Goal: Task Accomplishment & Management: Manage account settings

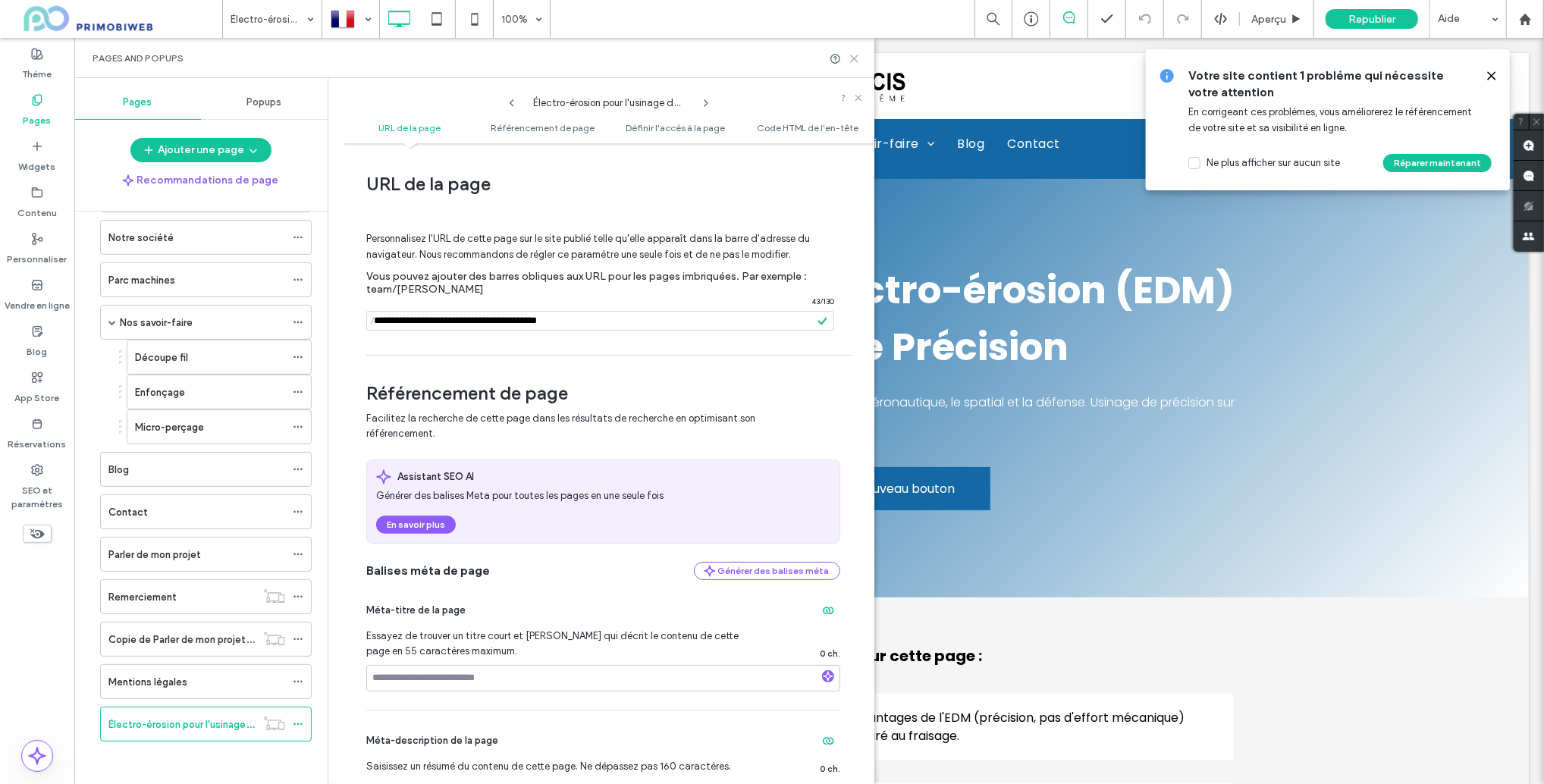
click at [859, 56] on icon at bounding box center [854, 58] width 11 height 11
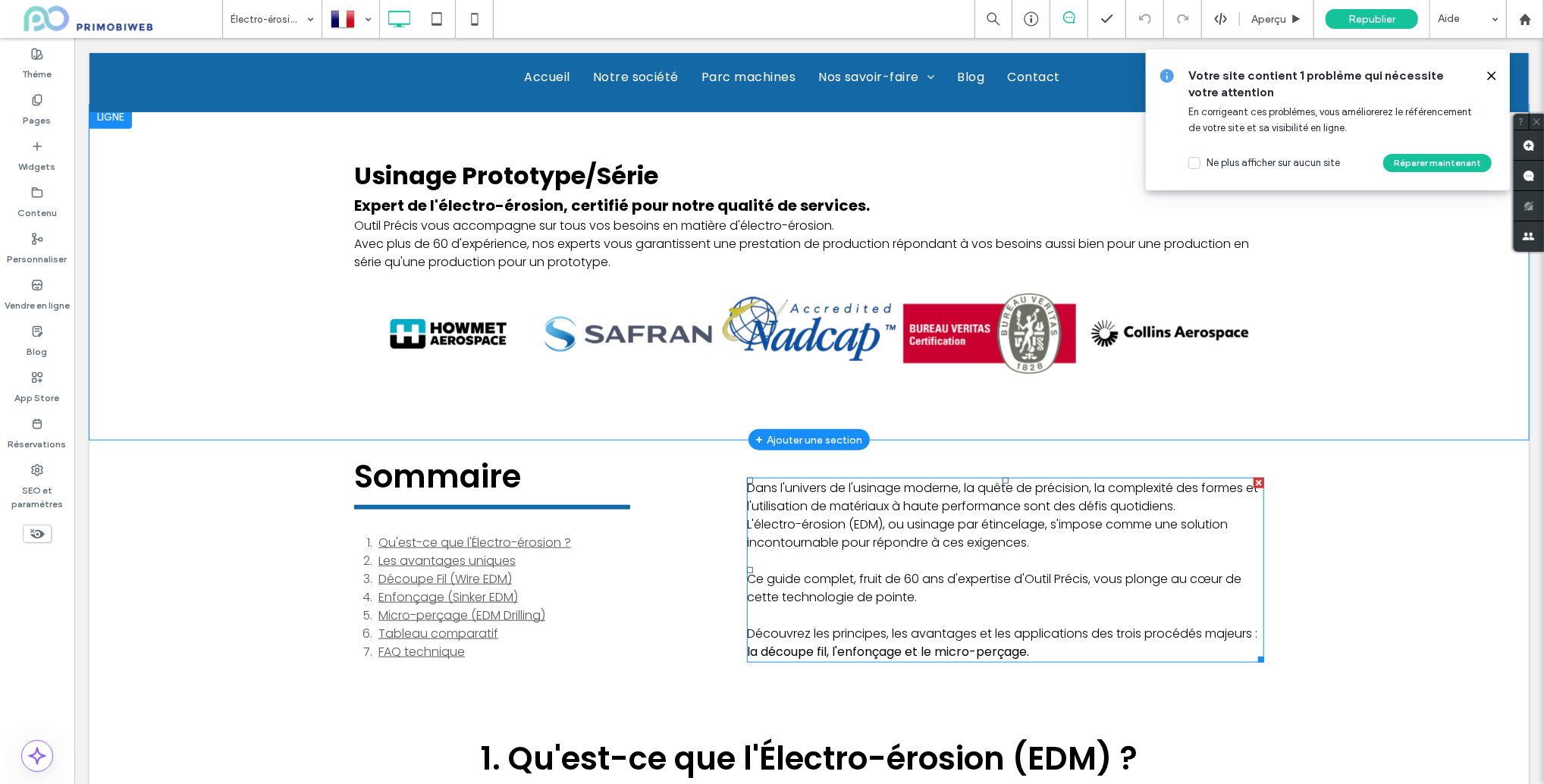
scroll to position [855, 0]
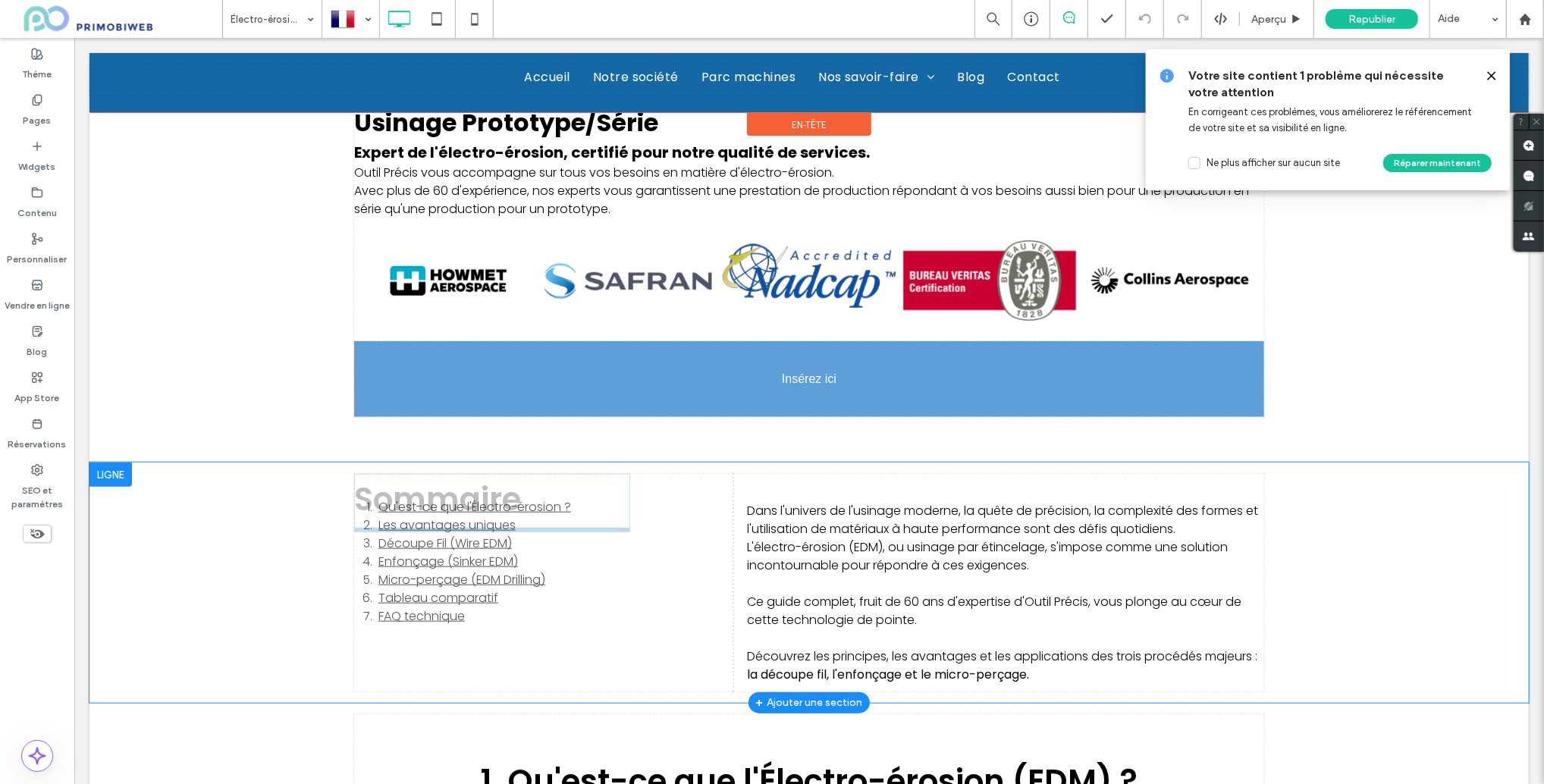
drag, startPoint x: 503, startPoint y: 432, endPoint x: 513, endPoint y: 385, distance: 48.1
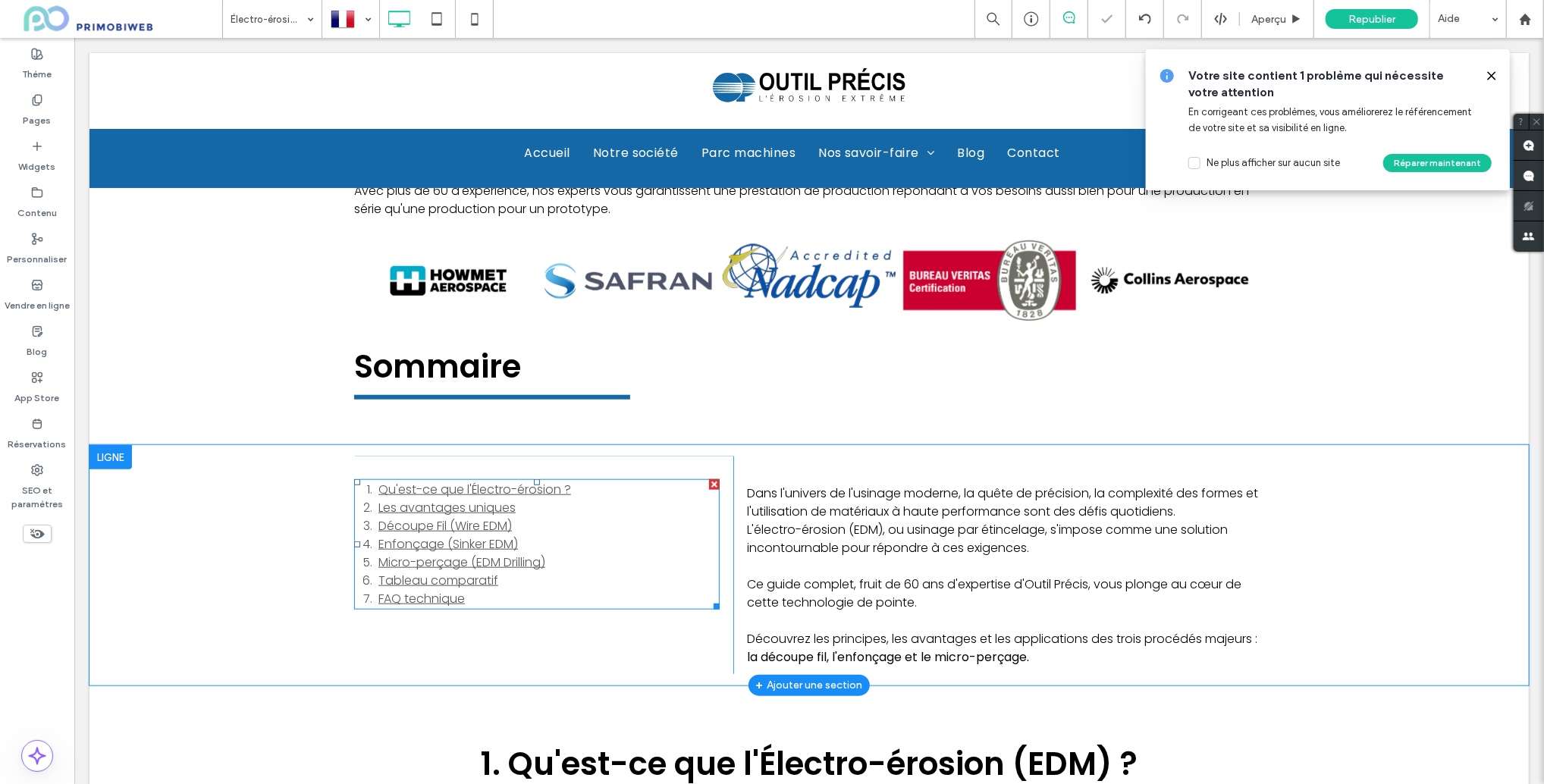
scroll to position [864, 0]
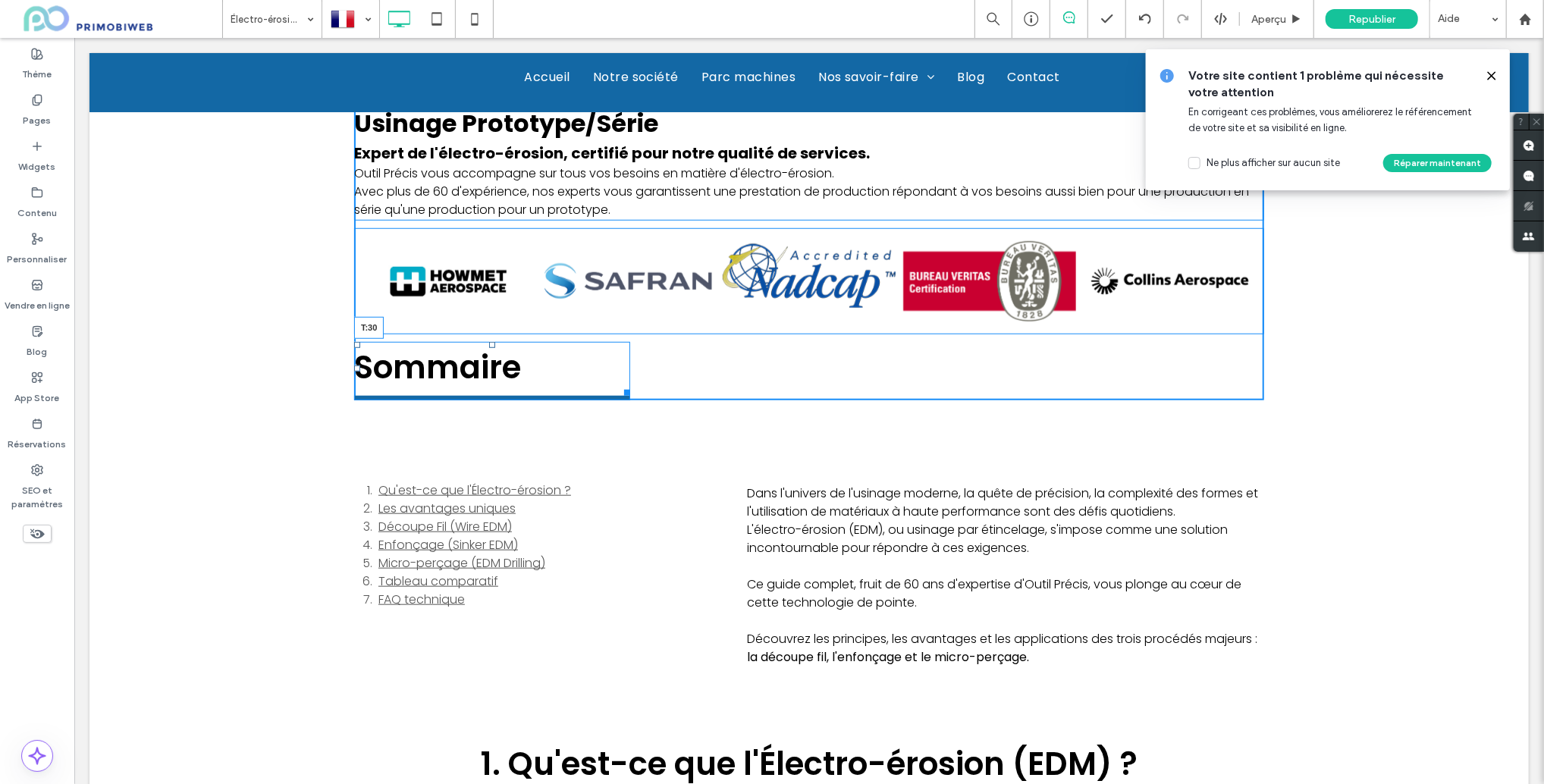
drag, startPoint x: 492, startPoint y: 343, endPoint x: 488, endPoint y: 365, distance: 22.4
click at [488, 365] on div "Sommaire T:30" at bounding box center [491, 370] width 276 height 58
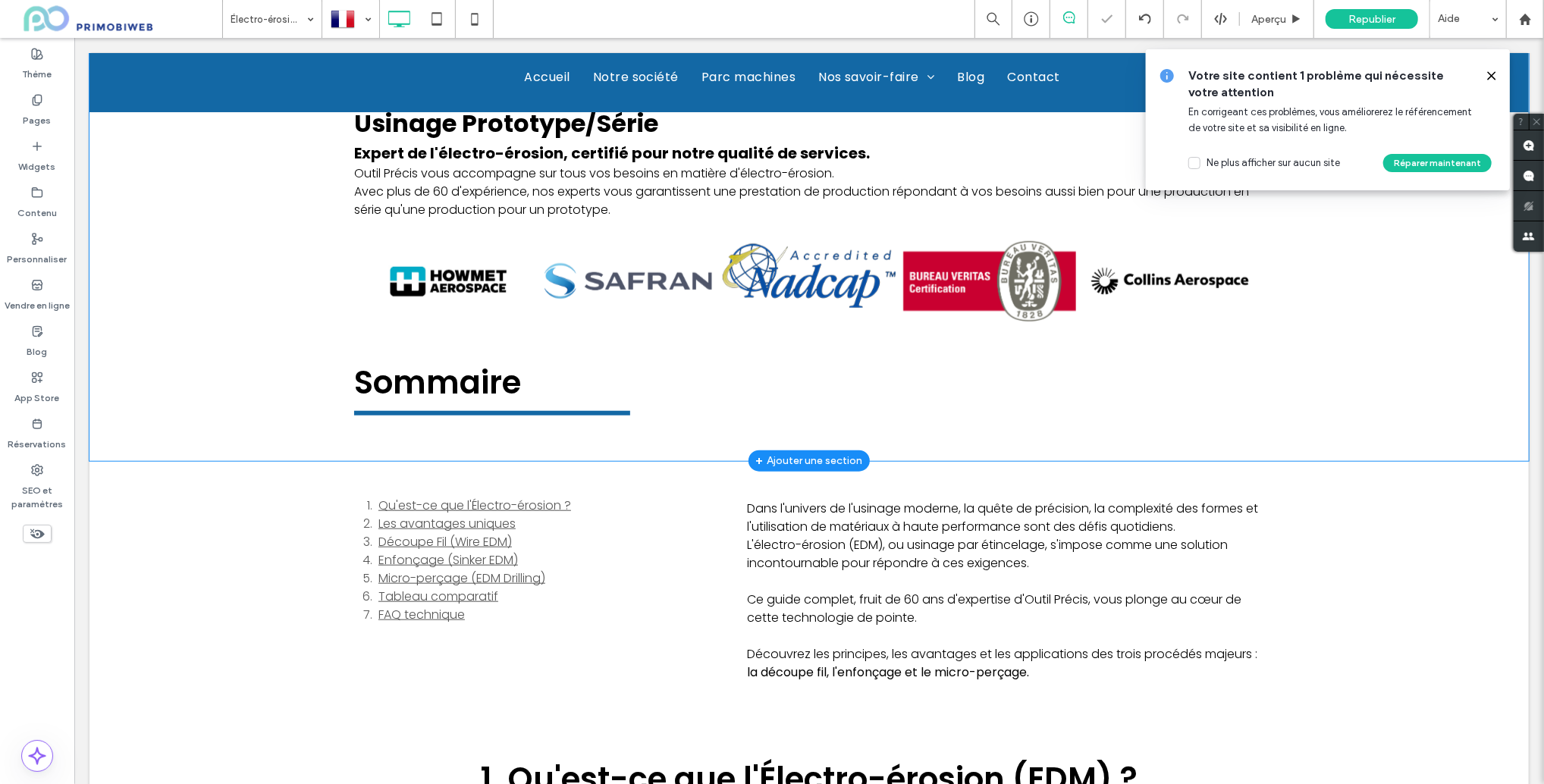
click at [316, 439] on div "Usinage Prototype/Série Expert de l'électro-érosion, certifié pour notre qualit…" at bounding box center [808, 256] width 1440 height 409
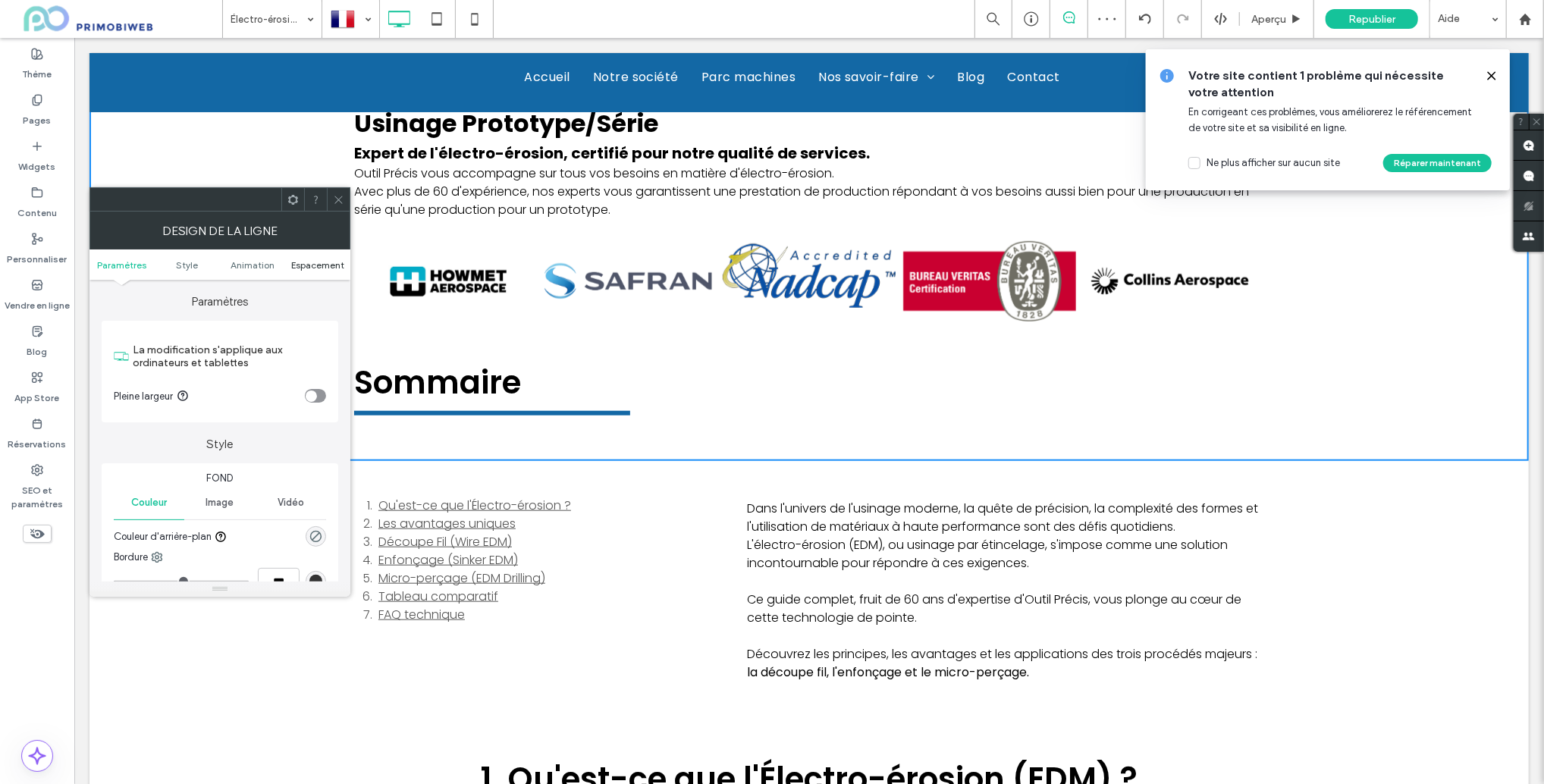
click at [305, 264] on span "Espacement" at bounding box center [318, 264] width 53 height 11
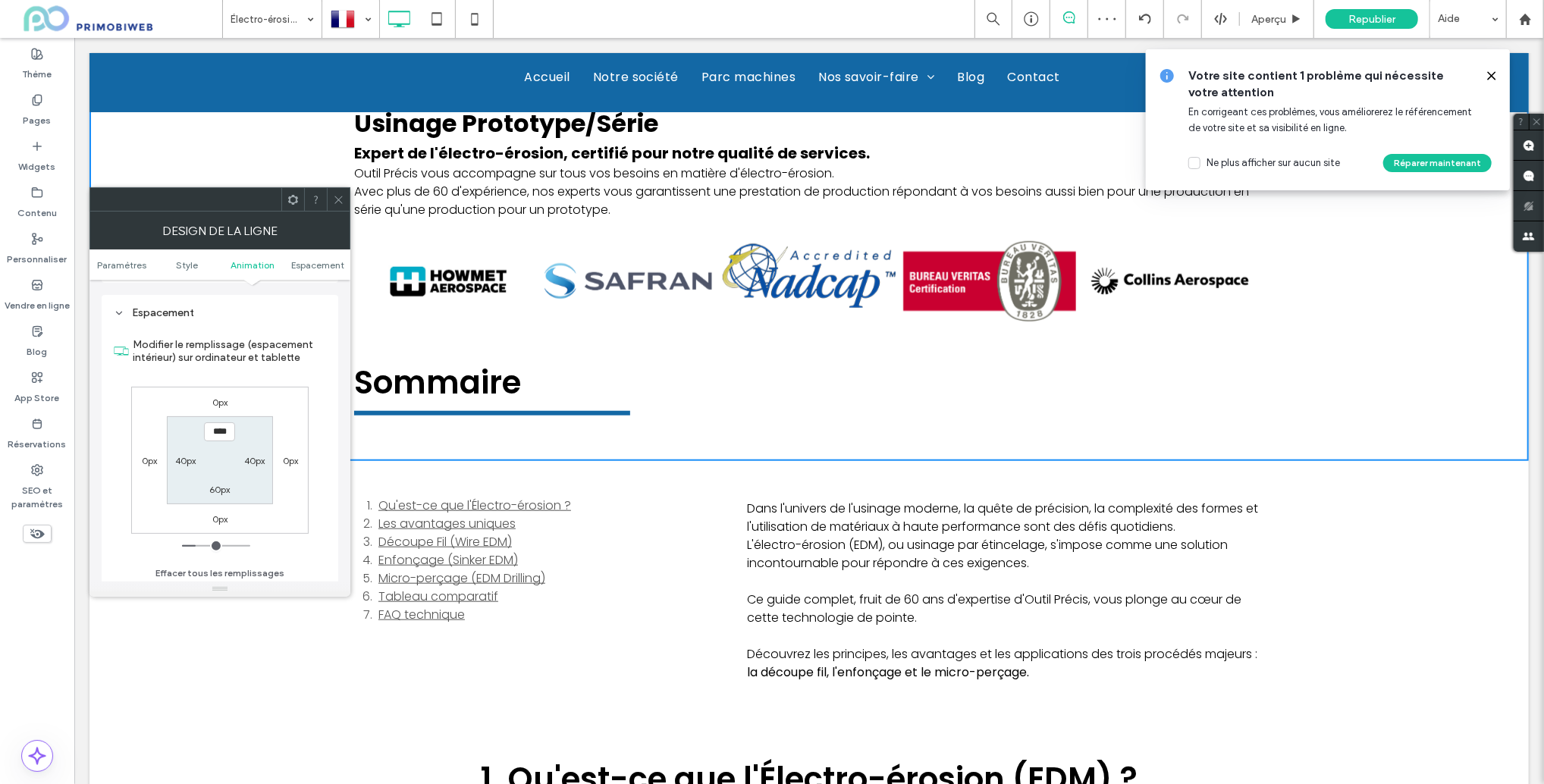
scroll to position [431, 0]
click at [220, 485] on label "60px" at bounding box center [220, 485] width 21 height 11
type input "*"
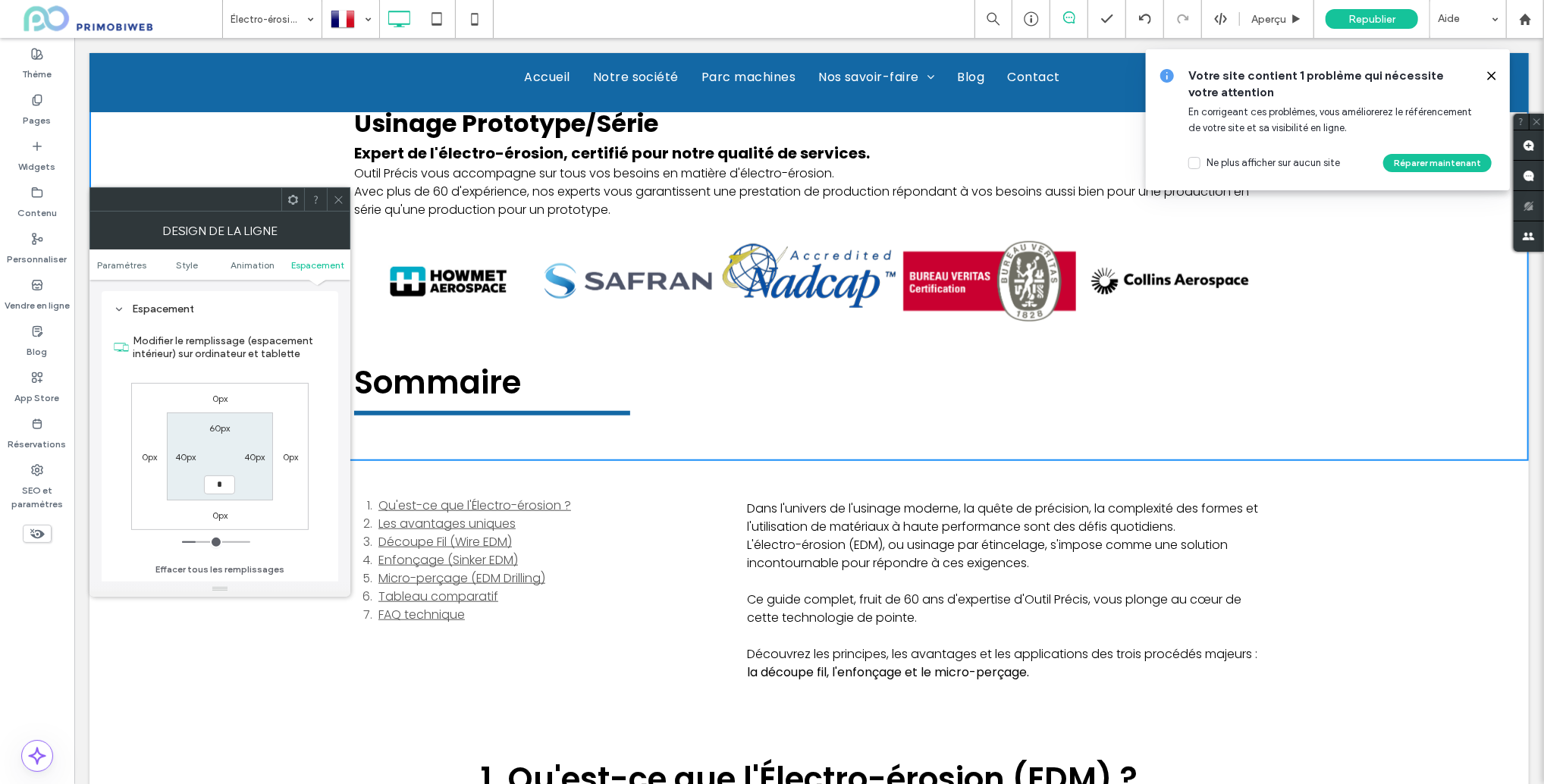
type input "***"
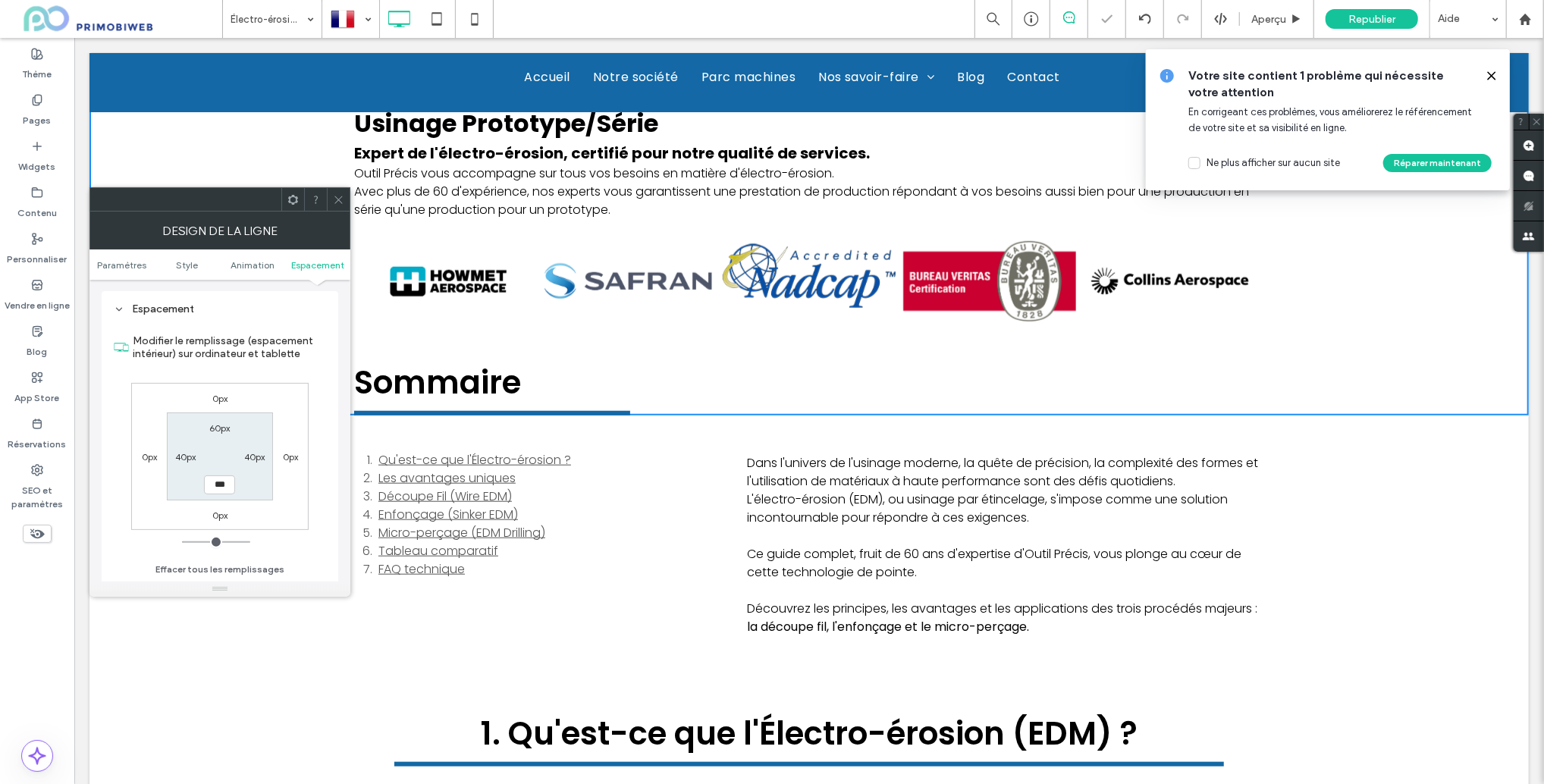
click at [341, 198] on icon at bounding box center [338, 199] width 11 height 11
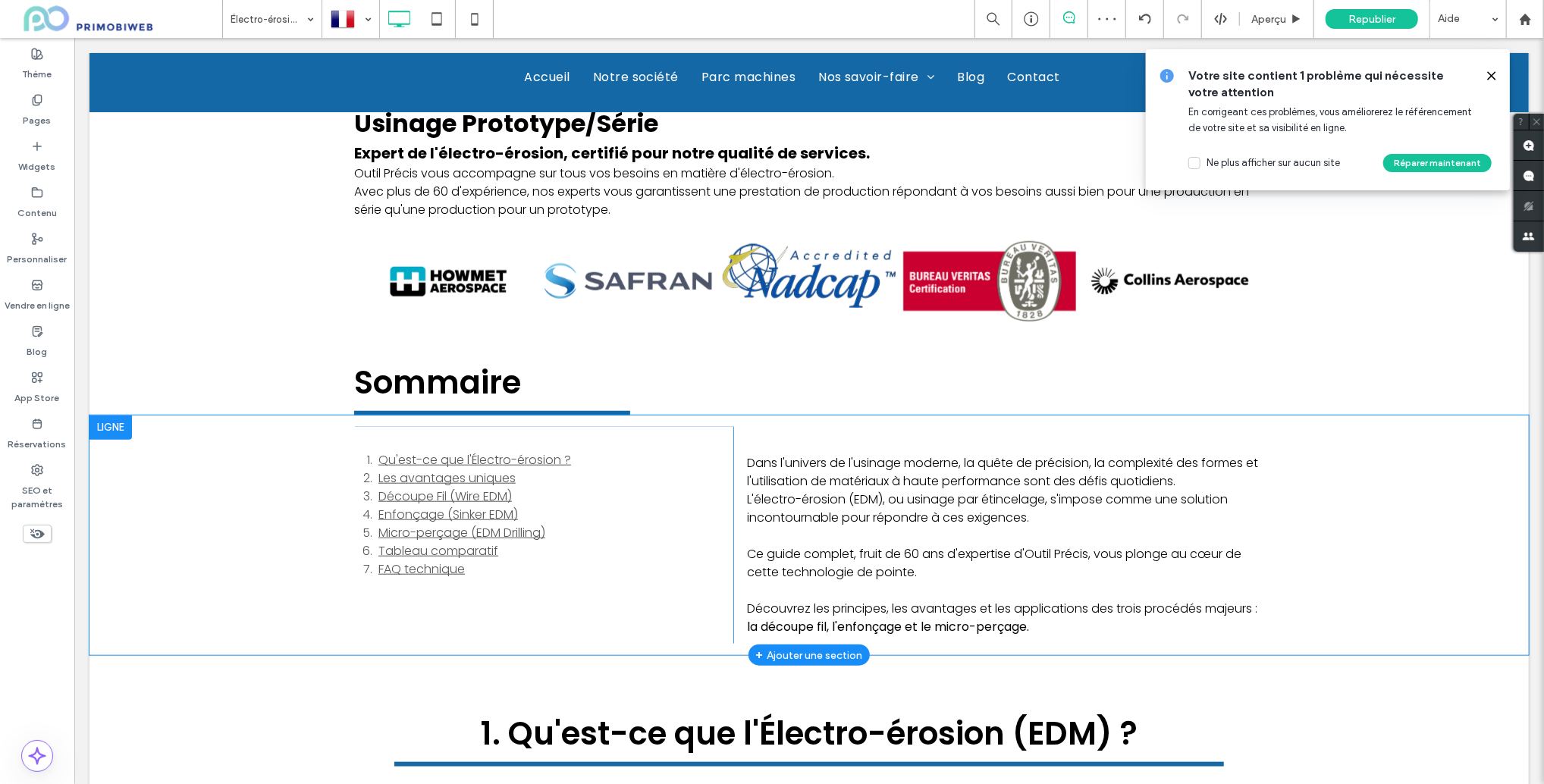
click at [1287, 449] on div "Qu'est-ce que l'Électro-érosion ? Les avantages uniques Découpe Fil (Wire EDM) …" at bounding box center [808, 534] width 1440 height 240
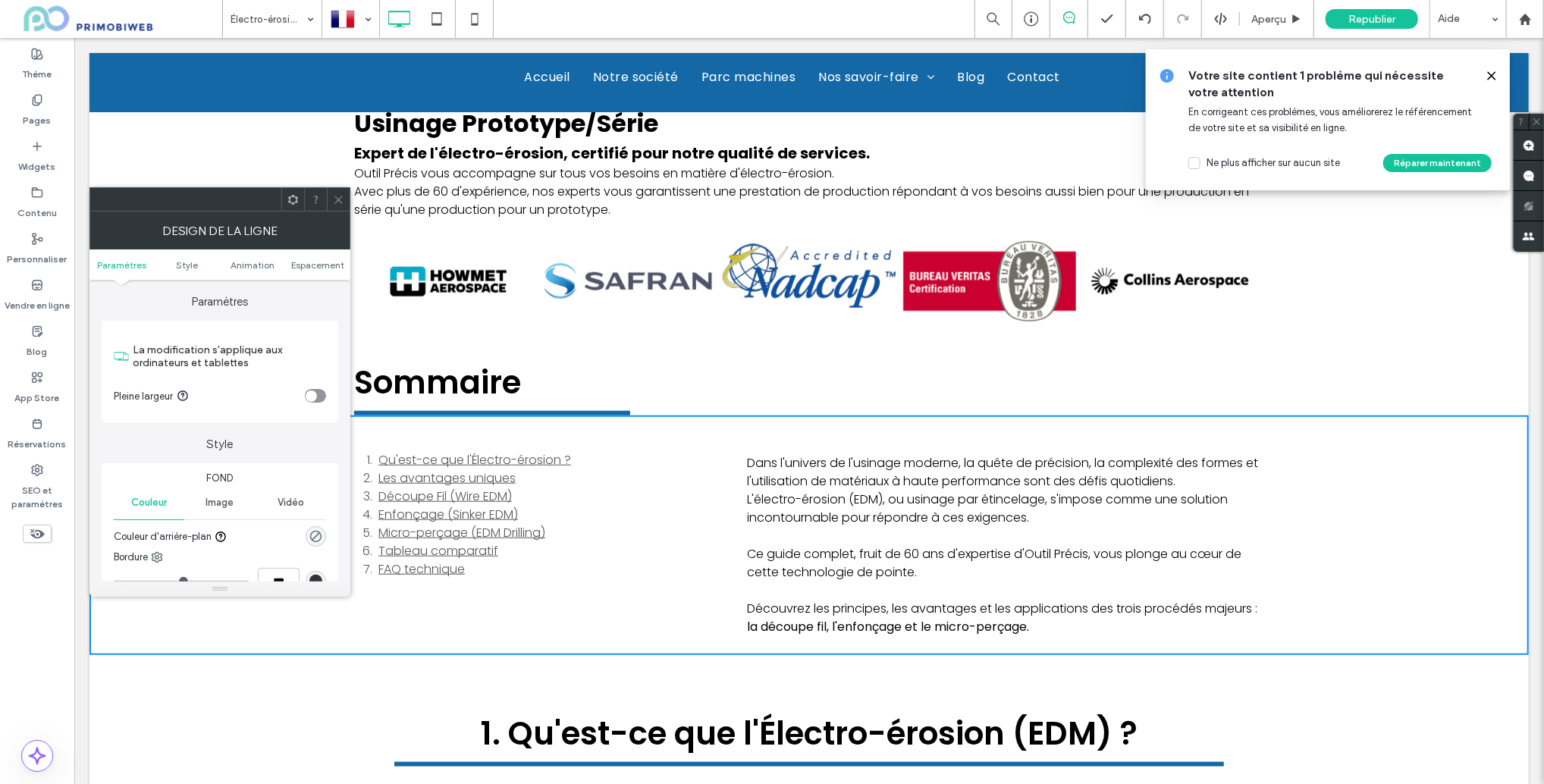
drag, startPoint x: 1488, startPoint y: 75, endPoint x: 1401, endPoint y: 33, distance: 96.6
click at [1488, 75] on icon at bounding box center [1492, 76] width 12 height 12
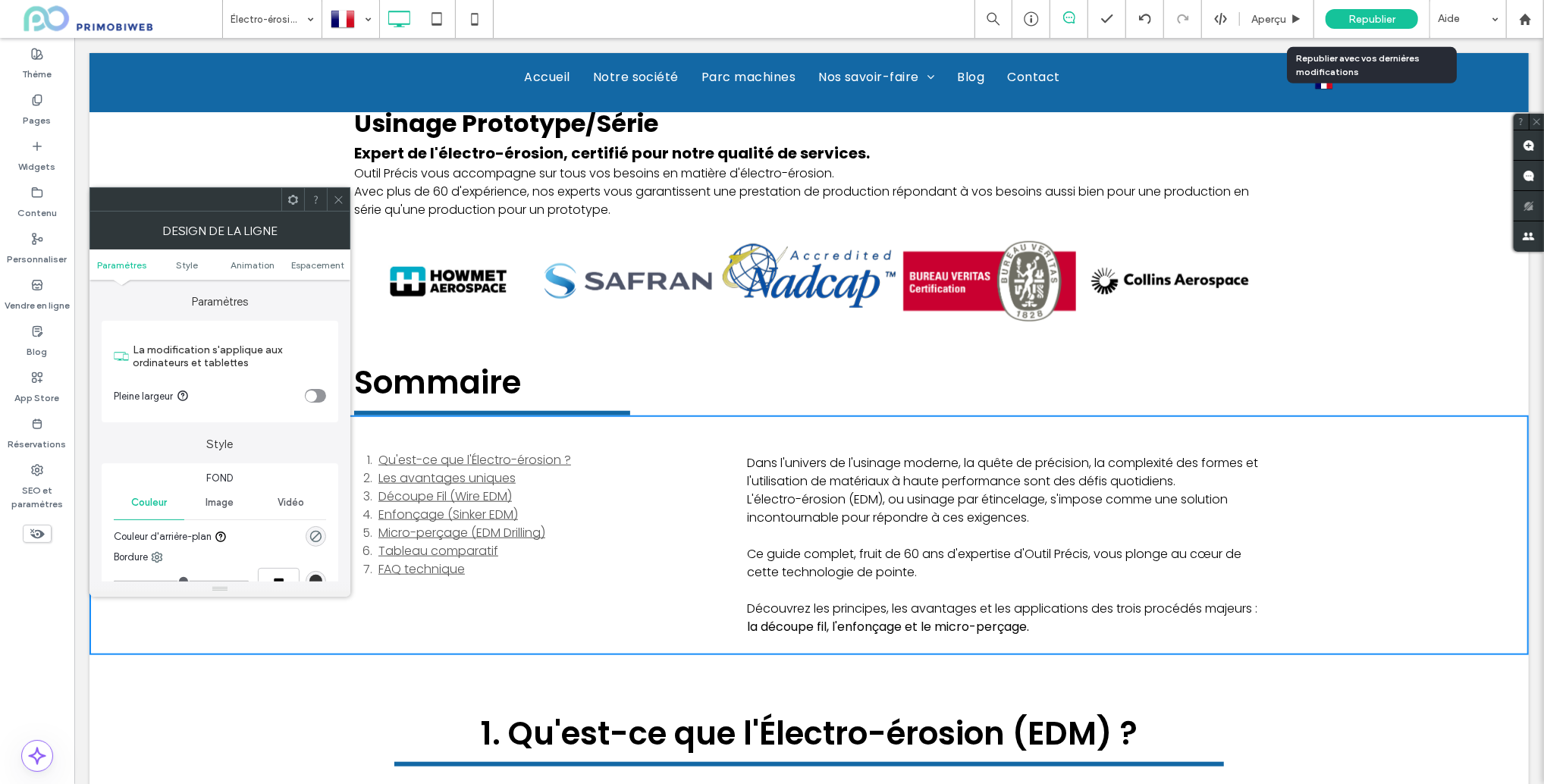
click at [1362, 14] on span "Republier" at bounding box center [1372, 19] width 47 height 13
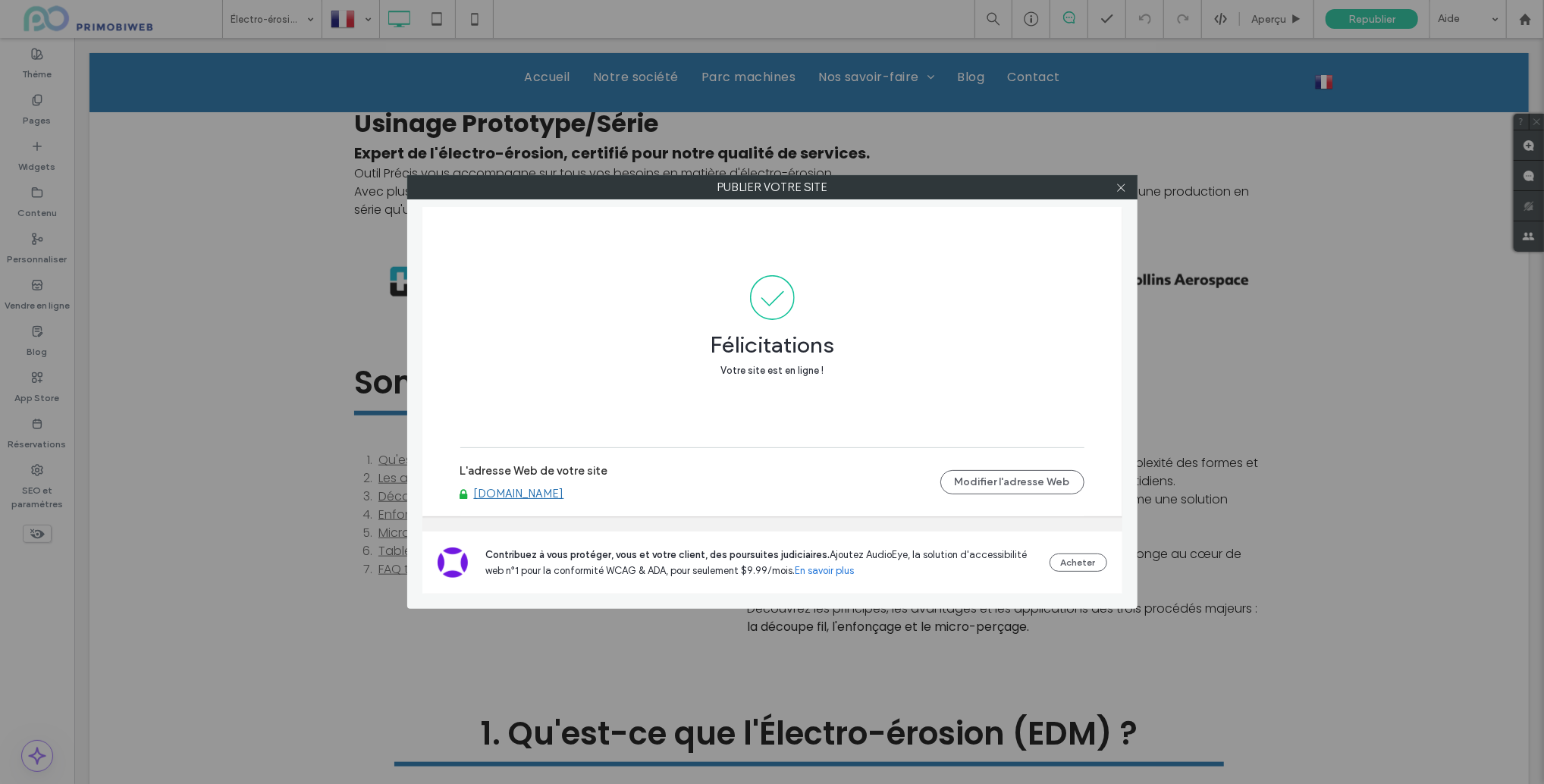
drag, startPoint x: 142, startPoint y: 62, endPoint x: 239, endPoint y: 96, distance: 102.8
click at [154, 62] on div "Publier votre site Félicitations Votre site est en ligne ! L'adresse Web de vot…" at bounding box center [772, 392] width 1544 height 784
click at [1121, 186] on icon at bounding box center [1121, 187] width 11 height 11
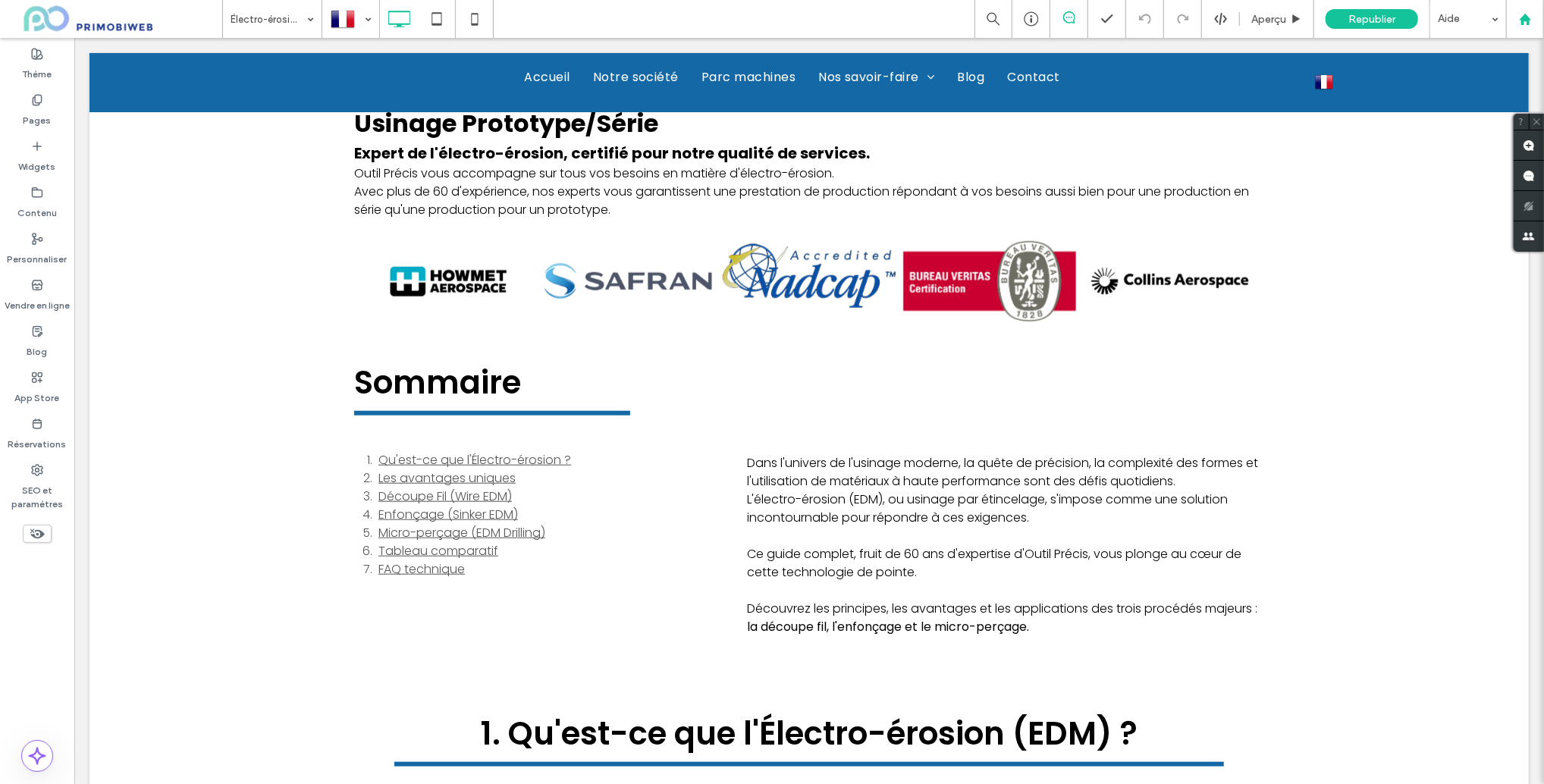
click at [1523, 10] on div at bounding box center [1525, 19] width 38 height 38
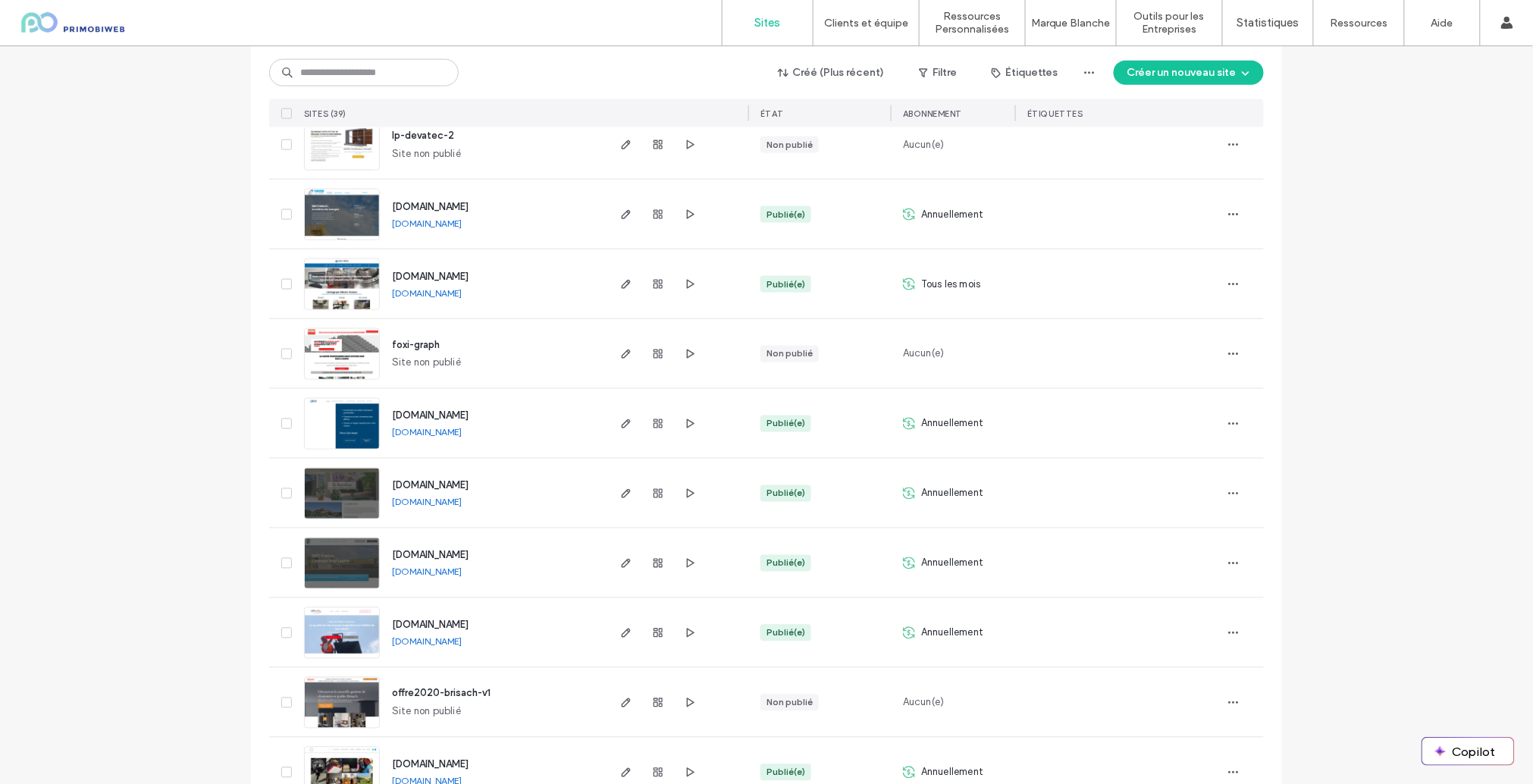
scroll to position [1861, 0]
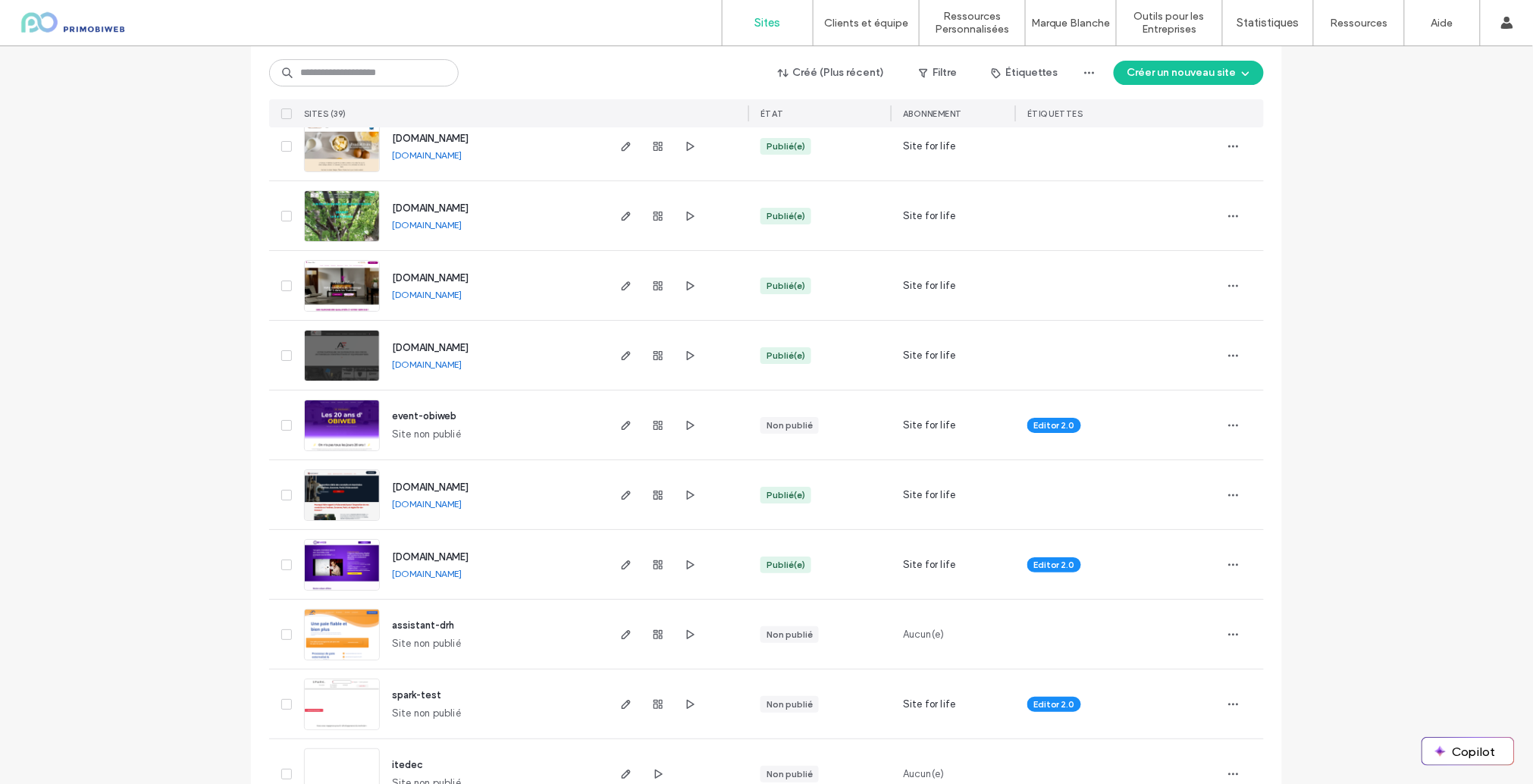
click at [355, 428] on img at bounding box center [341, 451] width 74 height 103
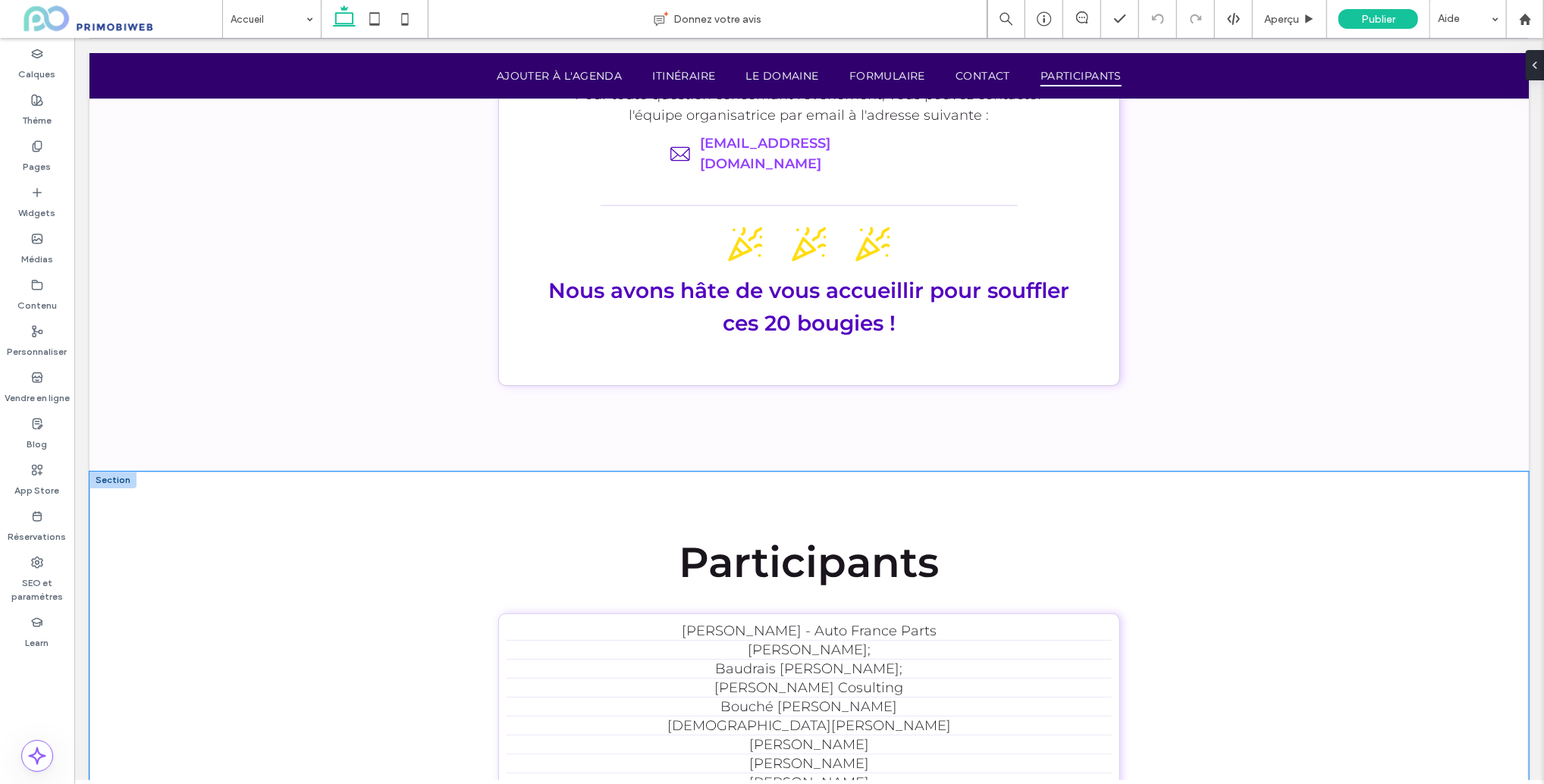
scroll to position [4300, 0]
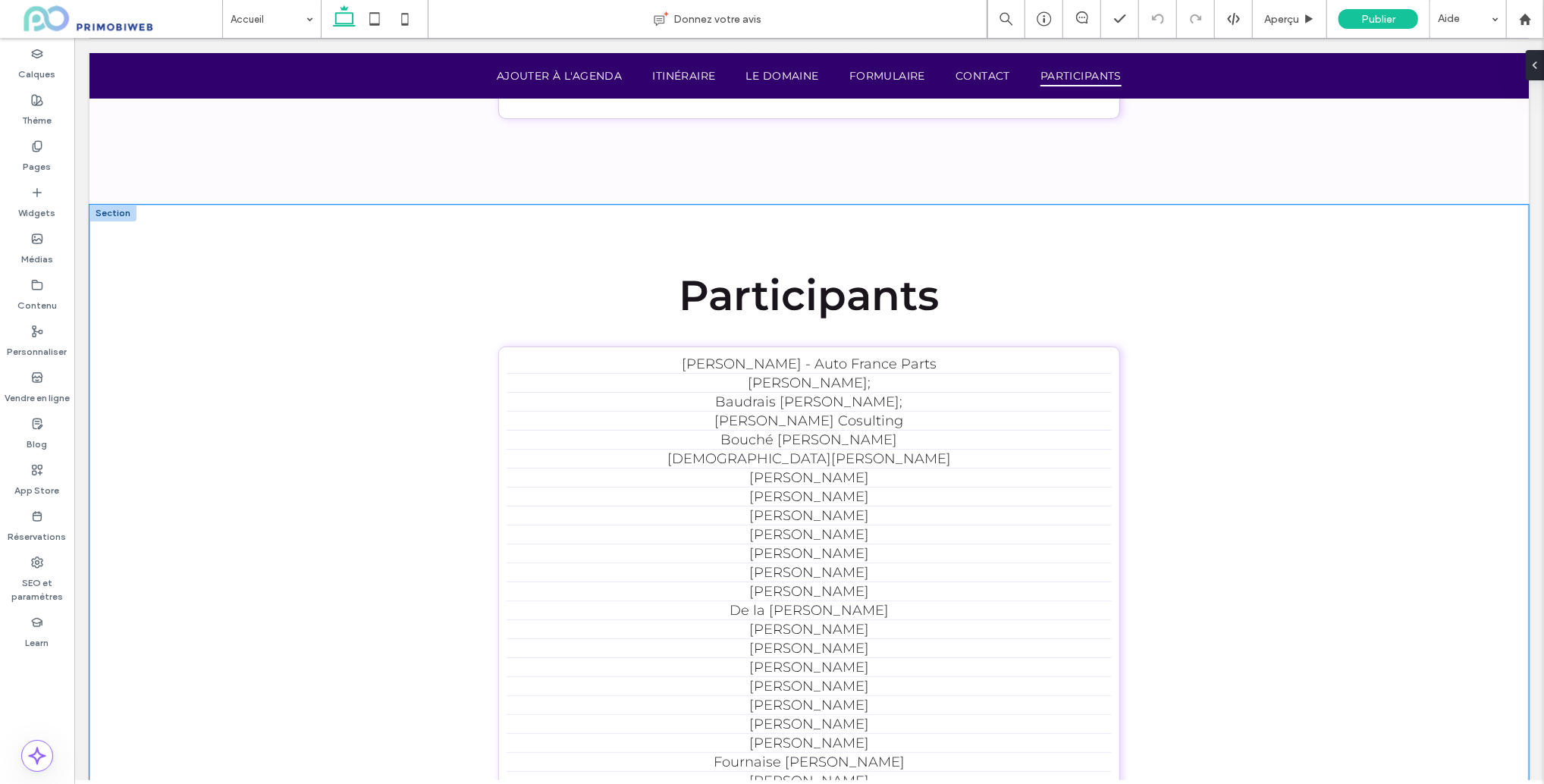
click at [157, 239] on div "Participants Ayyad Nizzar - Auto France Parts Barreau Clément; Baudrais Jean-Fr…" at bounding box center [808, 795] width 1440 height 1182
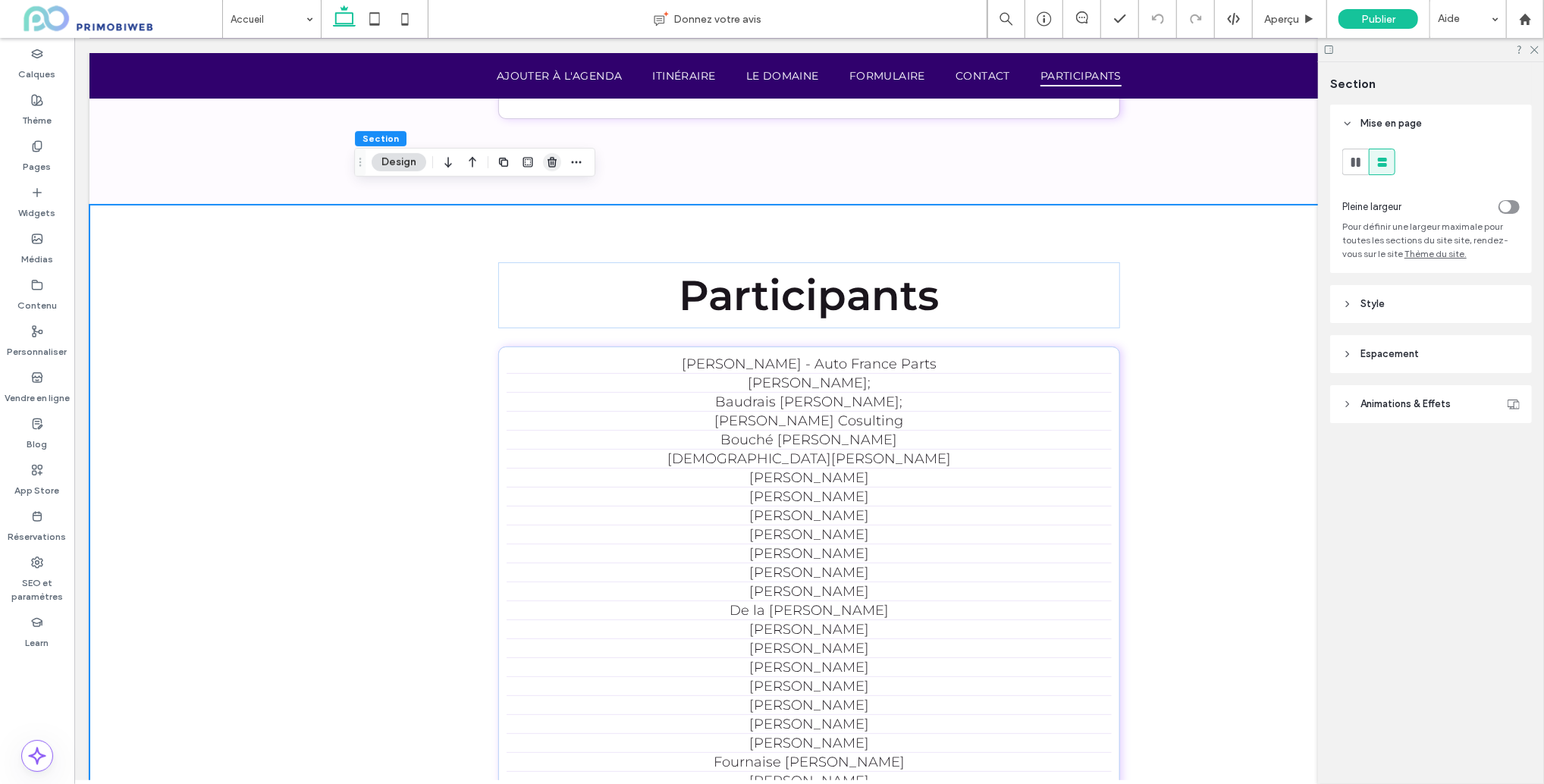
click at [547, 163] on icon "button" at bounding box center [552, 162] width 12 height 12
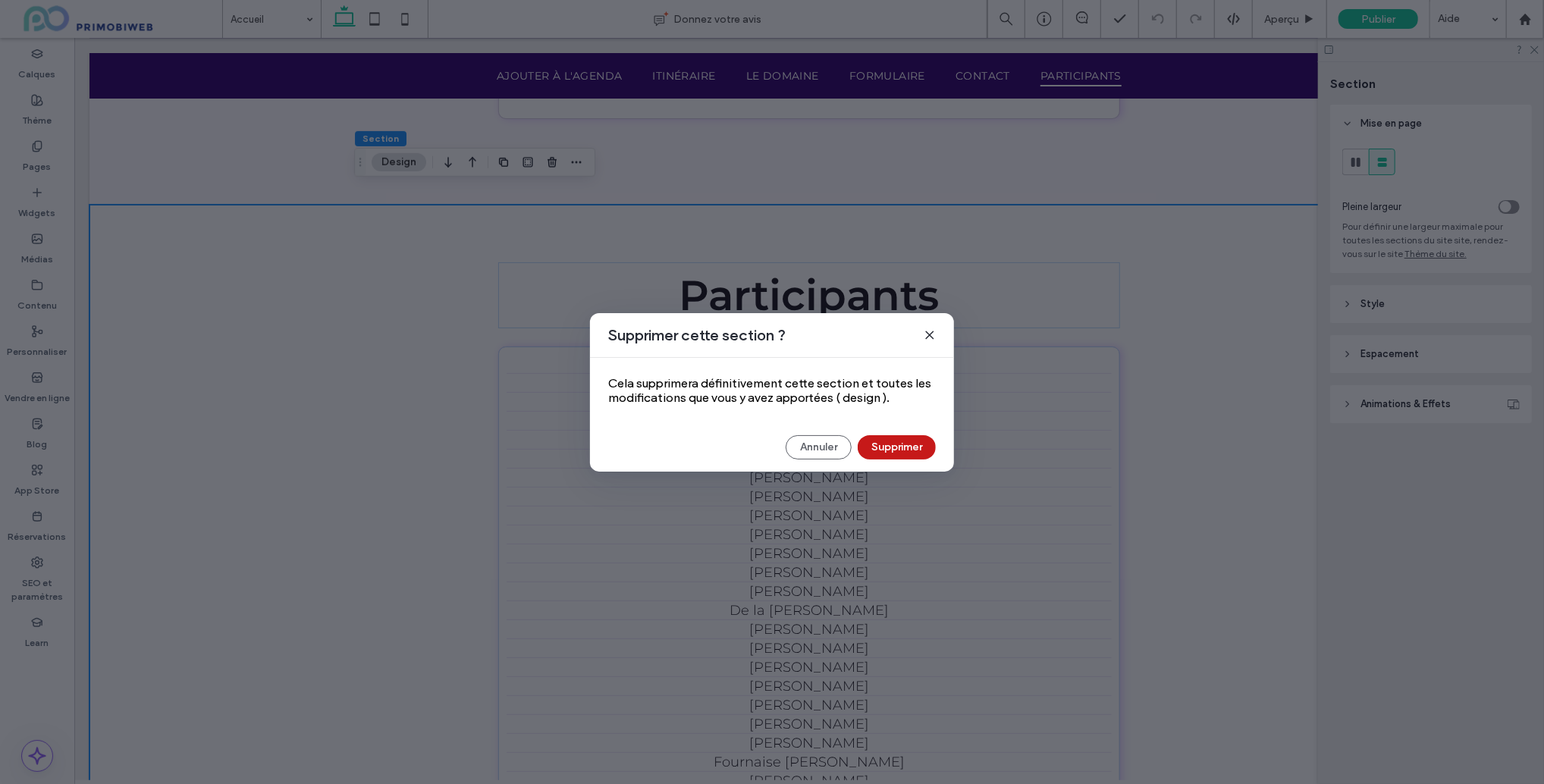
drag, startPoint x: 888, startPoint y: 448, endPoint x: 813, endPoint y: 410, distance: 84.1
click at [888, 448] on button "Supprimer" at bounding box center [896, 447] width 78 height 24
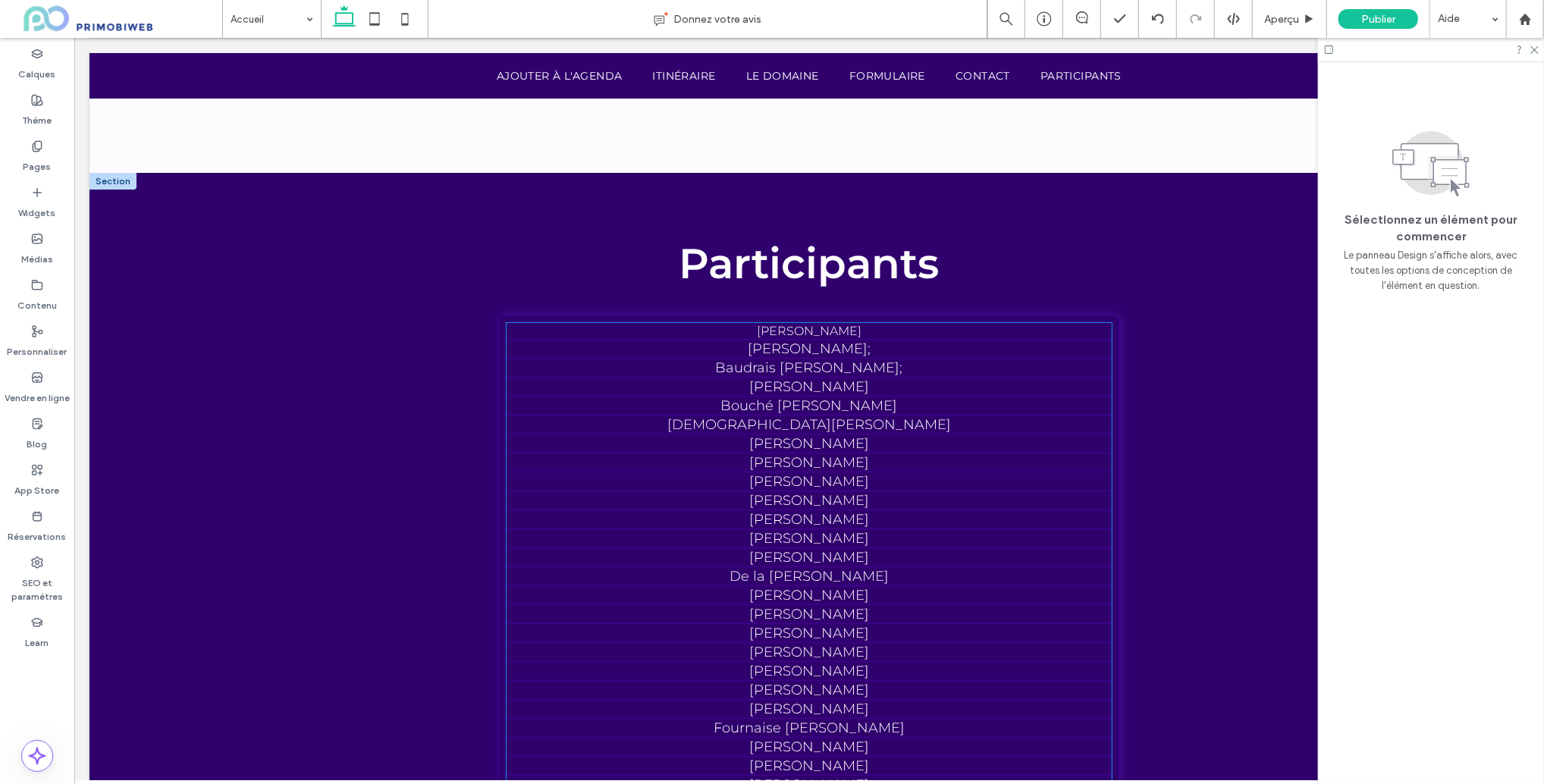
scroll to position [4079, 0]
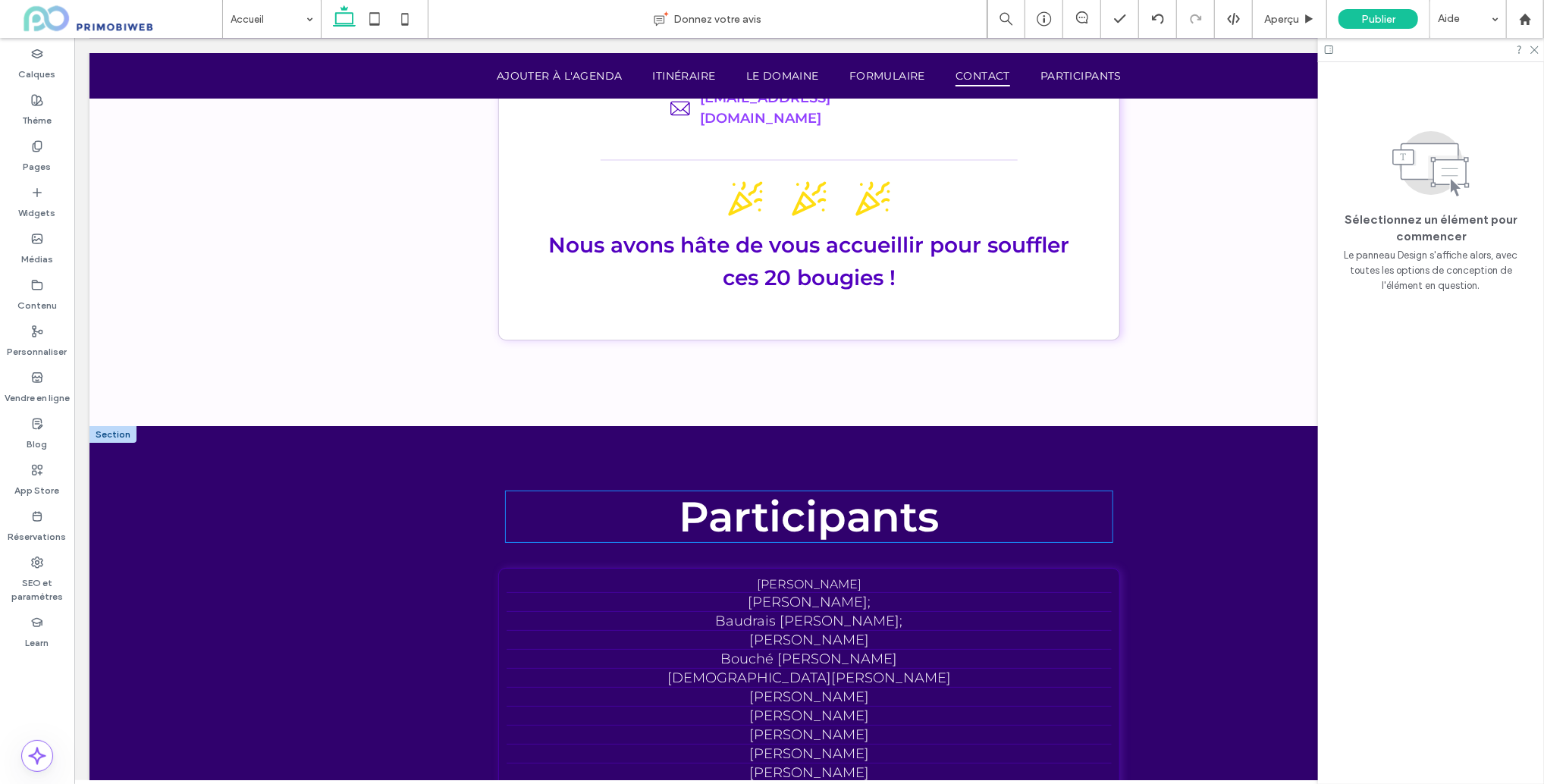
click at [914, 505] on span "Participants" at bounding box center [809, 516] width 260 height 50
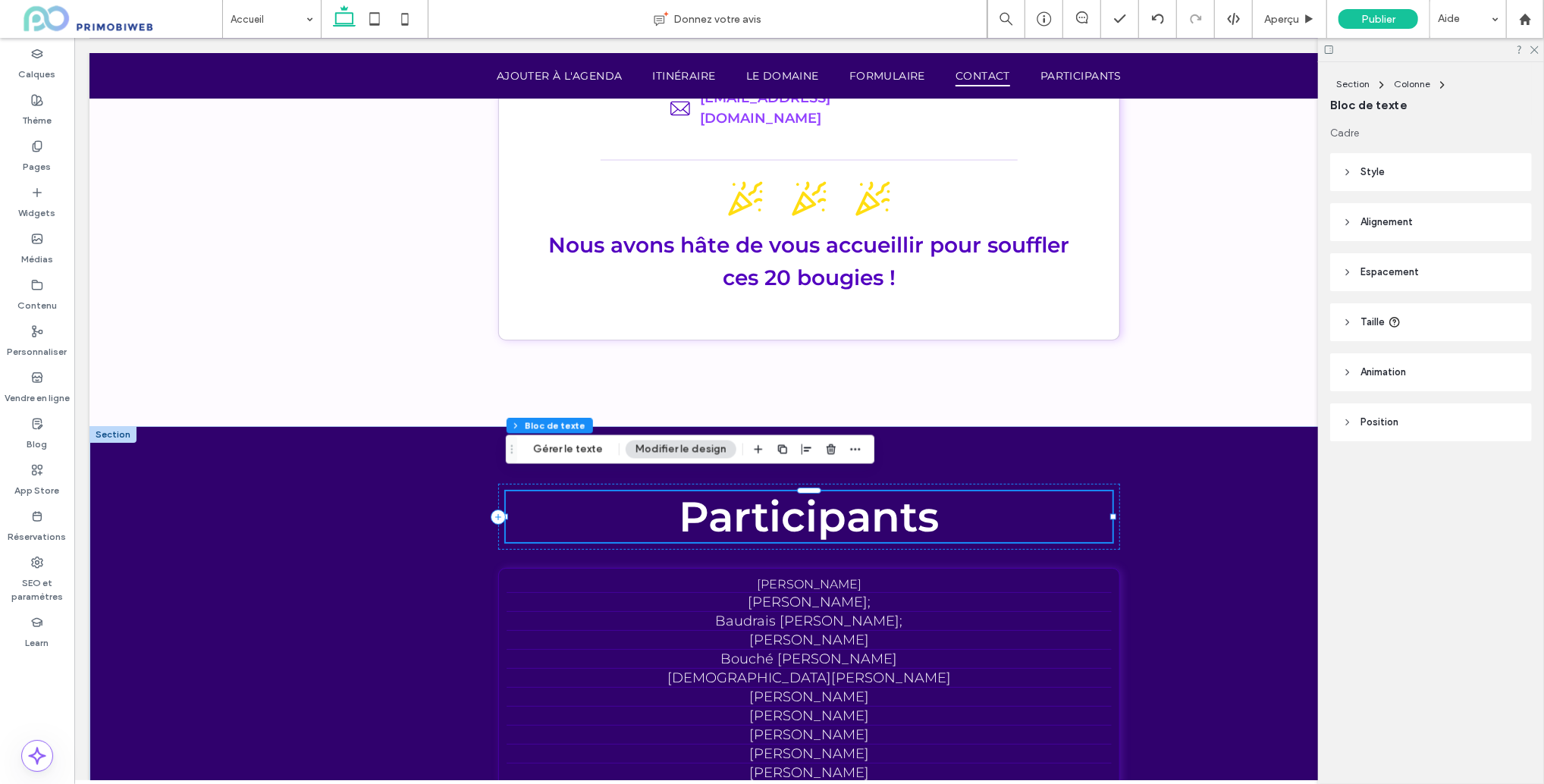
click at [954, 505] on h2 "Participants" at bounding box center [808, 516] width 606 height 50
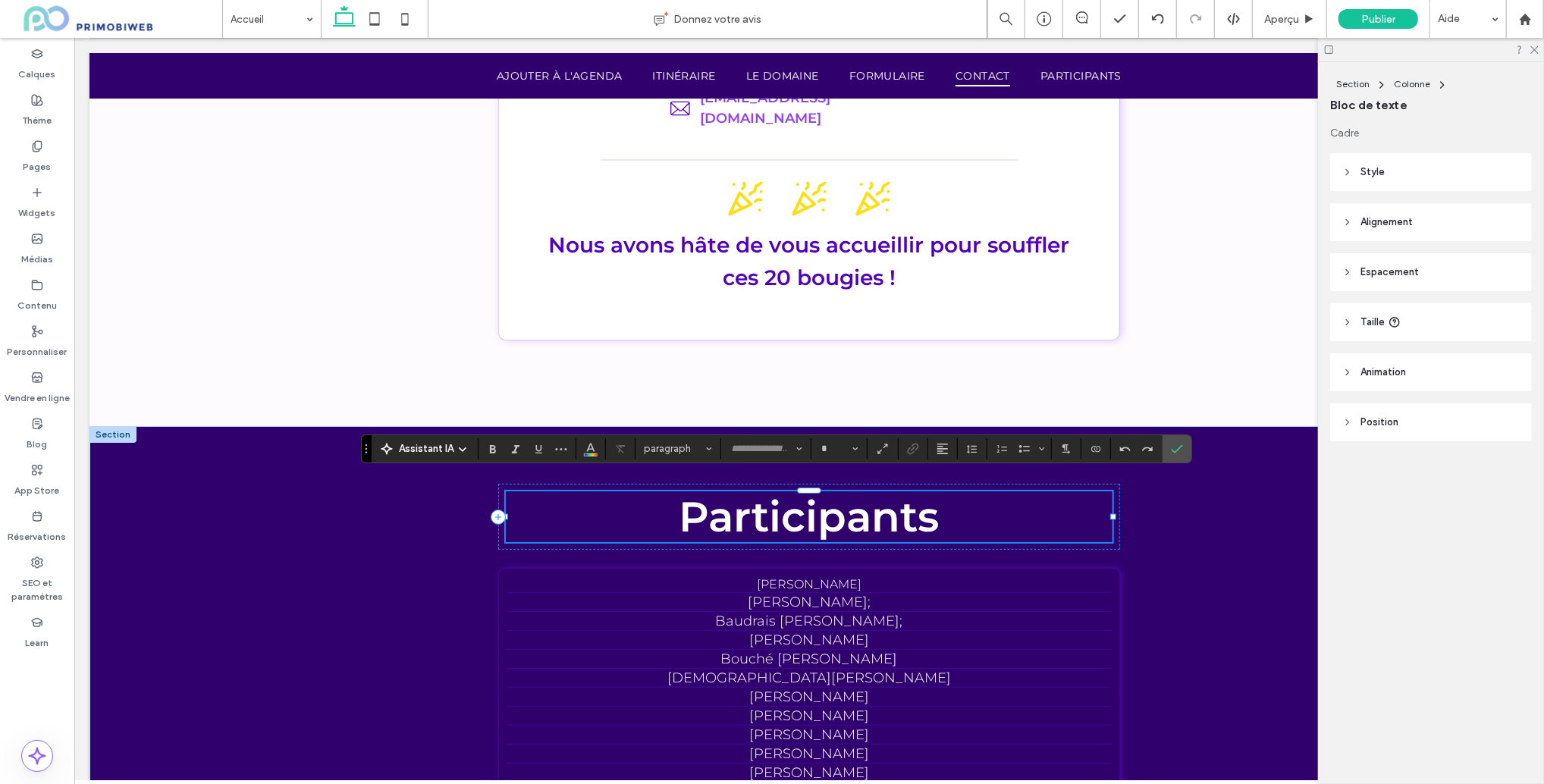
type input "**********"
type input "**"
click at [939, 499] on h2 "**********" at bounding box center [808, 513] width 606 height 45
type input "**********"
type input "**"
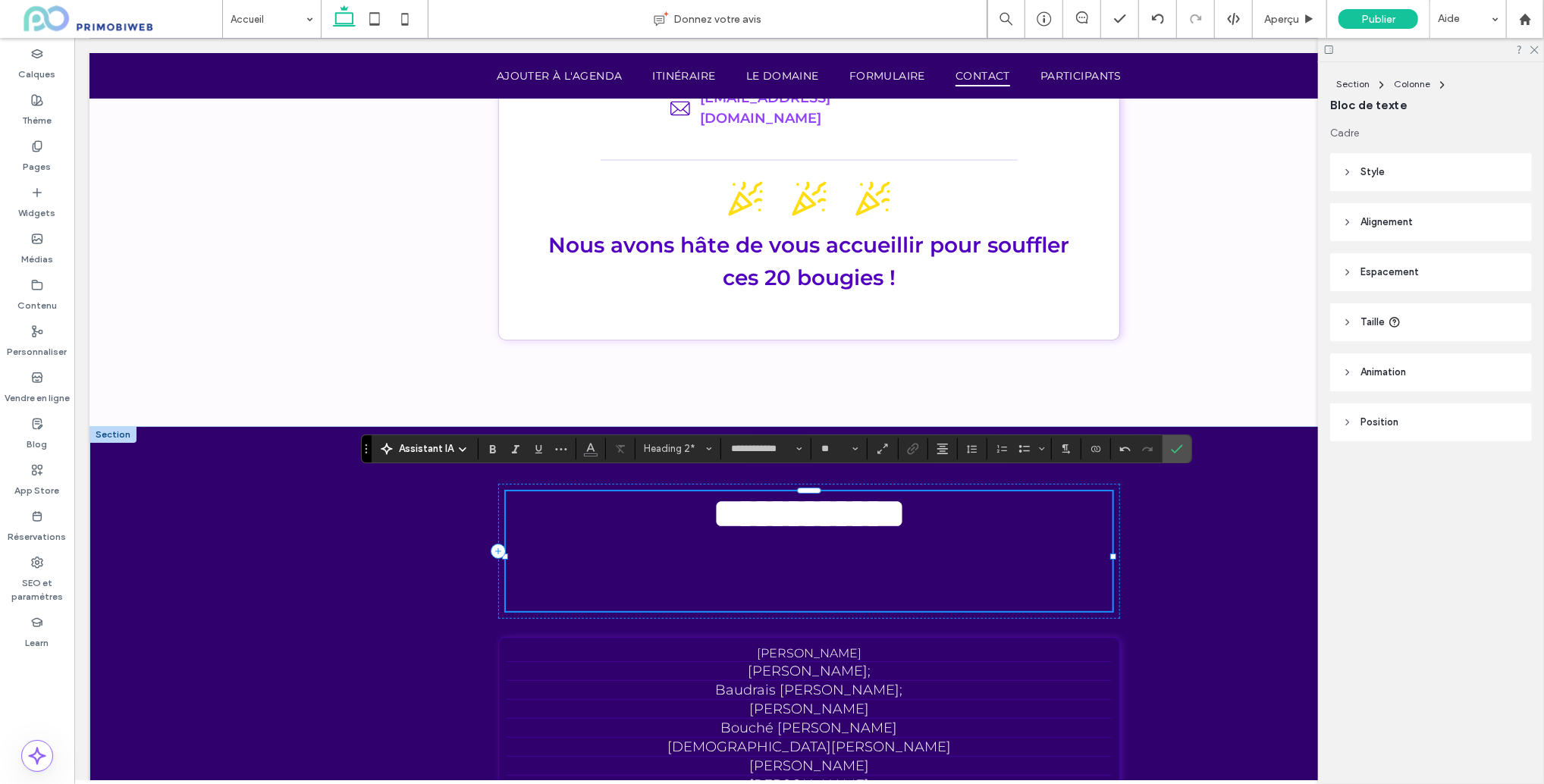
type input "**********"
type input "**"
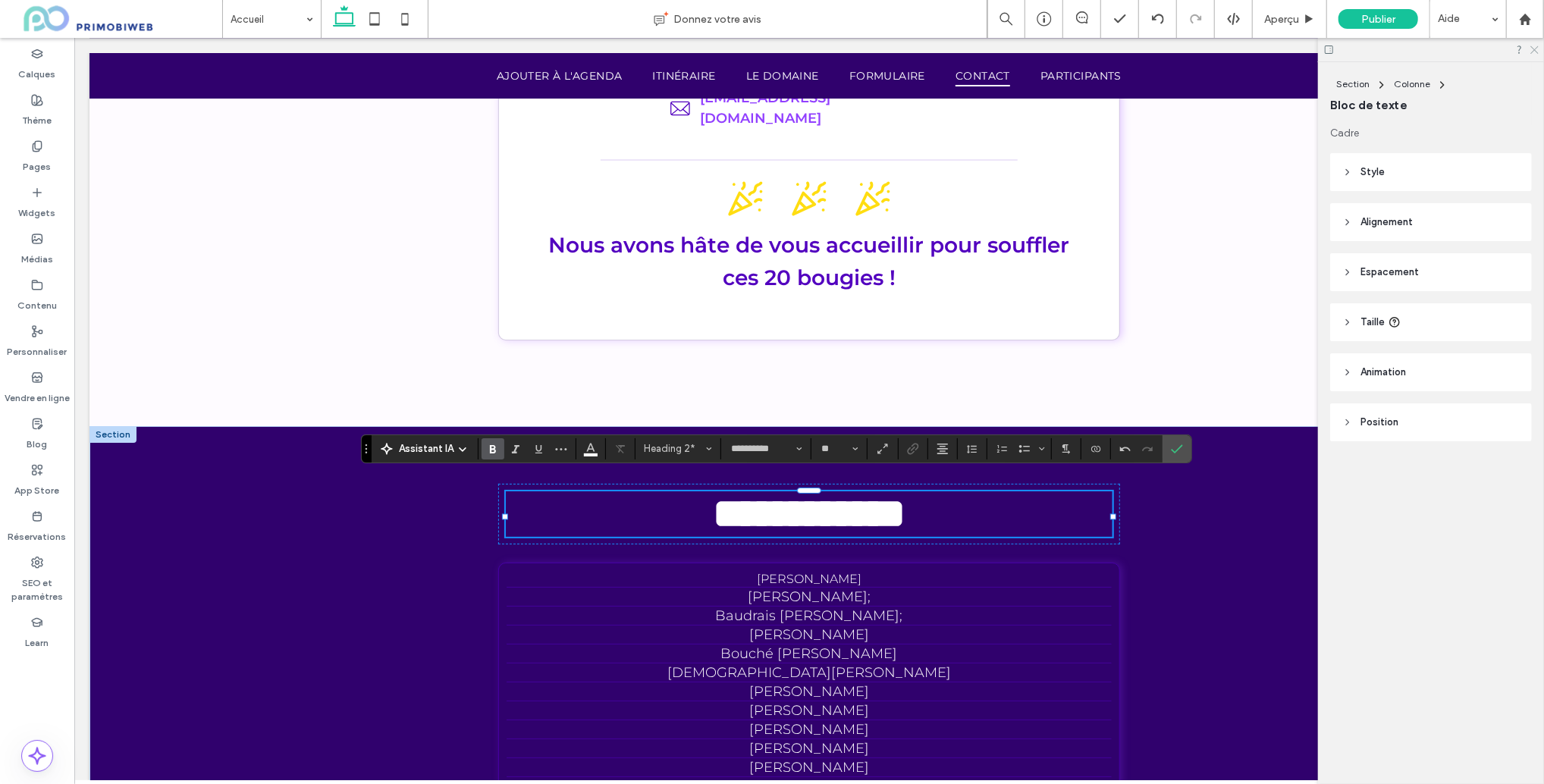
click at [1535, 52] on icon at bounding box center [1535, 49] width 10 height 10
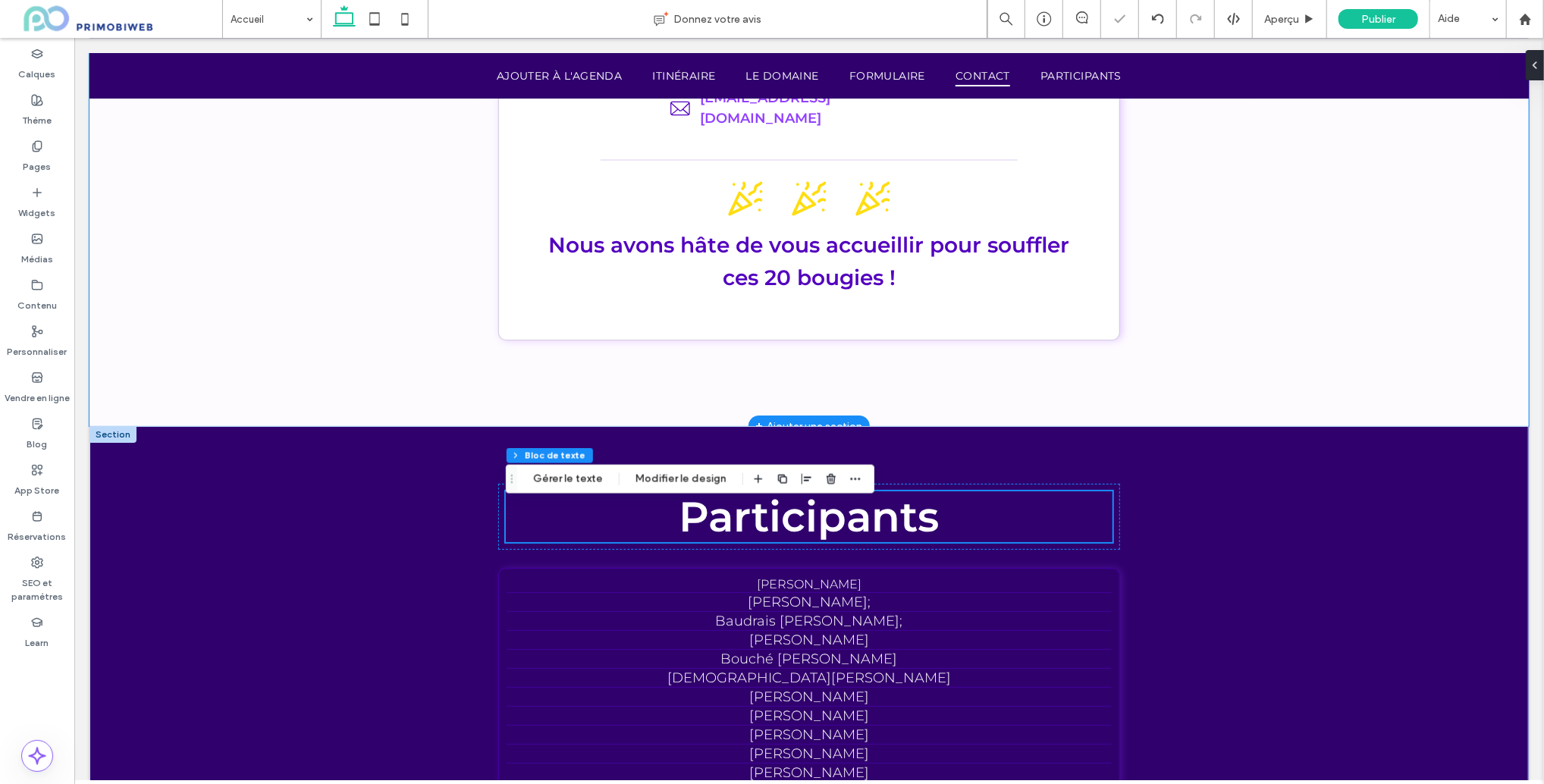
scroll to position [3874, 0]
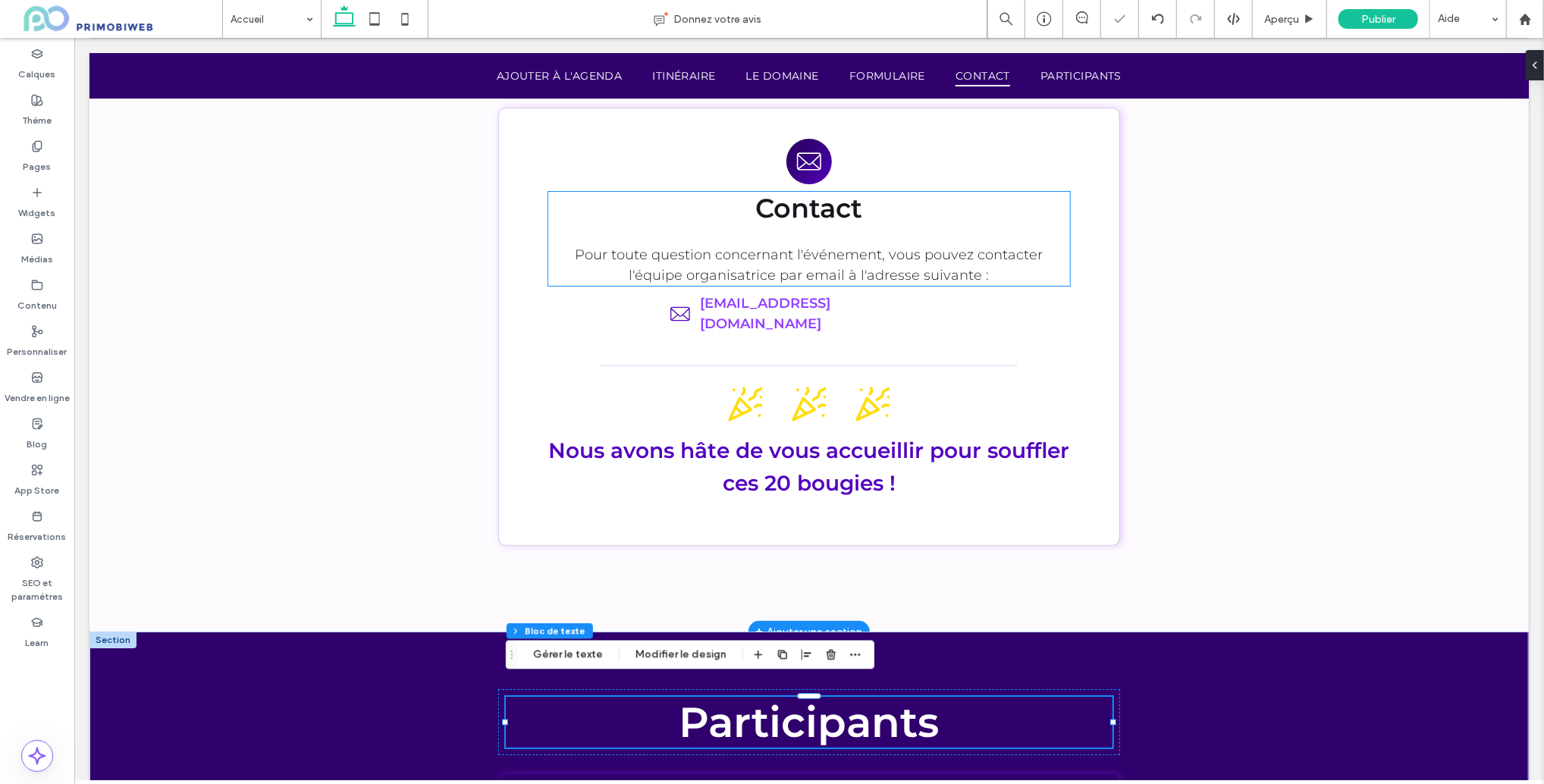
click at [674, 258] on span "Pour toute question concernant l'événement, vous pouvez contacter l'équipe orga…" at bounding box center [808, 263] width 468 height 37
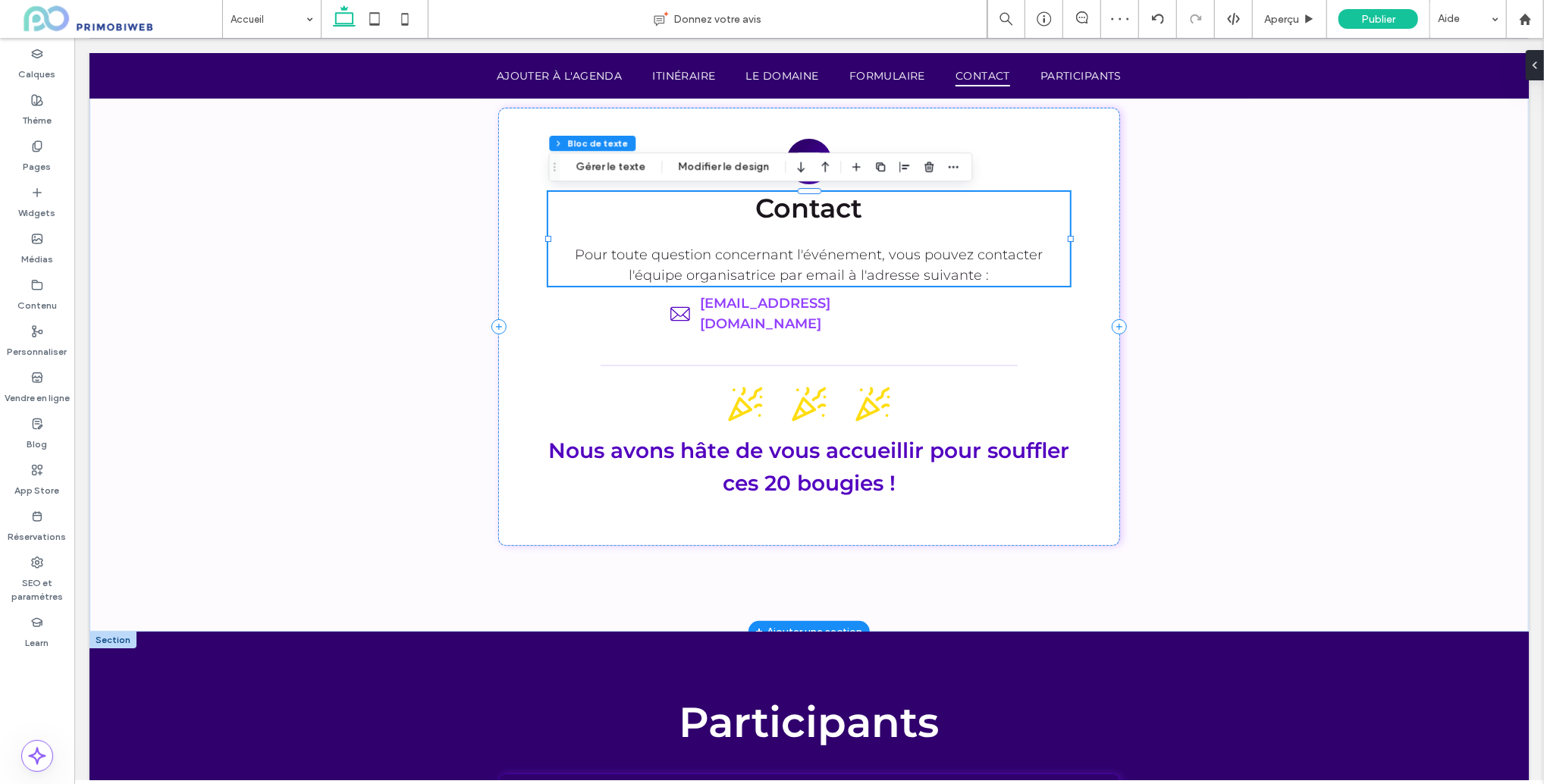
click at [894, 261] on span "Pour toute question concernant l'événement, vous pouvez contacter l'équipe orga…" at bounding box center [808, 263] width 468 height 37
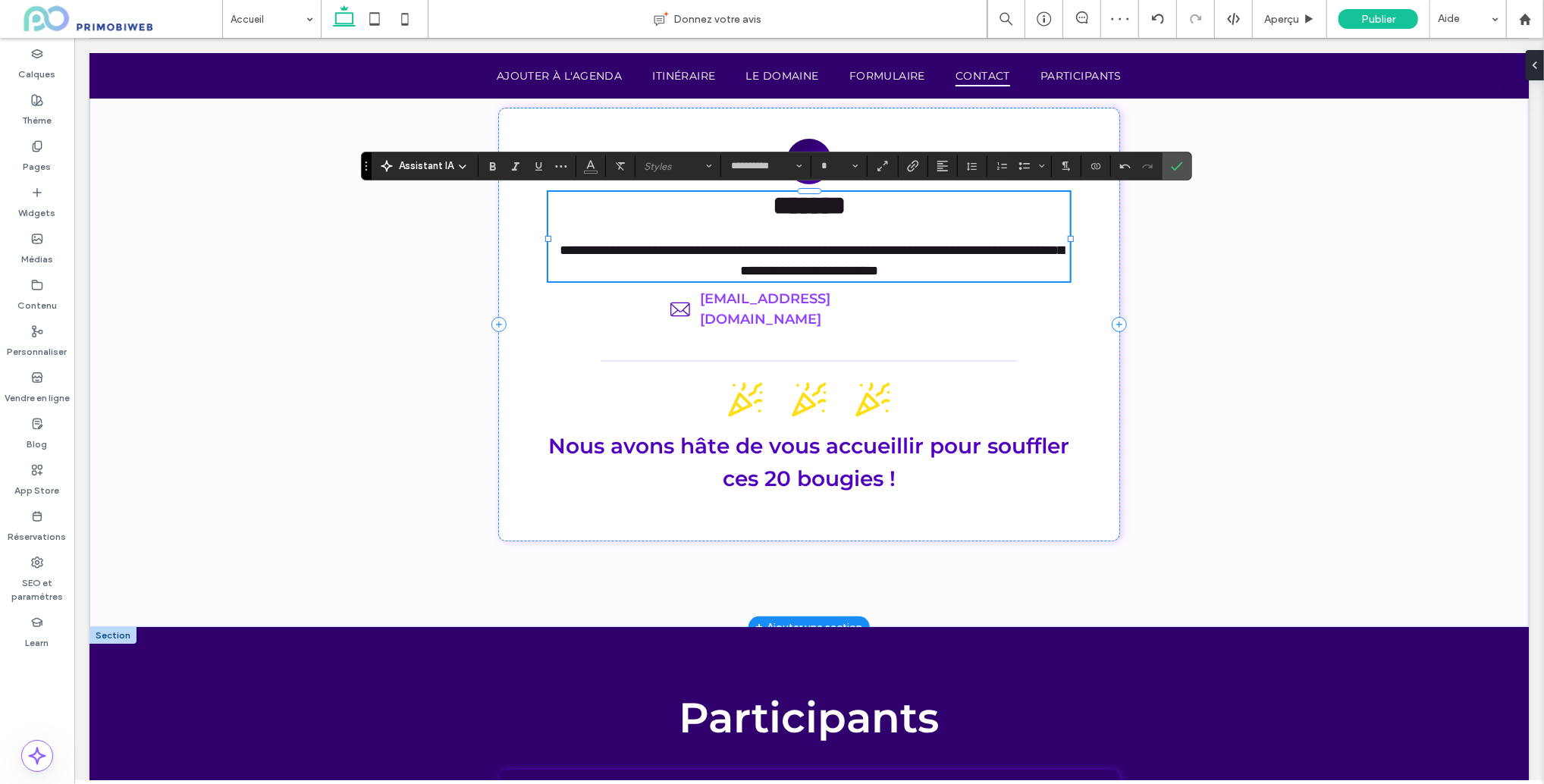
click at [938, 258] on span "**********" at bounding box center [812, 260] width 505 height 34
type input "**"
click at [1034, 260] on span "**********" at bounding box center [812, 260] width 505 height 34
drag, startPoint x: 752, startPoint y: 274, endPoint x: 907, endPoint y: 273, distance: 155.0
click at [867, 274] on span "**********" at bounding box center [812, 260] width 505 height 34
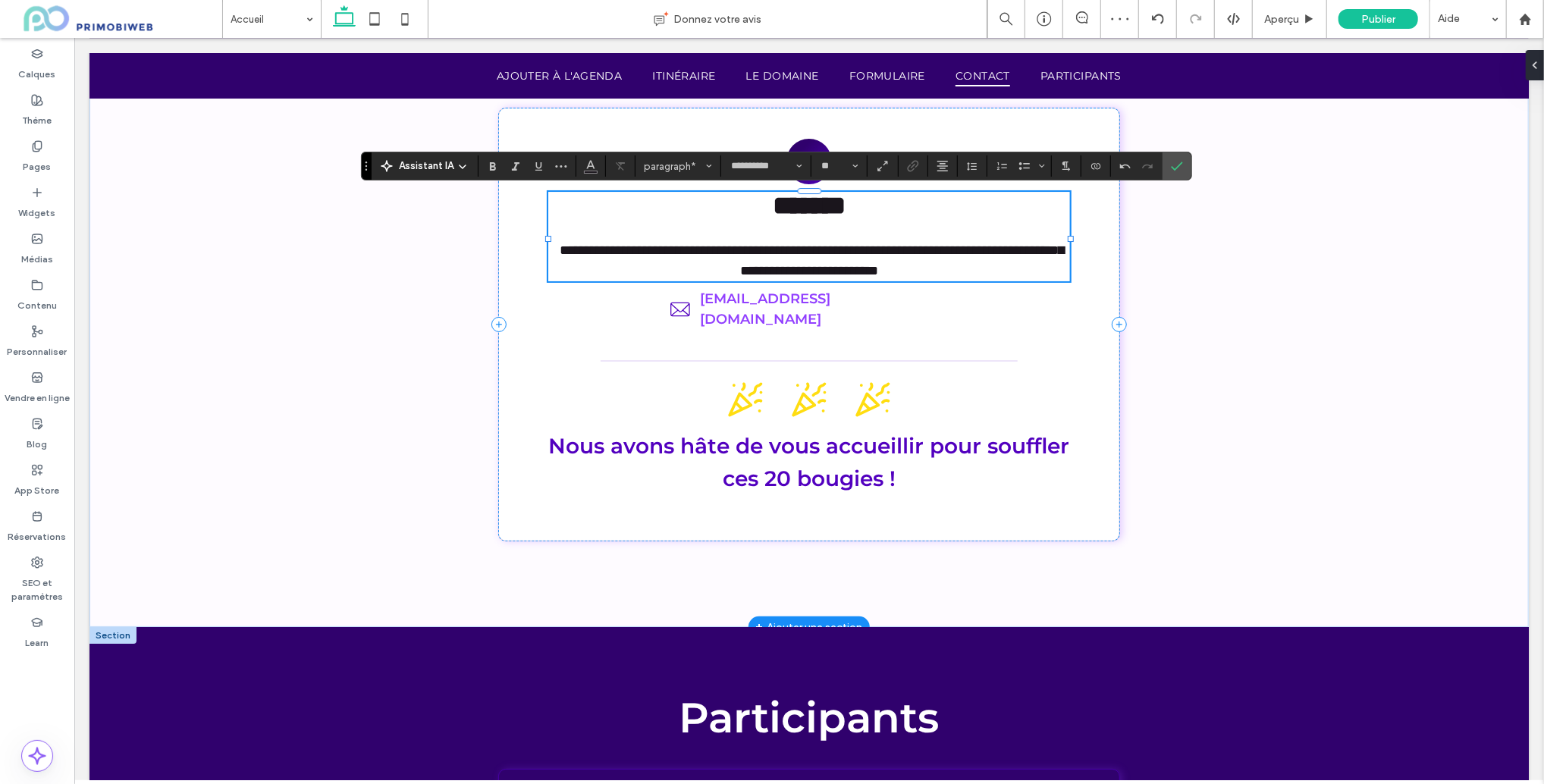
drag, startPoint x: 907, startPoint y: 273, endPoint x: 978, endPoint y: 272, distance: 71.0
click at [908, 273] on span "**********" at bounding box center [812, 260] width 505 height 34
click at [979, 272] on p "**********" at bounding box center [807, 260] width 521 height 41
drag, startPoint x: 948, startPoint y: 276, endPoint x: 750, endPoint y: 275, distance: 198.0
click at [749, 275] on span "**********" at bounding box center [812, 260] width 505 height 34
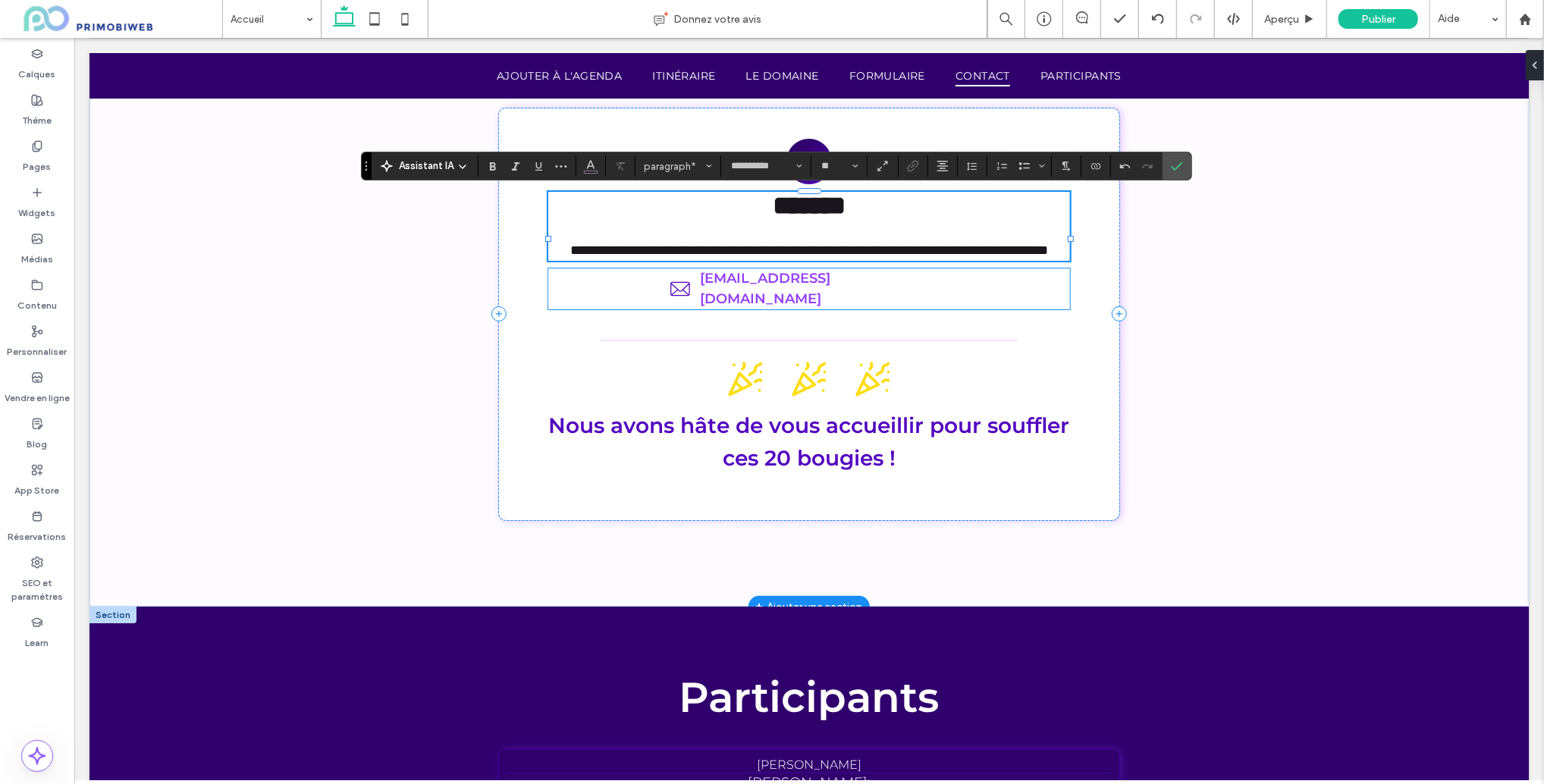
click at [968, 309] on div "anniversaire20ans@obiweb.com" at bounding box center [807, 288] width 521 height 41
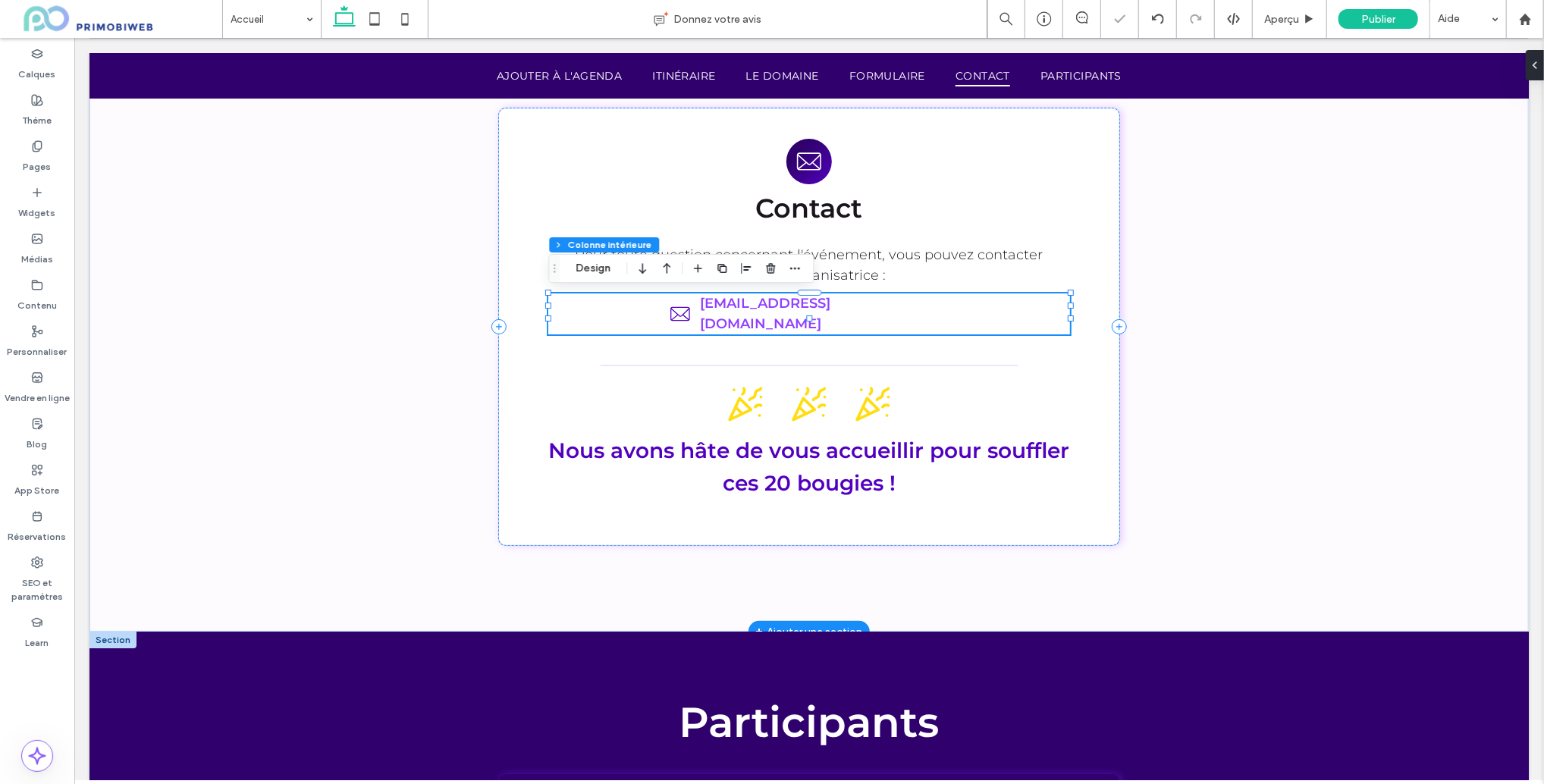
click at [967, 311] on div "anniversaire20ans@obiweb.com" at bounding box center [807, 313] width 521 height 41
drag, startPoint x: 592, startPoint y: 268, endPoint x: 654, endPoint y: 280, distance: 63.2
click at [592, 268] on button "Design" at bounding box center [594, 268] width 55 height 18
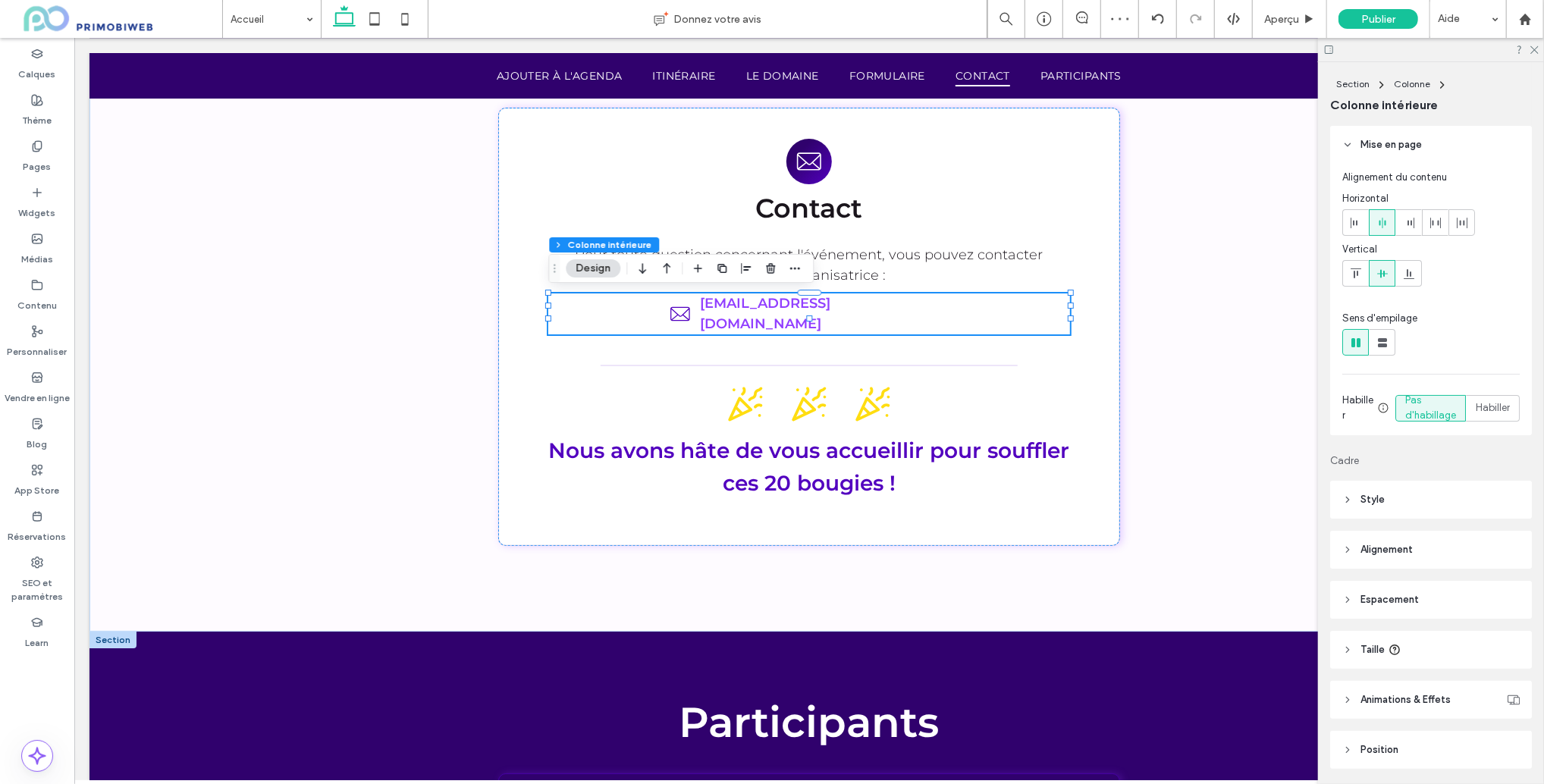
drag, startPoint x: 1531, startPoint y: 51, endPoint x: 1521, endPoint y: 58, distance: 12.2
click at [1531, 51] on icon at bounding box center [1535, 49] width 10 height 10
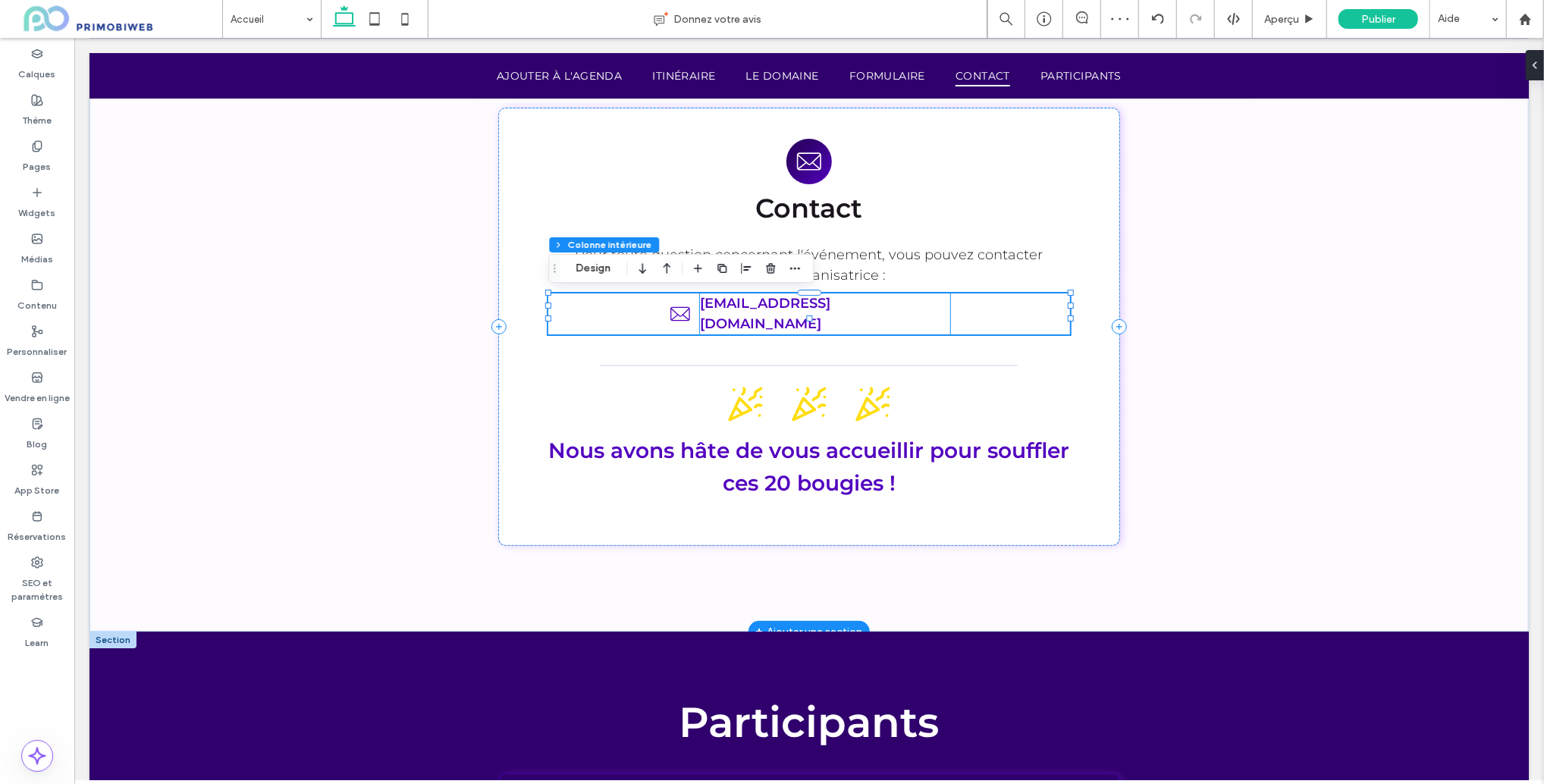
click at [830, 299] on link "anniversaire20ans@obiweb.com" at bounding box center [765, 312] width 131 height 37
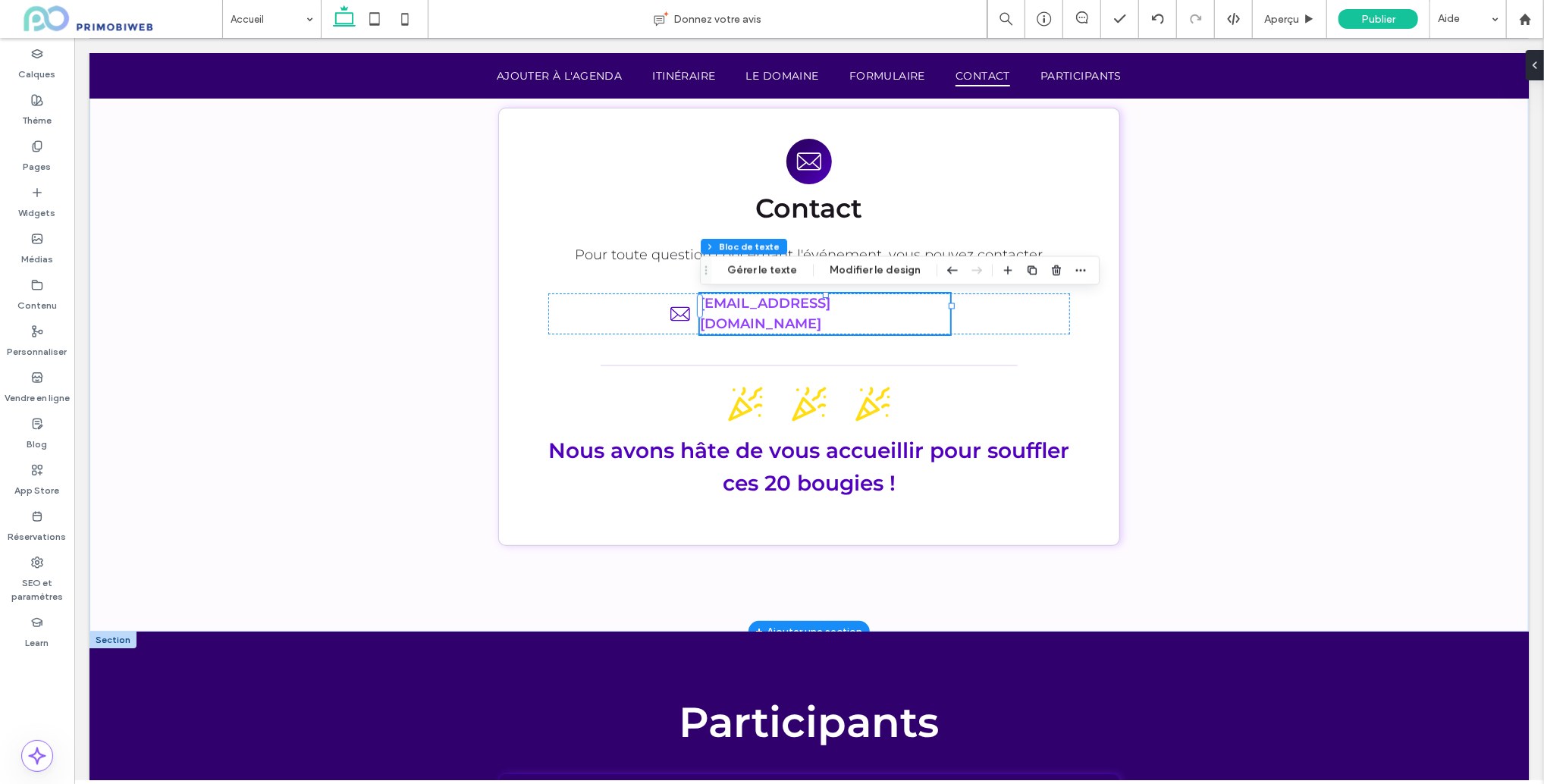
click at [934, 302] on p "anniversaire20ans@obiweb.com" at bounding box center [825, 313] width 251 height 41
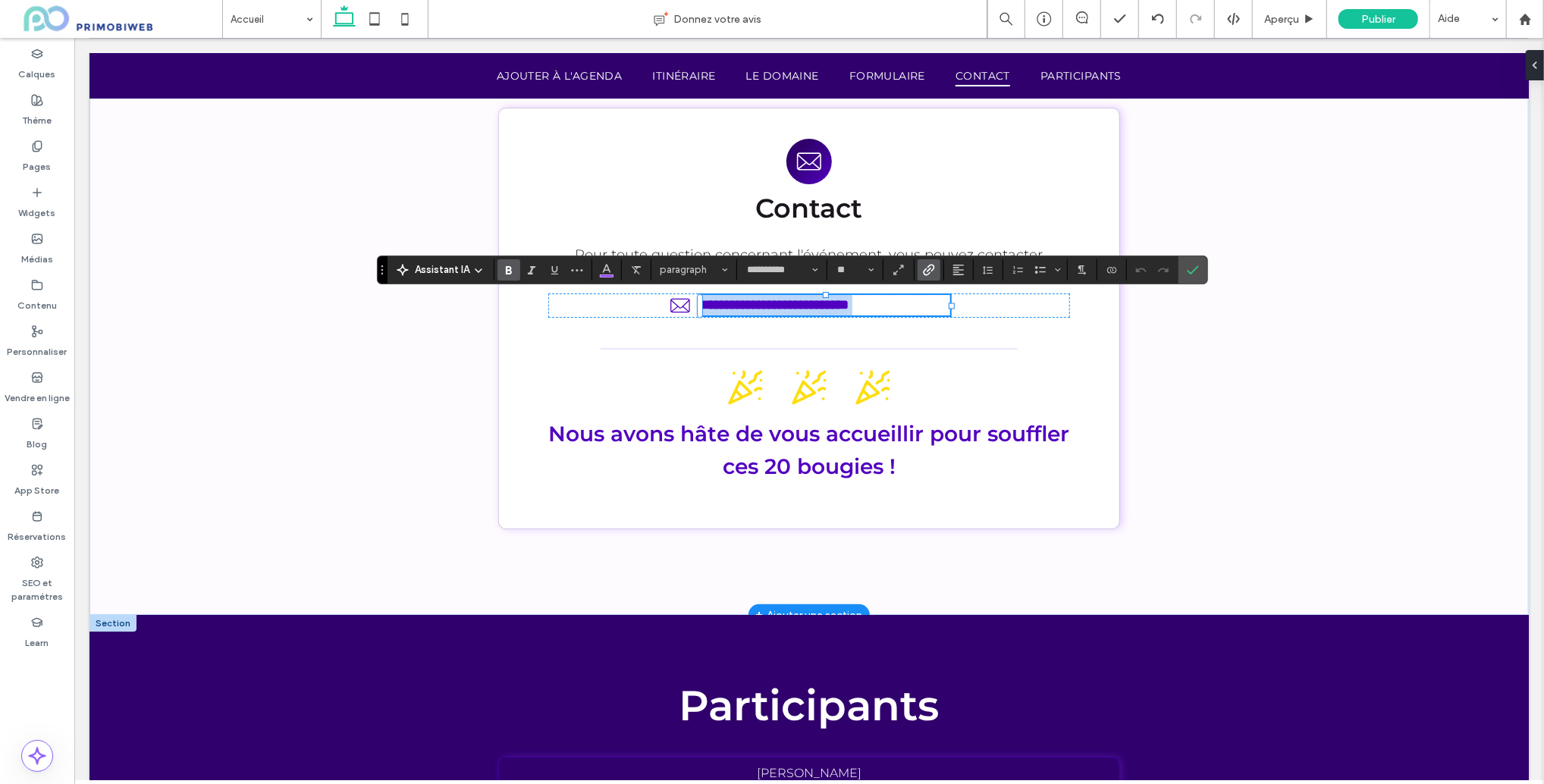
click at [848, 304] on link "**********" at bounding box center [774, 304] width 149 height 14
drag, startPoint x: 931, startPoint y: 304, endPoint x: 705, endPoint y: 307, distance: 226.0
click at [703, 307] on p "**********" at bounding box center [825, 304] width 251 height 21
type input "**********"
drag, startPoint x: 926, startPoint y: 307, endPoint x: 741, endPoint y: 304, distance: 185.0
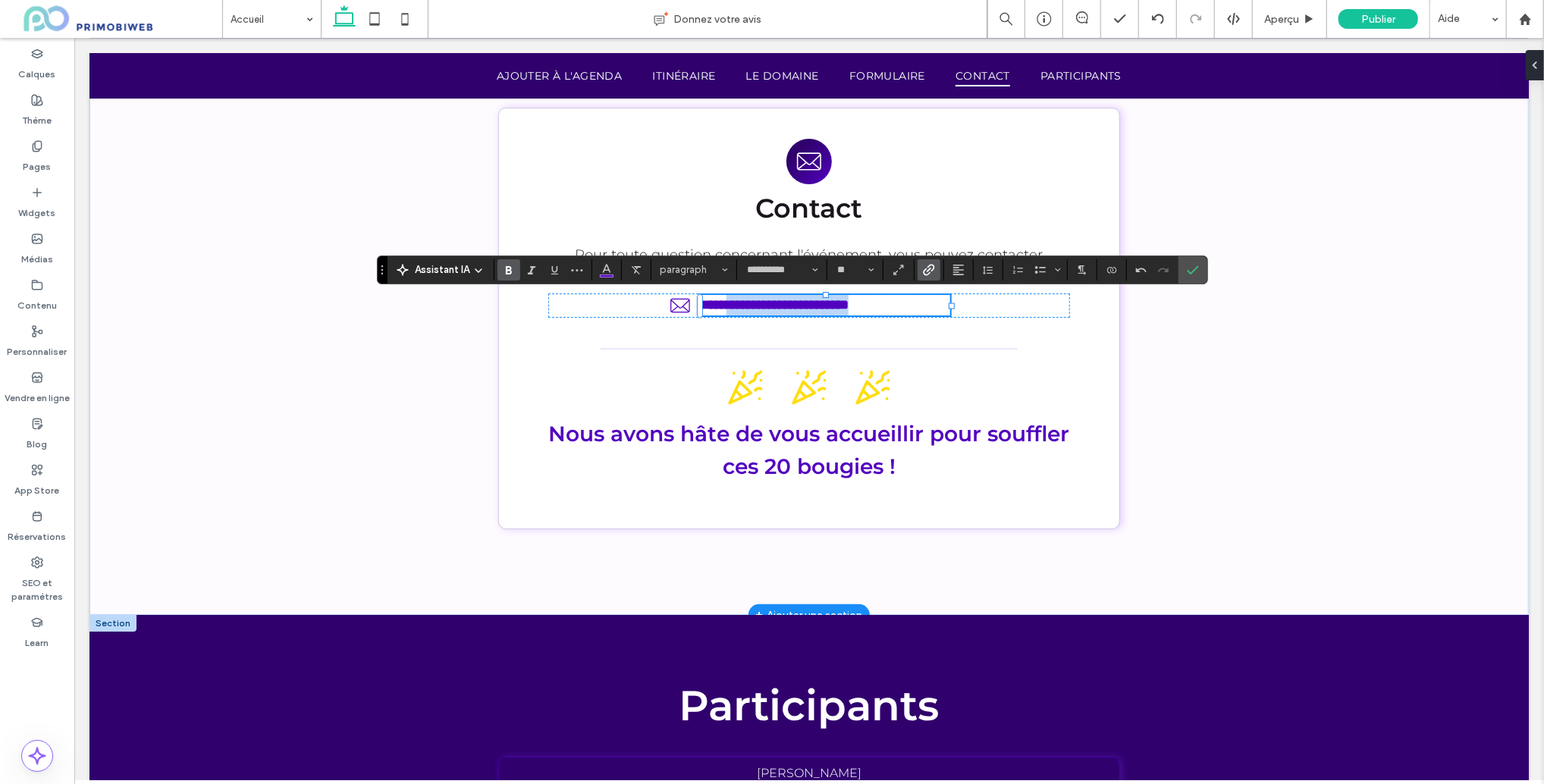
click at [741, 304] on p "**********" at bounding box center [825, 304] width 251 height 21
click at [731, 306] on link "******" at bounding box center [715, 304] width 32 height 14
type input "**********"
drag, startPoint x: 855, startPoint y: 307, endPoint x: 863, endPoint y: 309, distance: 8.2
click at [854, 307] on link "**********" at bounding box center [777, 304] width 154 height 14
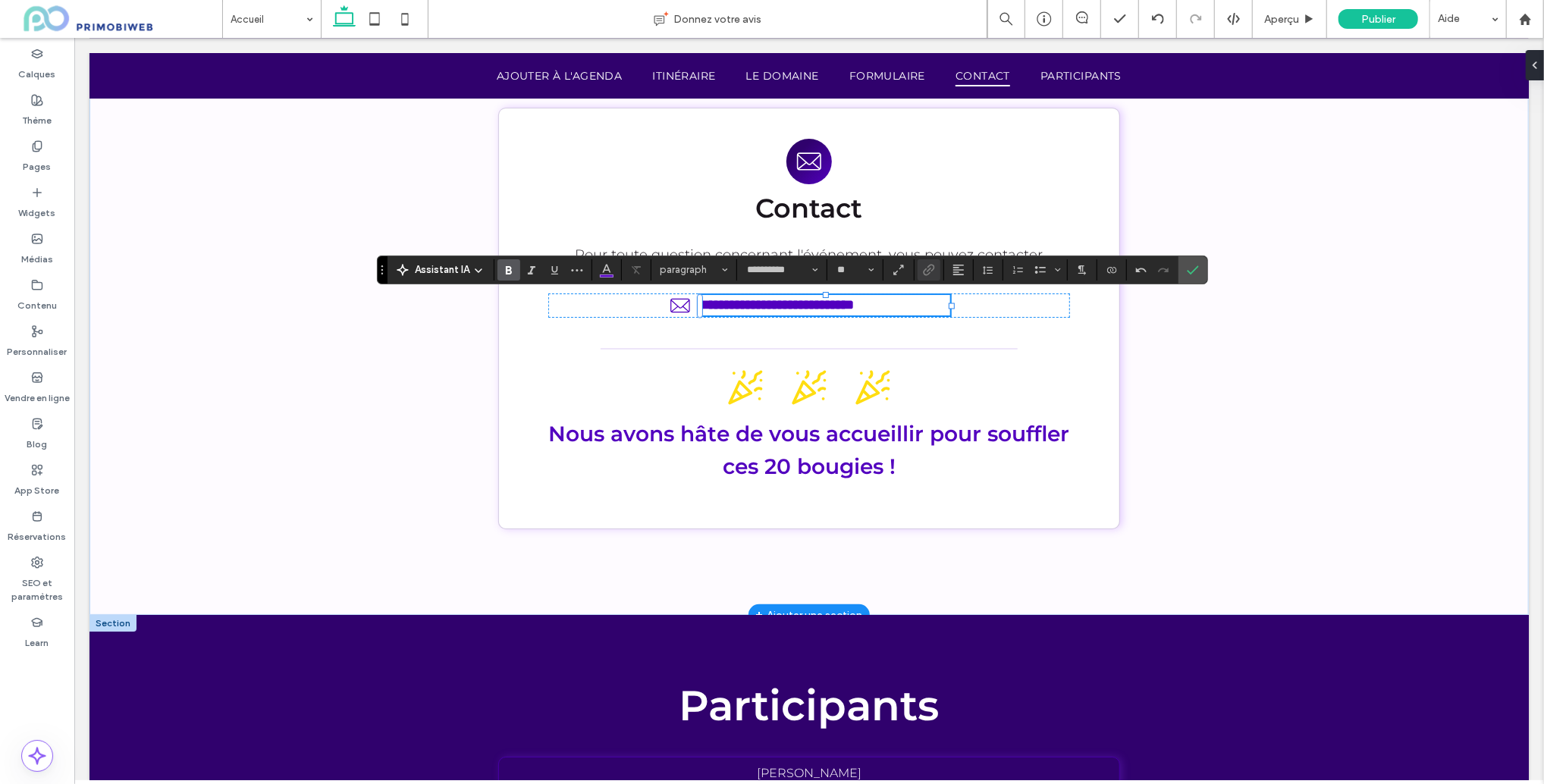
click at [854, 305] on link "**********" at bounding box center [777, 304] width 154 height 14
click at [827, 304] on link "**********" at bounding box center [768, 304] width 138 height 14
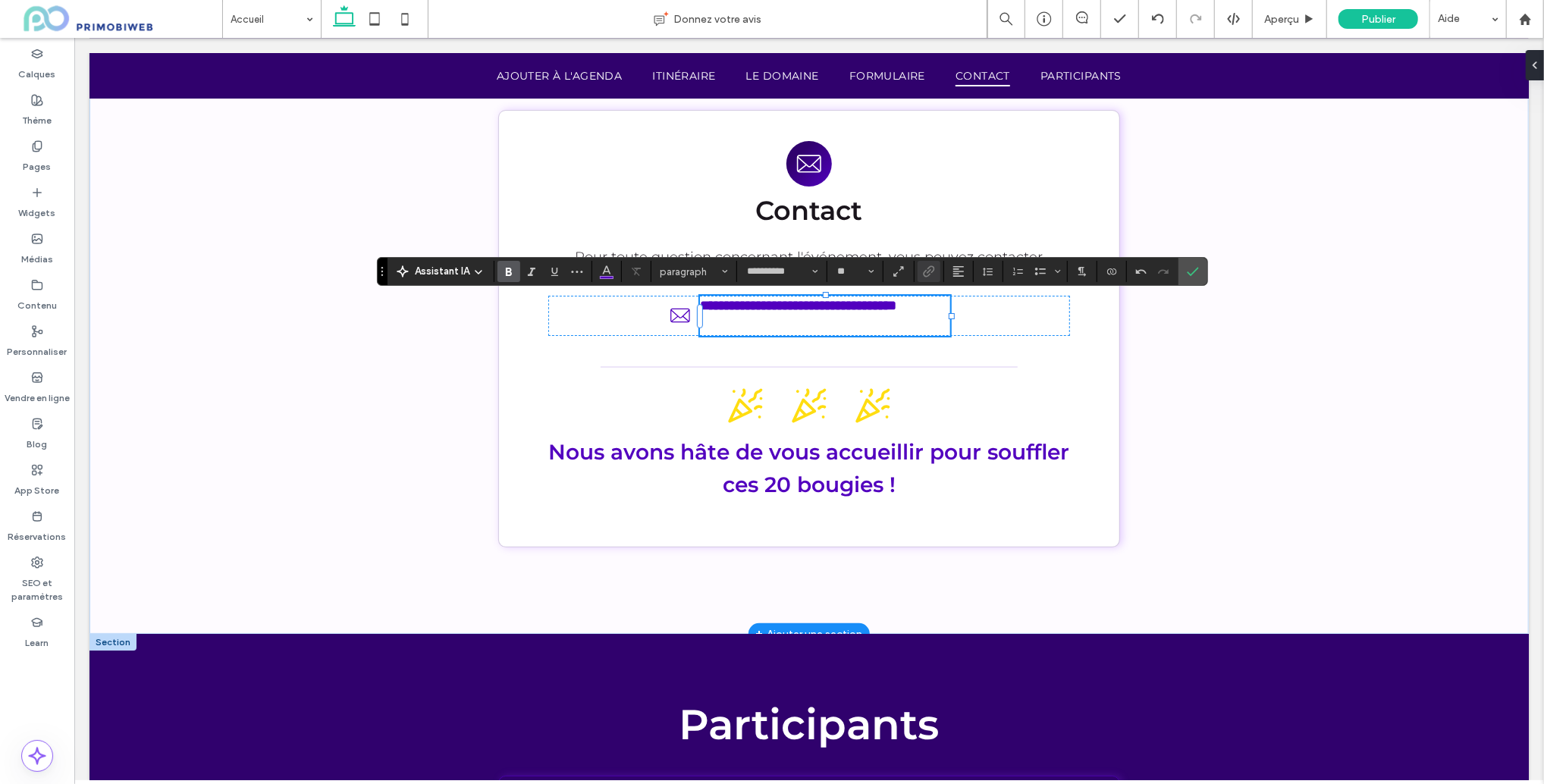
click at [829, 305] on link "**********" at bounding box center [798, 305] width 197 height 14
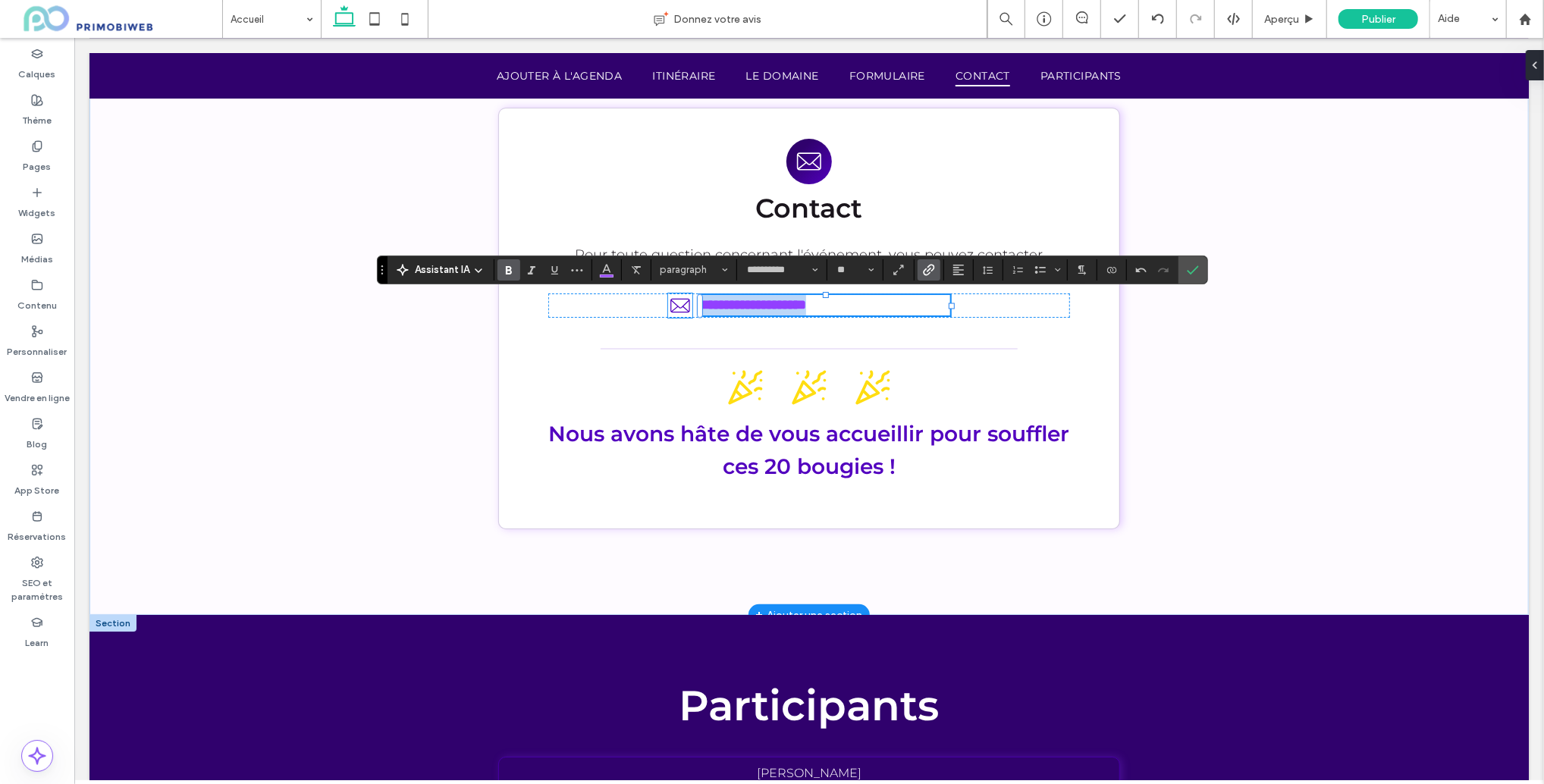
drag, startPoint x: 787, startPoint y: 306, endPoint x: 687, endPoint y: 306, distance: 100.0
click at [687, 306] on div "**********" at bounding box center [807, 304] width 521 height 24
copy link "**********"
click at [931, 274] on icon "Lien" at bounding box center [929, 270] width 12 height 12
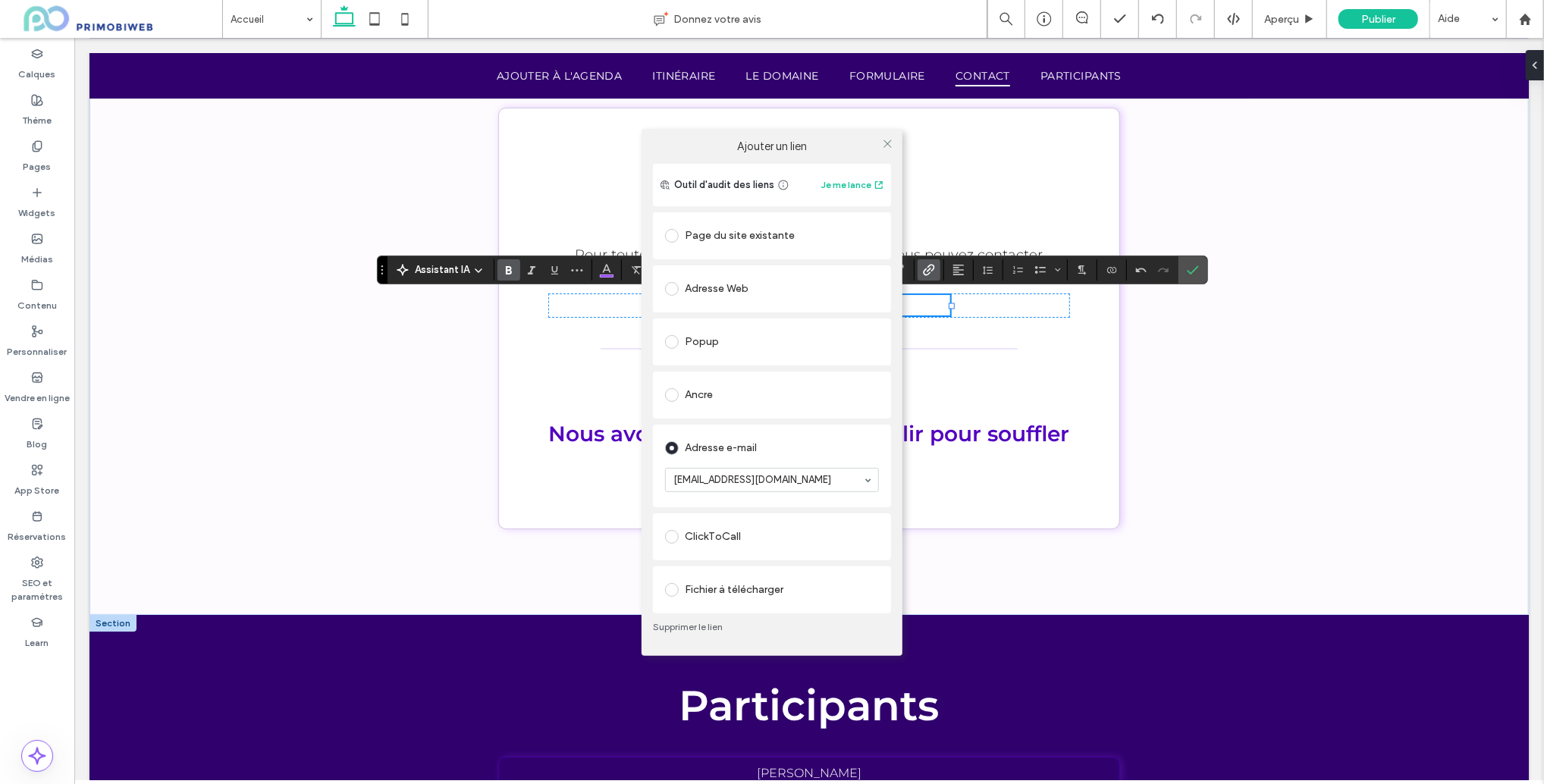
drag, startPoint x: 753, startPoint y: 481, endPoint x: 780, endPoint y: 486, distance: 27.5
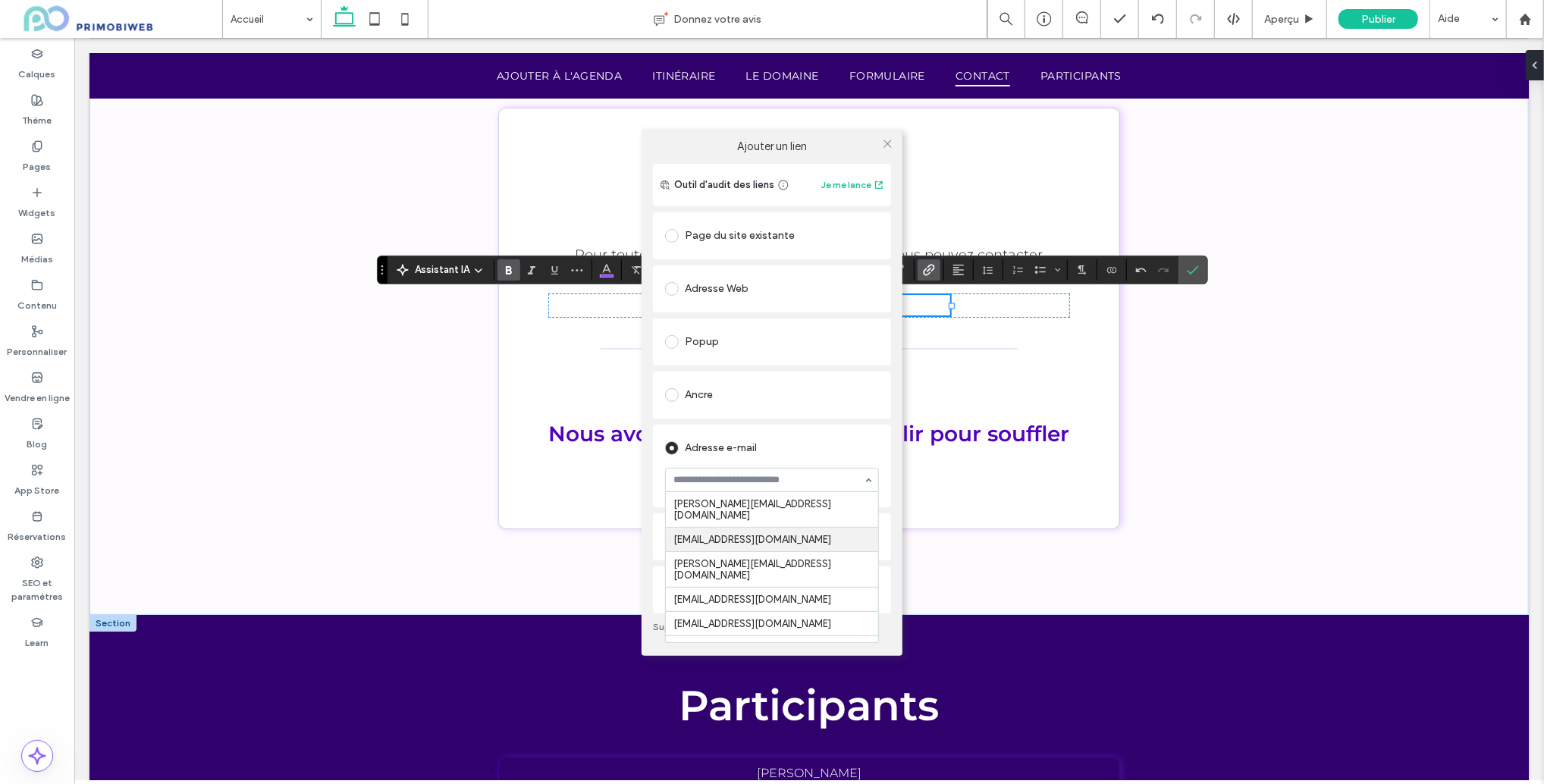
scroll to position [60, 0]
click at [738, 486] on input at bounding box center [768, 480] width 190 height 10
type input "**********"
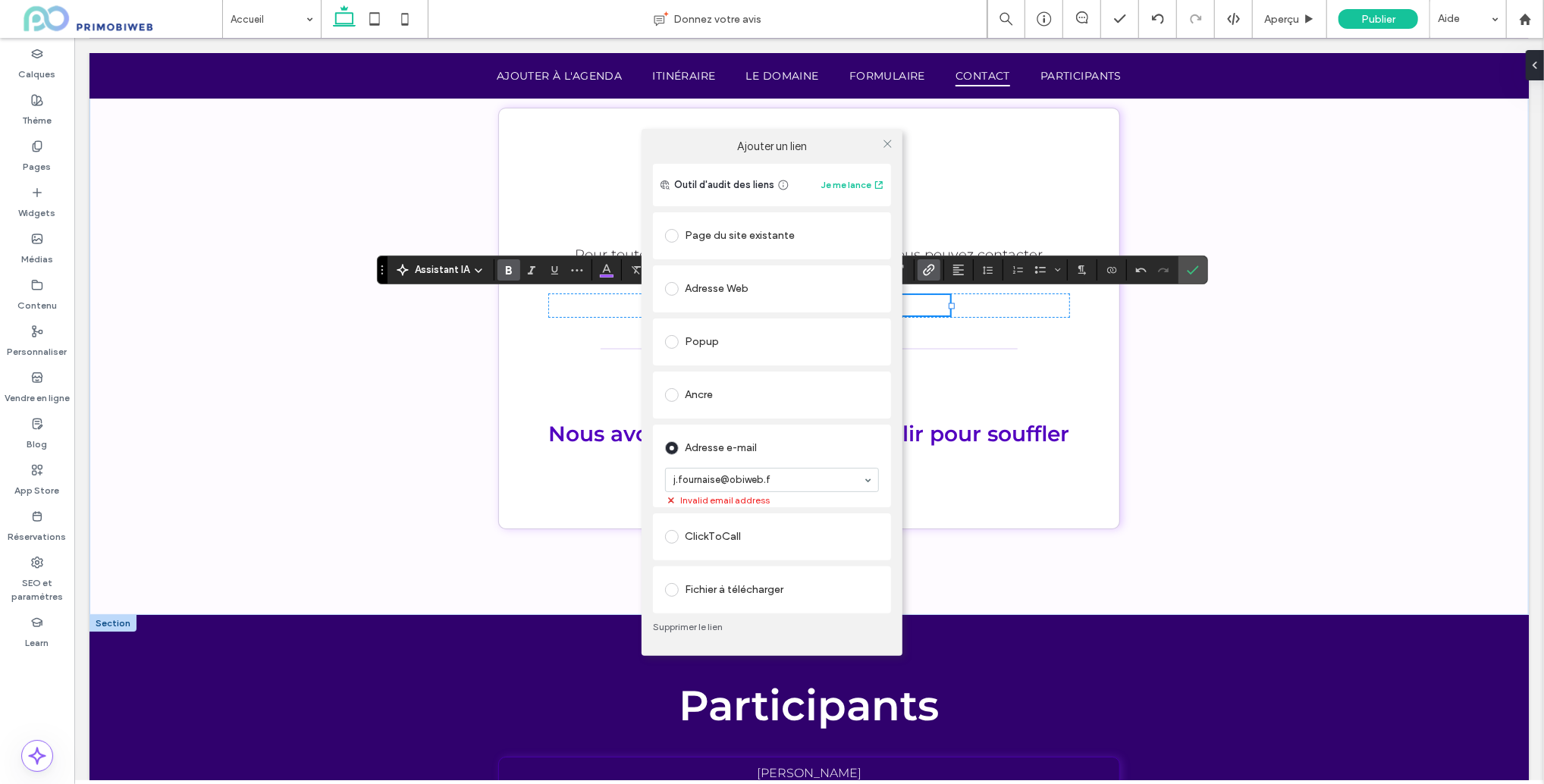
click at [781, 485] on input at bounding box center [768, 480] width 190 height 10
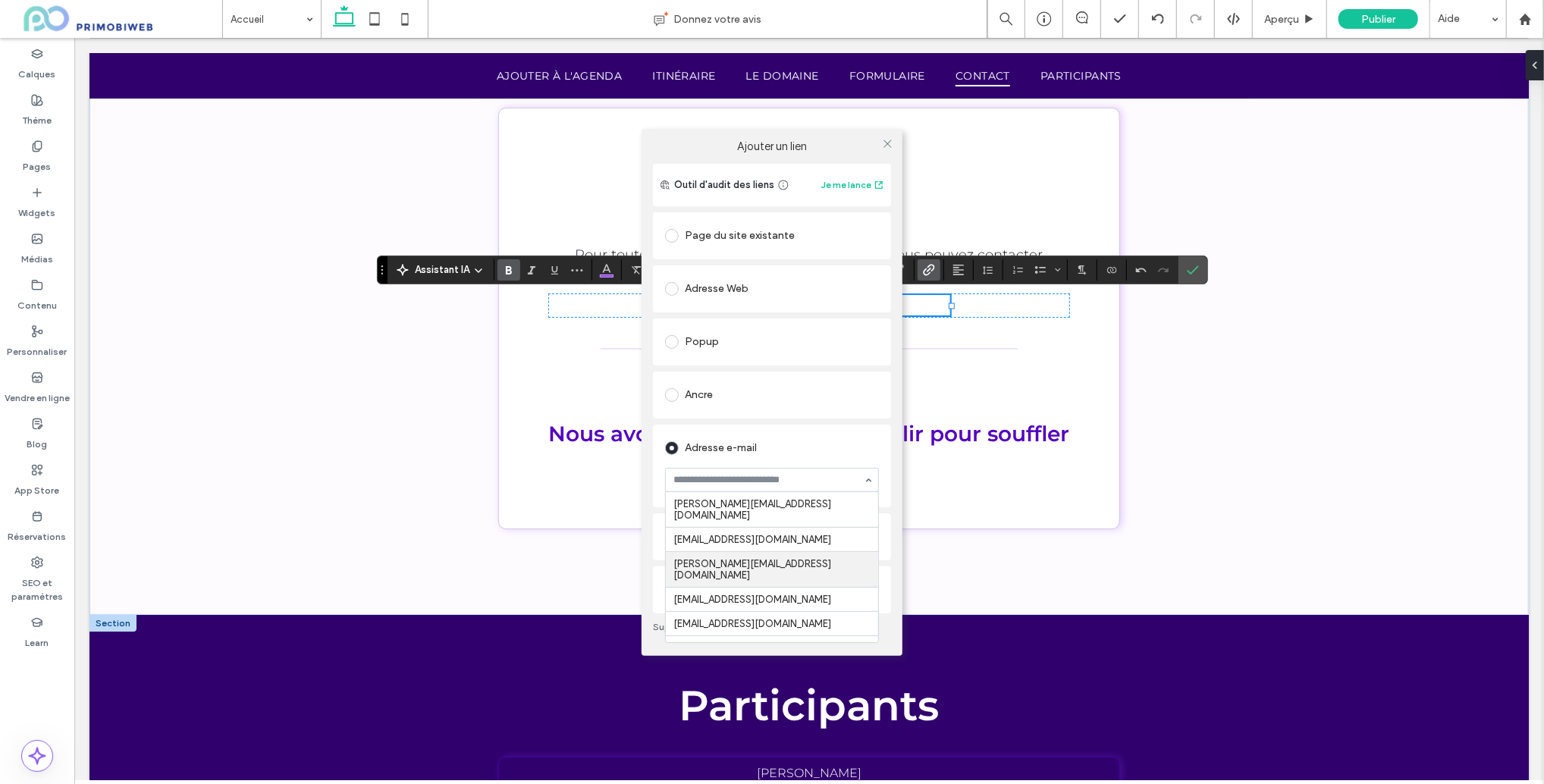
scroll to position [50, 0]
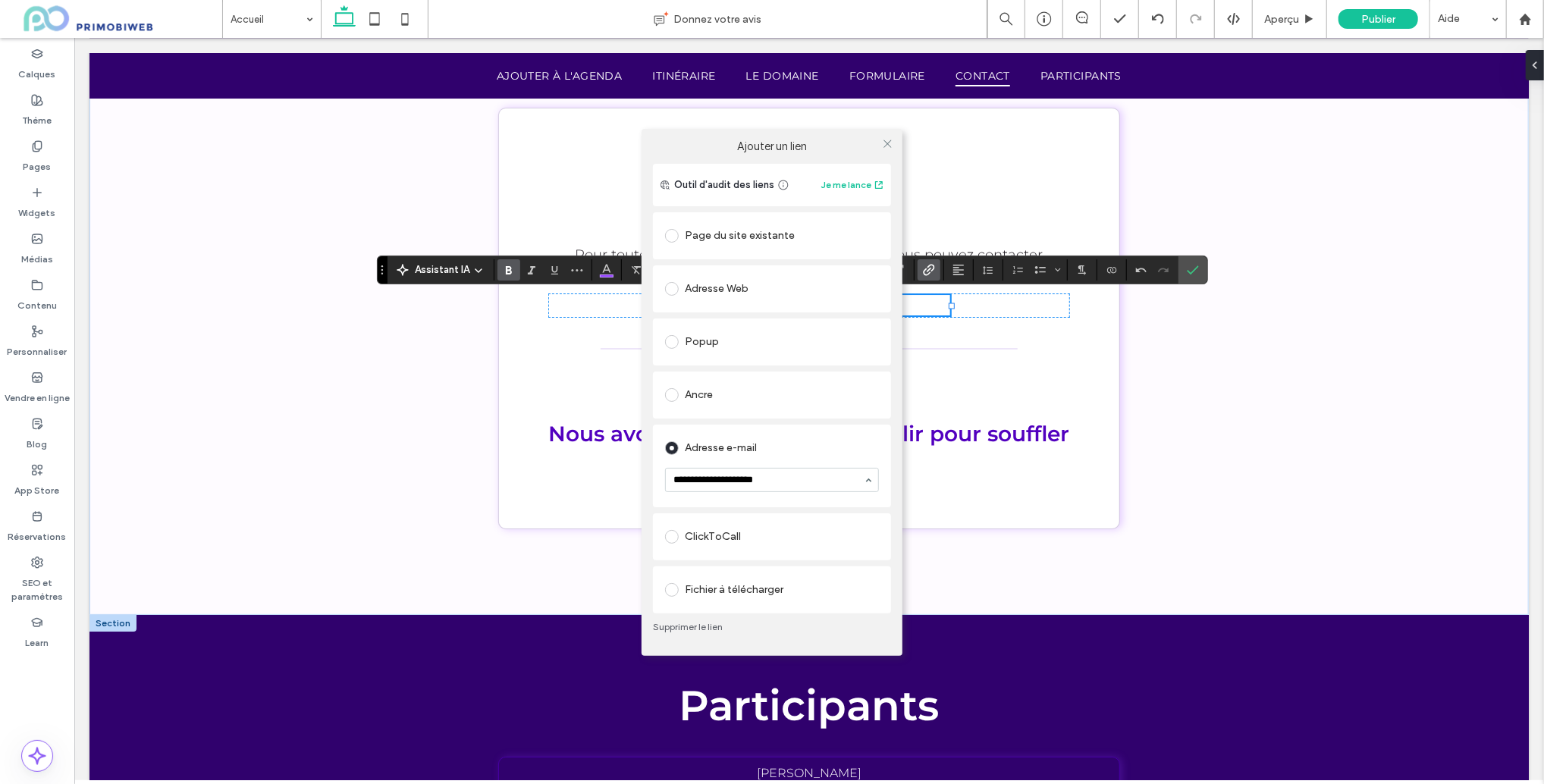
type input "**********"
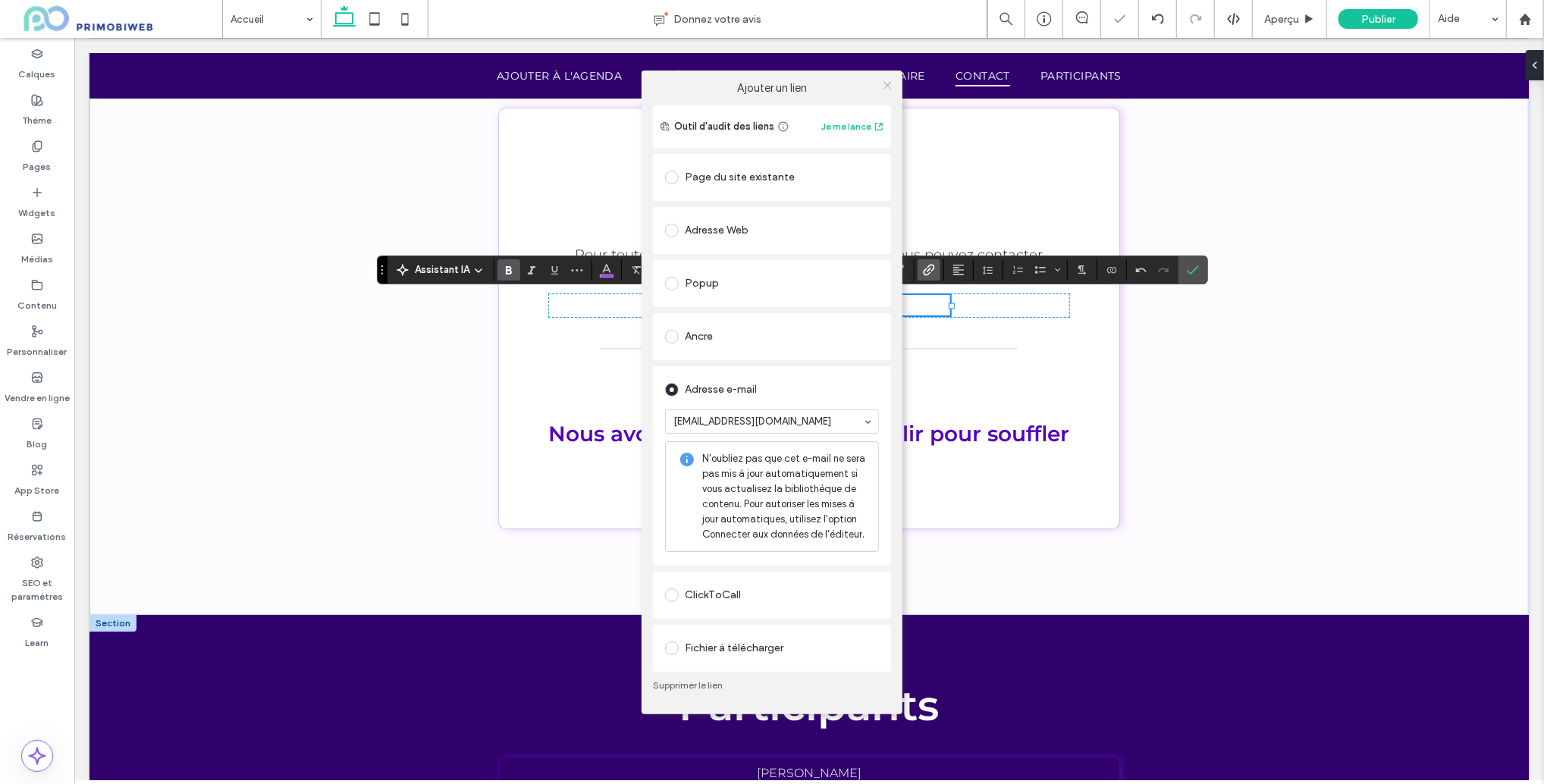
click at [887, 85] on use at bounding box center [887, 85] width 8 height 8
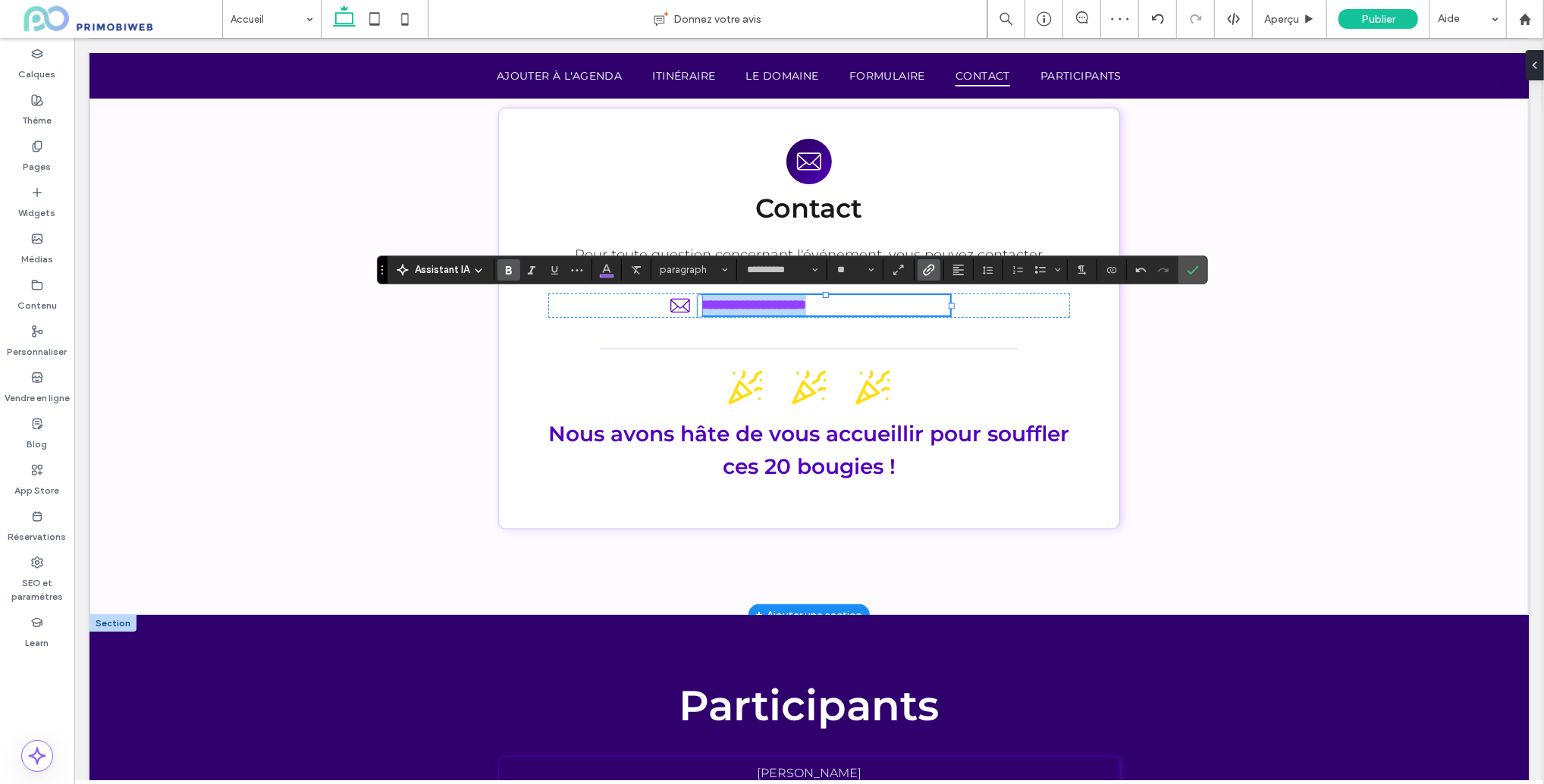
click at [849, 308] on p "**********" at bounding box center [825, 304] width 251 height 21
click at [806, 304] on link "**********" at bounding box center [753, 304] width 106 height 14
click at [928, 271] on icon "Lien" at bounding box center [929, 270] width 12 height 12
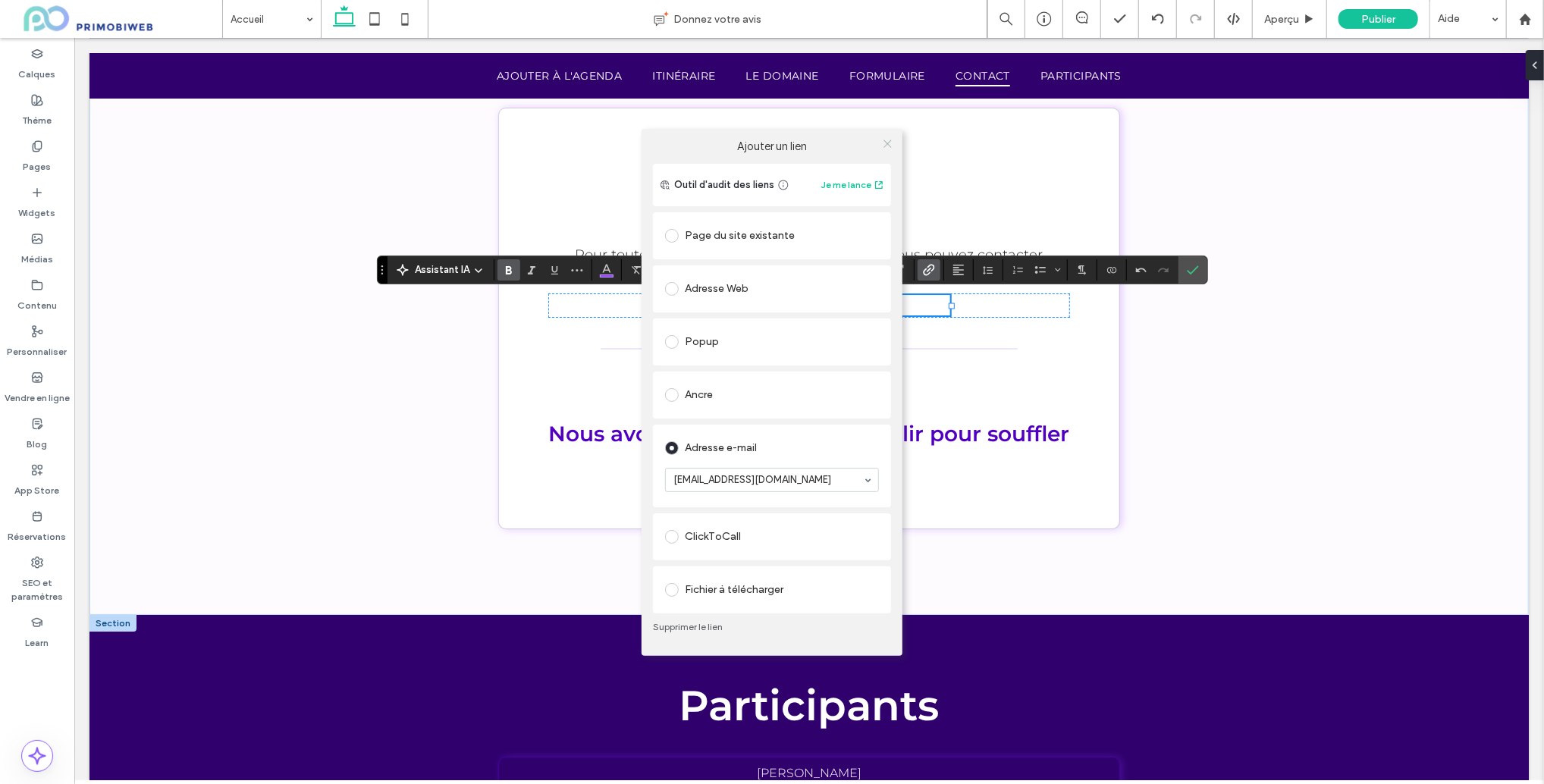
click at [883, 137] on span at bounding box center [887, 144] width 11 height 23
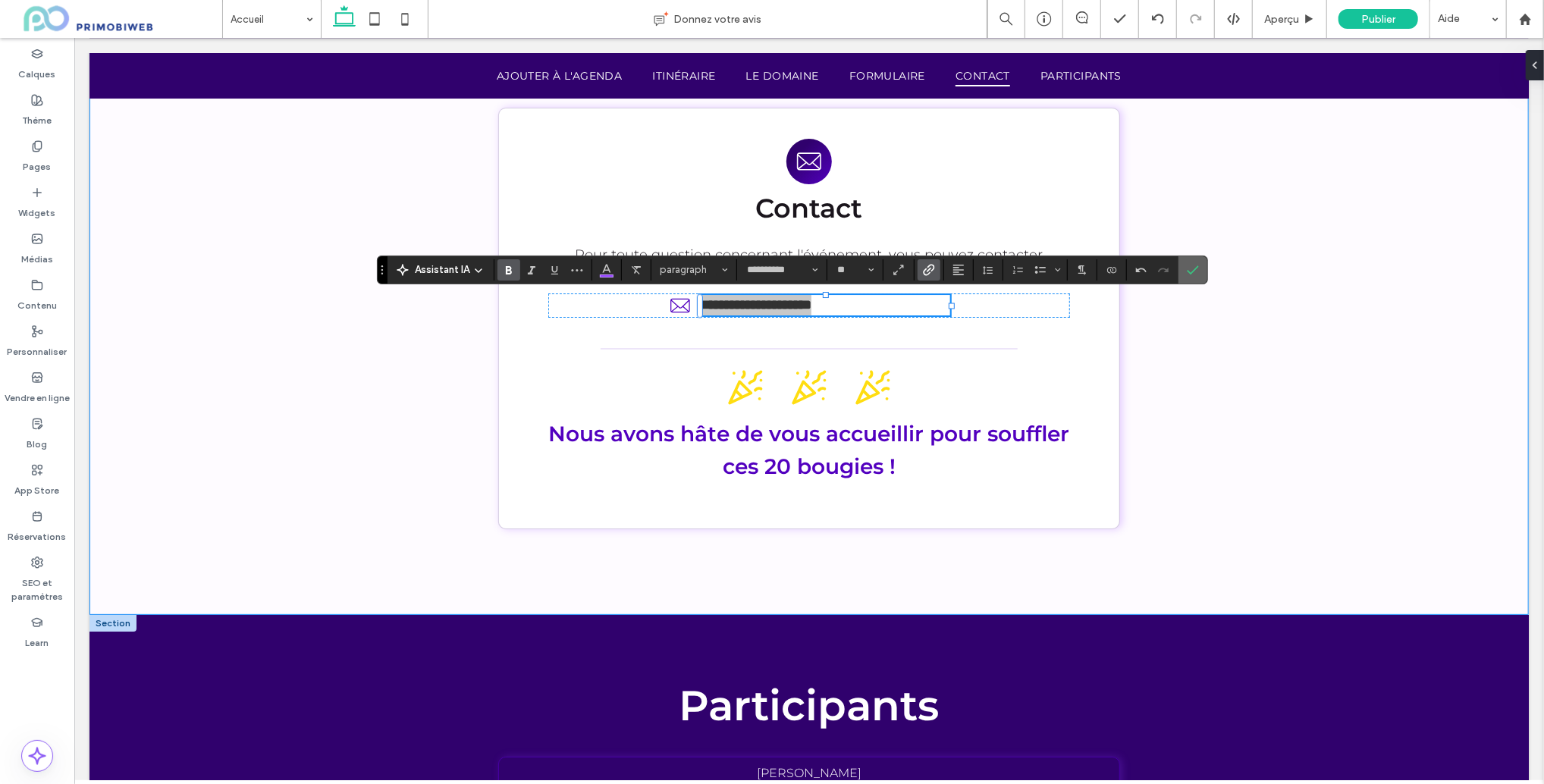
click at [1192, 273] on icon "Confirmer" at bounding box center [1193, 270] width 12 height 12
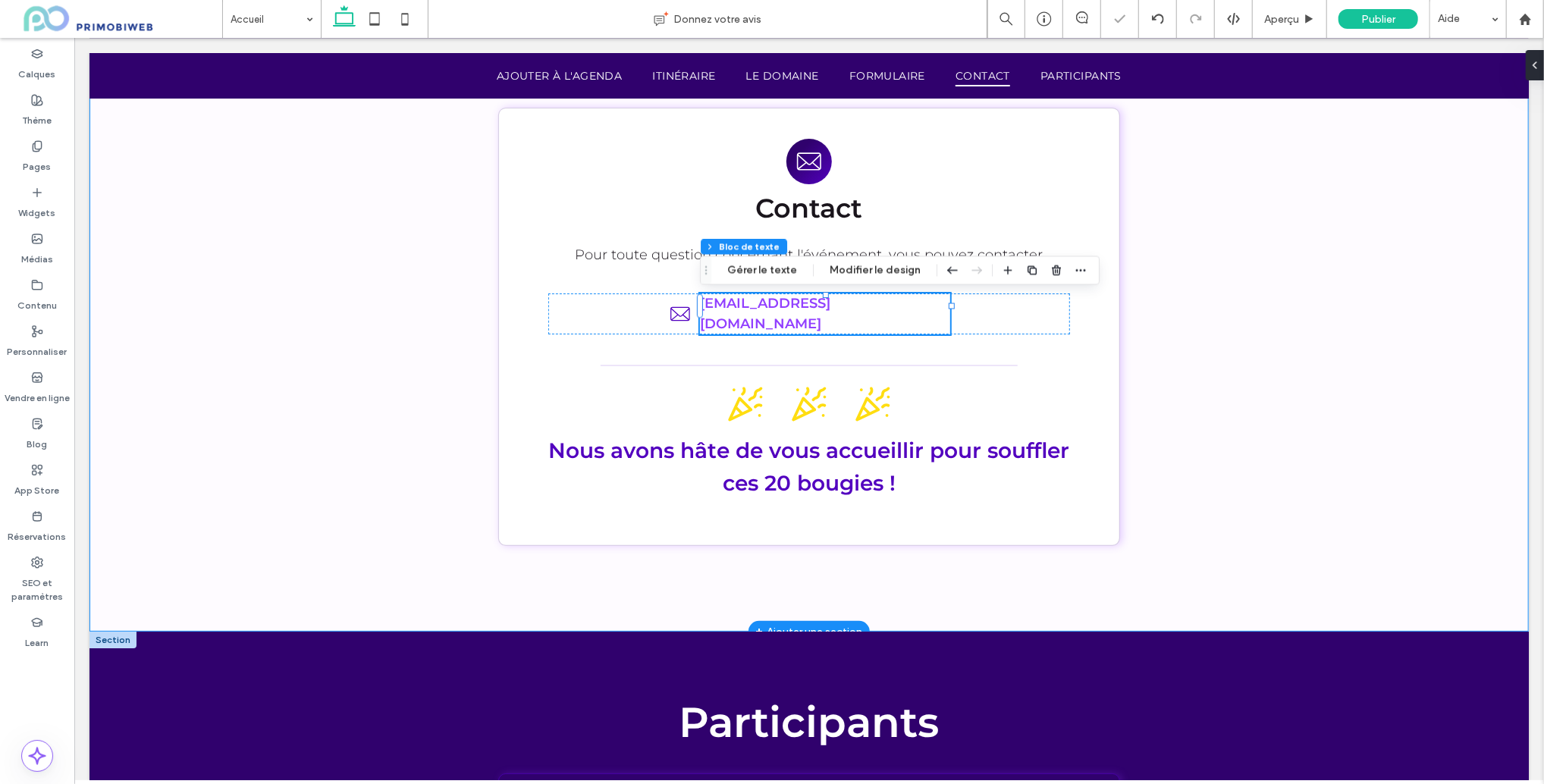
click at [1170, 310] on div "Contact Pour toute question concernant l'événement, vous pouvez contacter l'équ…" at bounding box center [808, 340] width 910 height 582
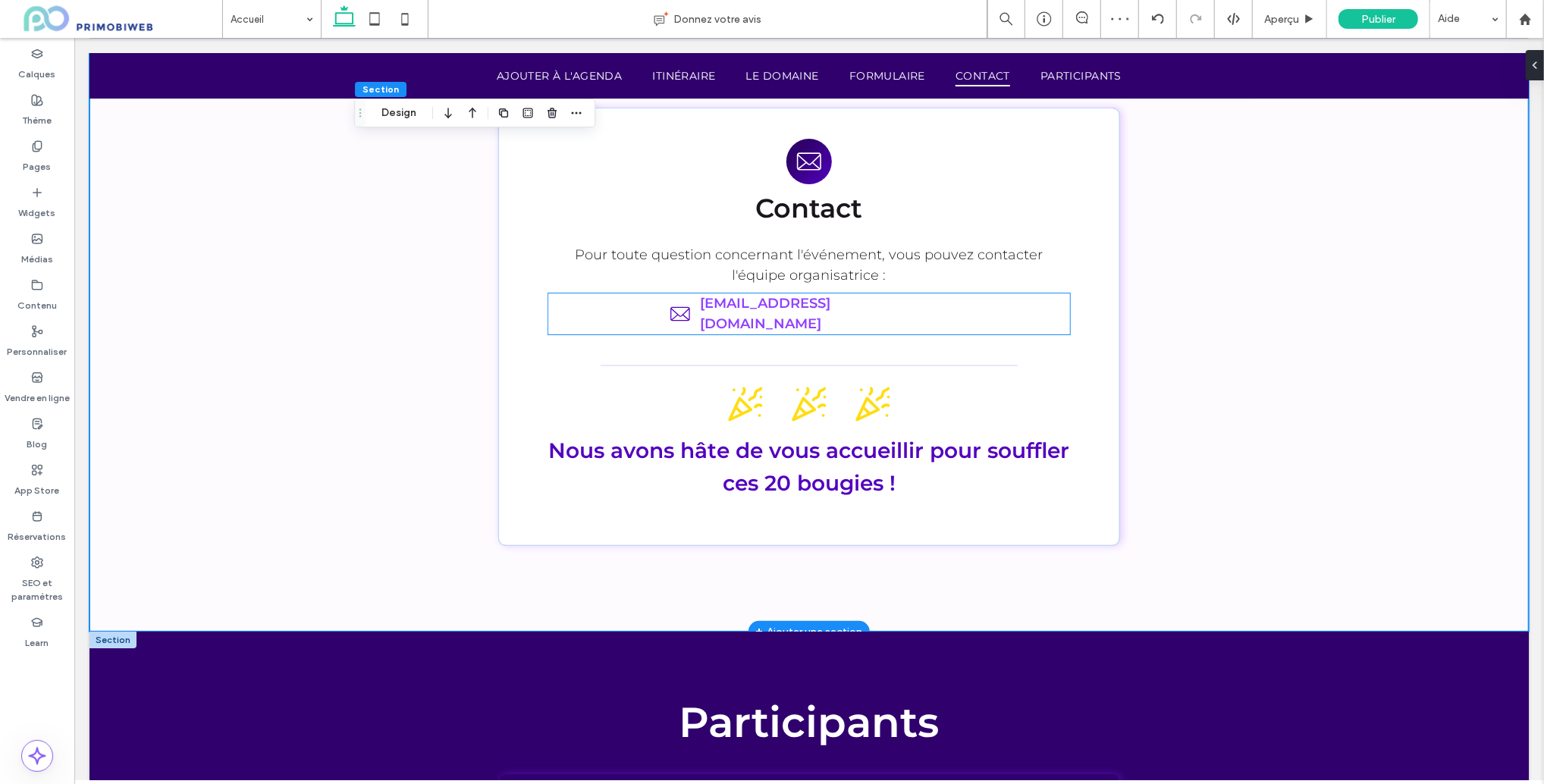
click at [892, 304] on p "j.fournaise@obiweb.fr" at bounding box center [825, 313] width 251 height 41
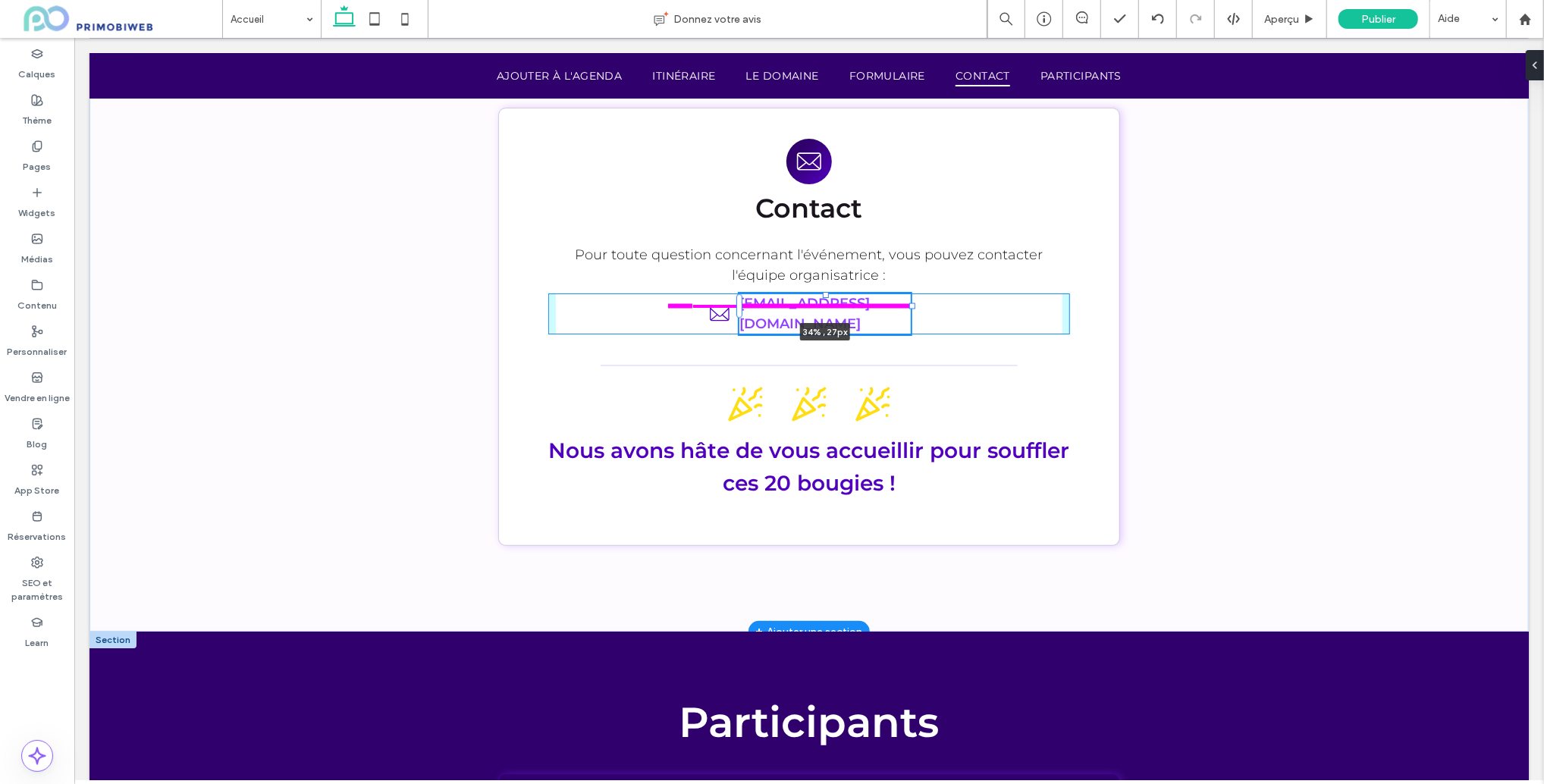
drag, startPoint x: 952, startPoint y: 307, endPoint x: 914, endPoint y: 306, distance: 38.0
click at [912, 305] on div at bounding box center [911, 304] width 6 height 6
type input "**"
type input "****"
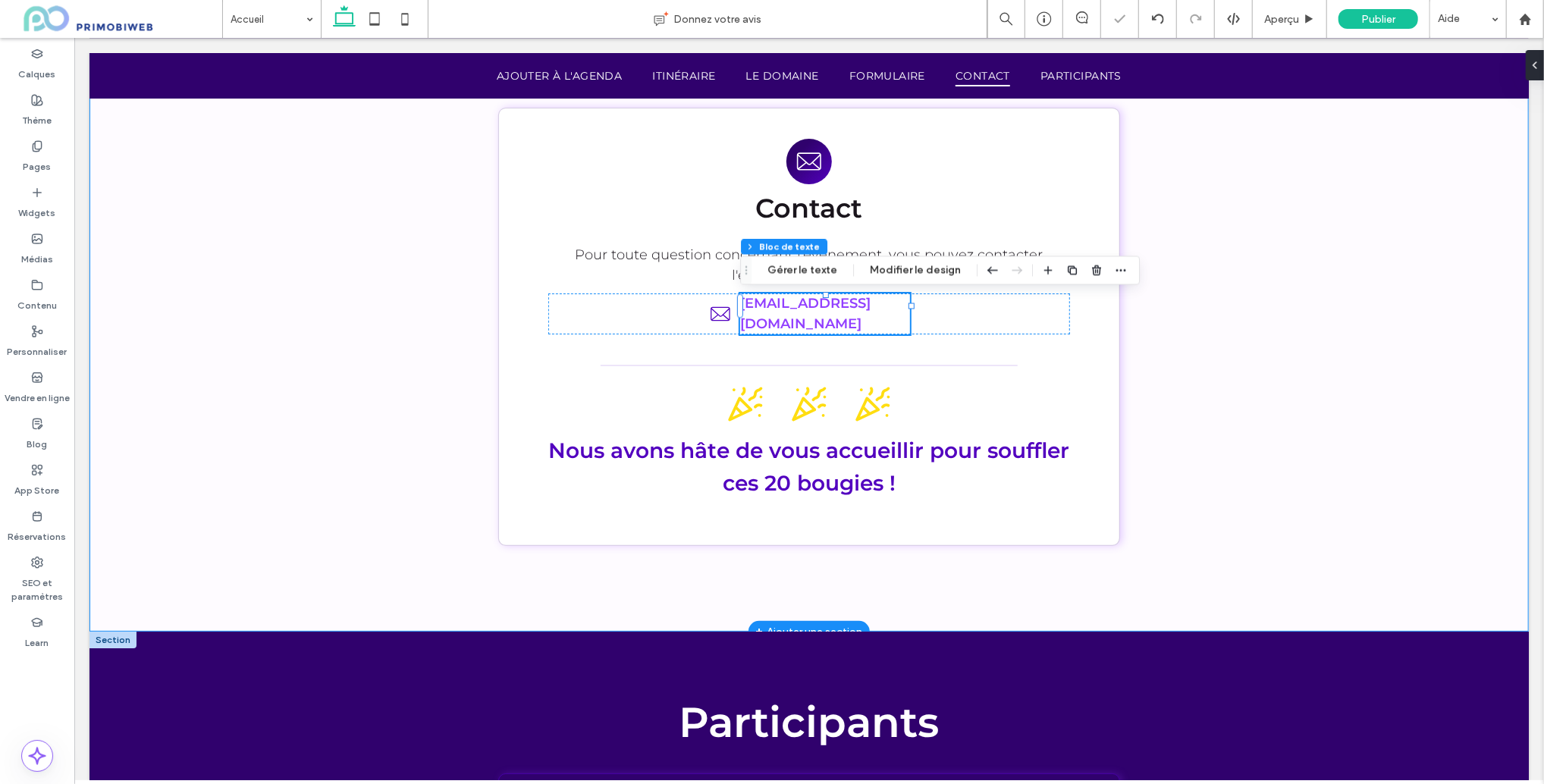
click at [1177, 309] on div "Contact Pour toute question concernant l'événement, vous pouvez contacter l'équ…" at bounding box center [808, 340] width 910 height 582
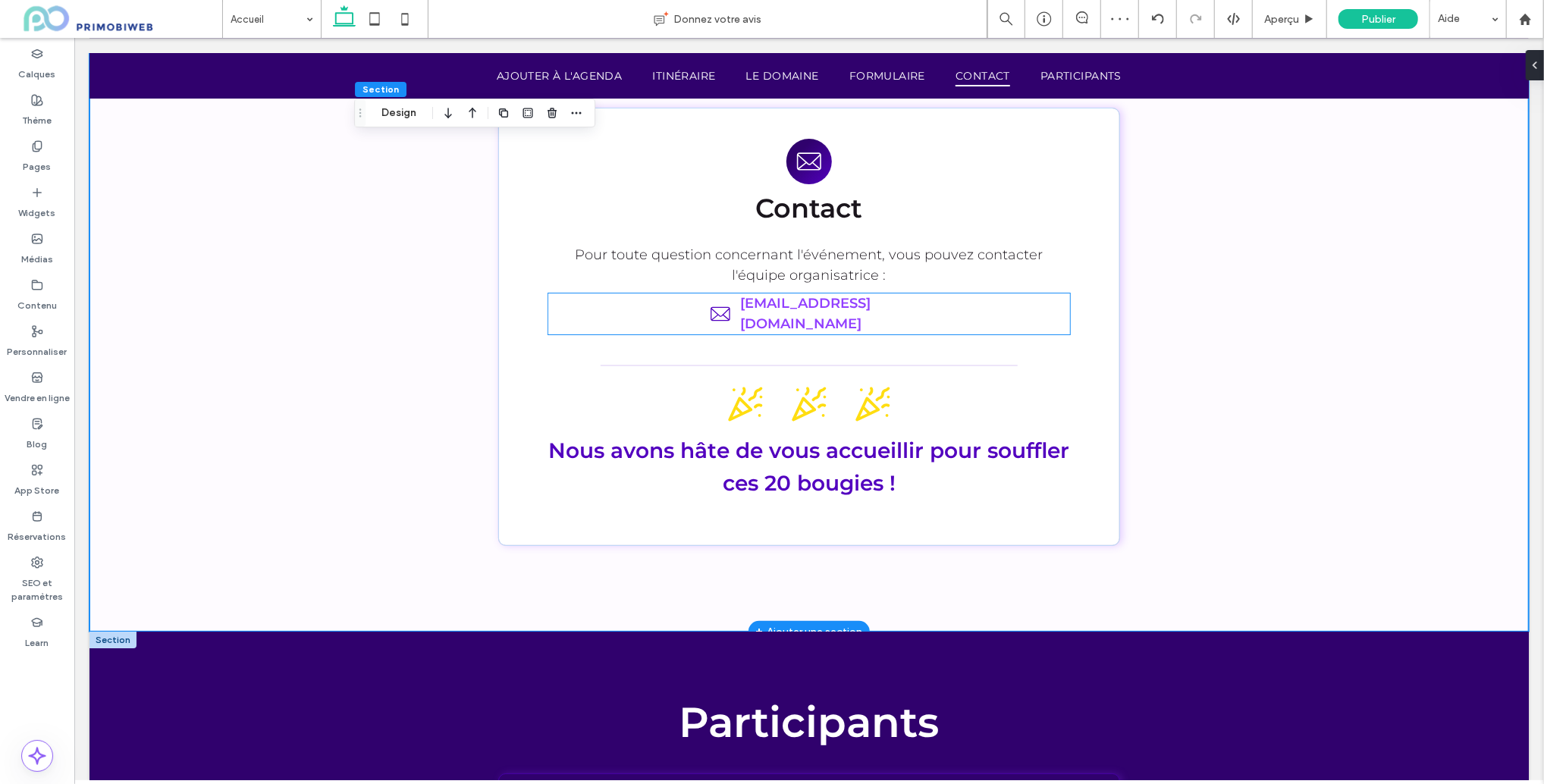
click at [731, 309] on icon at bounding box center [719, 313] width 24 height 24
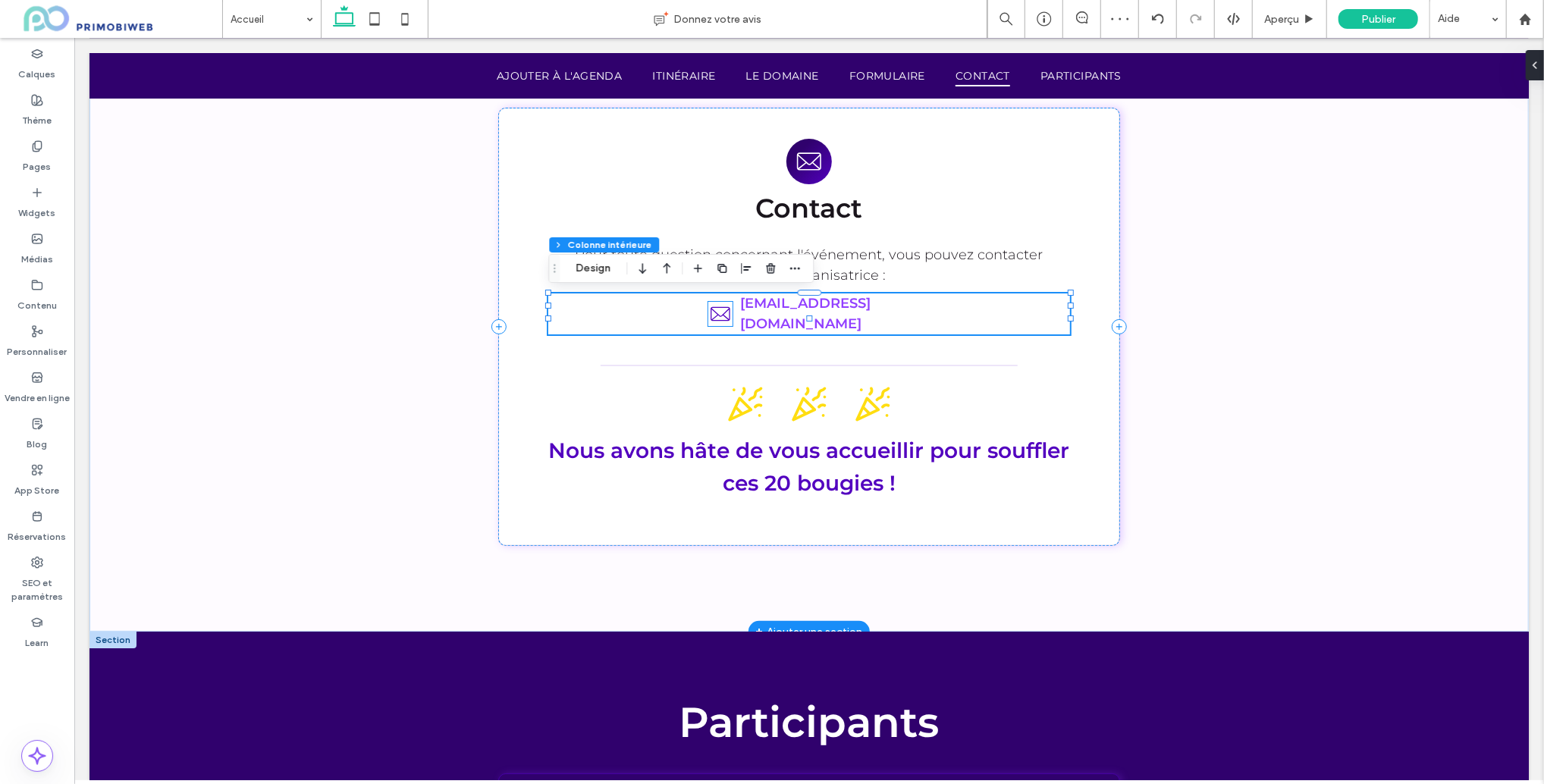
click at [722, 306] on icon at bounding box center [719, 312] width 20 height 15
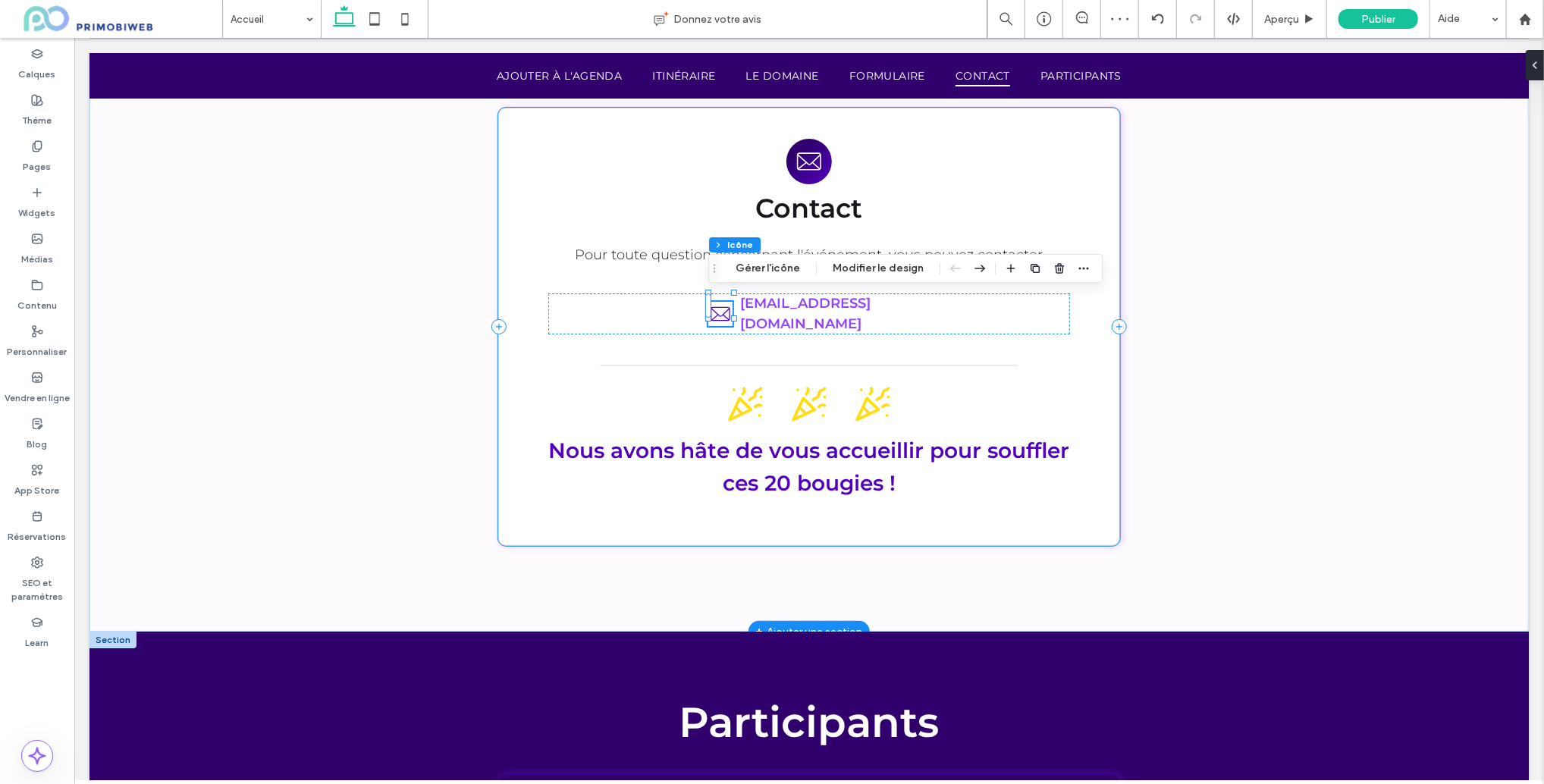
click at [1067, 320] on div "Contact Pour toute question concernant l'événement, vous pouvez contacter l'équ…" at bounding box center [808, 326] width 622 height 439
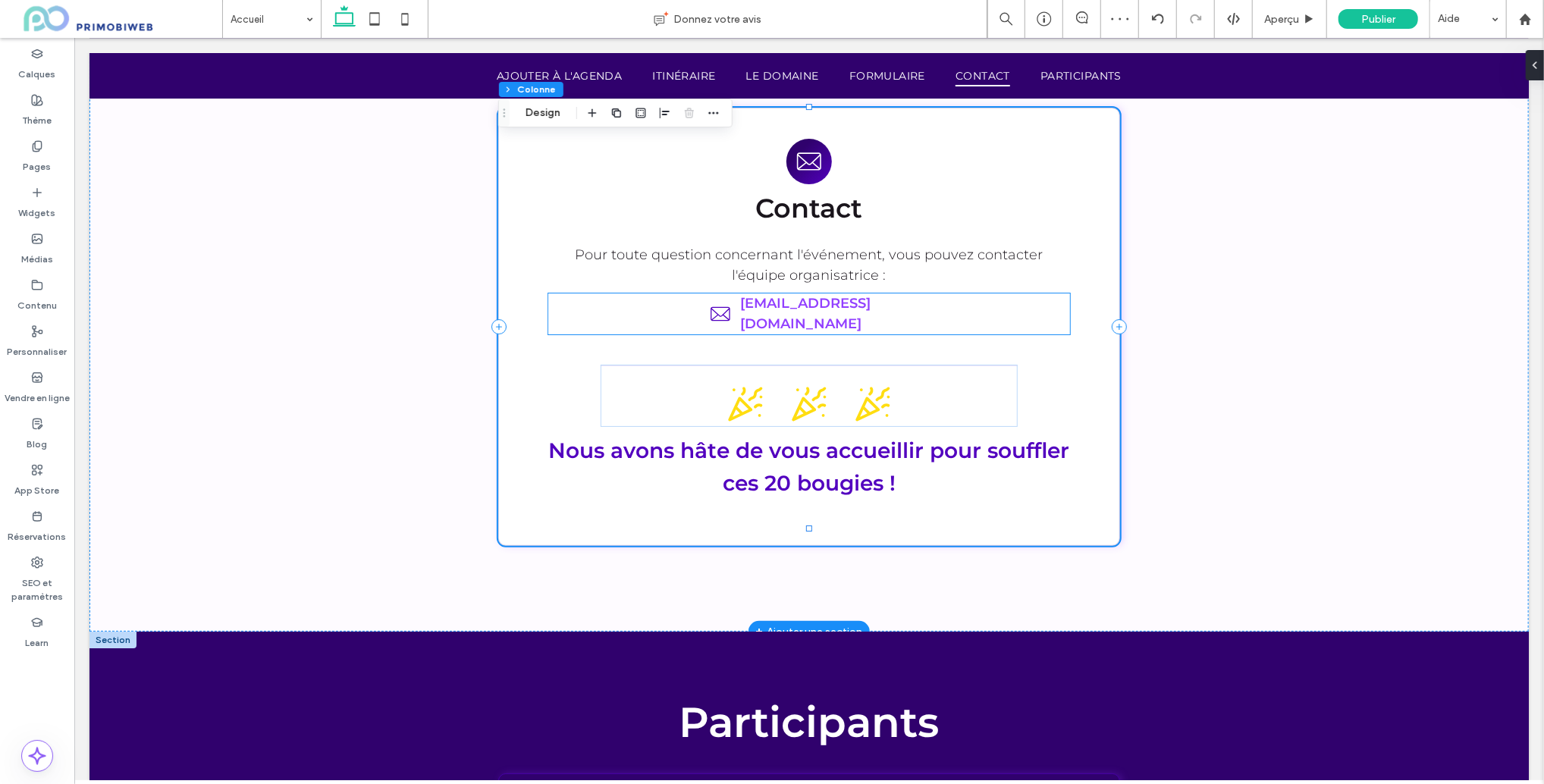
click at [911, 298] on div "j.fournaise@obiweb.fr" at bounding box center [807, 313] width 521 height 41
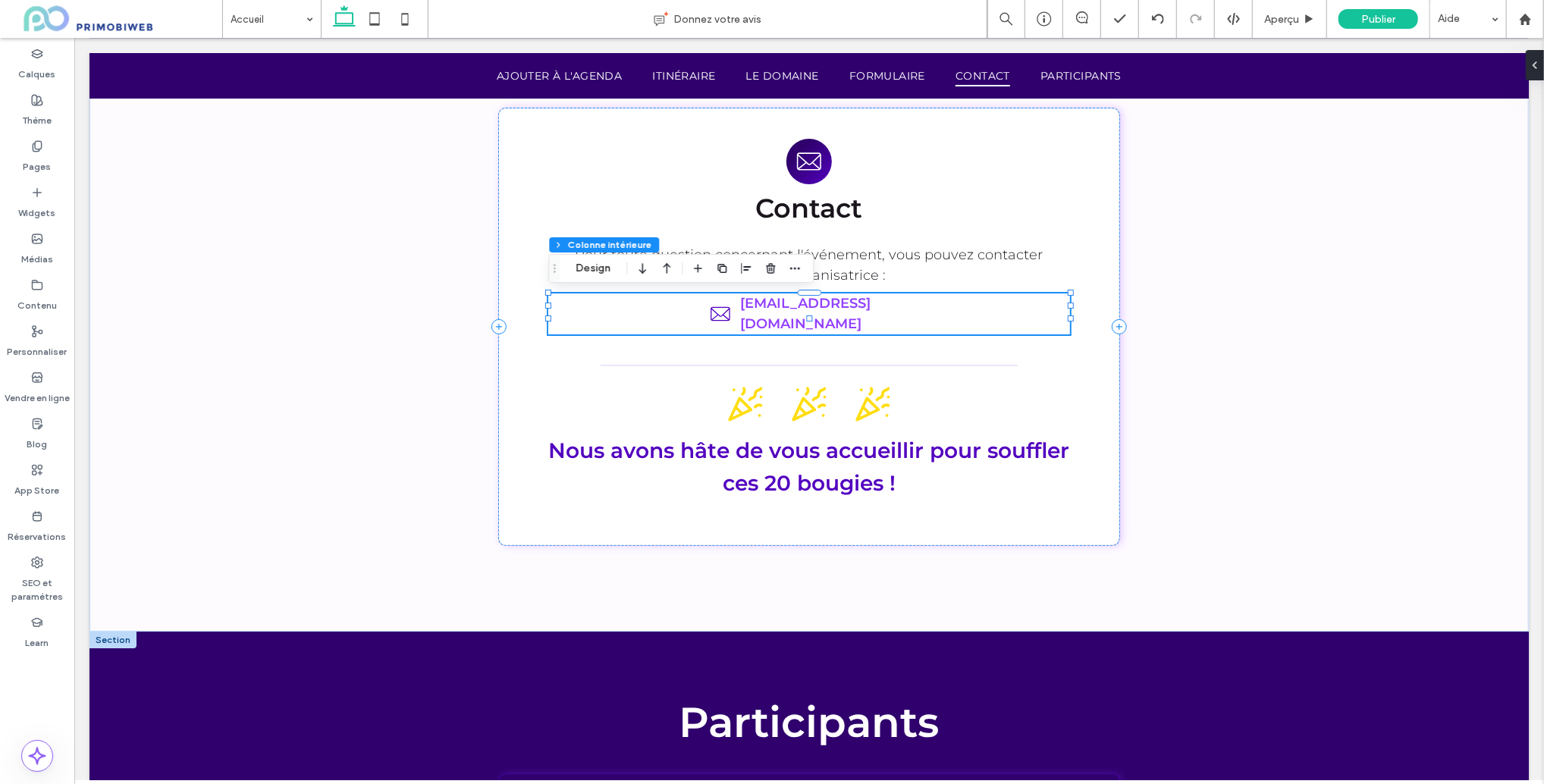
click at [725, 269] on icon "button" at bounding box center [722, 268] width 12 height 12
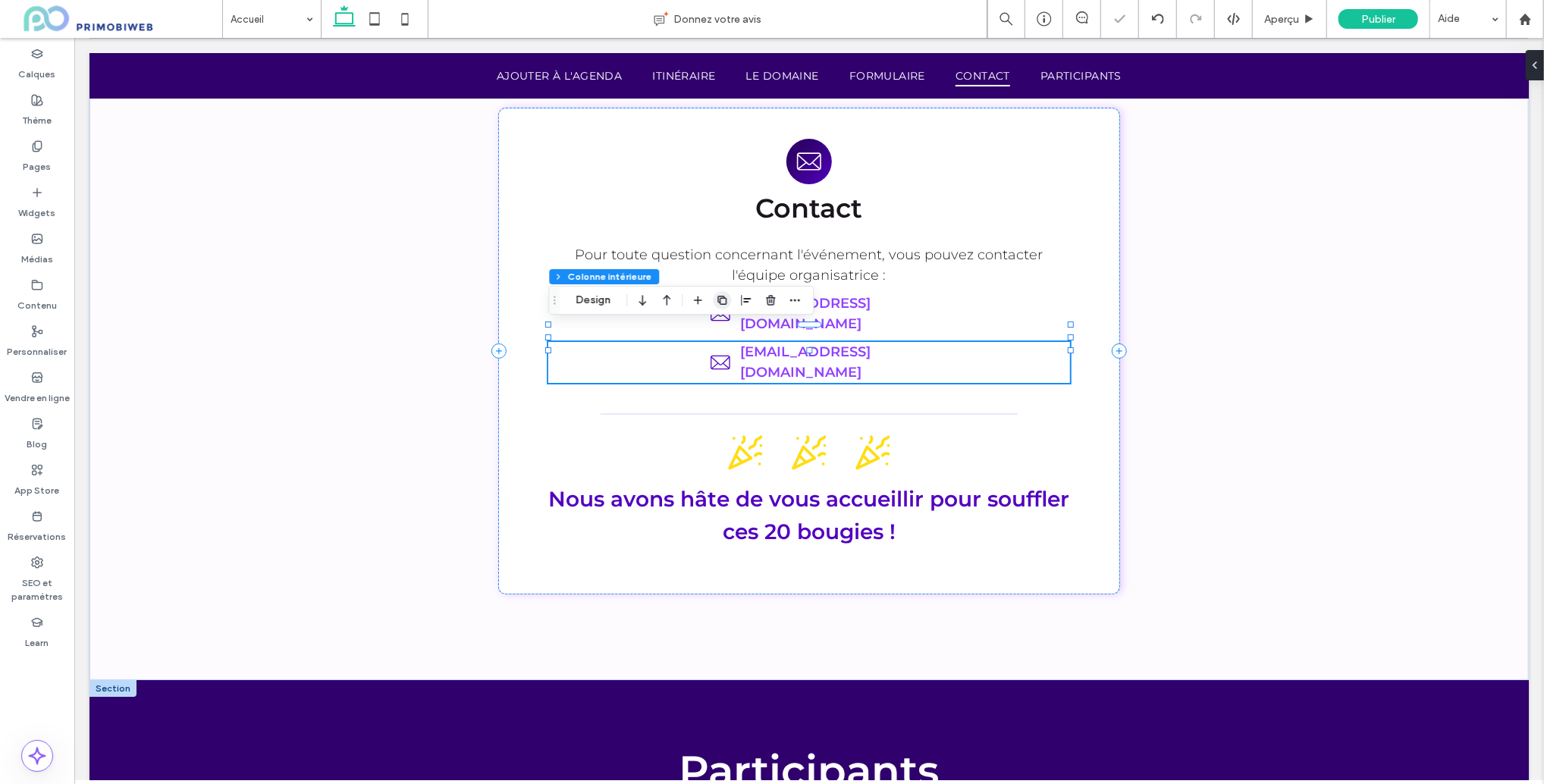
click at [726, 306] on span "button" at bounding box center [722, 300] width 18 height 18
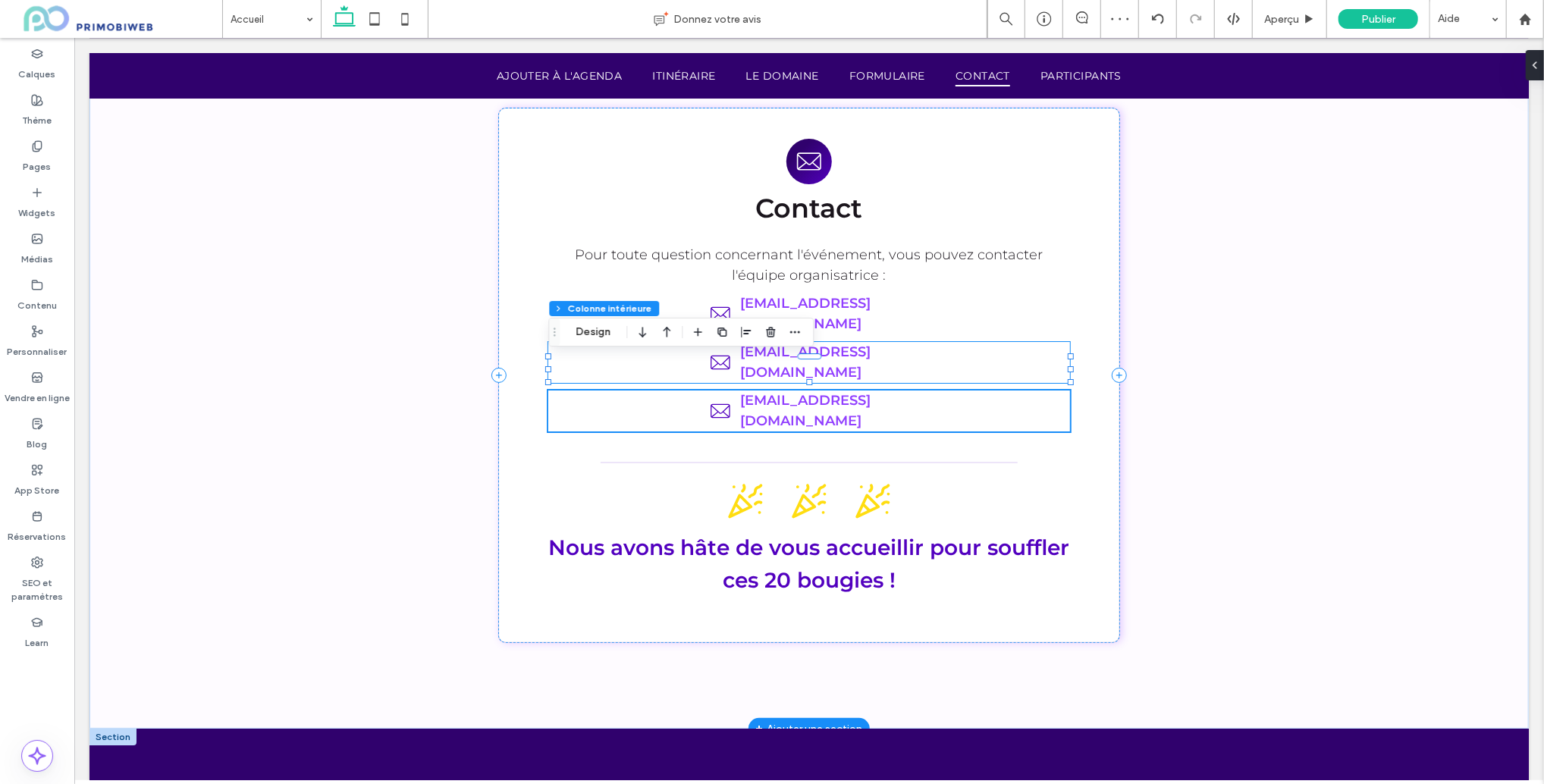
click at [909, 341] on div "j.fournaise@obiweb.fr" at bounding box center [807, 362] width 521 height 41
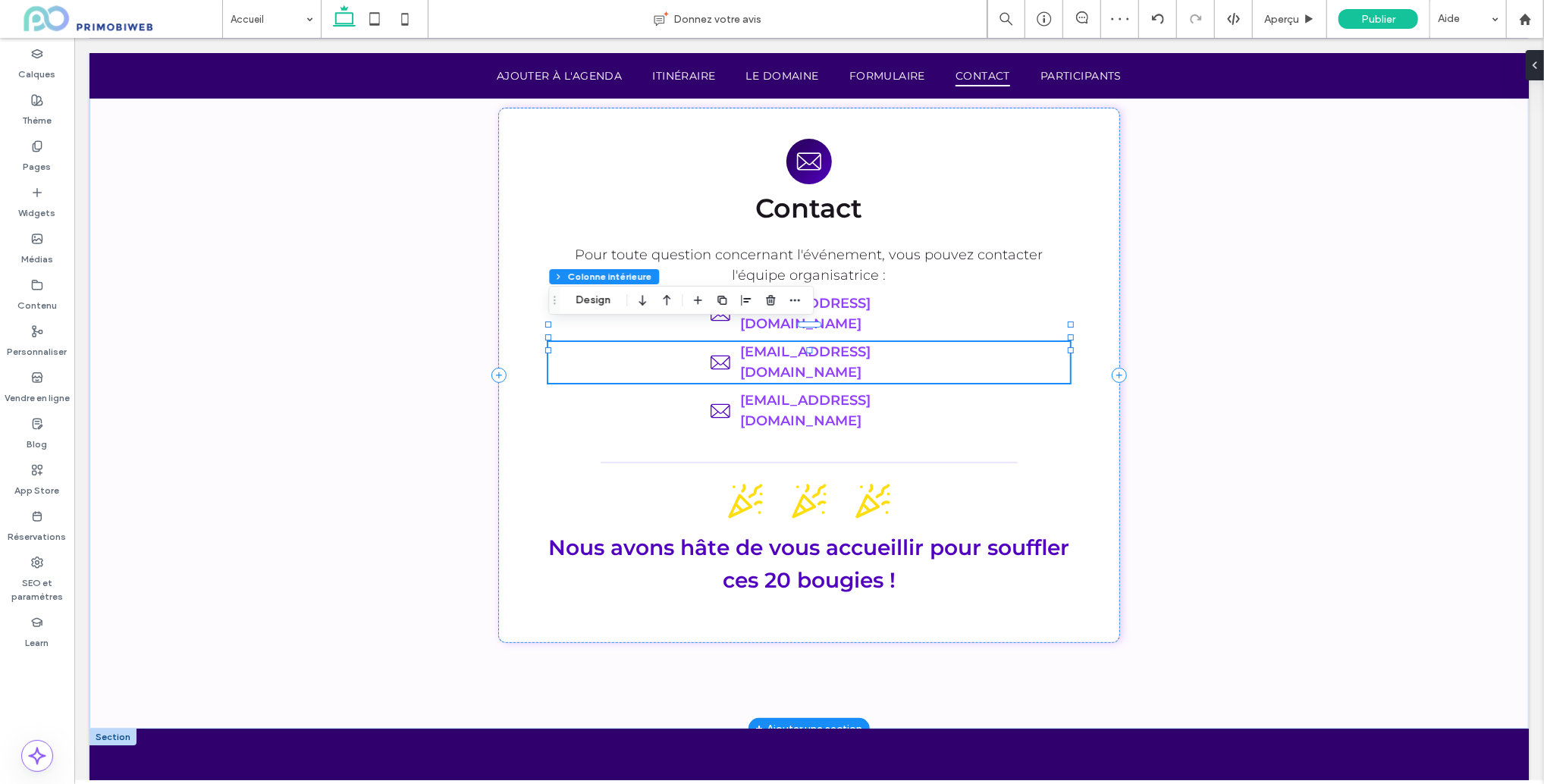
click at [915, 341] on div "j.fournaise@obiweb.fr" at bounding box center [807, 362] width 521 height 41
click at [909, 341] on div "j.fournaise@obiweb.fr" at bounding box center [807, 362] width 521 height 41
click at [894, 341] on p "j.fournaise@obiweb.fr" at bounding box center [825, 362] width 170 height 41
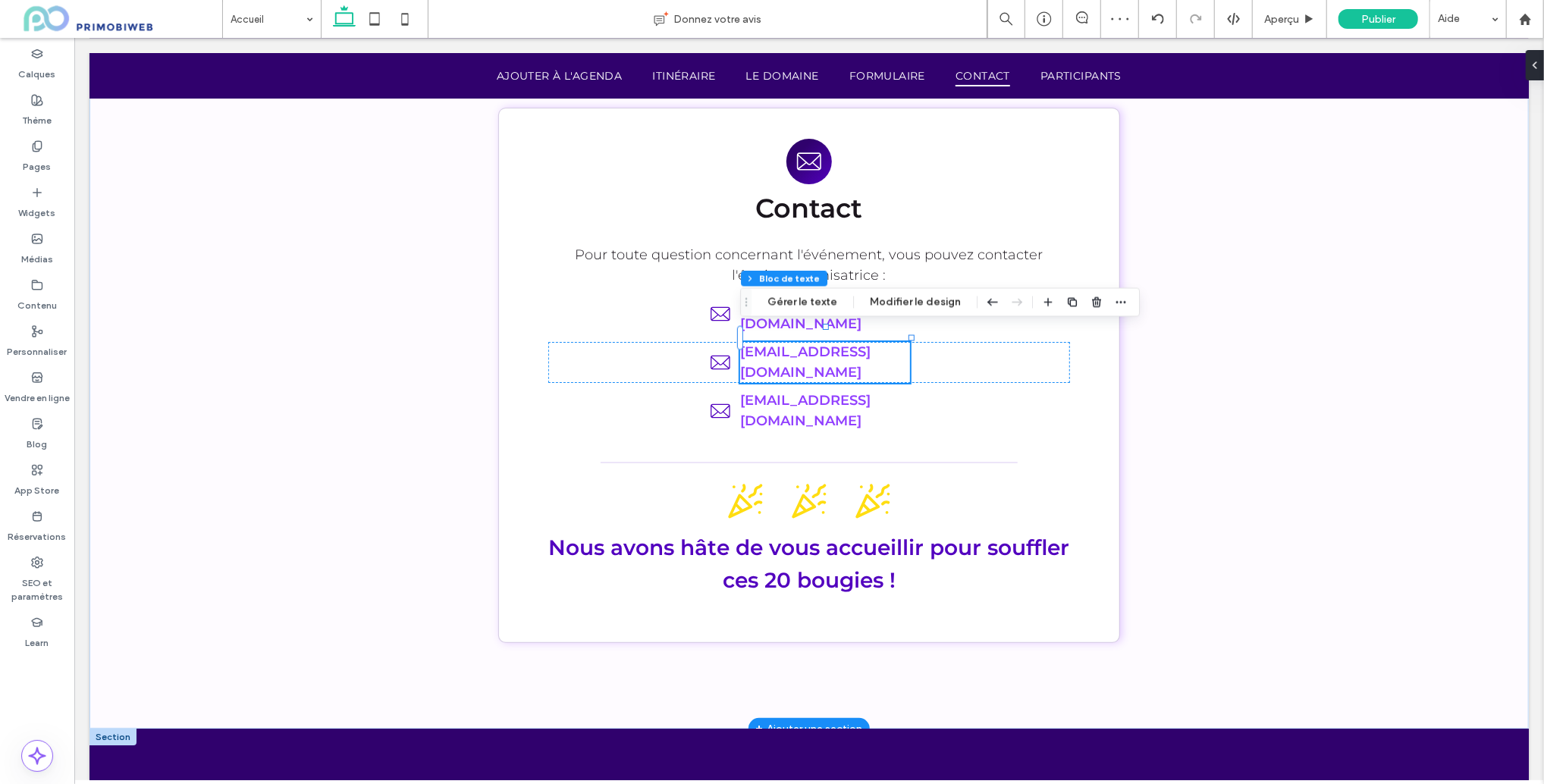
click at [897, 341] on p "j.fournaise@obiweb.fr" at bounding box center [825, 362] width 170 height 41
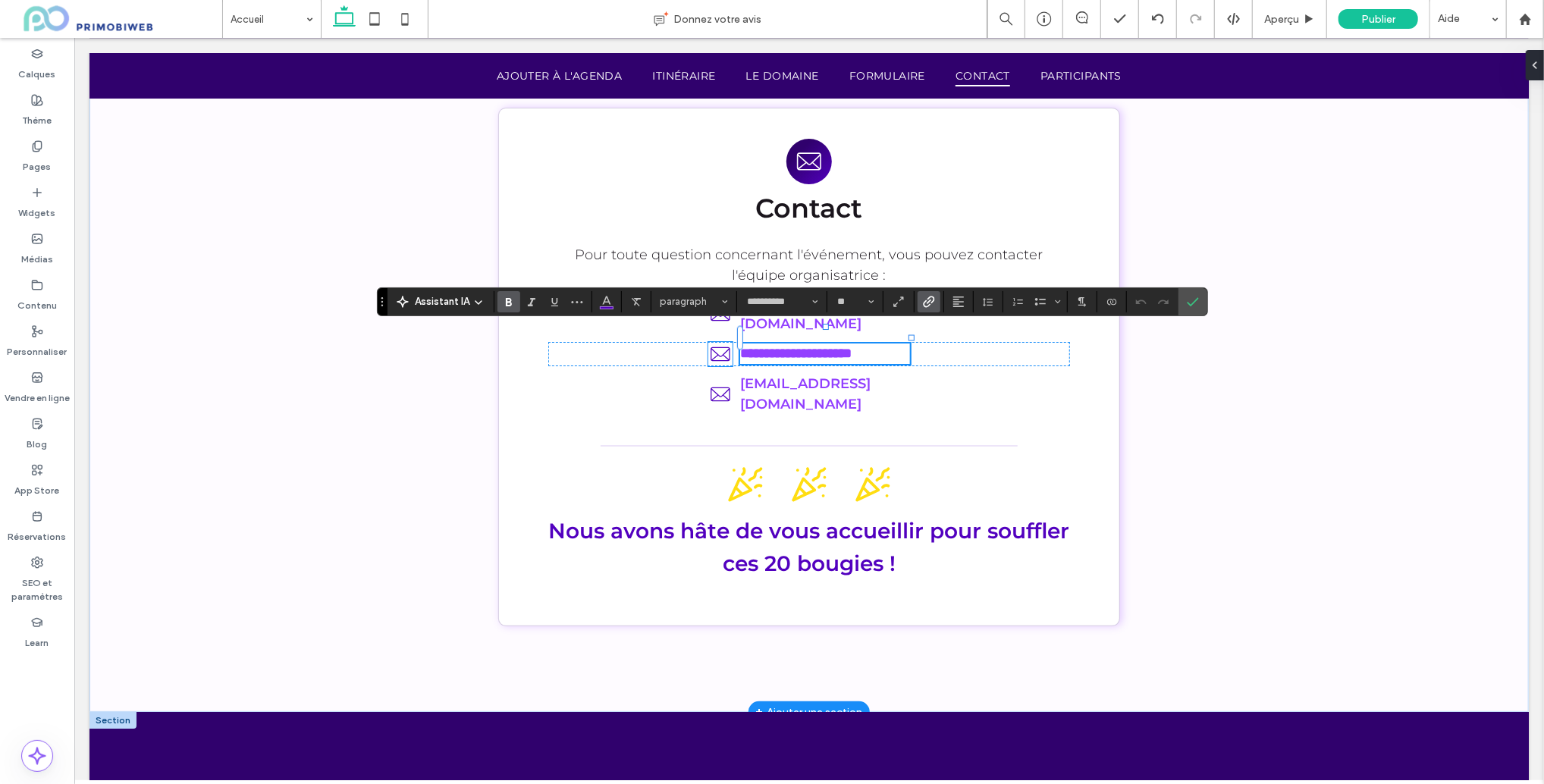
click at [713, 341] on icon at bounding box center [719, 353] width 24 height 24
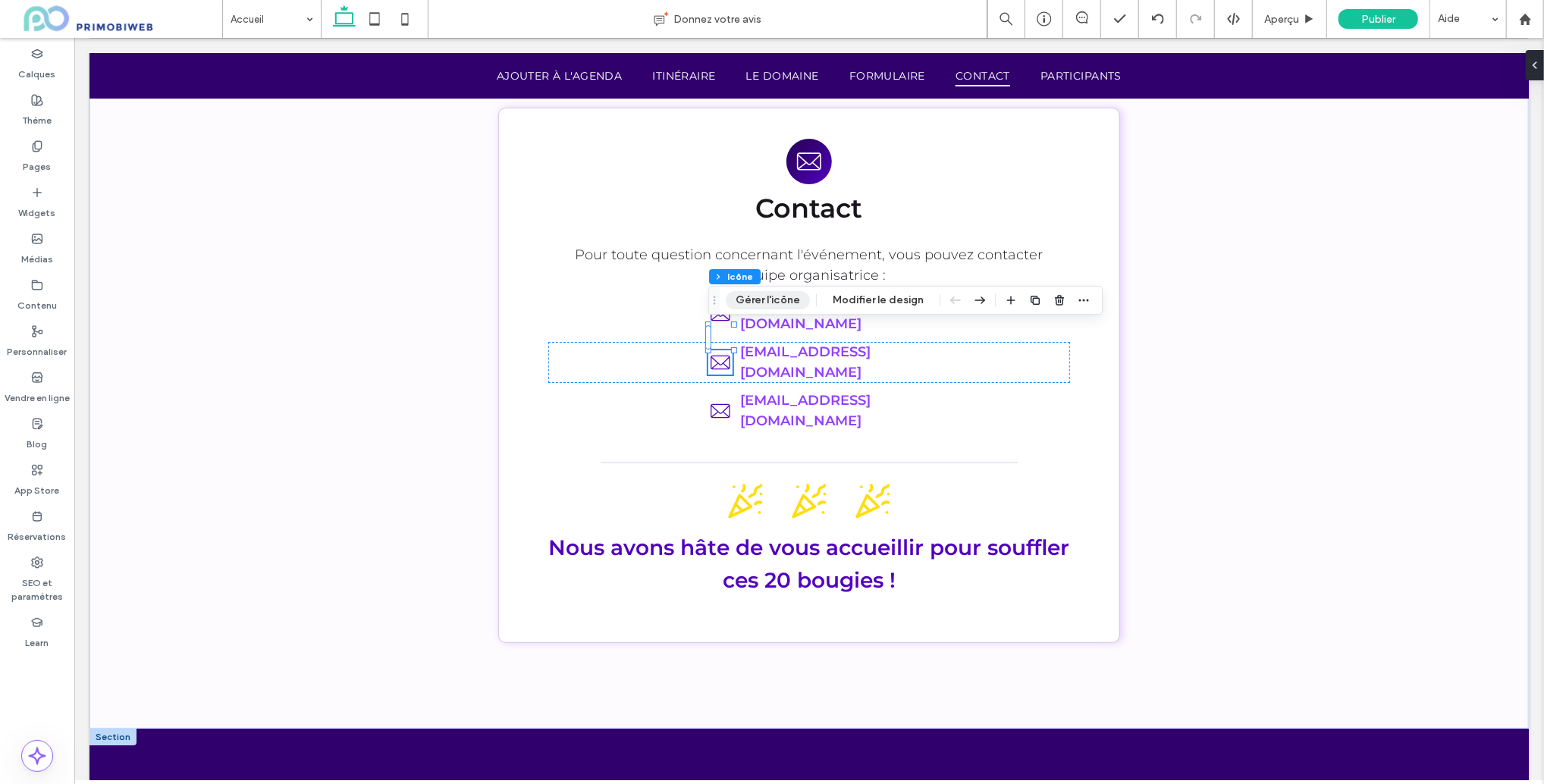
click at [750, 298] on button "Gérer l'icône" at bounding box center [768, 300] width 84 height 18
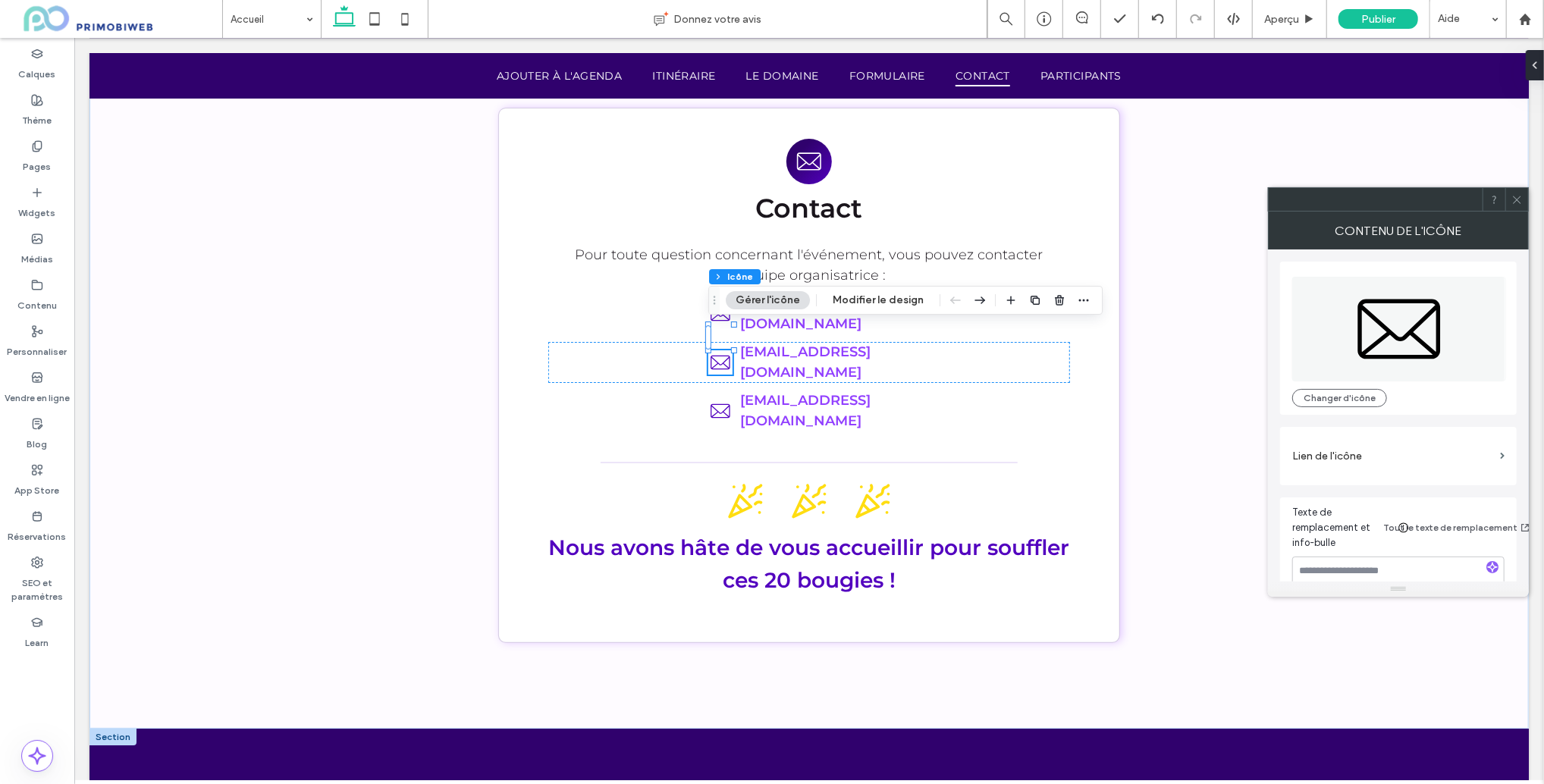
click at [1381, 330] on icon at bounding box center [1399, 329] width 214 height 104
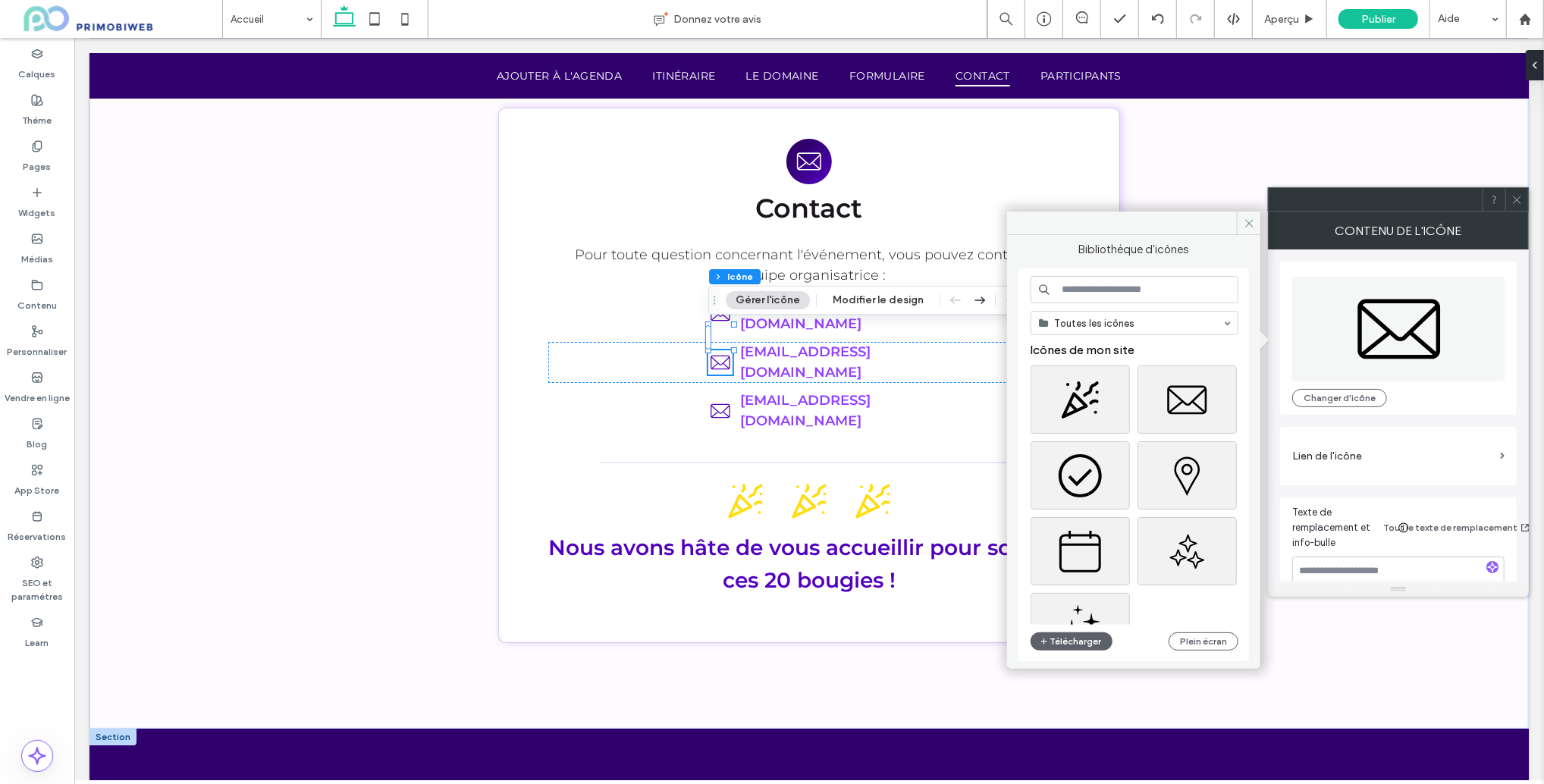
click at [1095, 292] on input at bounding box center [1134, 290] width 208 height 27
type input "*****"
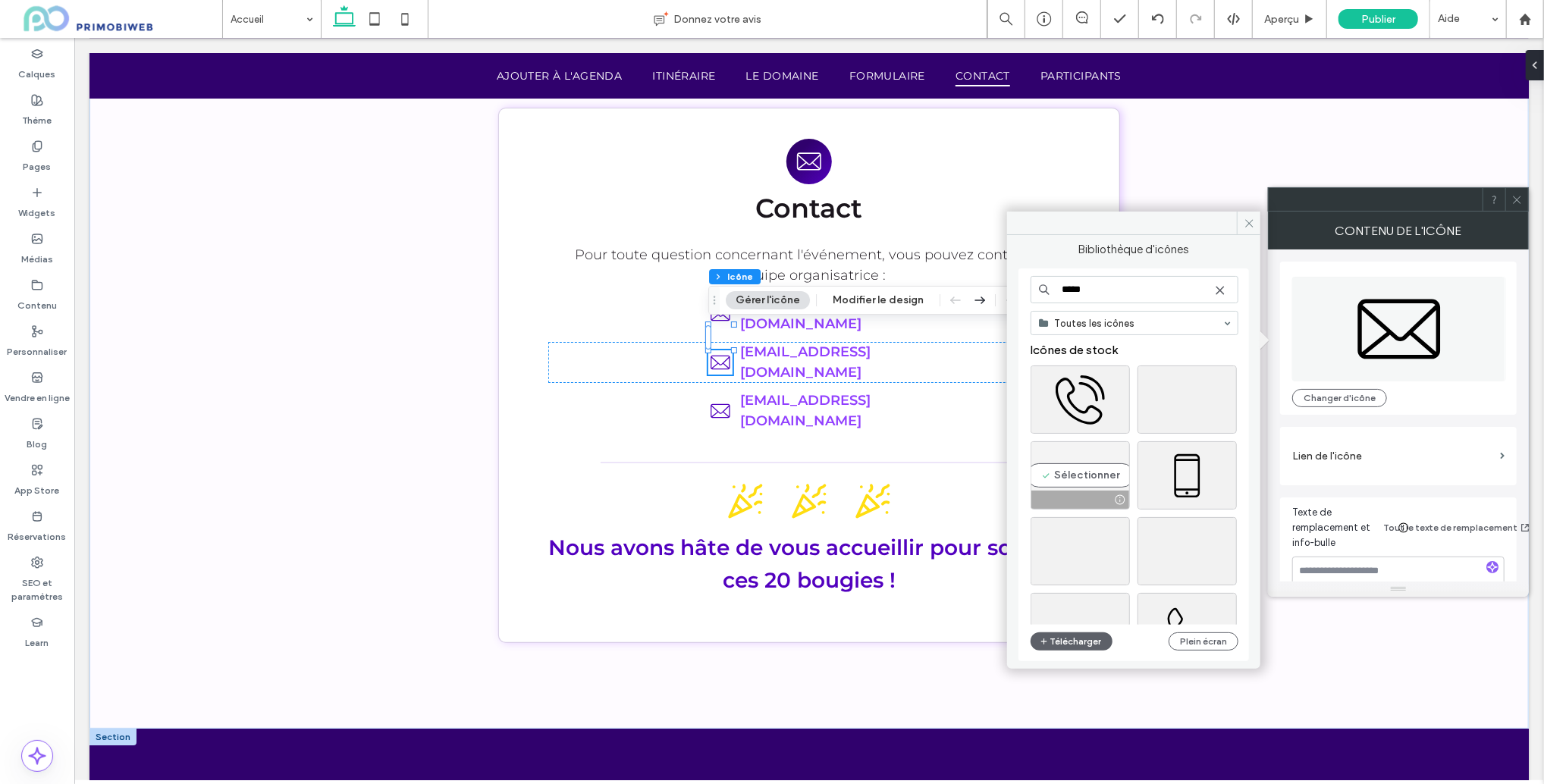
click at [1088, 479] on div "Sélectionner" at bounding box center [1080, 475] width 99 height 68
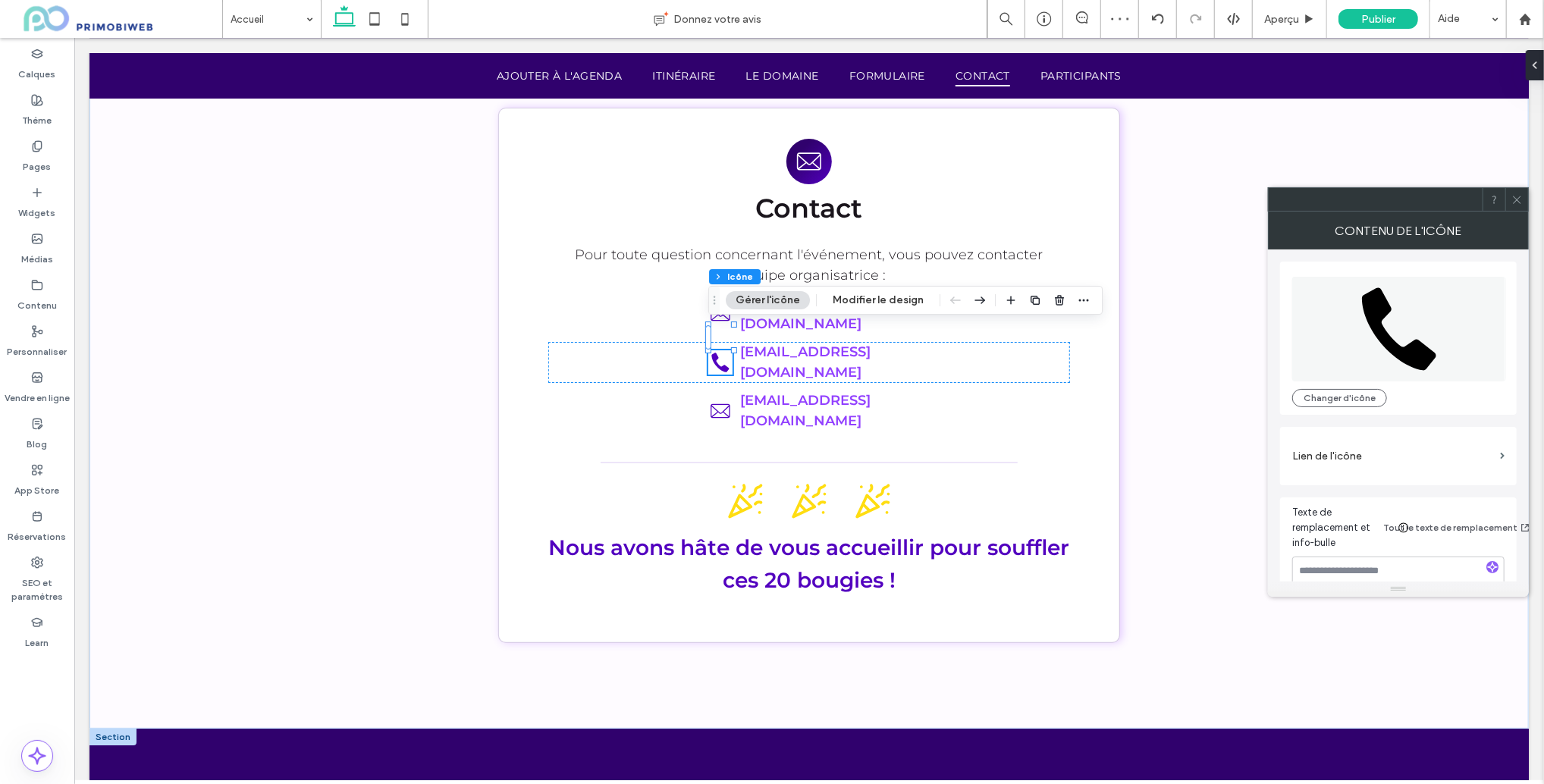
click at [1515, 204] on span at bounding box center [1517, 199] width 11 height 23
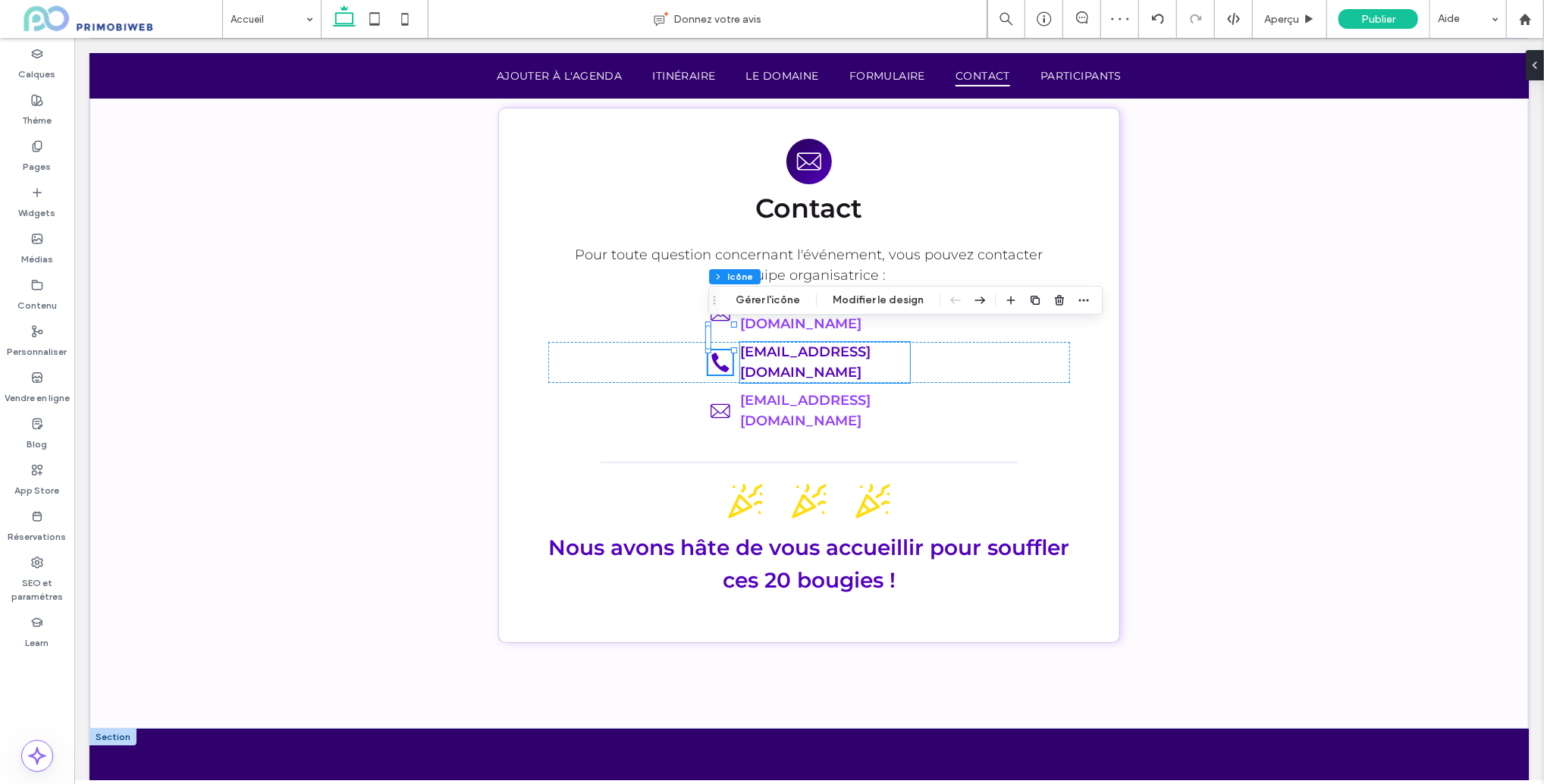
click at [843, 343] on link "j.fournaise@obiweb.fr" at bounding box center [805, 361] width 131 height 37
click at [870, 343] on link "j.fournaise@obiweb.fr" at bounding box center [805, 361] width 131 height 37
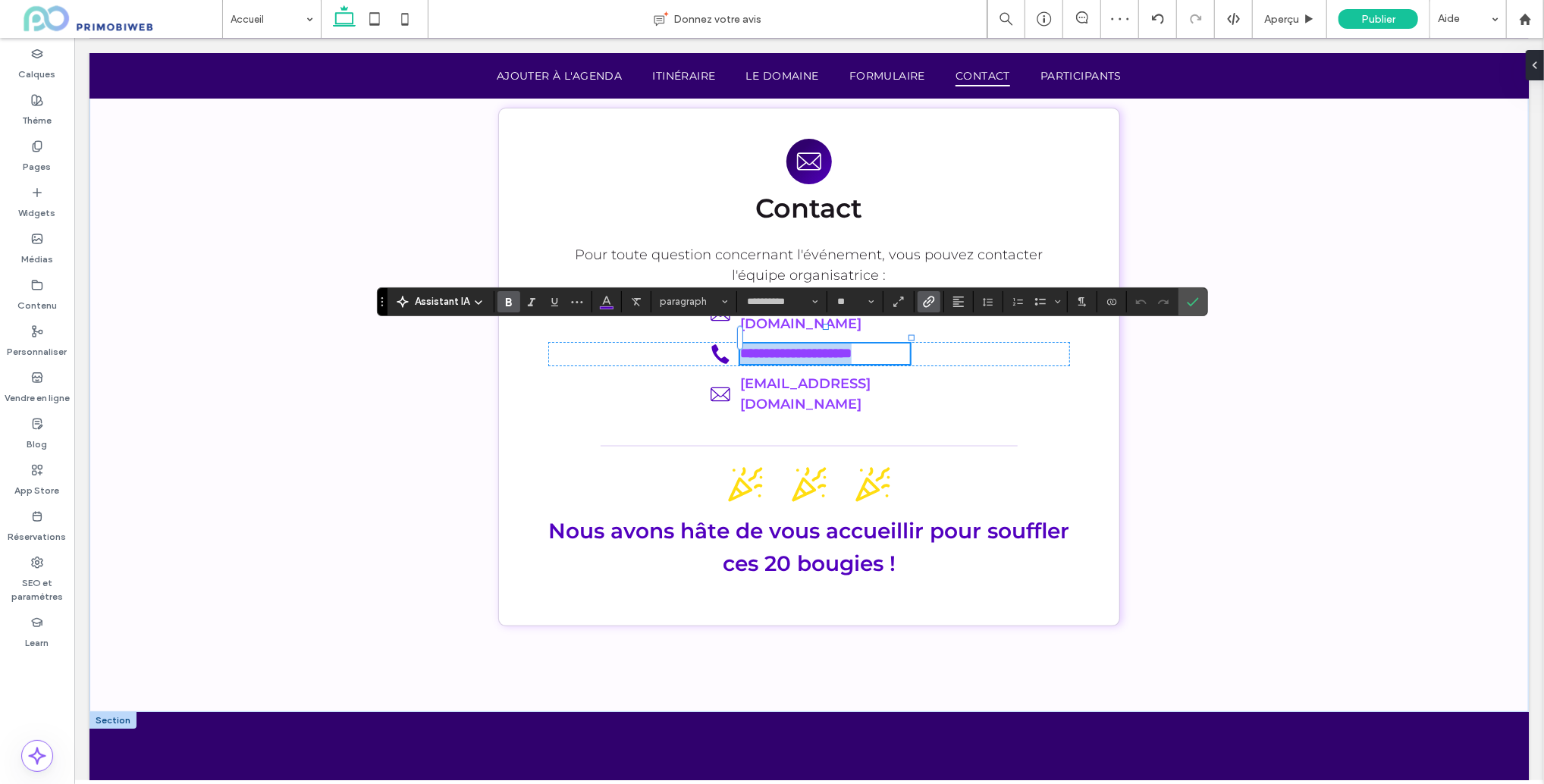
click at [894, 343] on p "**********" at bounding box center [825, 353] width 170 height 21
type input "**********"
click at [851, 345] on link "**********" at bounding box center [796, 352] width 111 height 14
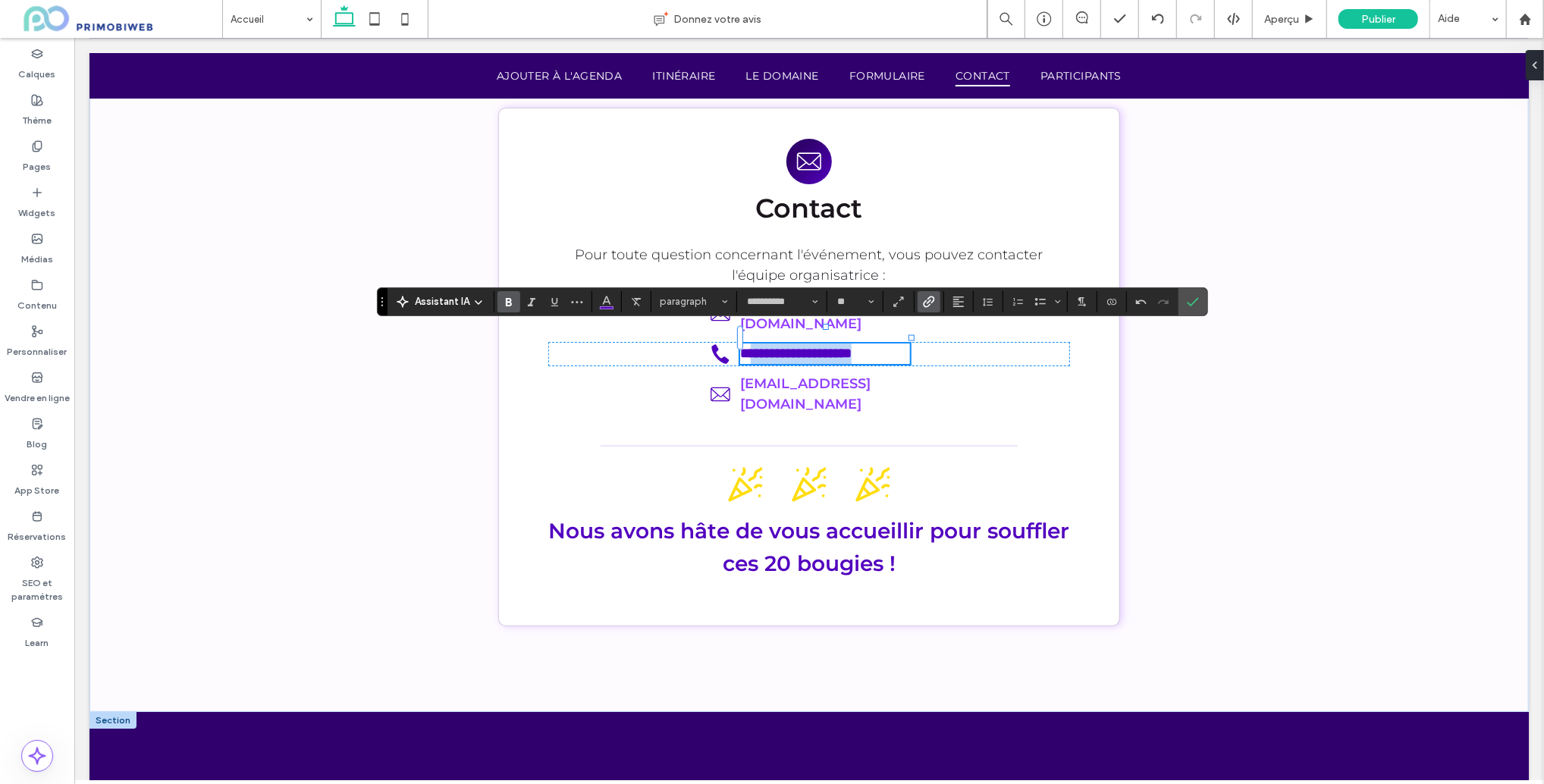
drag, startPoint x: 894, startPoint y: 338, endPoint x: 747, endPoint y: 338, distance: 147.0
click at [747, 343] on p "**********" at bounding box center [825, 353] width 170 height 21
click at [745, 345] on link "**********" at bounding box center [796, 352] width 111 height 14
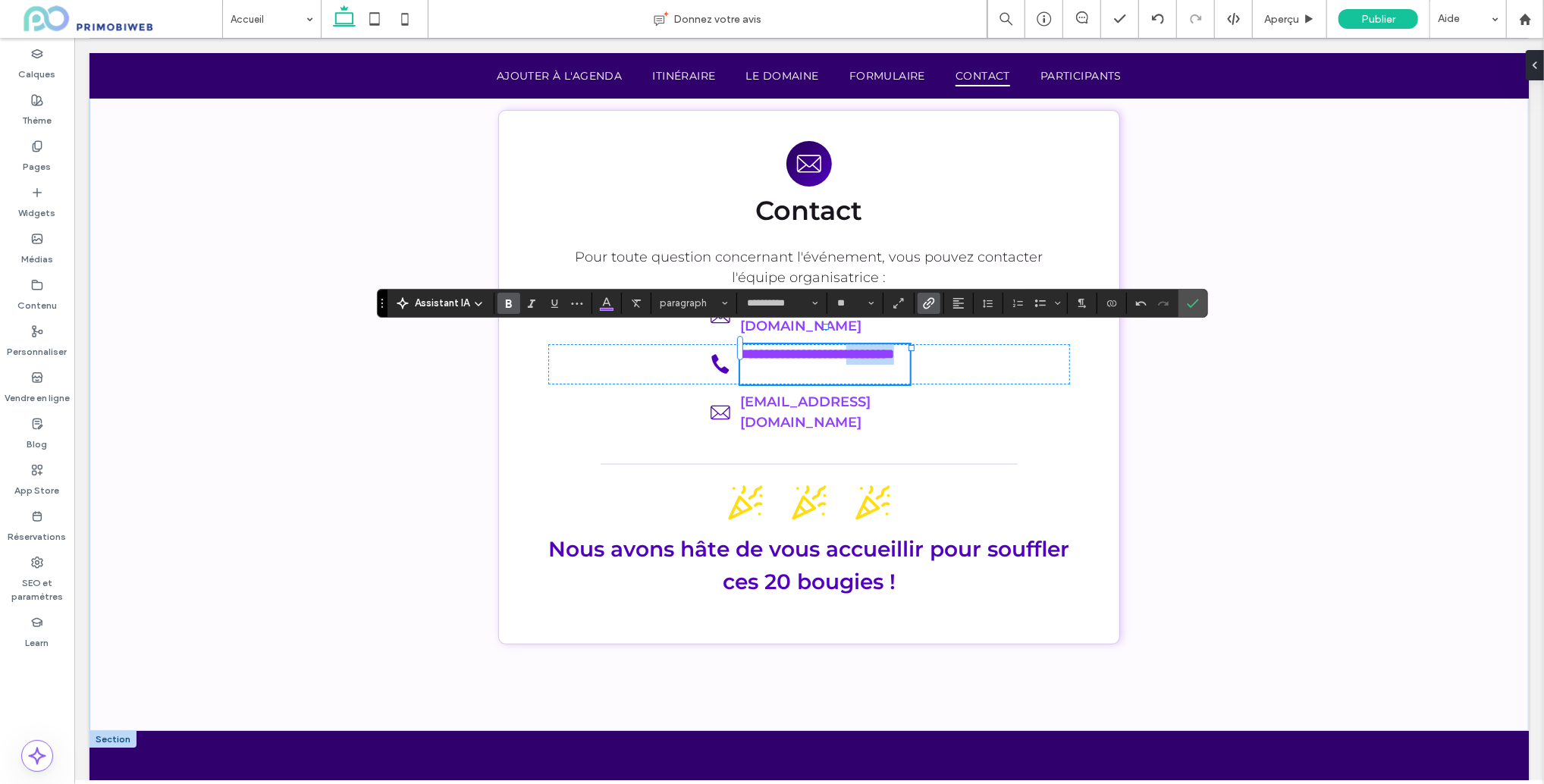
scroll to position [3874, 0]
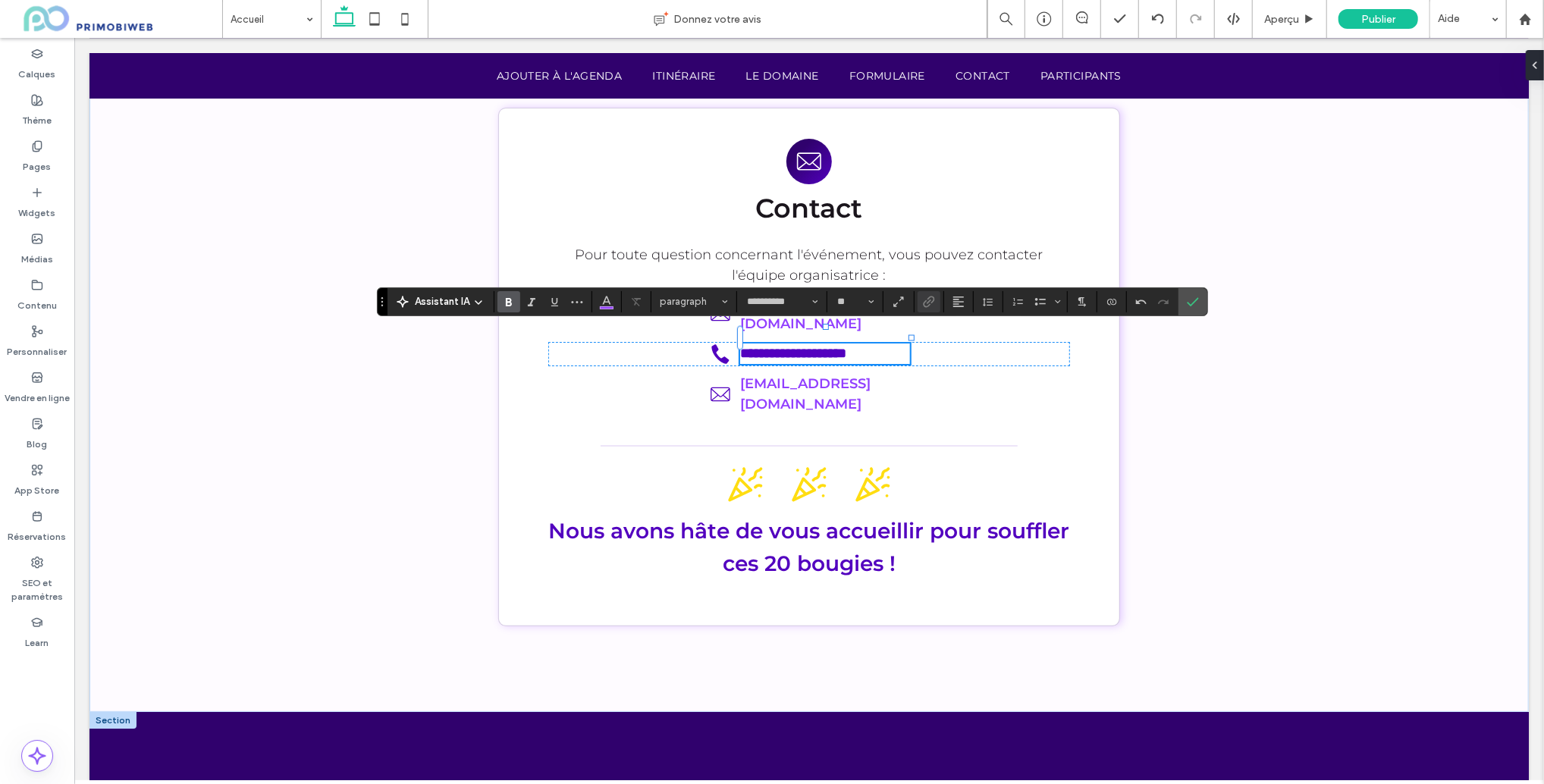
click at [814, 345] on link "**********" at bounding box center [793, 352] width 106 height 14
drag, startPoint x: 849, startPoint y: 365, endPoint x: 865, endPoint y: 371, distance: 17.1
click at [849, 374] on link "j.fournaise@obiweb.fr" at bounding box center [805, 392] width 131 height 37
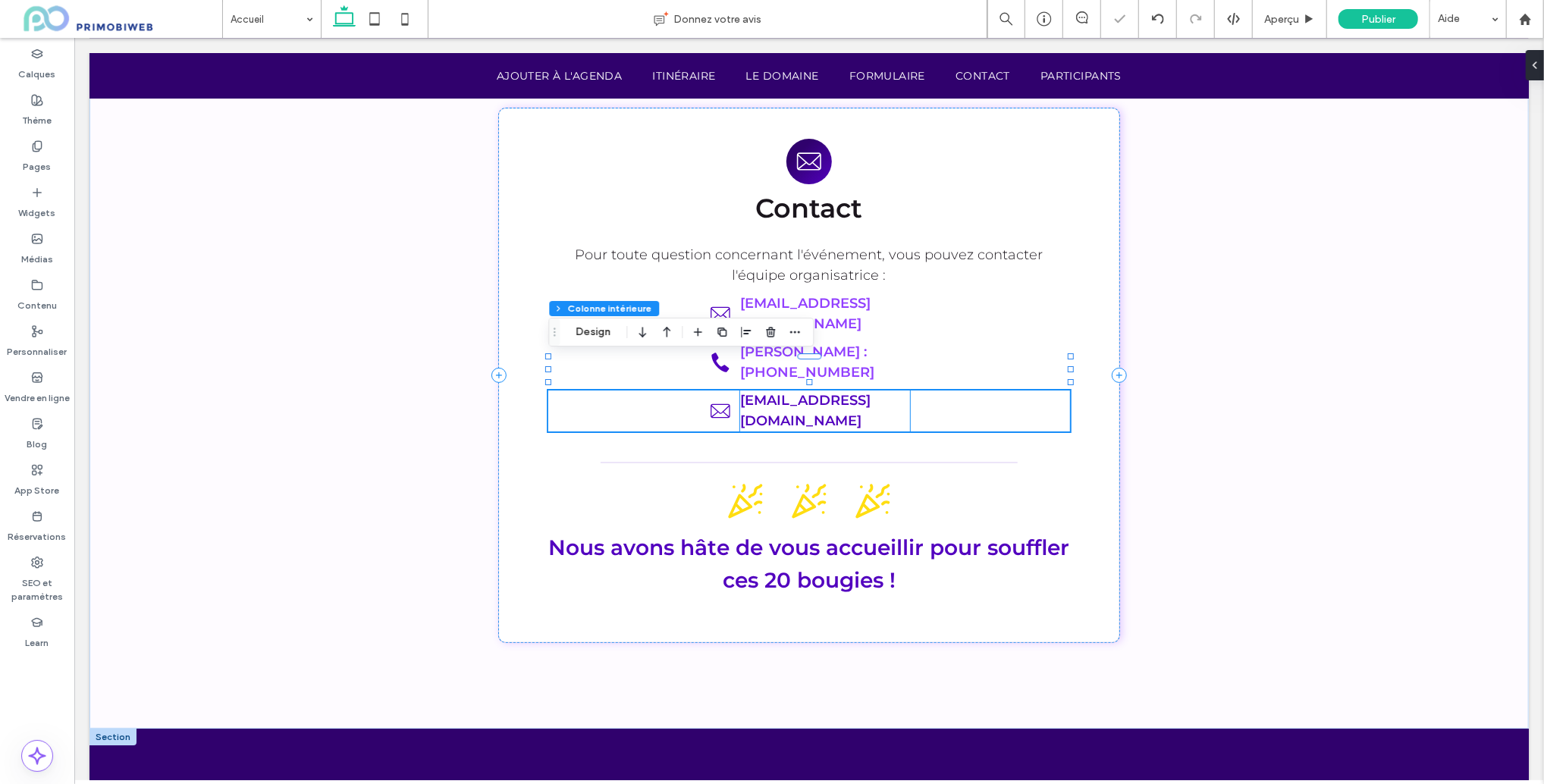
click at [870, 392] on link "j.fournaise@obiweb.fr" at bounding box center [805, 410] width 131 height 37
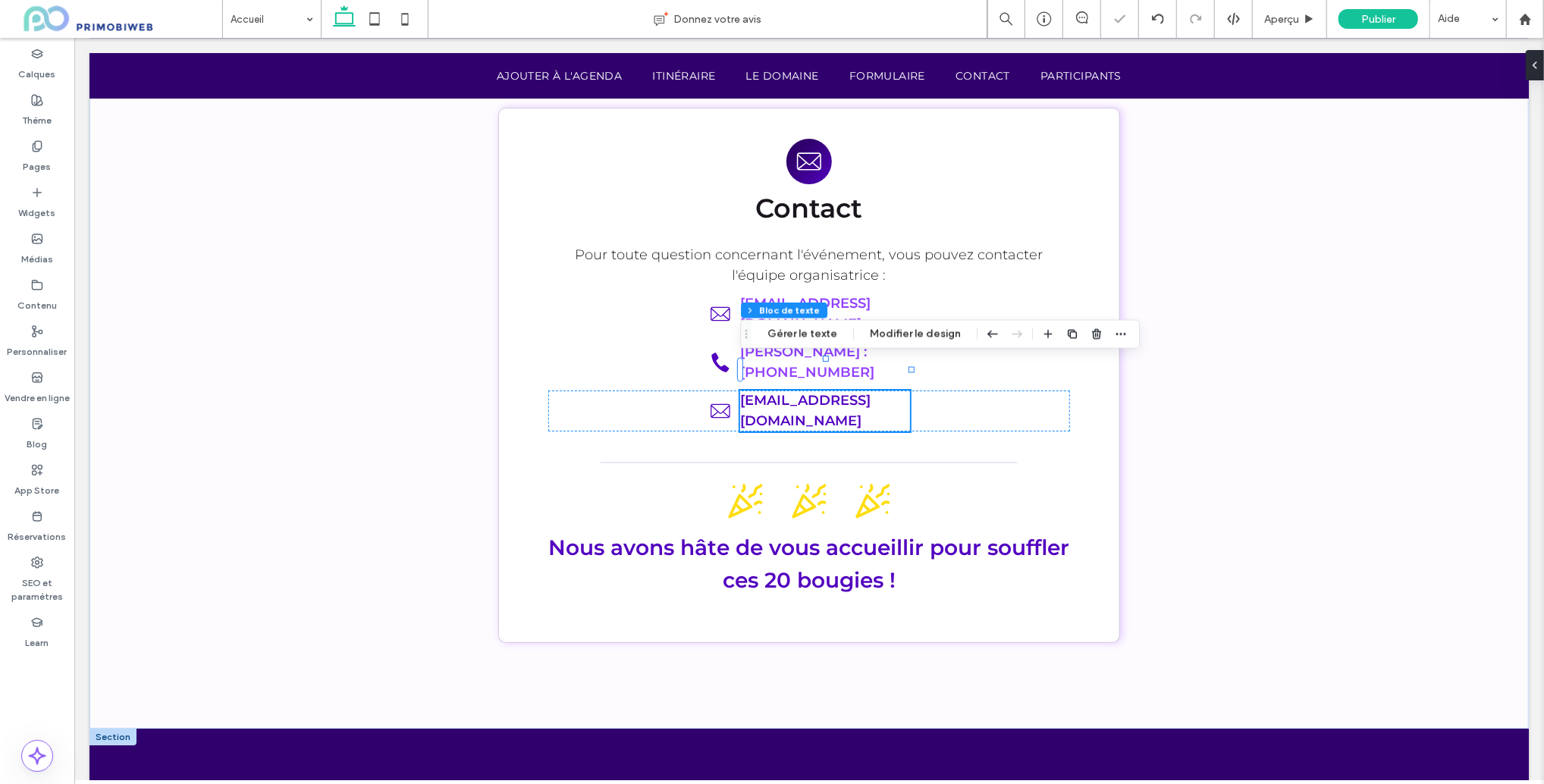
click at [846, 392] on link "j.fournaise@obiweb.fr" at bounding box center [805, 410] width 131 height 37
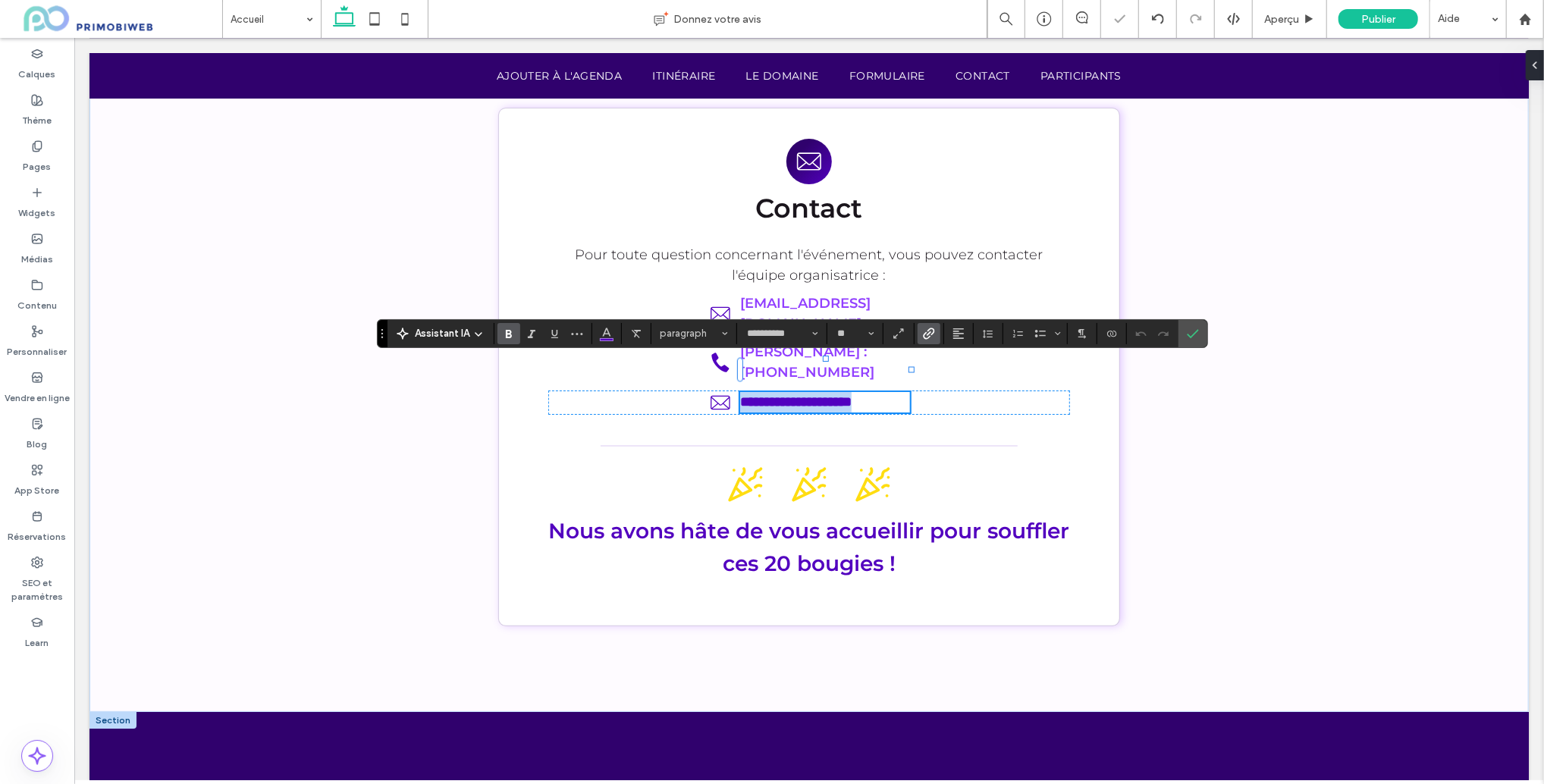
click at [766, 394] on link "**********" at bounding box center [796, 401] width 111 height 14
click at [756, 394] on link "**********" at bounding box center [796, 401] width 111 height 14
click at [780, 394] on link "**********" at bounding box center [782, 401] width 85 height 14
drag, startPoint x: 867, startPoint y: 369, endPoint x: 802, endPoint y: 369, distance: 65.0
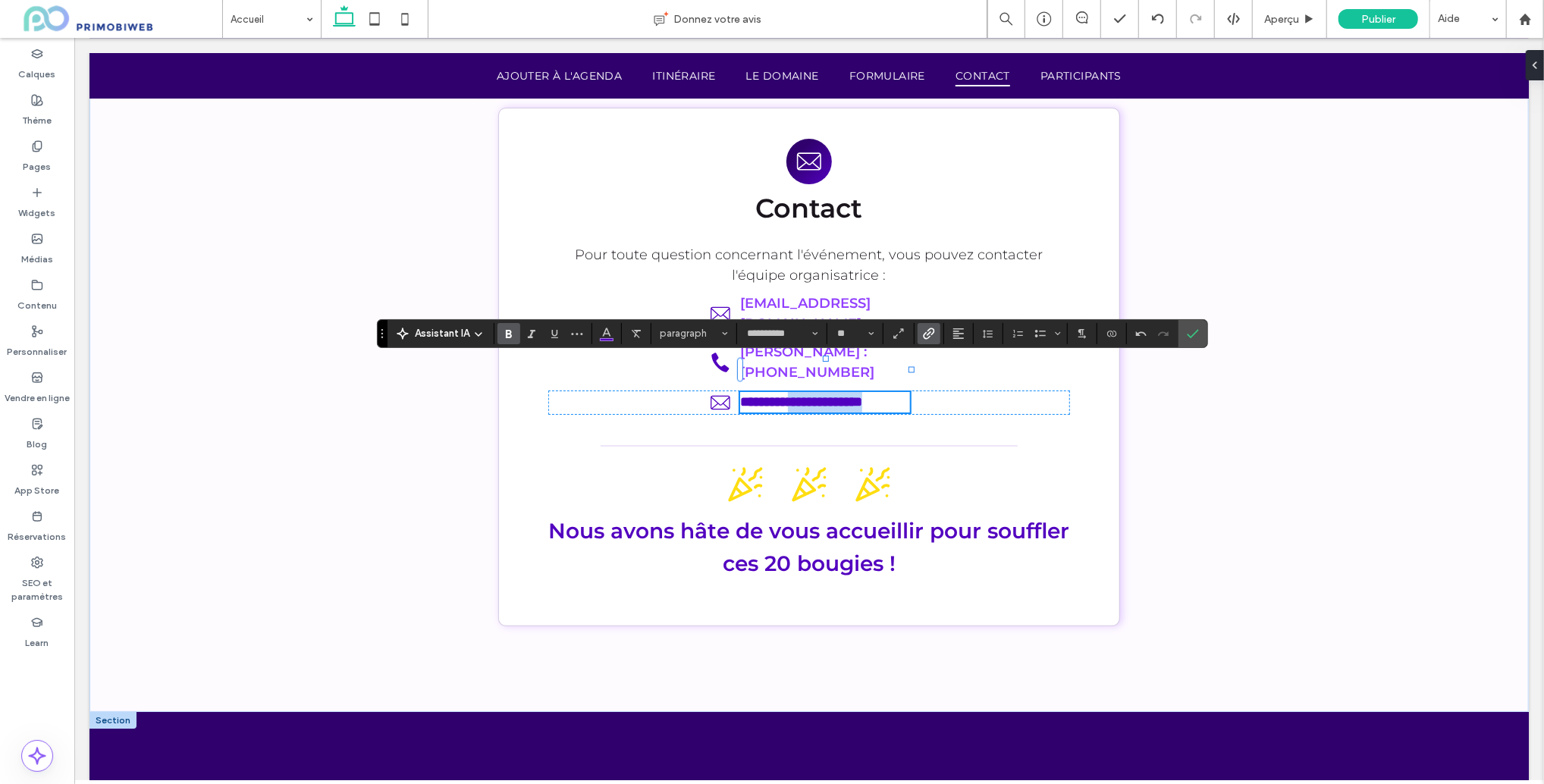
click at [791, 392] on p "**********" at bounding box center [825, 402] width 170 height 21
copy link "**********"
click at [931, 327] on use "Lien" at bounding box center [928, 333] width 11 height 11
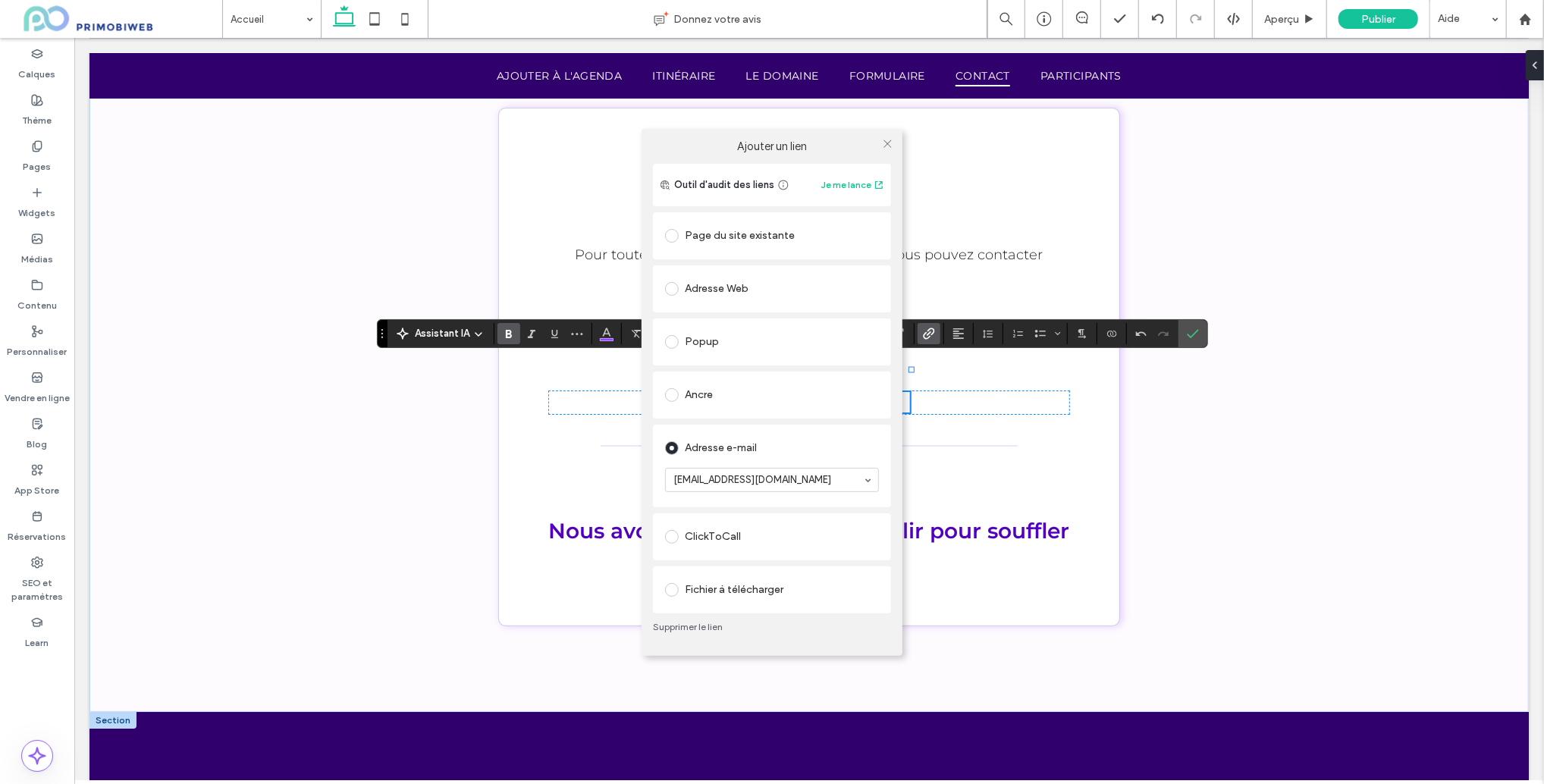
click at [727, 545] on div "ClickToCall" at bounding box center [772, 537] width 214 height 24
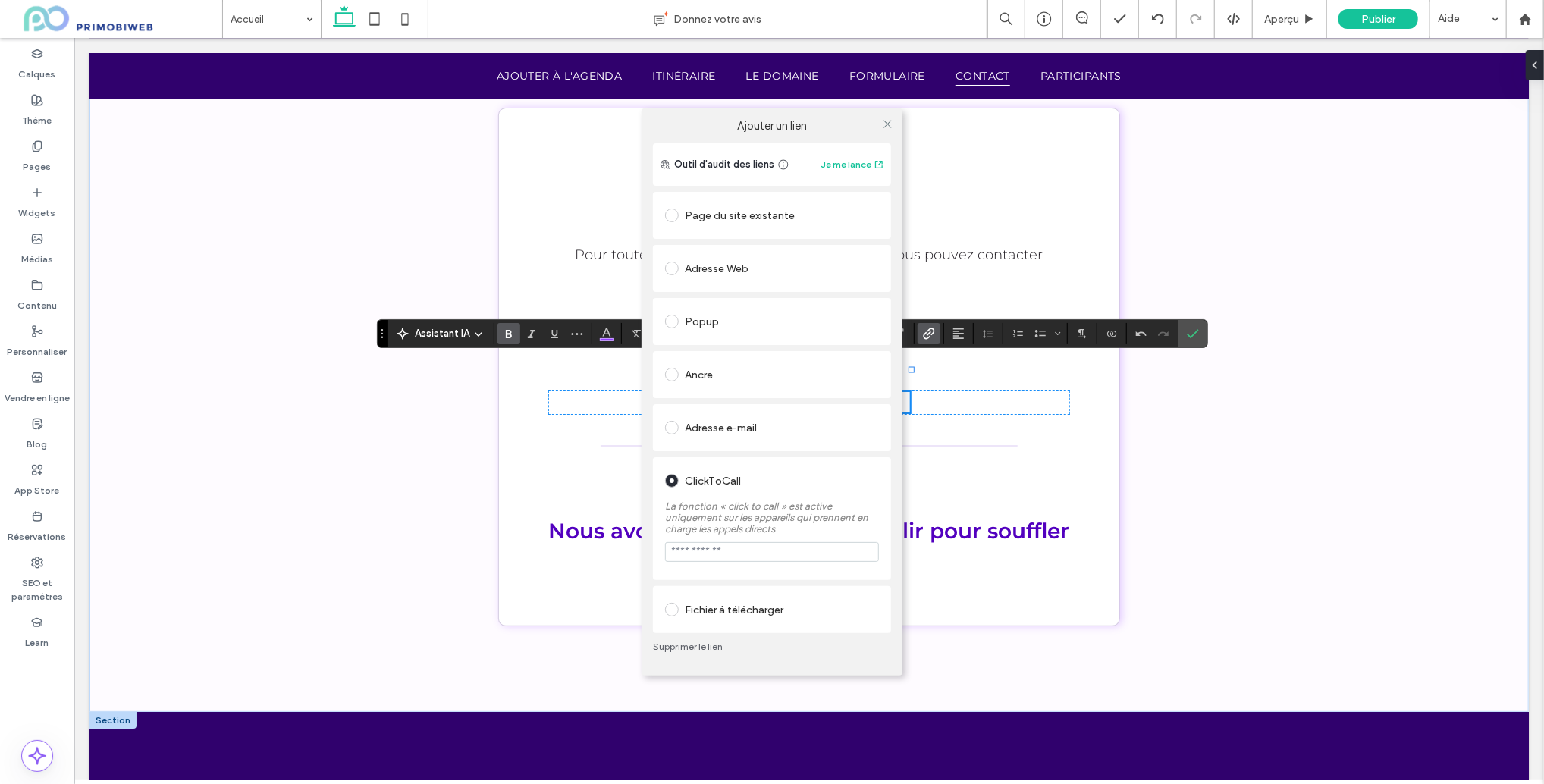
click at [731, 558] on input "tel" at bounding box center [772, 551] width 214 height 20
paste input "**********"
click at [727, 553] on input "**********" at bounding box center [772, 551] width 214 height 20
type input "**********"
click at [787, 556] on input "**********" at bounding box center [772, 551] width 214 height 20
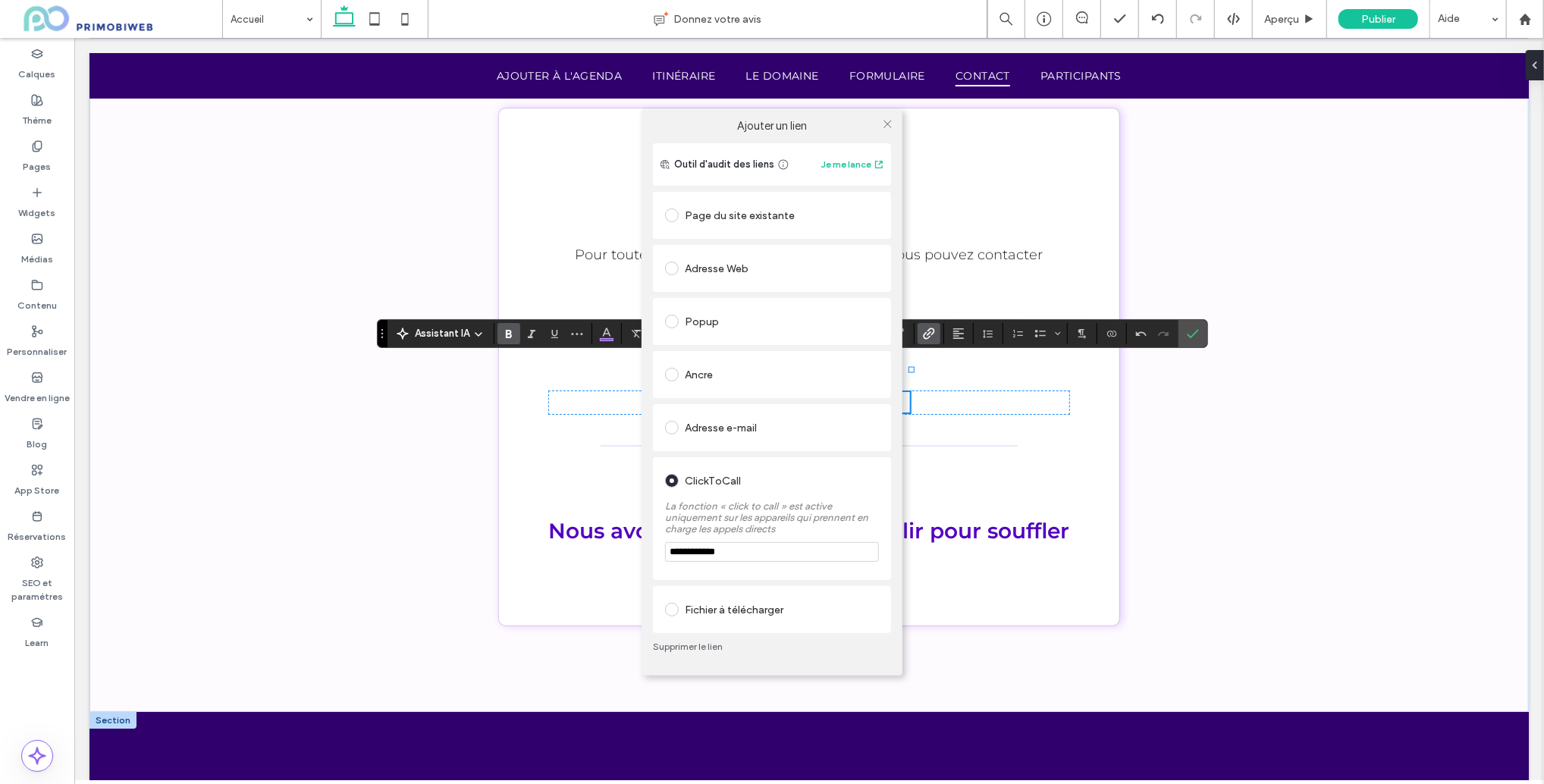
drag, startPoint x: 768, startPoint y: 557, endPoint x: 630, endPoint y: 551, distance: 138.1
click at [630, 551] on div "**********" at bounding box center [772, 392] width 1544 height 784
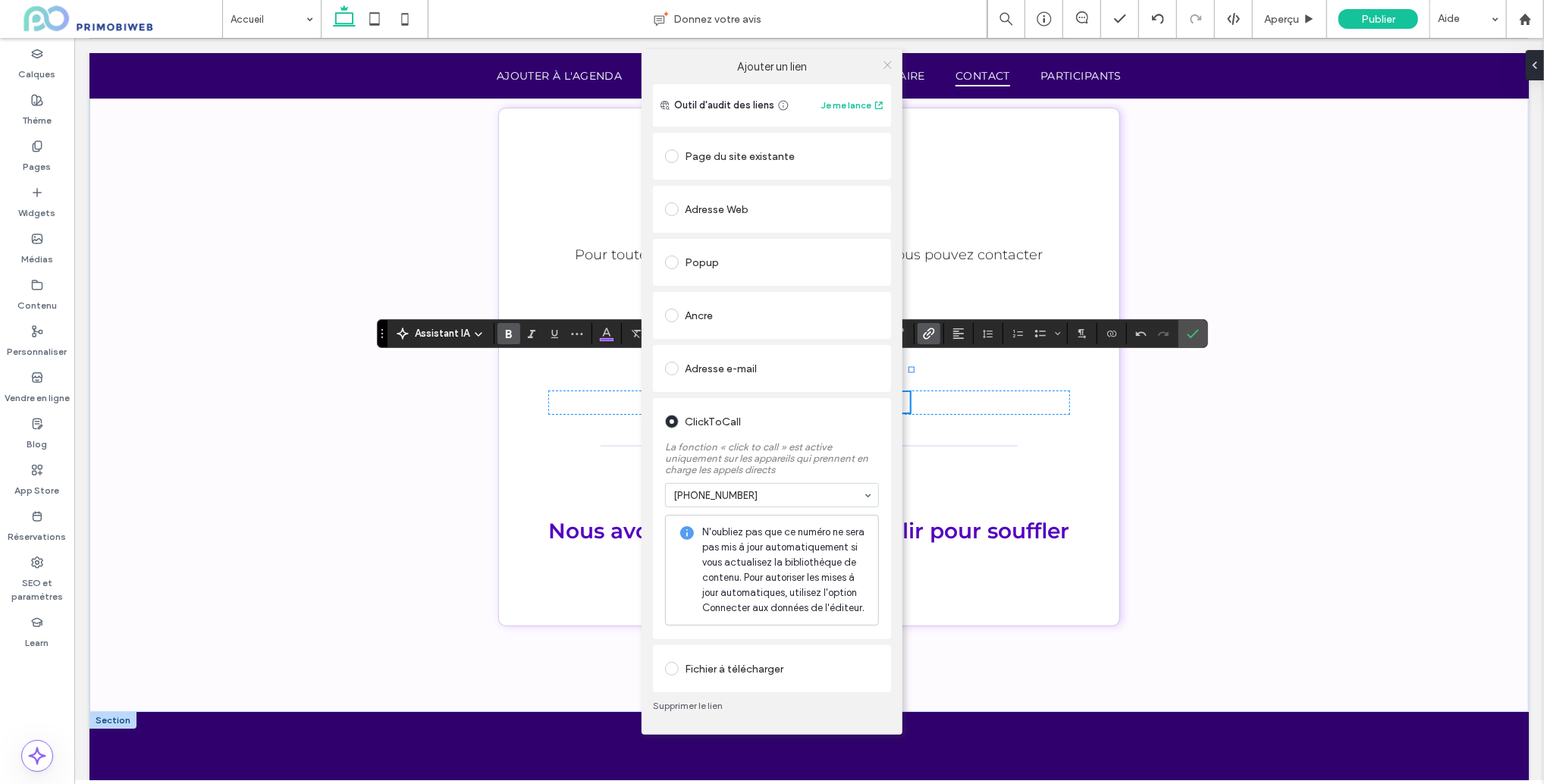
click at [888, 122] on div "Ajouter un lien Outil d'audit des liens Je me lance Page du site existante Adre…" at bounding box center [772, 392] width 261 height 686
drag, startPoint x: 788, startPoint y: 538, endPoint x: 850, endPoint y: 544, distance: 62.3
click at [846, 544] on span "N'oubliez pas que ce numéro ne sera pas mis à jour automatiquement si vous actu…" at bounding box center [784, 570] width 164 height 91
click at [886, 68] on icon at bounding box center [887, 64] width 11 height 11
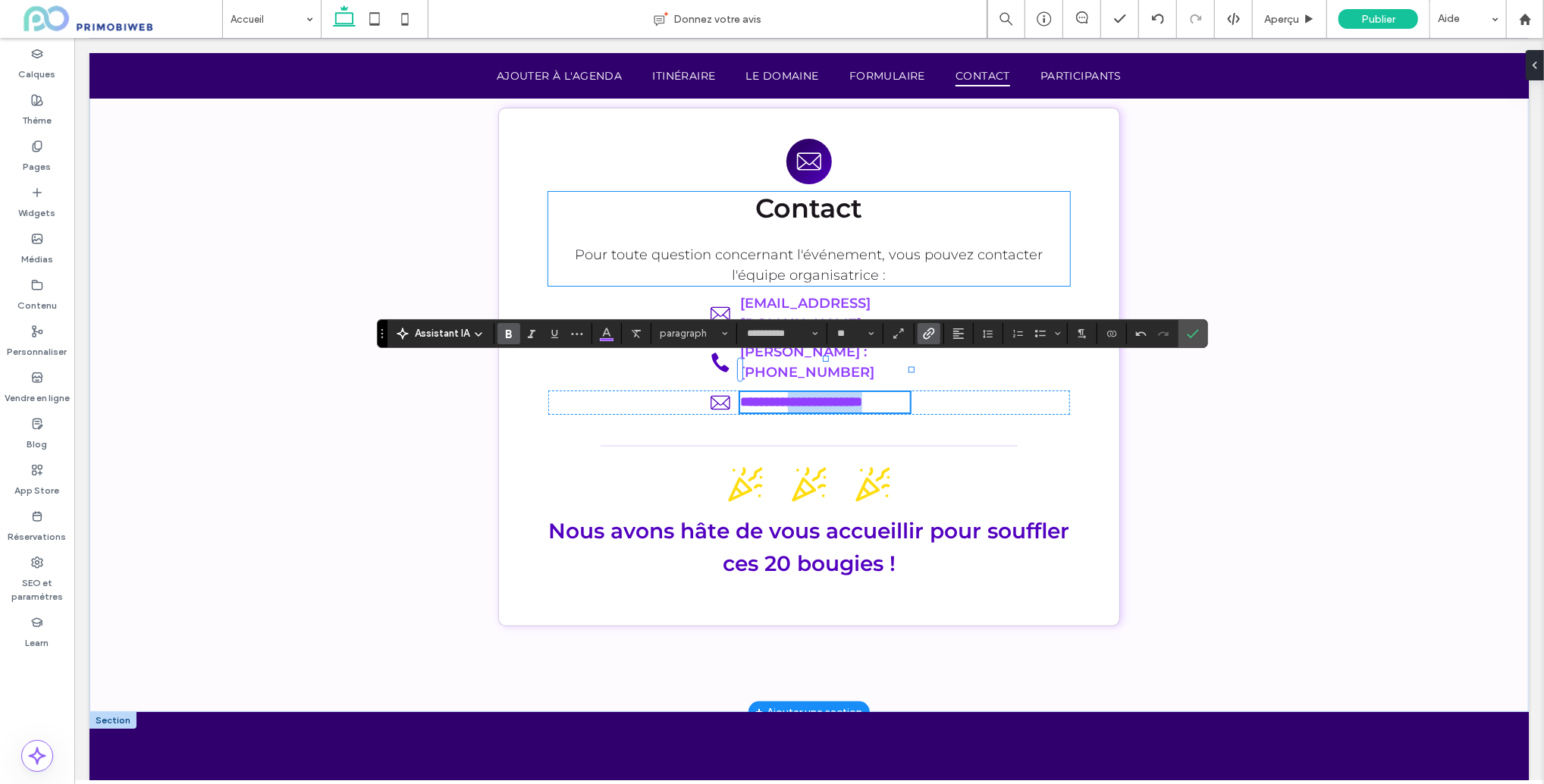
click at [1064, 268] on p "Pour toute question concernant l'événement, vous pouvez contacter l'équipe orga…" at bounding box center [807, 265] width 521 height 41
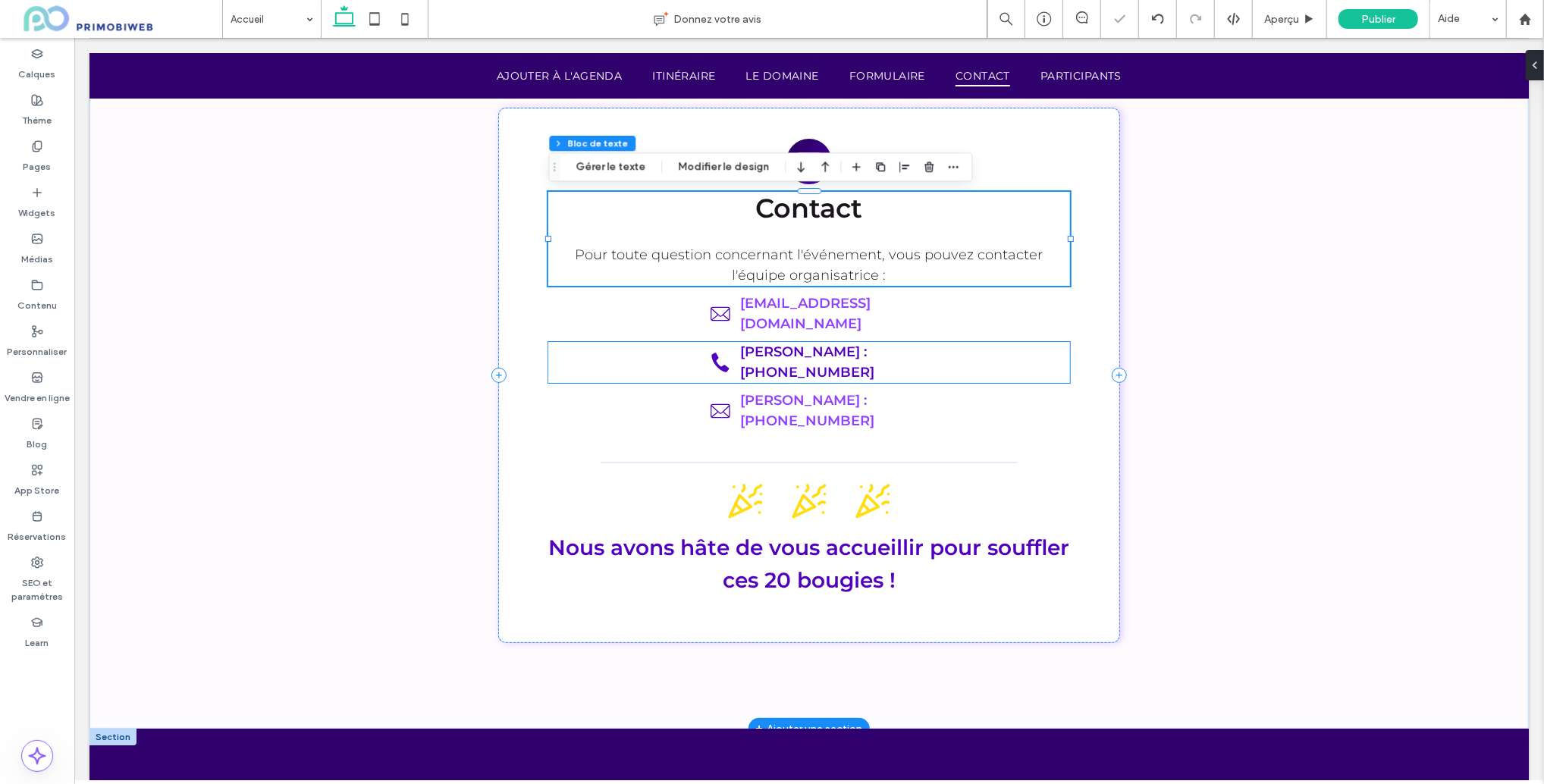
click at [802, 343] on link "jessica : 06.27.55.38.18" at bounding box center [807, 361] width 134 height 37
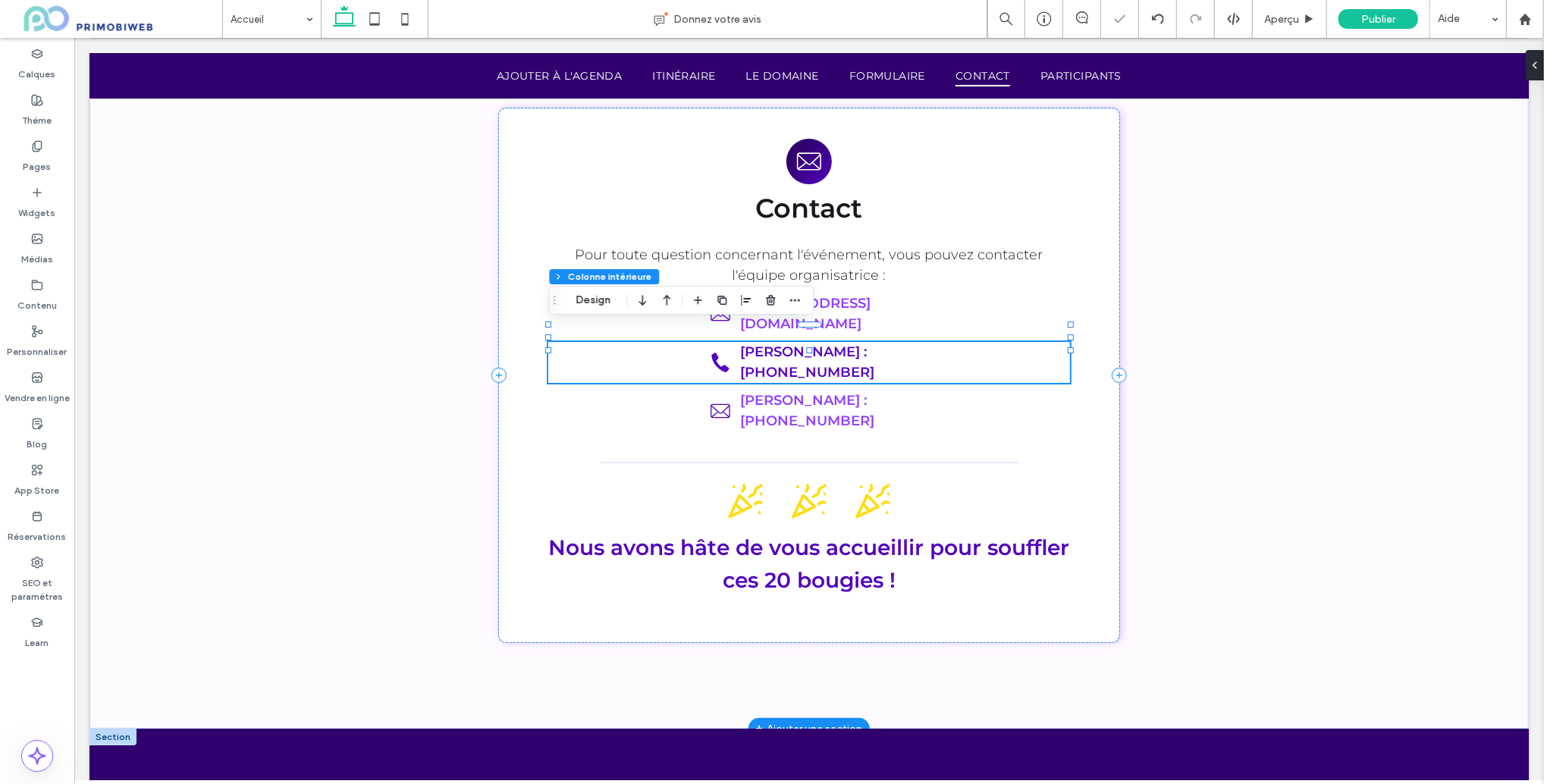
click at [855, 343] on link "jessica : 06.27.55.38.18" at bounding box center [807, 361] width 134 height 37
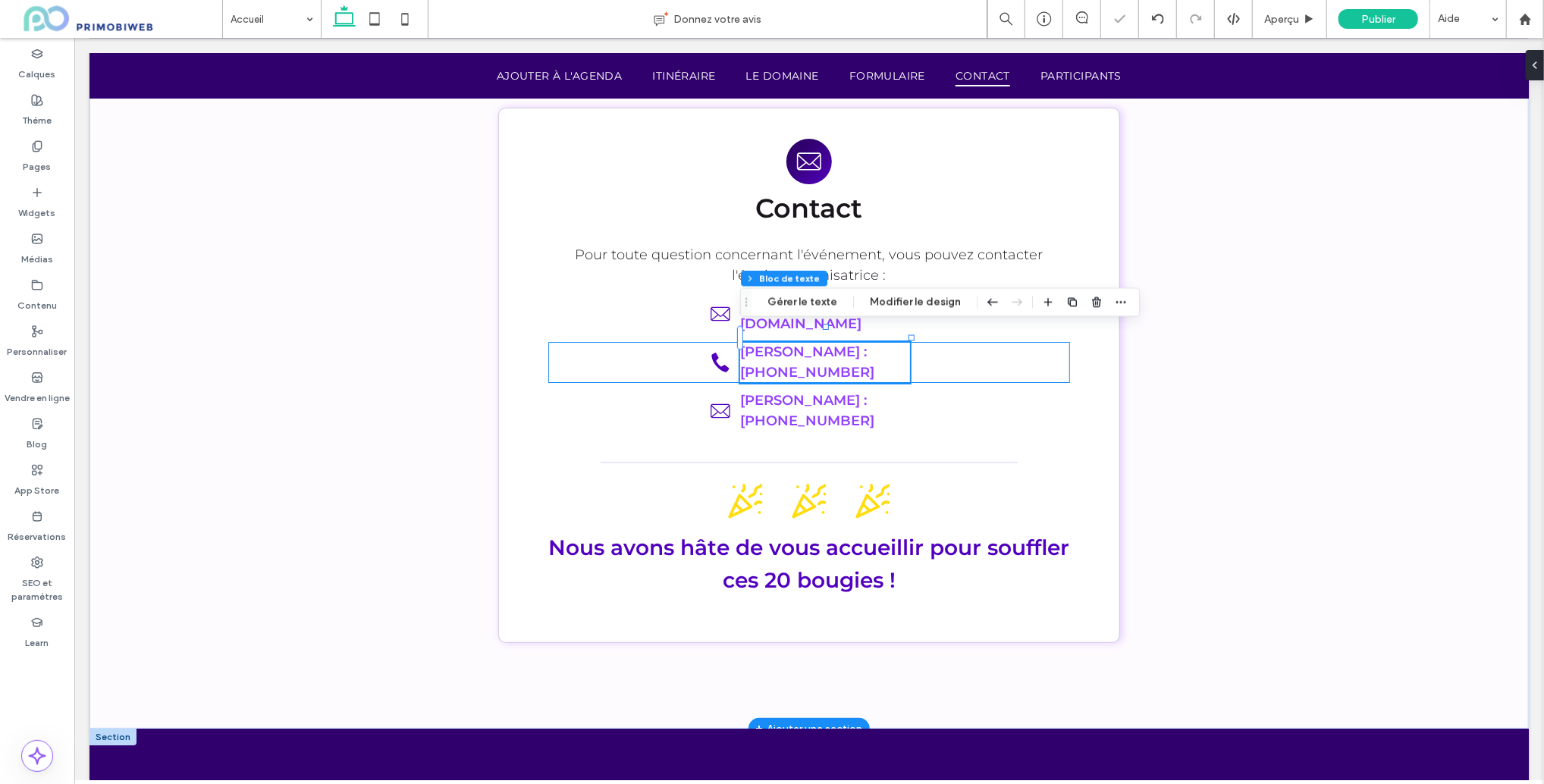
click at [895, 341] on p "jessica : 06.27.55.38.18" at bounding box center [825, 362] width 170 height 41
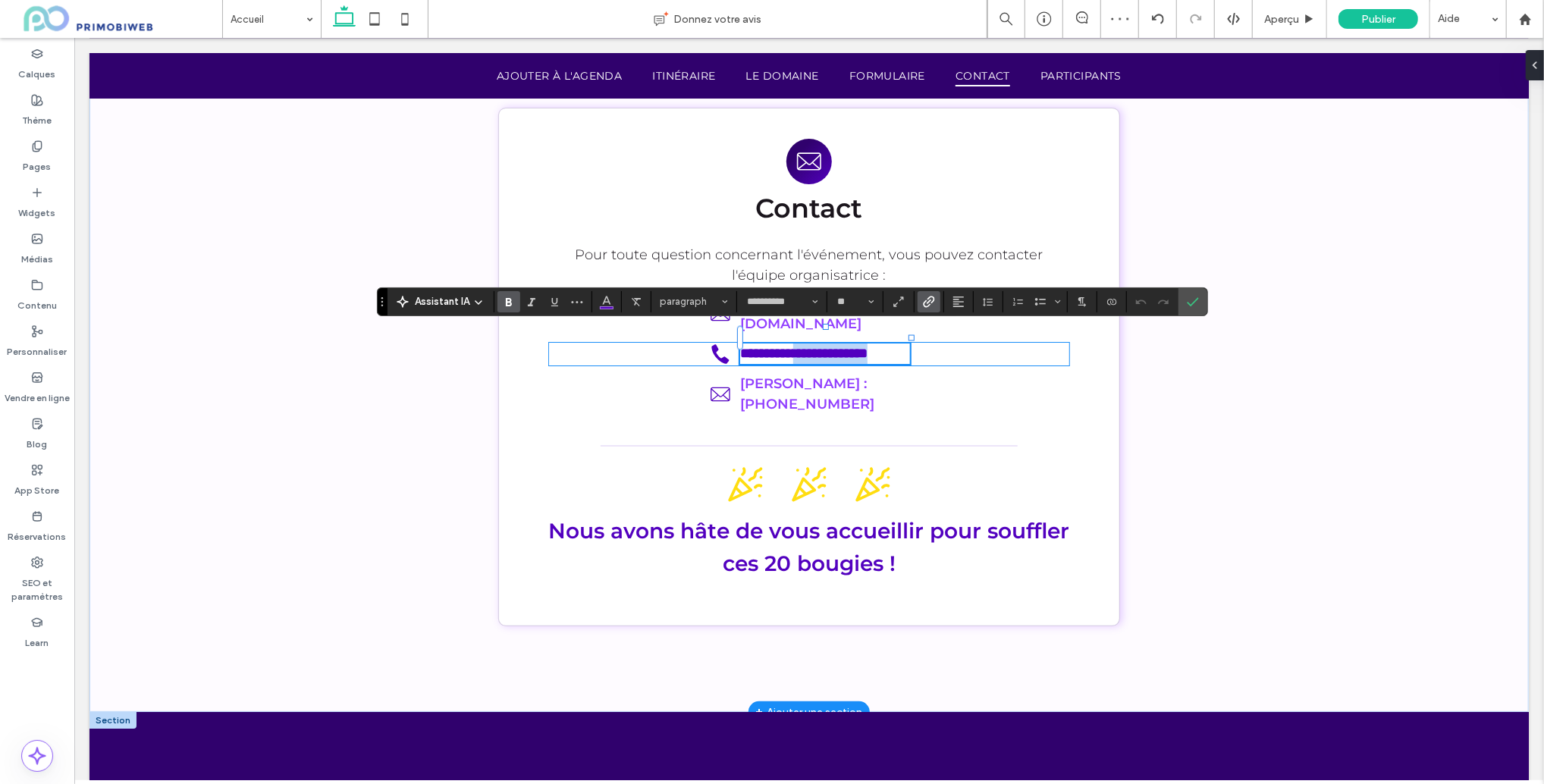
drag, startPoint x: 846, startPoint y: 336, endPoint x: 794, endPoint y: 342, distance: 52.3
click at [799, 343] on p "**********" at bounding box center [825, 353] width 170 height 21
click at [785, 374] on link "Gilles :" at bounding box center [803, 383] width 127 height 17
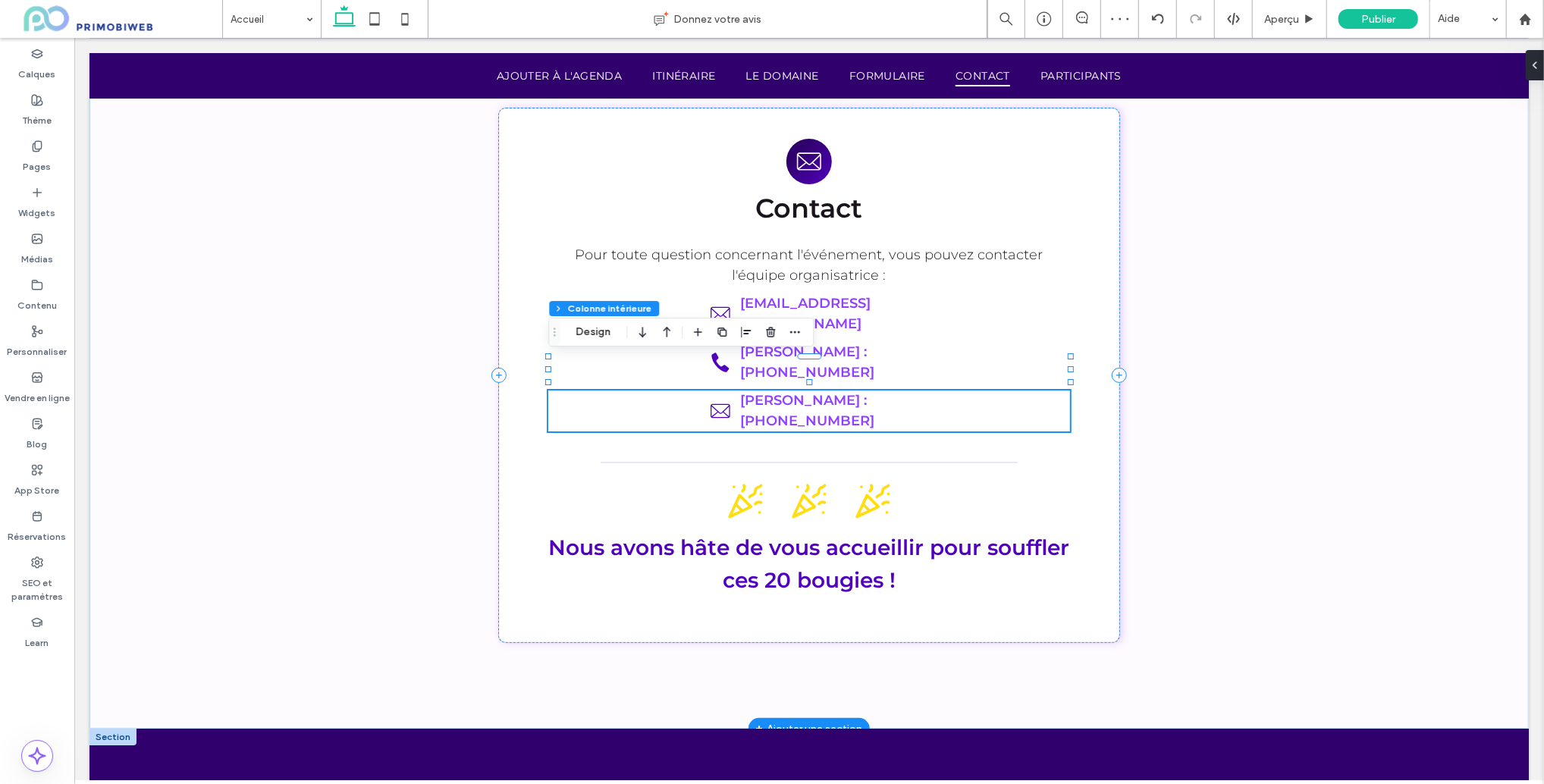
click at [787, 392] on link "Gilles :" at bounding box center [803, 400] width 127 height 17
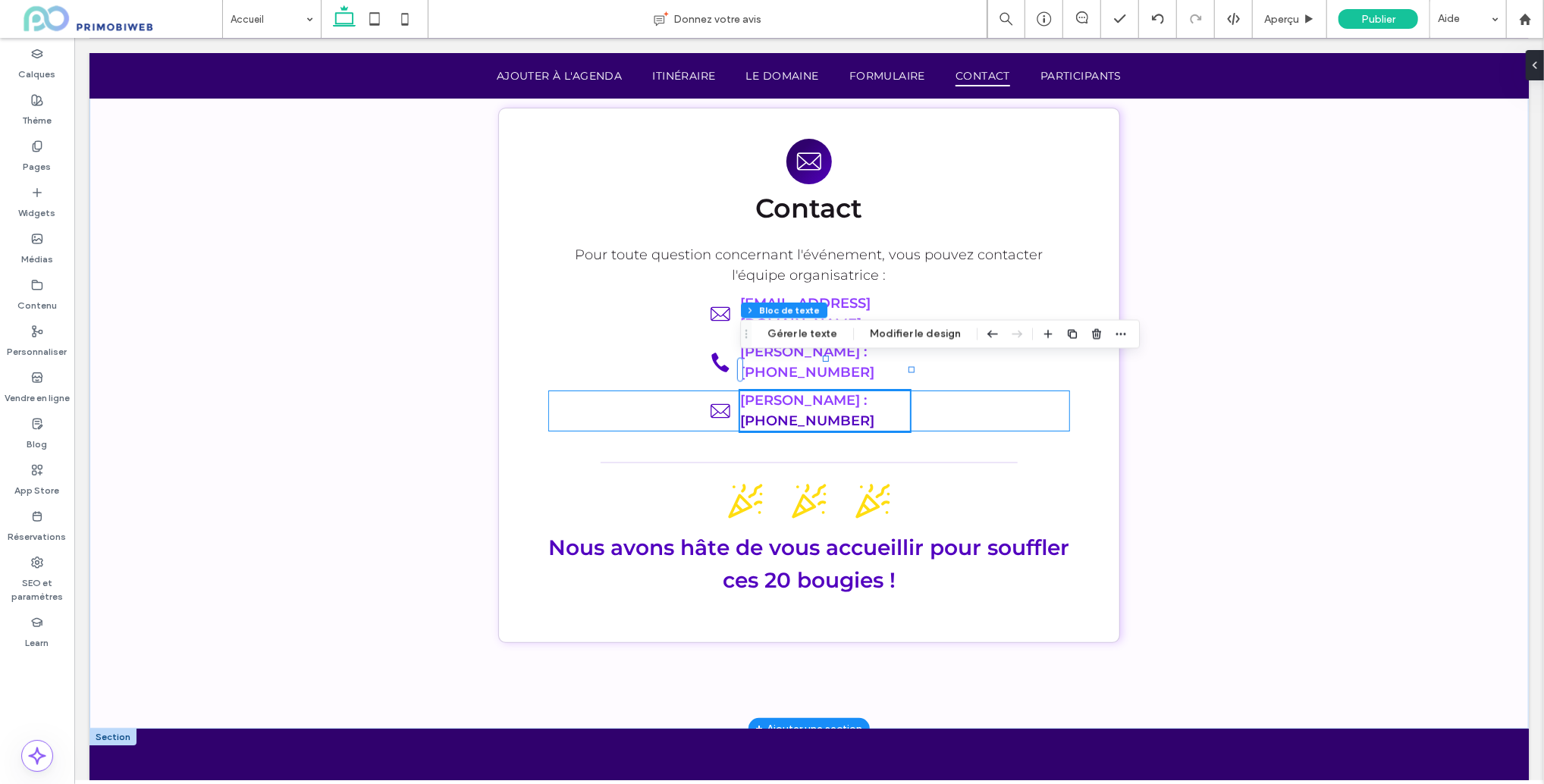
click at [789, 412] on link "06.30.41.77.75" at bounding box center [807, 421] width 134 height 17
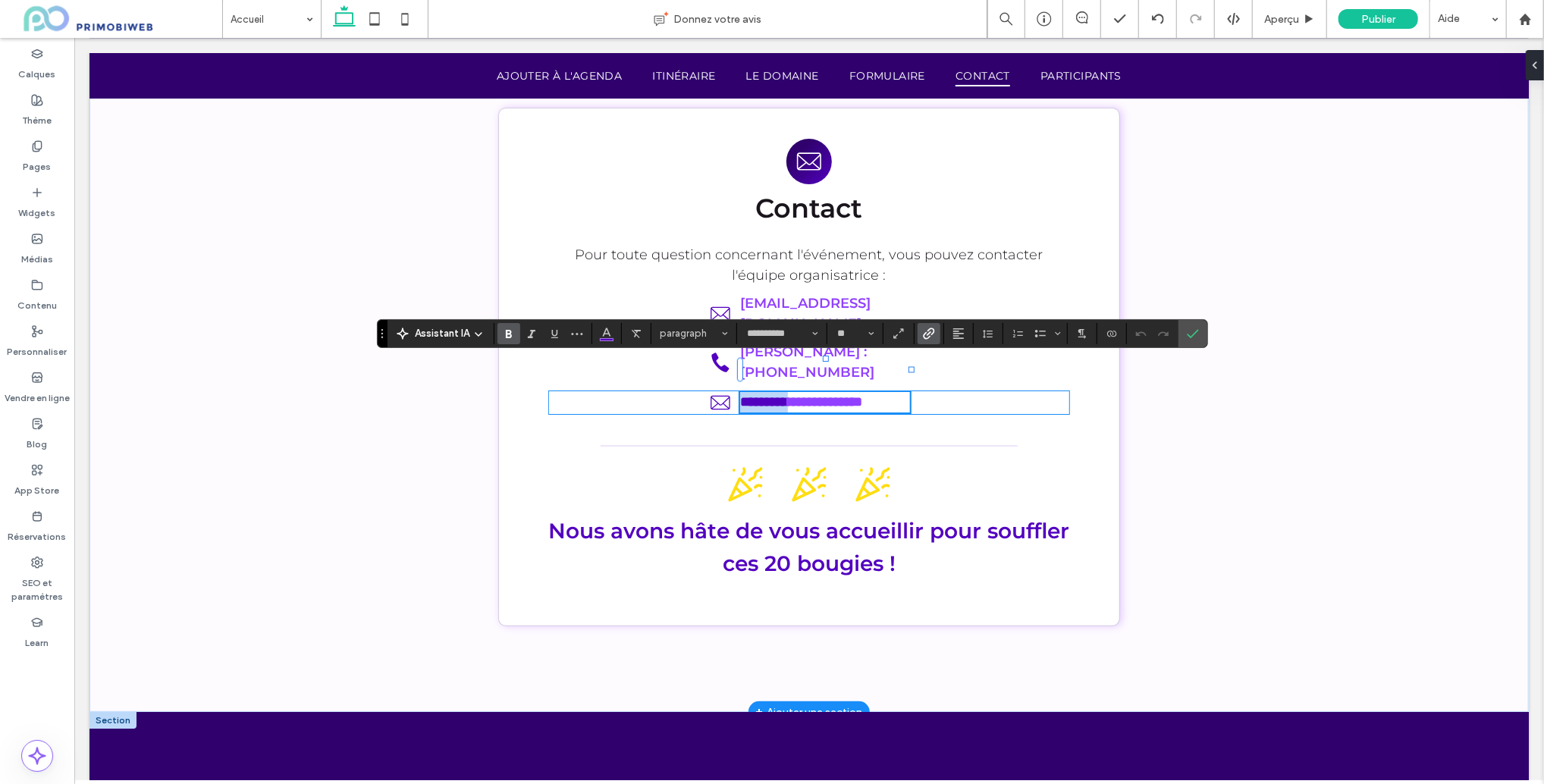
drag, startPoint x: 787, startPoint y: 368, endPoint x: 743, endPoint y: 369, distance: 44.0
click at [743, 394] on link "********" at bounding box center [764, 401] width 48 height 14
drag, startPoint x: 873, startPoint y: 368, endPoint x: 744, endPoint y: 367, distance: 129.0
click at [745, 392] on p "**********" at bounding box center [825, 402] width 170 height 21
copy p "**********"
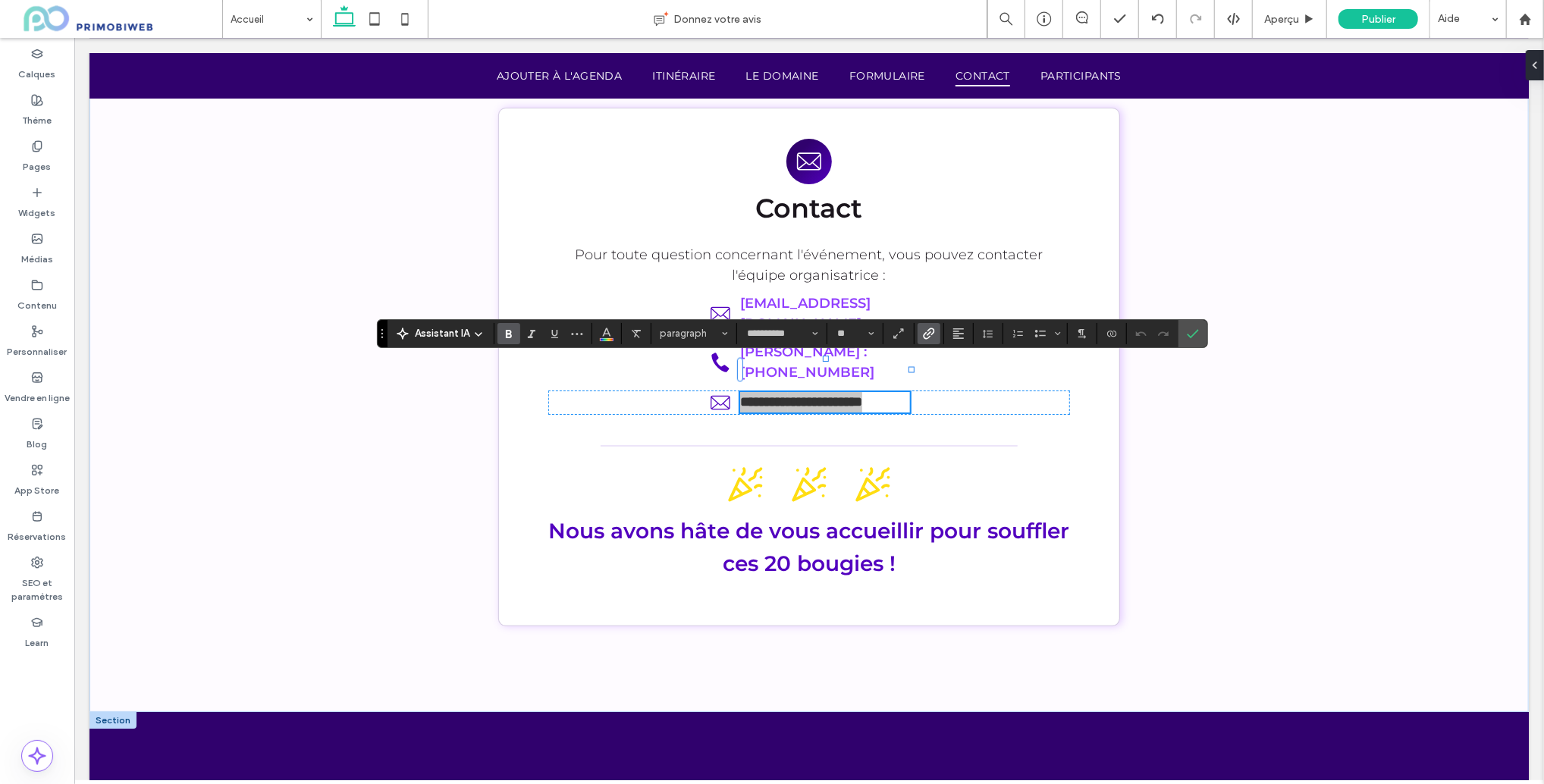
click at [930, 334] on icon "Lien" at bounding box center [929, 333] width 12 height 12
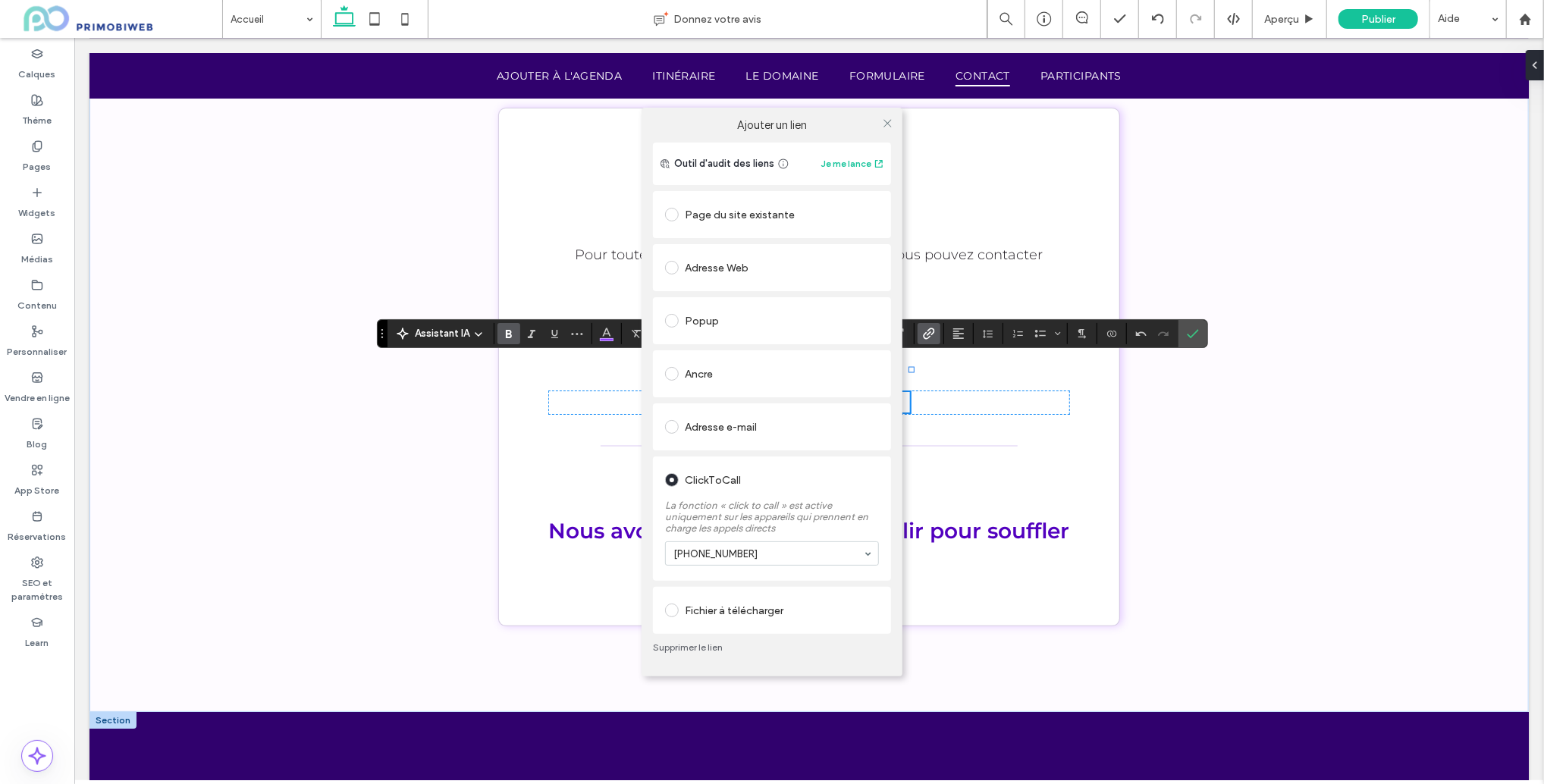
drag, startPoint x: 891, startPoint y: 123, endPoint x: 919, endPoint y: 138, distance: 31.8
click at [891, 123] on icon at bounding box center [887, 122] width 11 height 11
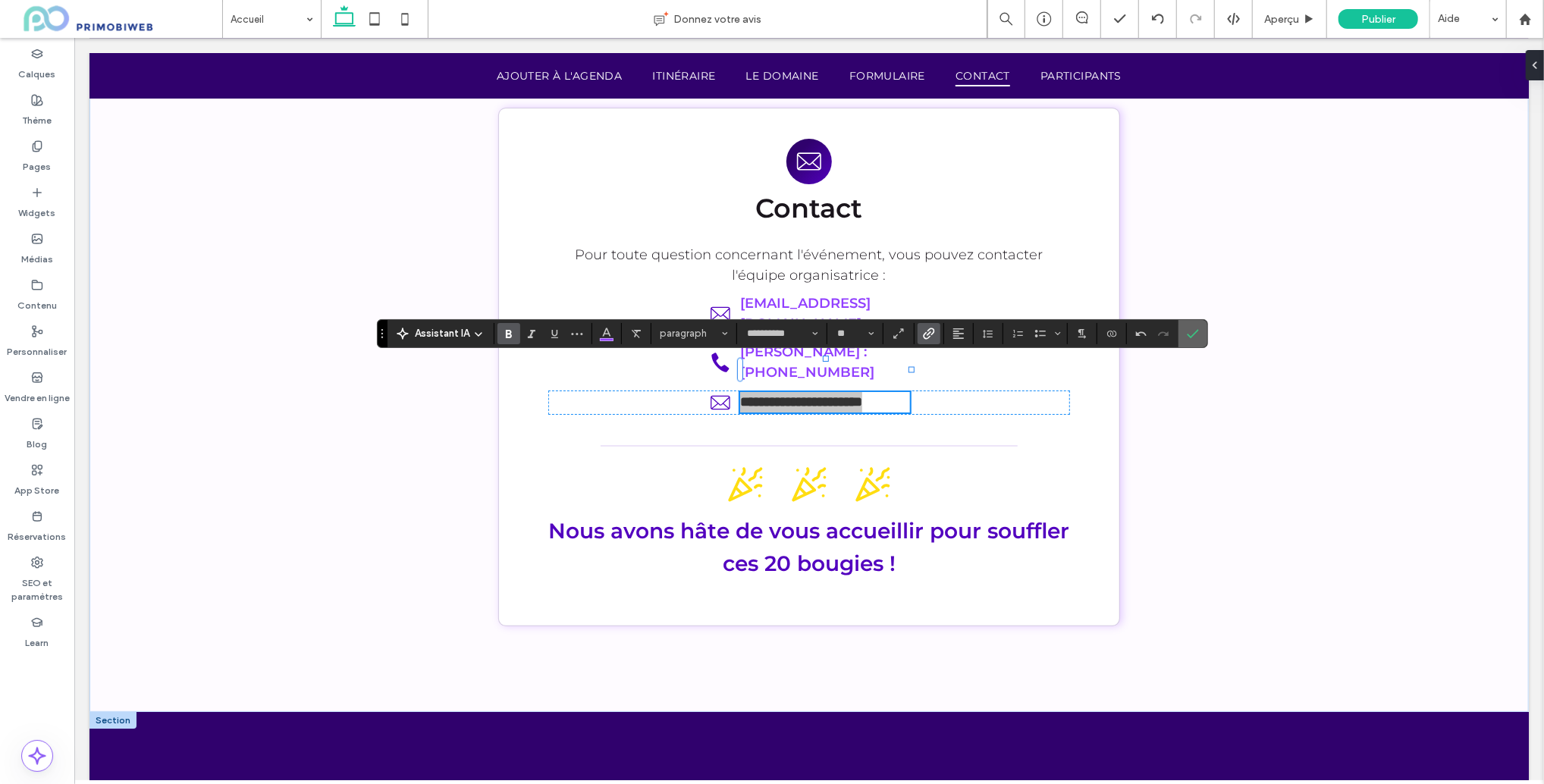
click at [1192, 331] on icon "Confirmer" at bounding box center [1193, 333] width 12 height 12
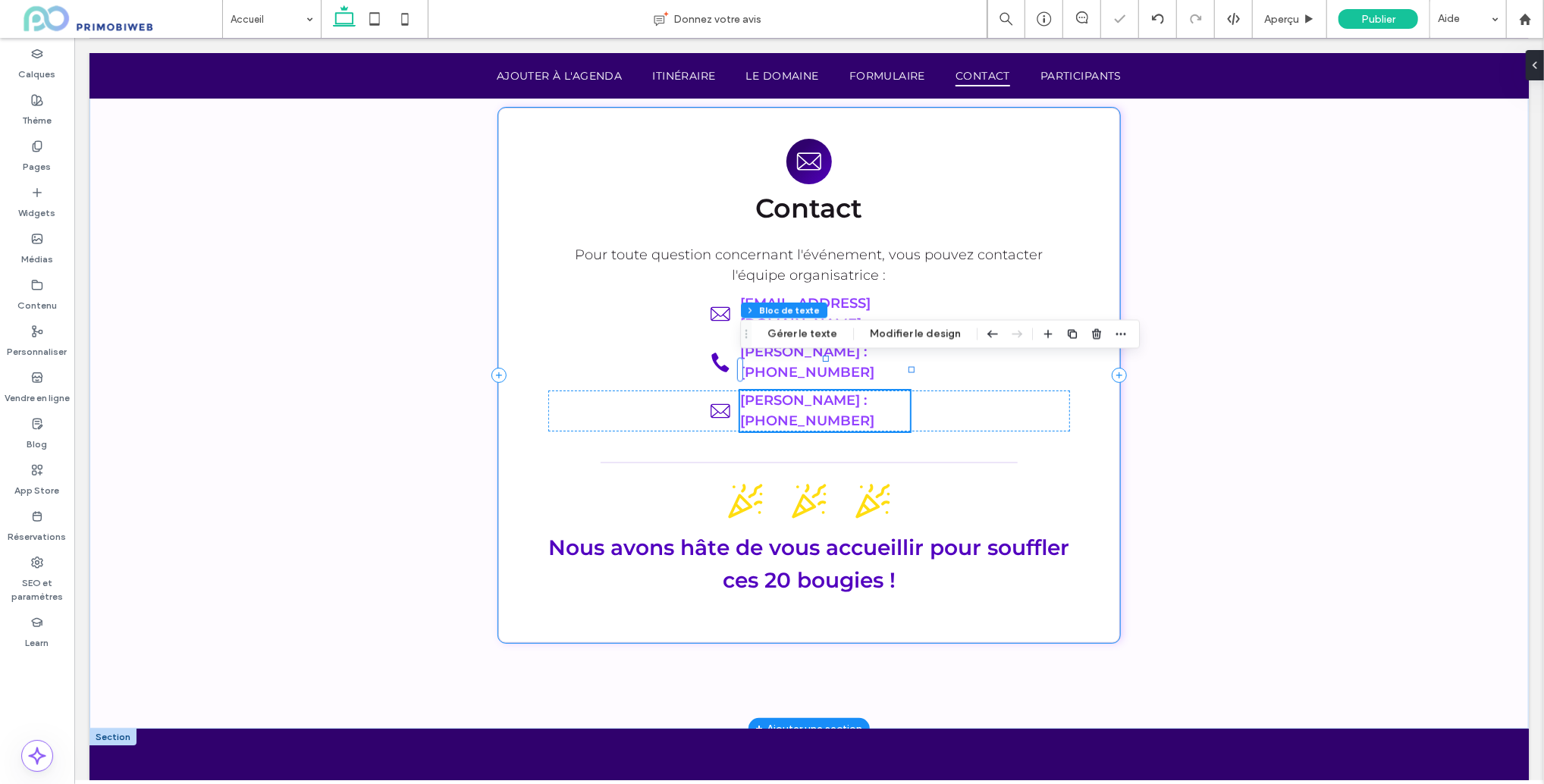
click at [707, 318] on div "Contact Pour toute question concernant l'événement, vous pouvez contacter l'équ…" at bounding box center [808, 374] width 622 height 535
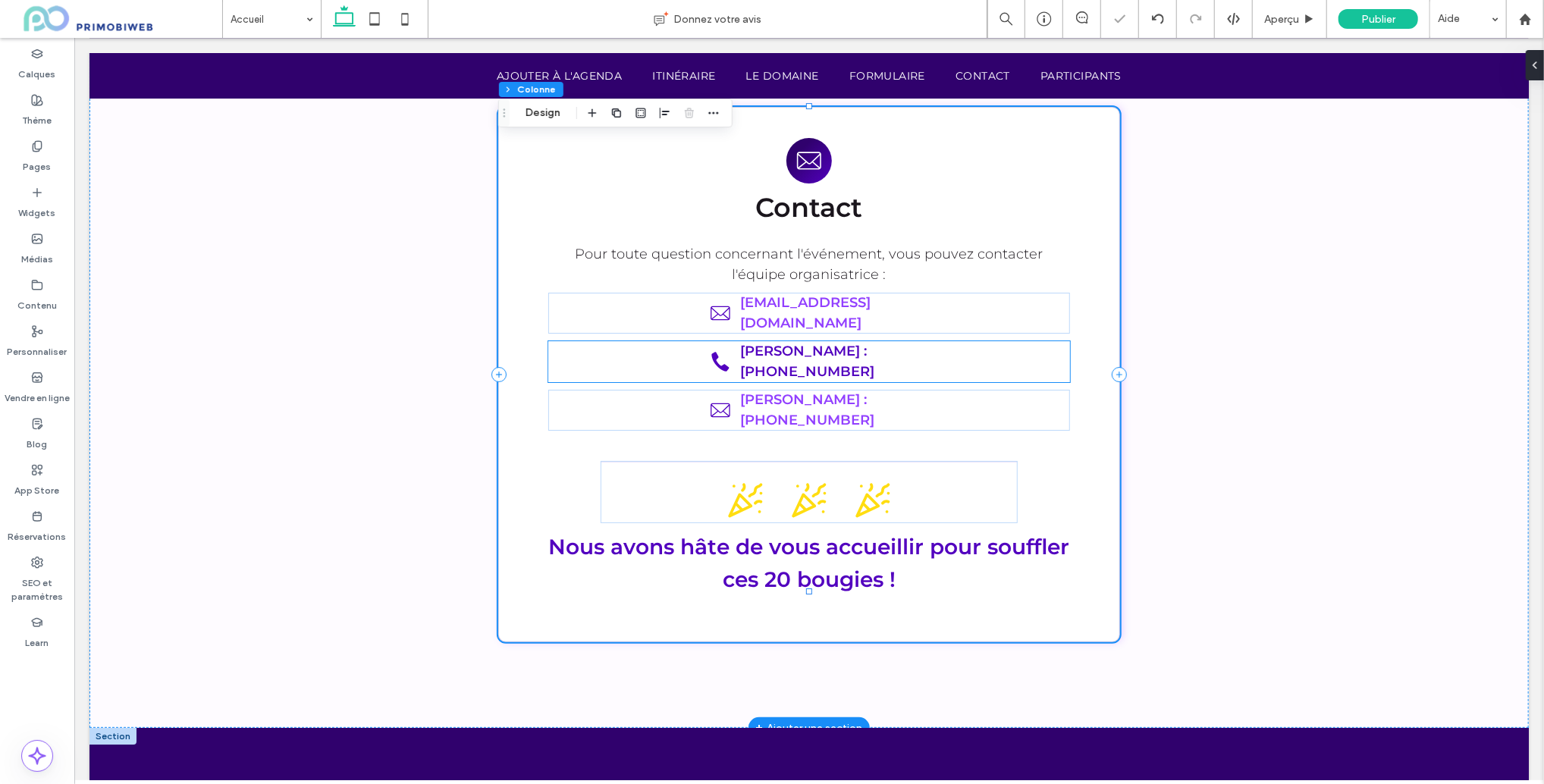
click at [822, 342] on link "jessica : 06.27.55.38.18" at bounding box center [807, 360] width 134 height 37
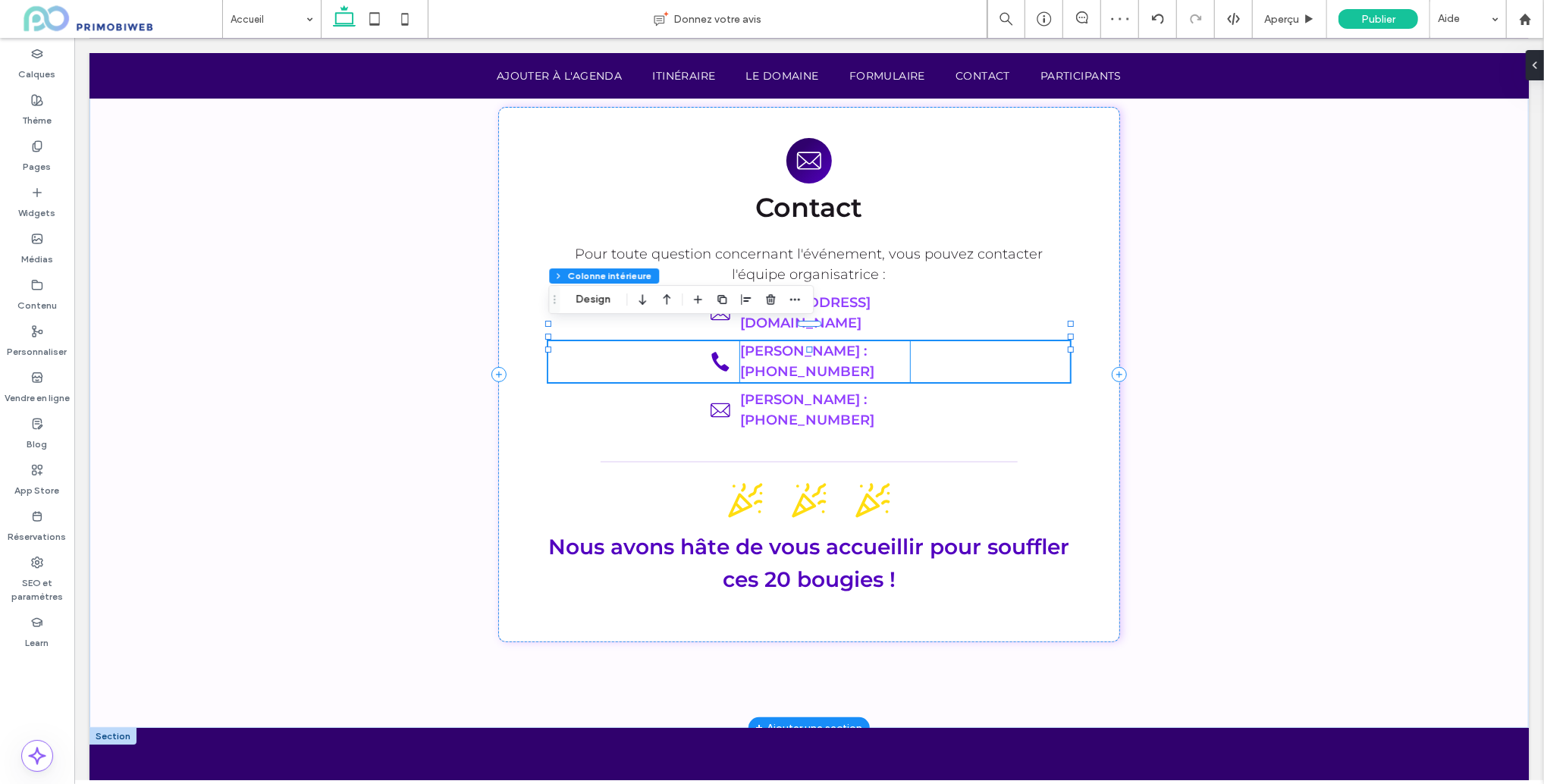
click at [894, 340] on p "jessica : 06.27.55.38.18" at bounding box center [825, 361] width 170 height 41
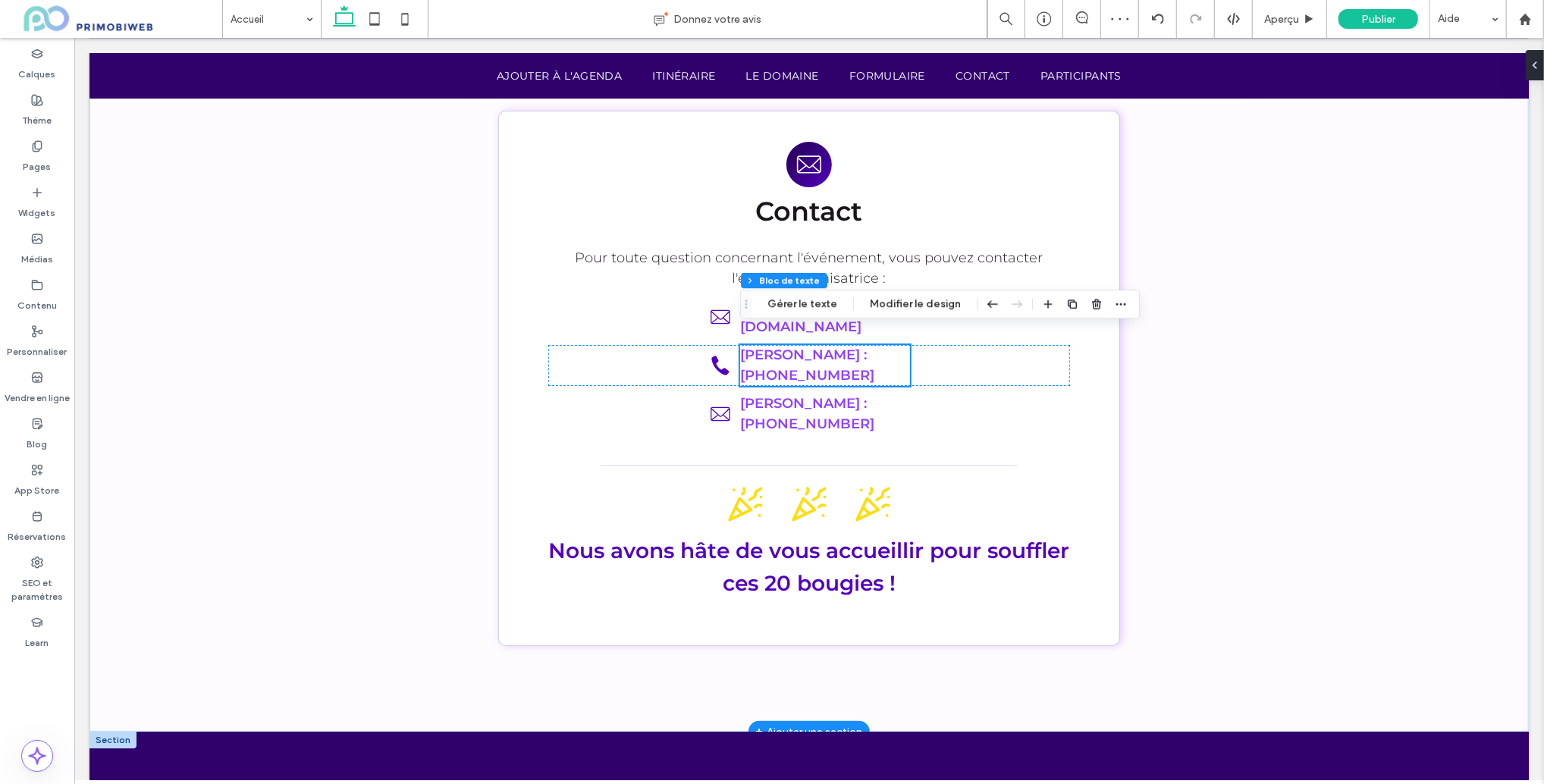
click at [896, 345] on p "jessica : 06.27.55.38.18" at bounding box center [825, 365] width 170 height 41
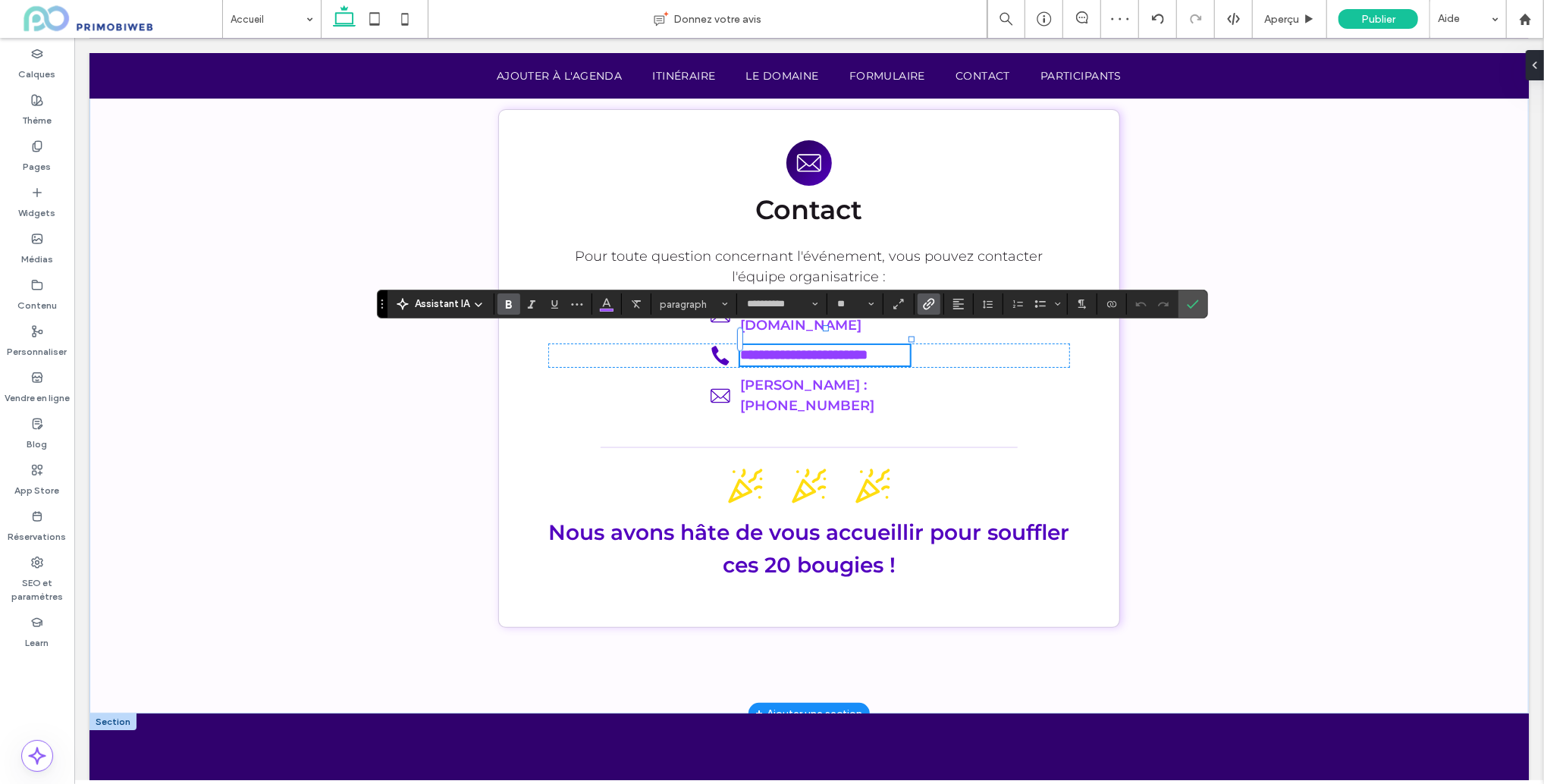
click at [898, 345] on p "**********" at bounding box center [825, 355] width 170 height 21
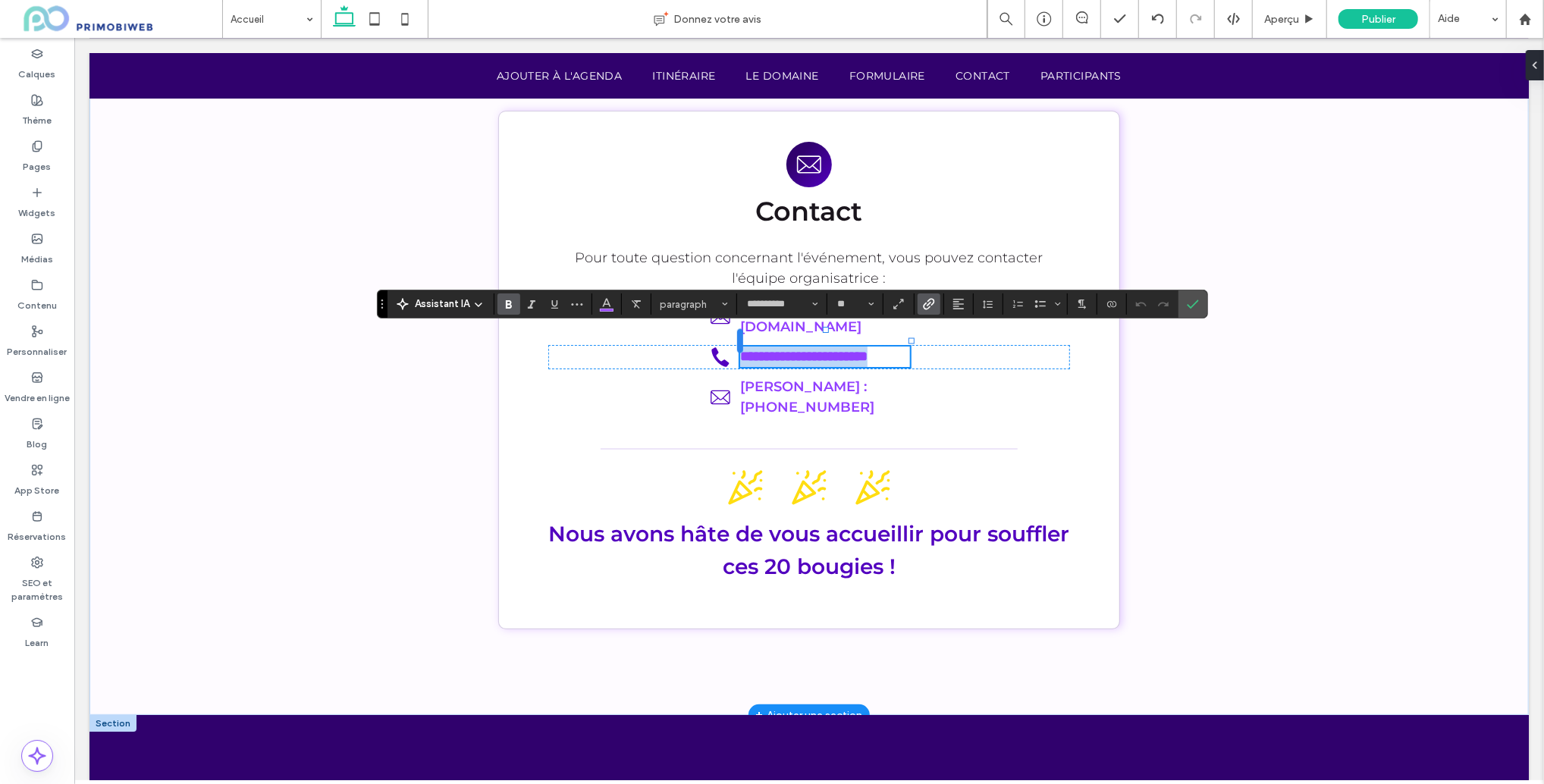
drag, startPoint x: 852, startPoint y: 340, endPoint x: 740, endPoint y: 341, distance: 112.0
click at [737, 340] on div "**********" at bounding box center [808, 383] width 910 height 663
click at [925, 308] on icon "Lien" at bounding box center [929, 304] width 12 height 12
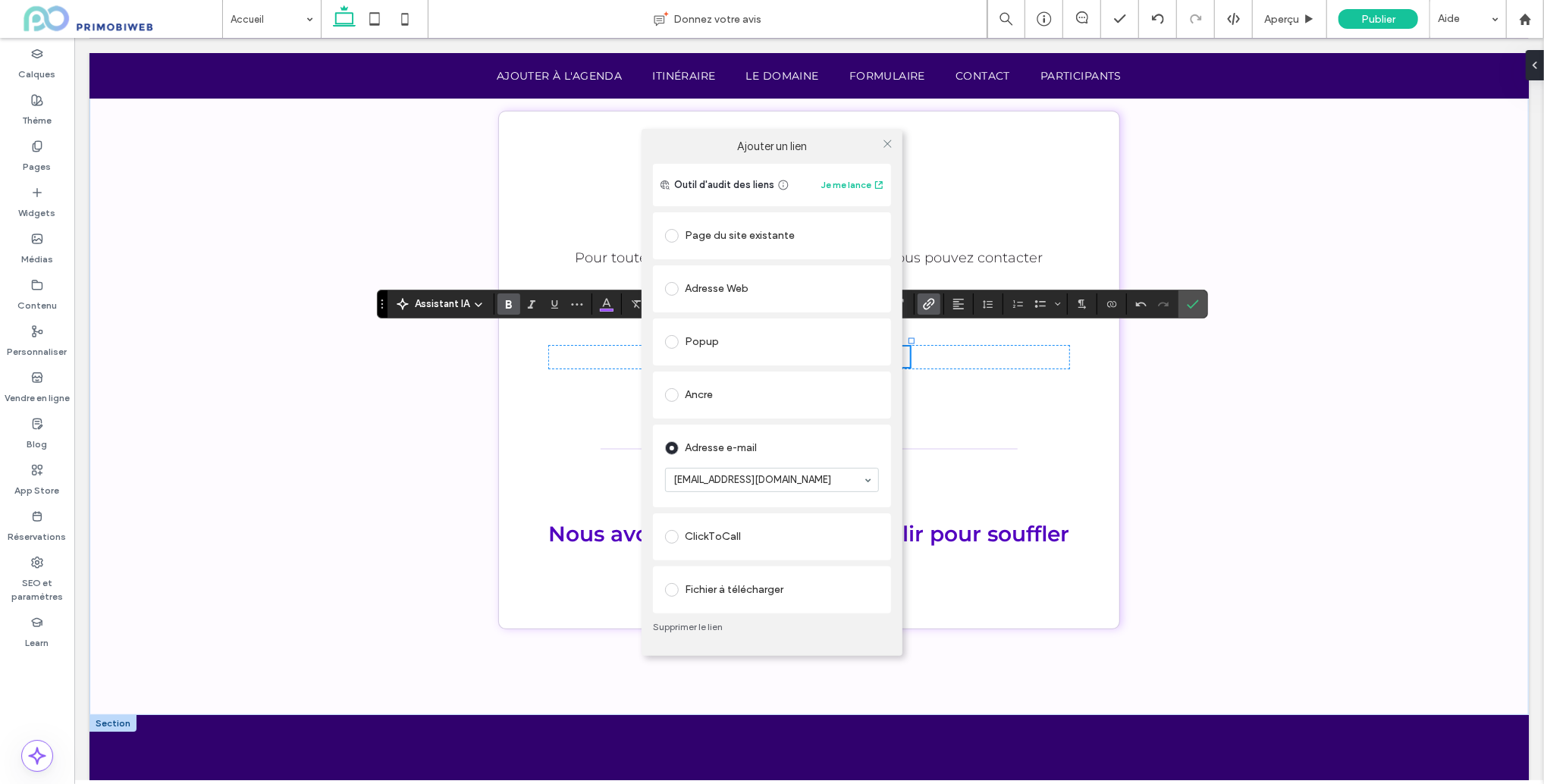
click at [734, 526] on div "ClickToCall" at bounding box center [772, 537] width 214 height 24
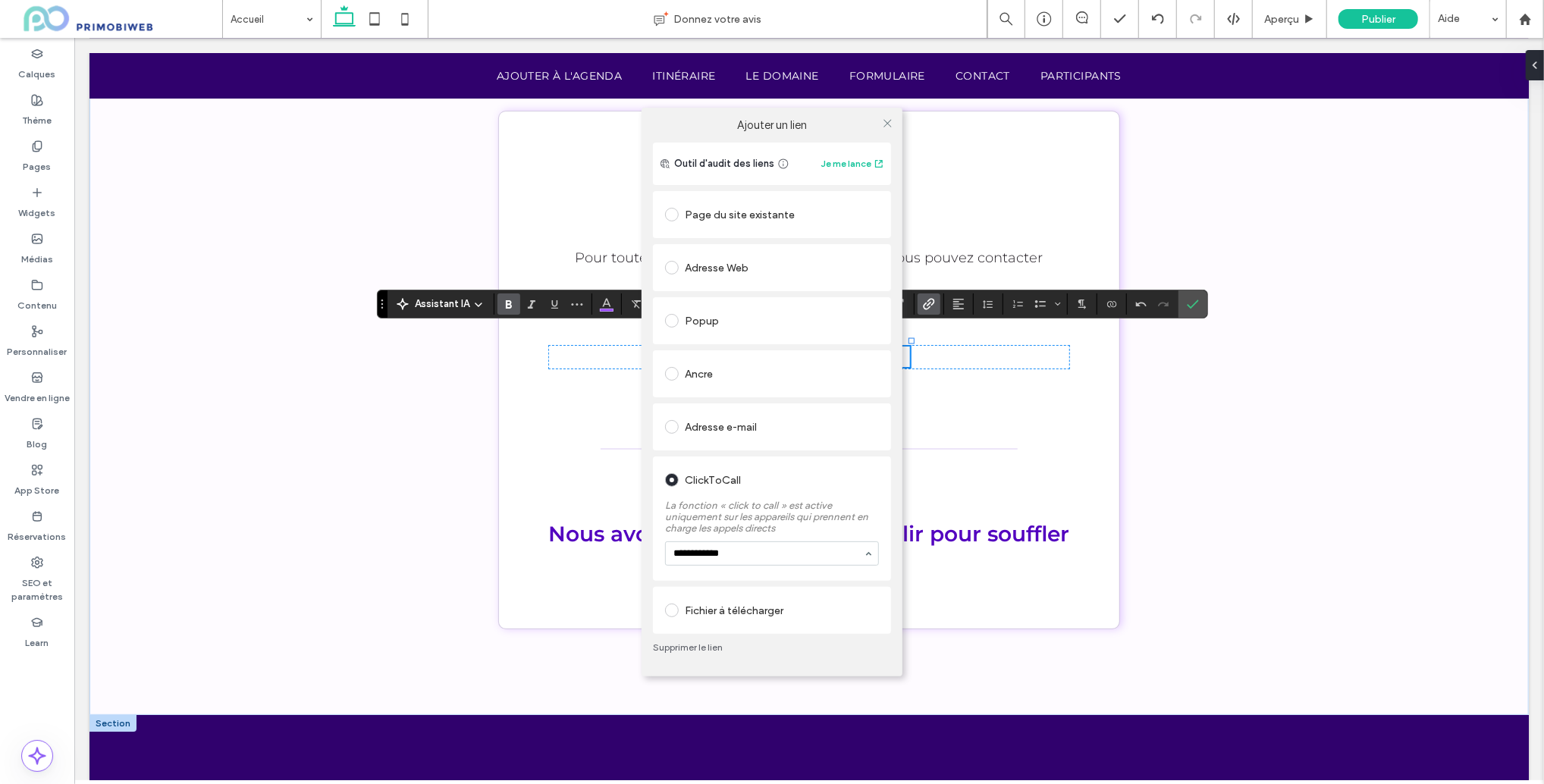
type input "**********"
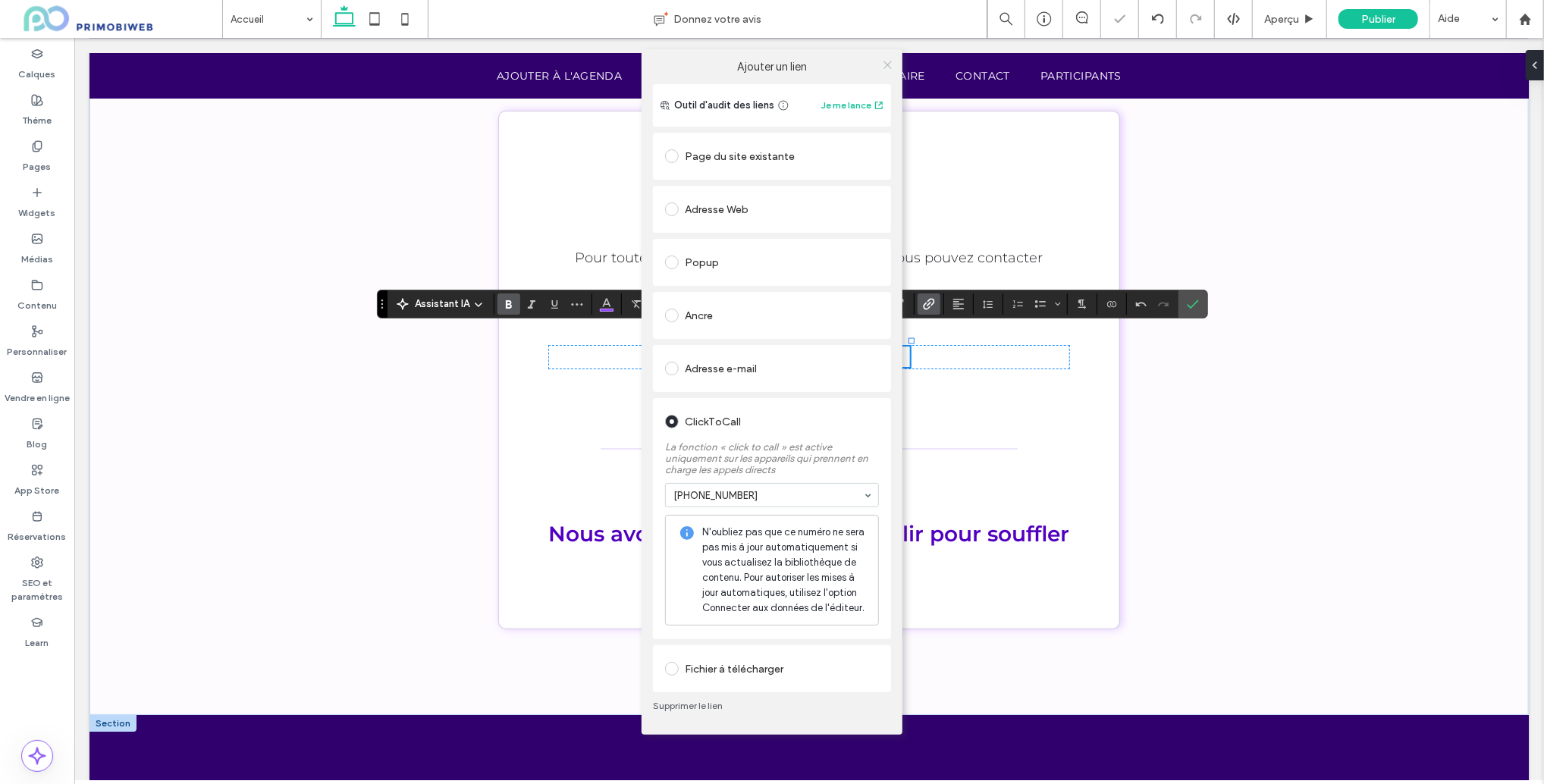
click at [883, 62] on icon at bounding box center [887, 64] width 11 height 11
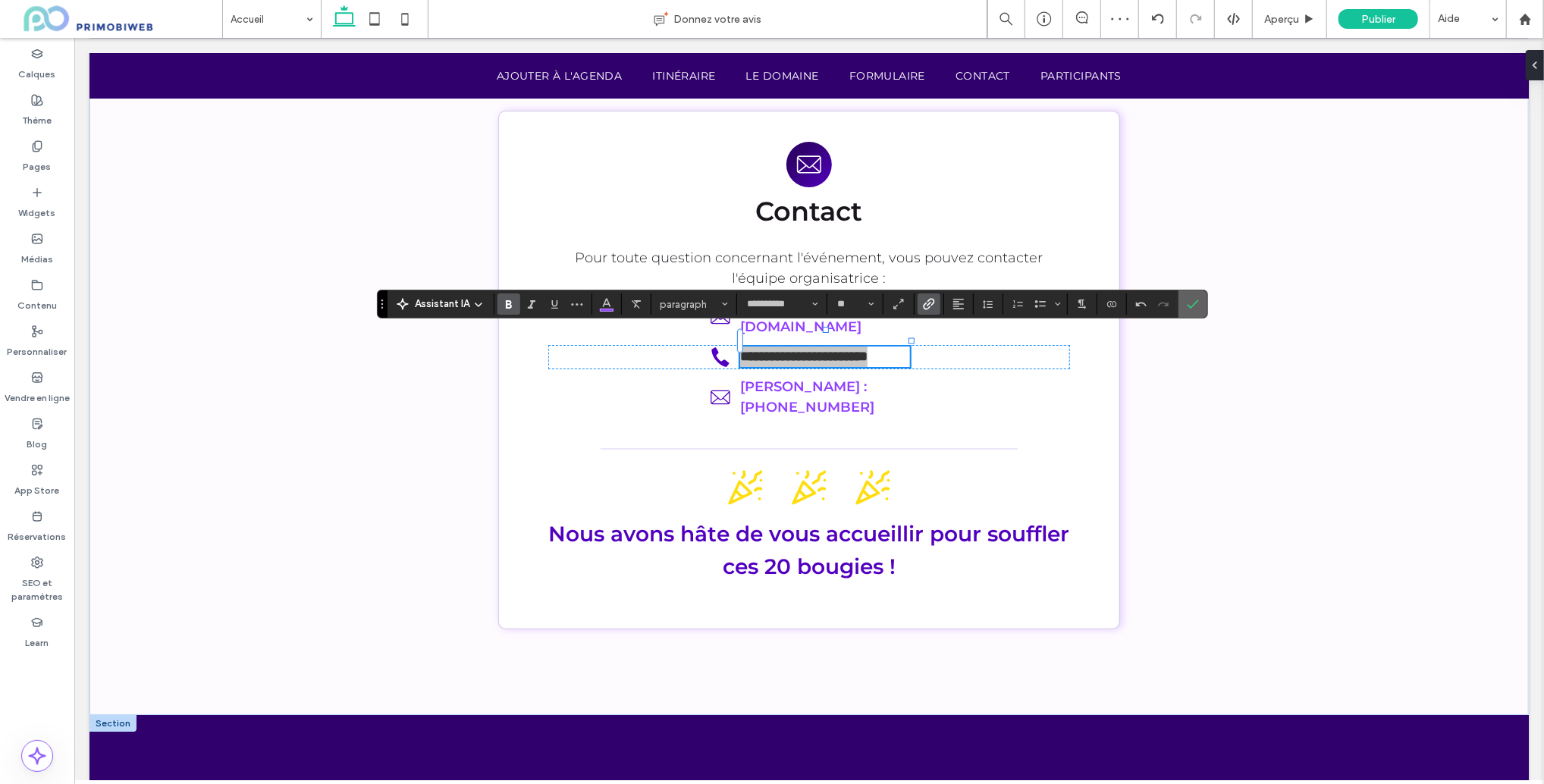
click at [1187, 304] on use "Confirmer" at bounding box center [1193, 304] width 12 height 9
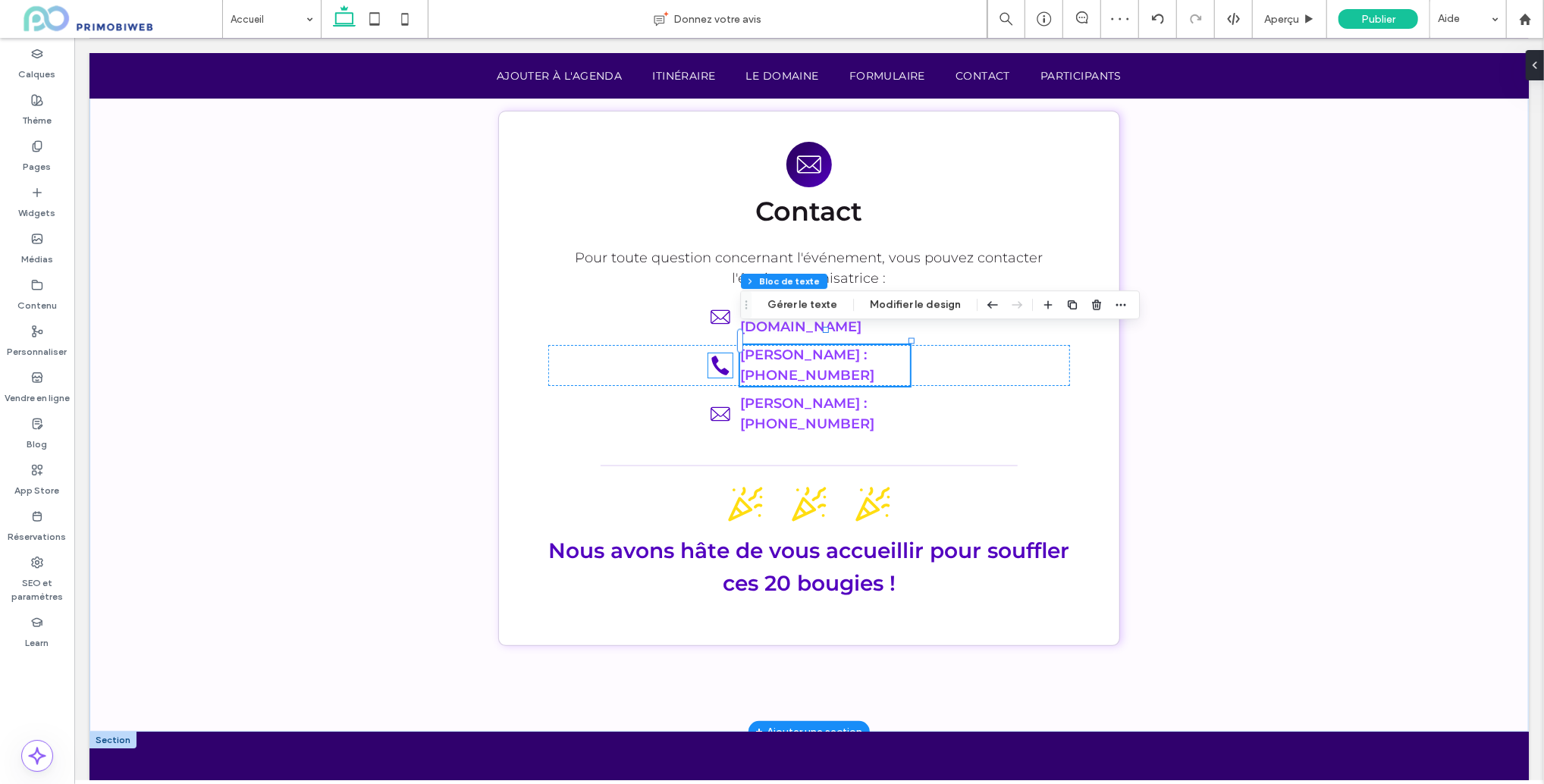
click at [724, 355] on icon at bounding box center [720, 364] width 17 height 20
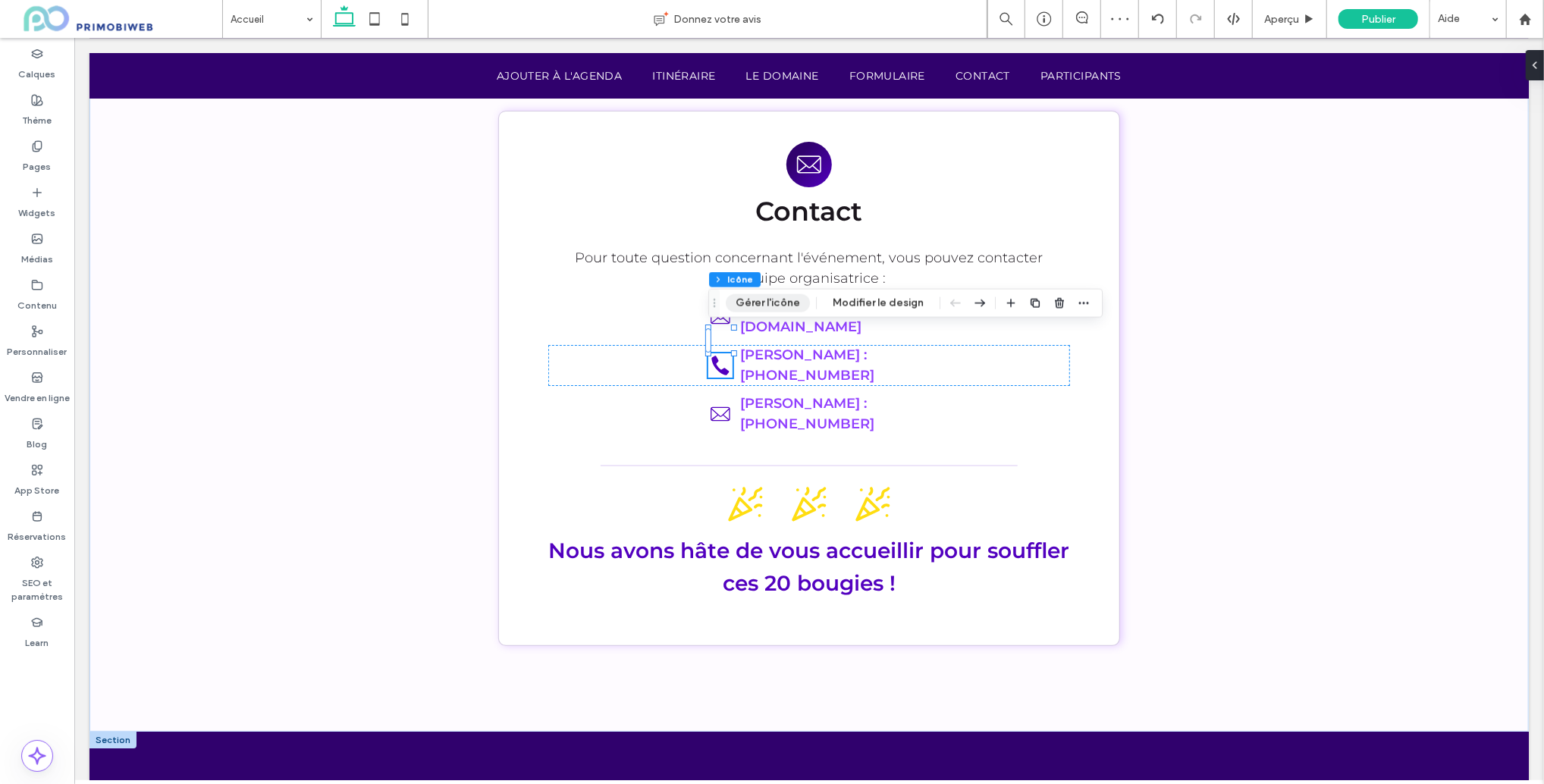
click at [741, 305] on button "Gérer l'icône" at bounding box center [768, 303] width 84 height 18
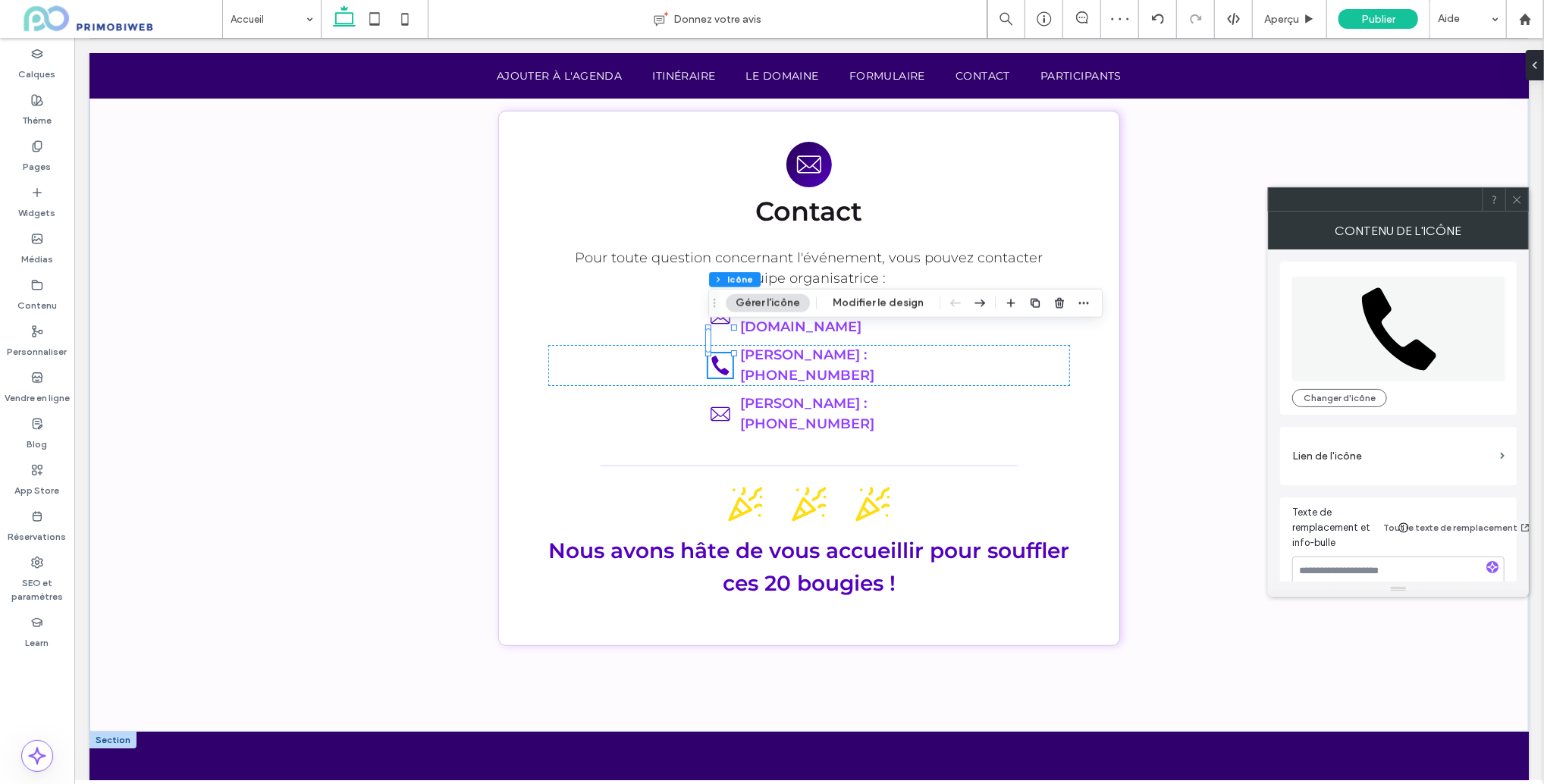
click at [1448, 338] on icon at bounding box center [1399, 329] width 214 height 104
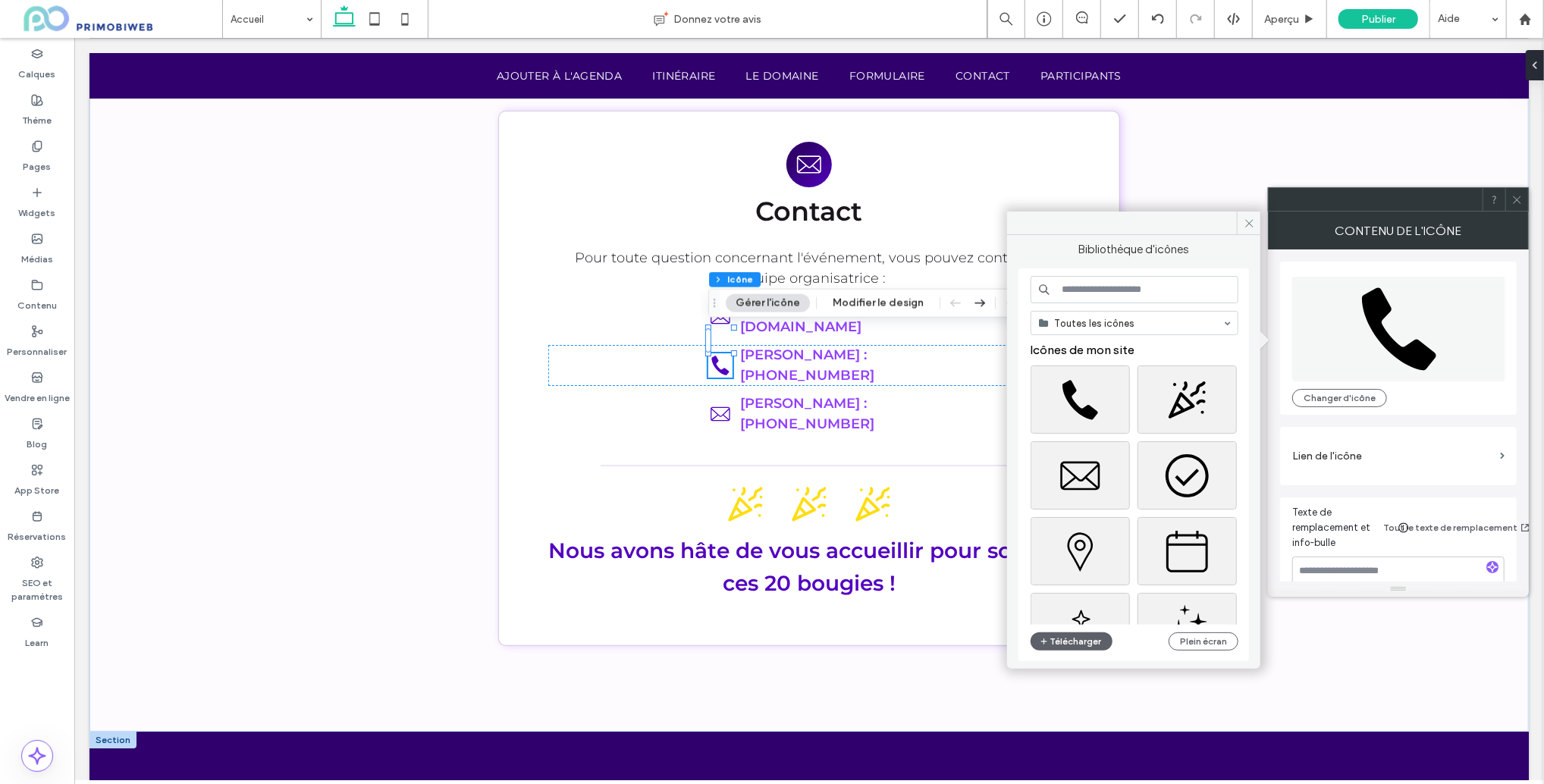
click at [1103, 298] on input at bounding box center [1134, 290] width 208 height 27
type input "*****"
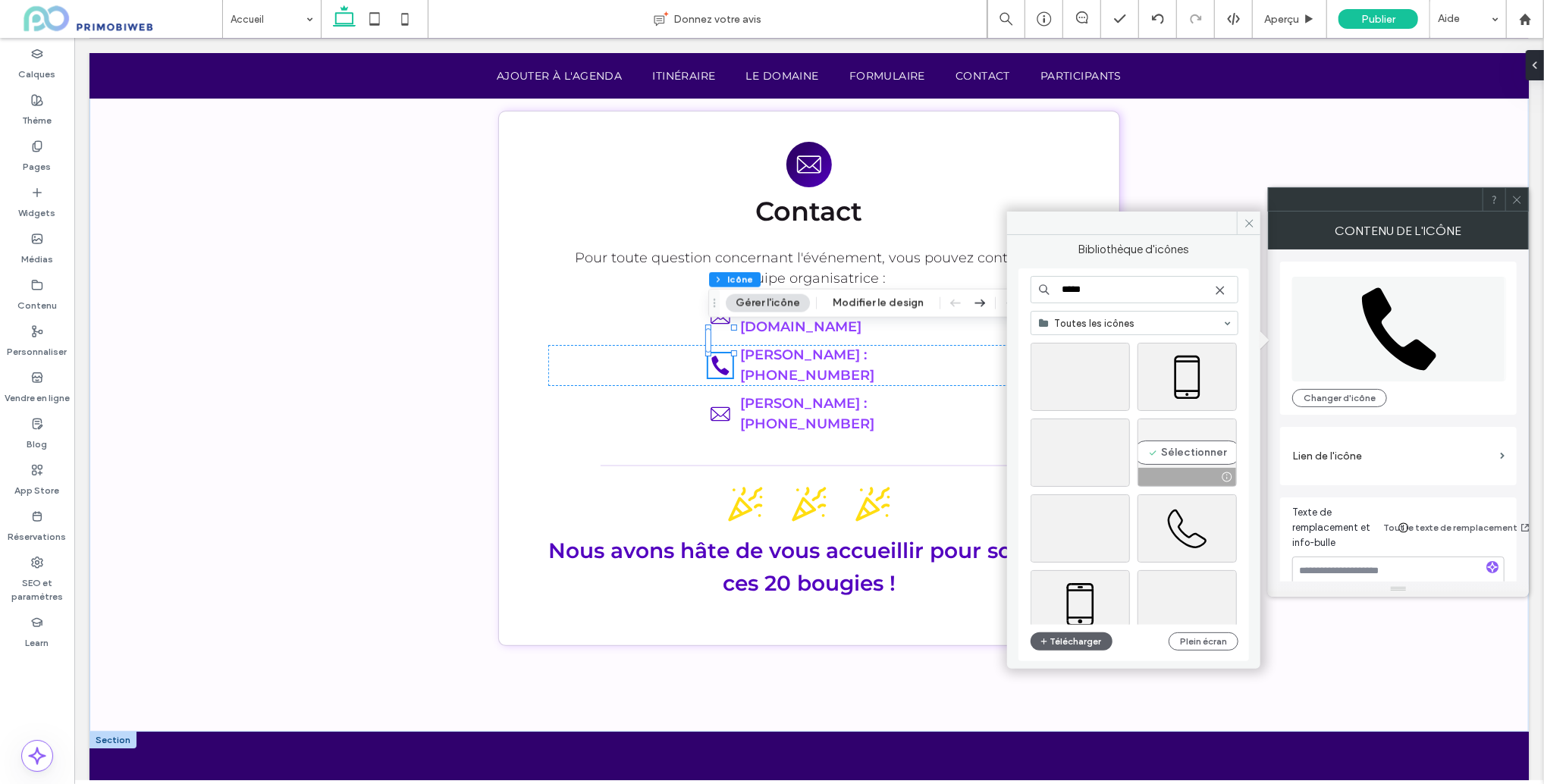
scroll to position [217, 0]
click at [1181, 507] on div "Sélectionner" at bounding box center [1187, 516] width 99 height 68
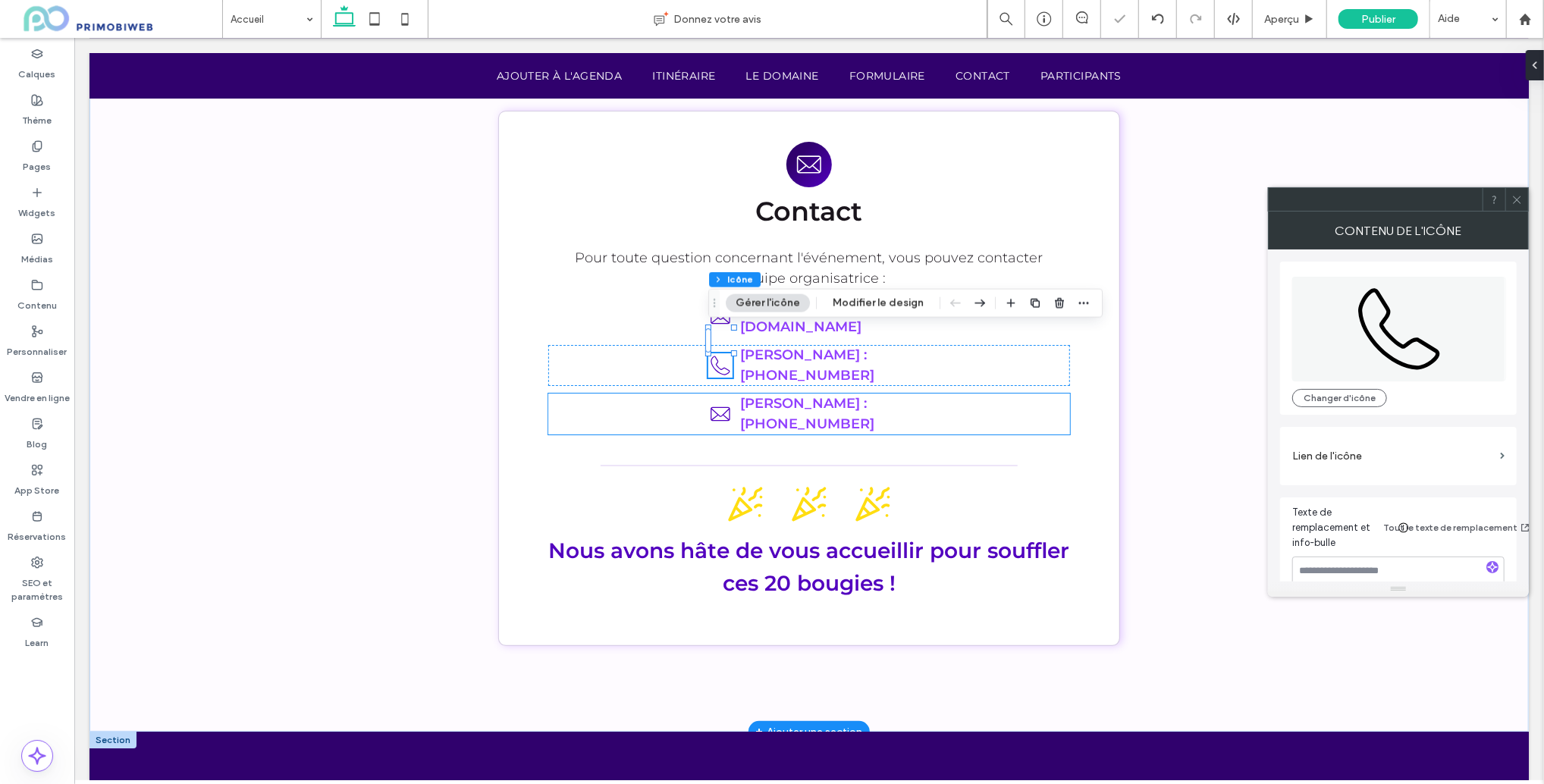
click at [721, 401] on icon at bounding box center [719, 413] width 24 height 24
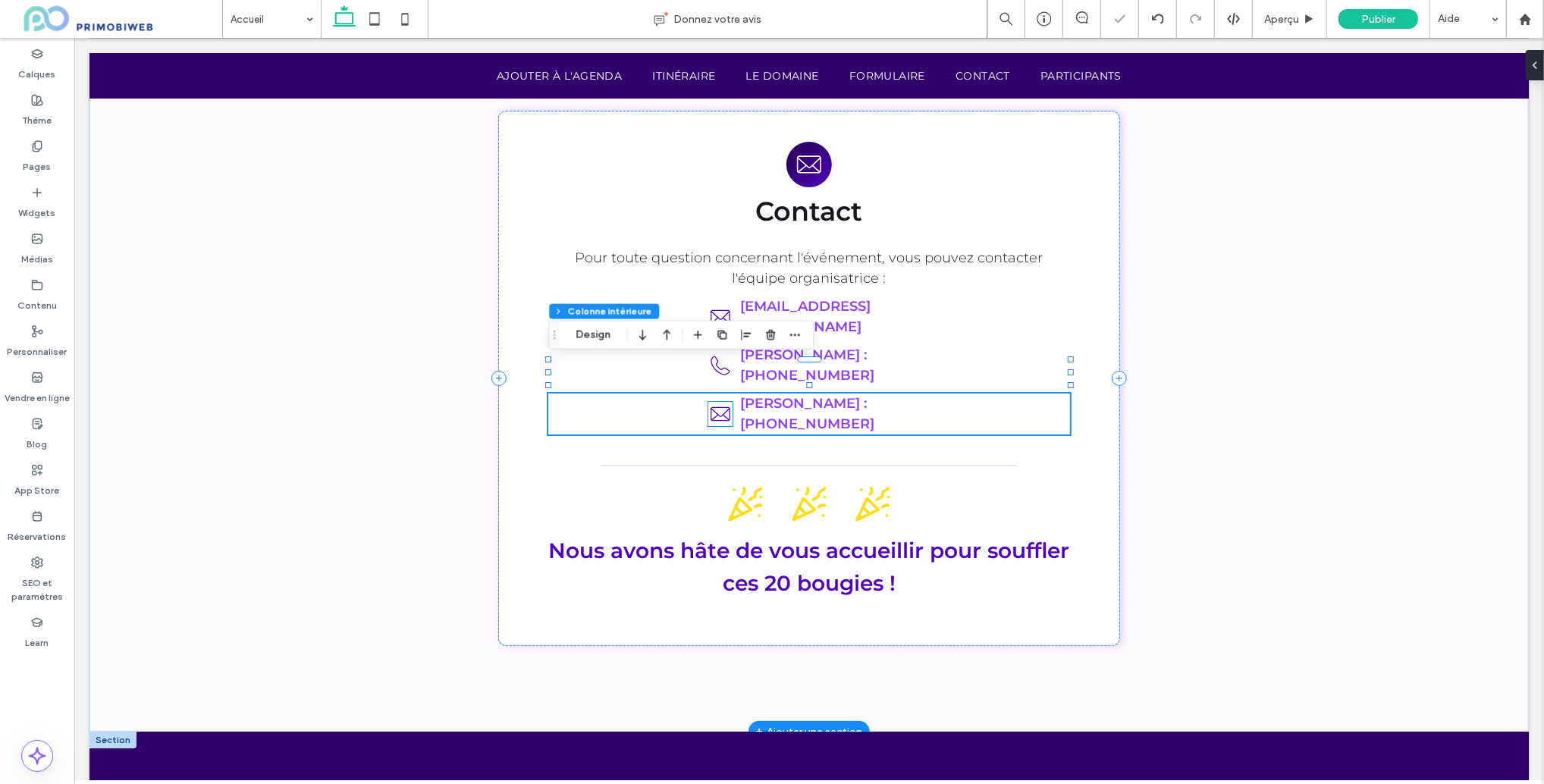
click at [720, 401] on icon at bounding box center [719, 413] width 24 height 24
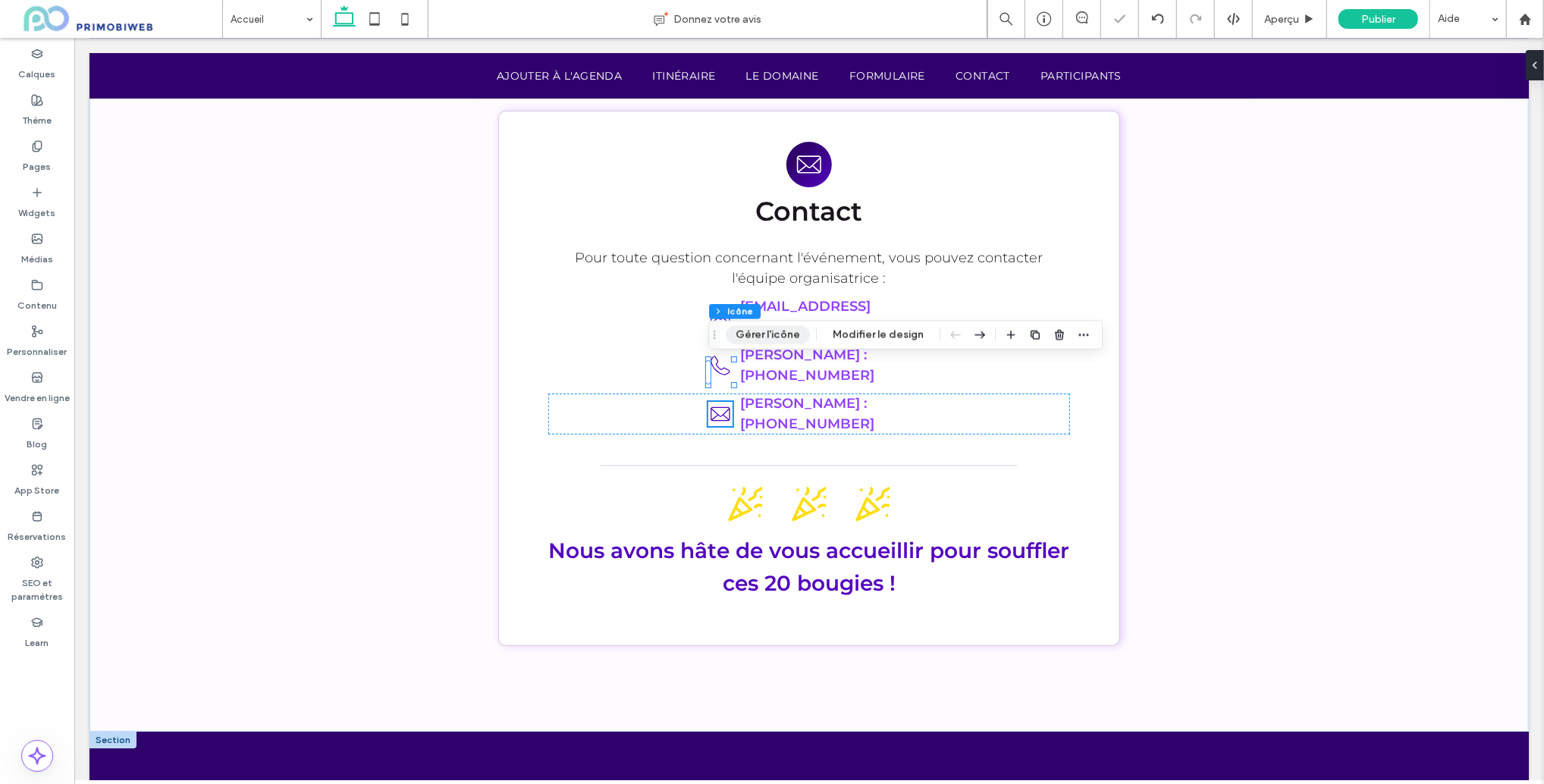
click at [767, 338] on button "Gérer l'icône" at bounding box center [768, 334] width 84 height 18
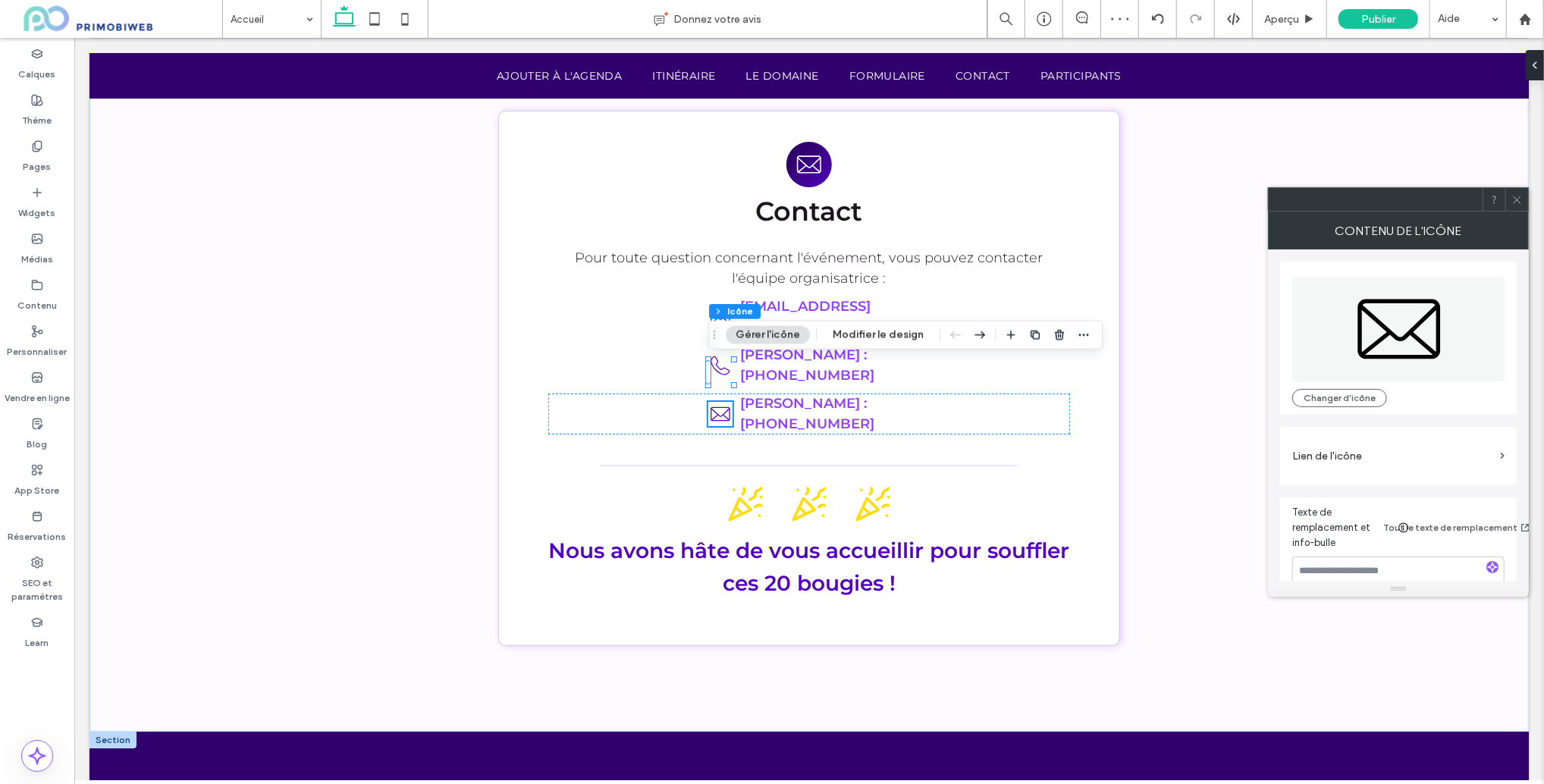
click at [1375, 322] on icon at bounding box center [1399, 329] width 214 height 104
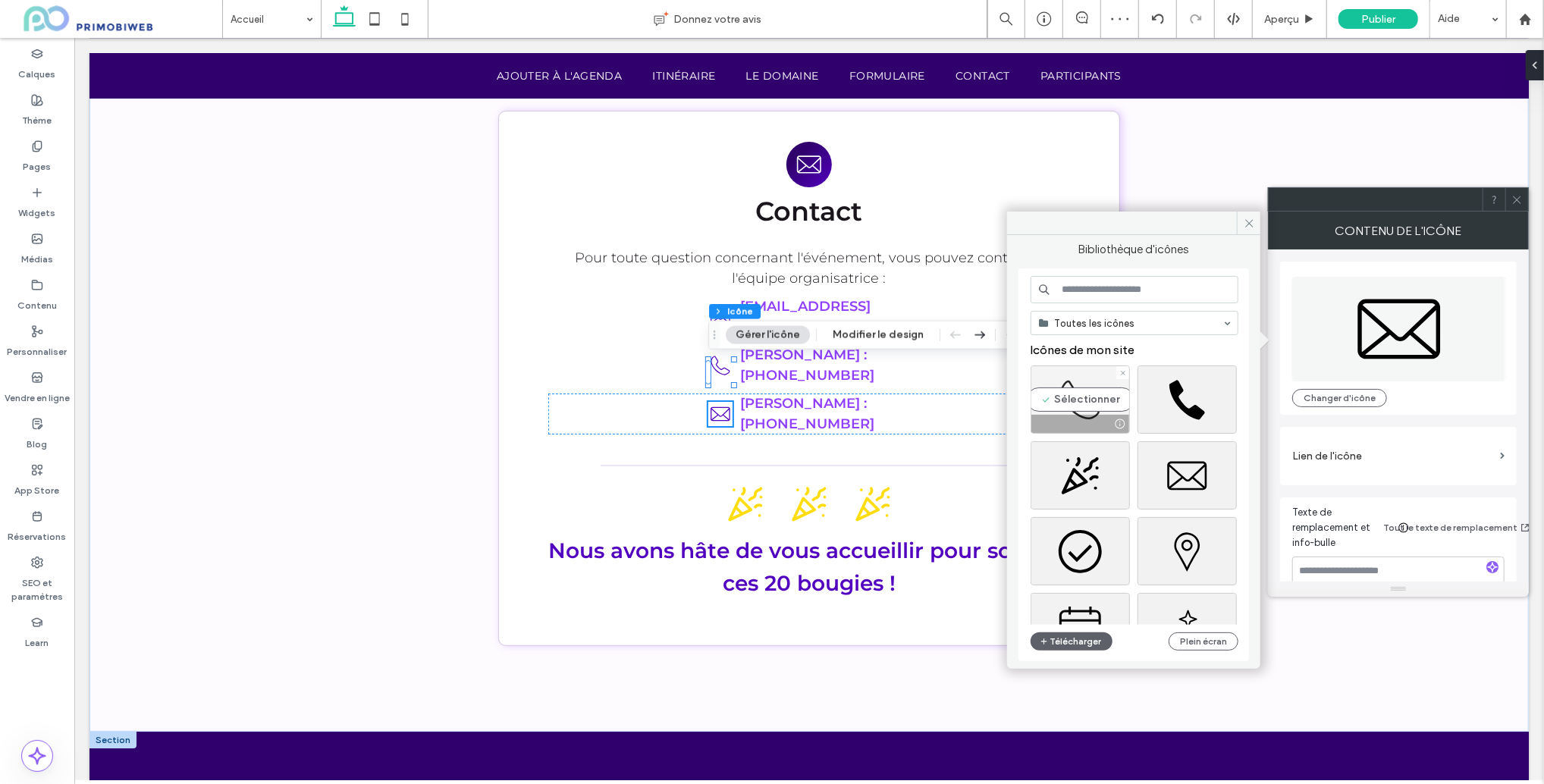
click at [1086, 398] on div "Sélectionner" at bounding box center [1080, 399] width 99 height 68
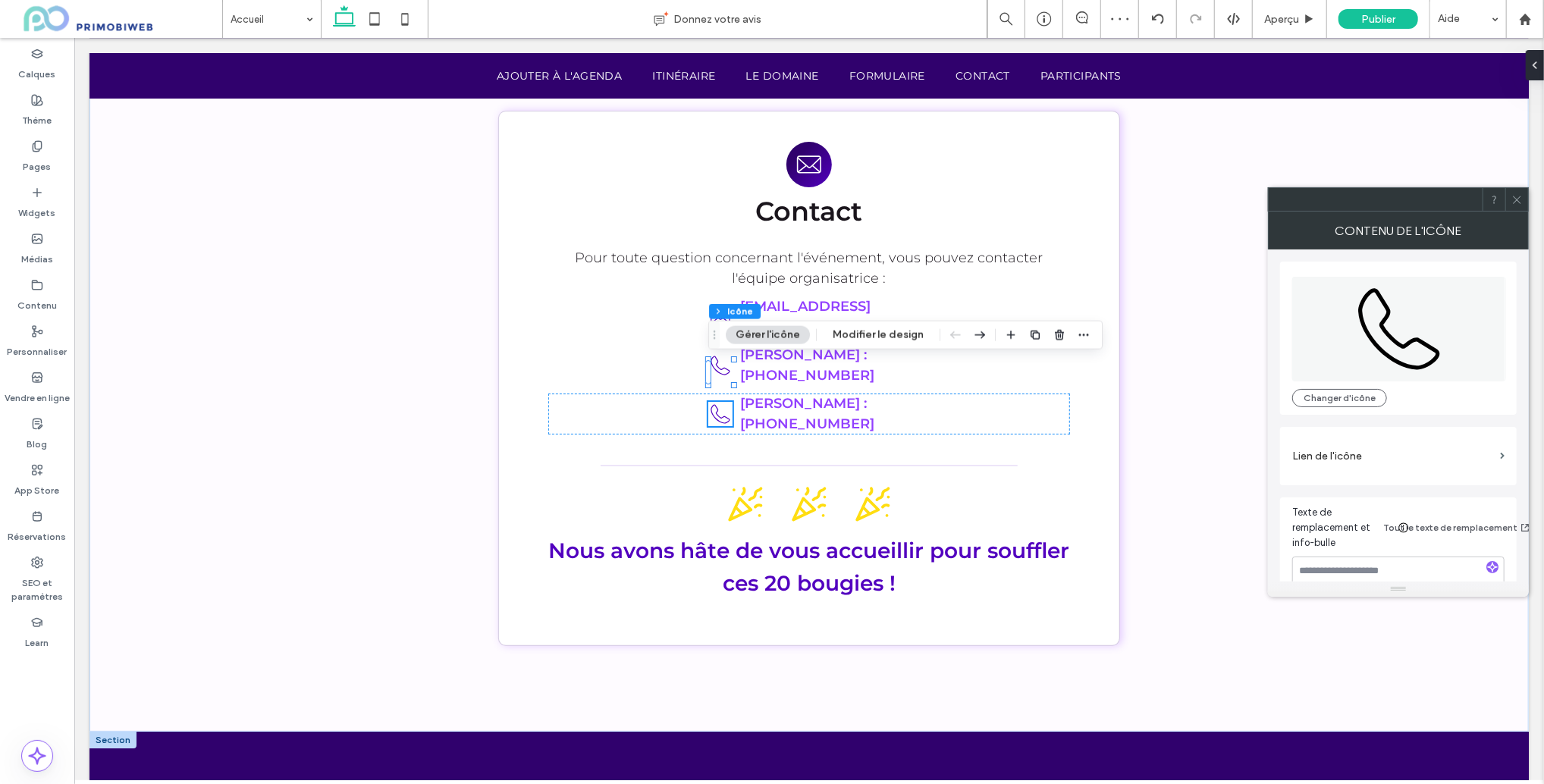
click at [1522, 202] on icon at bounding box center [1517, 199] width 11 height 11
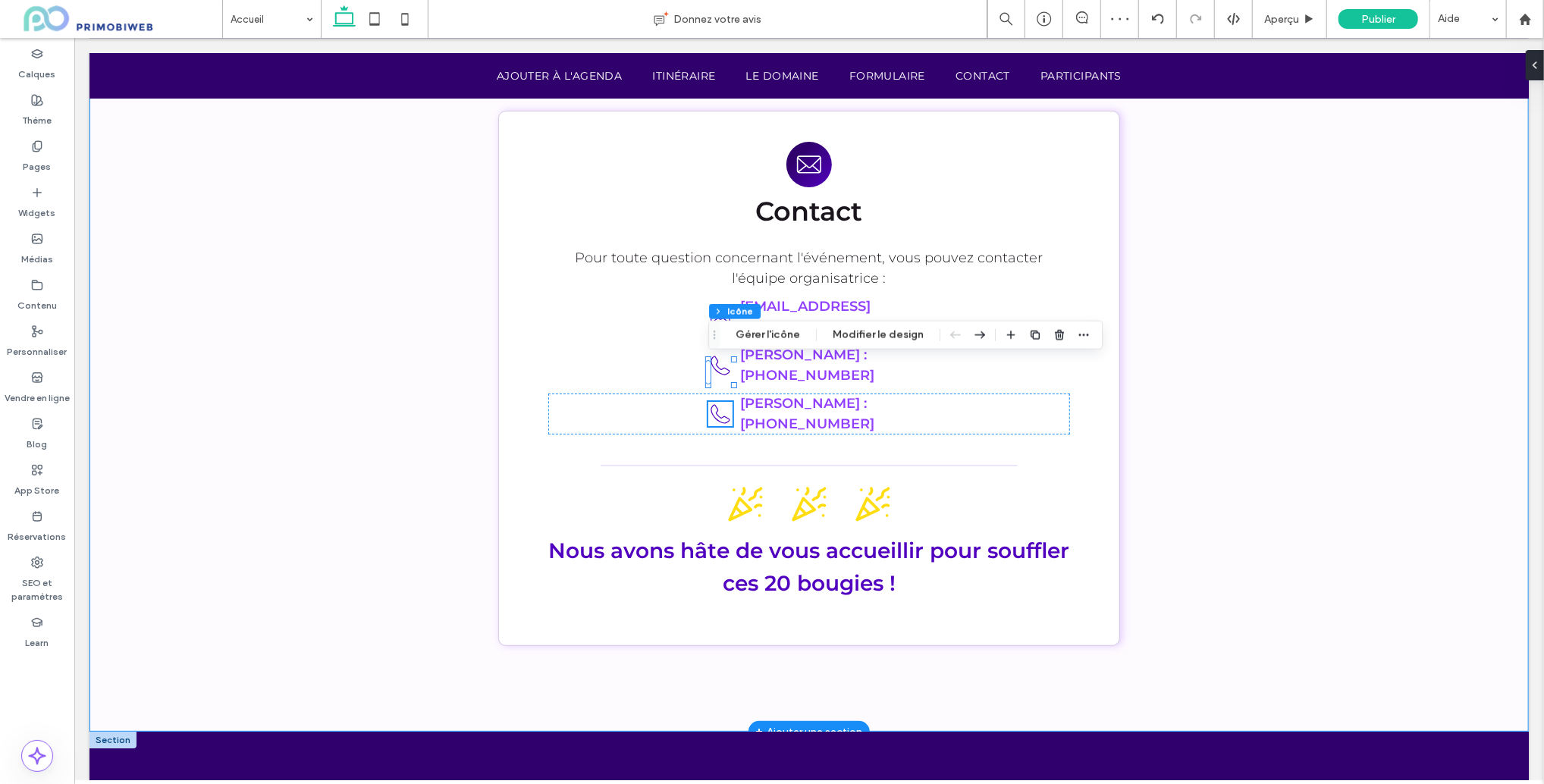
click at [1211, 371] on div "Contact Pour toute question concernant l'événement, vous pouvez contacter l'équ…" at bounding box center [808, 392] width 910 height 680
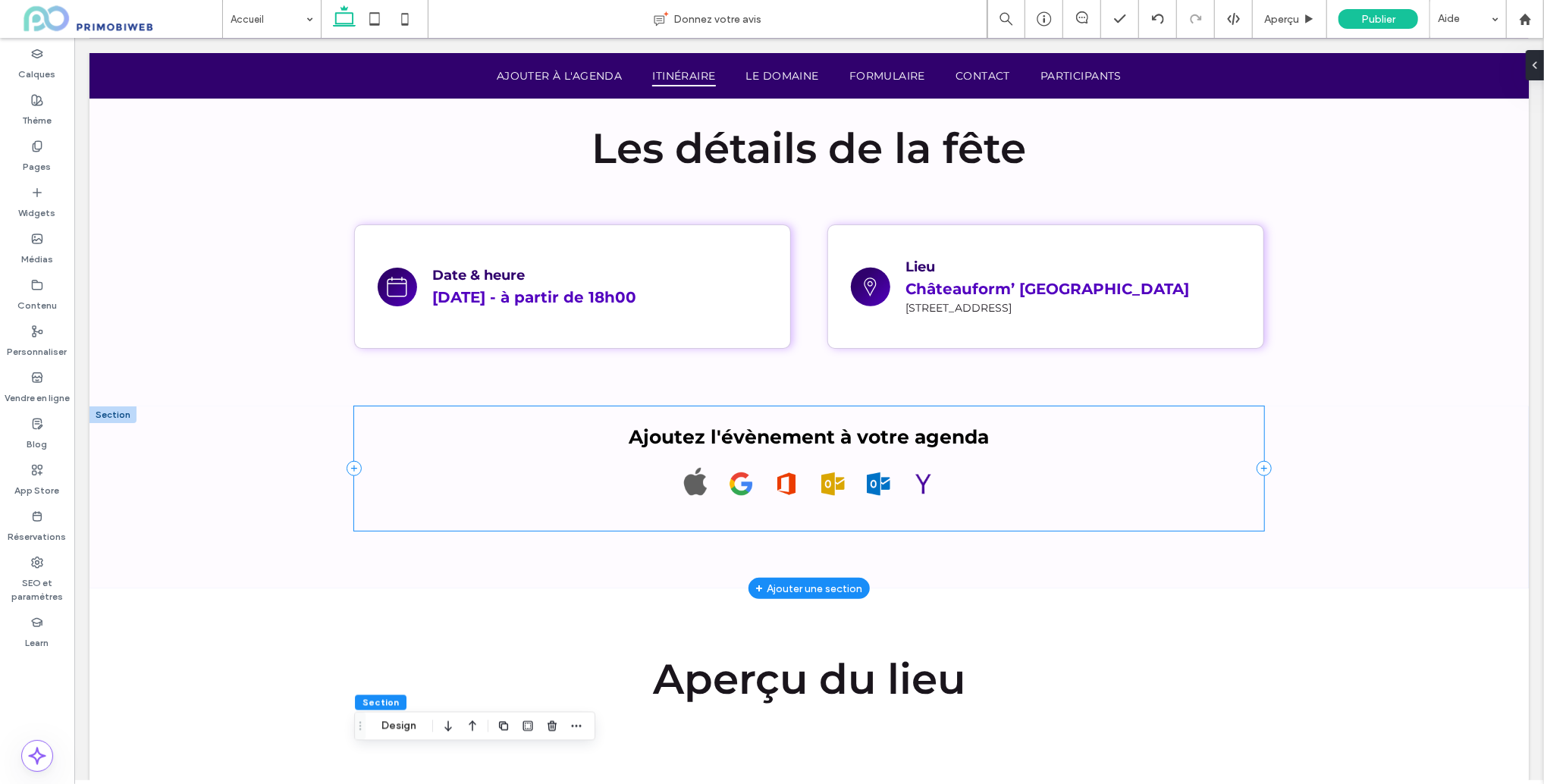
scroll to position [924, 0]
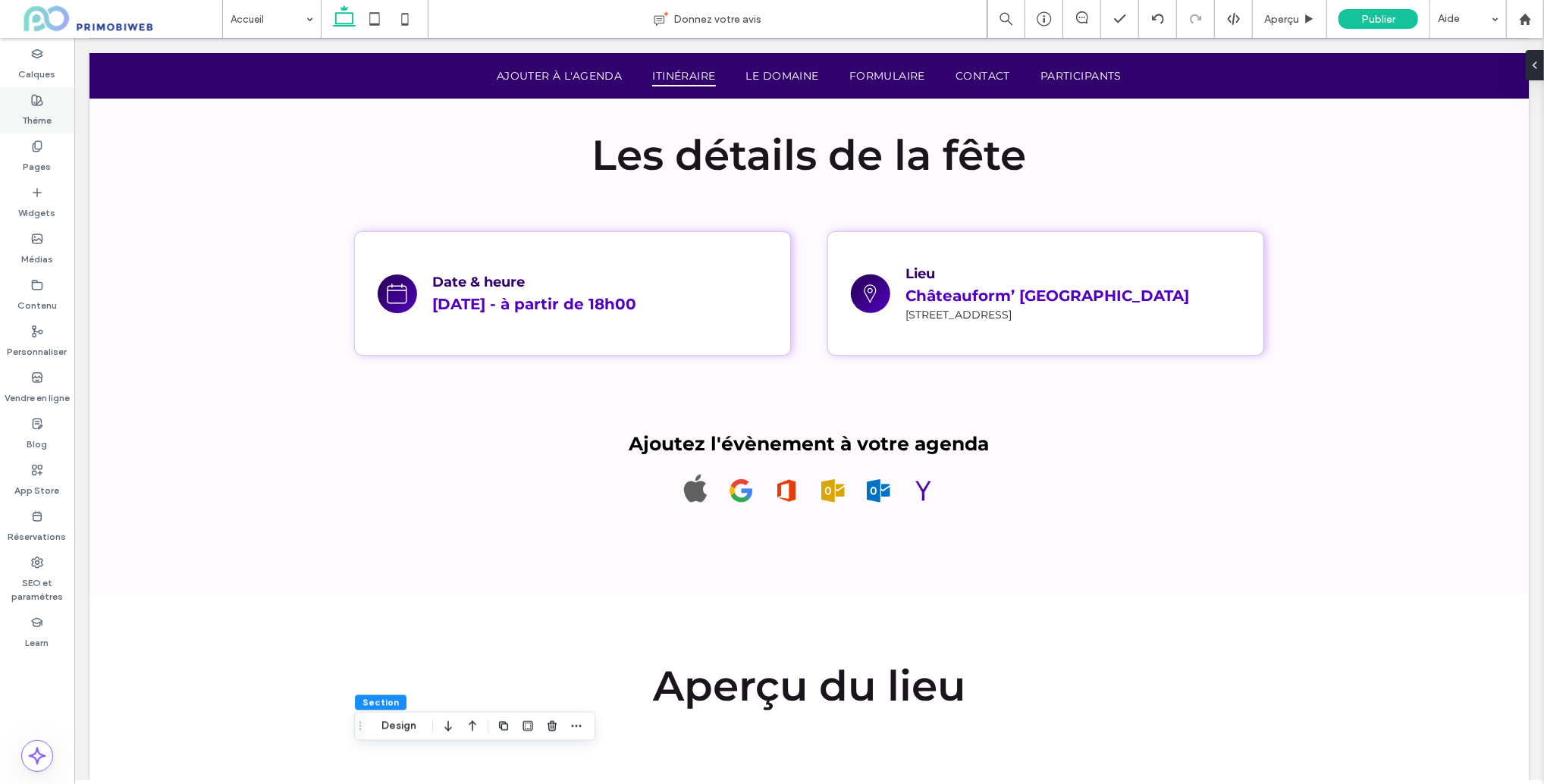
click at [30, 117] on label "Thème" at bounding box center [38, 116] width 30 height 21
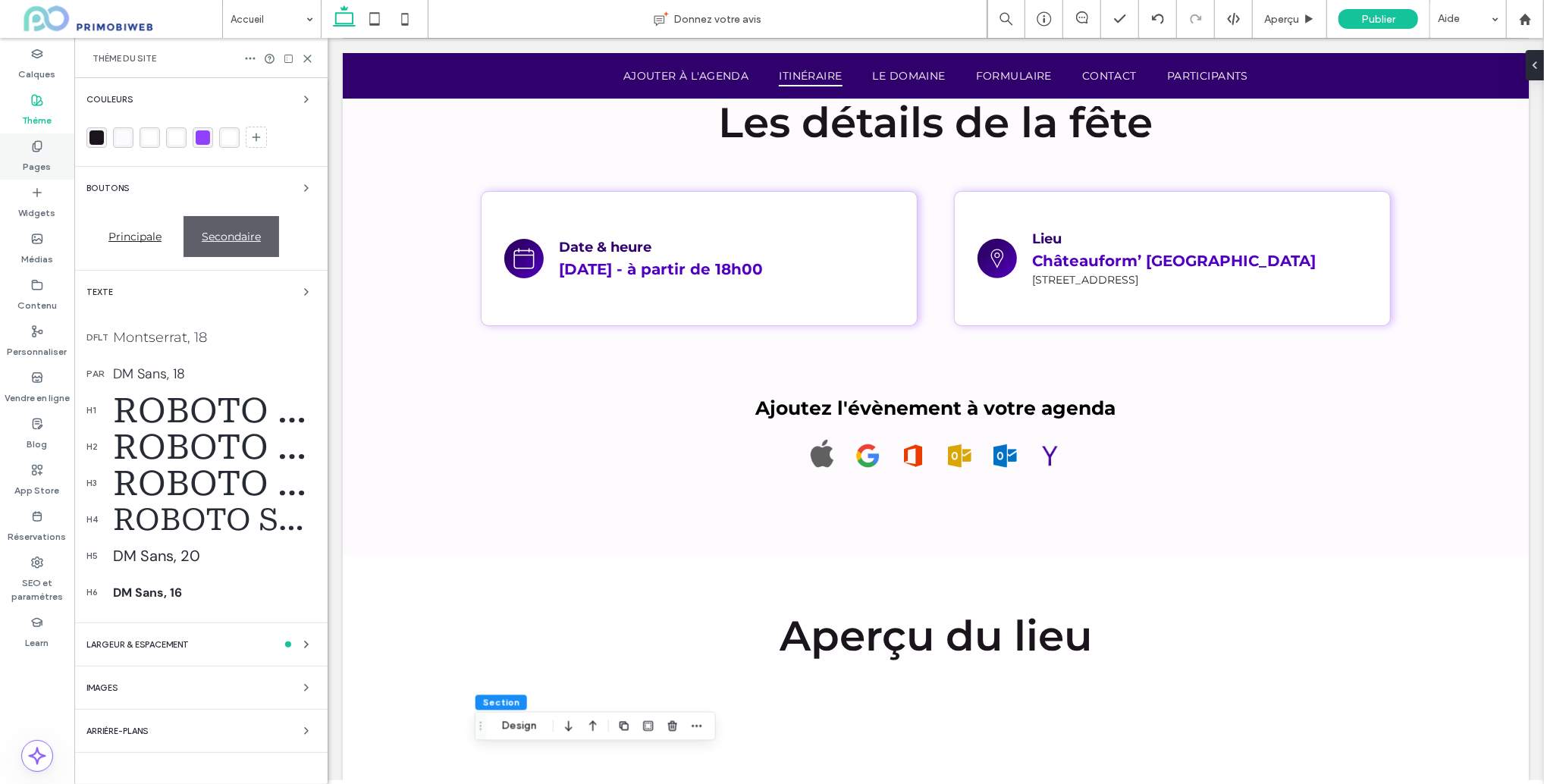
click at [33, 157] on label "Pages" at bounding box center [37, 162] width 28 height 21
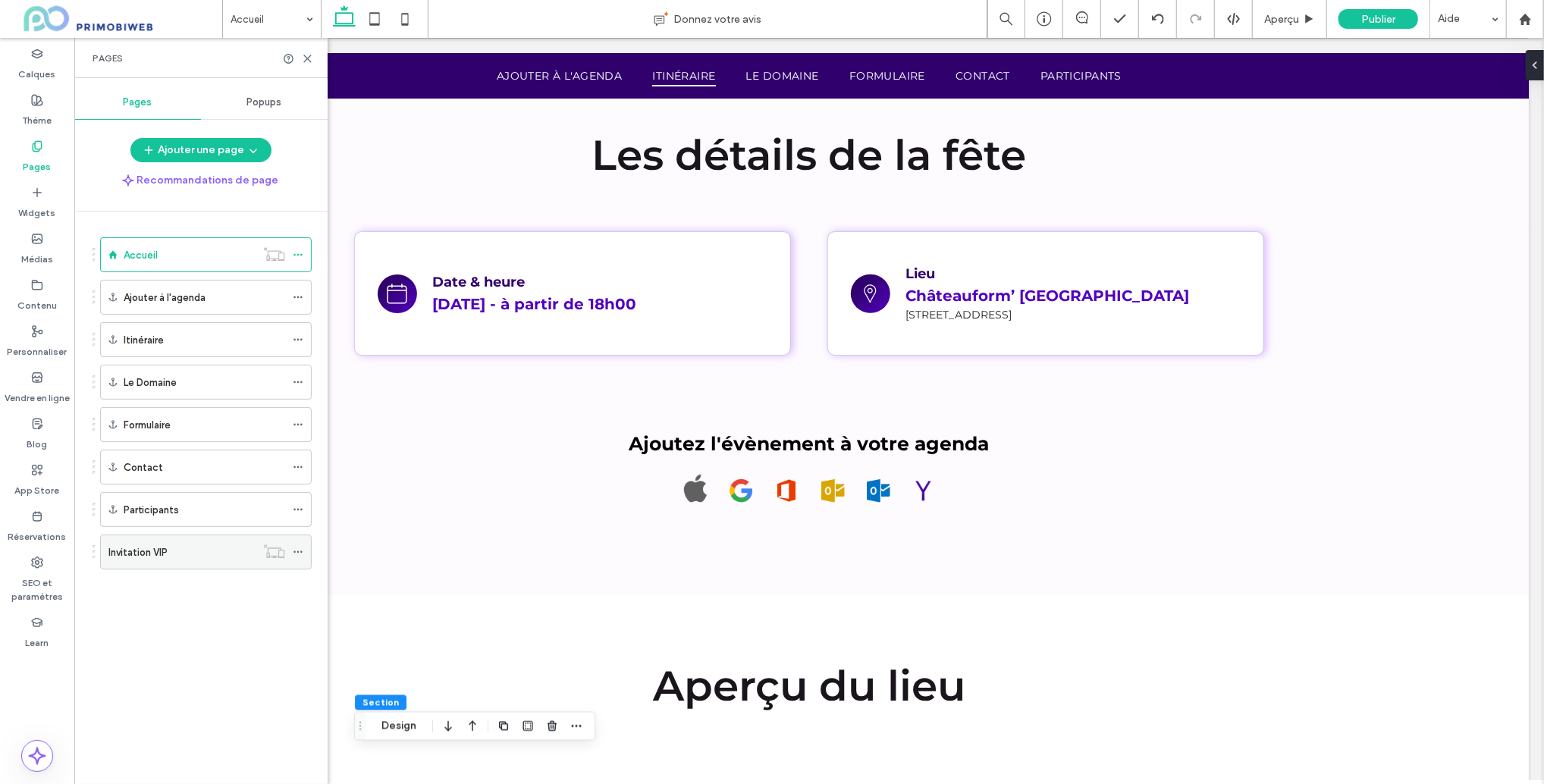
click at [300, 551] on use at bounding box center [298, 552] width 9 height 3
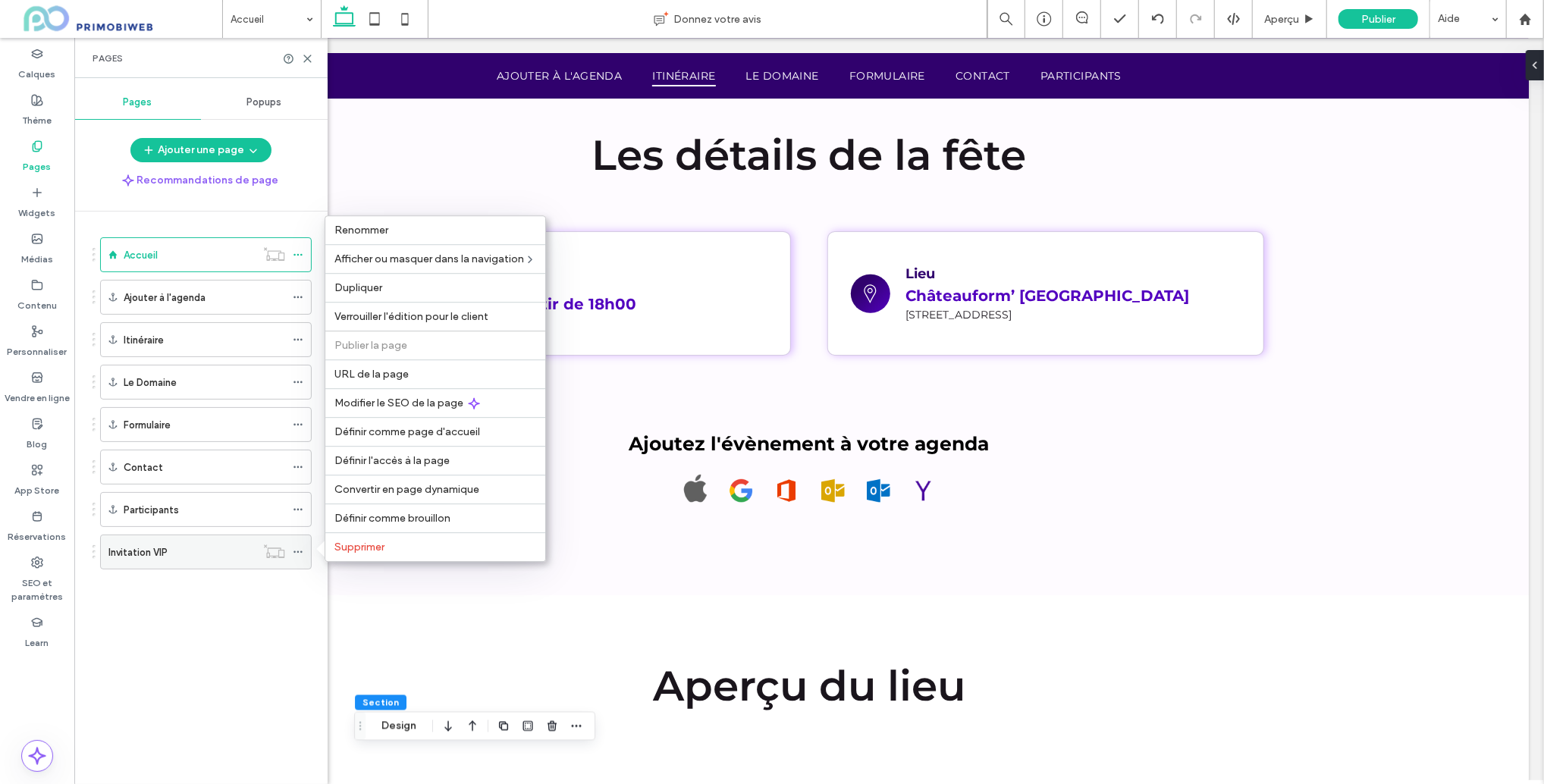
click at [178, 540] on div "Invitation VIP" at bounding box center [182, 551] width 147 height 33
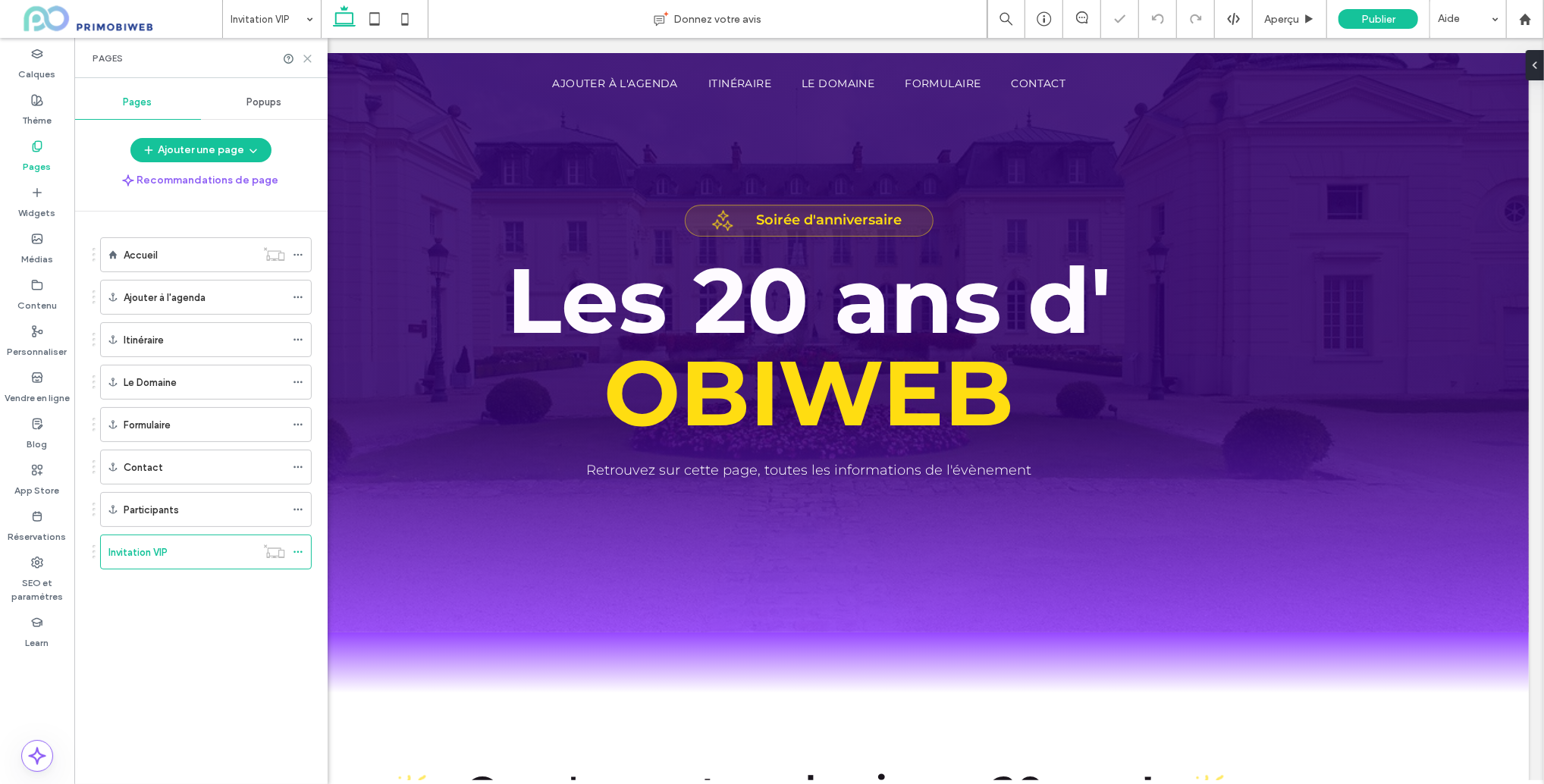
click at [308, 57] on use at bounding box center [308, 59] width 7 height 7
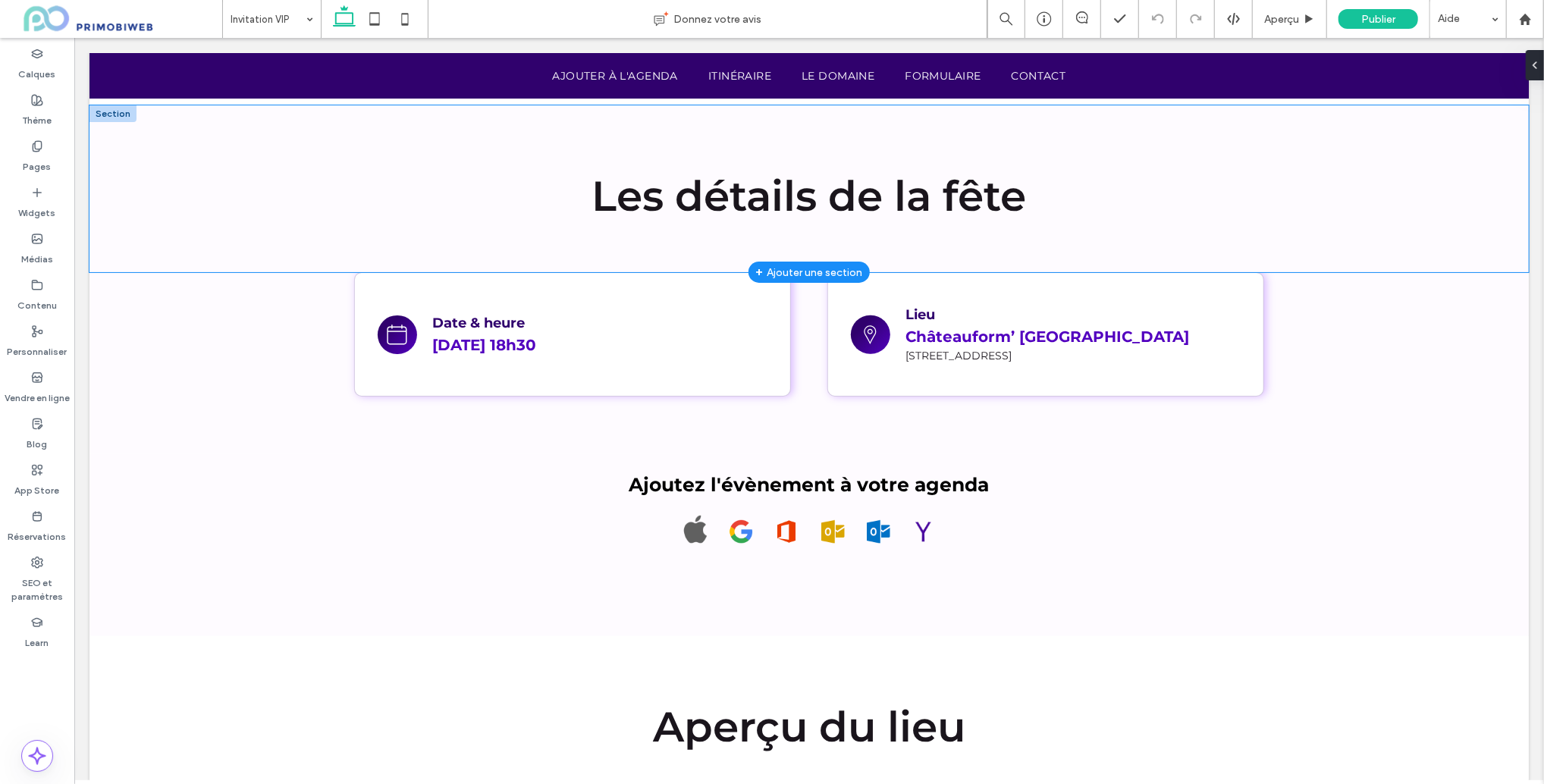
scroll to position [970, 0]
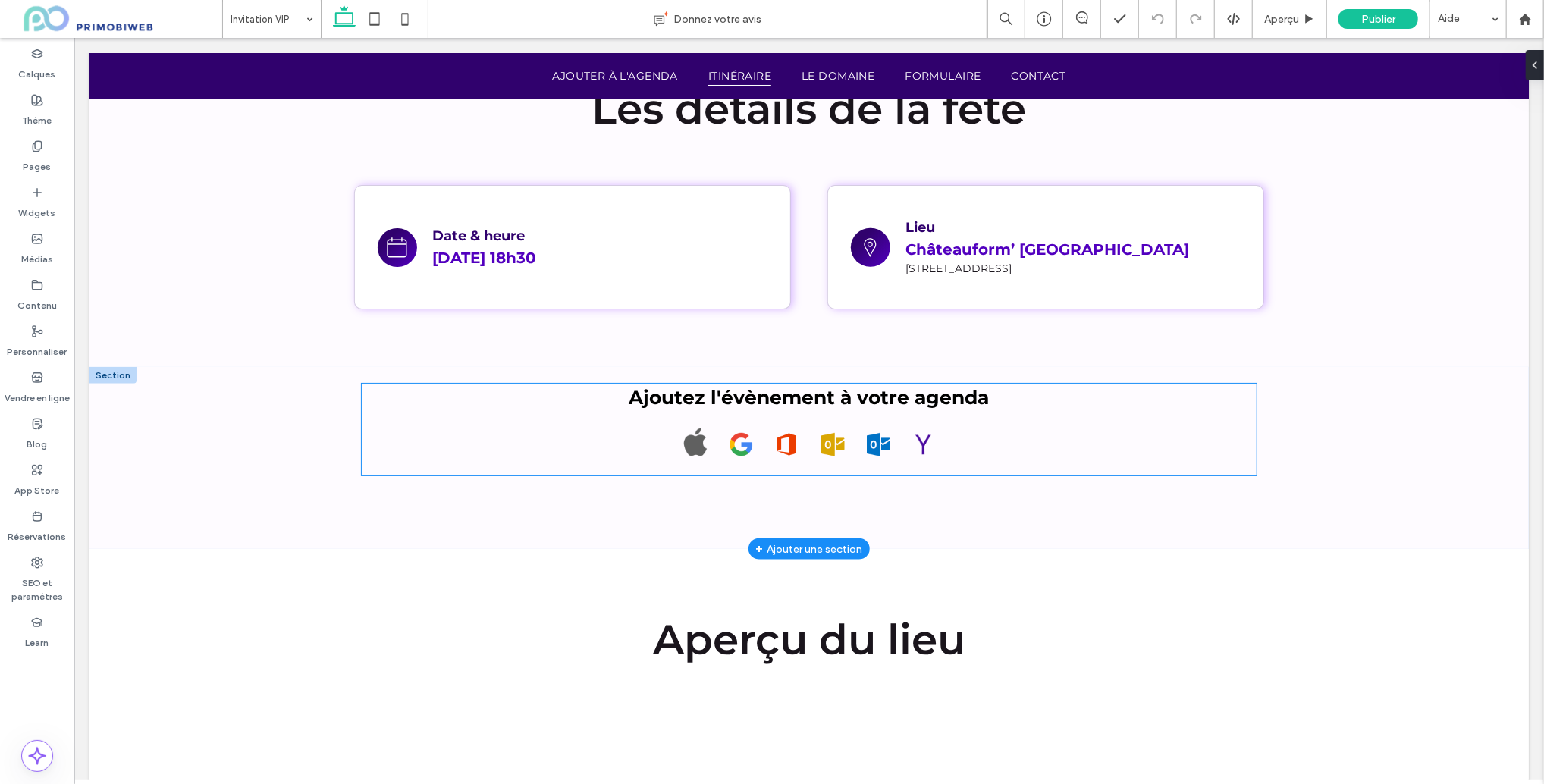
click at [953, 442] on p at bounding box center [808, 442] width 895 height 49
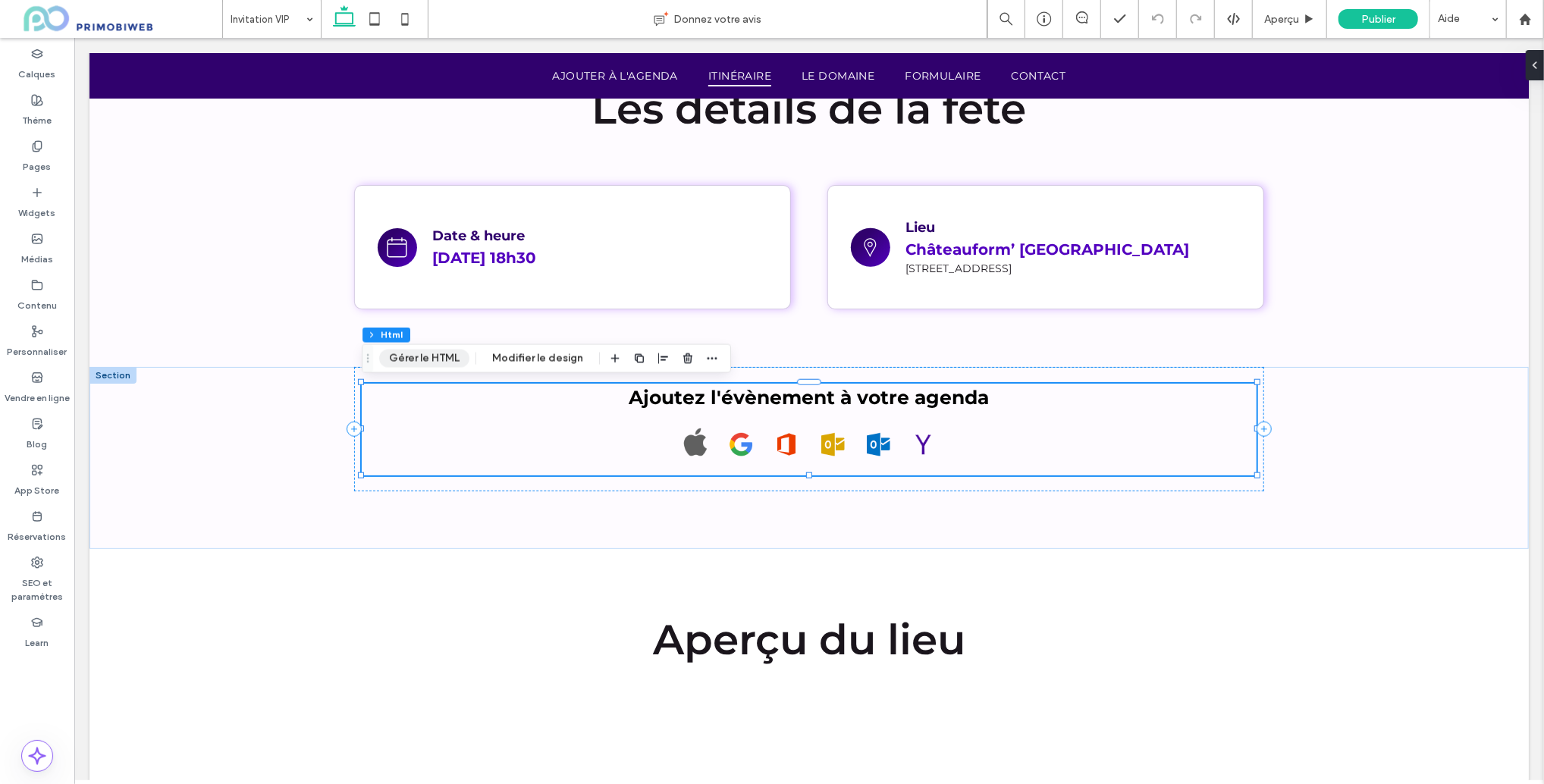
drag, startPoint x: 453, startPoint y: 360, endPoint x: 913, endPoint y: 330, distance: 461.0
click at [453, 360] on button "Gérer le HTML" at bounding box center [424, 358] width 91 height 18
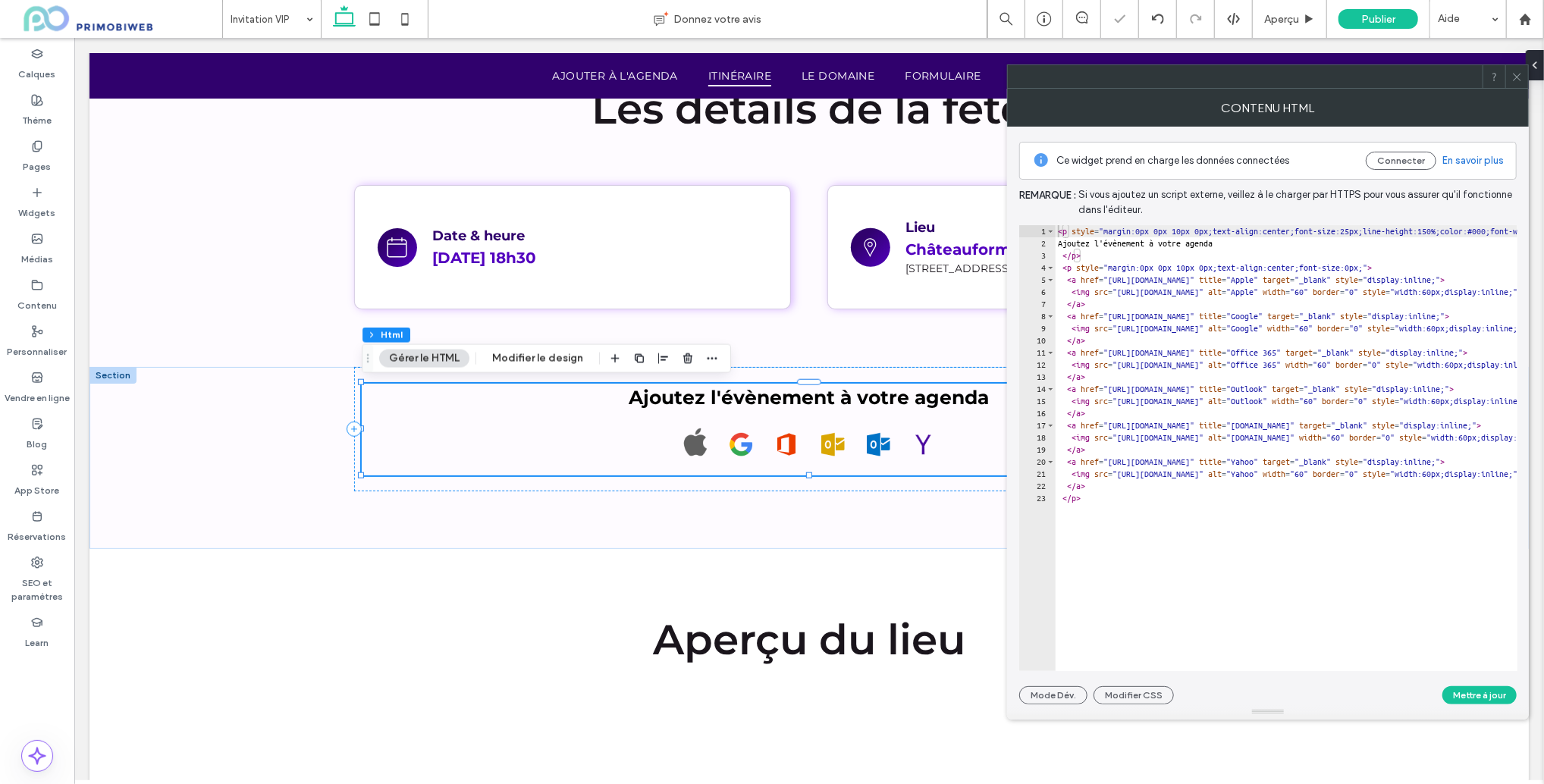
click at [1190, 273] on div "< p style = "margin:0px 0px 10px 0px;text-align:center;font-size:25px;line-heig…" at bounding box center [1487, 460] width 864 height 470
type textarea "**** *****"
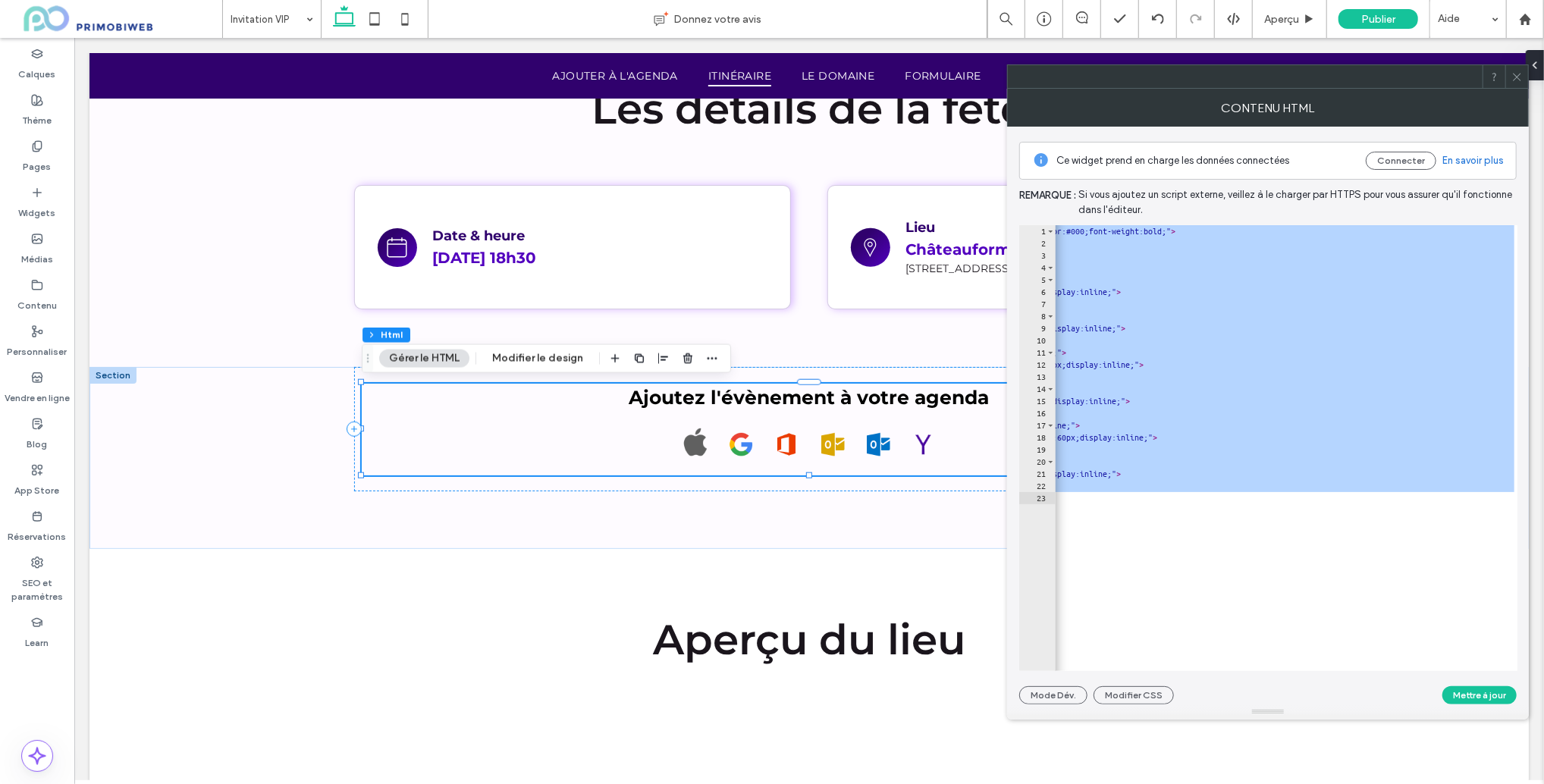
paste textarea "Cursor at row 23"
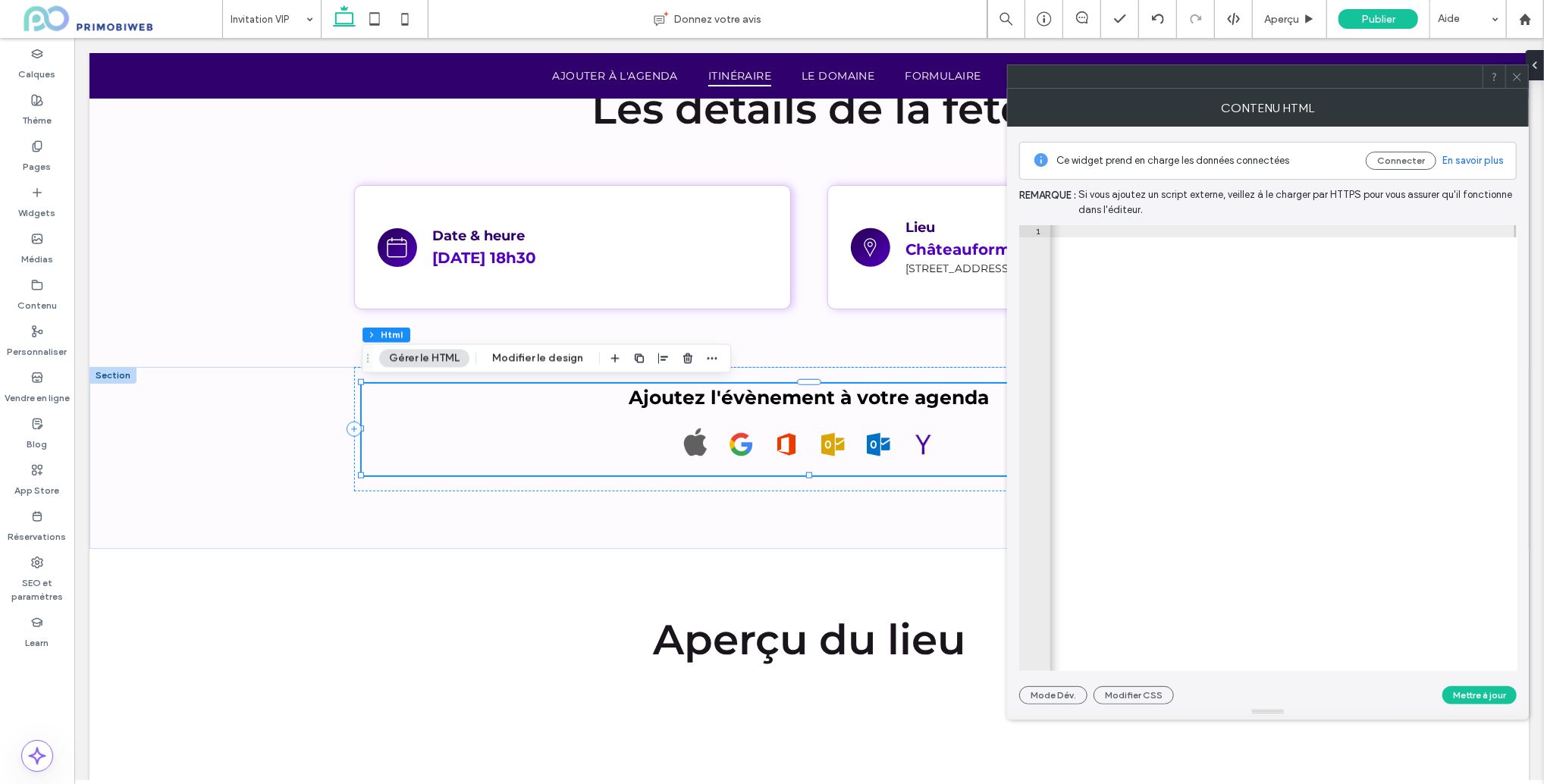
click at [1476, 692] on button "Mettre à jour" at bounding box center [1480, 695] width 74 height 18
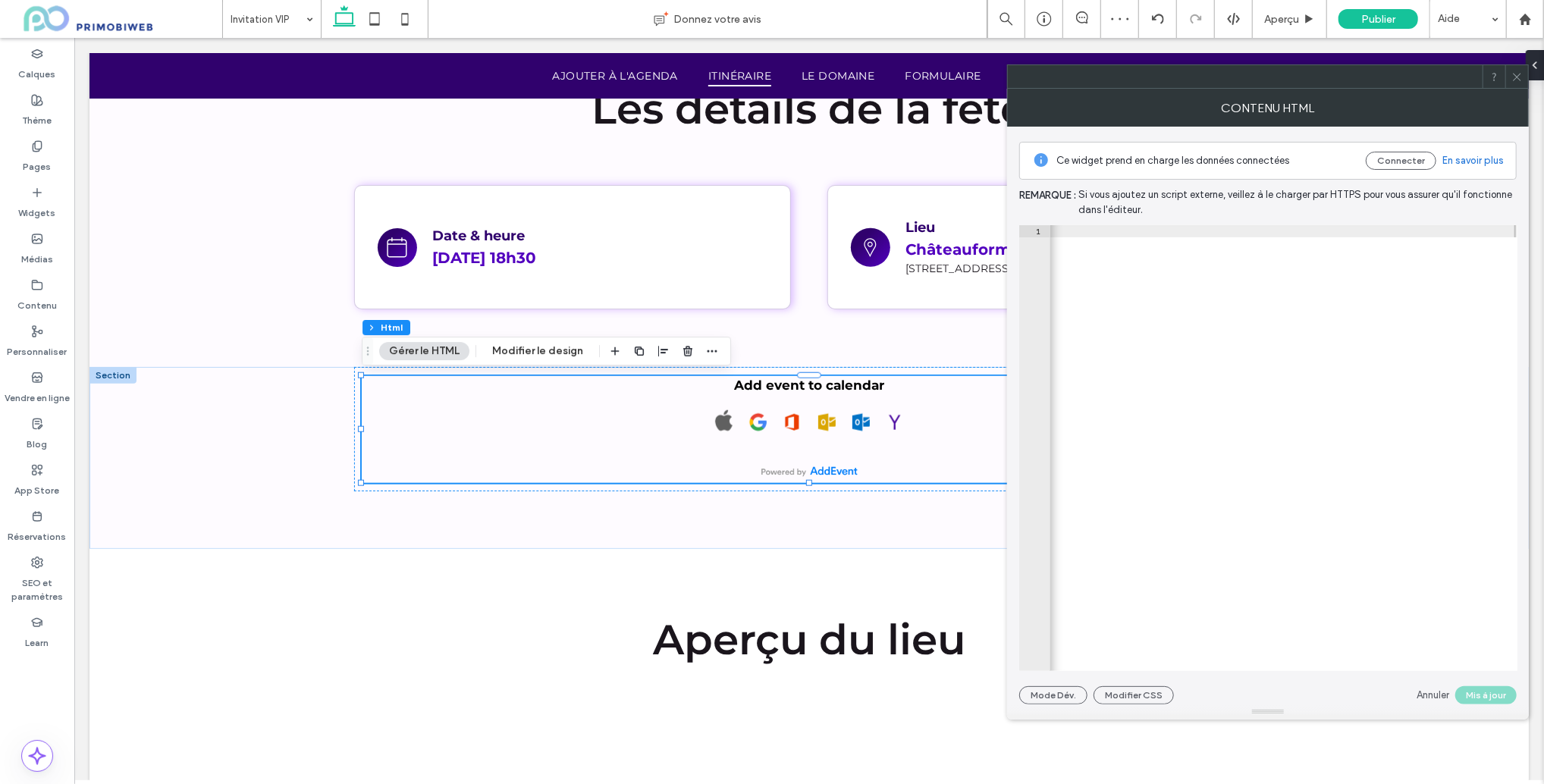
click at [1513, 75] on icon at bounding box center [1517, 76] width 11 height 11
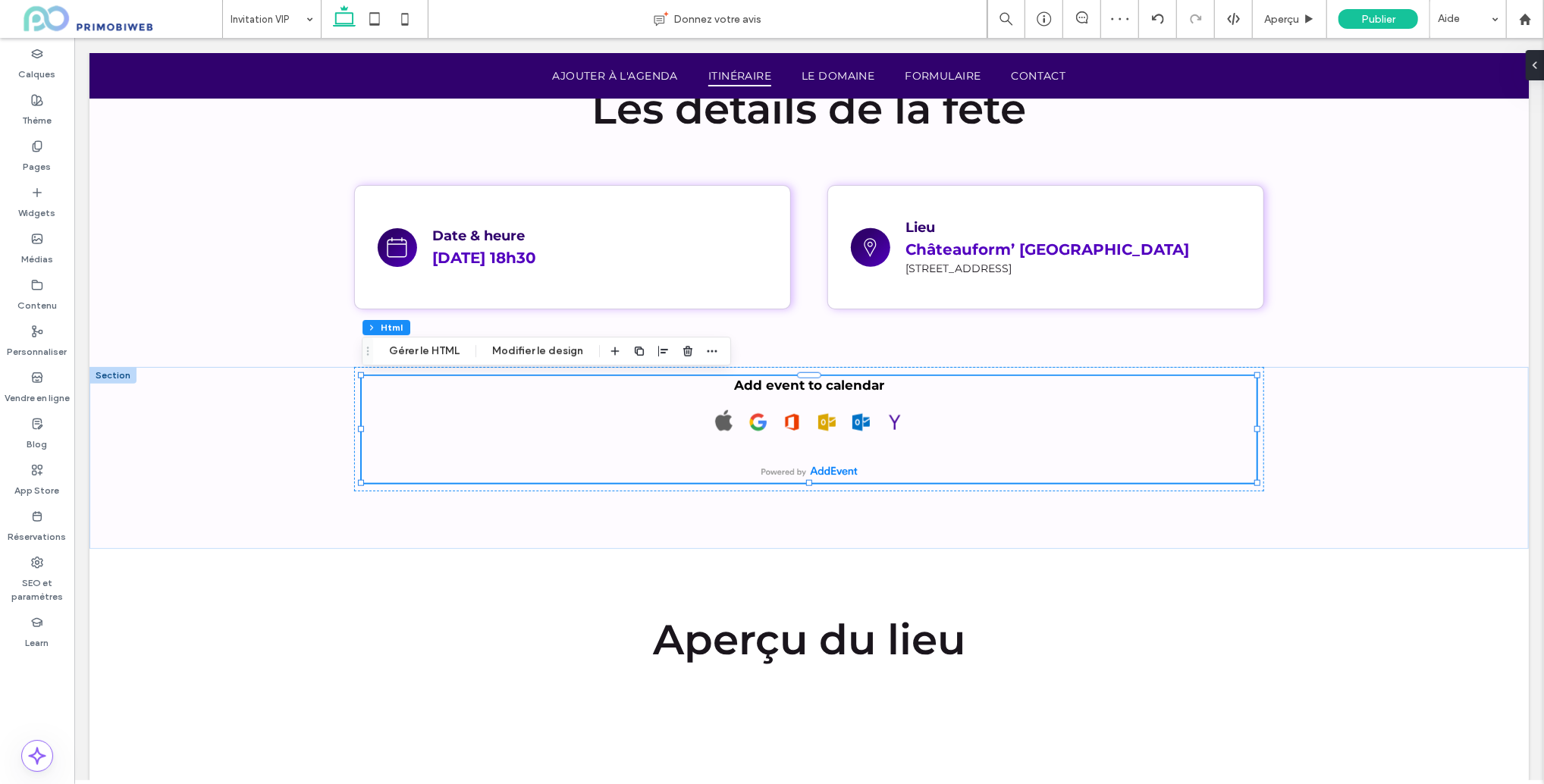
drag, startPoint x: 446, startPoint y: 357, endPoint x: 647, endPoint y: 364, distance: 201.1
click at [446, 357] on button "Gérer le HTML" at bounding box center [424, 351] width 91 height 18
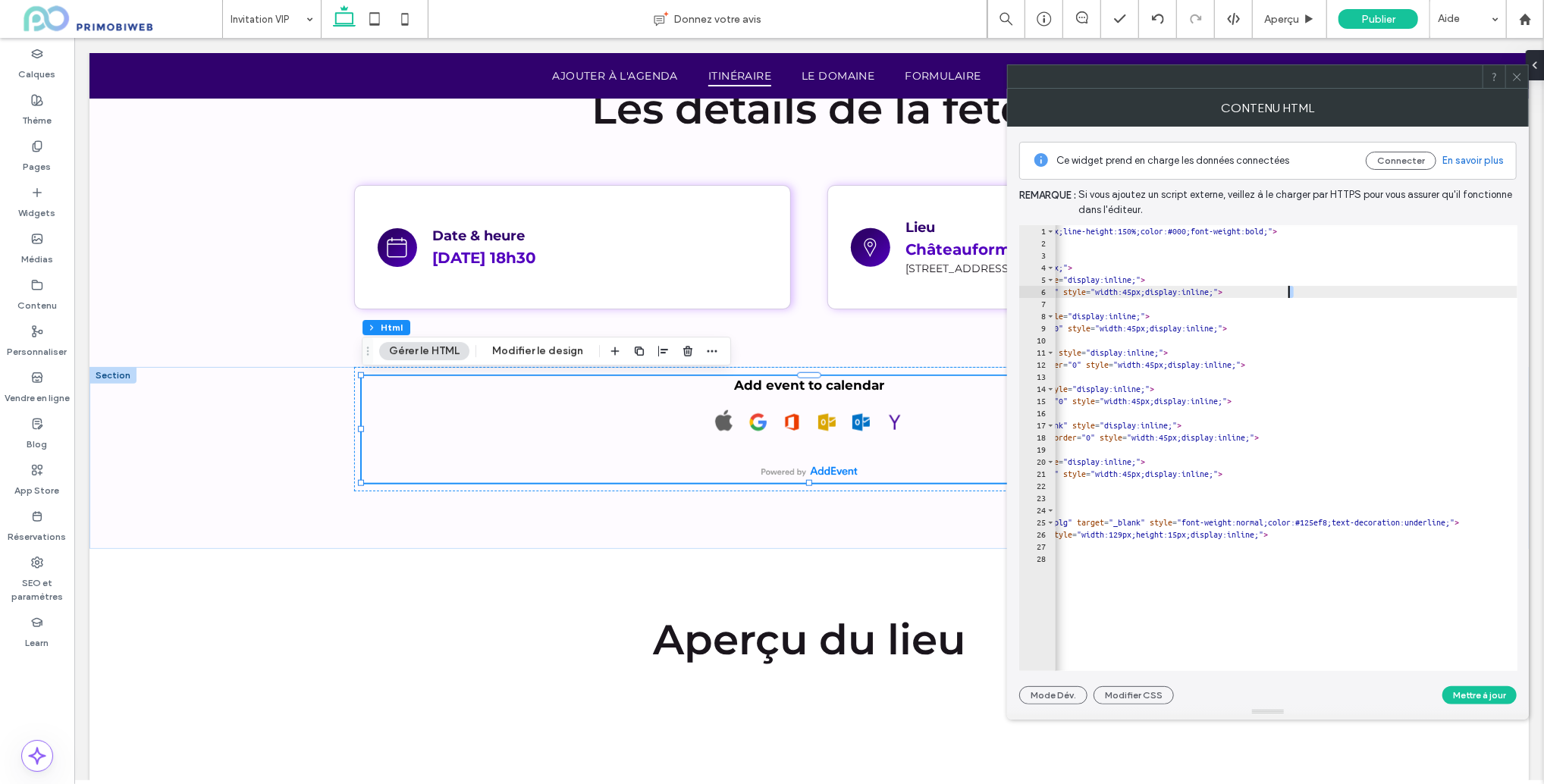
scroll to position [0, 299]
drag, startPoint x: 1294, startPoint y: 292, endPoint x: 1287, endPoint y: 291, distance: 7.1
click at [1286, 292] on div "< p style = "margin:0px 0px 10px 0px;text-align:center;font-size:17px;line-heig…" at bounding box center [1245, 460] width 979 height 470
click at [1287, 290] on div "< p style = "margin:0px 0px 10px 0px;text-align:center;font-size:17px;line-heig…" at bounding box center [1245, 460] width 979 height 470
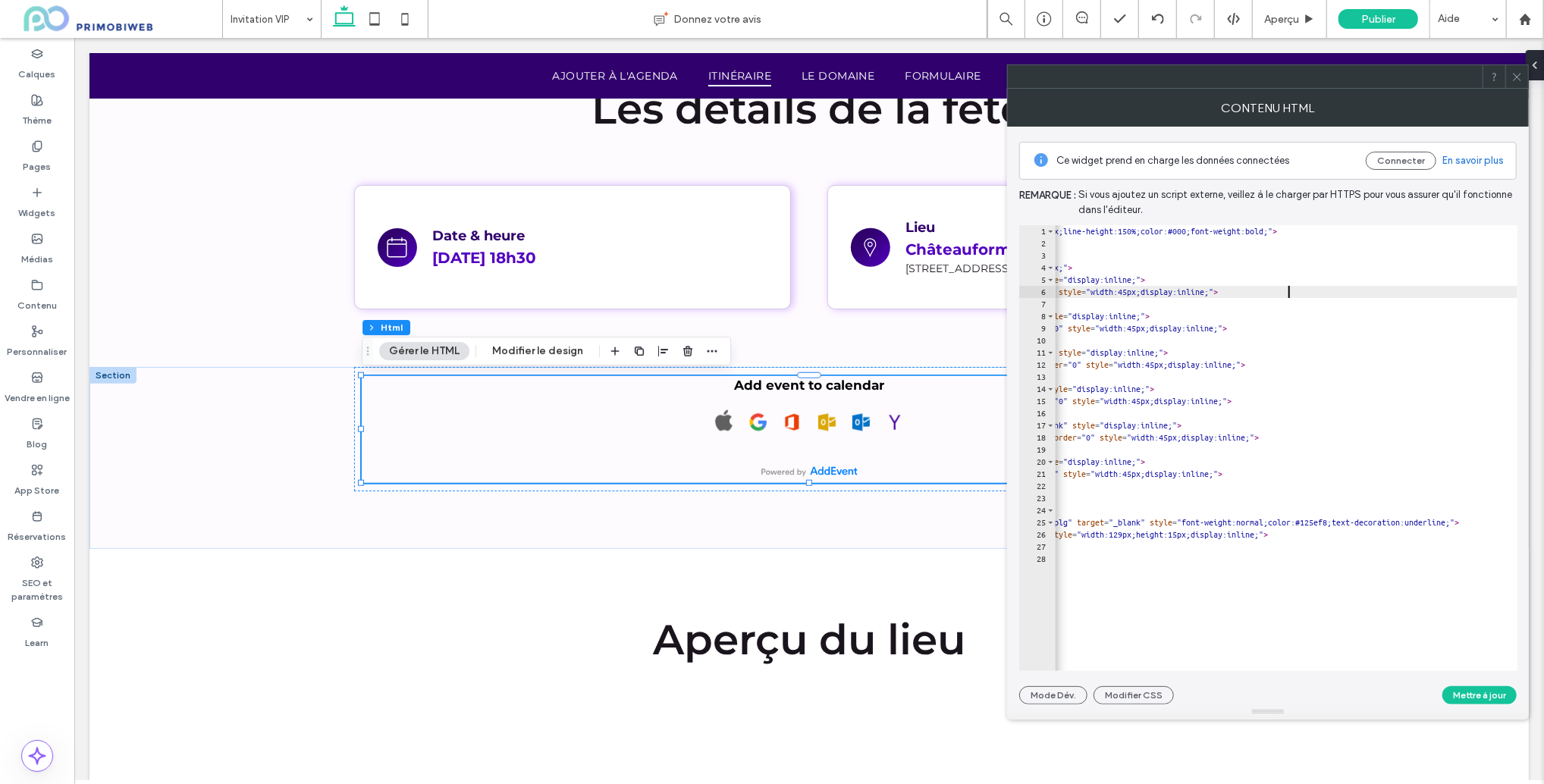
scroll to position [0, 44]
click at [1289, 292] on div "< p style = "margin:0px 0px 10px 0px;text-align:center;font-size:17px;line-heig…" at bounding box center [1245, 460] width 979 height 470
click at [1301, 328] on div "< p style = "margin:0px 0px 10px 0px;text-align:center;font-size:17px;line-heig…" at bounding box center [1245, 460] width 979 height 470
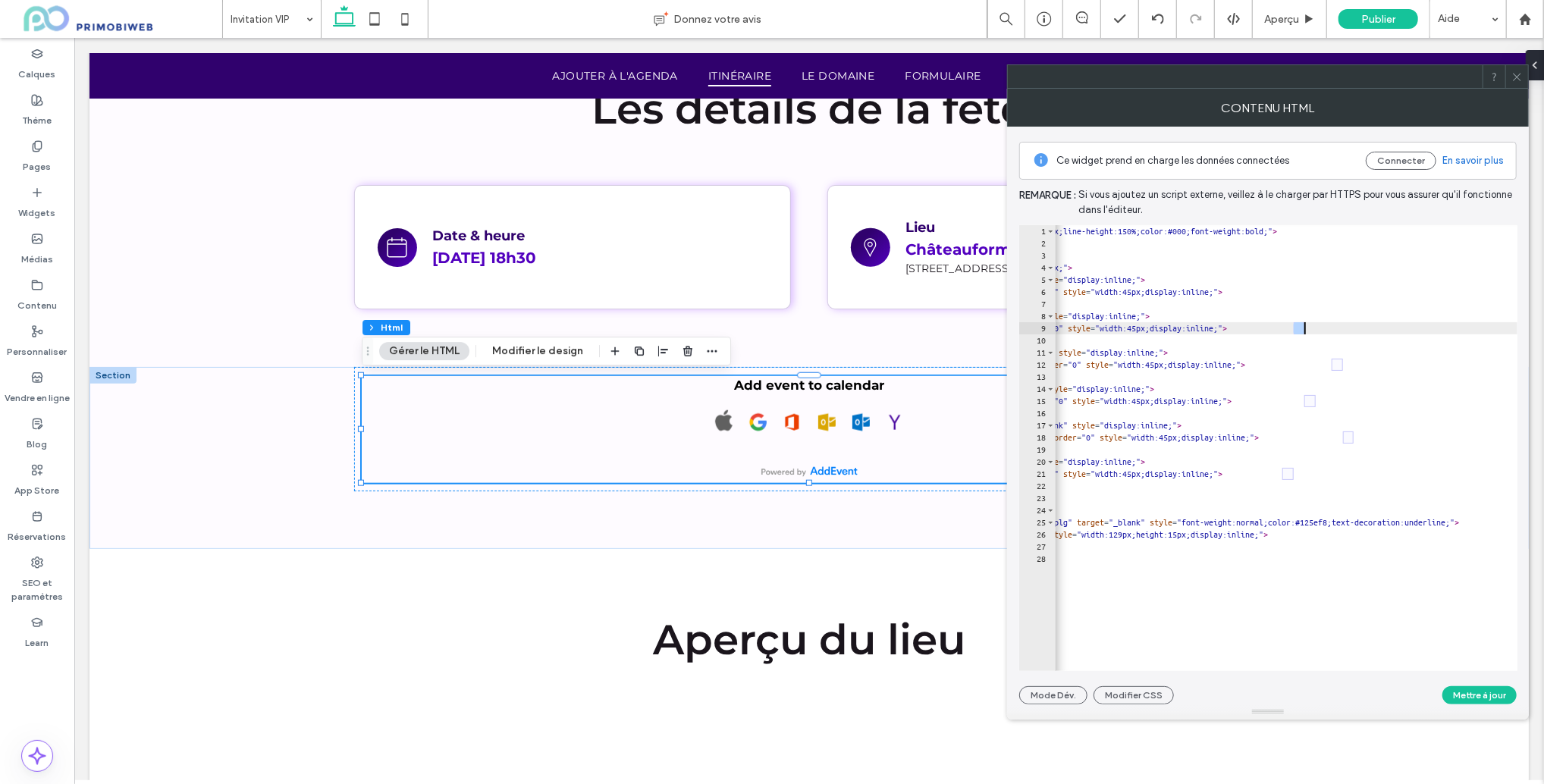
paste textarea "Cursor at row 9"
click at [1337, 367] on div "< p style = "margin:0px 0px 10px 0px;text-align:center;font-size:17px;line-heig…" at bounding box center [1245, 460] width 979 height 470
click at [1338, 368] on div "< p style = "margin:0px 0px 10px 0px;text-align:center;font-size:17px;line-heig…" at bounding box center [1245, 460] width 979 height 470
paste textarea "Cursor at row 12"
click at [1306, 404] on div "< p style = "margin:0px 0px 10px 0px;text-align:center;font-size:17px;line-heig…" at bounding box center [1245, 460] width 979 height 470
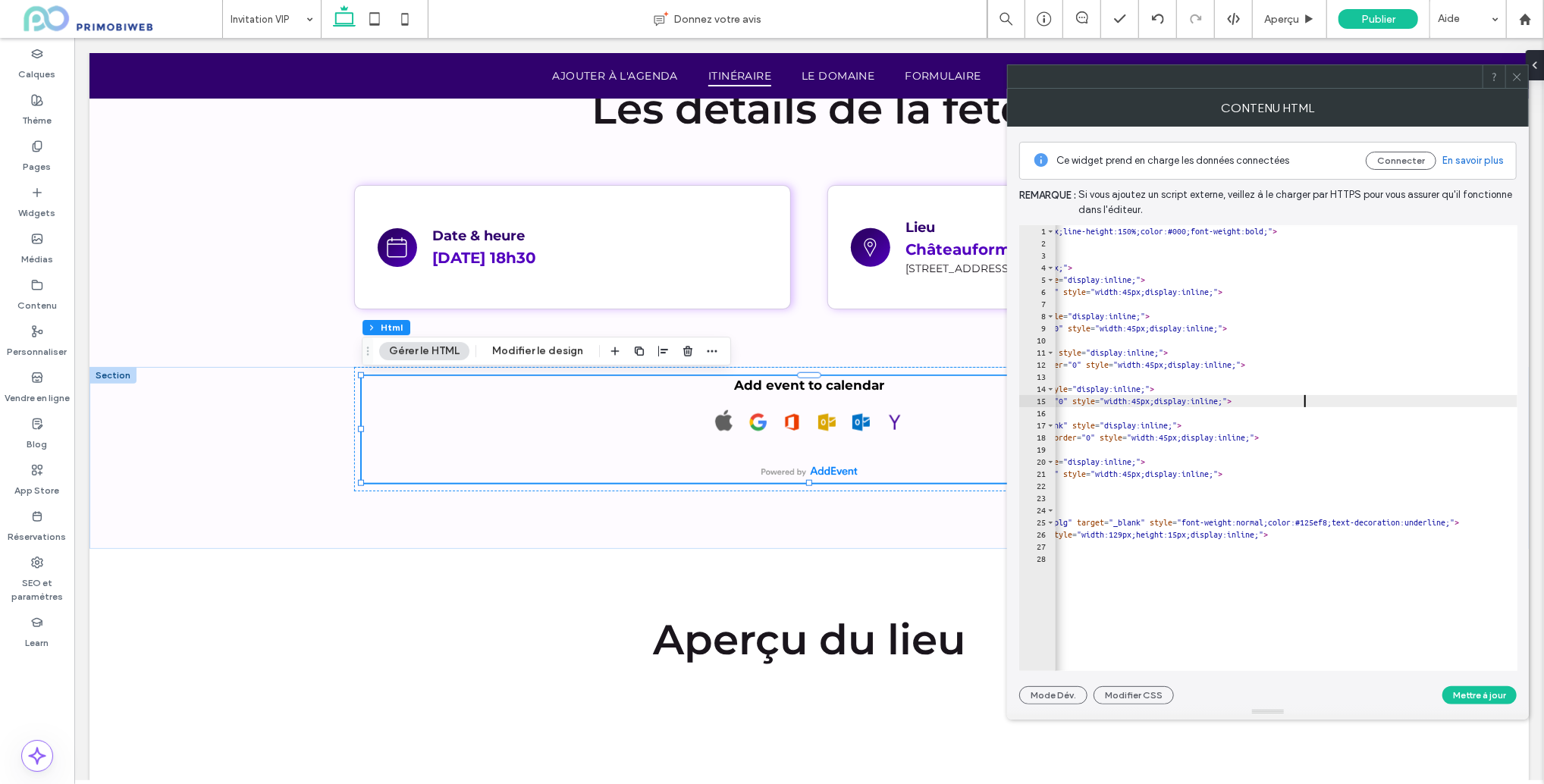
click at [1310, 399] on div "< p style = "margin:0px 0px 10px 0px;text-align:center;font-size:17px;line-heig…" at bounding box center [1245, 460] width 979 height 470
paste textarea "Cursor at row 15"
click at [1288, 472] on div "< p style = "margin:0px 0px 10px 0px;text-align:center;font-size:17px;line-heig…" at bounding box center [1245, 460] width 979 height 470
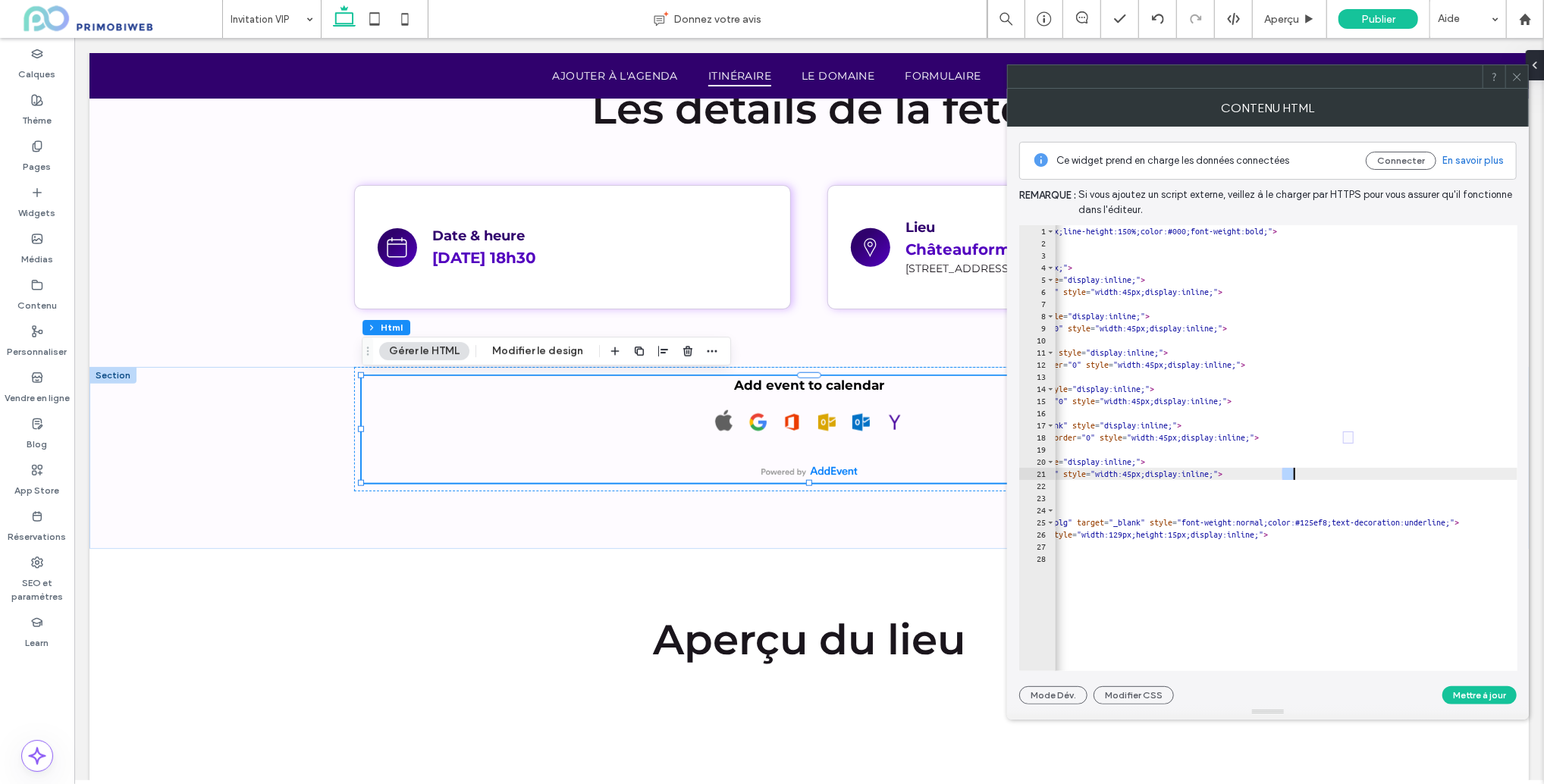
paste textarea "Cursor at row 21"
click at [1349, 437] on div "< p style = "margin:0px 0px 10px 0px;text-align:center;font-size:17px;line-heig…" at bounding box center [1245, 460] width 979 height 470
paste textarea "Cursor at row 18"
click at [1336, 533] on div "< p style = "margin:0px 0px 10px 0px;text-align:center;font-size:17px;line-heig…" at bounding box center [1245, 460] width 979 height 470
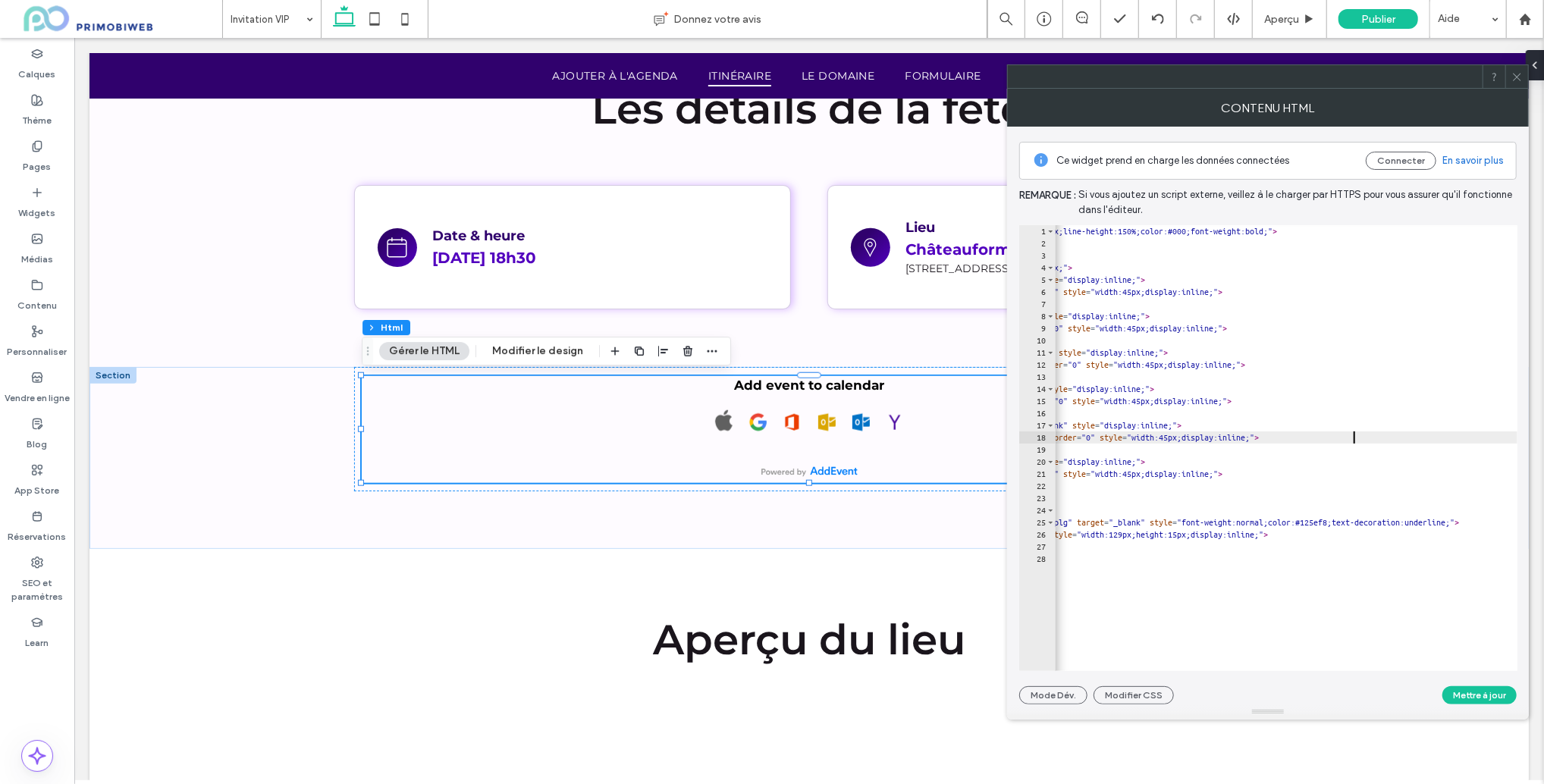
click at [1336, 533] on div "< p style = "margin:0px 0px 10px 0px;text-align:center;font-size:17px;line-heig…" at bounding box center [1245, 460] width 979 height 470
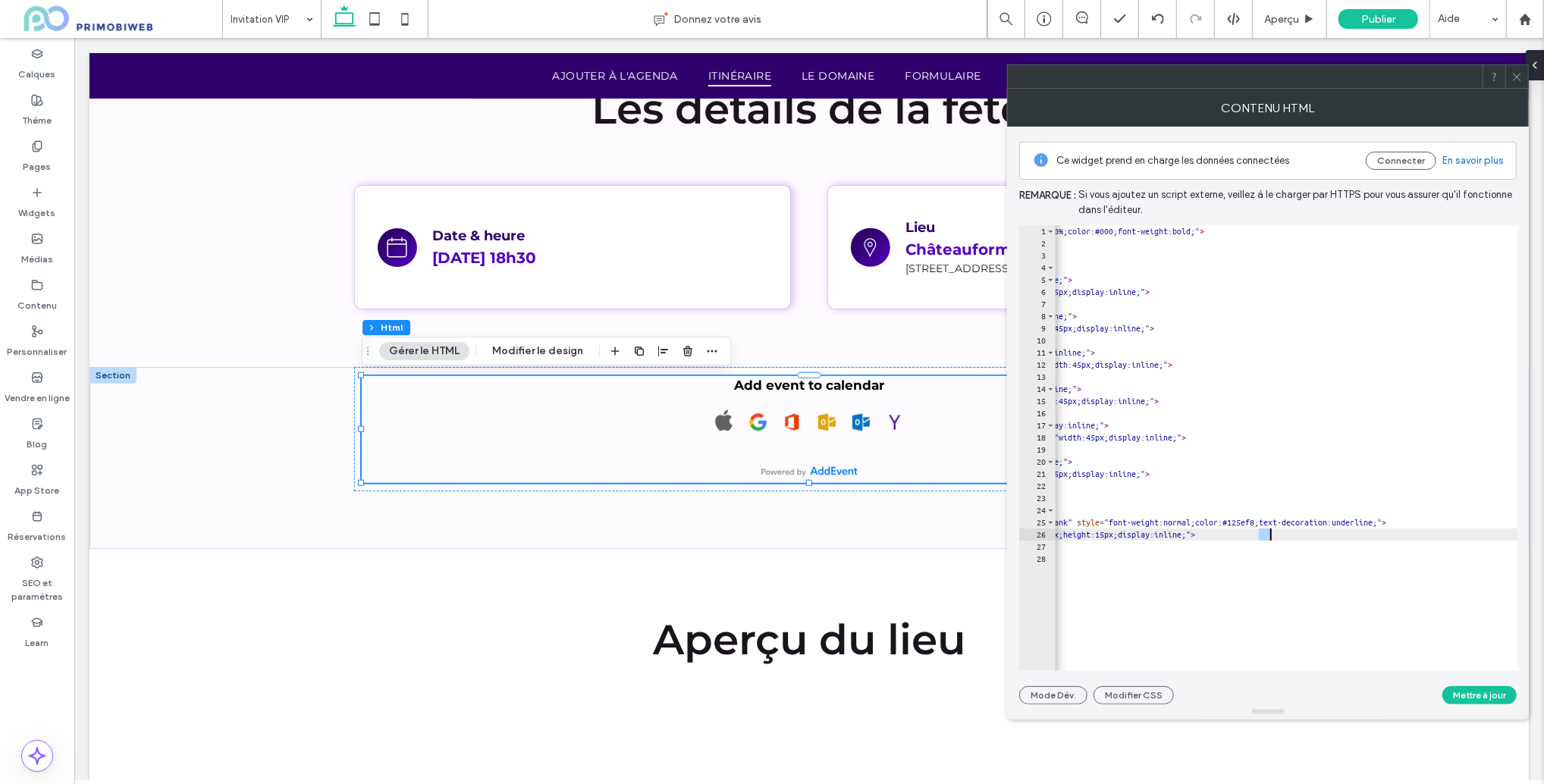
scroll to position [0, 372]
drag, startPoint x: 1382, startPoint y: 292, endPoint x: 1364, endPoint y: 292, distance: 18.0
click at [1364, 292] on div "< p style = "margin:0px 0px 10px 0px;text-align:center;font-size:17px;line-heig…" at bounding box center [1172, 460] width 979 height 470
click at [1367, 292] on div "< p style = "margin:0px 0px 10px 0px;text-align:center;font-size:17px;line-heig…" at bounding box center [1172, 460] width 979 height 470
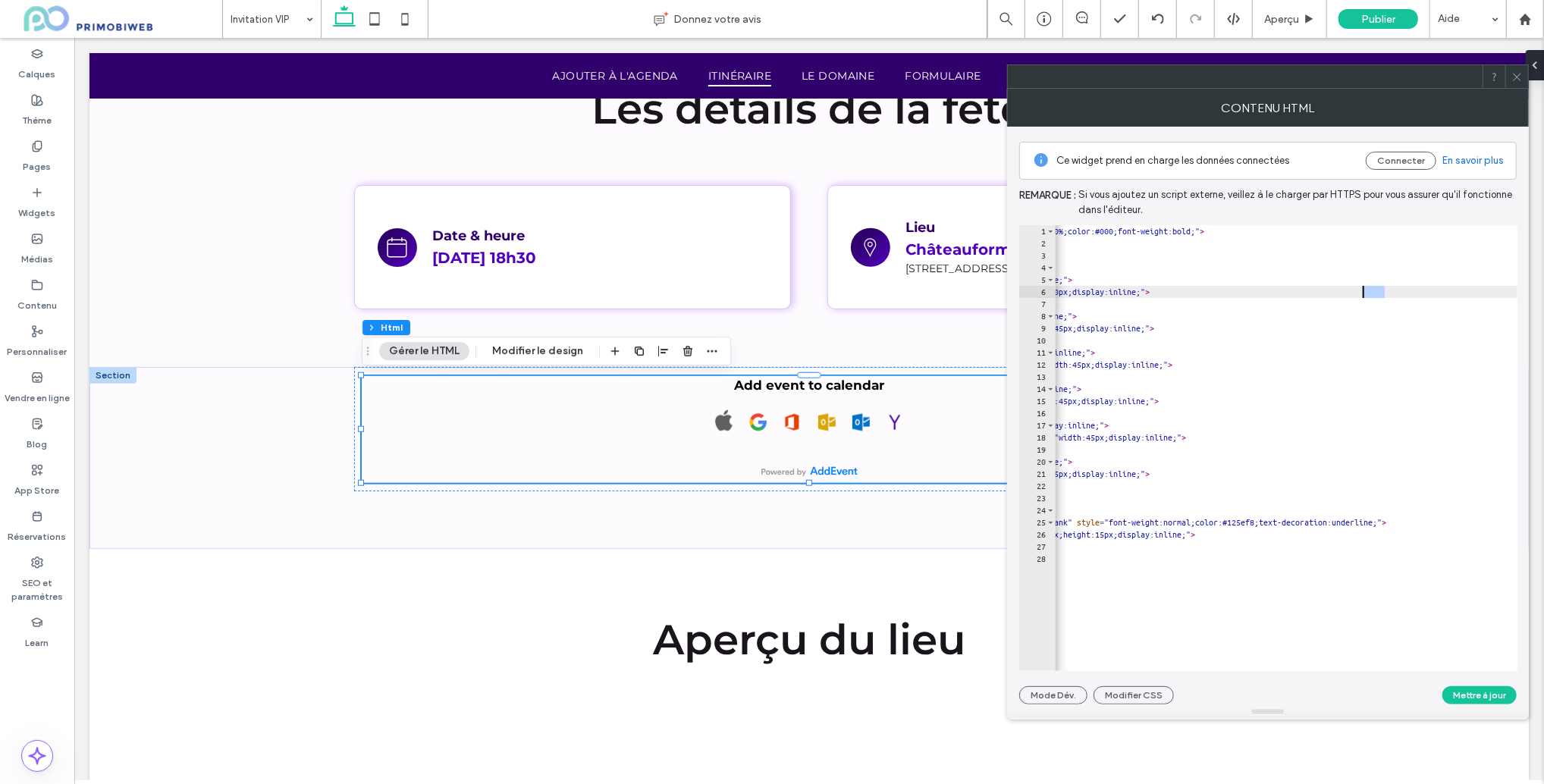
click at [1367, 292] on div "< p style = "margin:0px 0px 10px 0px;text-align:center;font-size:17px;line-heig…" at bounding box center [1172, 460] width 979 height 470
click at [1385, 333] on div "< p style = "margin:0px 0px 10px 0px;text-align:center;font-size:17px;line-heig…" at bounding box center [1172, 460] width 979 height 470
paste textarea "Cursor at row 9"
click at [1426, 363] on div "< p style = "margin:0px 0px 10px 0px;text-align:center;font-size:17px;line-heig…" at bounding box center [1172, 460] width 979 height 470
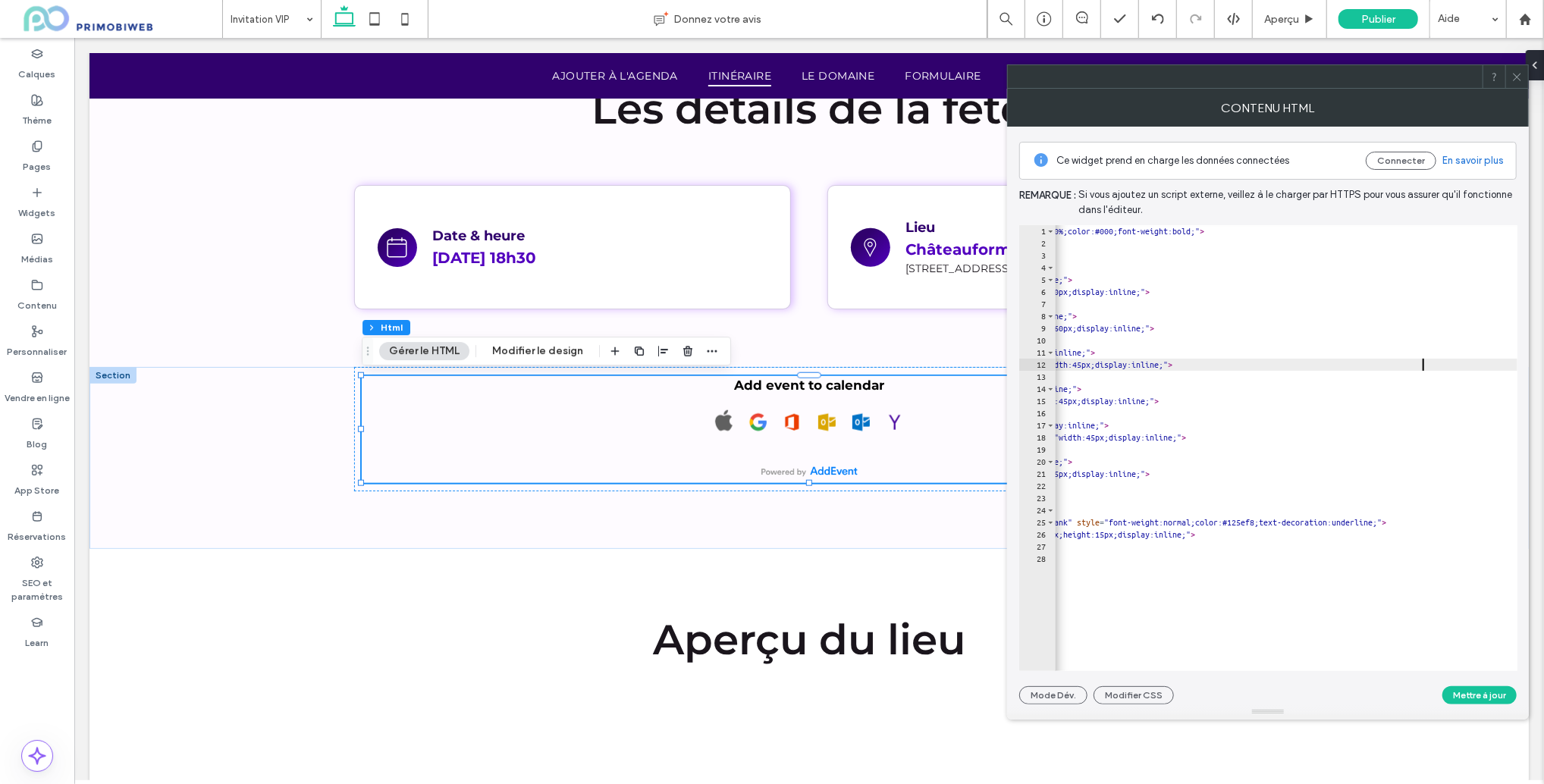
click at [1426, 363] on div "< p style = "margin:0px 0px 10px 0px;text-align:center;font-size:17px;line-heig…" at bounding box center [1172, 460] width 979 height 470
paste textarea "Cursor at row 12"
click at [1400, 400] on div "< p style = "margin:0px 0px 10px 0px;text-align:center;font-size:17px;line-heig…" at bounding box center [1172, 460] width 979 height 470
drag, startPoint x: 1400, startPoint y: 400, endPoint x: 1393, endPoint y: 421, distance: 22.1
click at [1400, 400] on div "< p style = "margin:0px 0px 10px 0px;text-align:center;font-size:17px;line-heig…" at bounding box center [1172, 460] width 979 height 470
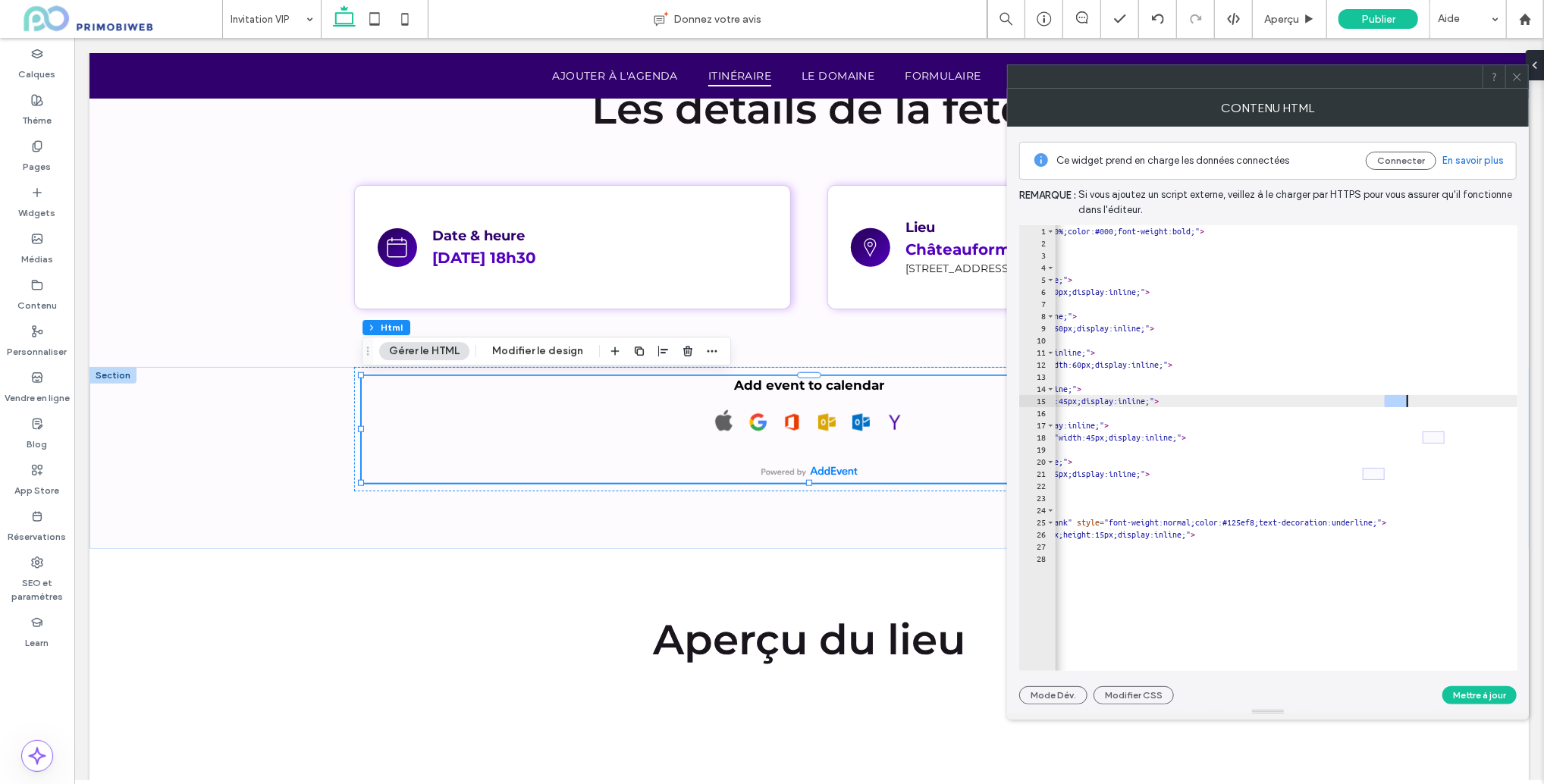
paste textarea "Cursor at row 15"
click at [1435, 439] on div "< p style = "margin:0px 0px 10px 0px;text-align:center;font-size:17px;line-heig…" at bounding box center [1172, 460] width 979 height 470
click at [1432, 434] on div "< p style = "margin:0px 0px 10px 0px;text-align:center;font-size:17px;line-heig…" at bounding box center [1172, 460] width 979 height 470
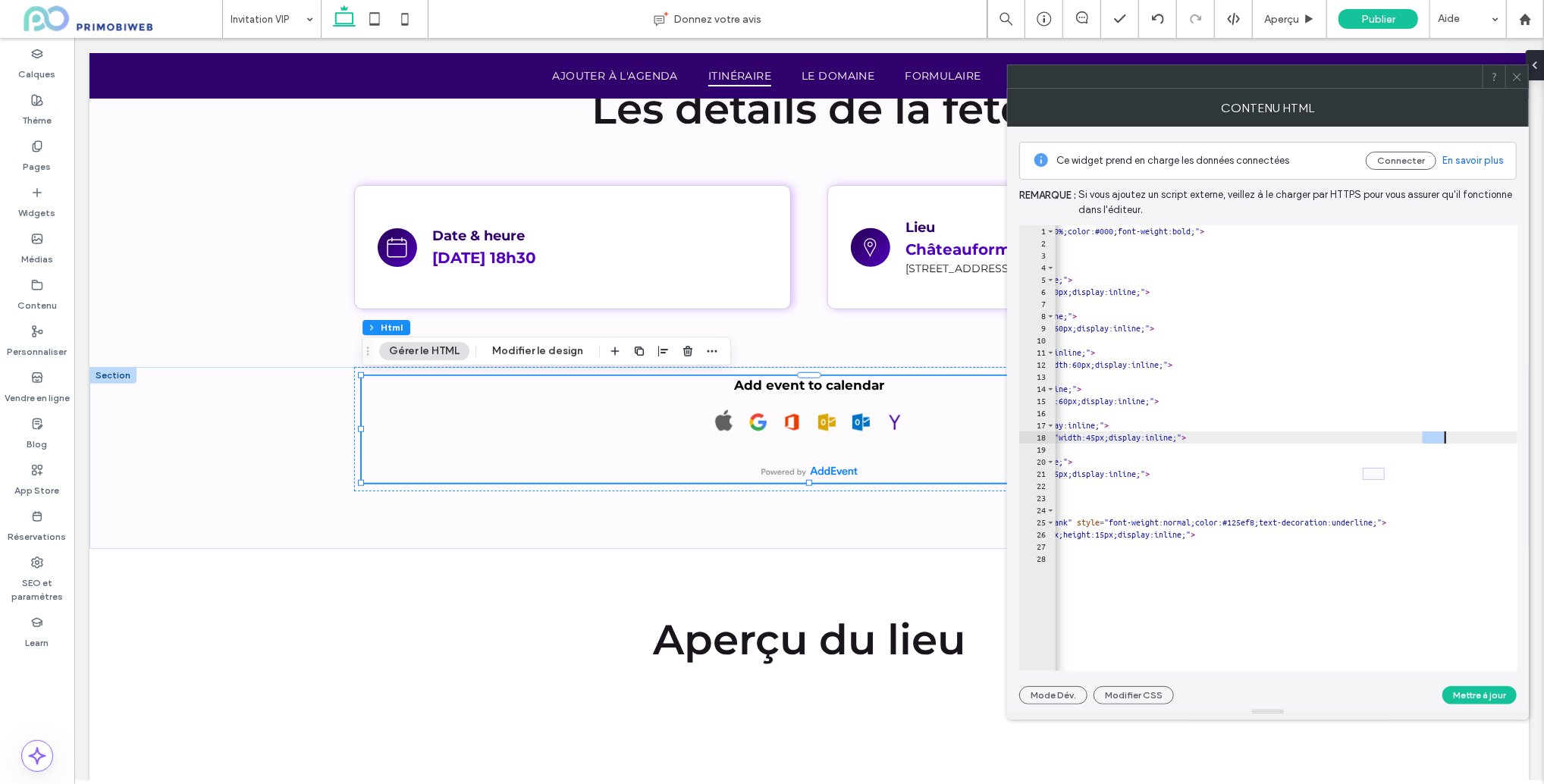
paste textarea "Cursor at row 18"
click at [1374, 478] on div "< p style = "margin:0px 0px 10px 0px;text-align:center;font-size:17px;line-heig…" at bounding box center [1172, 460] width 979 height 470
paste textarea "Cursor at row 21"
click at [1455, 693] on button "Mettre à jour" at bounding box center [1480, 695] width 74 height 18
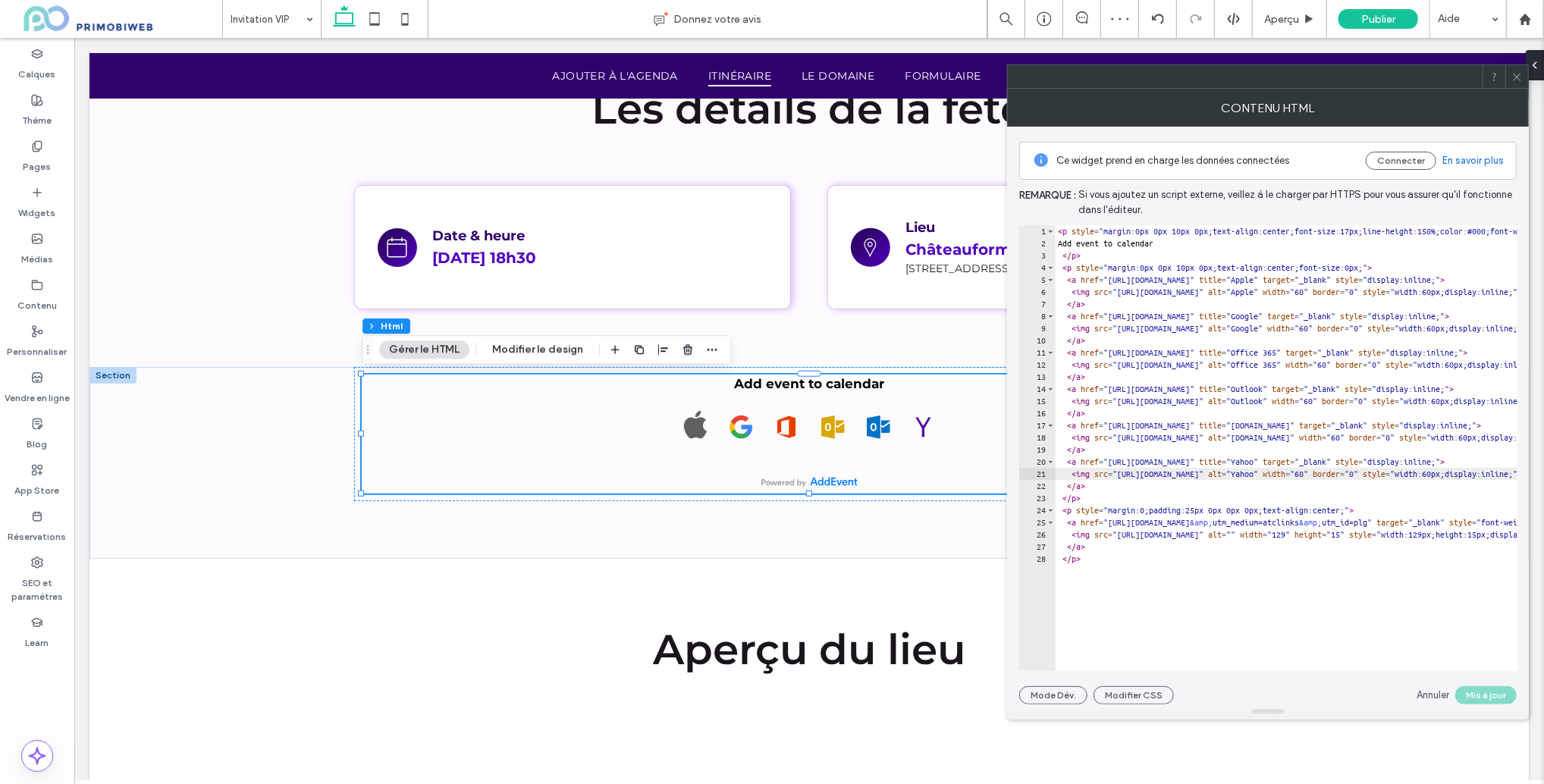
scroll to position [0, 10]
drag, startPoint x: 1171, startPoint y: 245, endPoint x: 1066, endPoint y: 245, distance: 105.0
click at [1066, 245] on div "< p style = "margin:0px 0px 10px 0px;text-align:center;font-size:17px;line-heig…" at bounding box center [1544, 460] width 979 height 470
type textarea "**********"
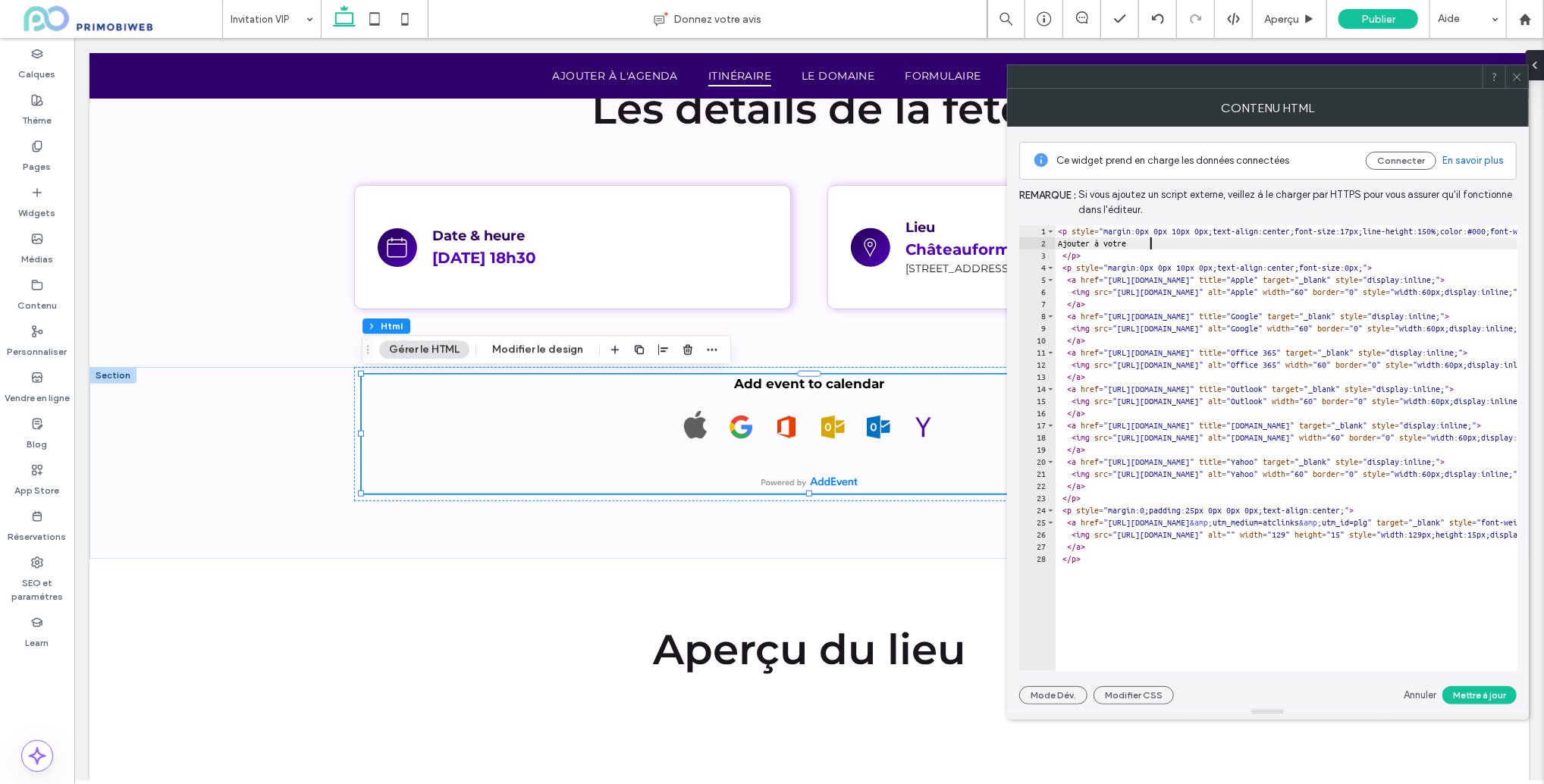
scroll to position [0, 7]
click at [1098, 242] on div "< p style = "margin:0px 0px 10px 0px;text-align:center;font-size:17px;line-heig…" at bounding box center [1544, 460] width 979 height 470
click at [1145, 239] on div "< p style = "margin:0px 0px 10px 0px;text-align:center;font-size:17px;line-heig…" at bounding box center [1544, 460] width 979 height 470
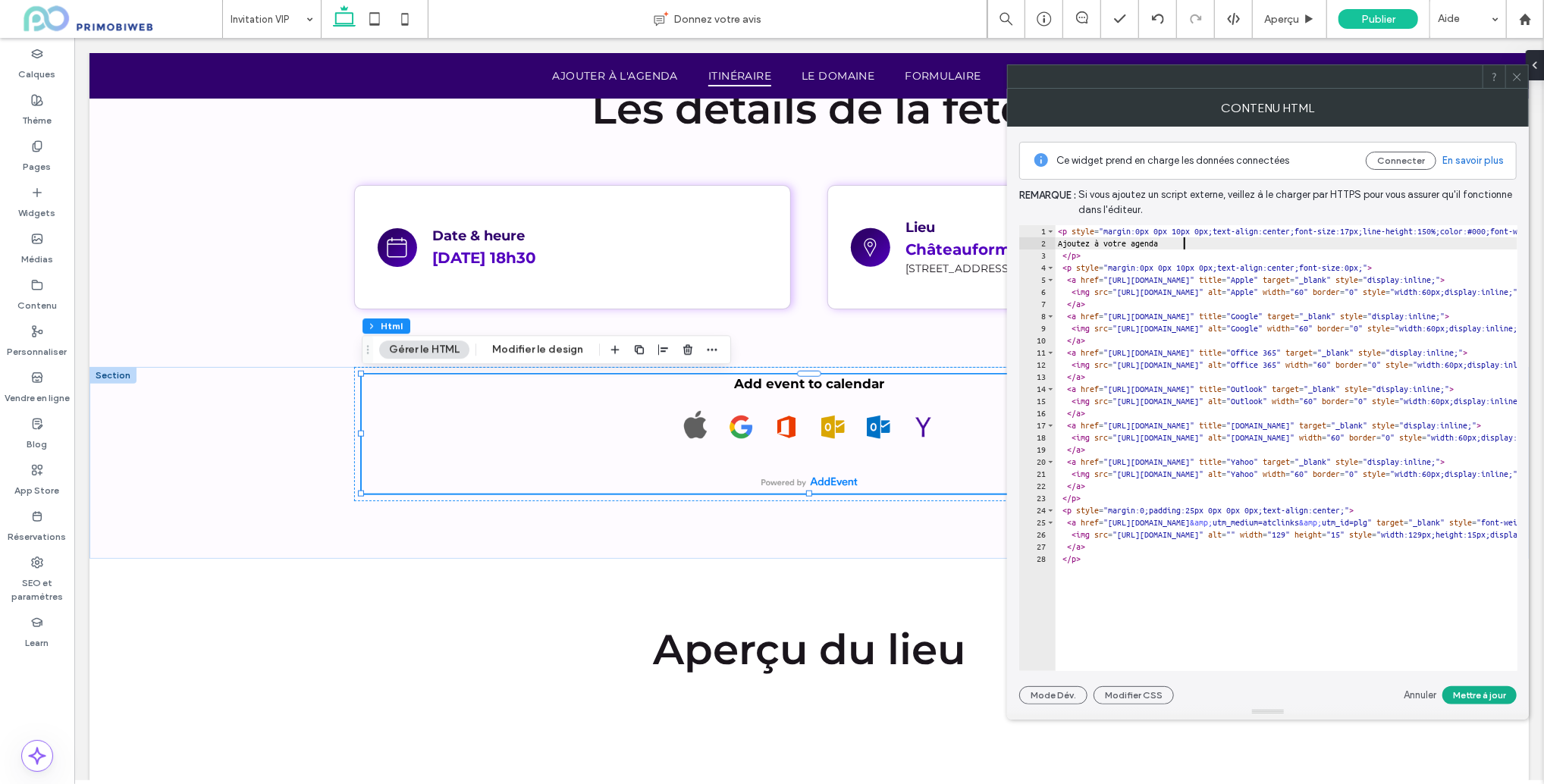
type textarea "**********"
drag, startPoint x: 1470, startPoint y: 700, endPoint x: 1398, endPoint y: 680, distance: 74.7
click at [1470, 701] on button "Mettre à jour" at bounding box center [1480, 695] width 74 height 18
click at [41, 144] on use at bounding box center [37, 146] width 9 height 10
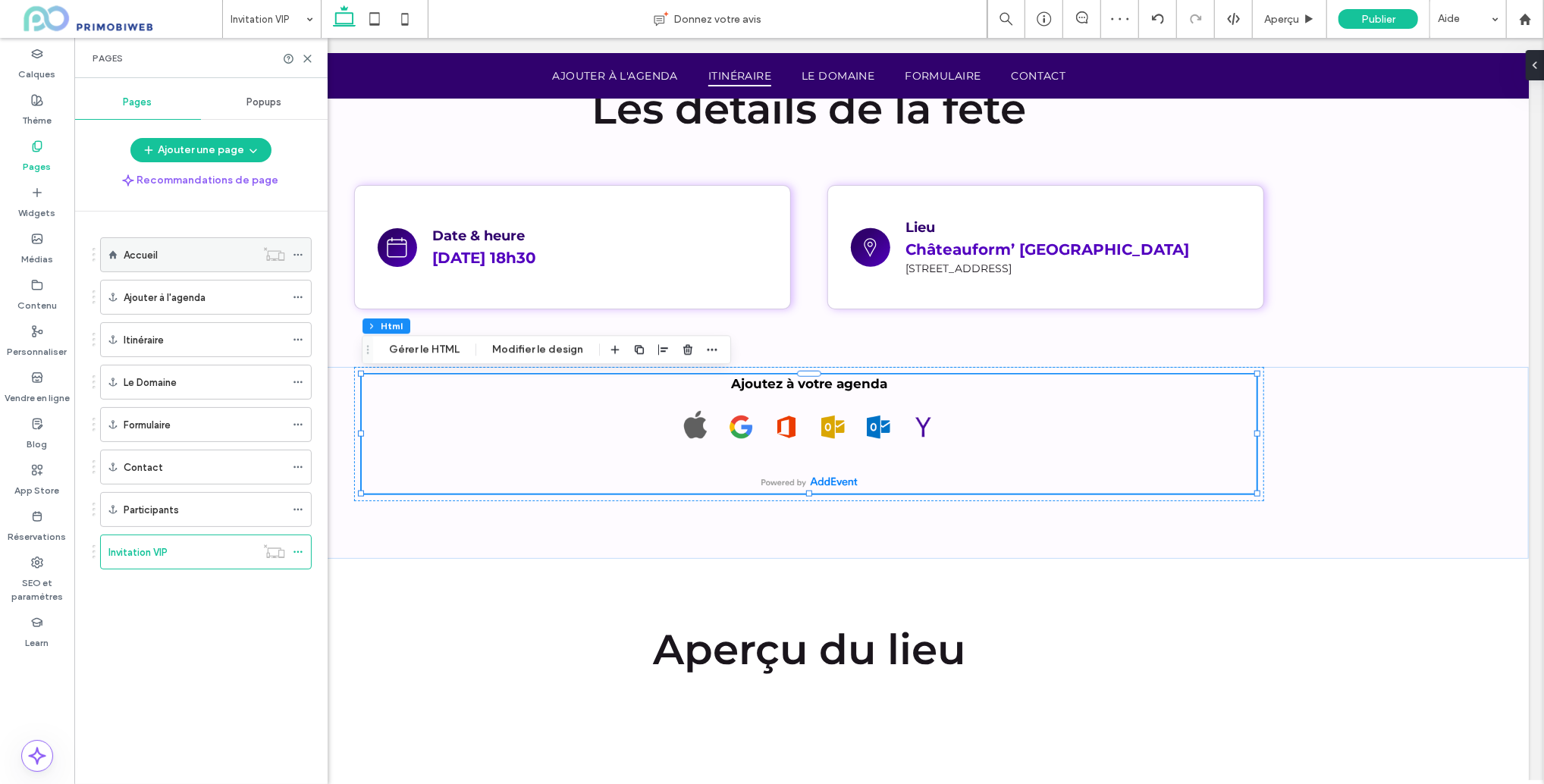
click at [148, 242] on div "Accueil" at bounding box center [190, 254] width 132 height 33
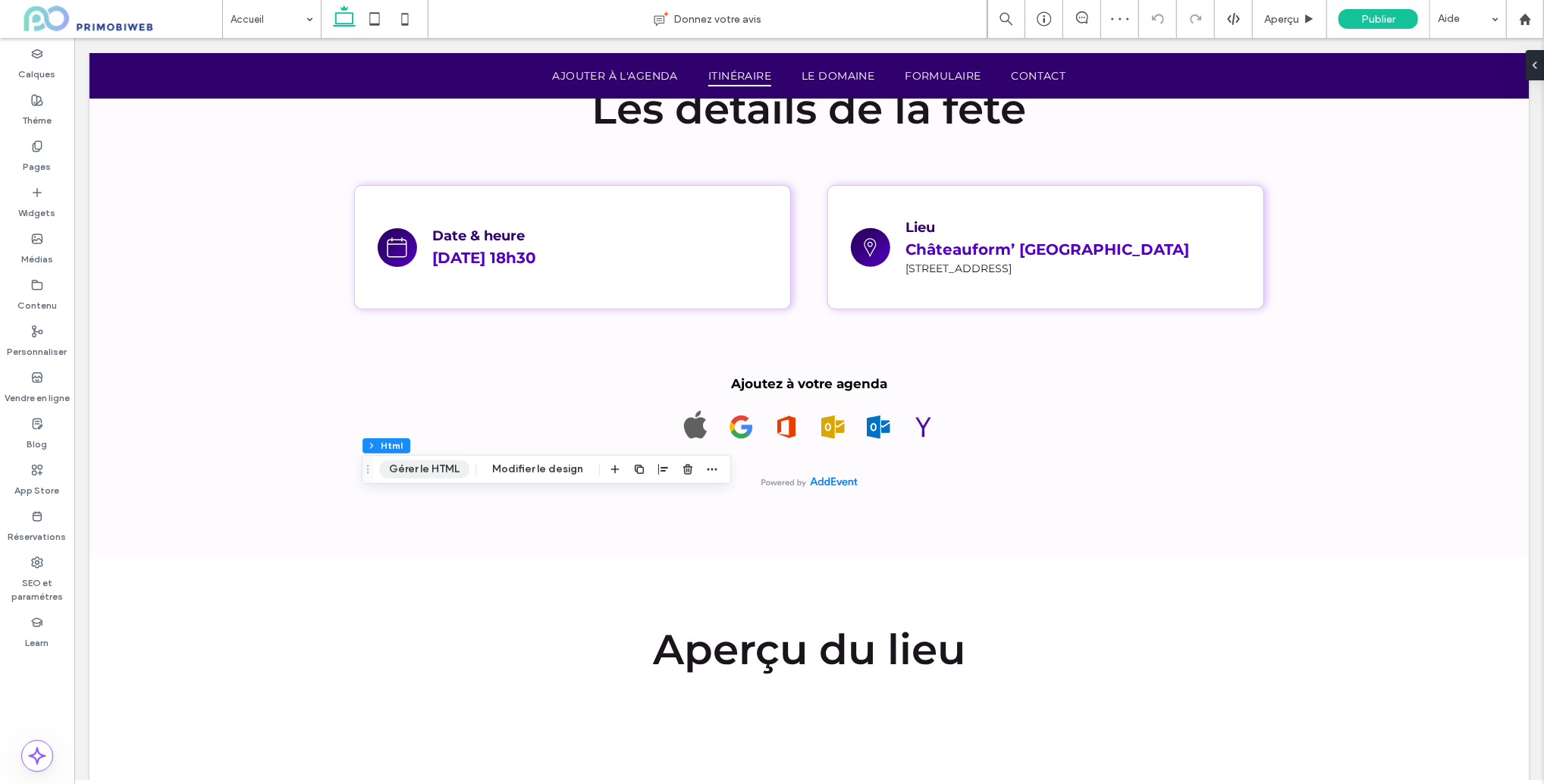
click at [435, 463] on button "Gérer le HTML" at bounding box center [424, 469] width 91 height 18
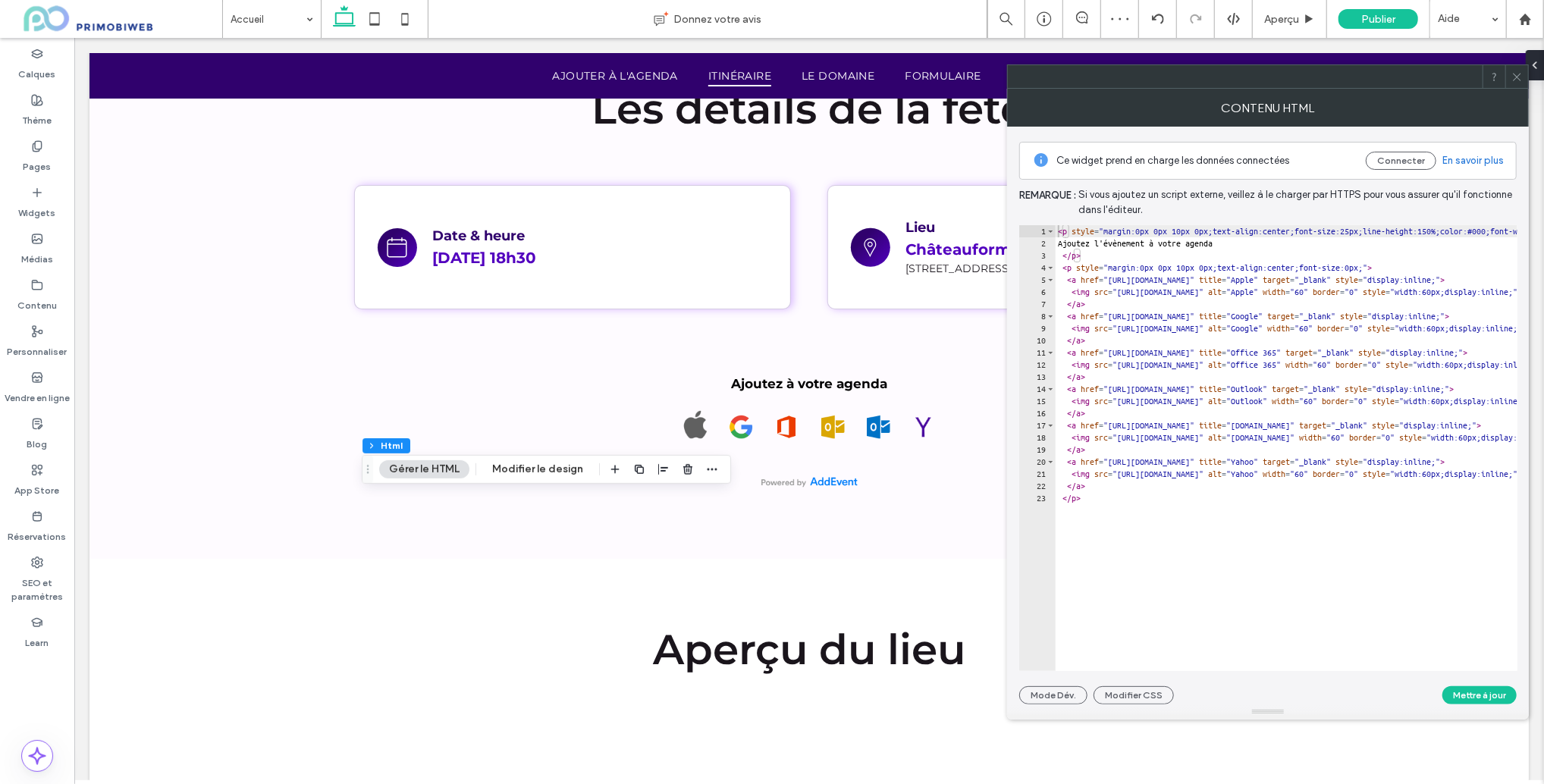
type textarea "**********"
drag, startPoint x: 1267, startPoint y: 240, endPoint x: 1038, endPoint y: 245, distance: 229.1
click at [1040, 245] on div "**********" at bounding box center [1269, 447] width 499 height 445
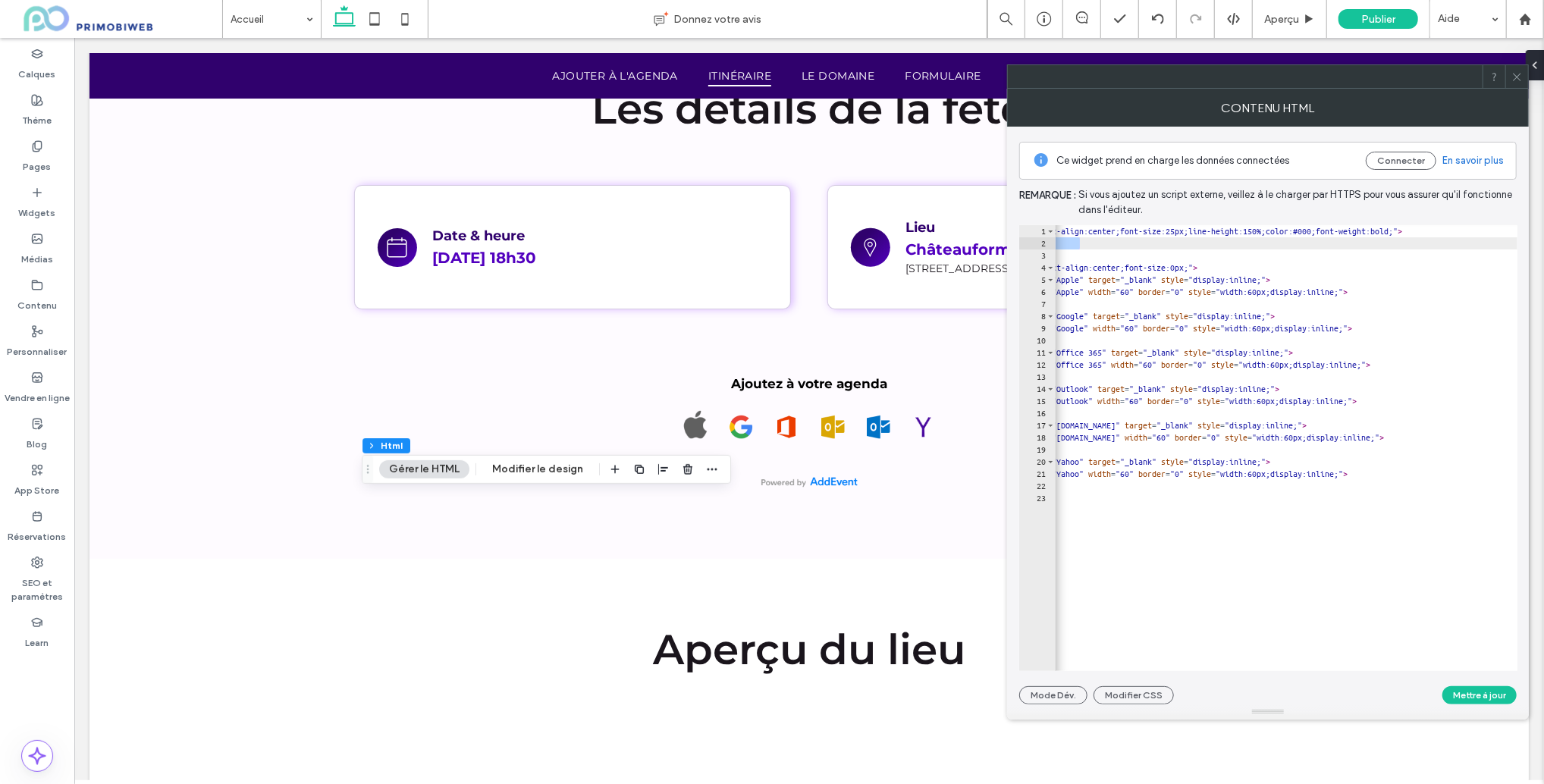
scroll to position [0, 174]
click at [17, 150] on div "Pages" at bounding box center [37, 156] width 74 height 46
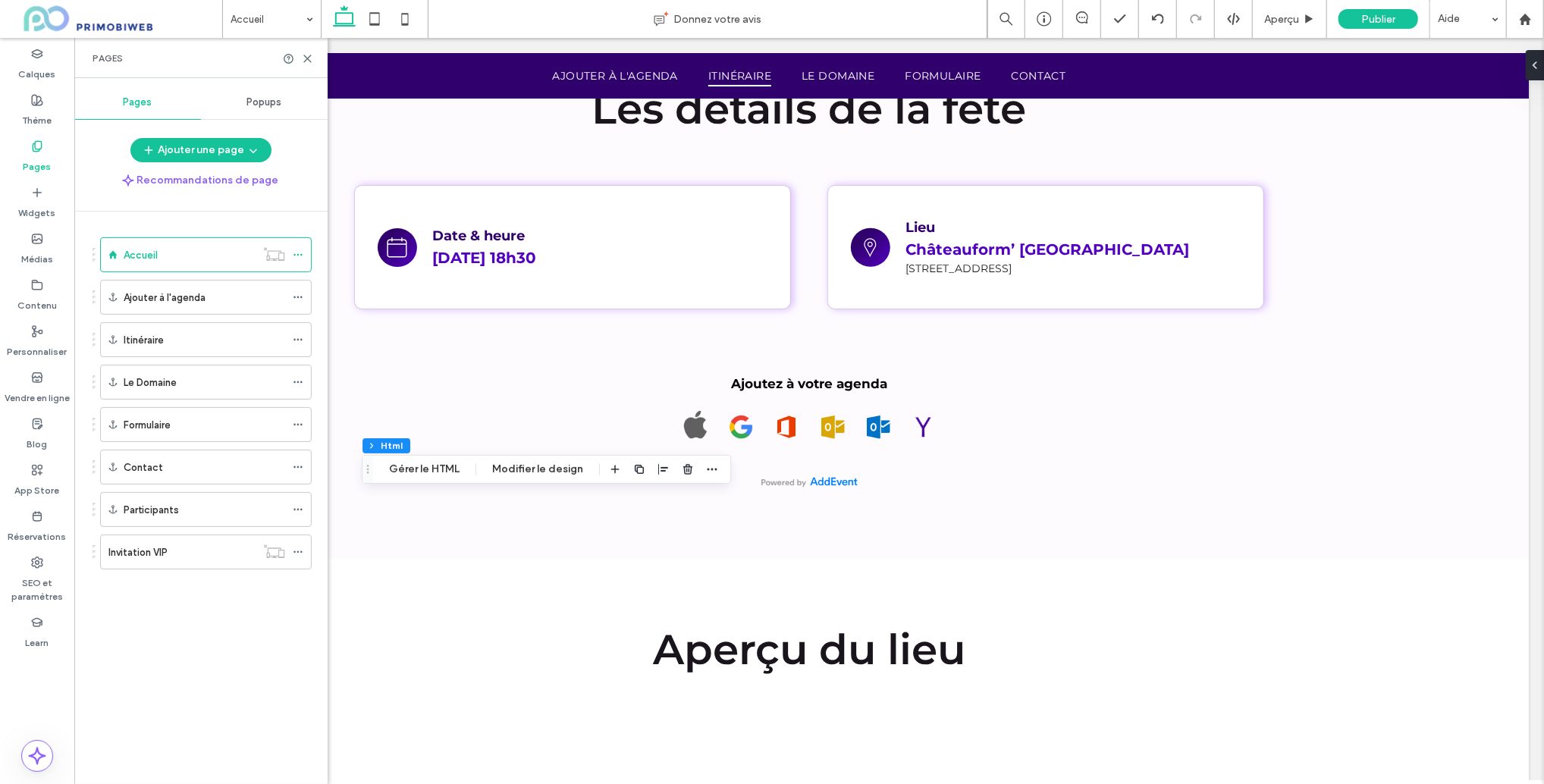
click at [133, 542] on label "Invitation VIP" at bounding box center [138, 551] width 59 height 27
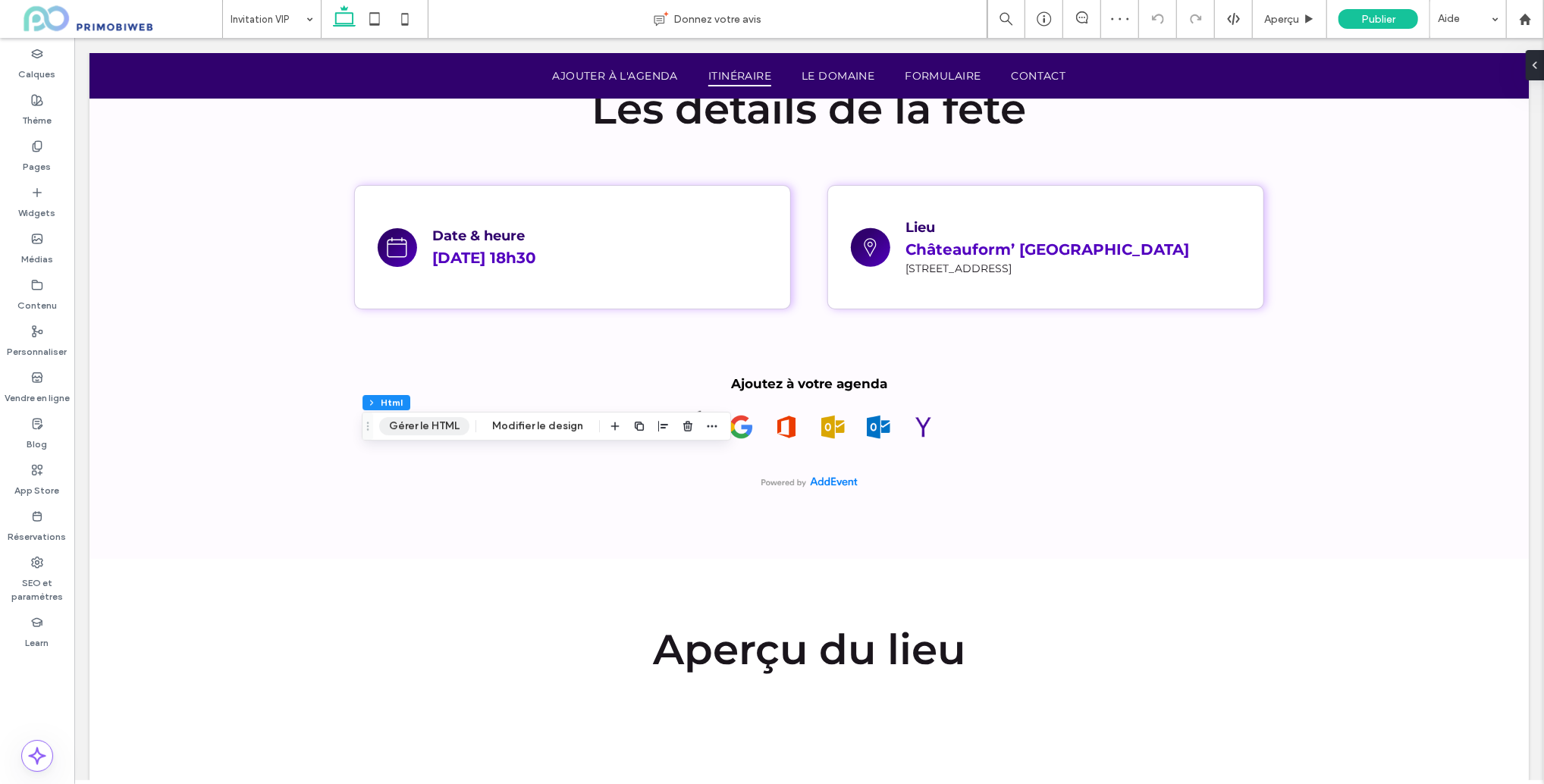
click at [458, 425] on button "Gérer le HTML" at bounding box center [424, 426] width 91 height 18
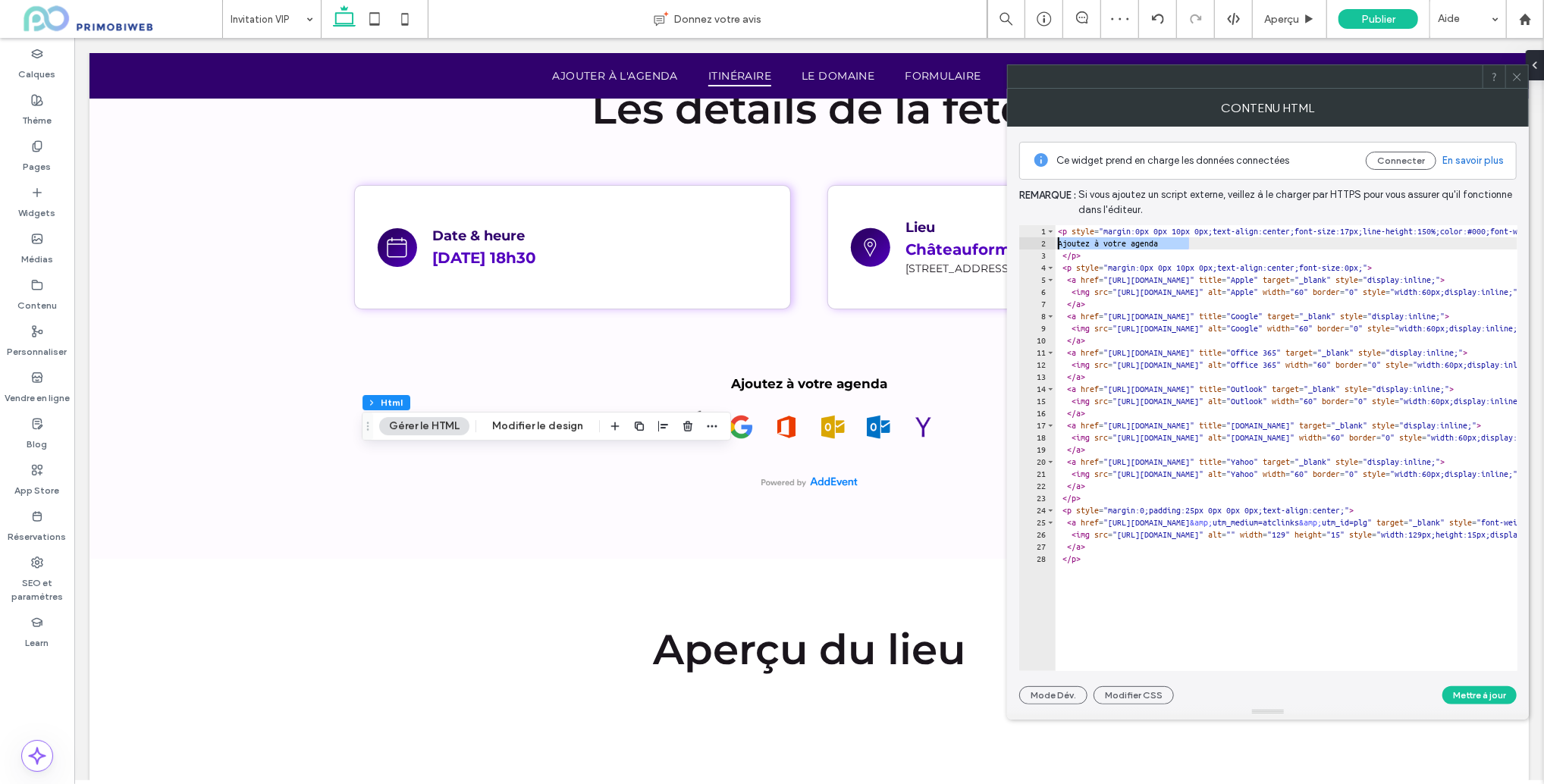
paste textarea "**********"
click at [1399, 231] on div "< p style = "margin:0px 0px 10px 0px;text-align:center;font-size:17px;line-heig…" at bounding box center [1544, 460] width 979 height 470
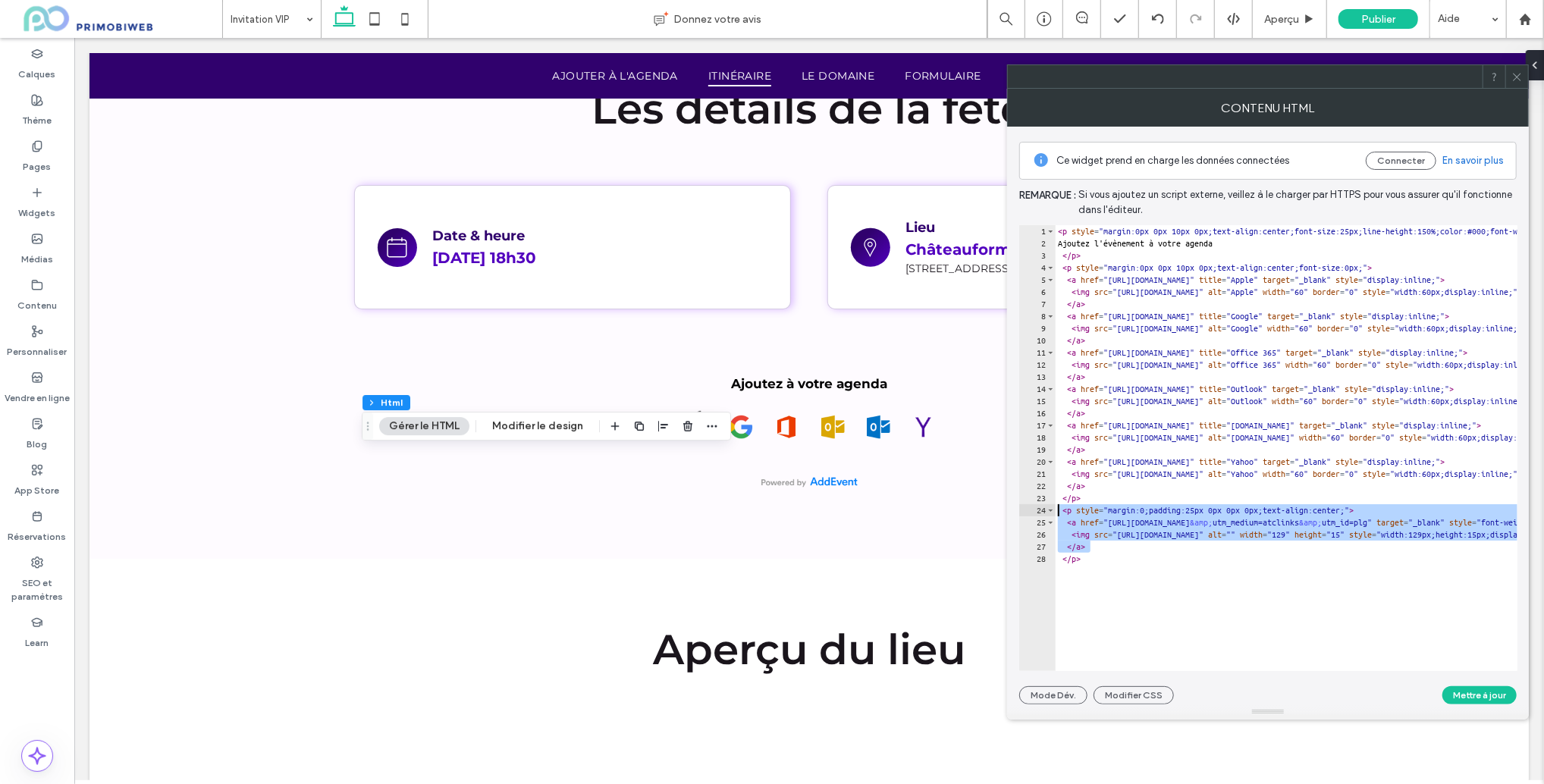
drag, startPoint x: 1099, startPoint y: 546, endPoint x: 1062, endPoint y: 520, distance: 45.2
click at [1061, 518] on div "< p style = "margin:0px 0px 10px 0px;text-align:center;font-size:25px;line-heig…" at bounding box center [1544, 460] width 979 height 470
drag, startPoint x: 1097, startPoint y: 563, endPoint x: 1049, endPoint y: 510, distance: 71.5
click at [1048, 510] on div "**********" at bounding box center [1269, 447] width 499 height 445
type textarea "**********"
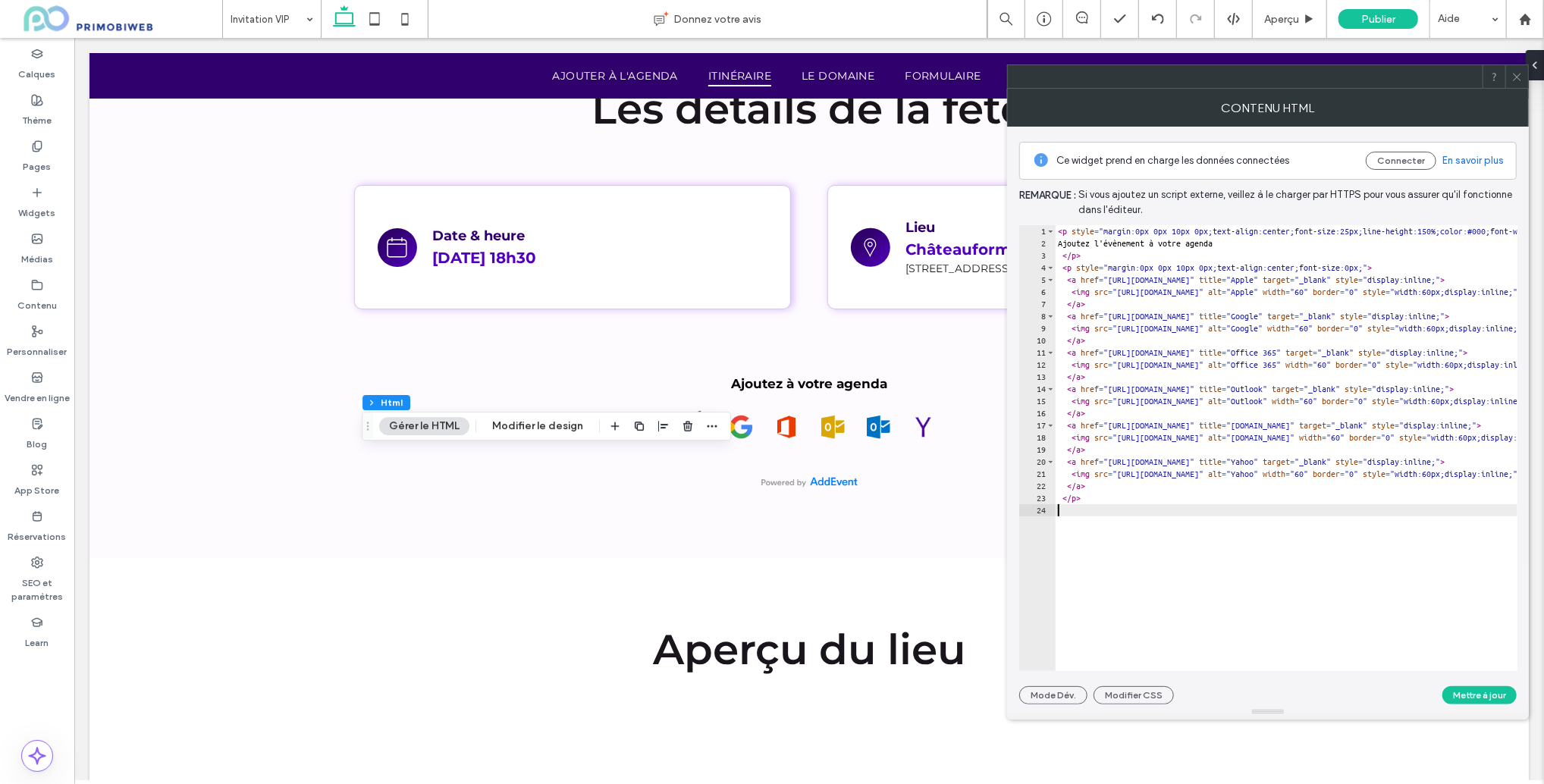
scroll to position [0, 0]
click at [1472, 693] on button "Mettre à jour" at bounding box center [1480, 695] width 74 height 18
click at [1517, 77] on use at bounding box center [1517, 76] width 8 height 8
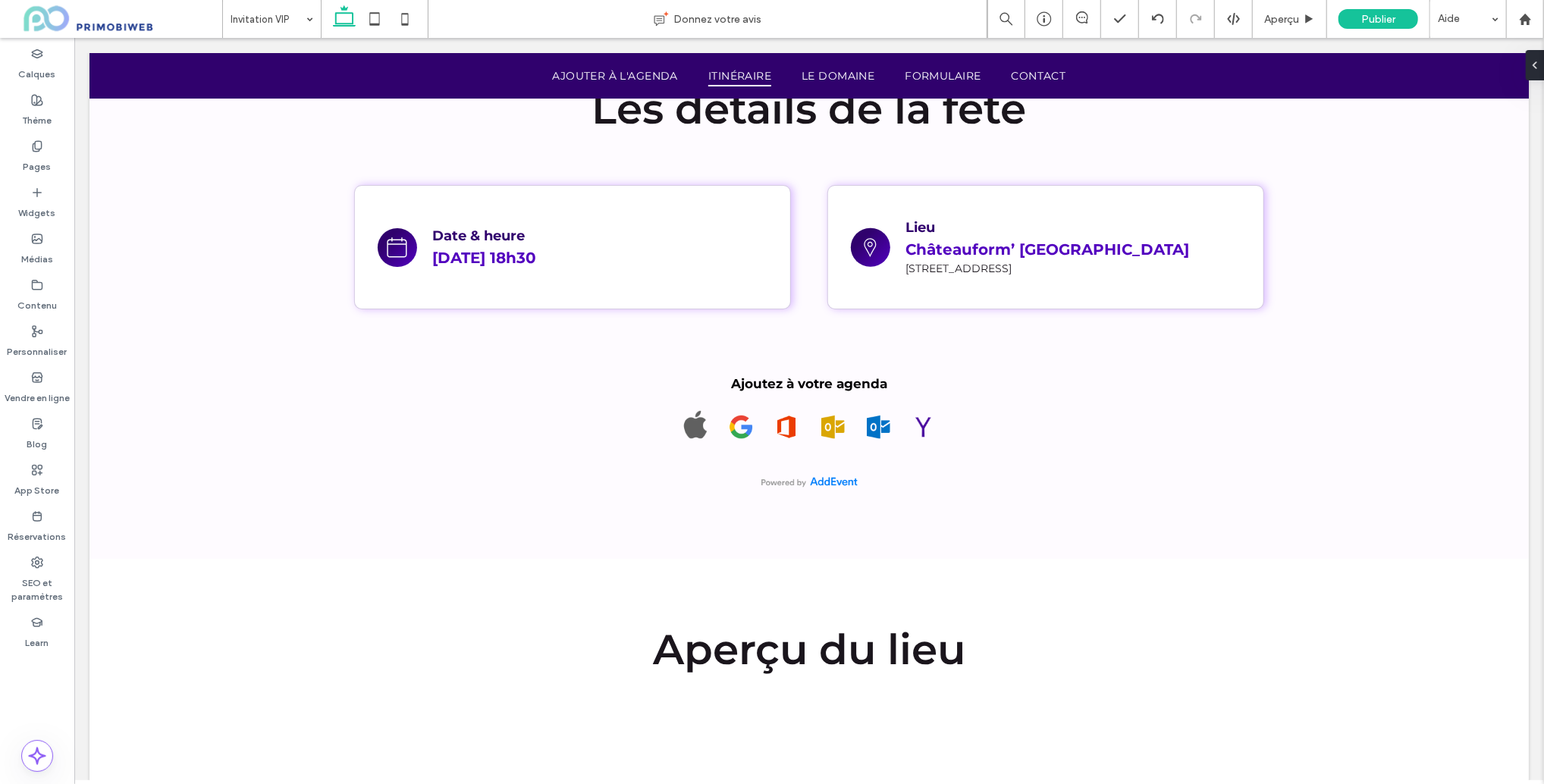
type input "**********"
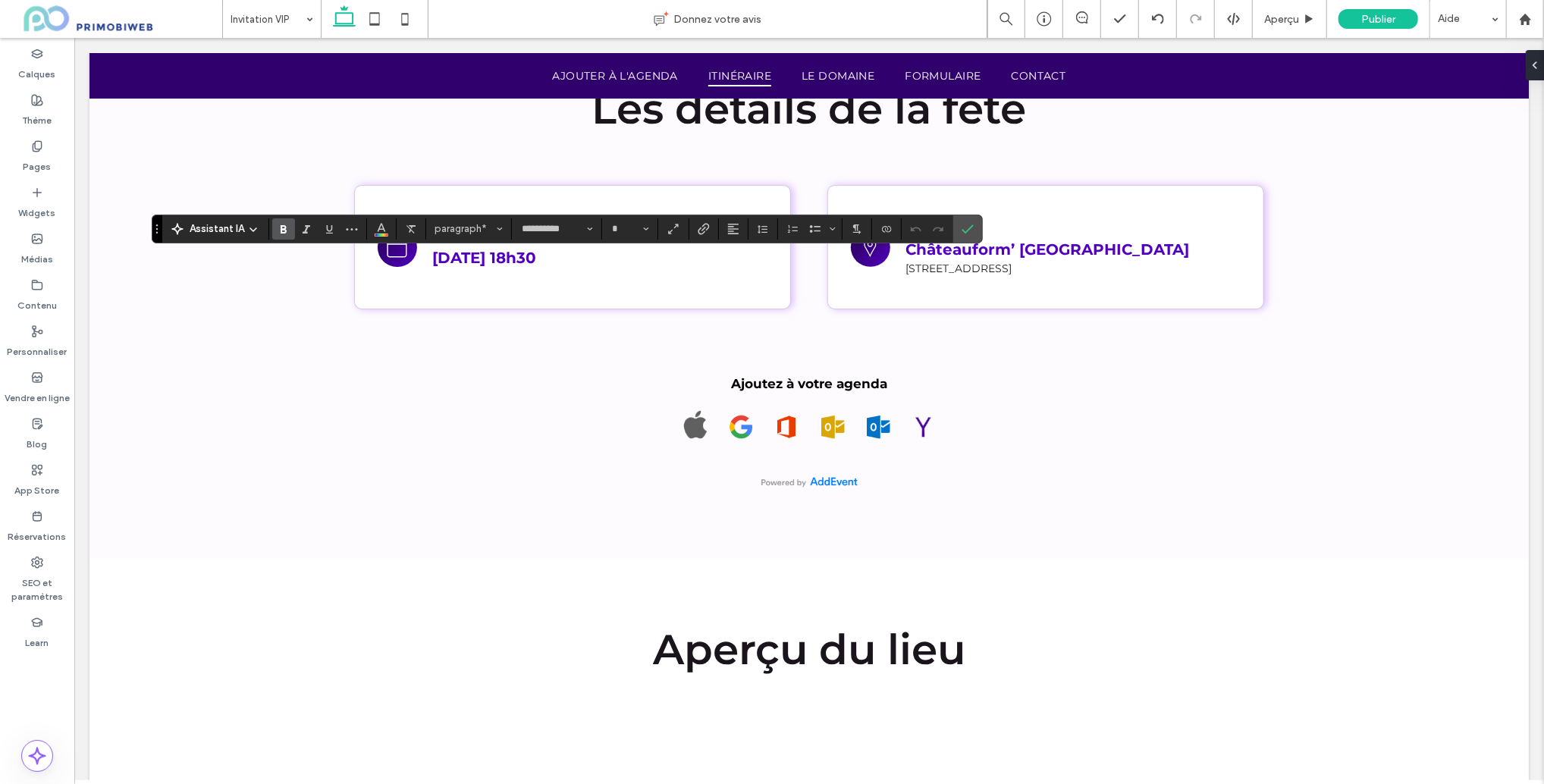
type input "**"
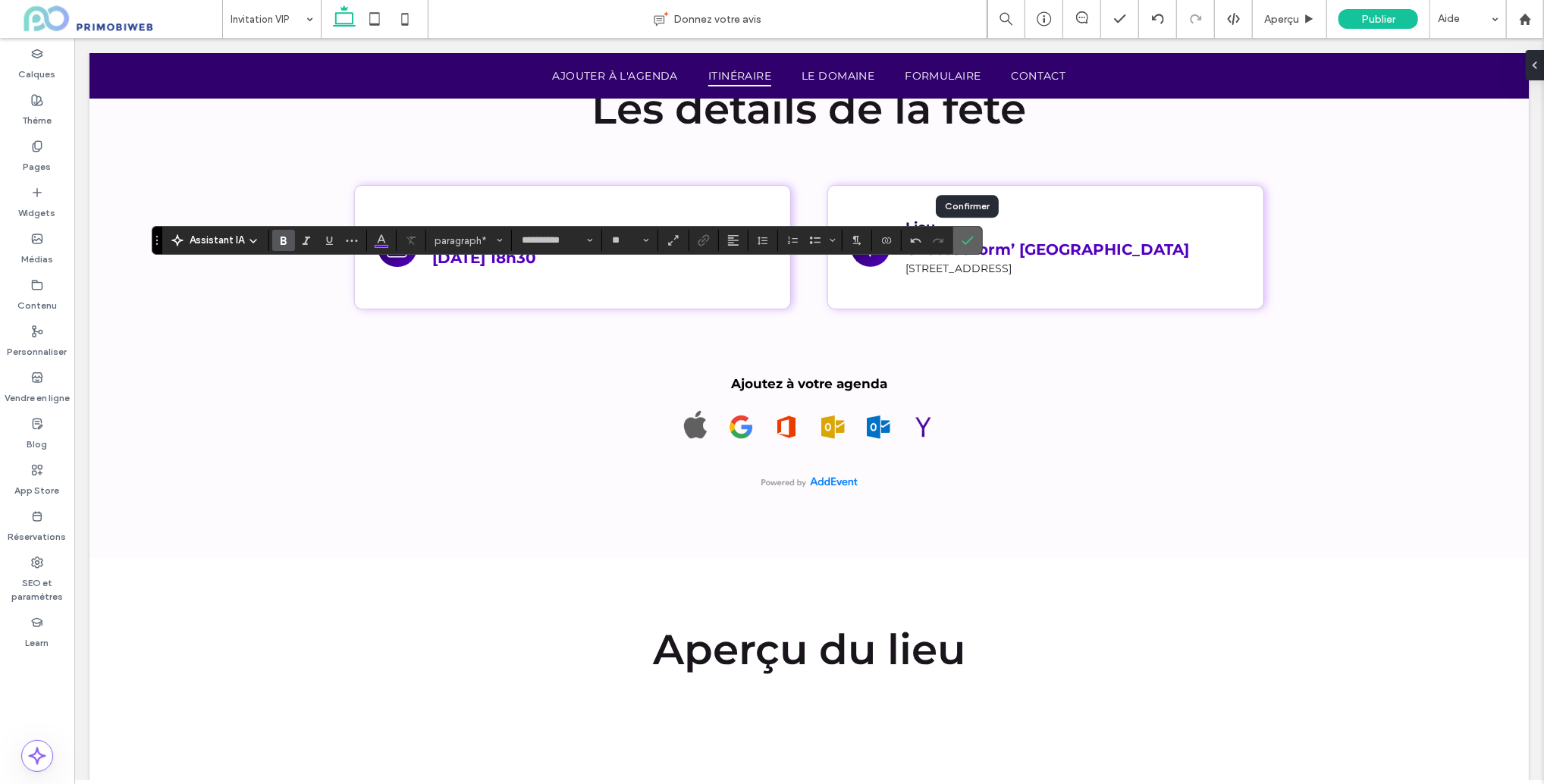
click at [960, 245] on label "Confirmer" at bounding box center [967, 240] width 23 height 27
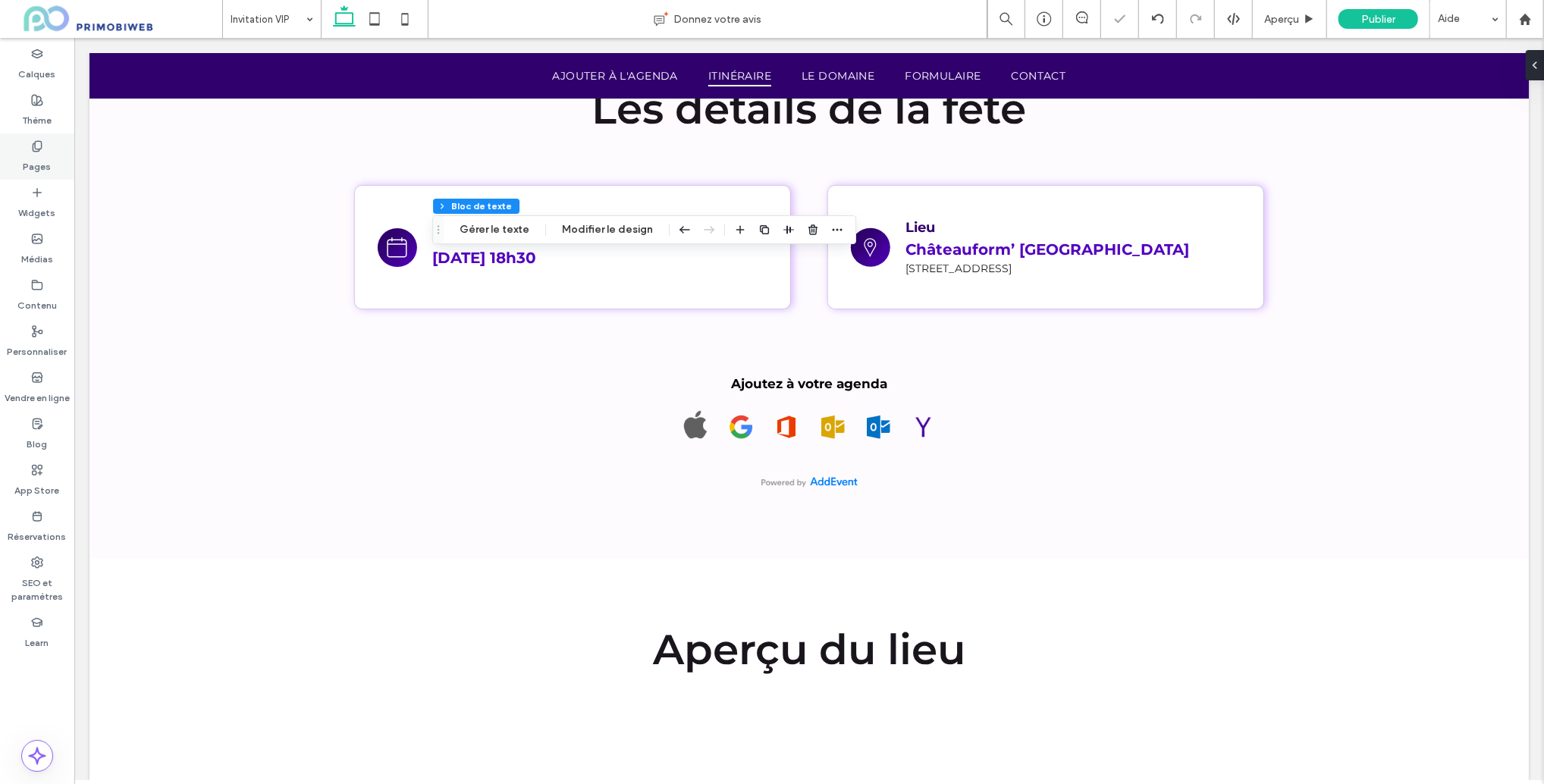
drag, startPoint x: 47, startPoint y: 150, endPoint x: 57, endPoint y: 153, distance: 10.4
click at [49, 150] on div "Pages" at bounding box center [37, 156] width 74 height 46
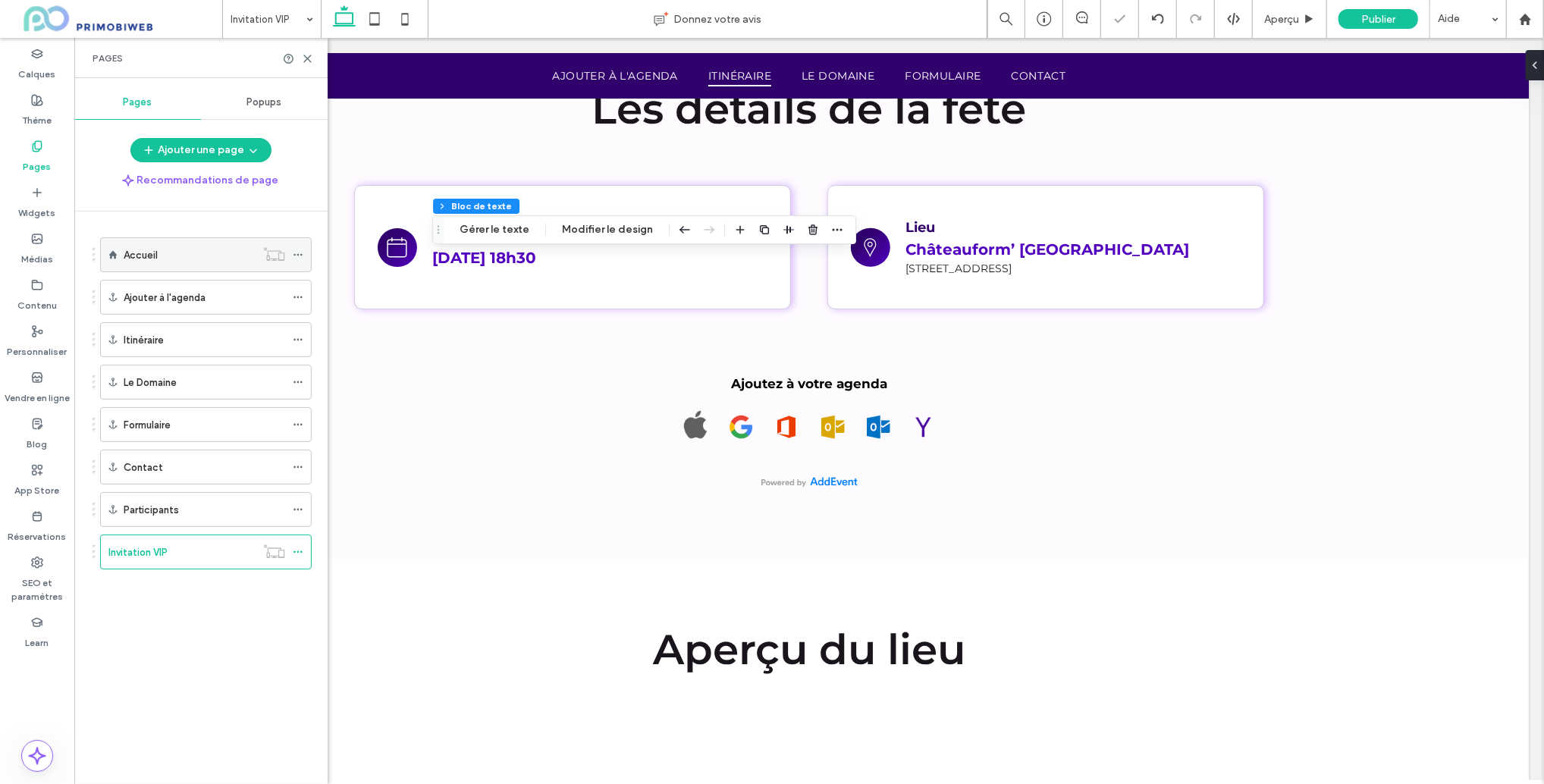
click at [159, 268] on div "Accueil" at bounding box center [190, 254] width 132 height 33
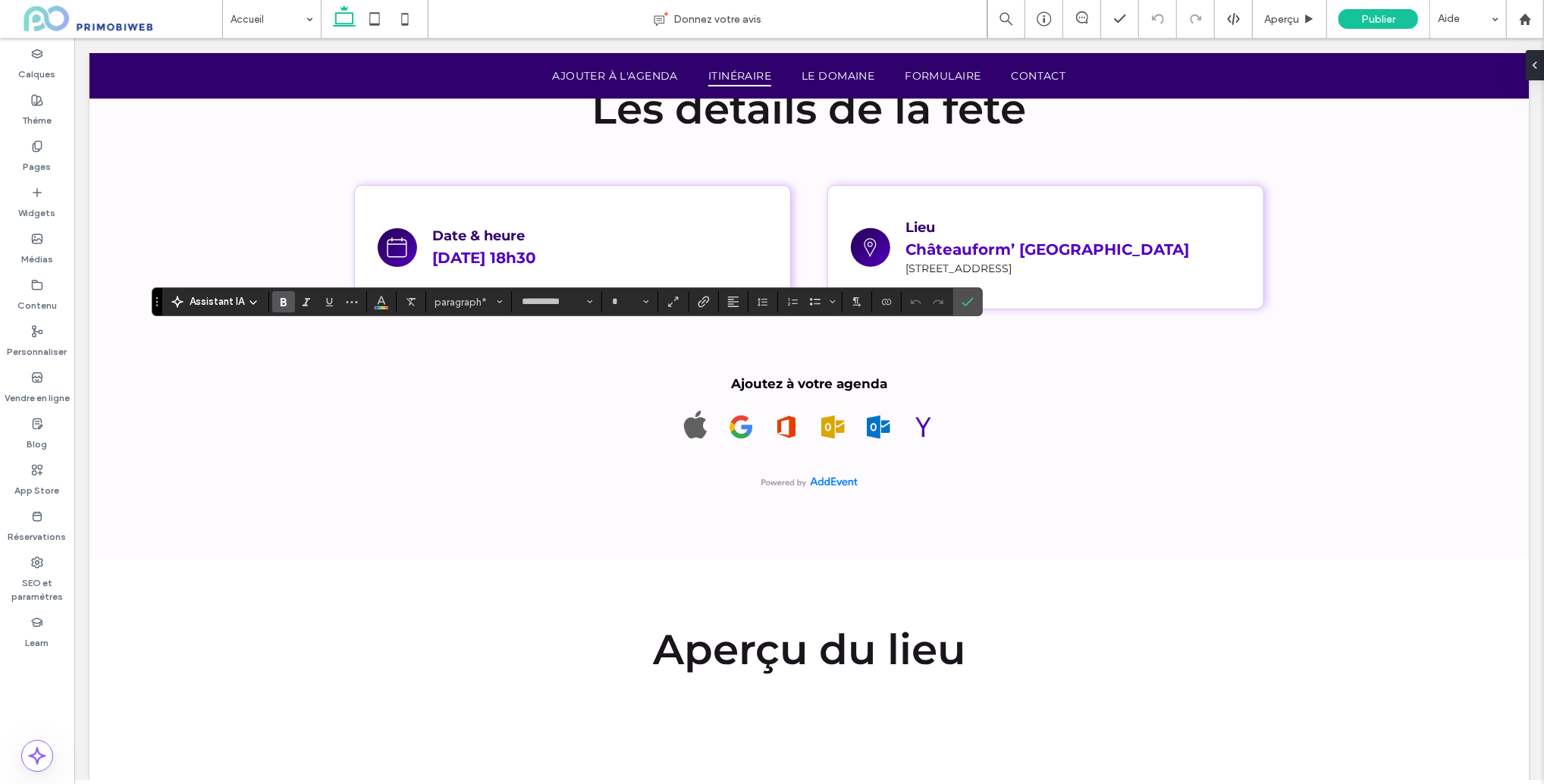
type input "**"
click at [970, 307] on icon "Confirmer" at bounding box center [967, 302] width 12 height 12
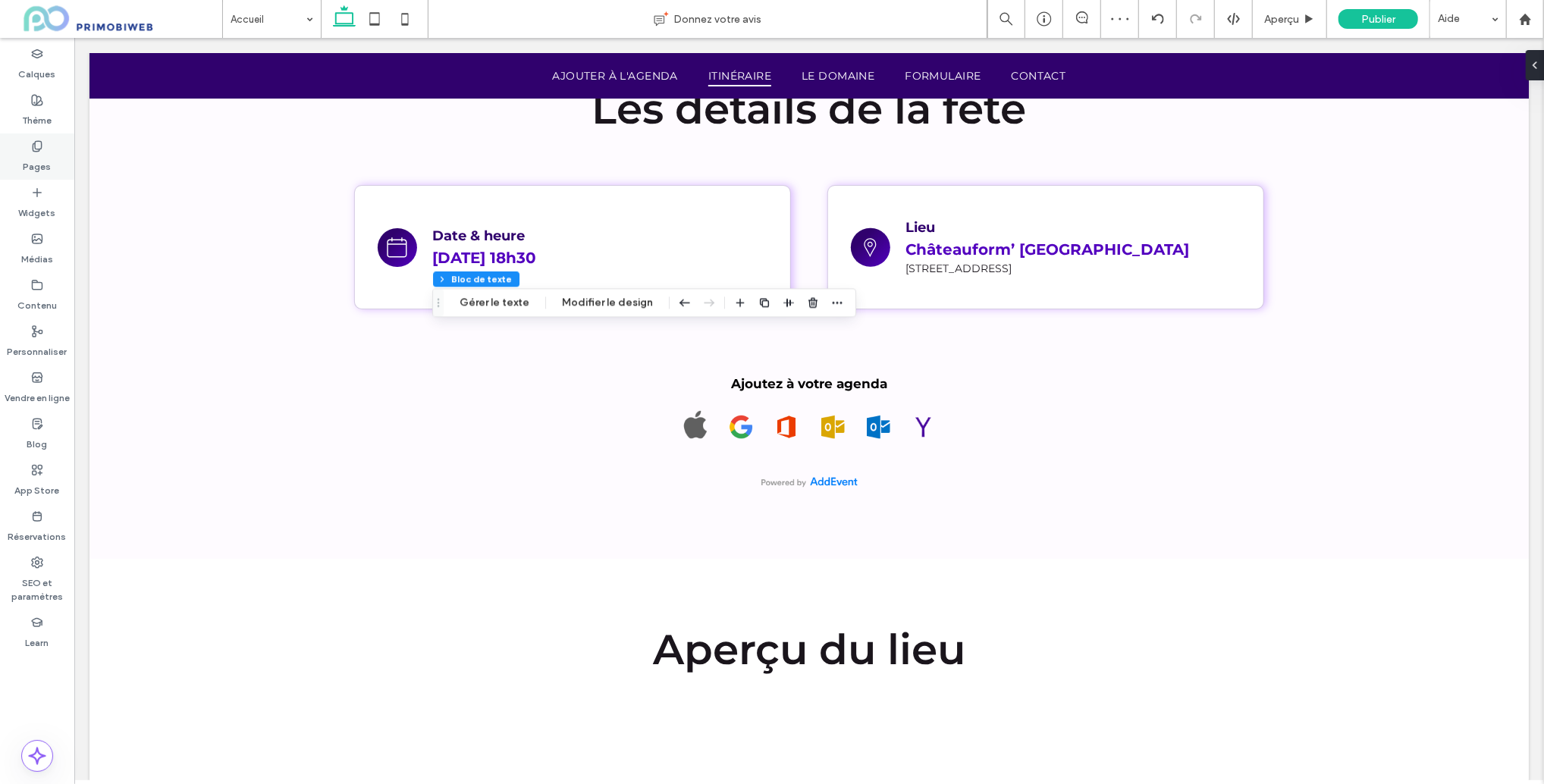
click at [36, 164] on label "Pages" at bounding box center [37, 162] width 28 height 21
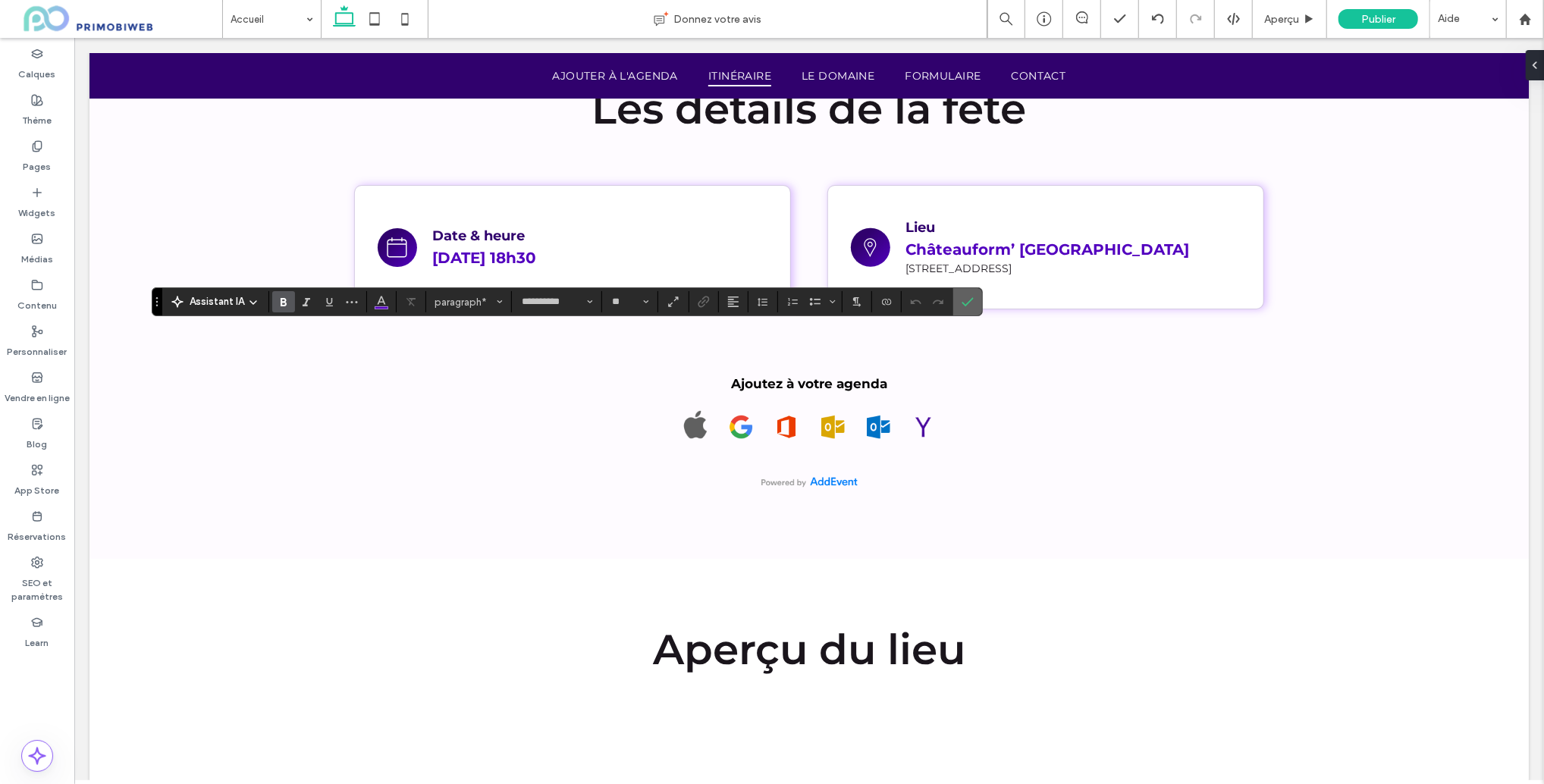
click at [973, 310] on label "Confirmer" at bounding box center [967, 302] width 23 height 27
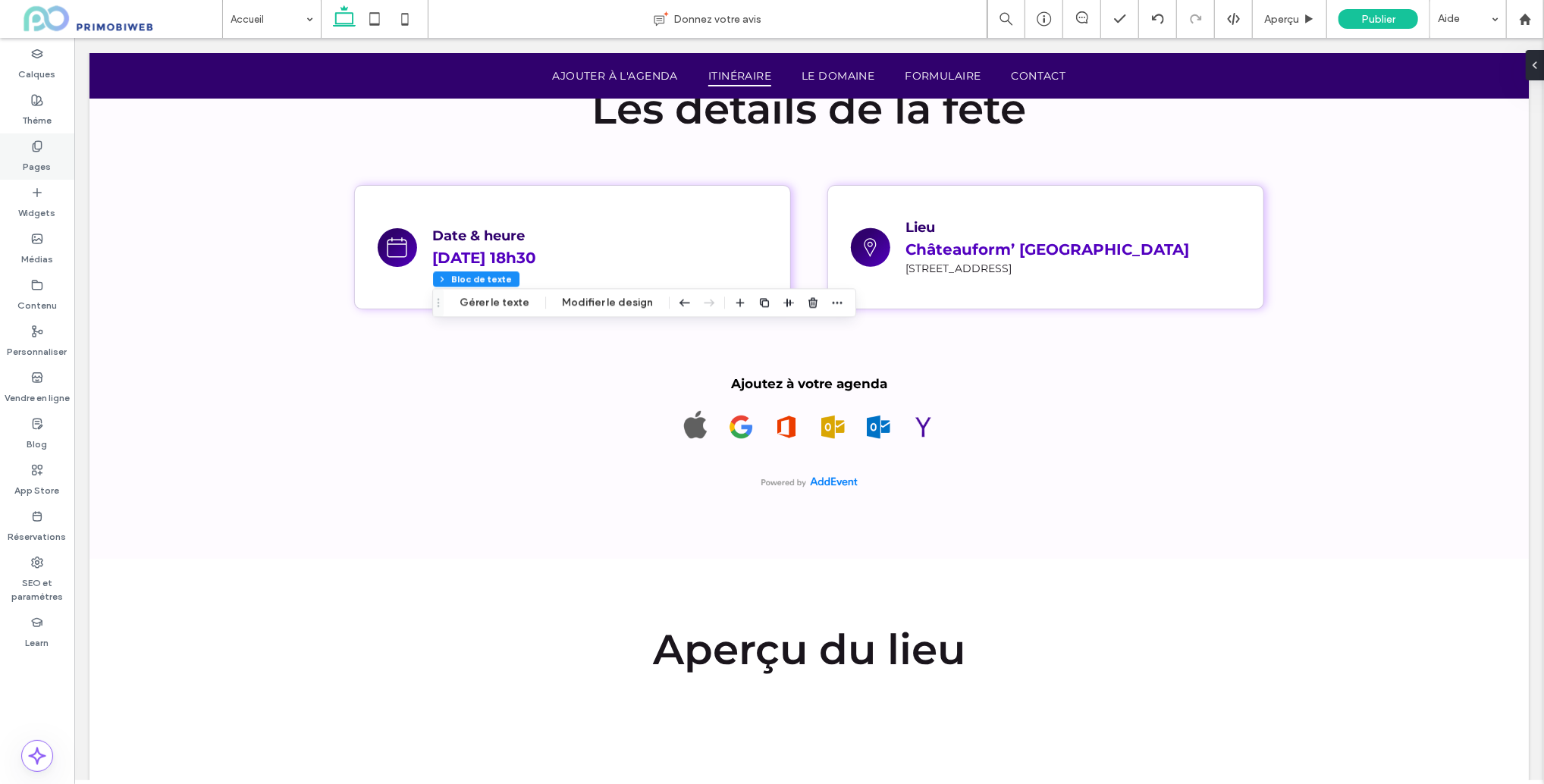
click at [10, 156] on div "Pages" at bounding box center [37, 156] width 74 height 46
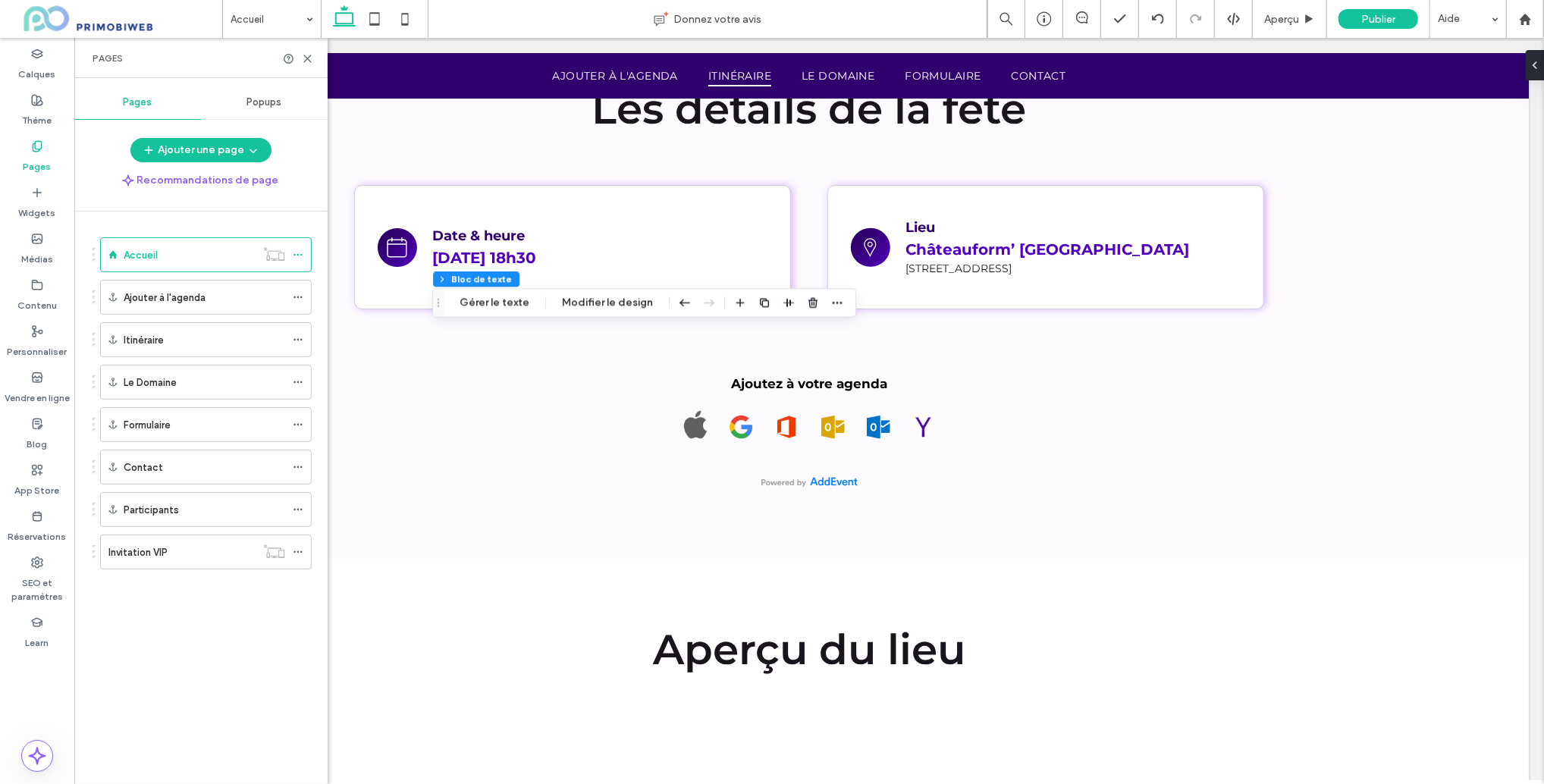
click at [159, 539] on div "Invitation VIP" at bounding box center [182, 551] width 147 height 33
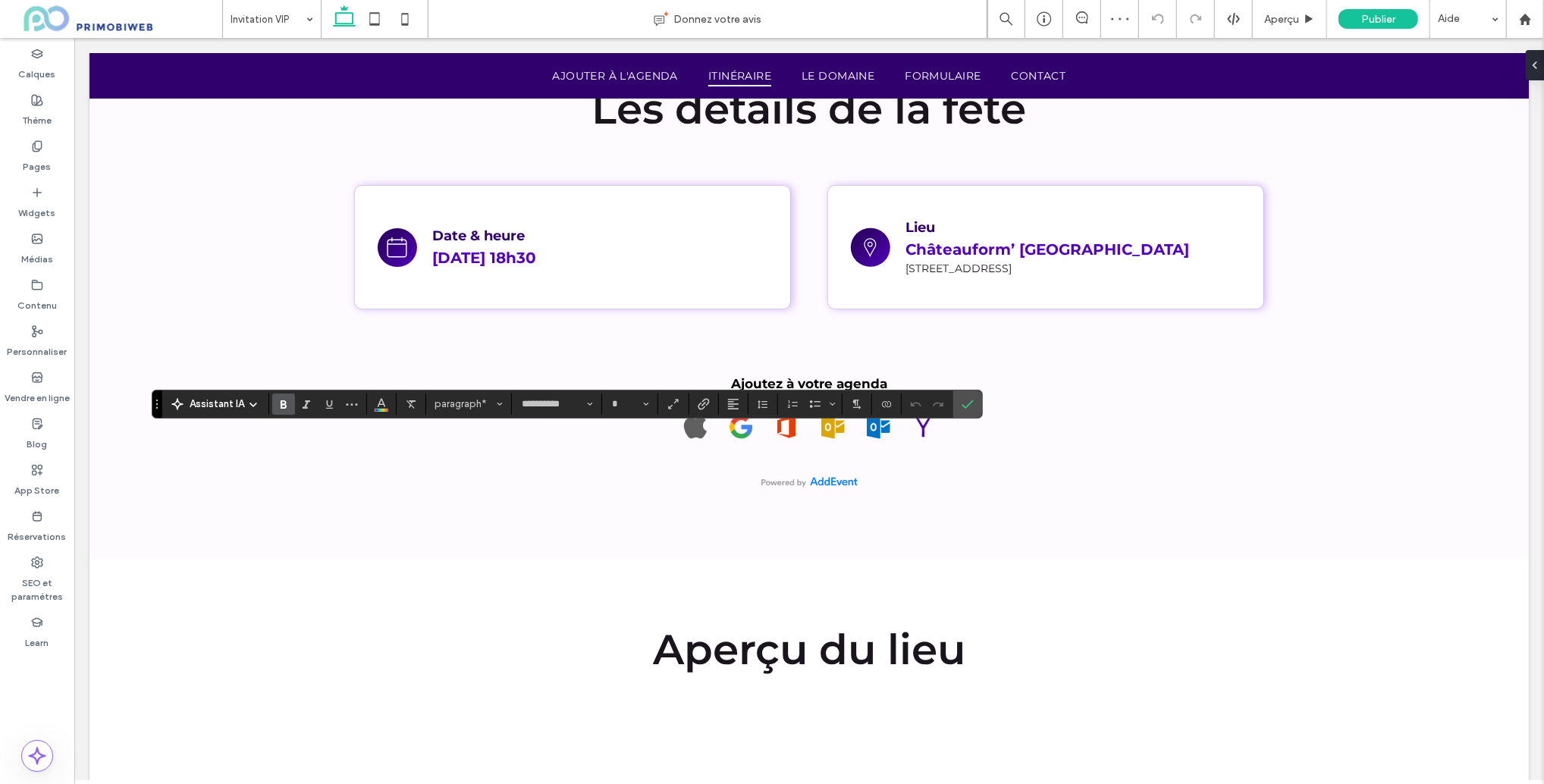
type input "**"
click at [963, 411] on span "Confirmer" at bounding box center [965, 404] width 7 height 27
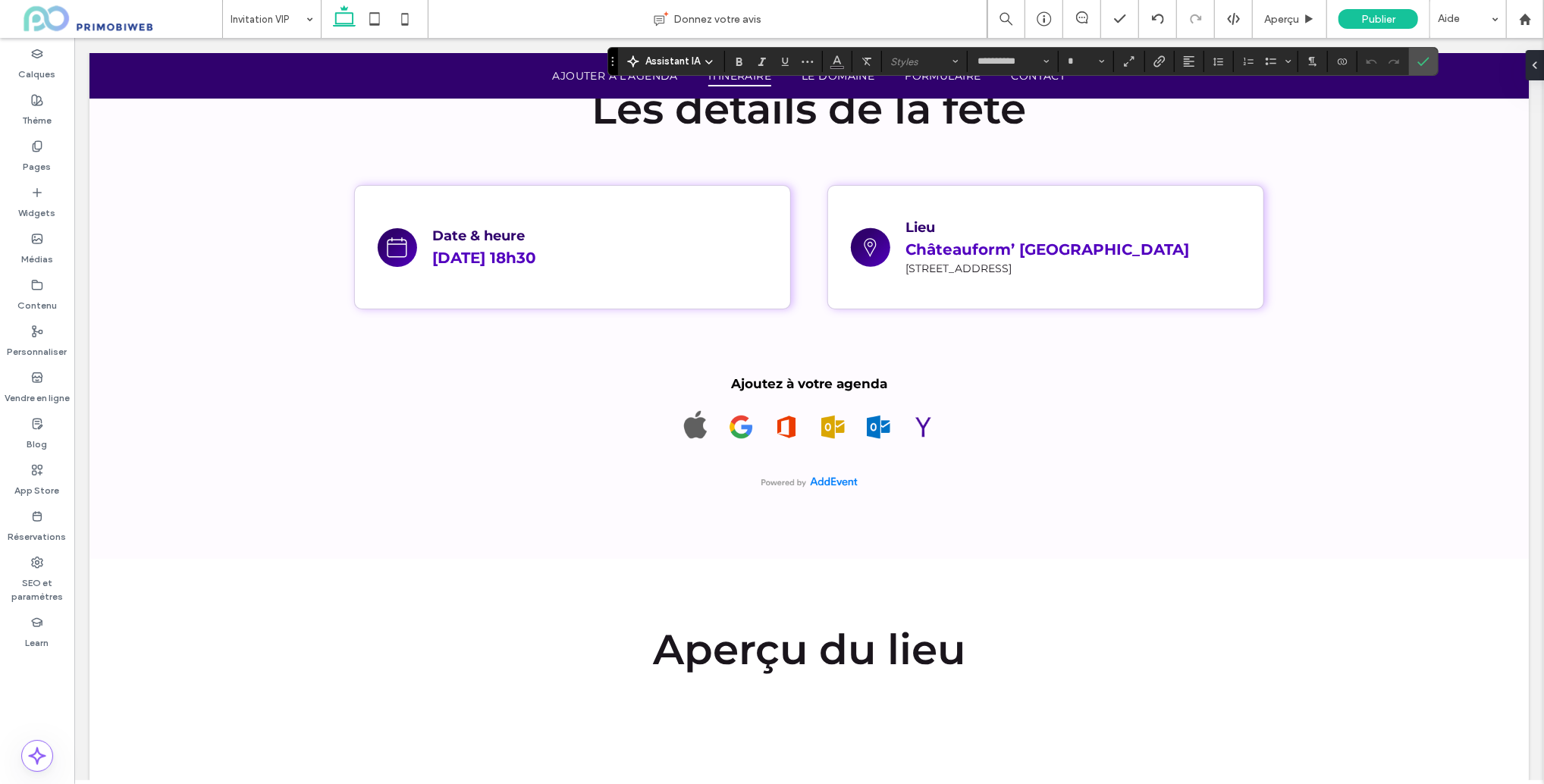
type input "**"
click at [1033, 64] on input "**********" at bounding box center [1008, 62] width 64 height 12
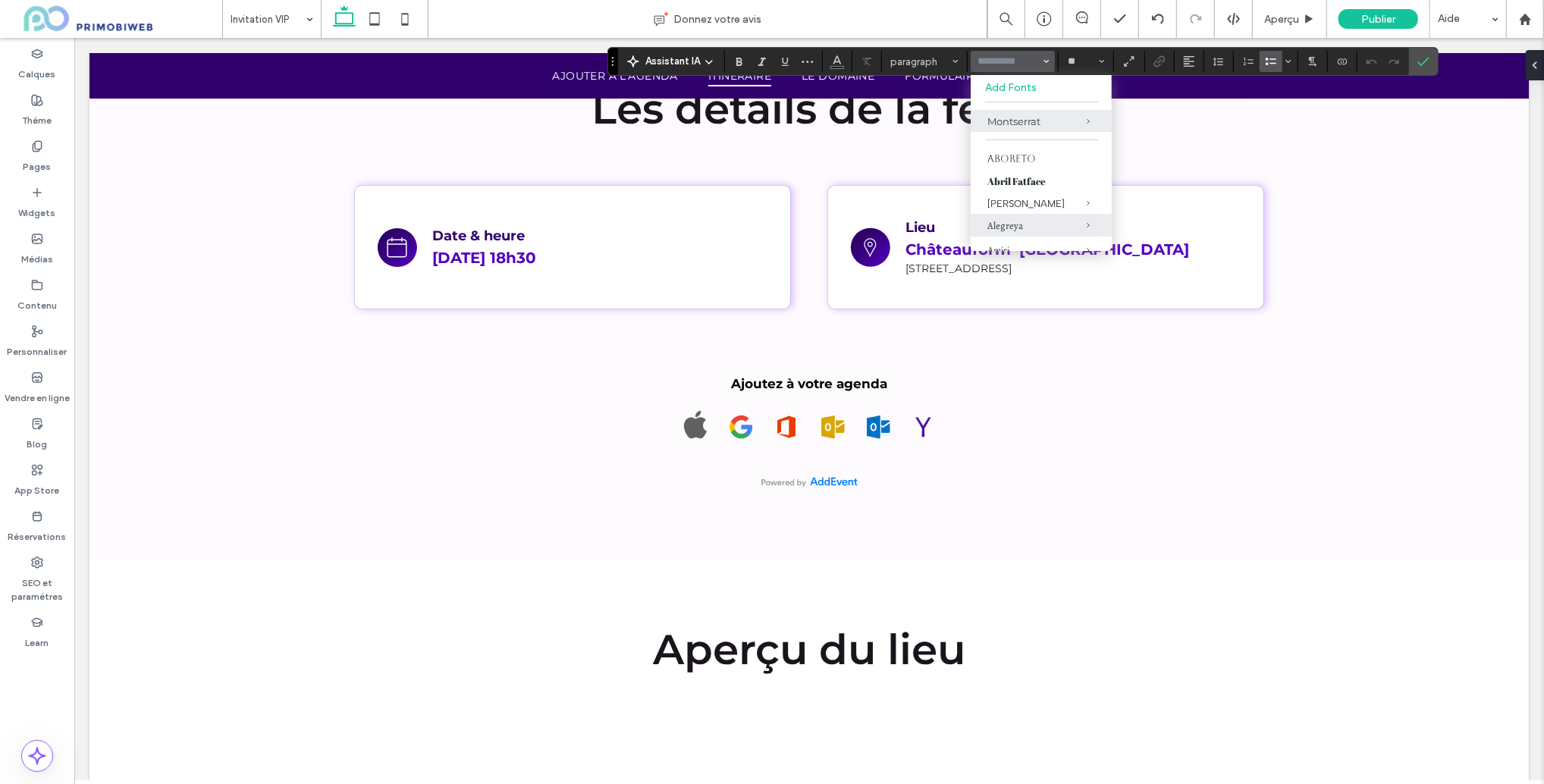
type input "**********"
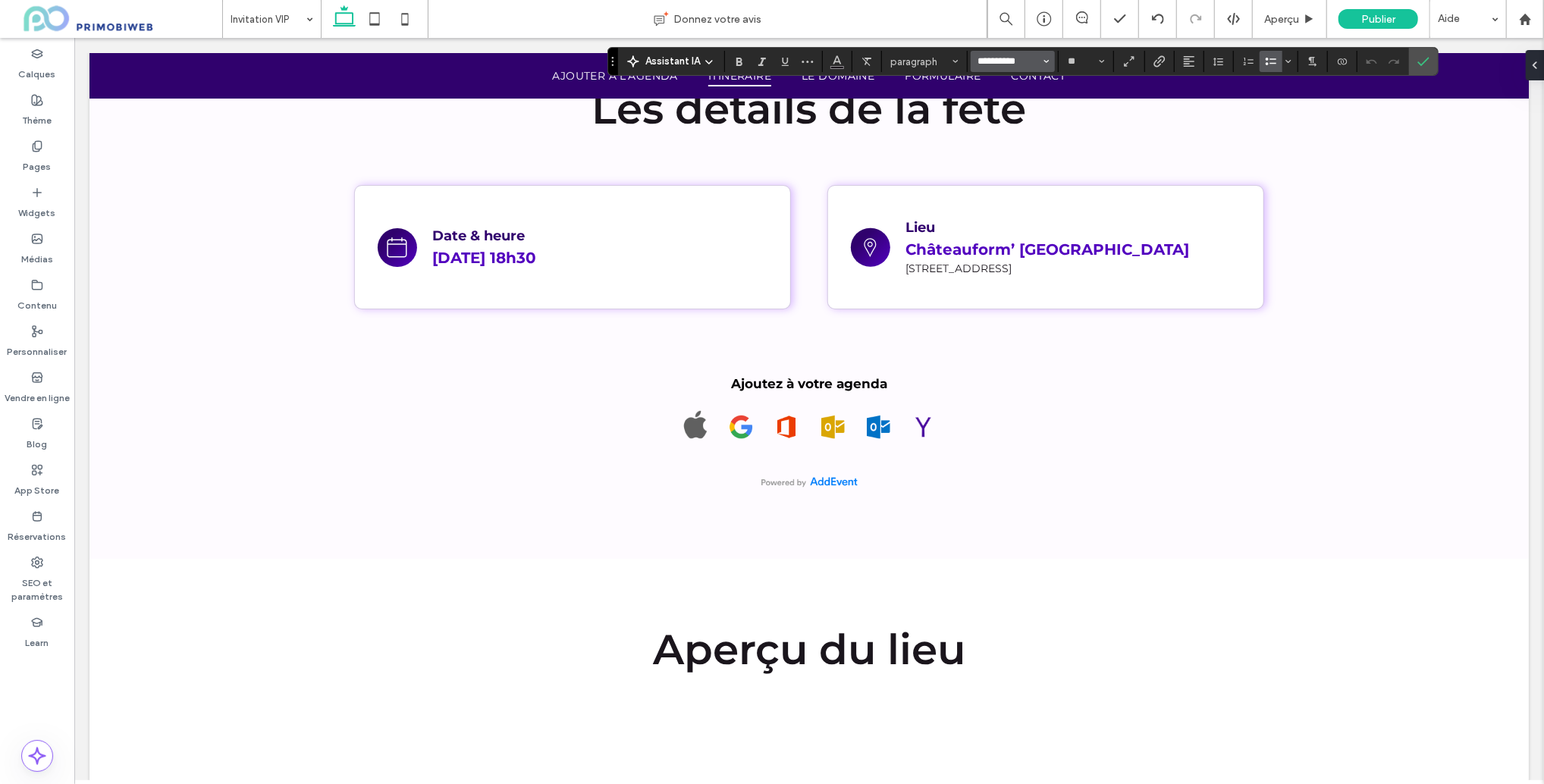
click at [1001, 63] on input "**********" at bounding box center [1008, 62] width 64 height 12
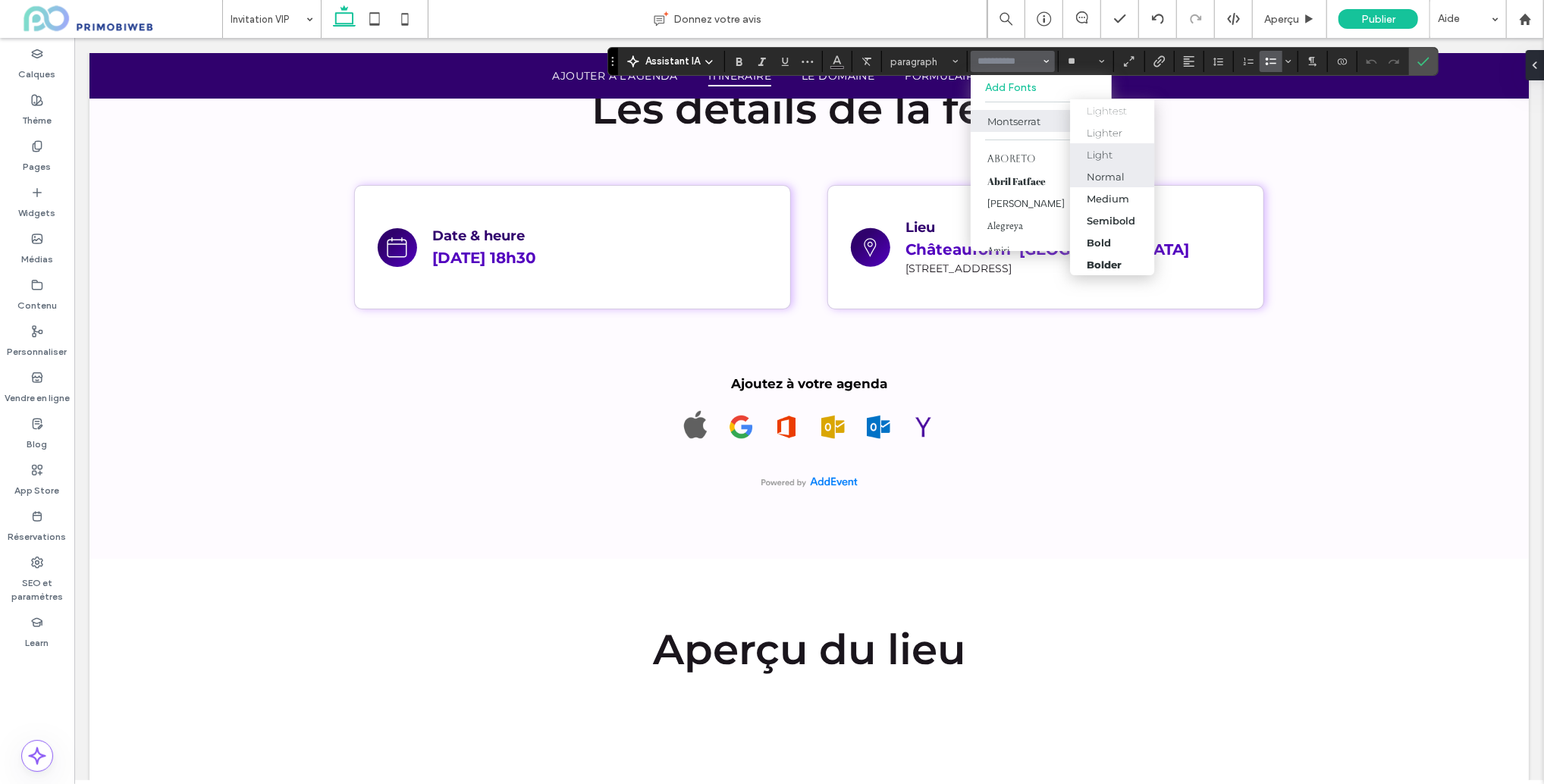
click at [1103, 171] on div "Normal" at bounding box center [1107, 177] width 38 height 12
type input "**********"
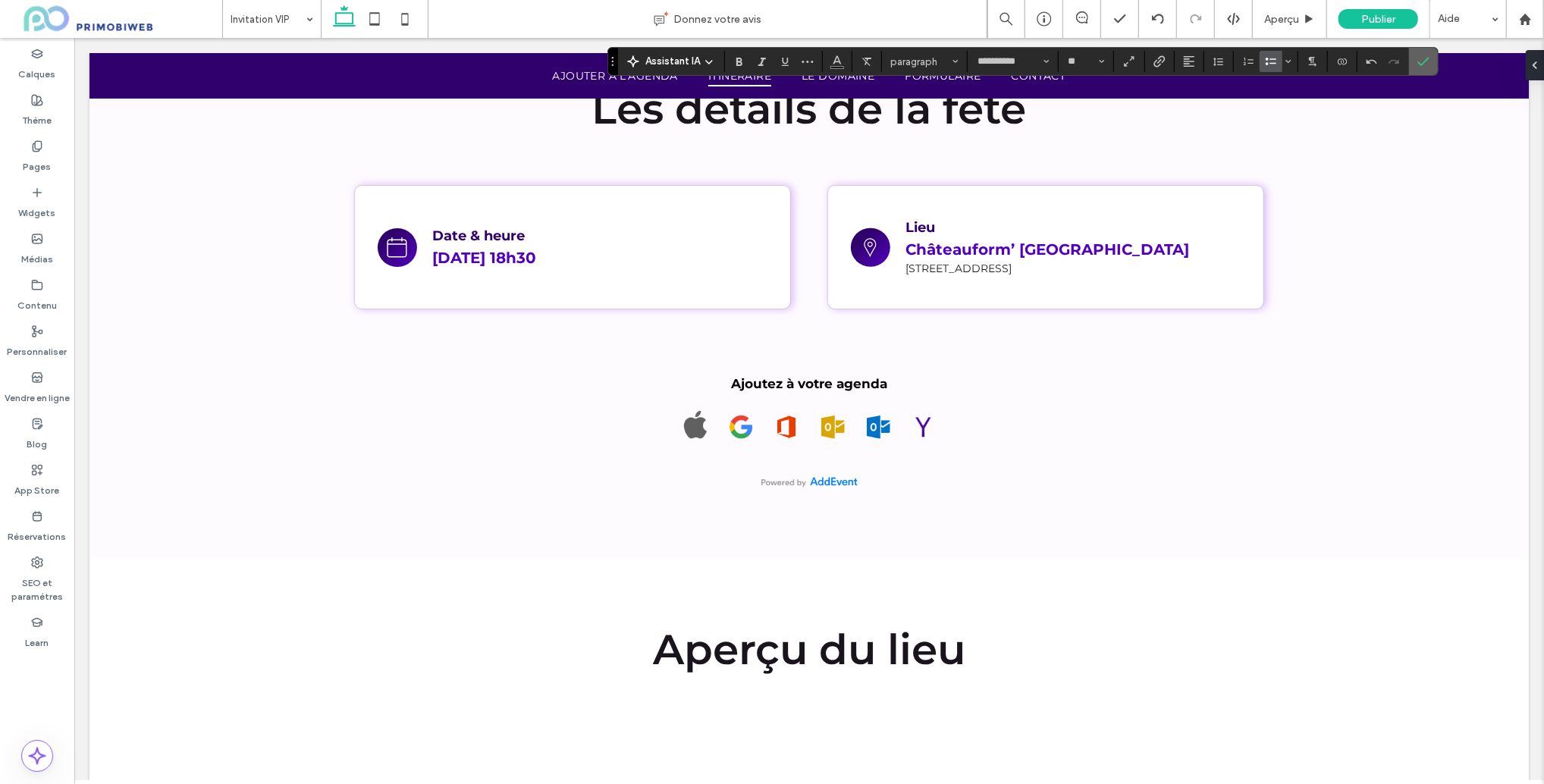
click at [1420, 68] on span "Confirmer" at bounding box center [1421, 62] width 7 height 27
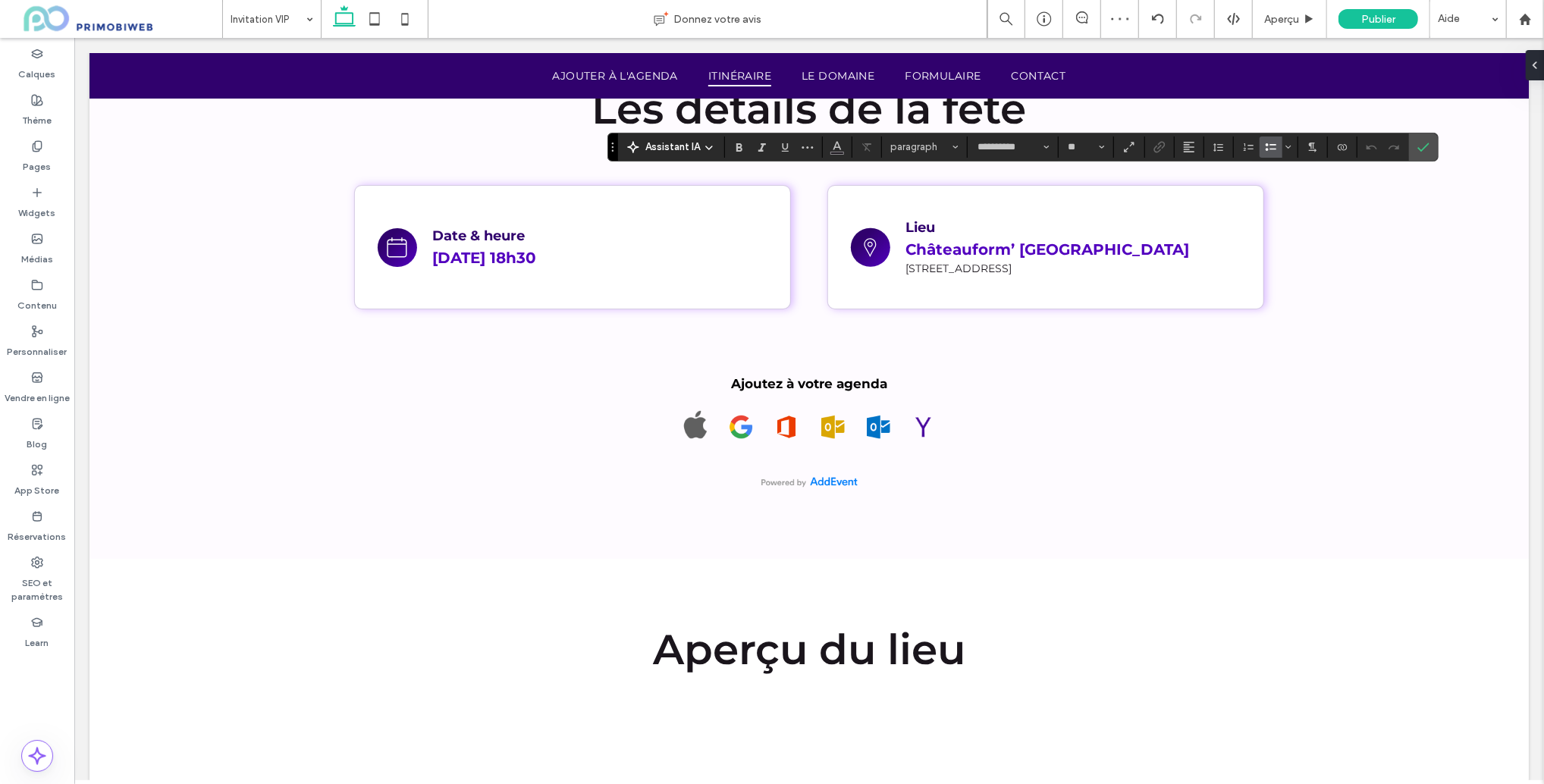
type input "*******"
type input "**"
type input "**********"
type input "**"
click at [1414, 149] on label "Confirmer" at bounding box center [1423, 147] width 23 height 27
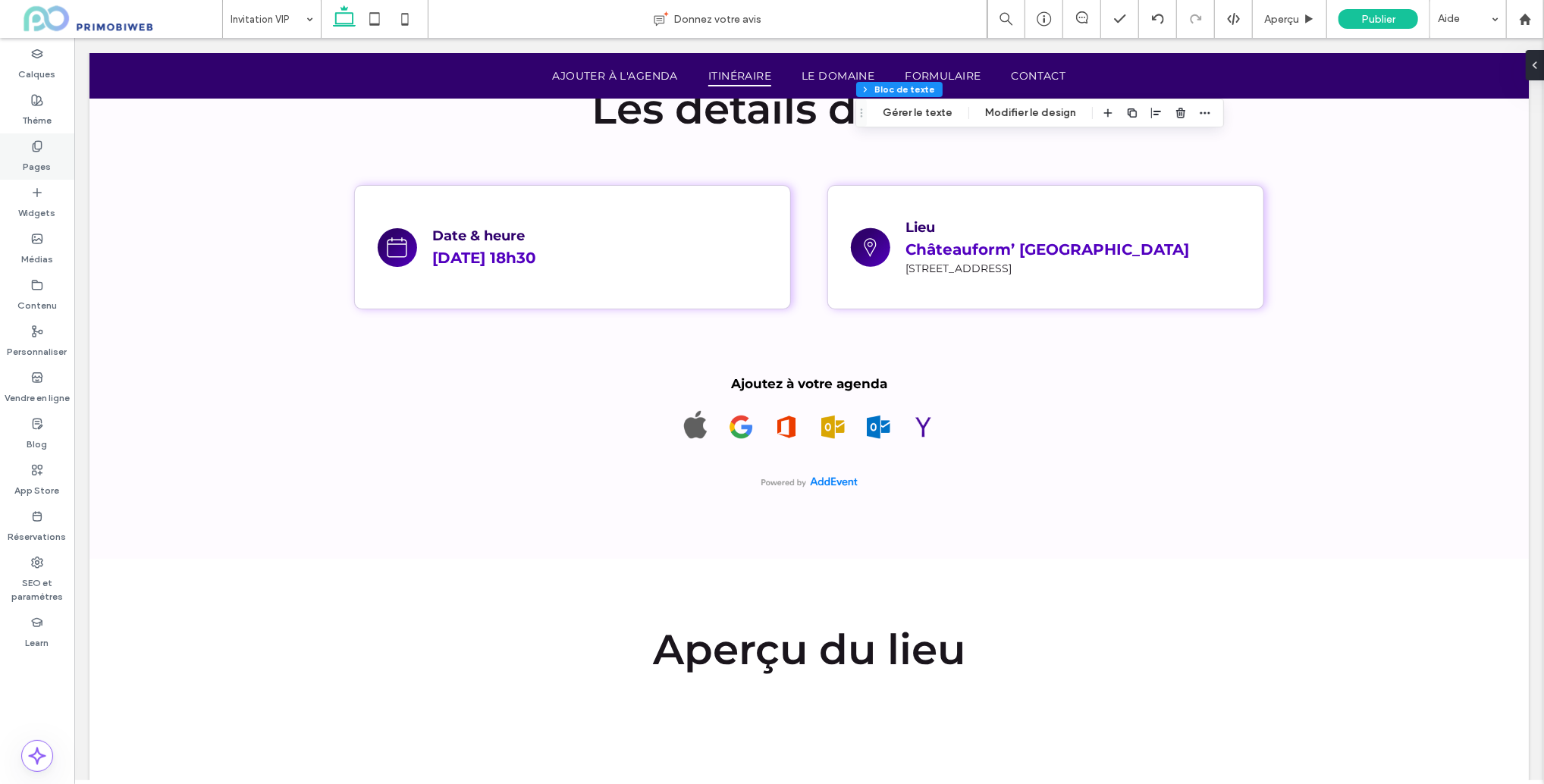
click at [17, 145] on div "Pages" at bounding box center [37, 156] width 74 height 46
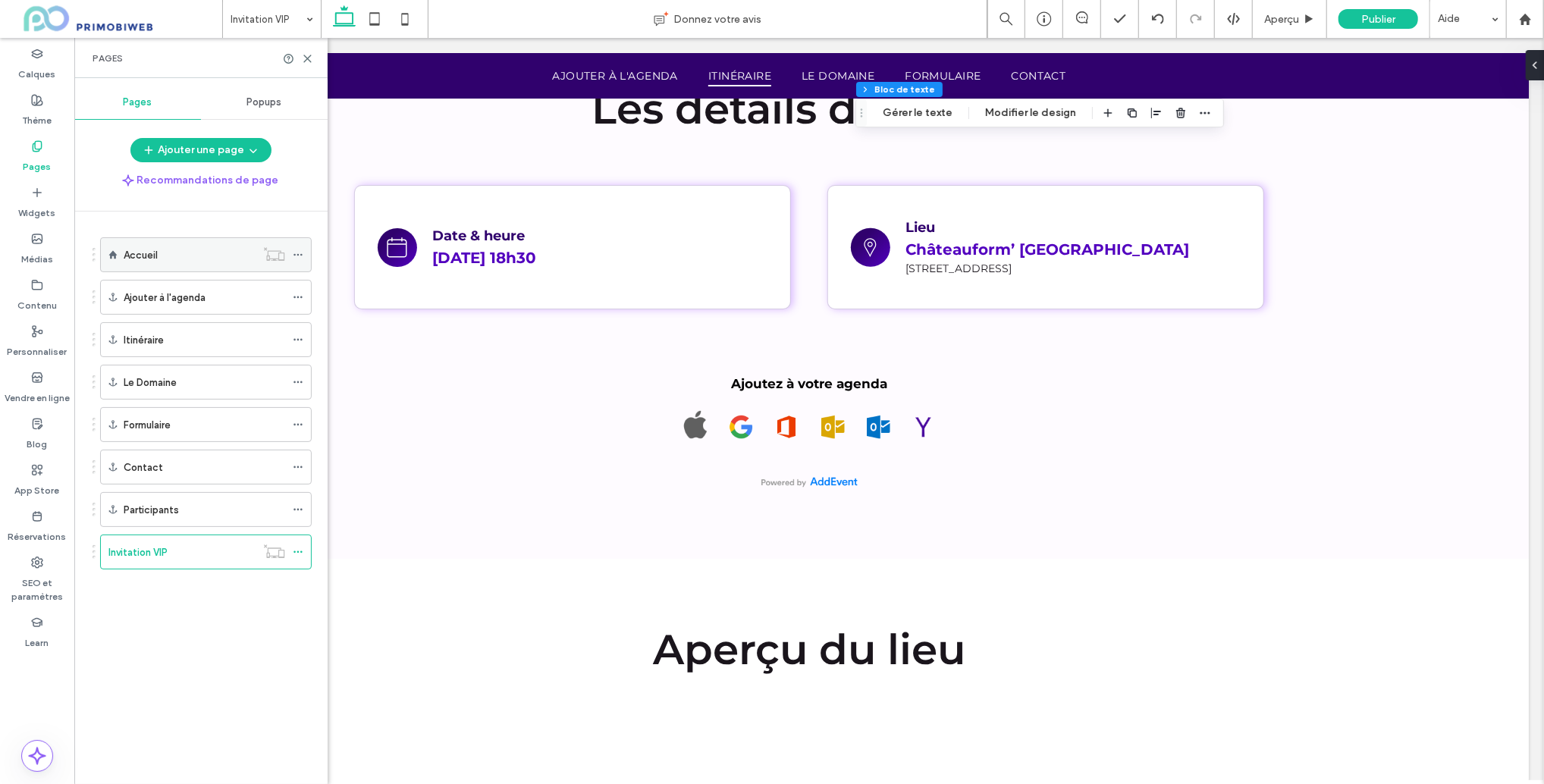
drag, startPoint x: 135, startPoint y: 251, endPoint x: 231, endPoint y: 274, distance: 98.7
click at [135, 251] on label "Accueil" at bounding box center [141, 255] width 34 height 27
click at [305, 56] on icon at bounding box center [307, 58] width 11 height 11
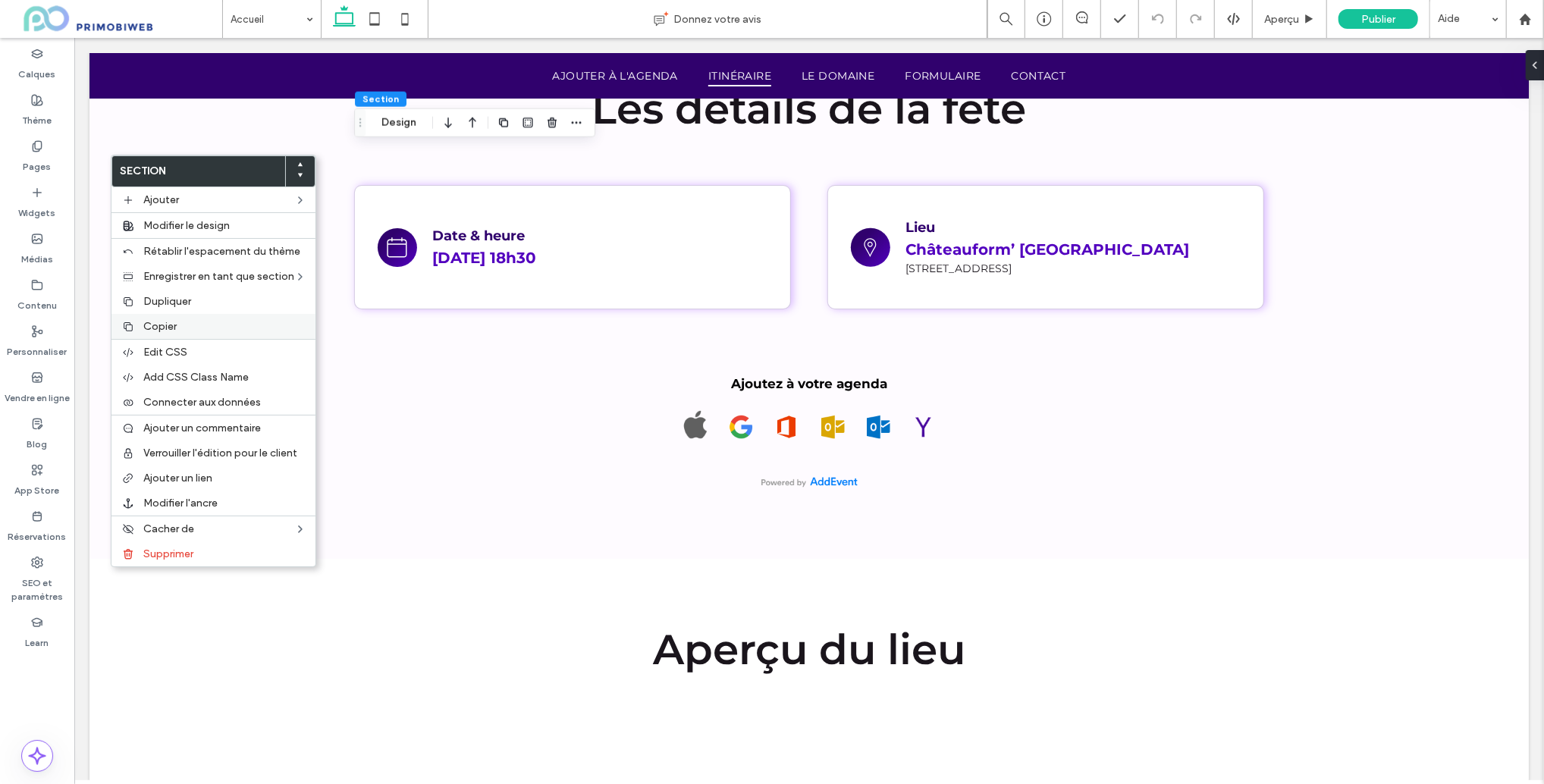
click at [186, 329] on label "Copier" at bounding box center [225, 326] width 163 height 13
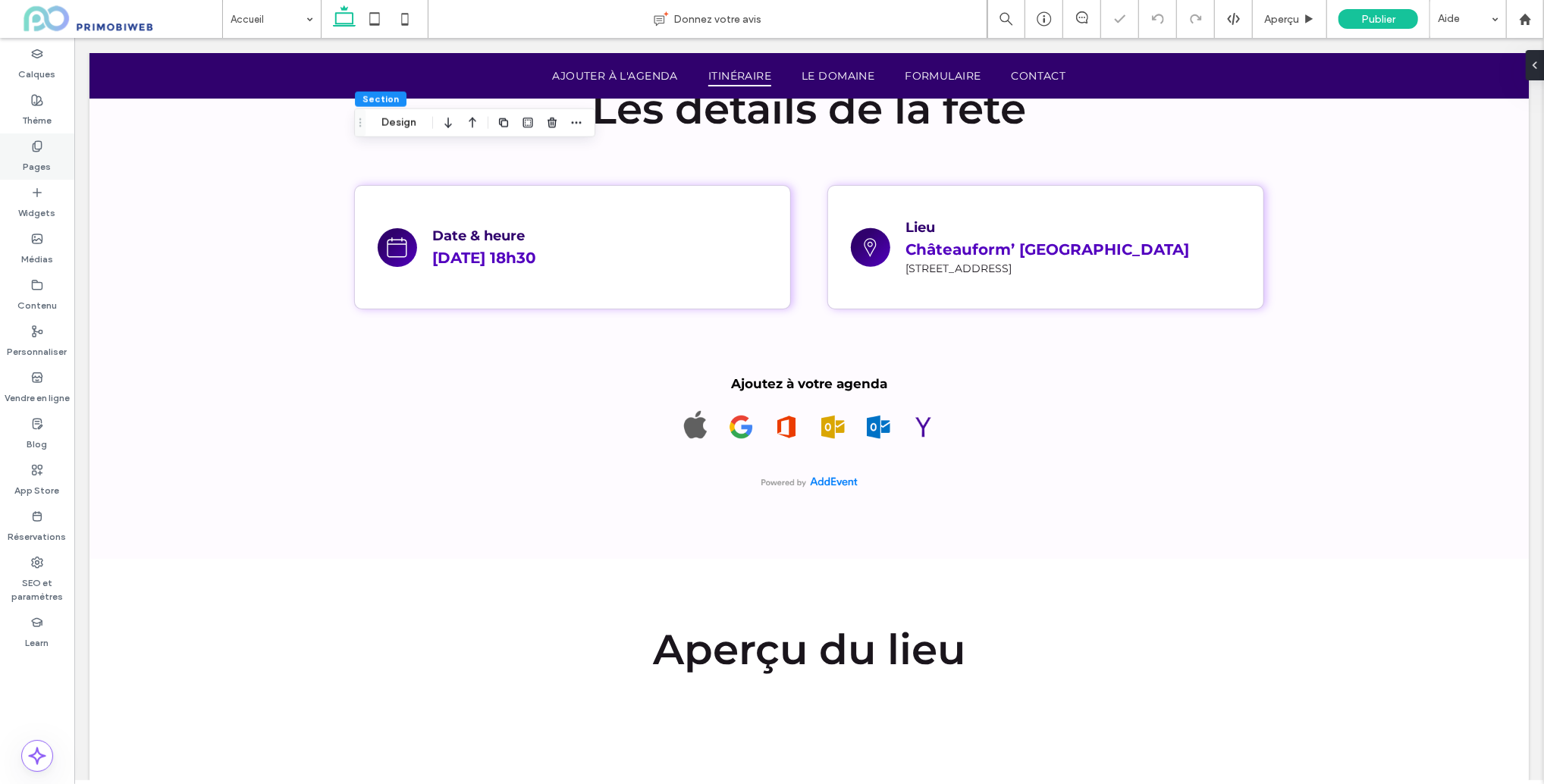
click at [30, 137] on div "Pages" at bounding box center [37, 156] width 74 height 46
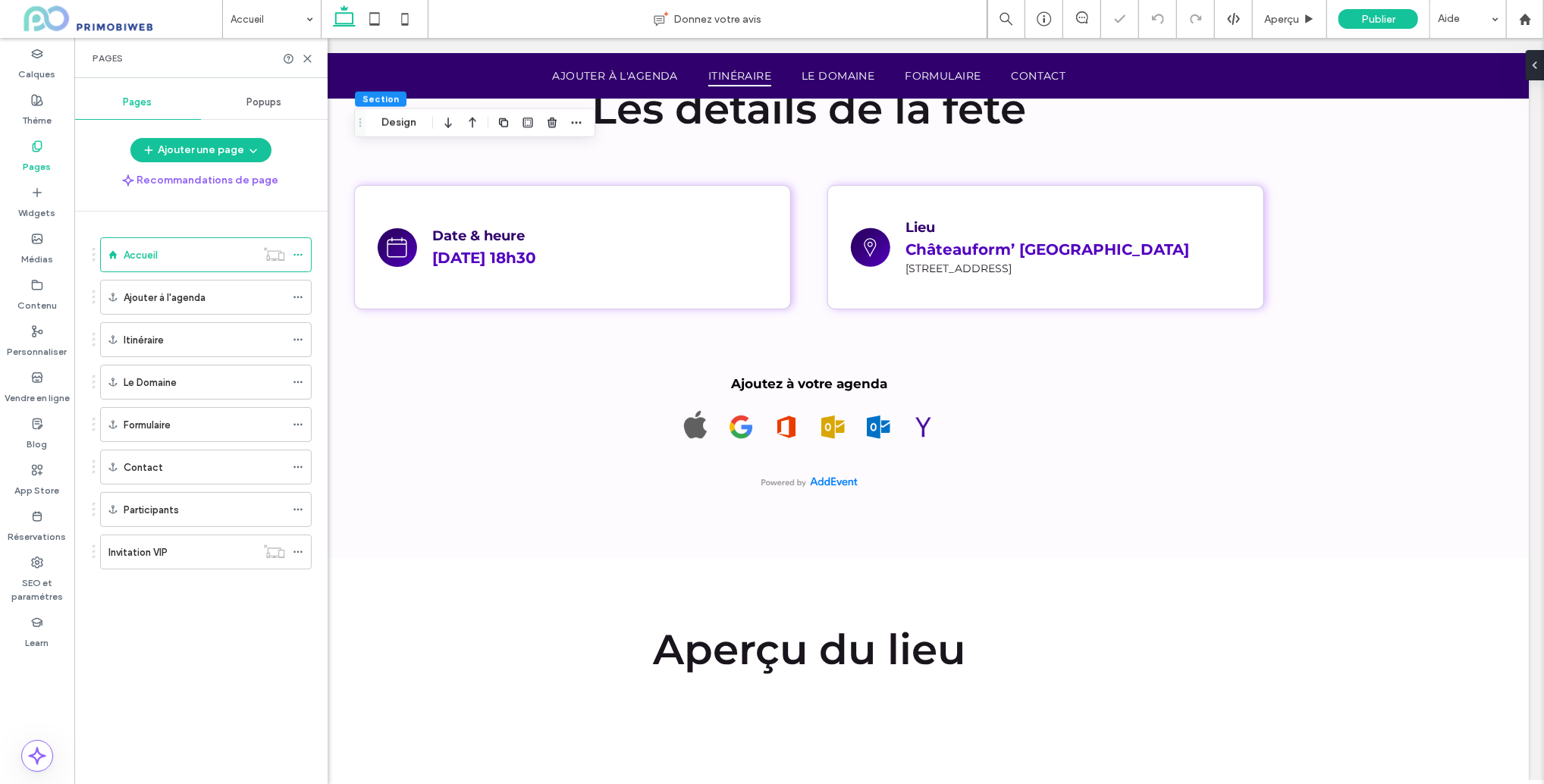
click at [169, 545] on div "Invitation VIP" at bounding box center [182, 552] width 147 height 16
click at [309, 60] on use at bounding box center [308, 59] width 7 height 7
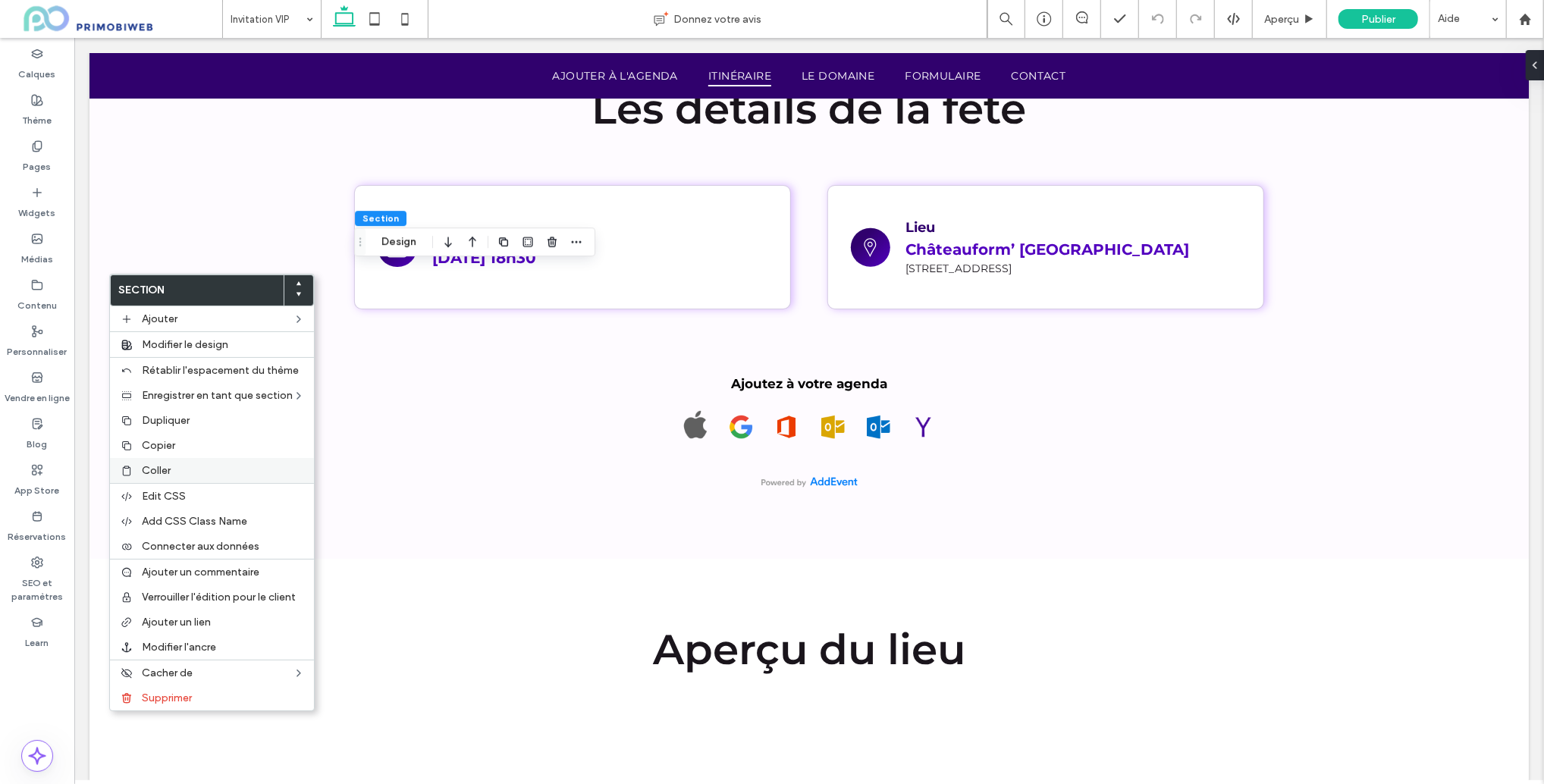
drag, startPoint x: 175, startPoint y: 470, endPoint x: 188, endPoint y: 474, distance: 13.6
click at [175, 470] on label "Coller" at bounding box center [223, 470] width 163 height 13
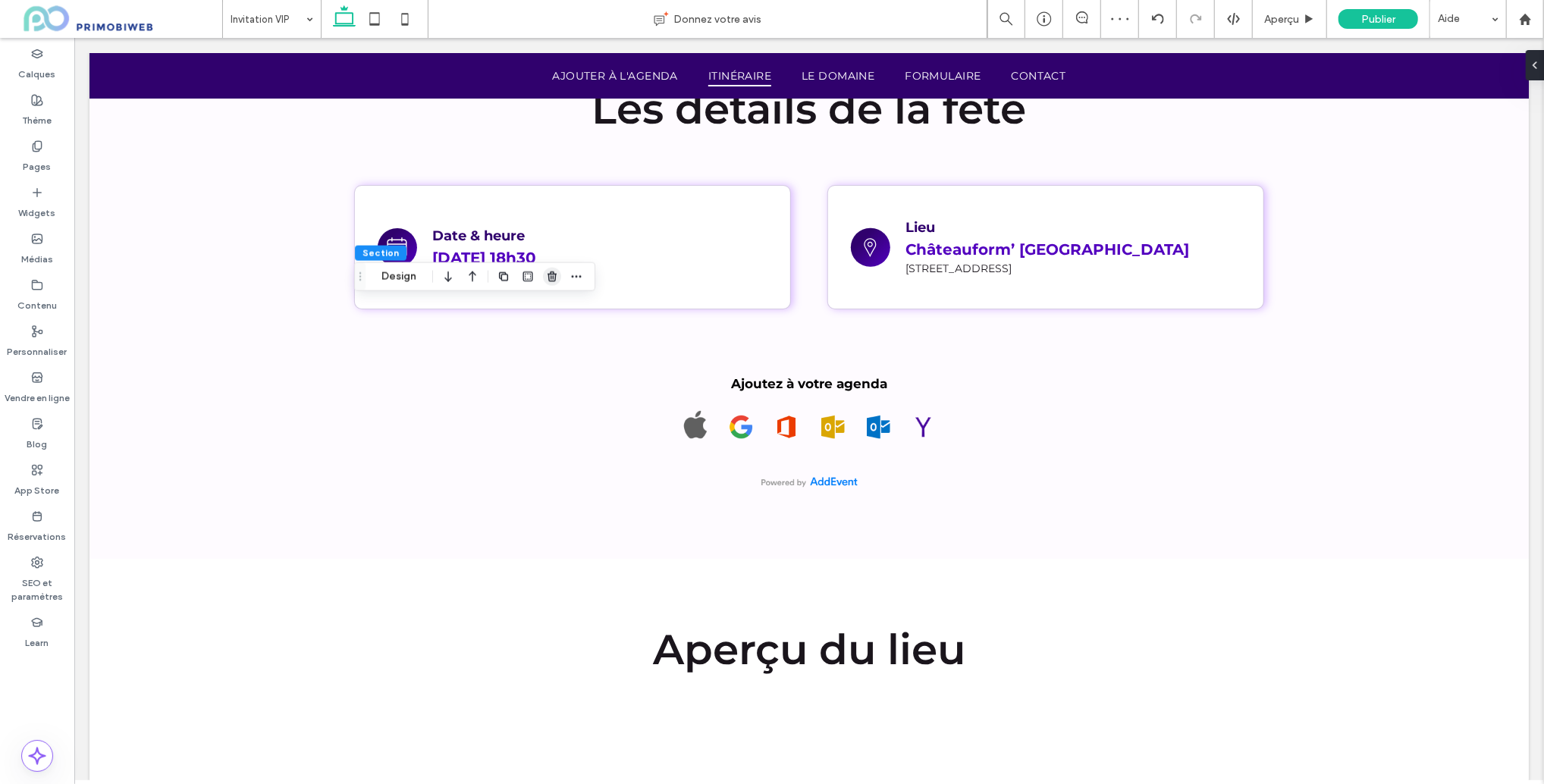
click at [550, 276] on icon "button" at bounding box center [552, 277] width 12 height 12
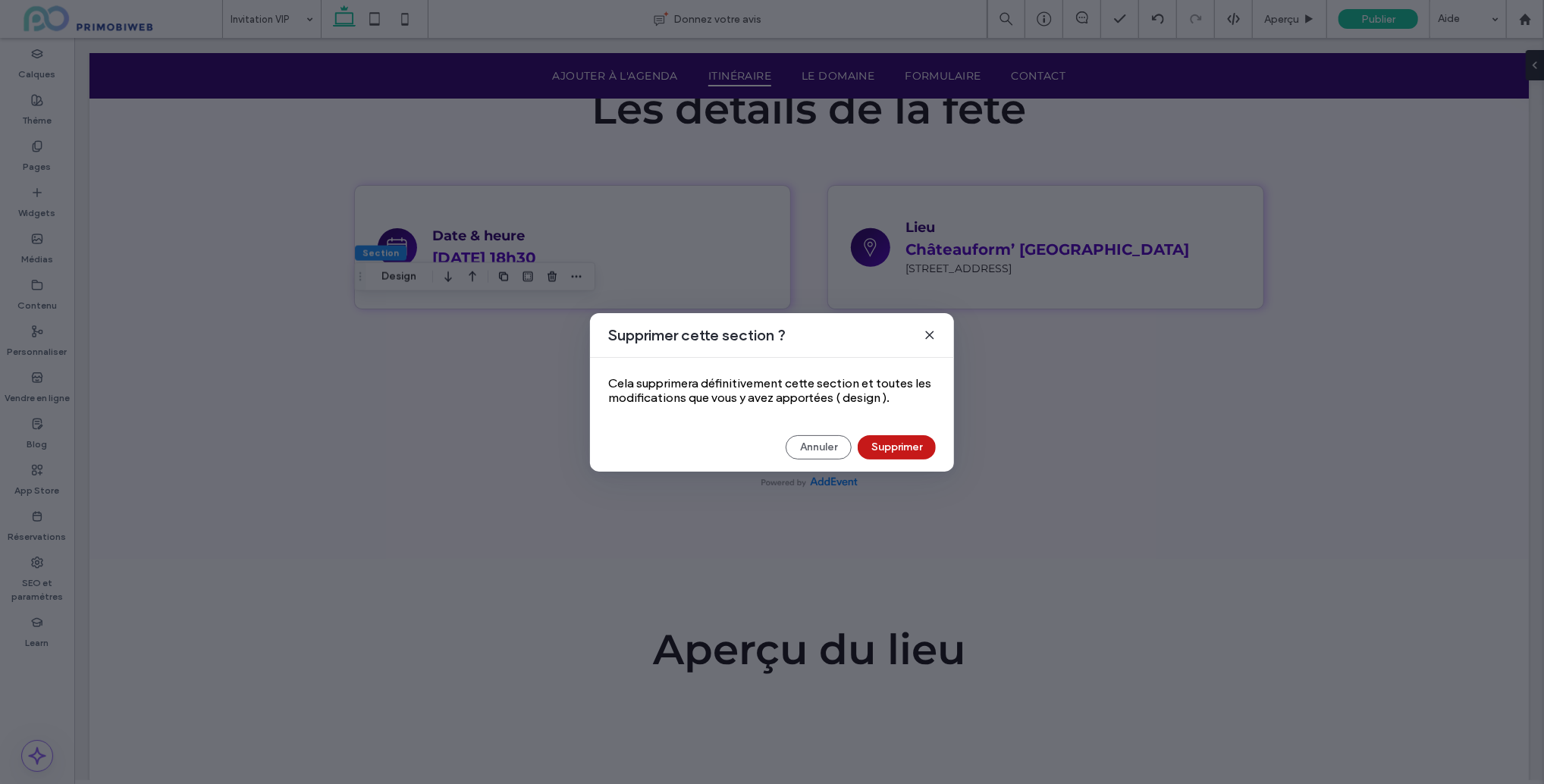
click at [890, 441] on button "Supprimer" at bounding box center [896, 447] width 78 height 24
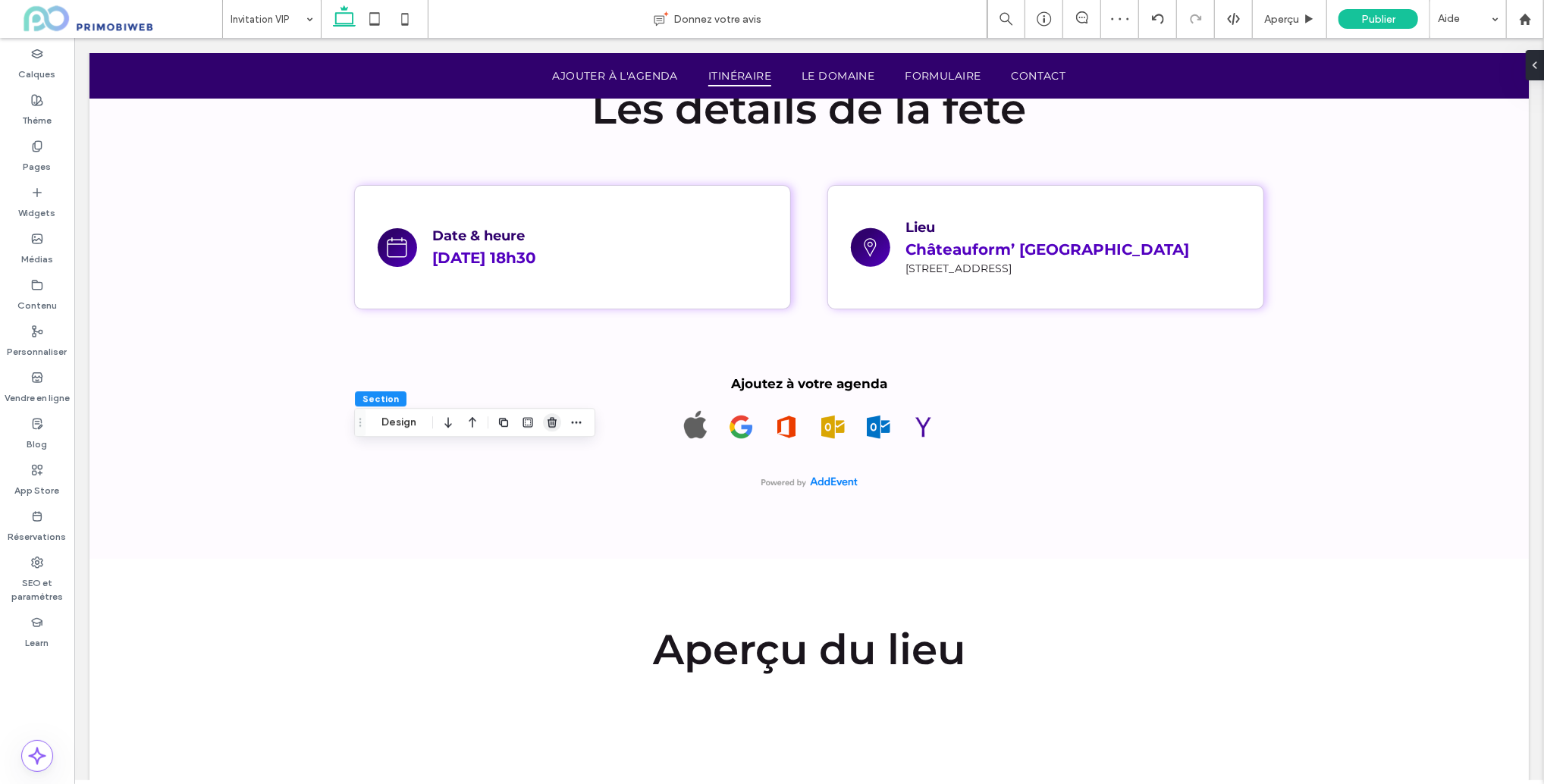
click at [547, 423] on icon "button" at bounding box center [552, 422] width 12 height 12
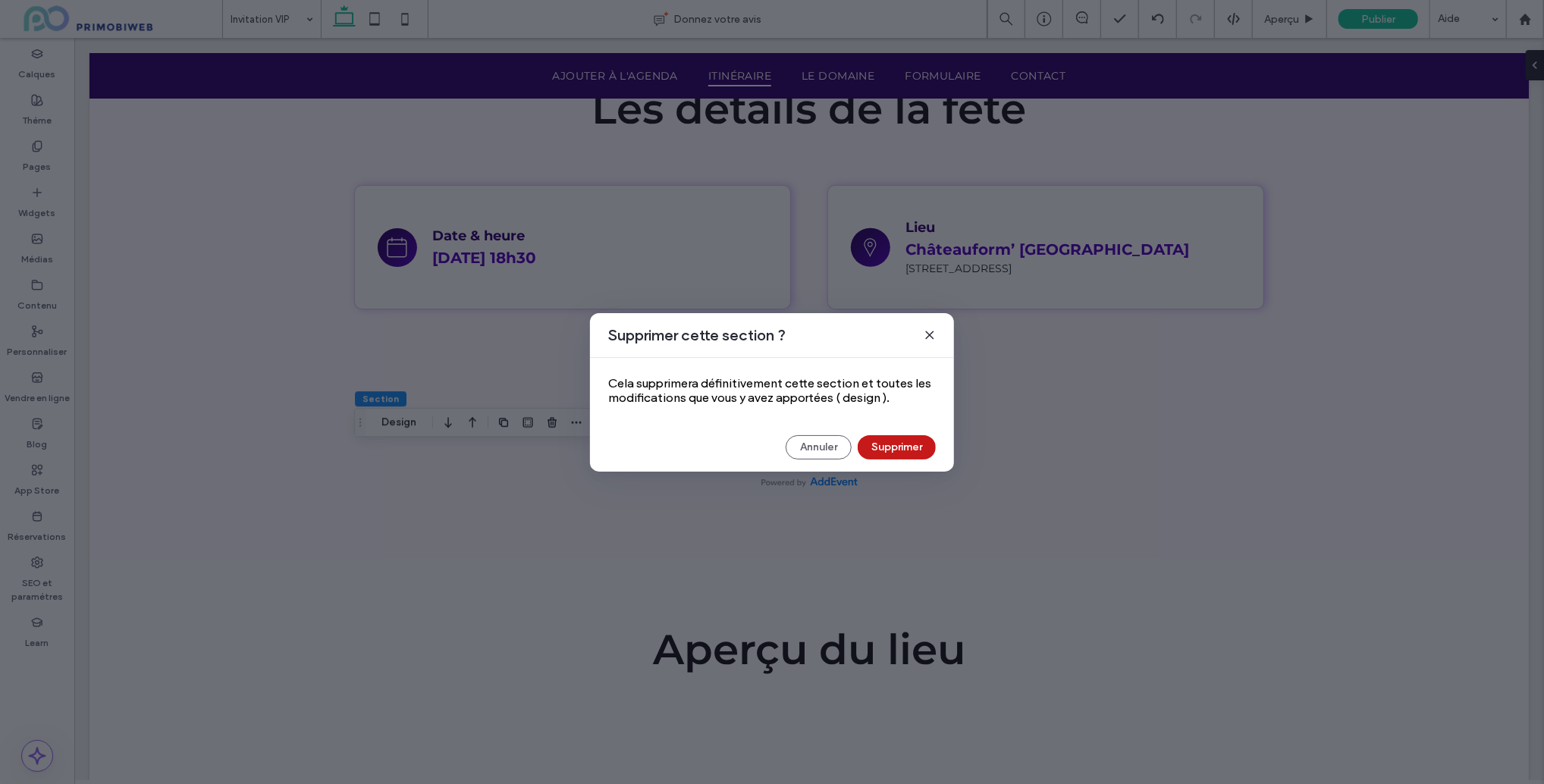
click at [899, 442] on button "Supprimer" at bounding box center [896, 447] width 78 height 24
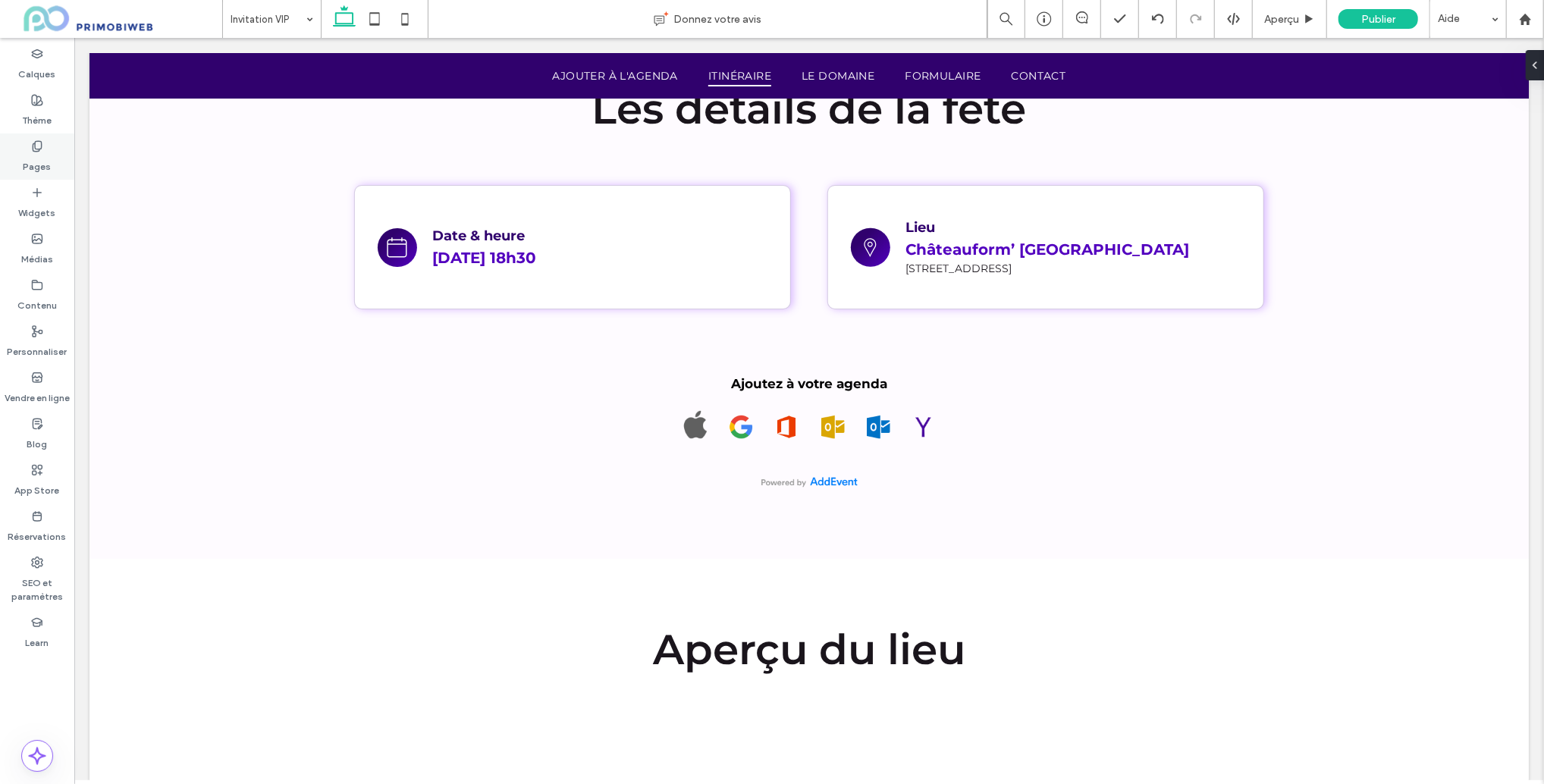
click at [36, 146] on icon at bounding box center [37, 146] width 12 height 12
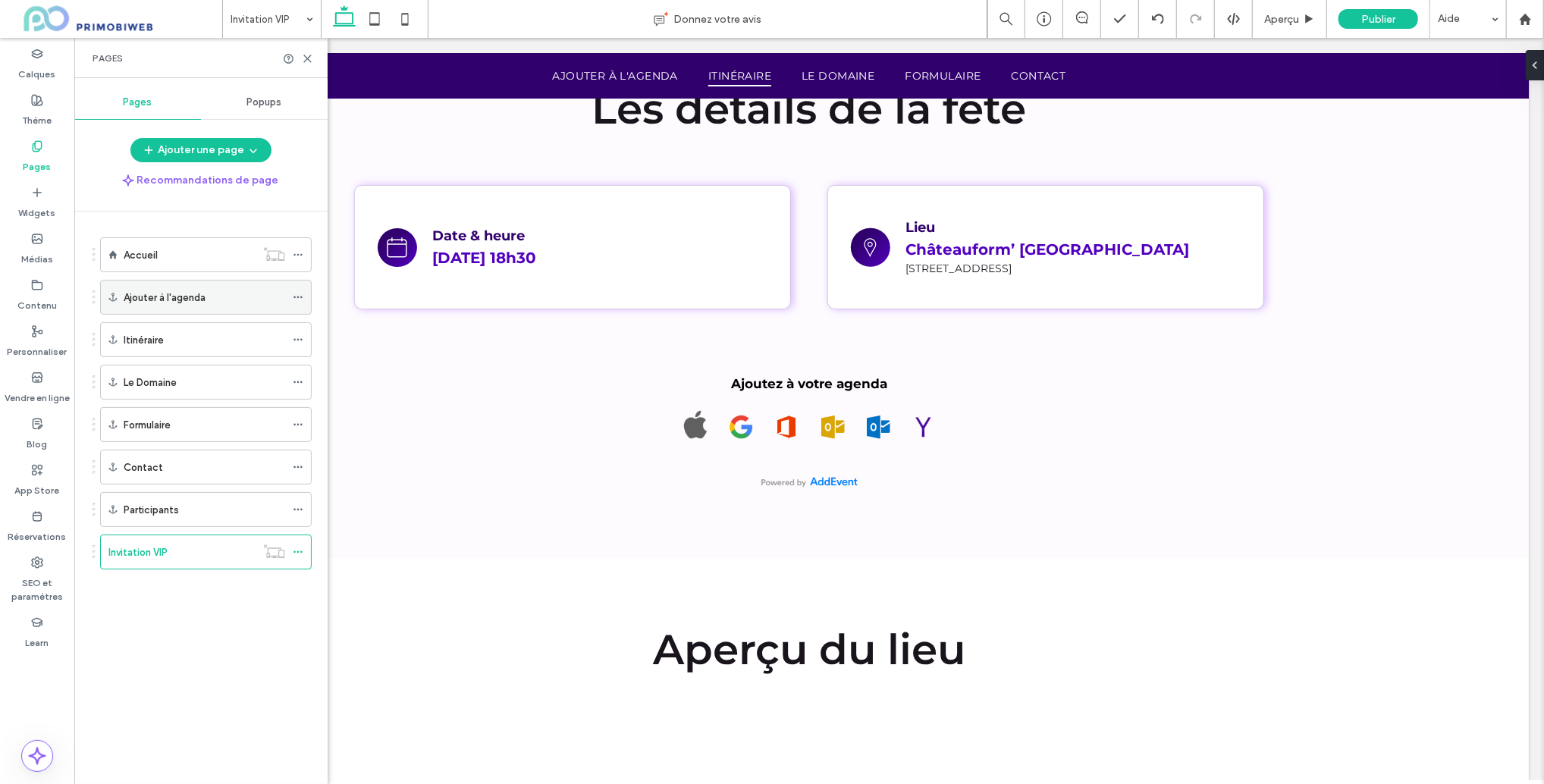
drag, startPoint x: 299, startPoint y: 292, endPoint x: 305, endPoint y: 308, distance: 17.1
click at [299, 292] on icon at bounding box center [298, 297] width 10 height 10
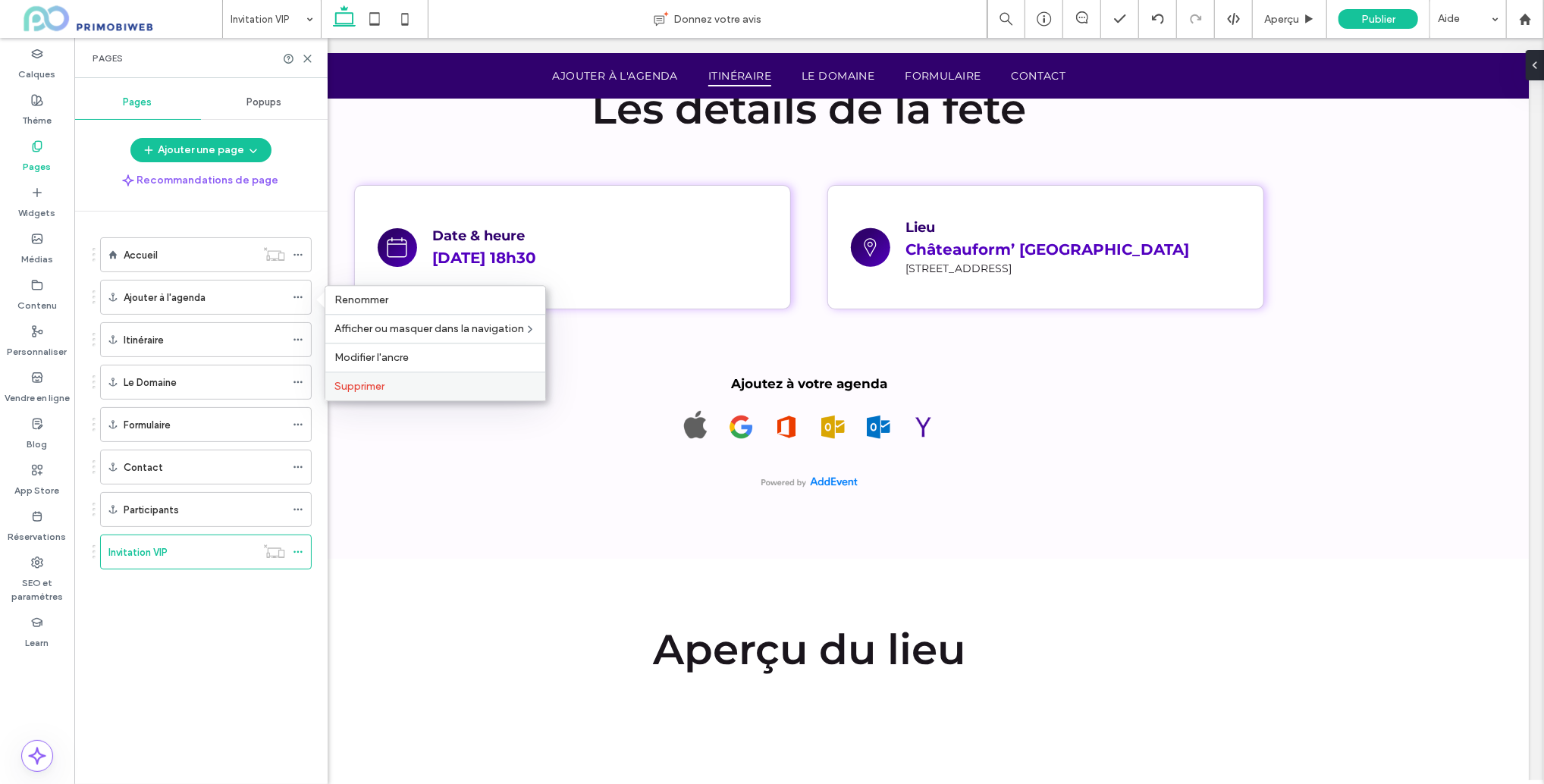
click at [358, 389] on span "Supprimer" at bounding box center [359, 386] width 50 height 13
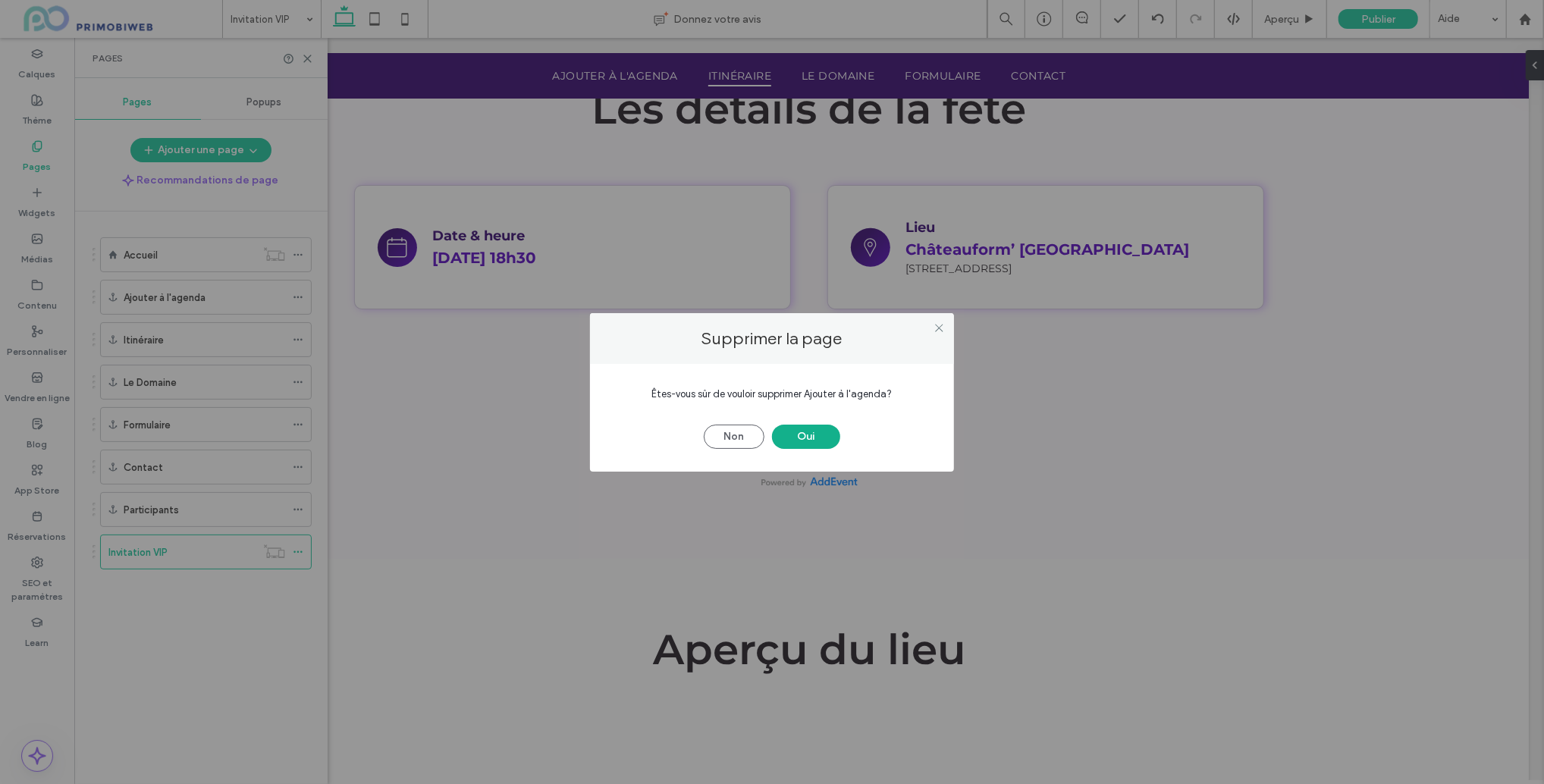
drag, startPoint x: 807, startPoint y: 434, endPoint x: 780, endPoint y: 433, distance: 27.0
click at [806, 434] on button "Oui" at bounding box center [807, 437] width 68 height 24
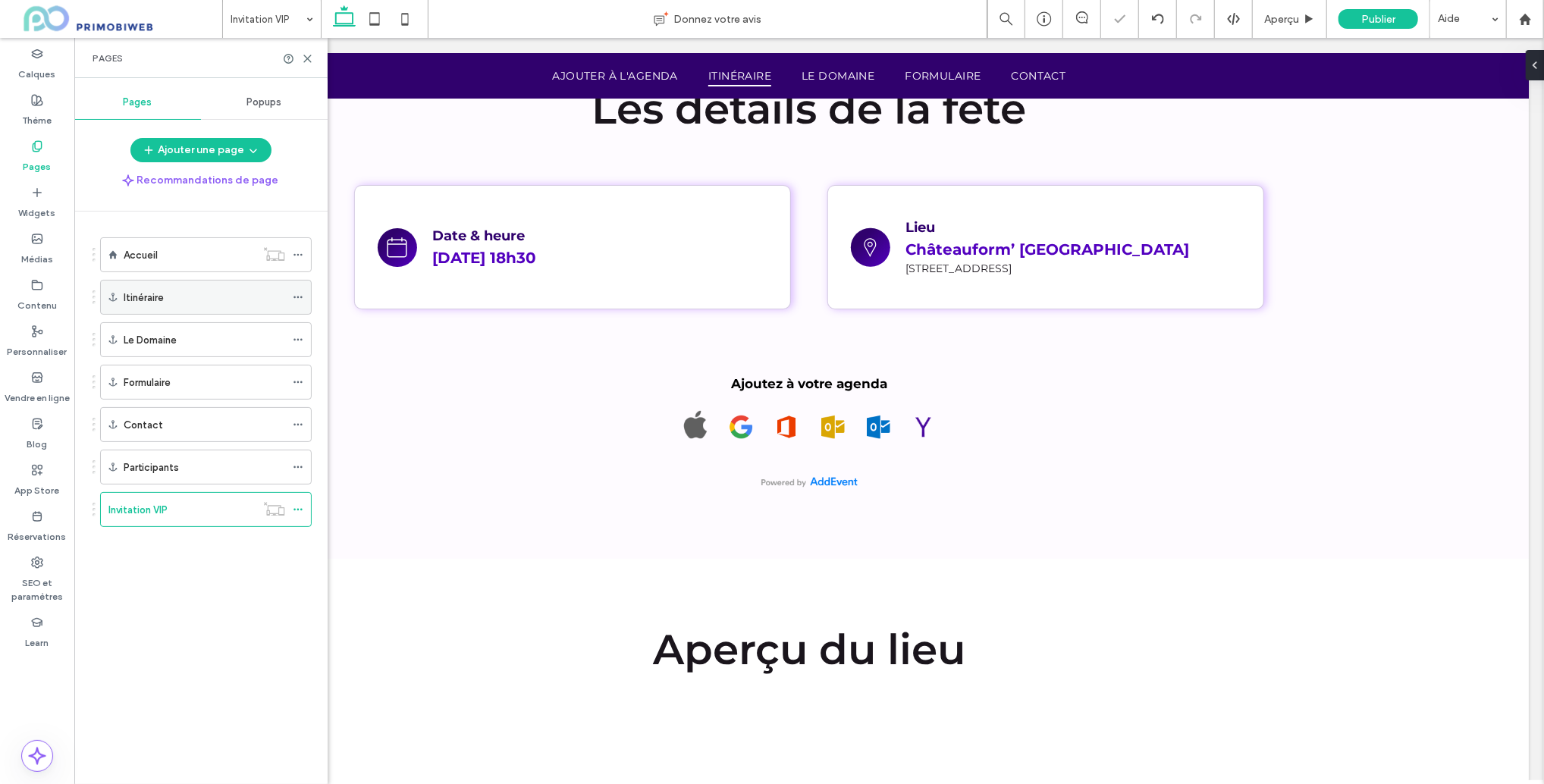
click at [298, 298] on icon at bounding box center [298, 297] width 10 height 10
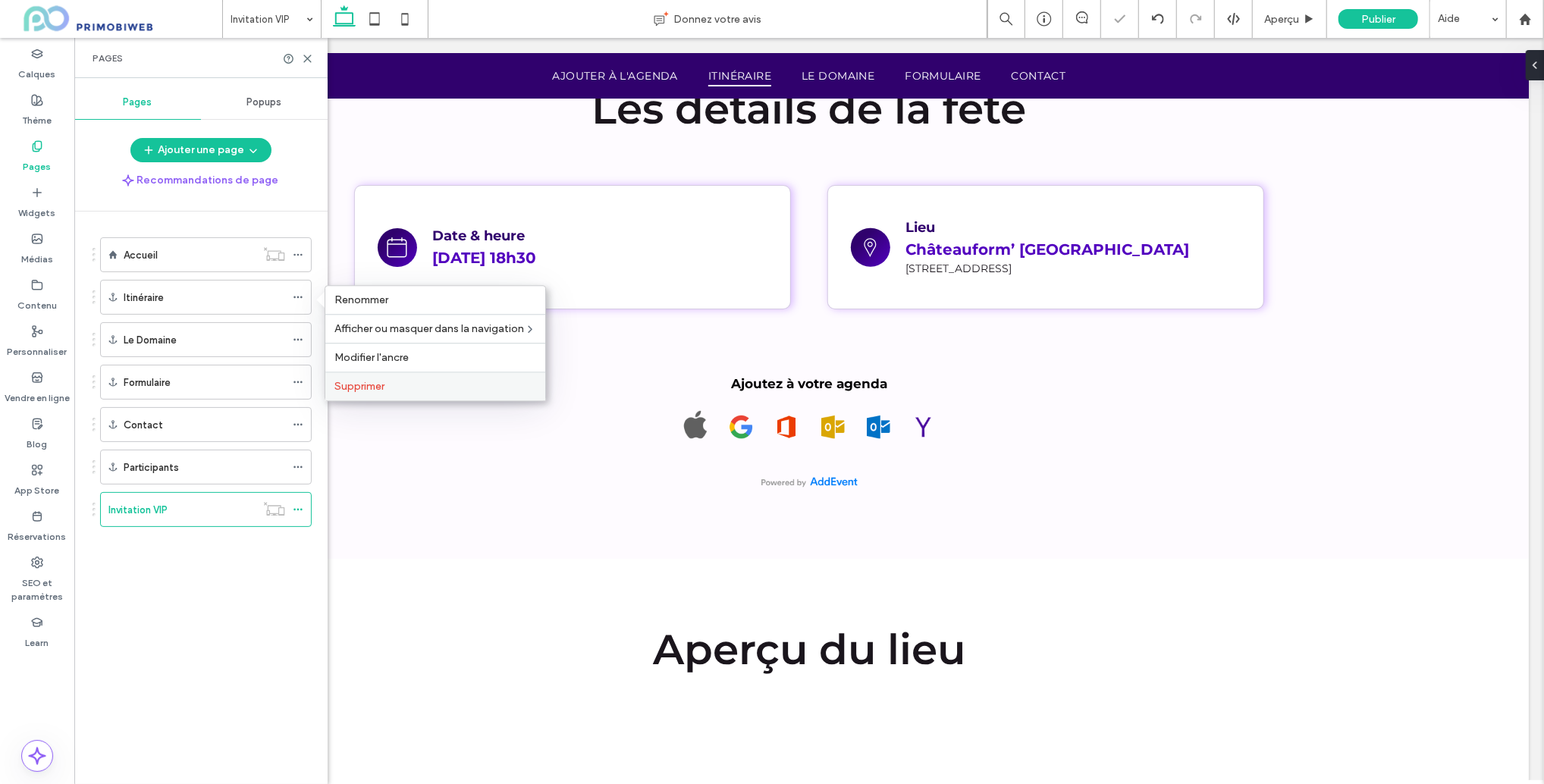
click at [415, 386] on label "Supprimer" at bounding box center [435, 386] width 202 height 13
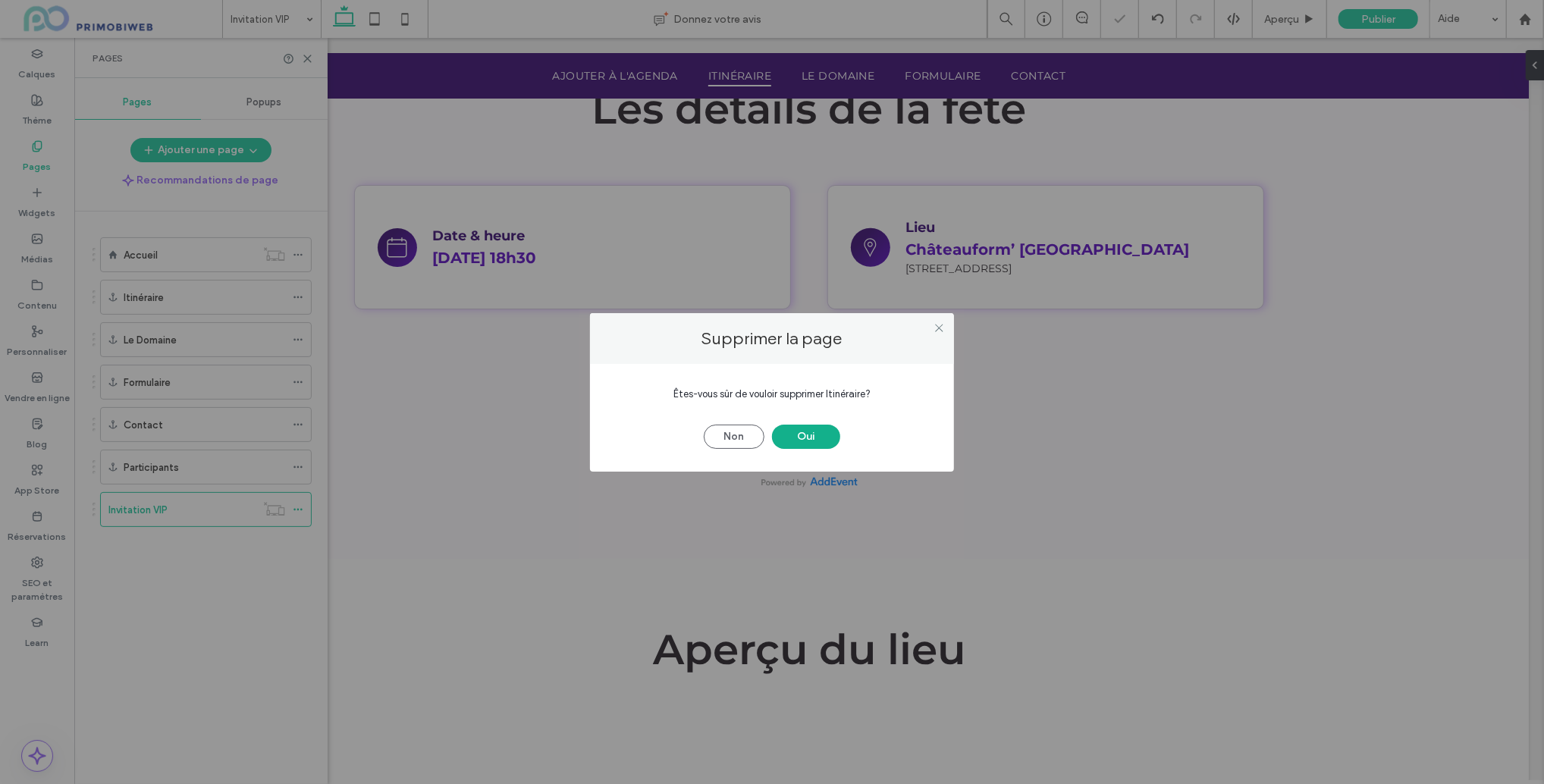
click at [785, 439] on button "Oui" at bounding box center [807, 437] width 68 height 24
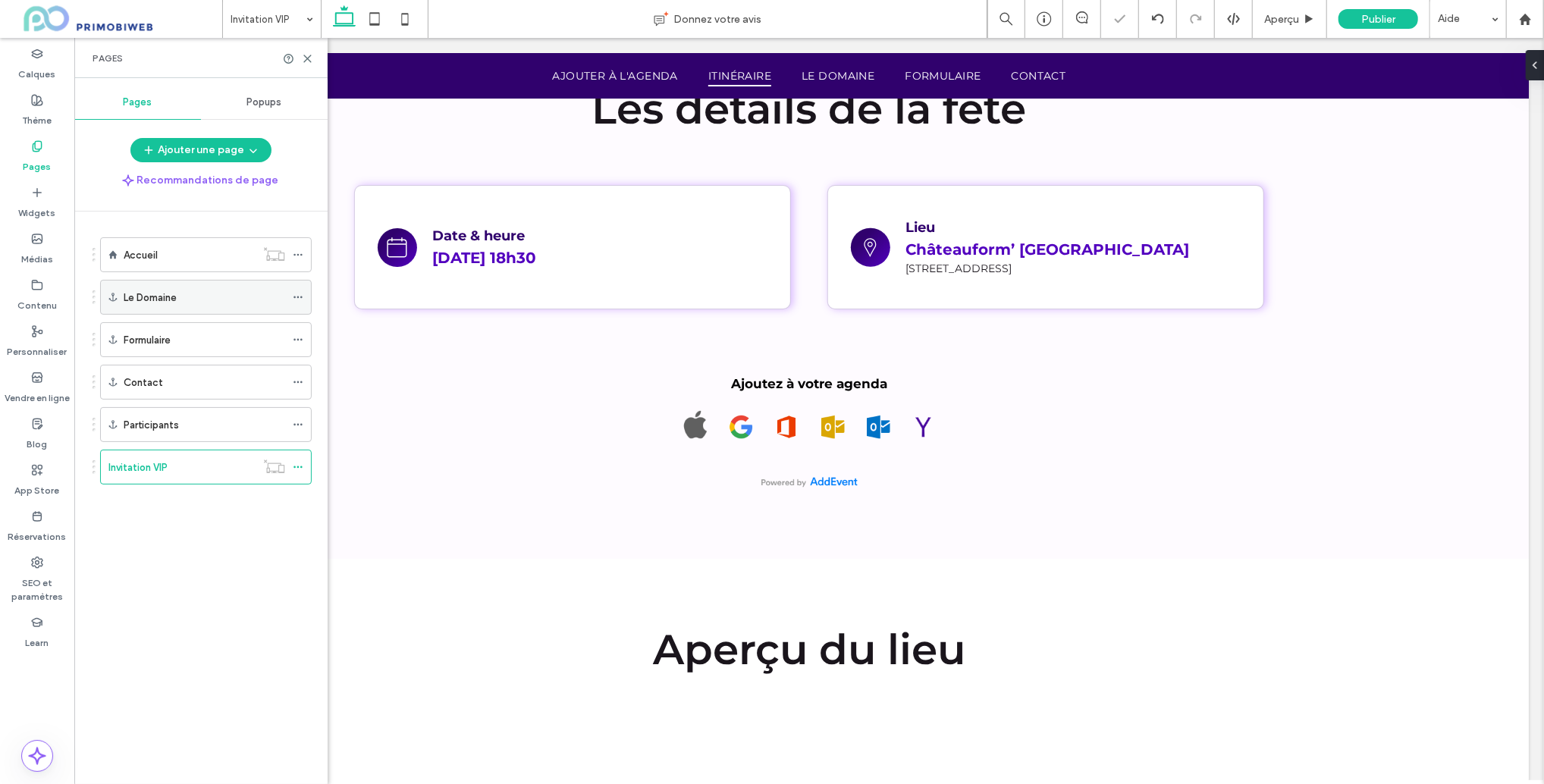
click at [299, 293] on icon at bounding box center [298, 297] width 10 height 10
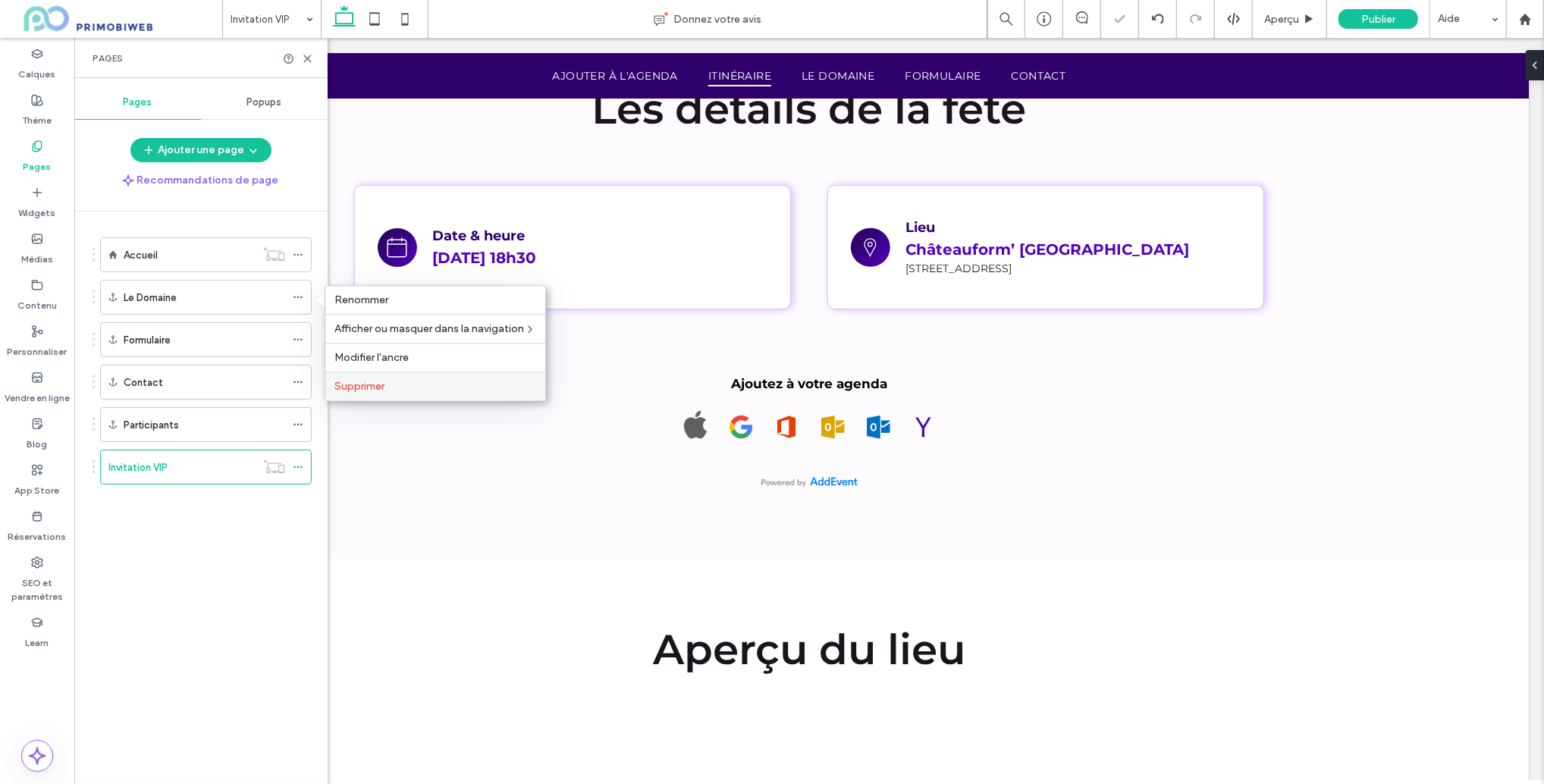
click at [401, 384] on label "Supprimer" at bounding box center [435, 386] width 202 height 13
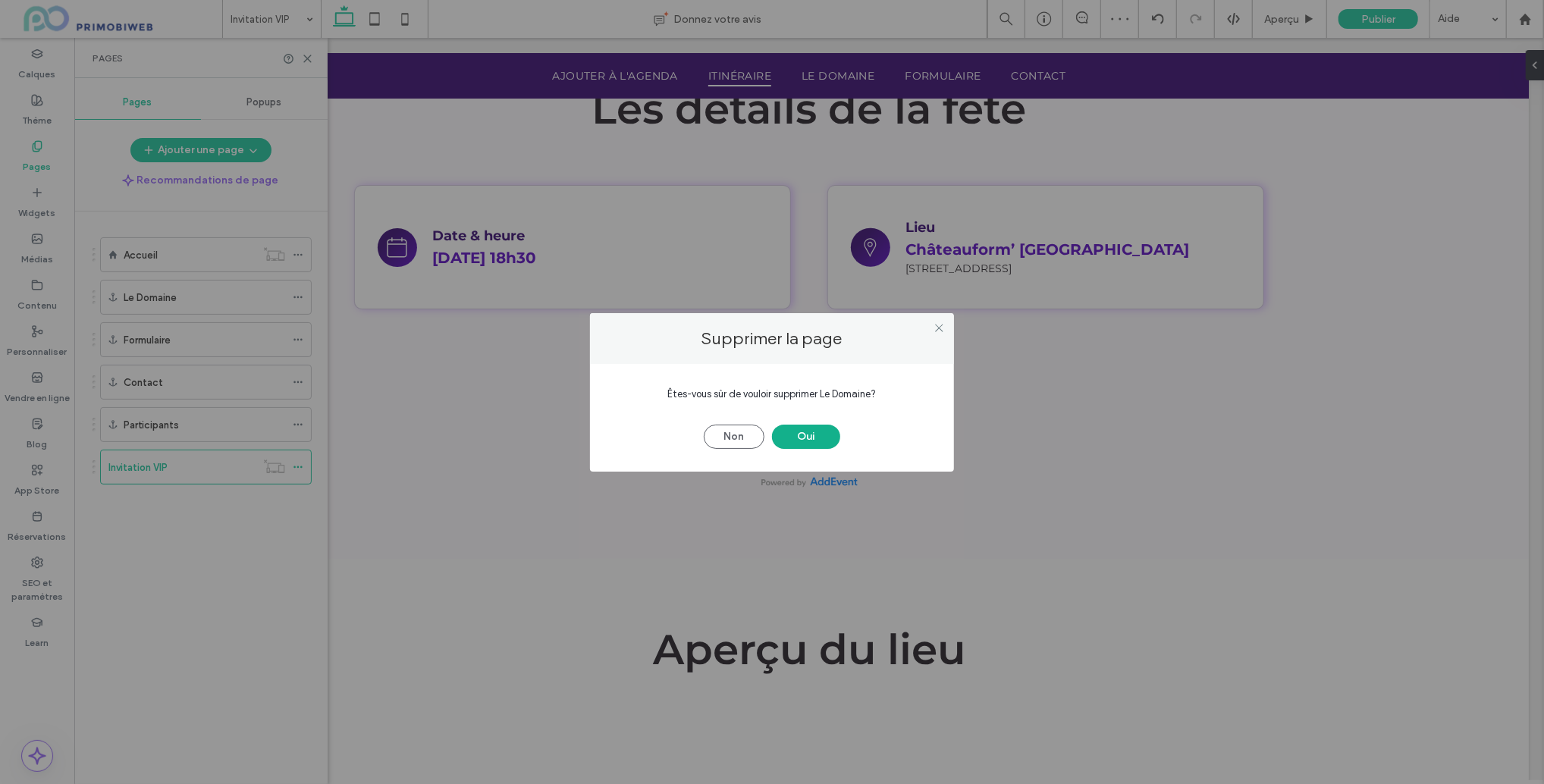
click at [815, 445] on button "Oui" at bounding box center [807, 437] width 68 height 24
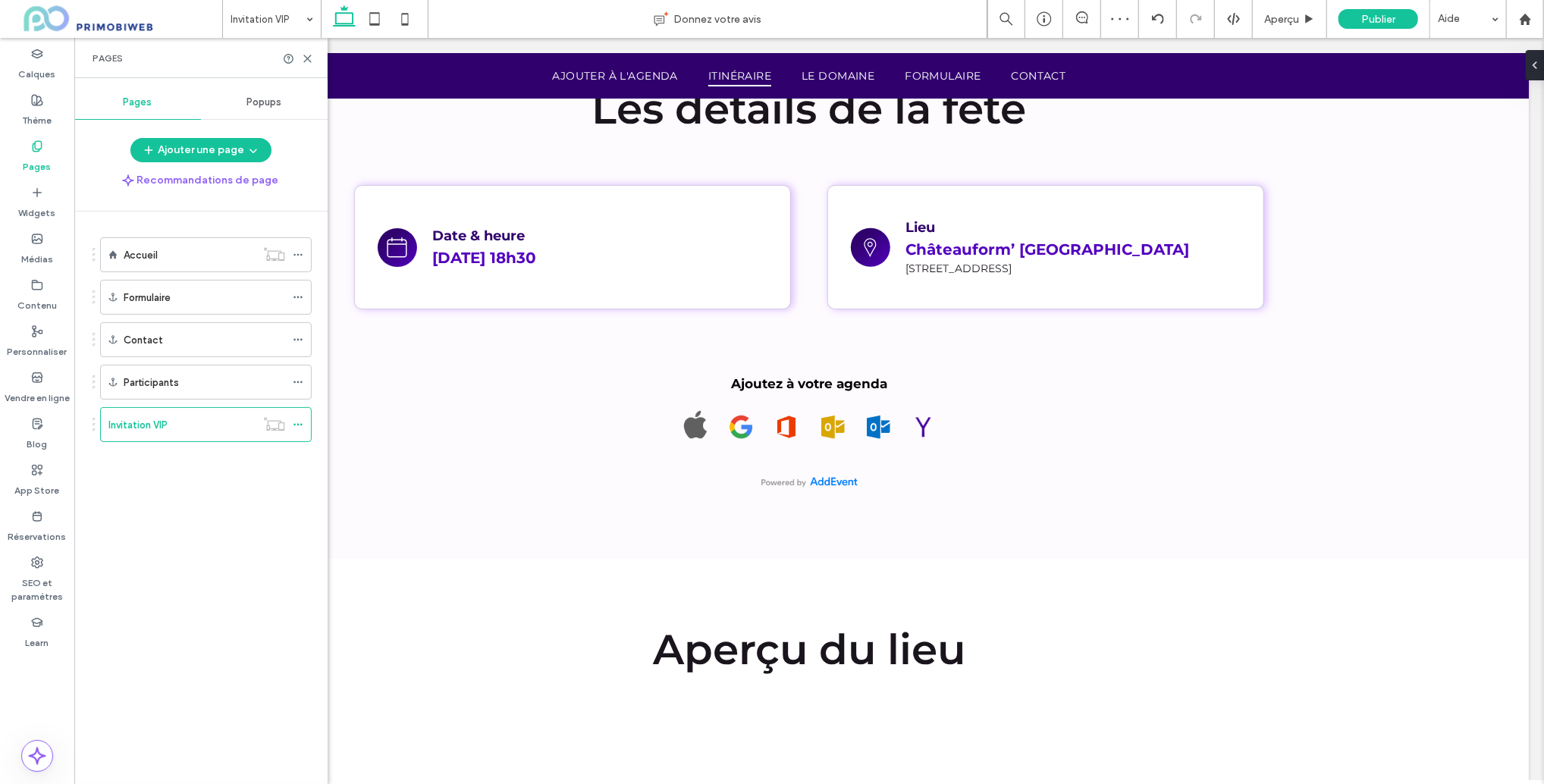
drag, startPoint x: 297, startPoint y: 295, endPoint x: 316, endPoint y: 301, distance: 19.9
click at [297, 295] on icon at bounding box center [298, 297] width 10 height 10
click at [451, 392] on label "Supprimer" at bounding box center [435, 386] width 202 height 13
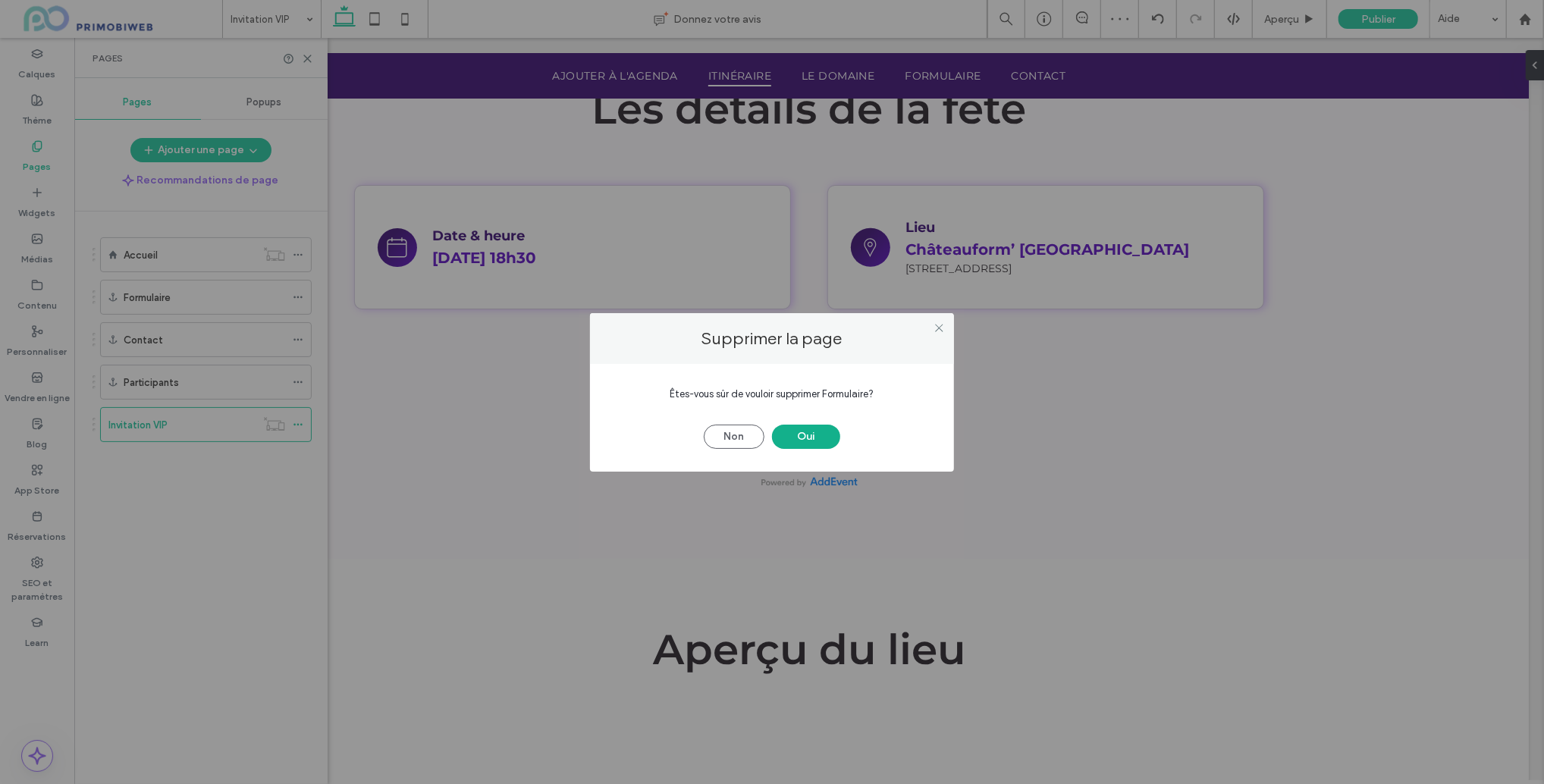
click at [797, 439] on button "Oui" at bounding box center [807, 437] width 68 height 24
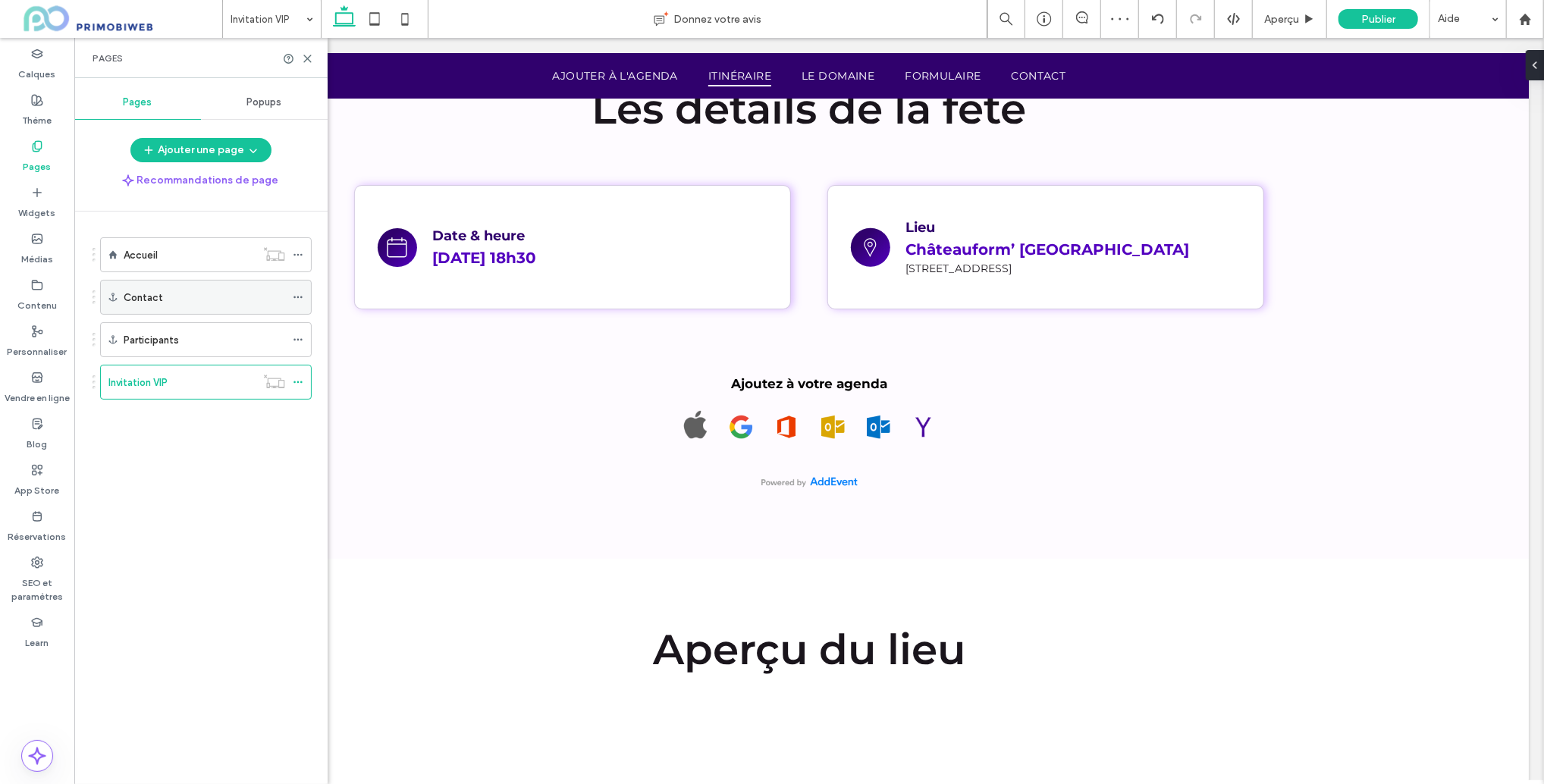
click at [301, 292] on icon at bounding box center [298, 297] width 10 height 10
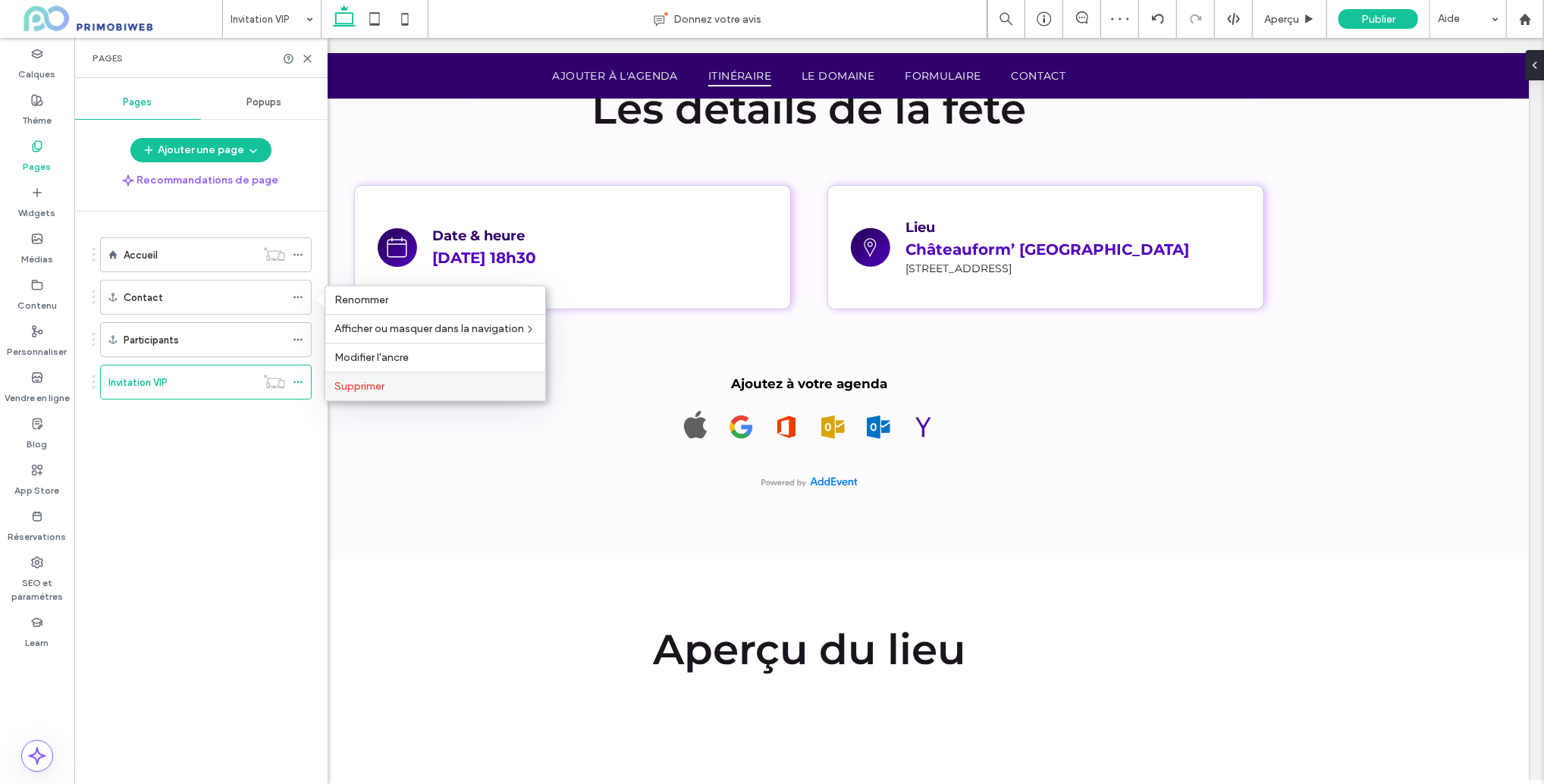
click at [458, 386] on label "Supprimer" at bounding box center [435, 386] width 202 height 13
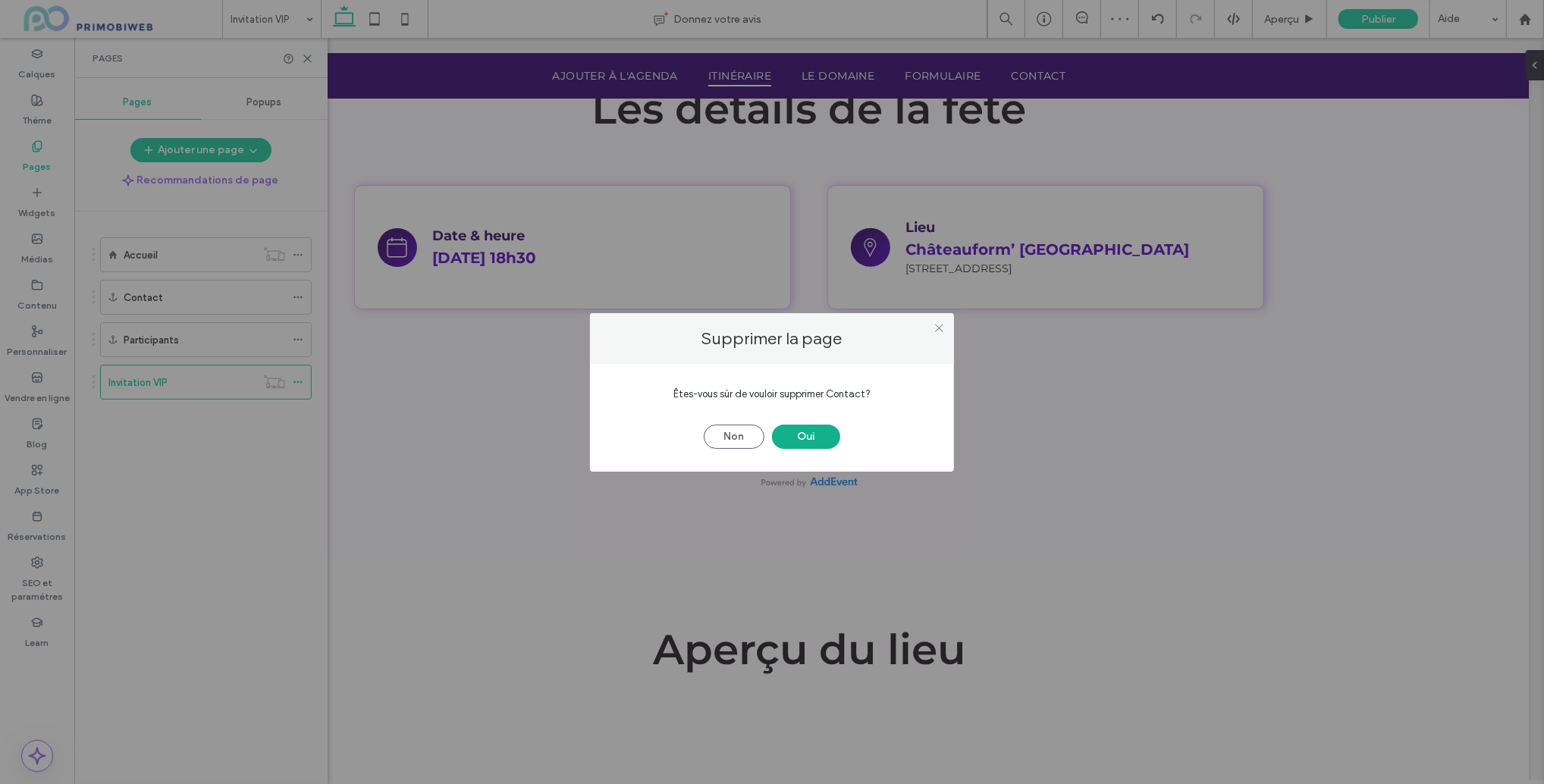
click at [796, 439] on button "Oui" at bounding box center [807, 437] width 68 height 24
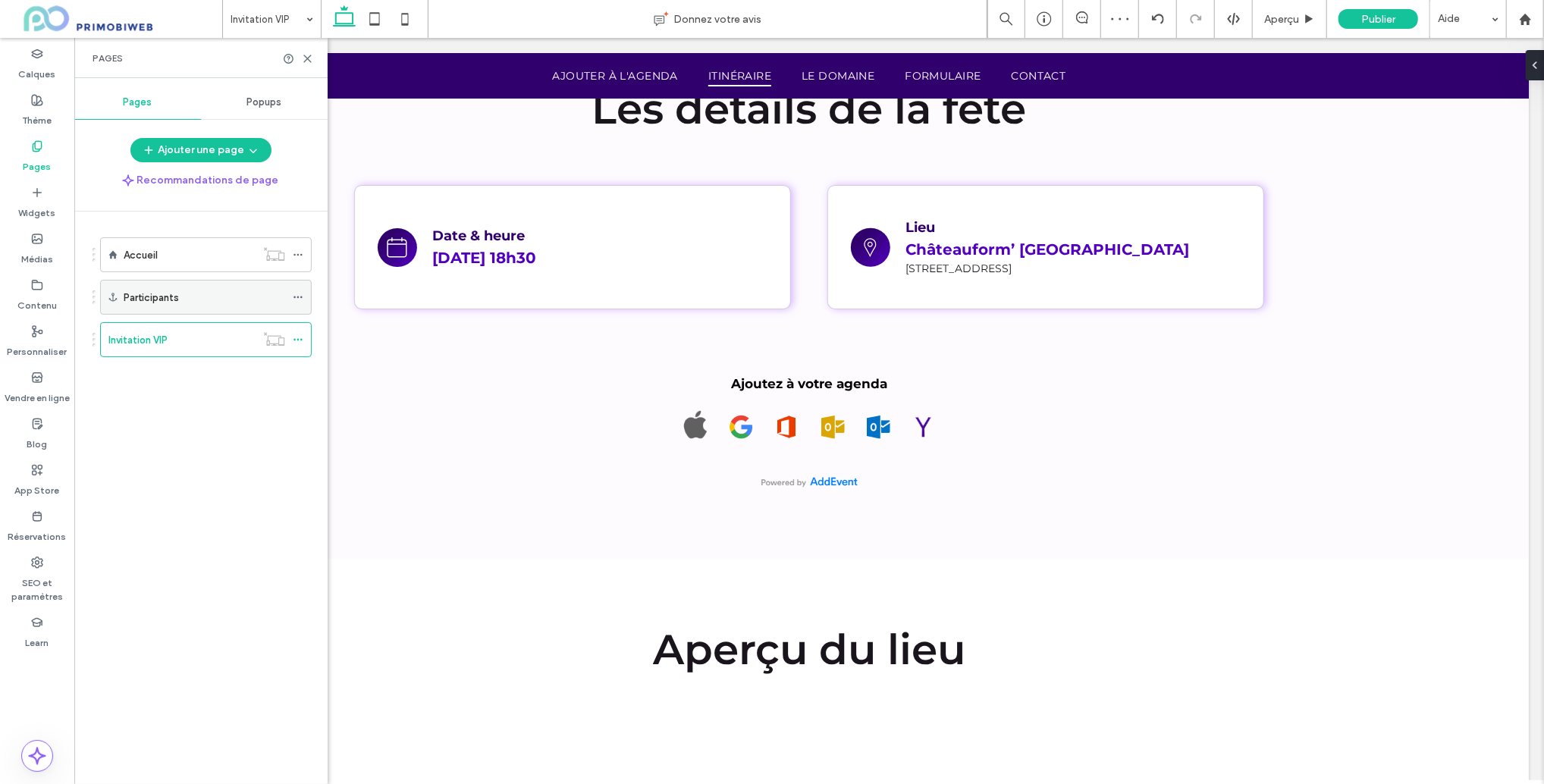
click at [298, 292] on icon at bounding box center [298, 297] width 10 height 10
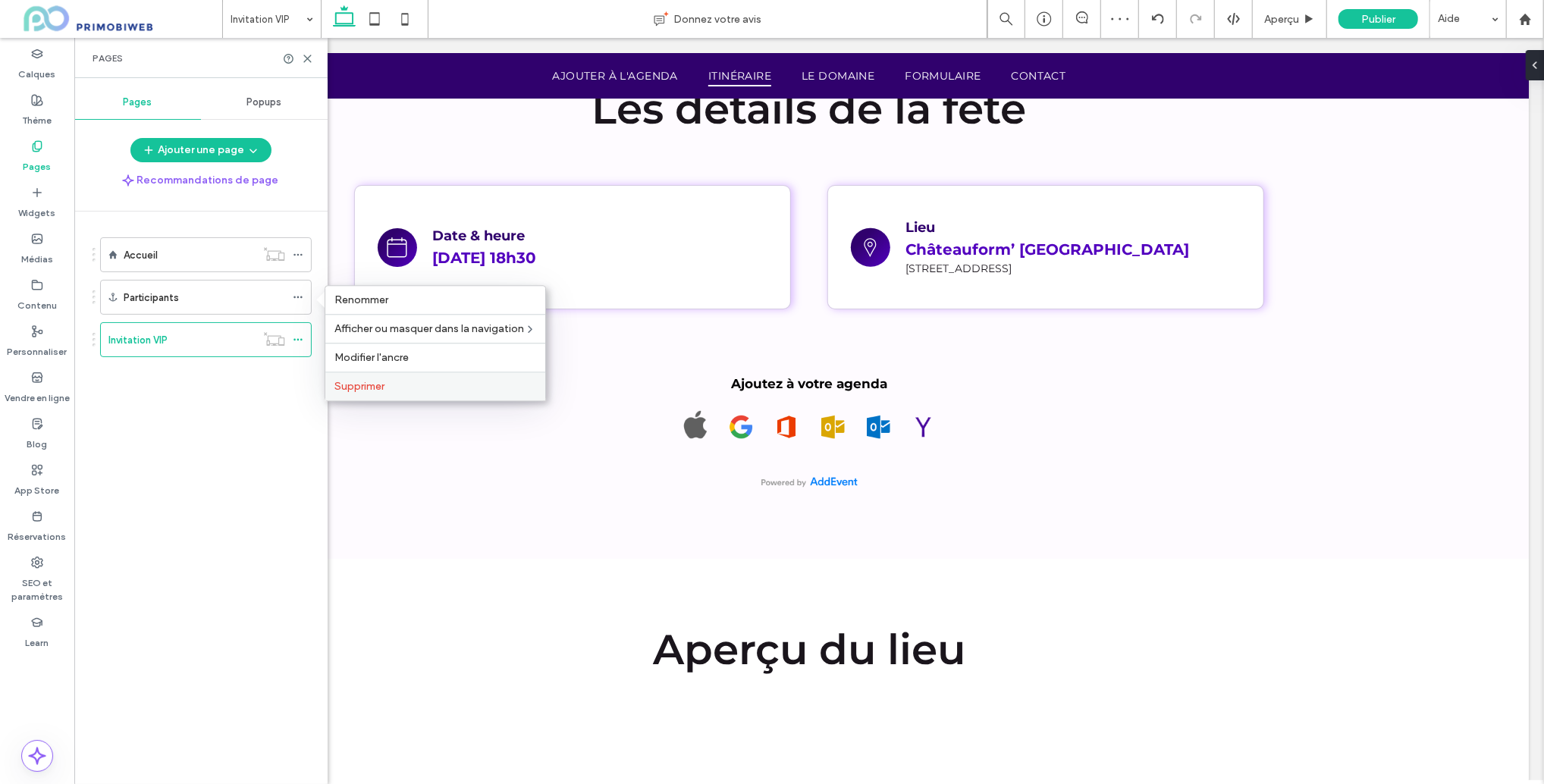
click at [469, 380] on label "Supprimer" at bounding box center [435, 386] width 202 height 13
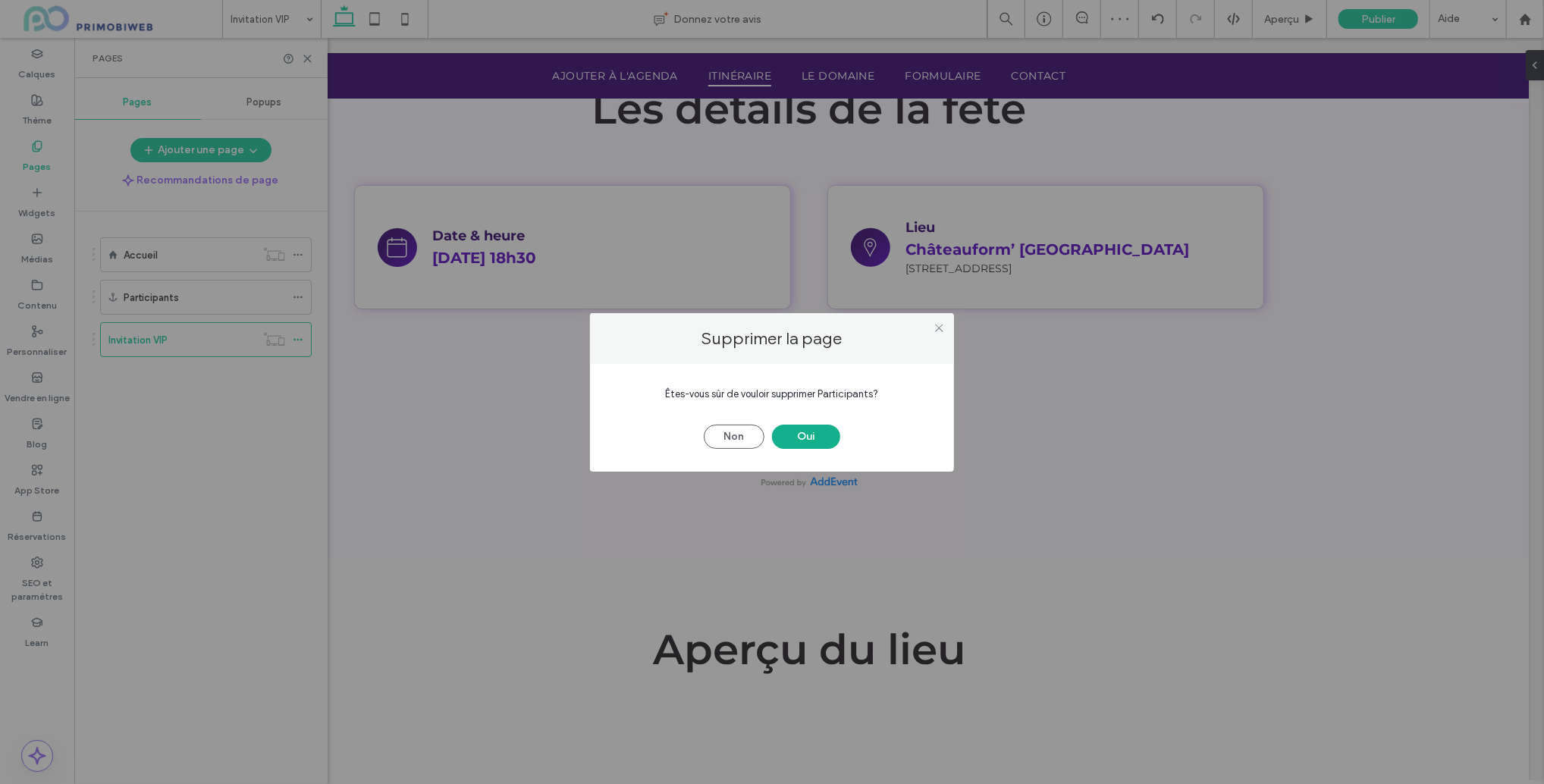
click at [813, 435] on button "Oui" at bounding box center [807, 437] width 68 height 24
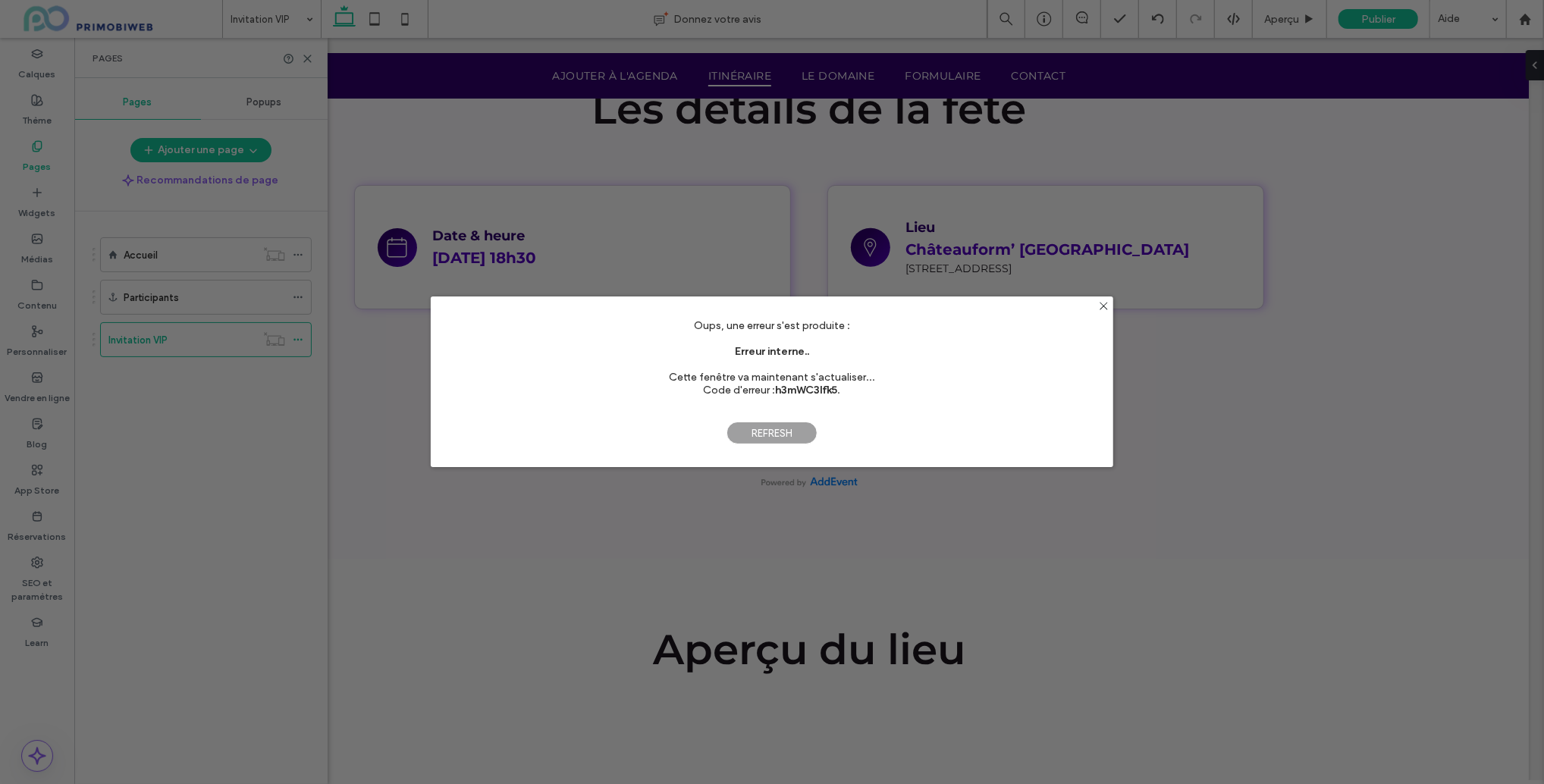
click at [786, 431] on span "Refresh" at bounding box center [772, 433] width 91 height 23
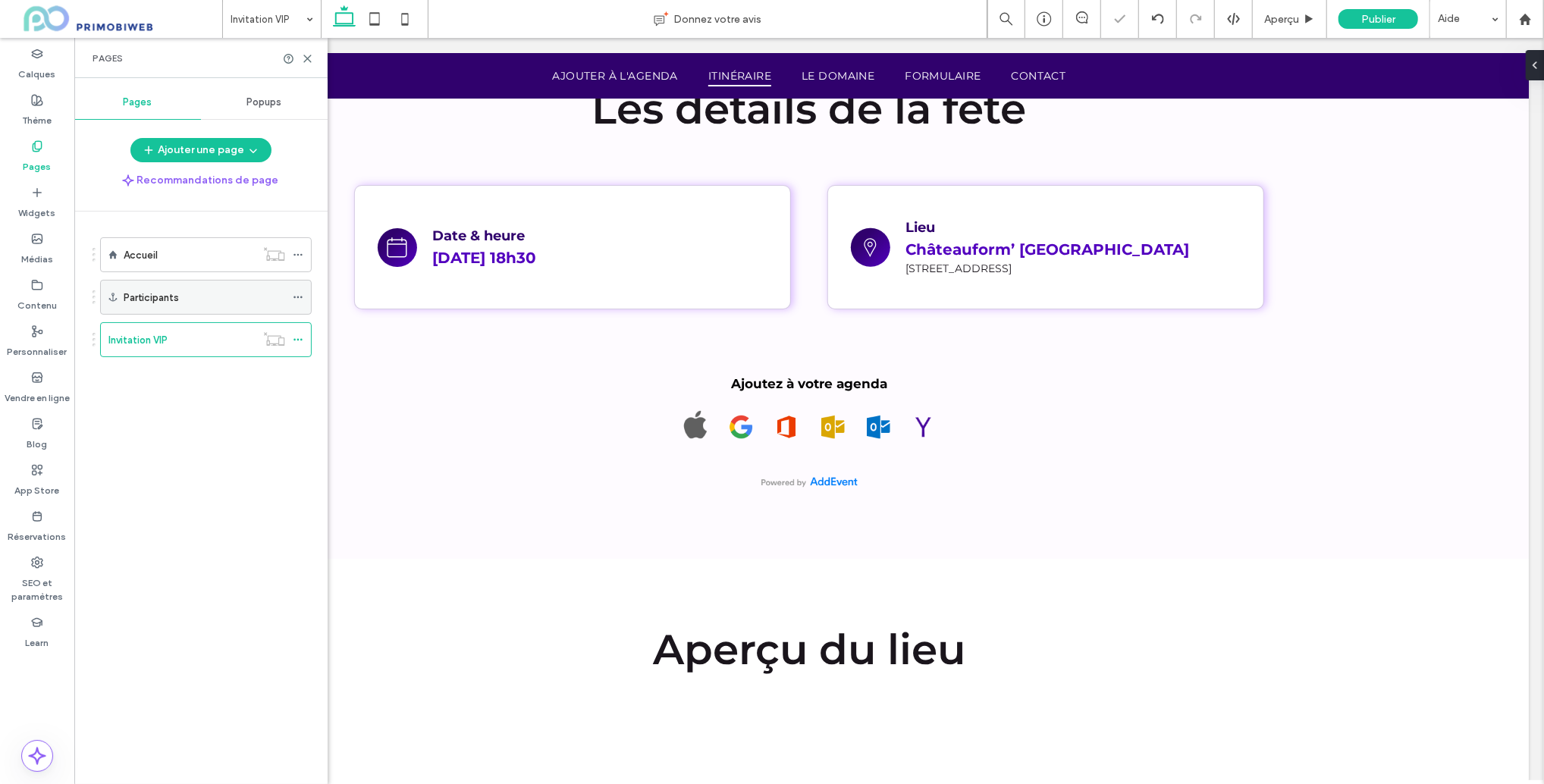
click at [294, 298] on icon at bounding box center [298, 297] width 10 height 10
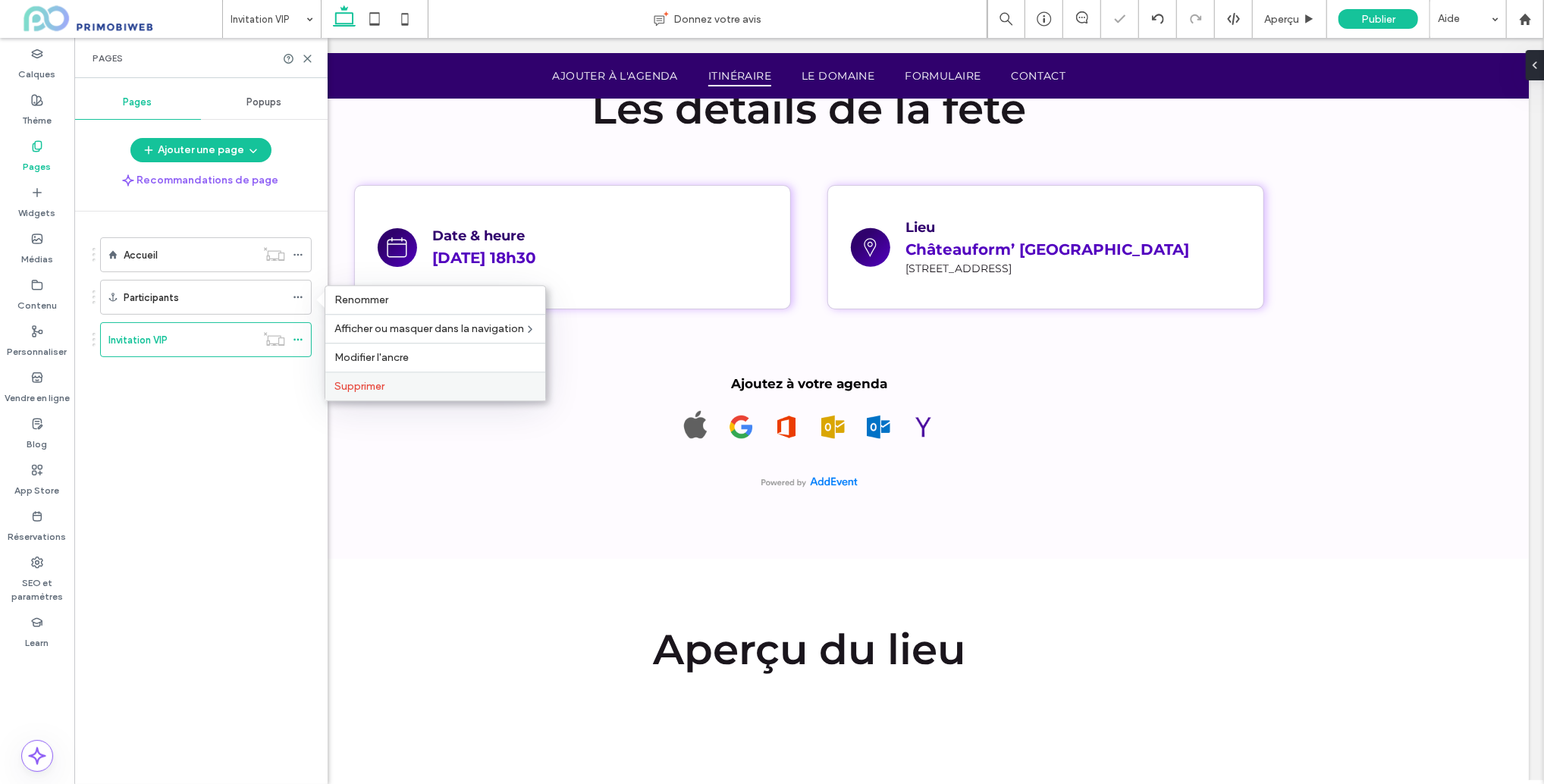
click at [355, 377] on div "Supprimer" at bounding box center [435, 386] width 220 height 29
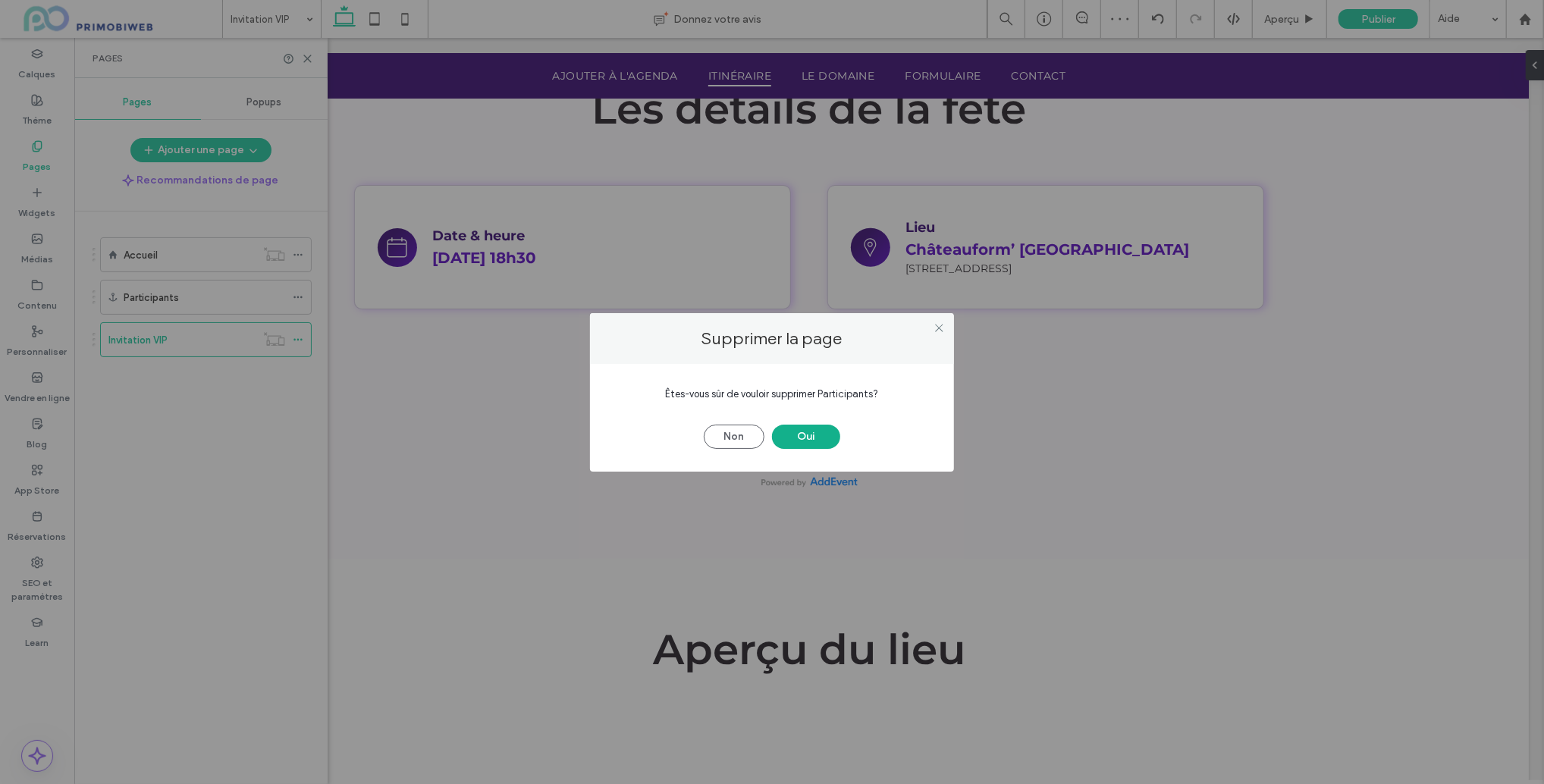
click at [797, 433] on button "Oui" at bounding box center [807, 437] width 68 height 24
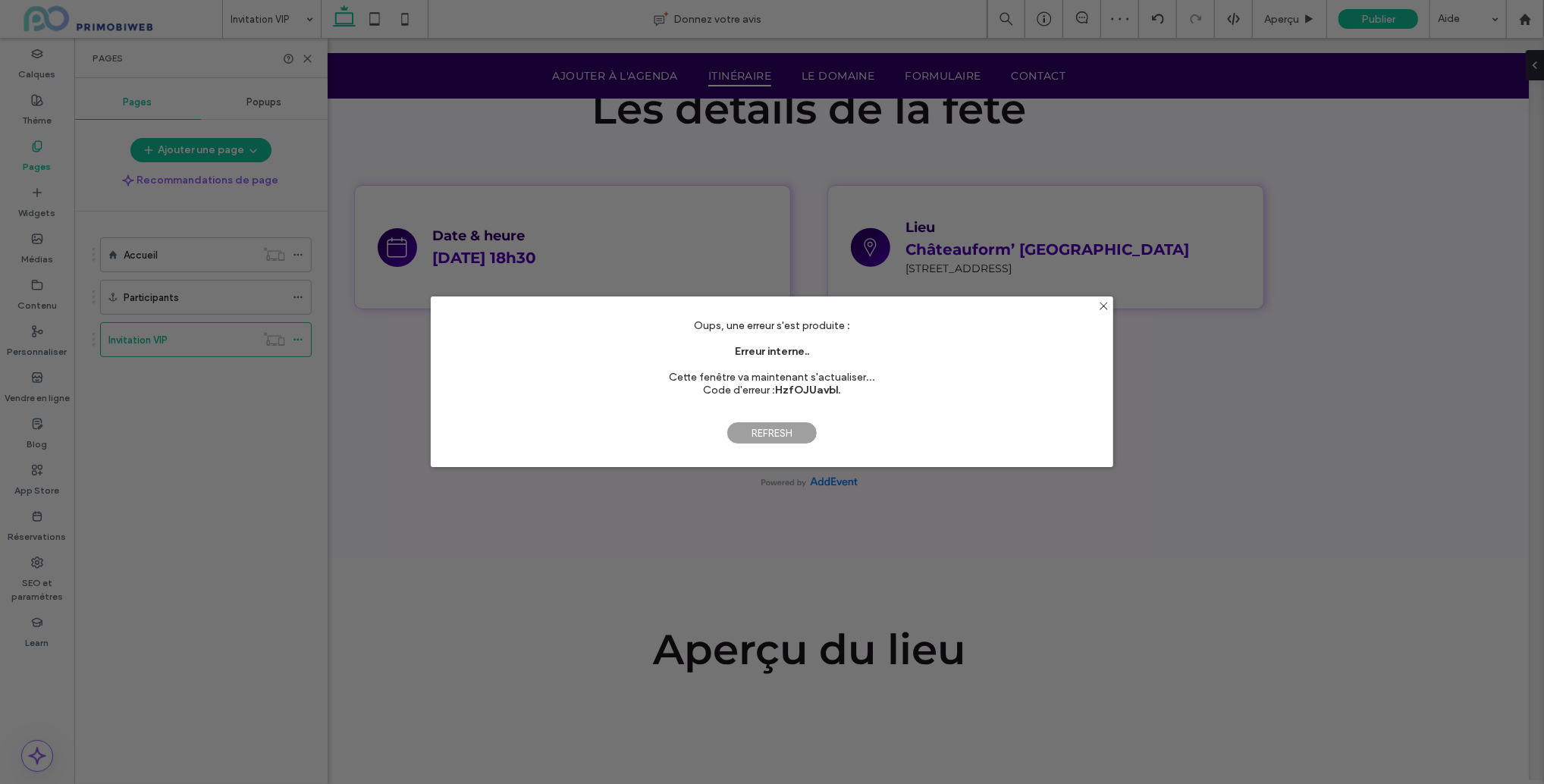
click at [796, 438] on span "Refresh" at bounding box center [772, 433] width 91 height 23
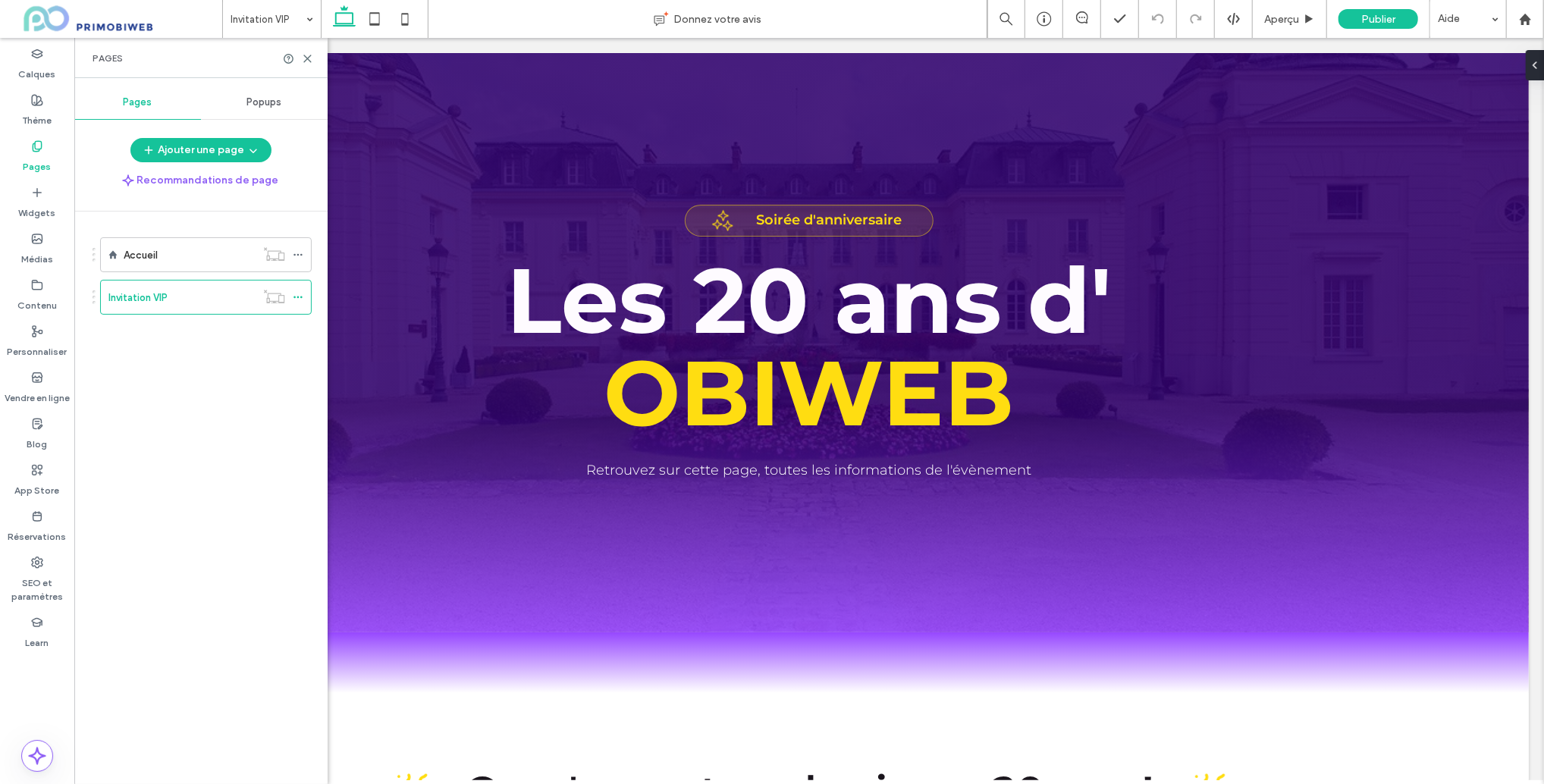
drag, startPoint x: 299, startPoint y: 298, endPoint x: 305, endPoint y: 318, distance: 20.9
click at [299, 298] on icon at bounding box center [298, 297] width 10 height 10
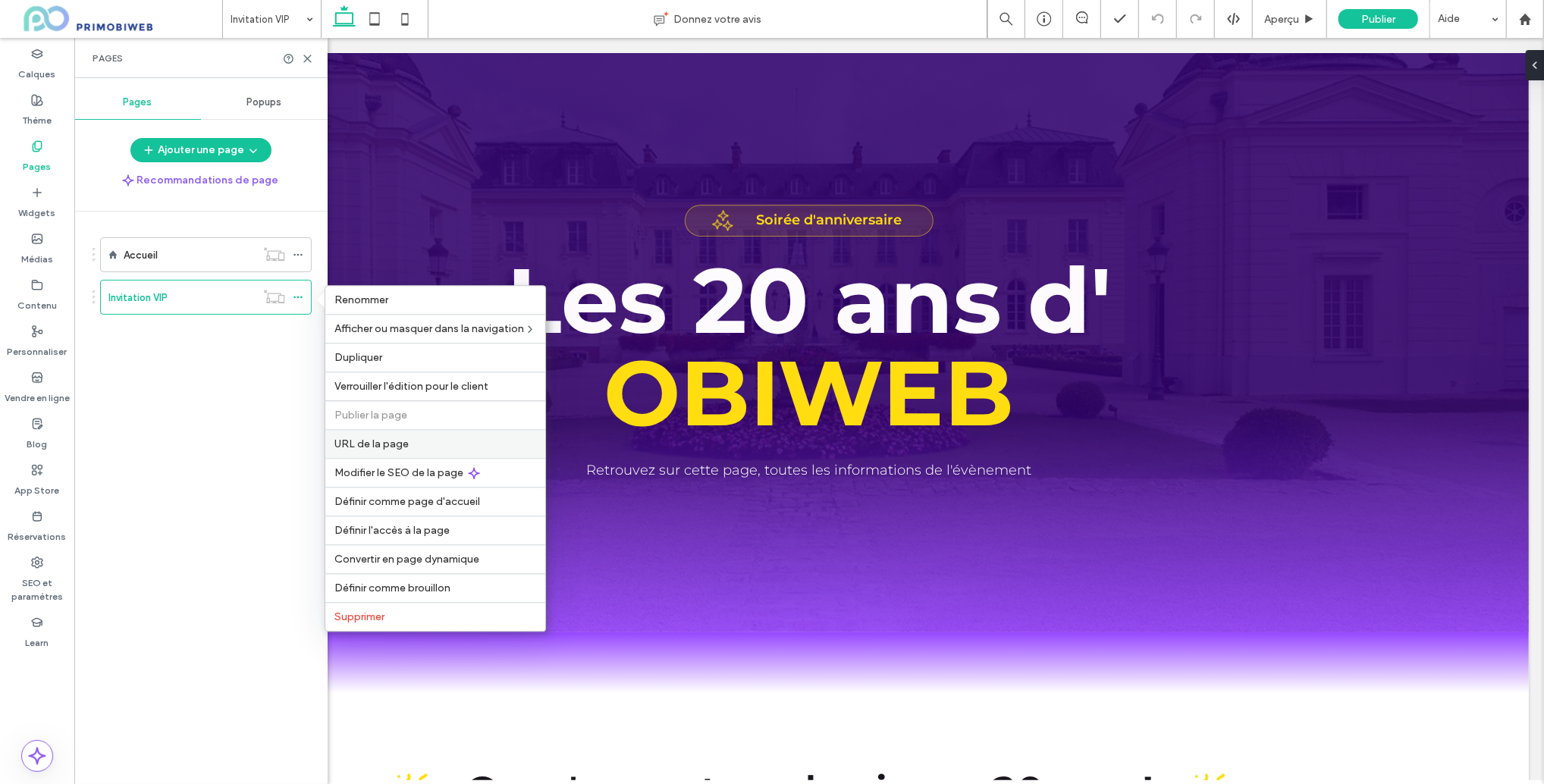
click at [378, 439] on span "URL de la page" at bounding box center [371, 444] width 74 height 13
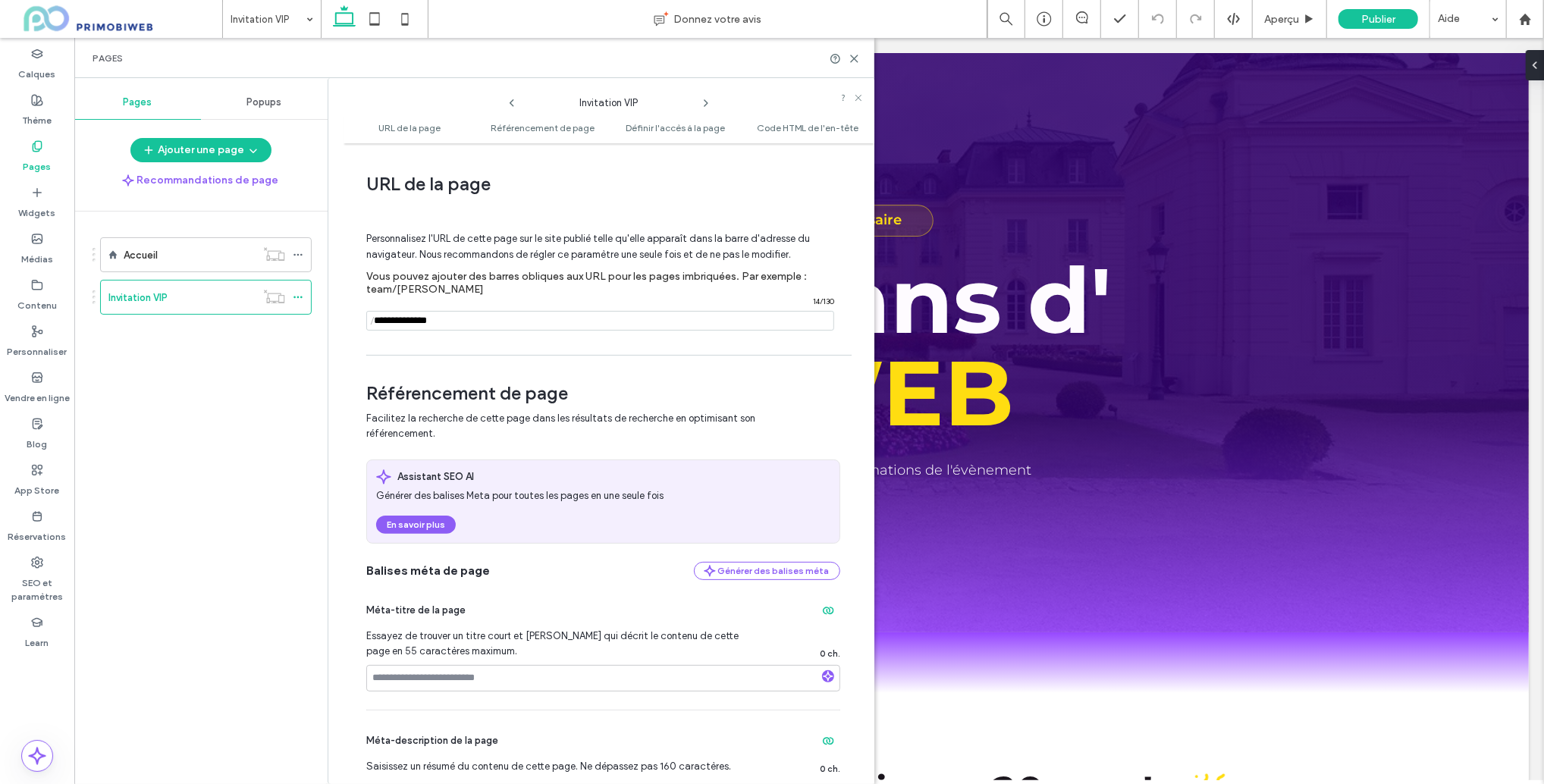
click at [456, 319] on input "notEmpty" at bounding box center [600, 321] width 468 height 20
click at [299, 252] on icon at bounding box center [298, 255] width 10 height 10
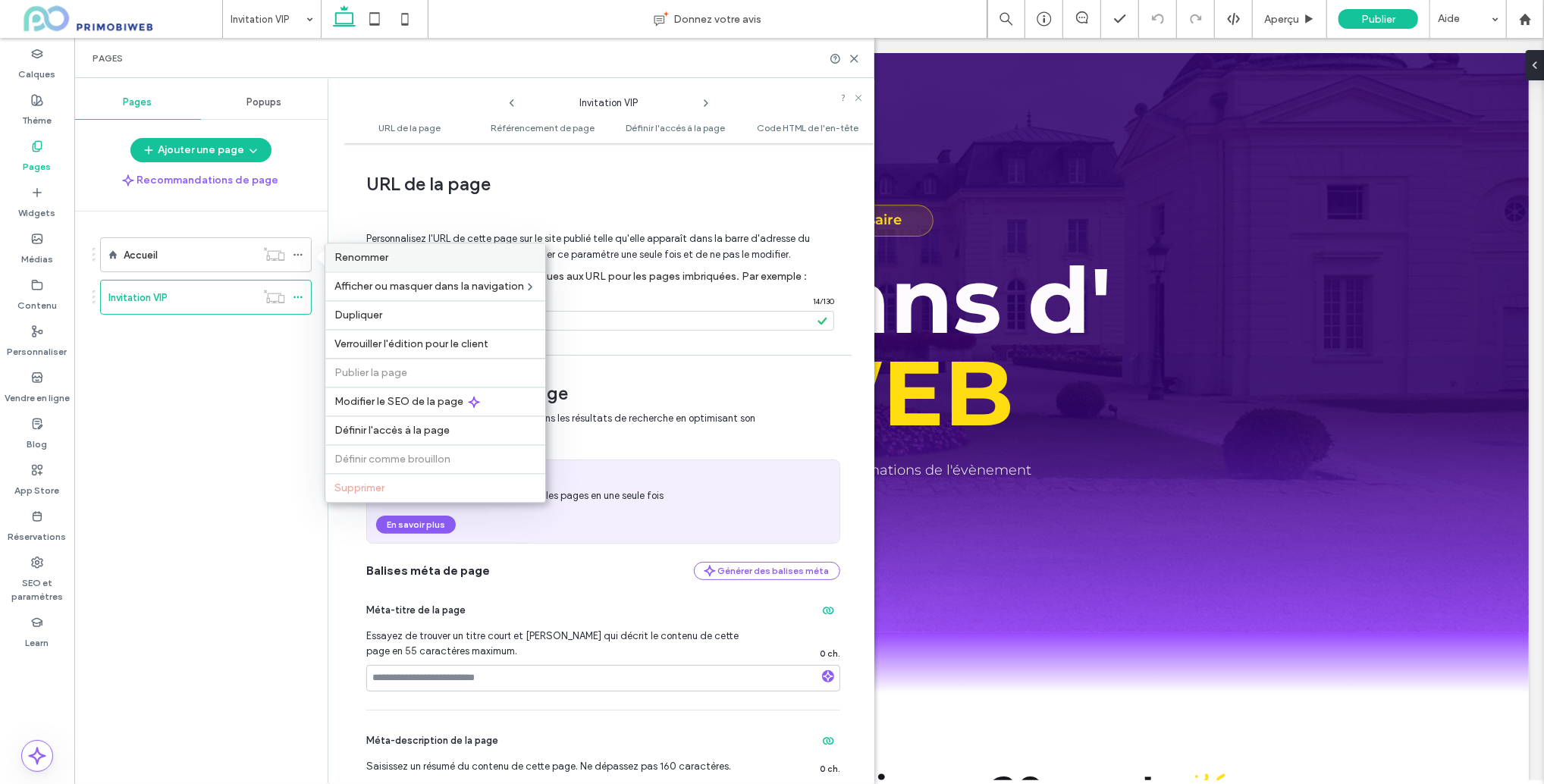
click at [376, 259] on span "Renommer" at bounding box center [361, 257] width 54 height 13
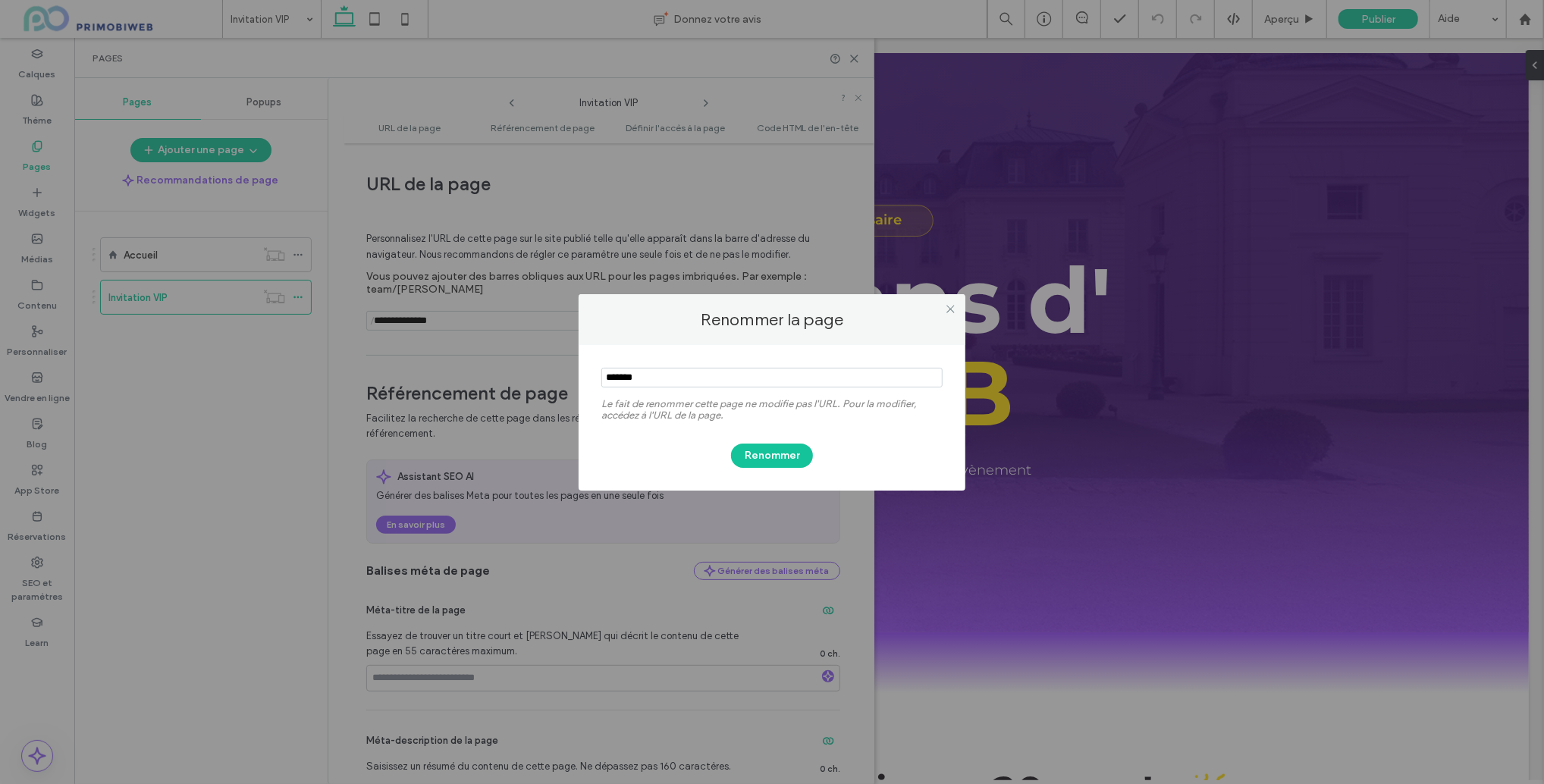
click at [660, 375] on input "notEmpty" at bounding box center [772, 377] width 341 height 20
click at [949, 309] on use at bounding box center [950, 309] width 8 height 8
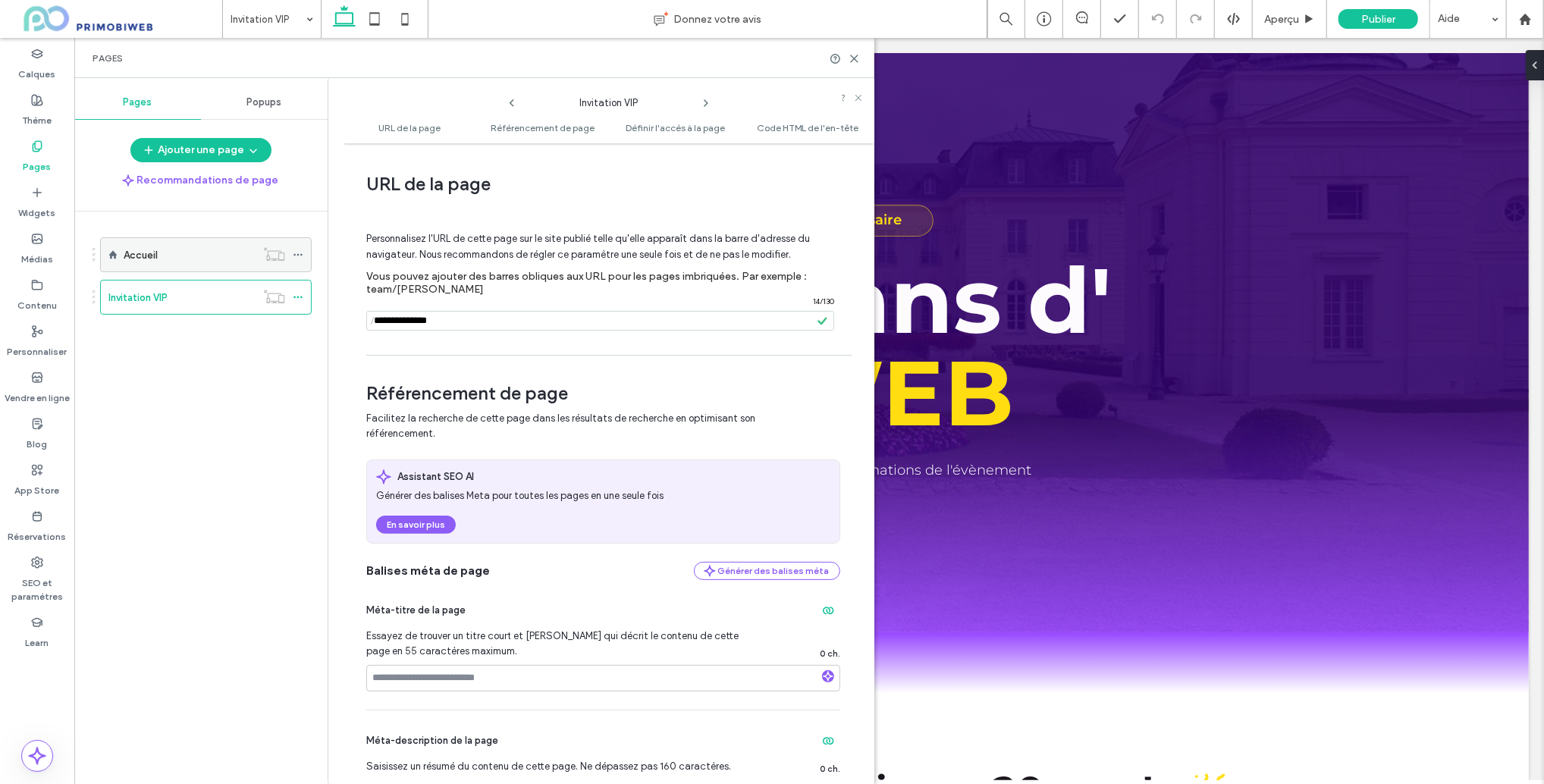
click at [295, 254] on use at bounding box center [298, 255] width 9 height 3
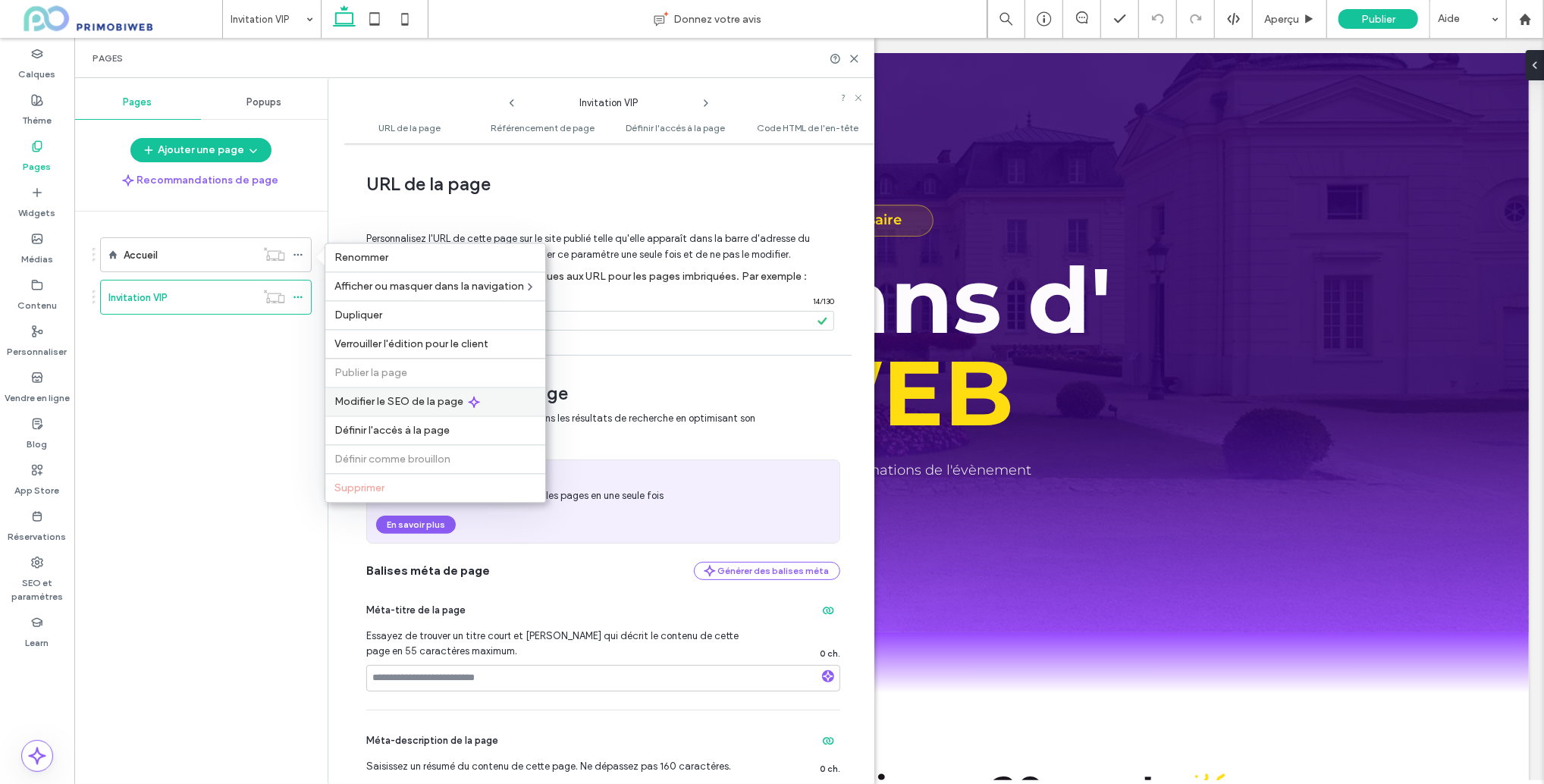
click at [380, 407] on span "Modifier le SEO de la page" at bounding box center [399, 401] width 129 height 13
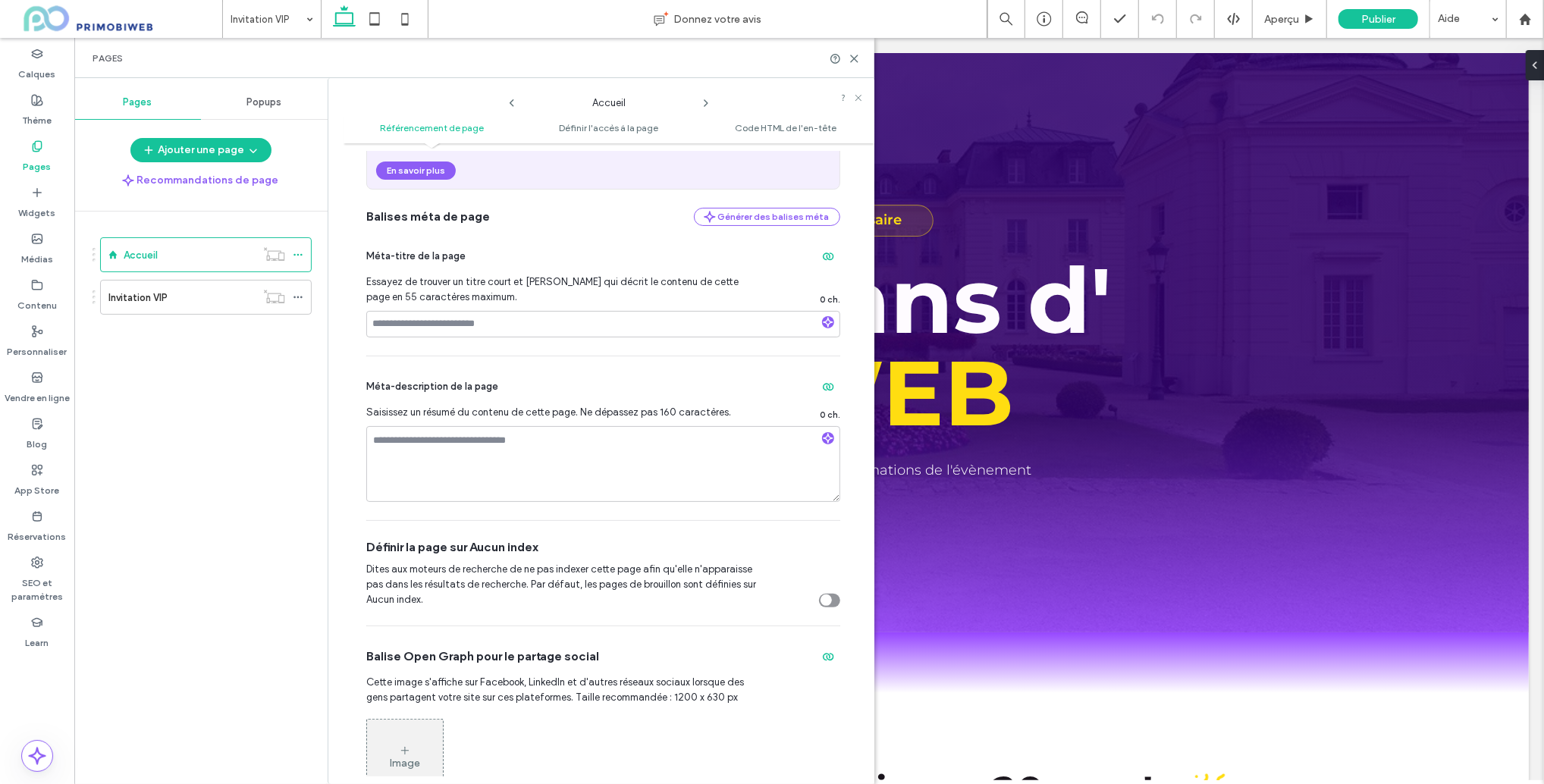
scroll to position [275, 0]
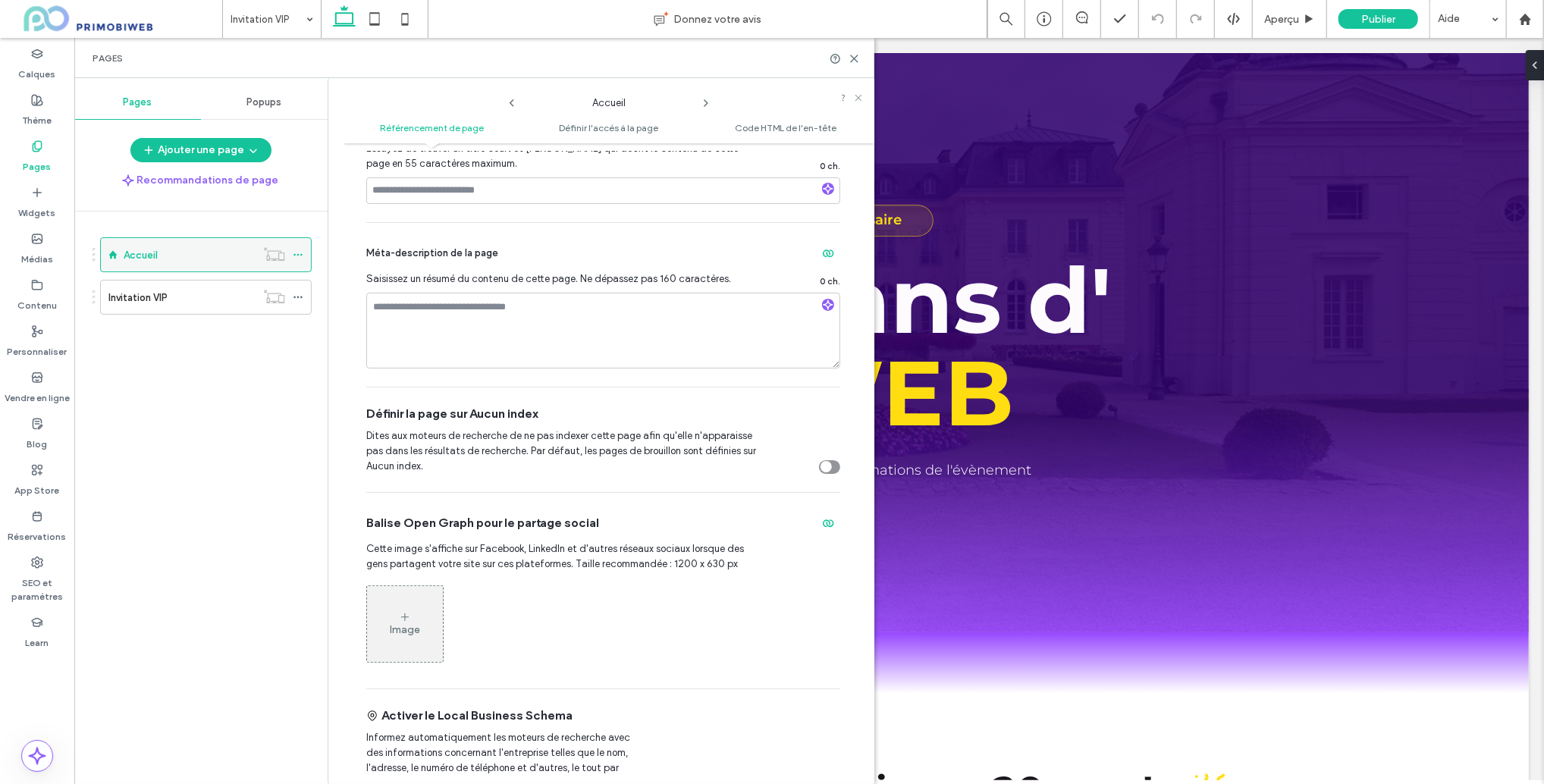
click at [300, 252] on icon at bounding box center [298, 255] width 10 height 10
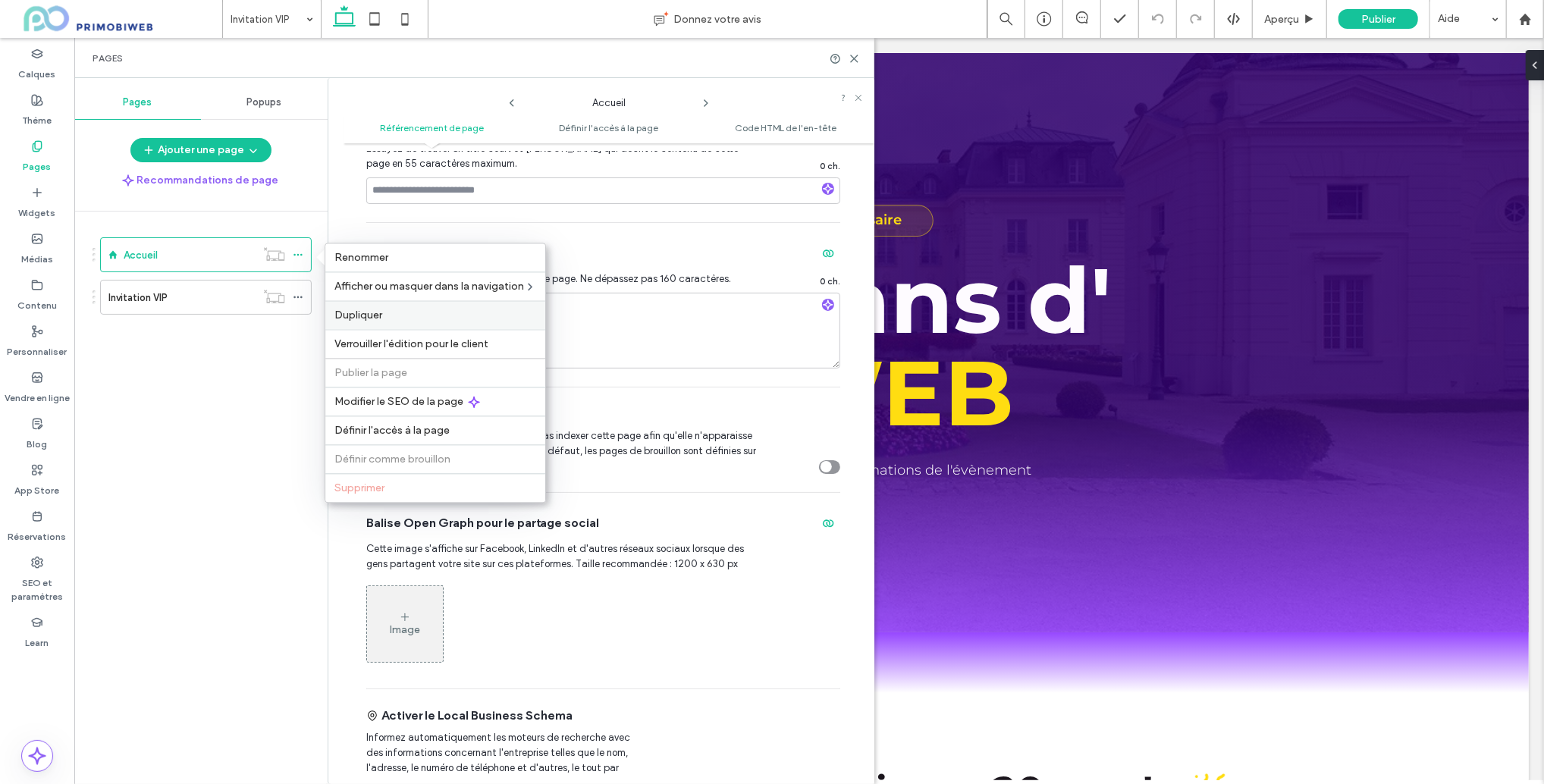
click at [364, 319] on span "Dupliquer" at bounding box center [358, 315] width 48 height 13
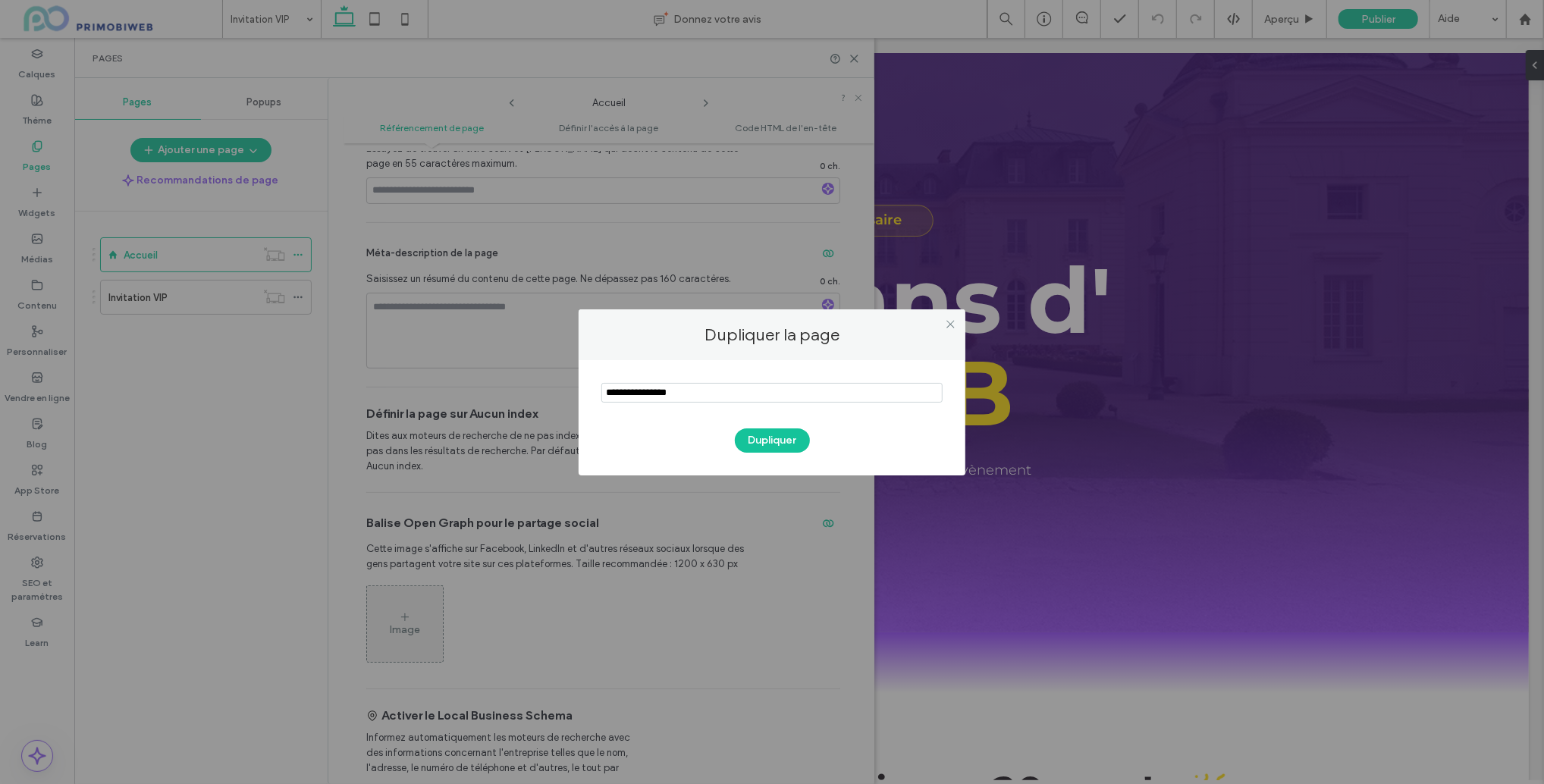
drag, startPoint x: 700, startPoint y: 394, endPoint x: 571, endPoint y: 386, distance: 129.2
click at [571, 386] on div "Dupliquer la page Dupliquer" at bounding box center [772, 392] width 1544 height 784
drag, startPoint x: 747, startPoint y: 395, endPoint x: 651, endPoint y: 389, distance: 96.2
click at [651, 389] on input "notEmpty" at bounding box center [772, 392] width 341 height 20
type input "**********"
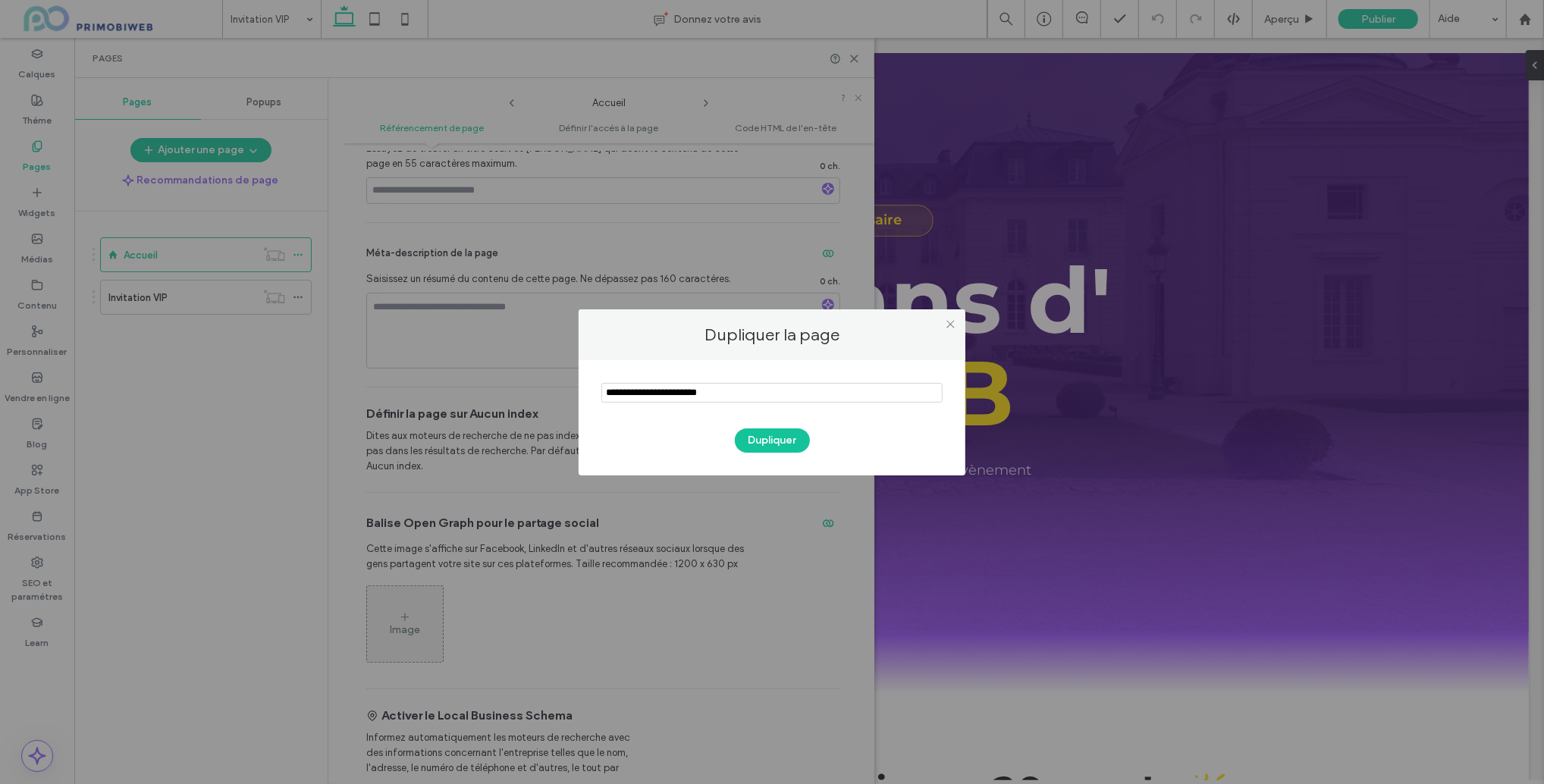
click at [735, 432] on div "Dupliquer" at bounding box center [772, 433] width 341 height 39
click at [746, 437] on button "Dupliquer" at bounding box center [772, 440] width 75 height 24
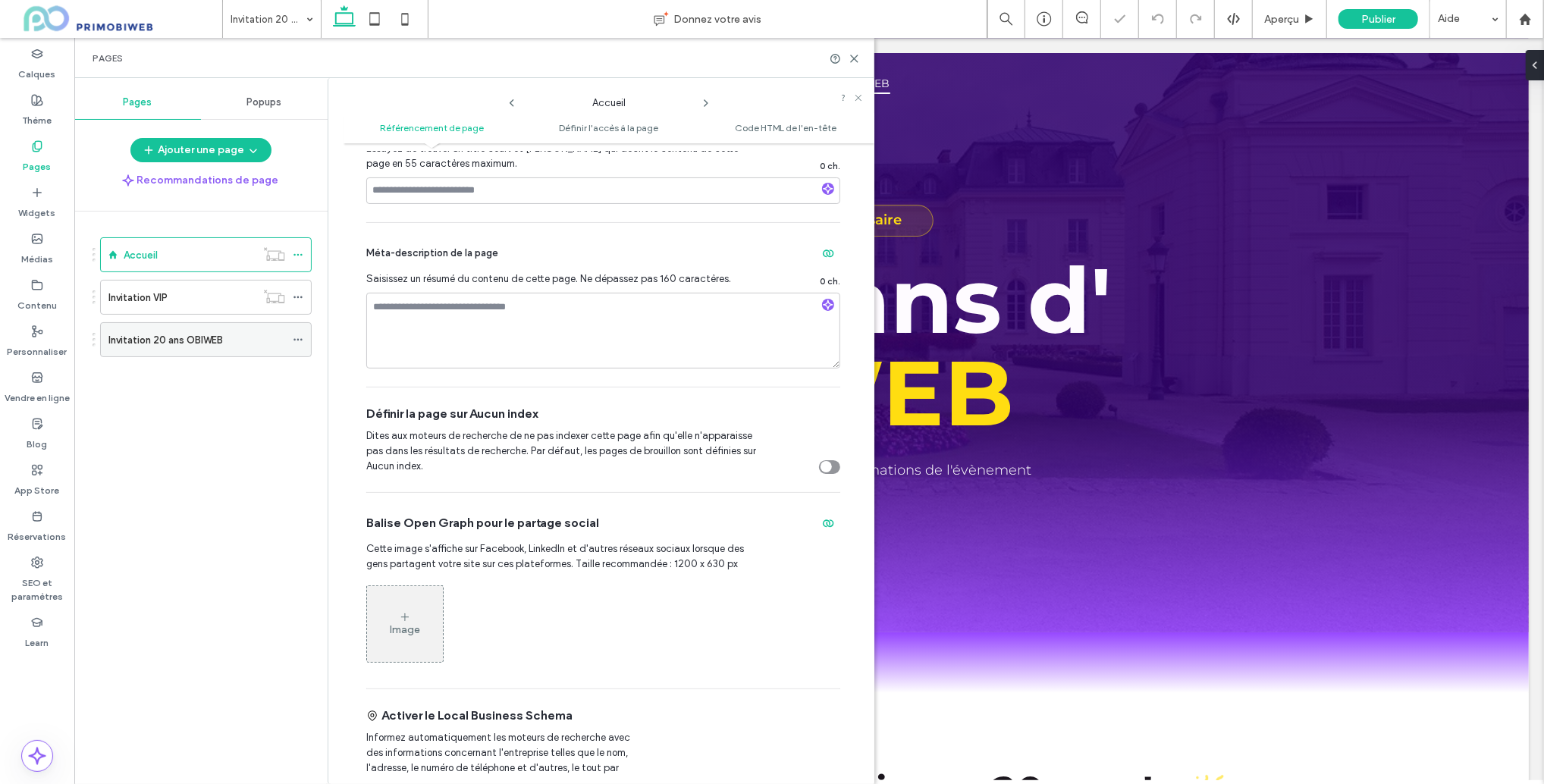
click at [293, 338] on icon at bounding box center [298, 339] width 10 height 10
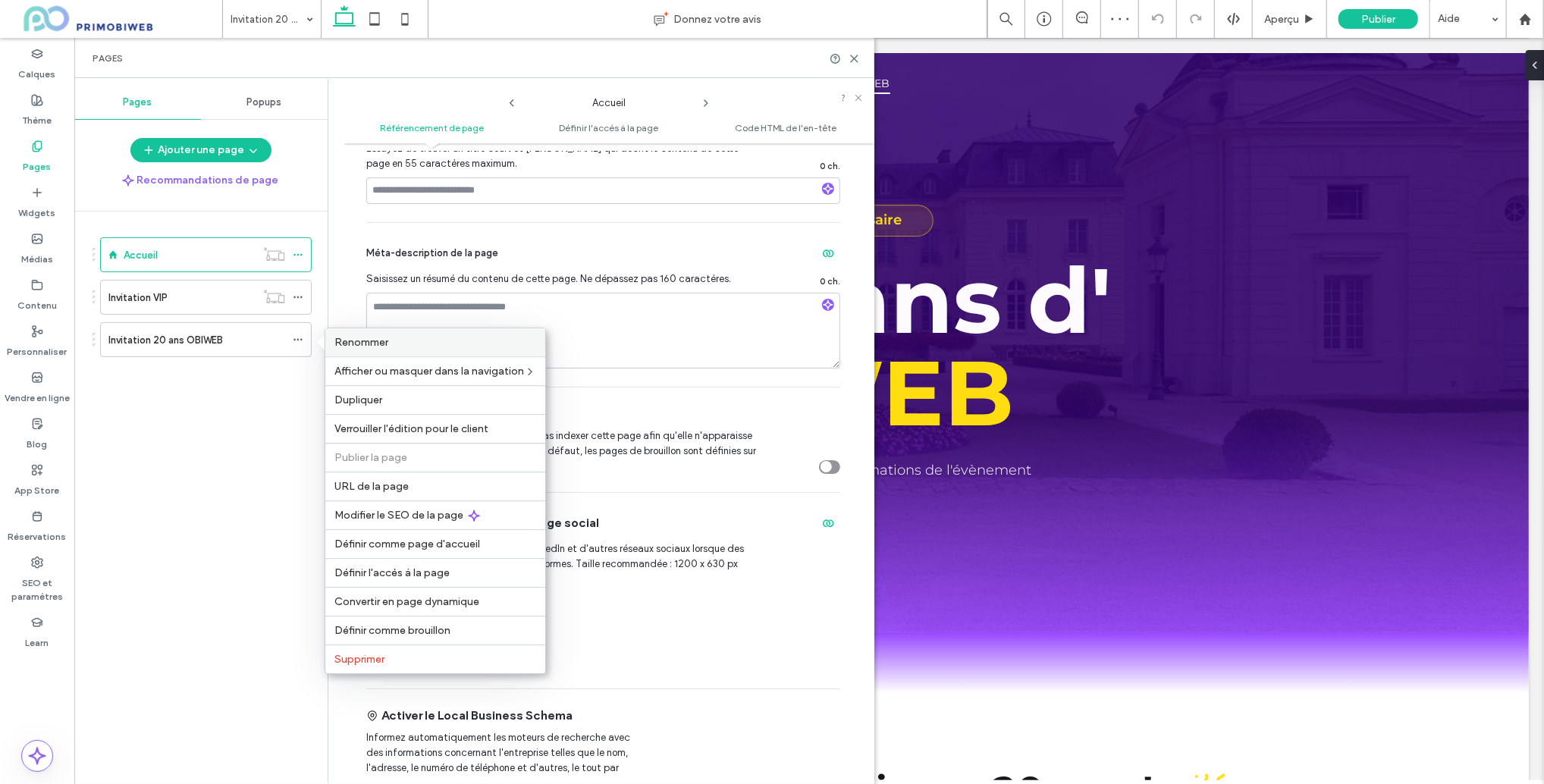
click at [374, 345] on span "Renommer" at bounding box center [361, 342] width 54 height 13
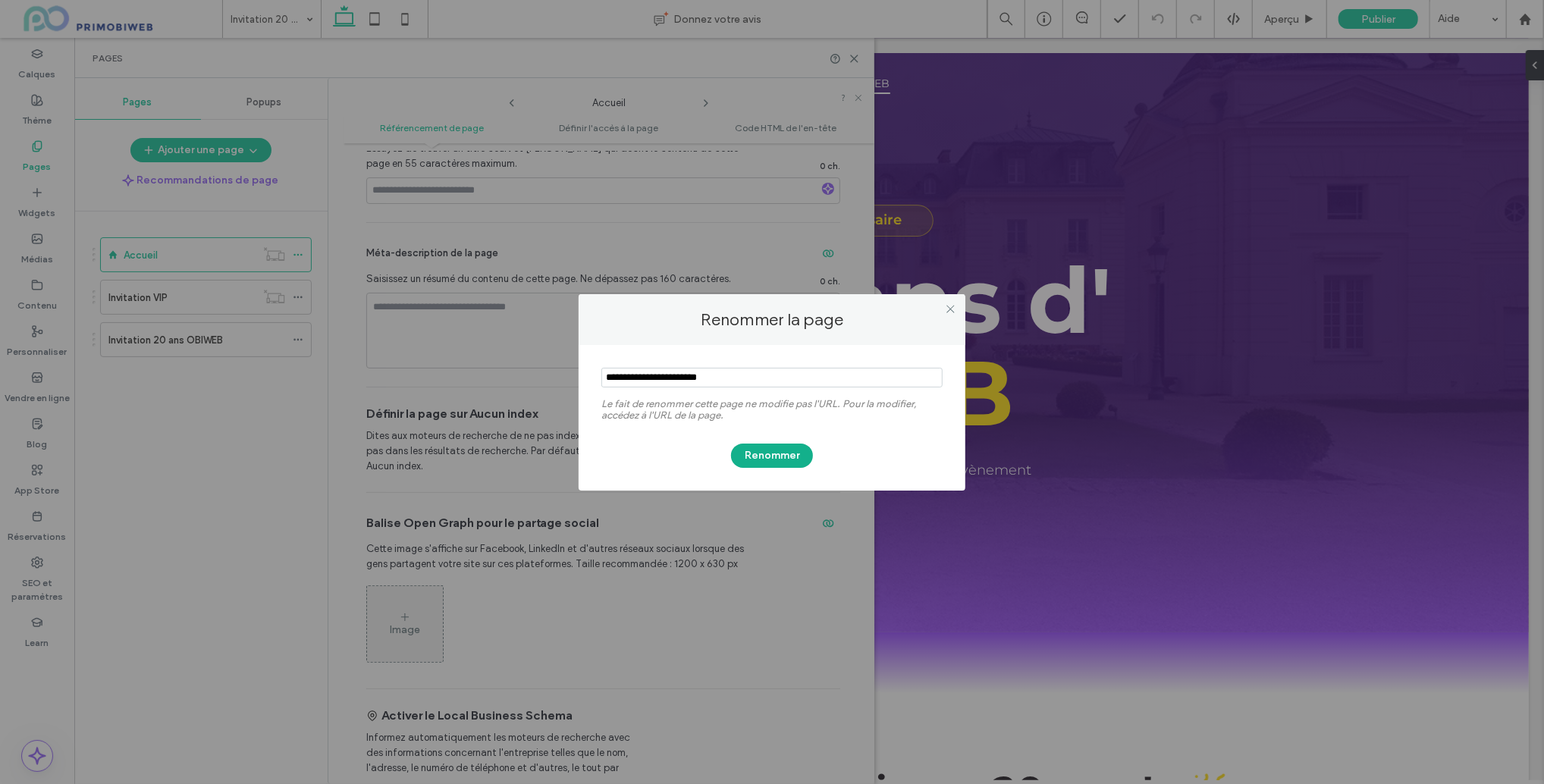
click at [765, 455] on button "Renommer" at bounding box center [772, 456] width 82 height 24
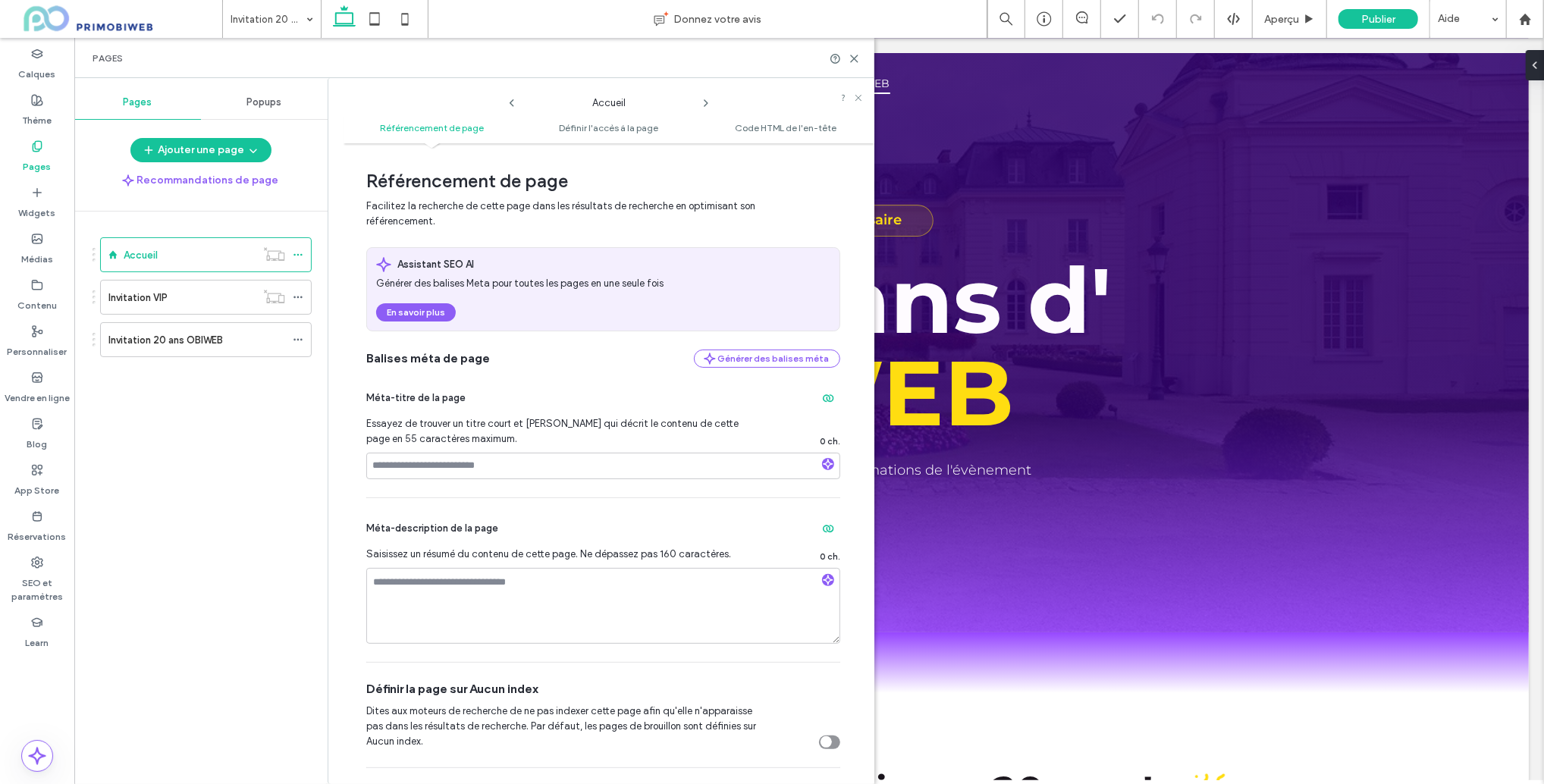
click at [211, 333] on label "Invitation 20 ans OBIWEB" at bounding box center [166, 339] width 115 height 27
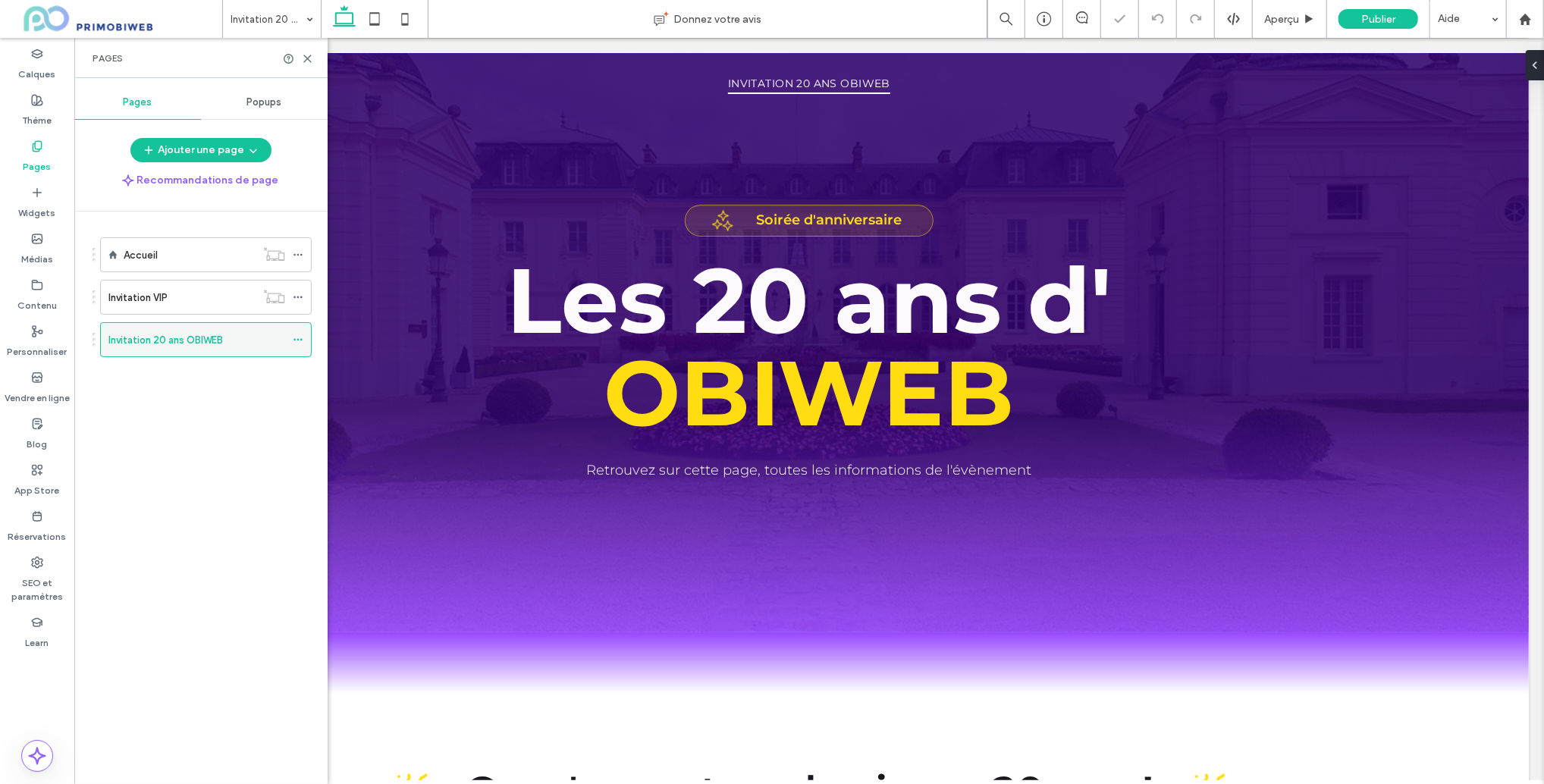
click at [296, 338] on icon at bounding box center [298, 339] width 10 height 10
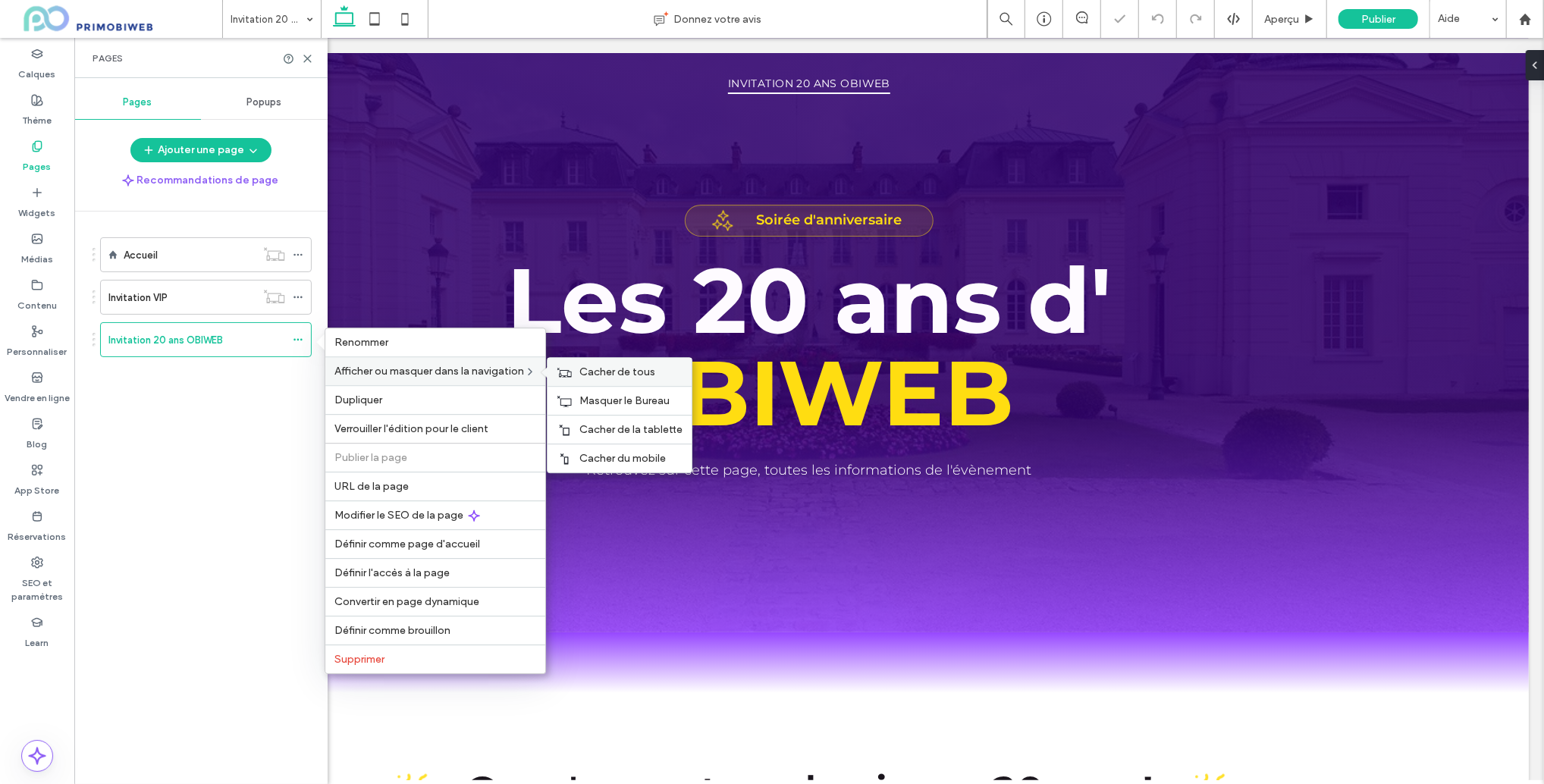
drag, startPoint x: 609, startPoint y: 368, endPoint x: 579, endPoint y: 372, distance: 30.3
click at [609, 368] on span "Cacher de tous" at bounding box center [617, 371] width 76 height 13
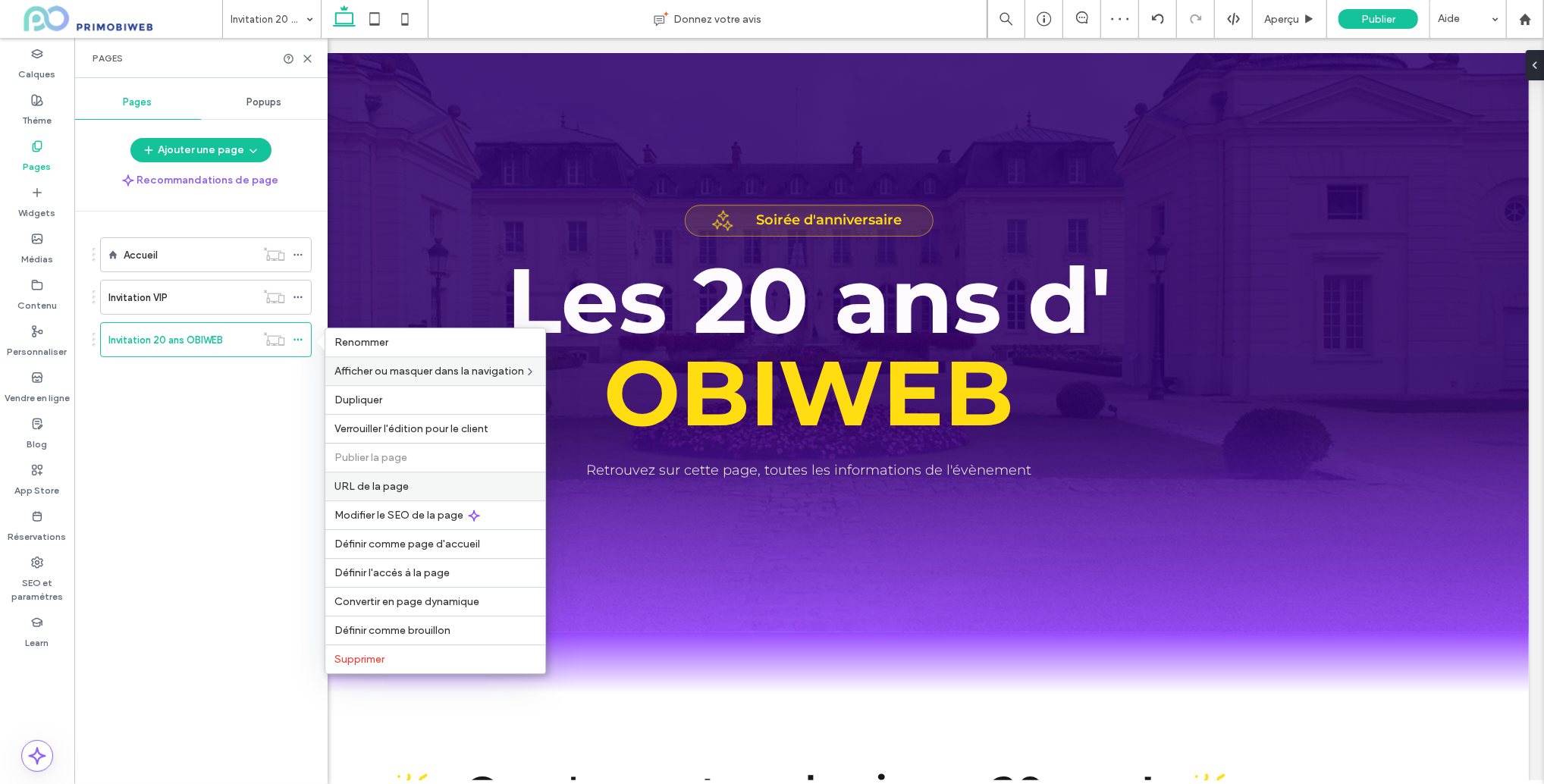
click at [399, 490] on span "URL de la page" at bounding box center [371, 486] width 74 height 13
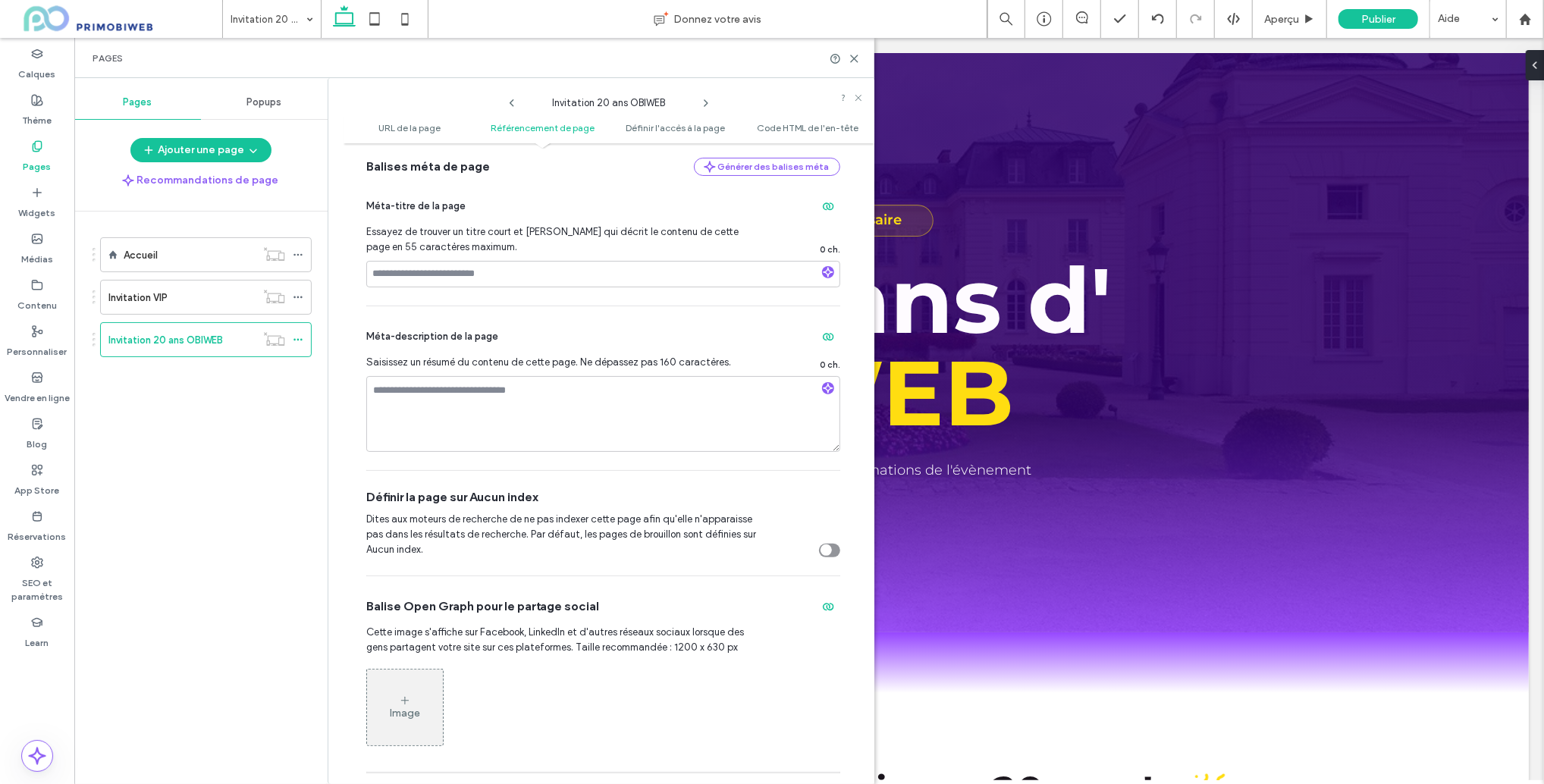
scroll to position [463, 0]
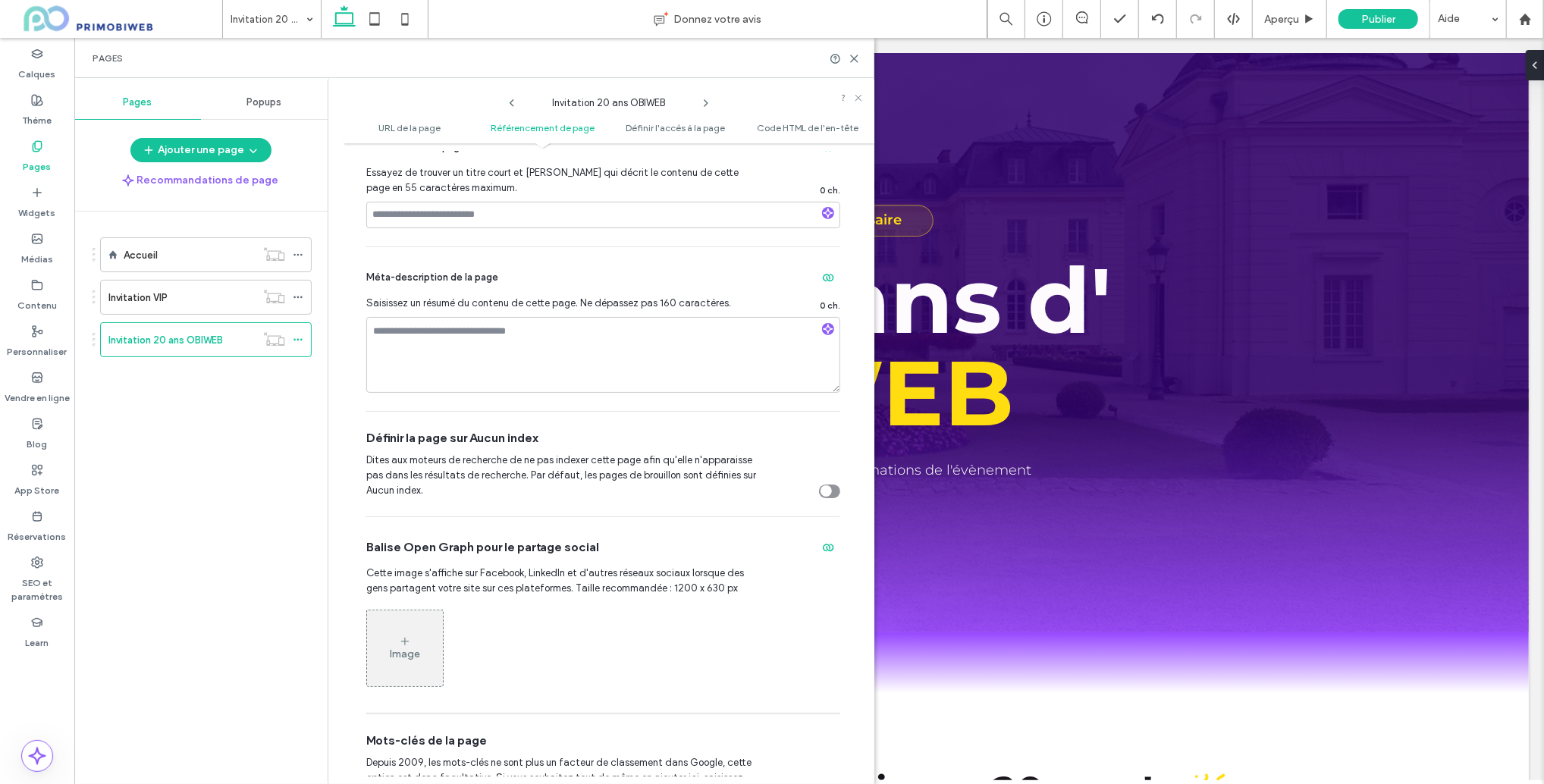
click at [826, 487] on div "toggle" at bounding box center [830, 492] width 21 height 14
click at [299, 298] on icon at bounding box center [298, 297] width 10 height 10
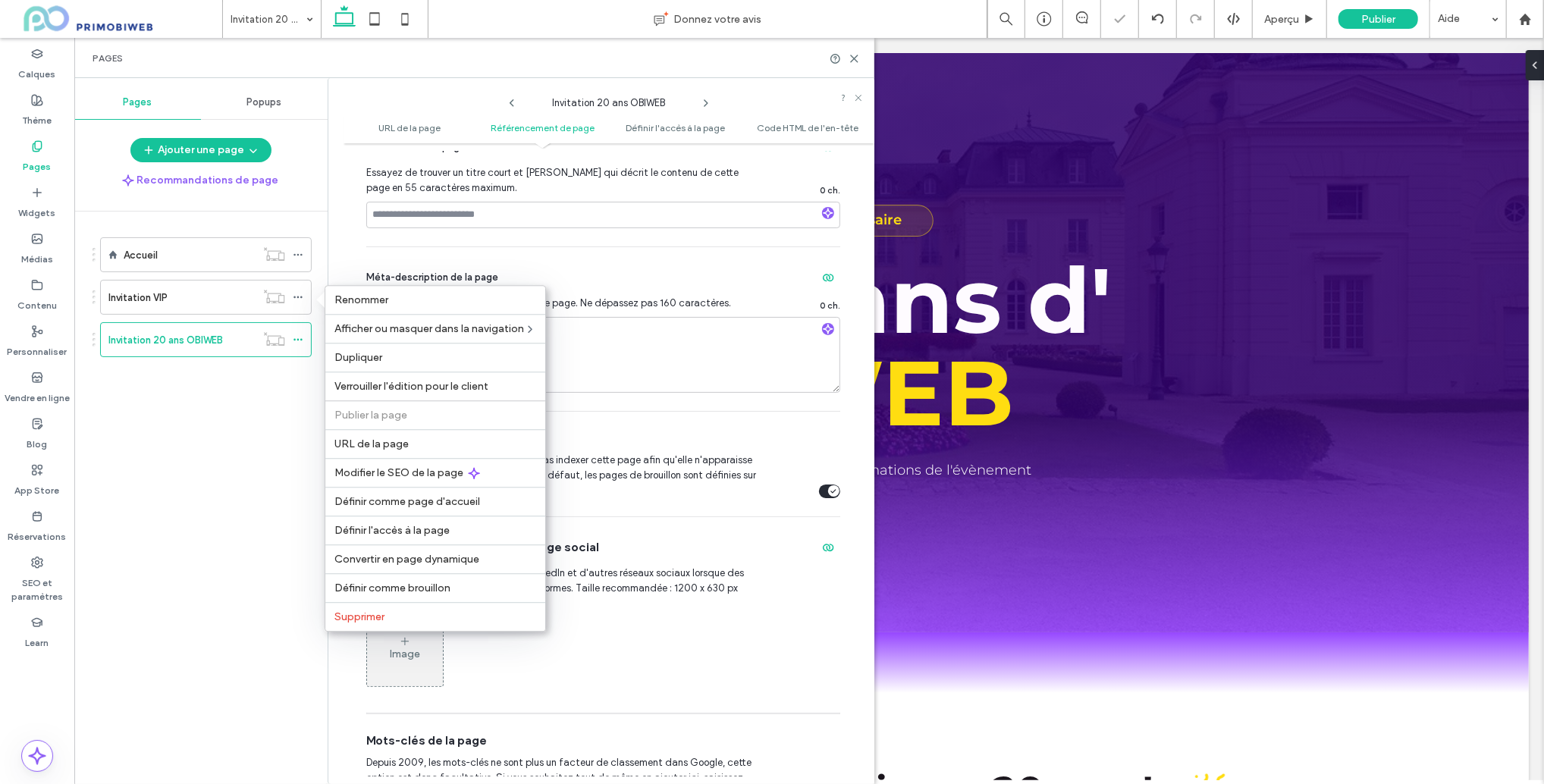
click at [239, 404] on div "Accueil Invitation VIP Invitation 20 ans OBIWEB" at bounding box center [210, 493] width 235 height 565
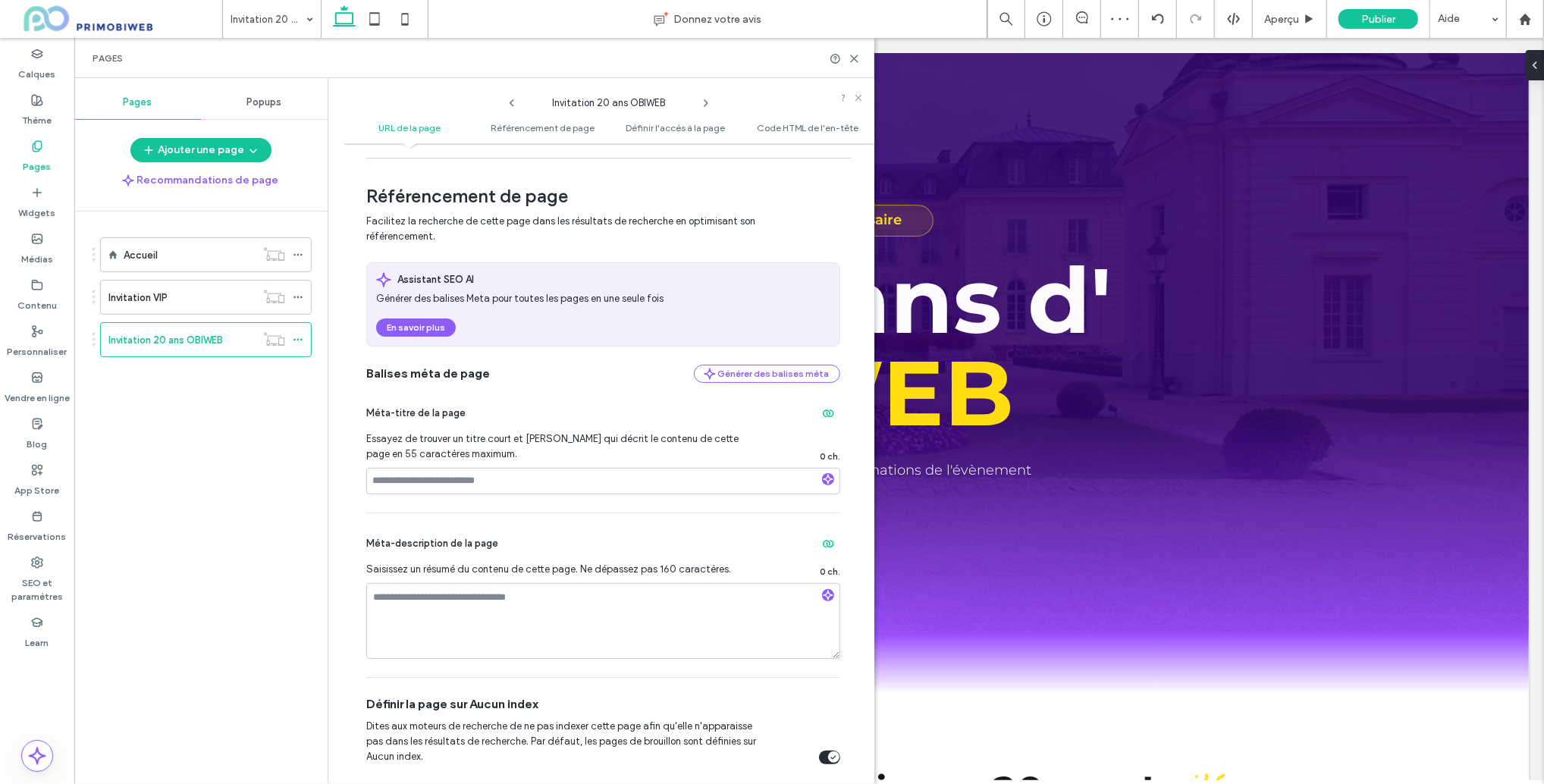
scroll to position [0, 0]
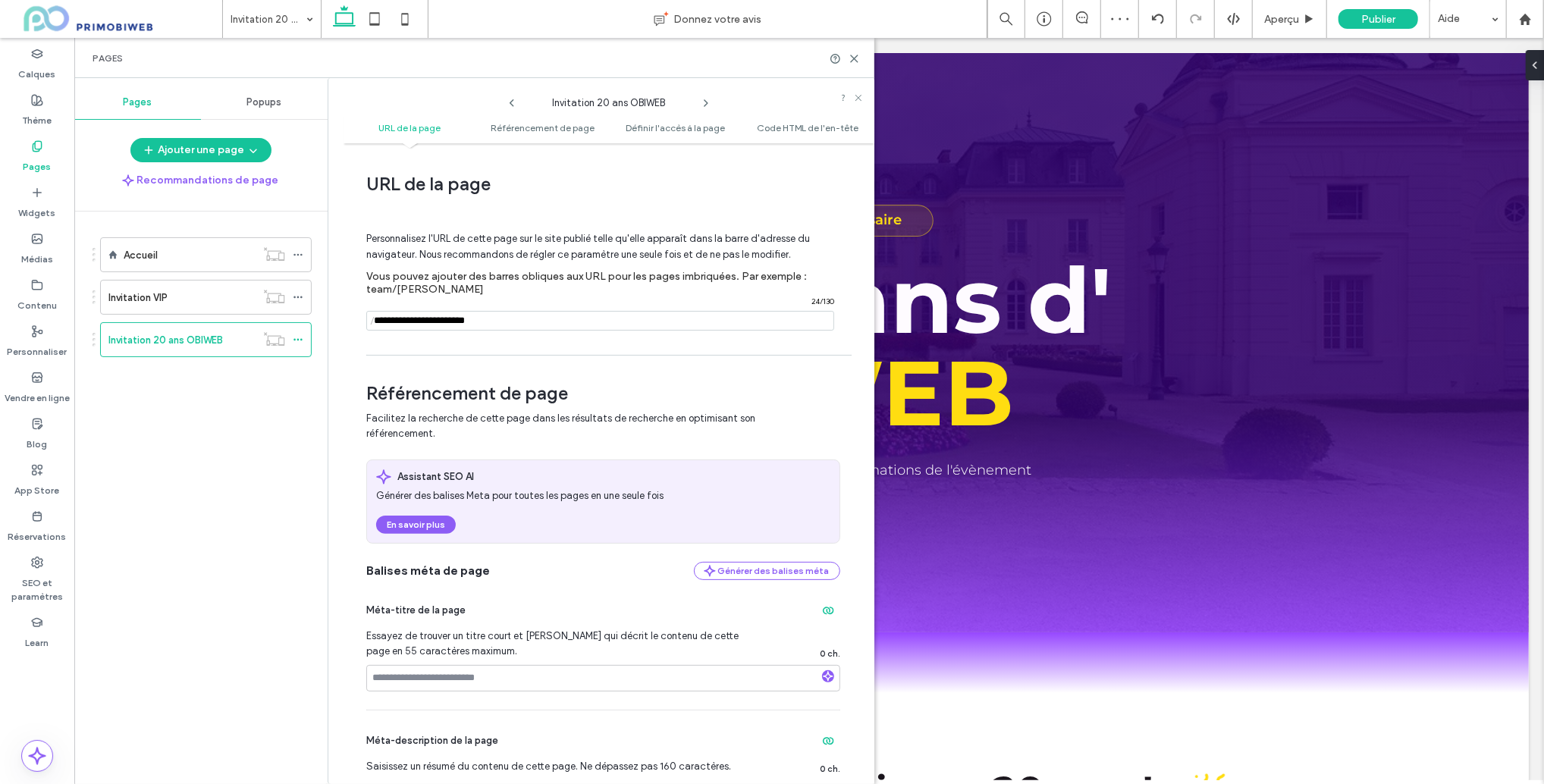
drag, startPoint x: 469, startPoint y: 328, endPoint x: 499, endPoint y: 324, distance: 30.3
click at [469, 327] on input "notEmpty" at bounding box center [600, 321] width 468 height 20
click at [500, 324] on input "notEmpty" at bounding box center [600, 321] width 468 height 20
click at [191, 295] on div "Invitation VIP" at bounding box center [182, 298] width 147 height 16
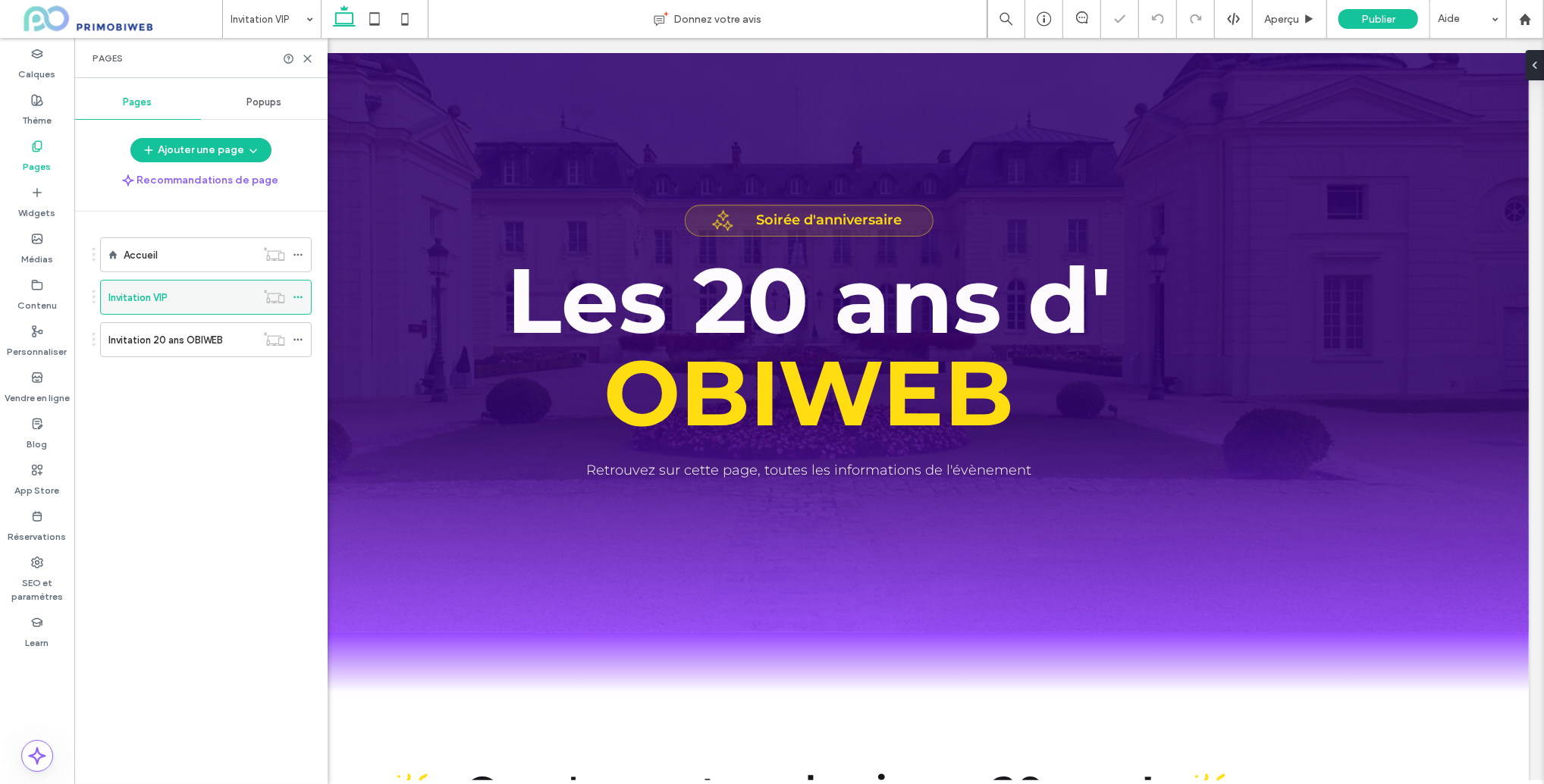
click at [299, 297] on use at bounding box center [298, 298] width 9 height 3
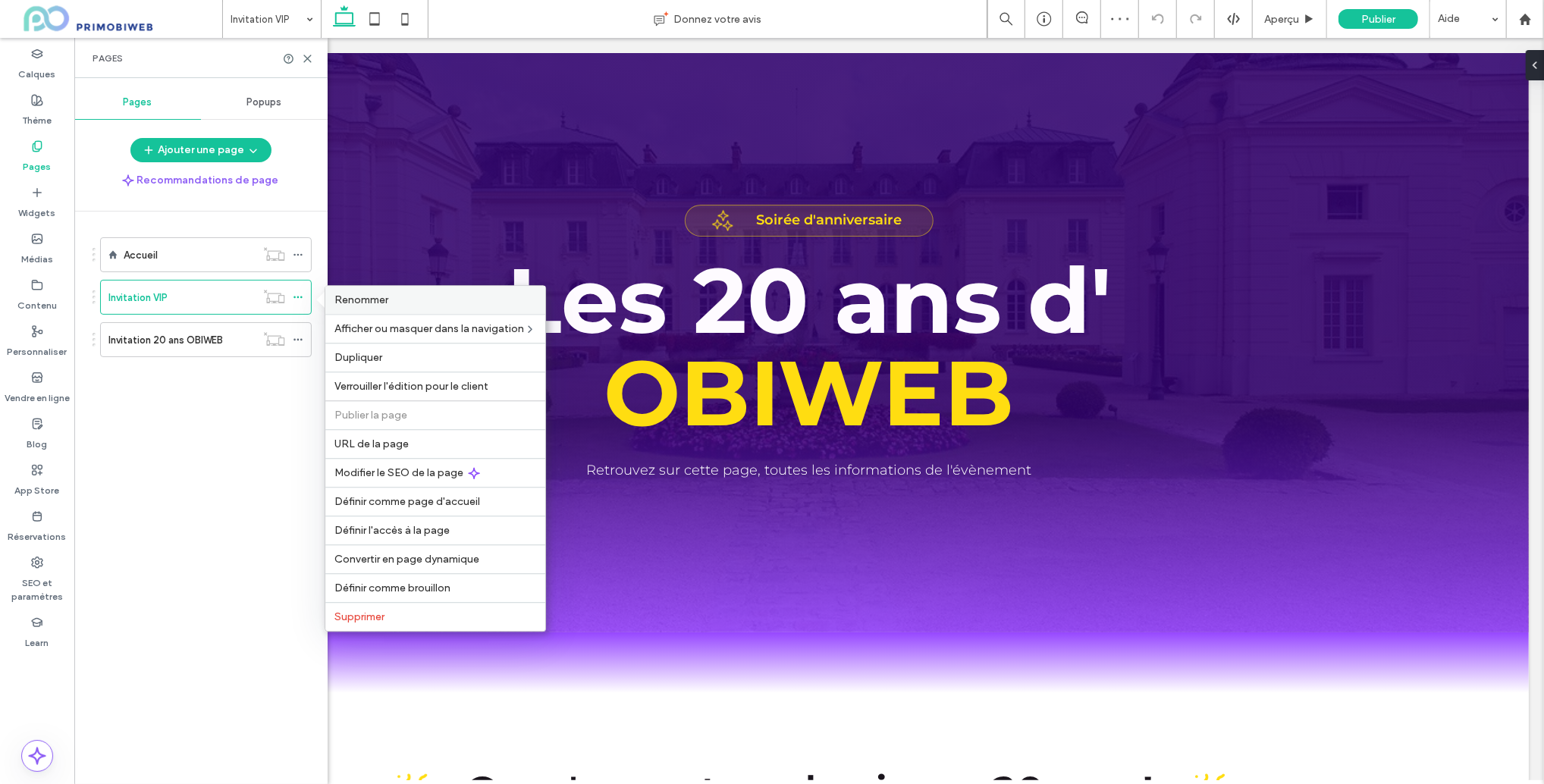
click at [381, 298] on span "Renommer" at bounding box center [361, 299] width 54 height 13
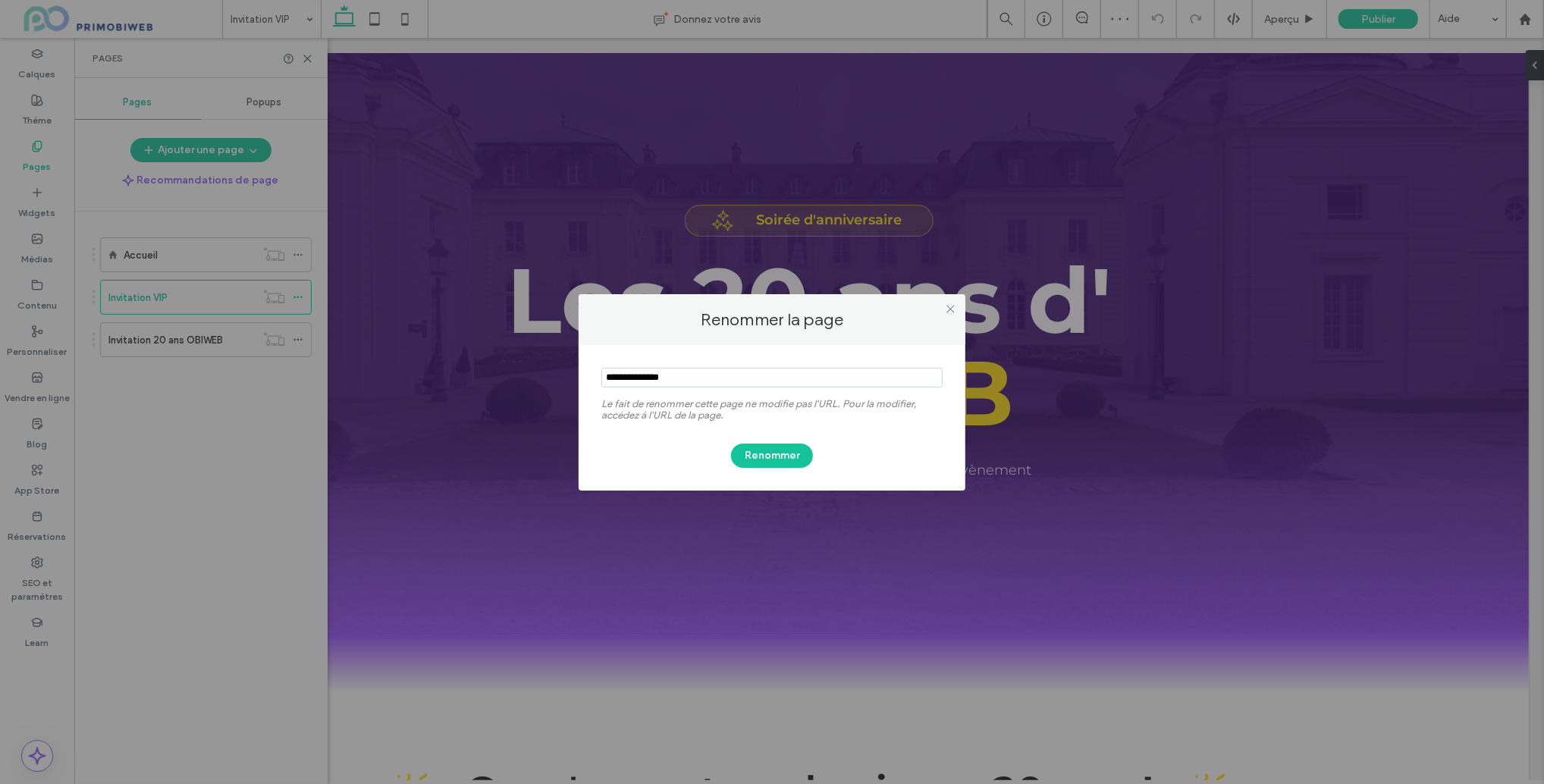
drag, startPoint x: 951, startPoint y: 311, endPoint x: 503, endPoint y: 320, distance: 448.1
click at [951, 311] on icon at bounding box center [950, 309] width 11 height 11
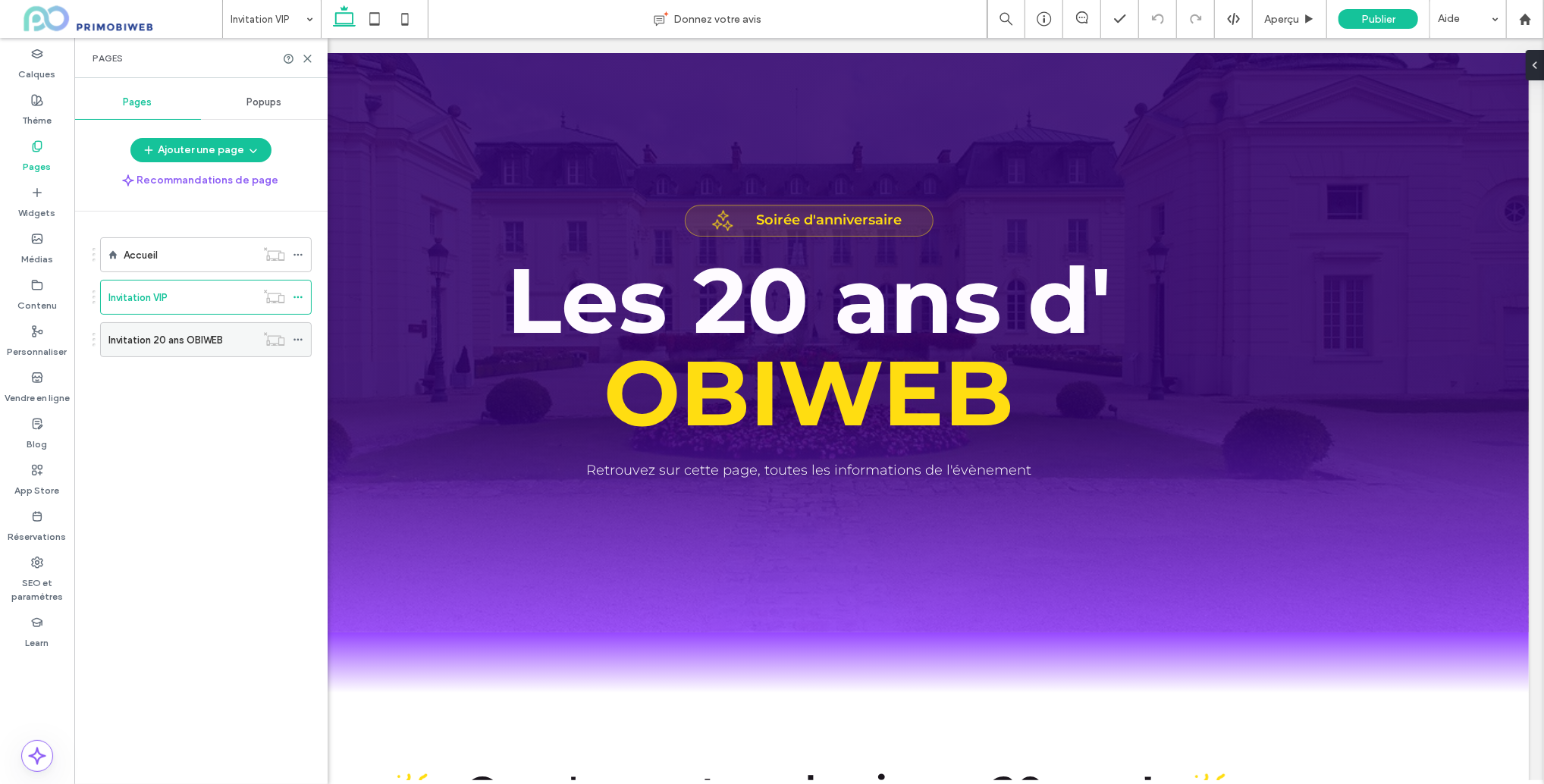
click at [207, 333] on label "Invitation 20 ans OBIWEB" at bounding box center [166, 339] width 115 height 27
click at [309, 339] on div at bounding box center [301, 339] width 18 height 23
click at [300, 338] on icon at bounding box center [298, 339] width 10 height 10
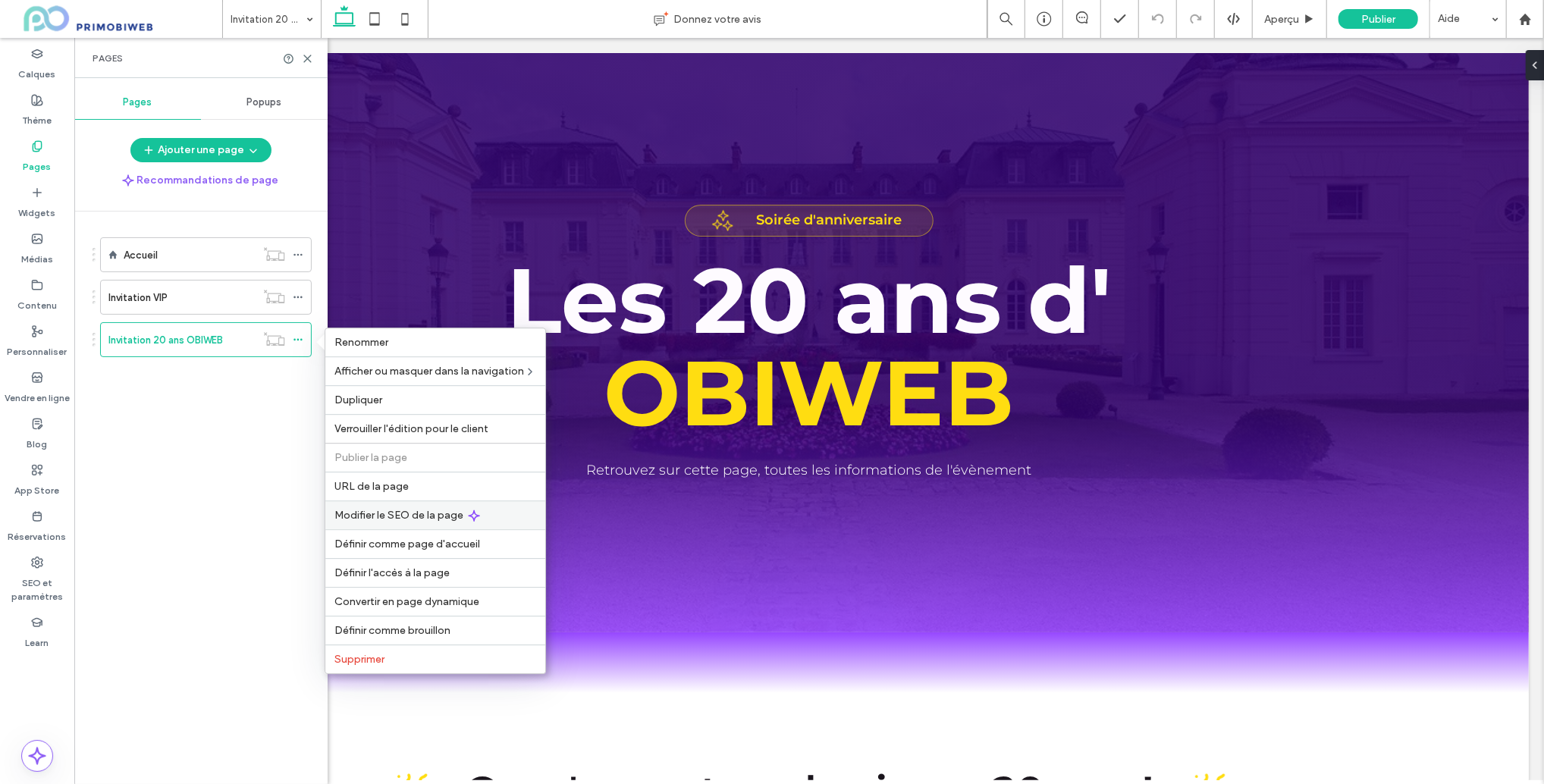
click at [394, 514] on span "Modifier le SEO de la page" at bounding box center [399, 515] width 129 height 13
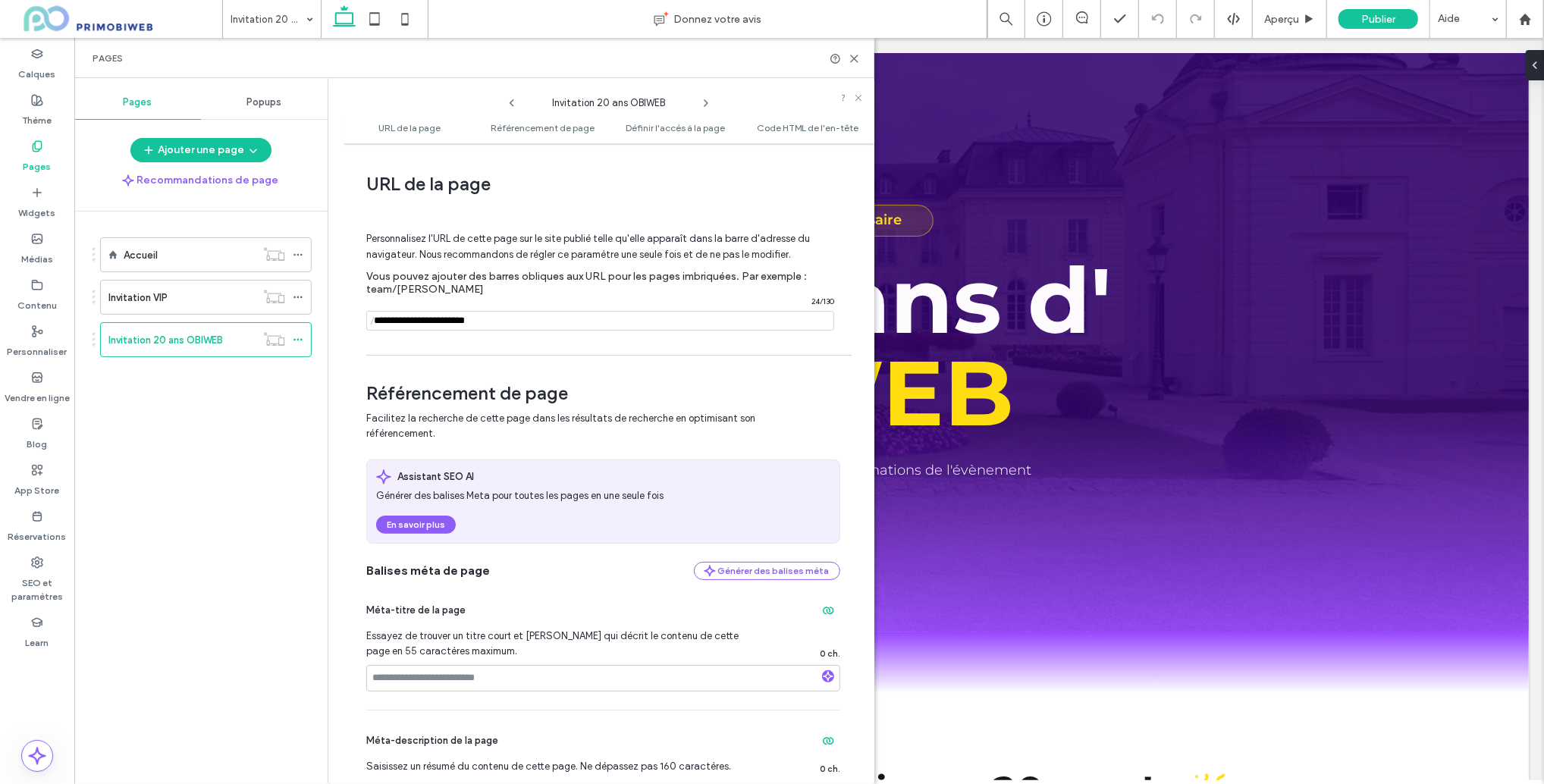
drag, startPoint x: 506, startPoint y: 323, endPoint x: 329, endPoint y: 319, distance: 177.0
click at [337, 319] on div "Invitation 20 ans OBIWEB URL de la page Référencement de page Définir l'accès à…" at bounding box center [600, 431] width 547 height 706
click at [298, 301] on icon at bounding box center [298, 297] width 10 height 10
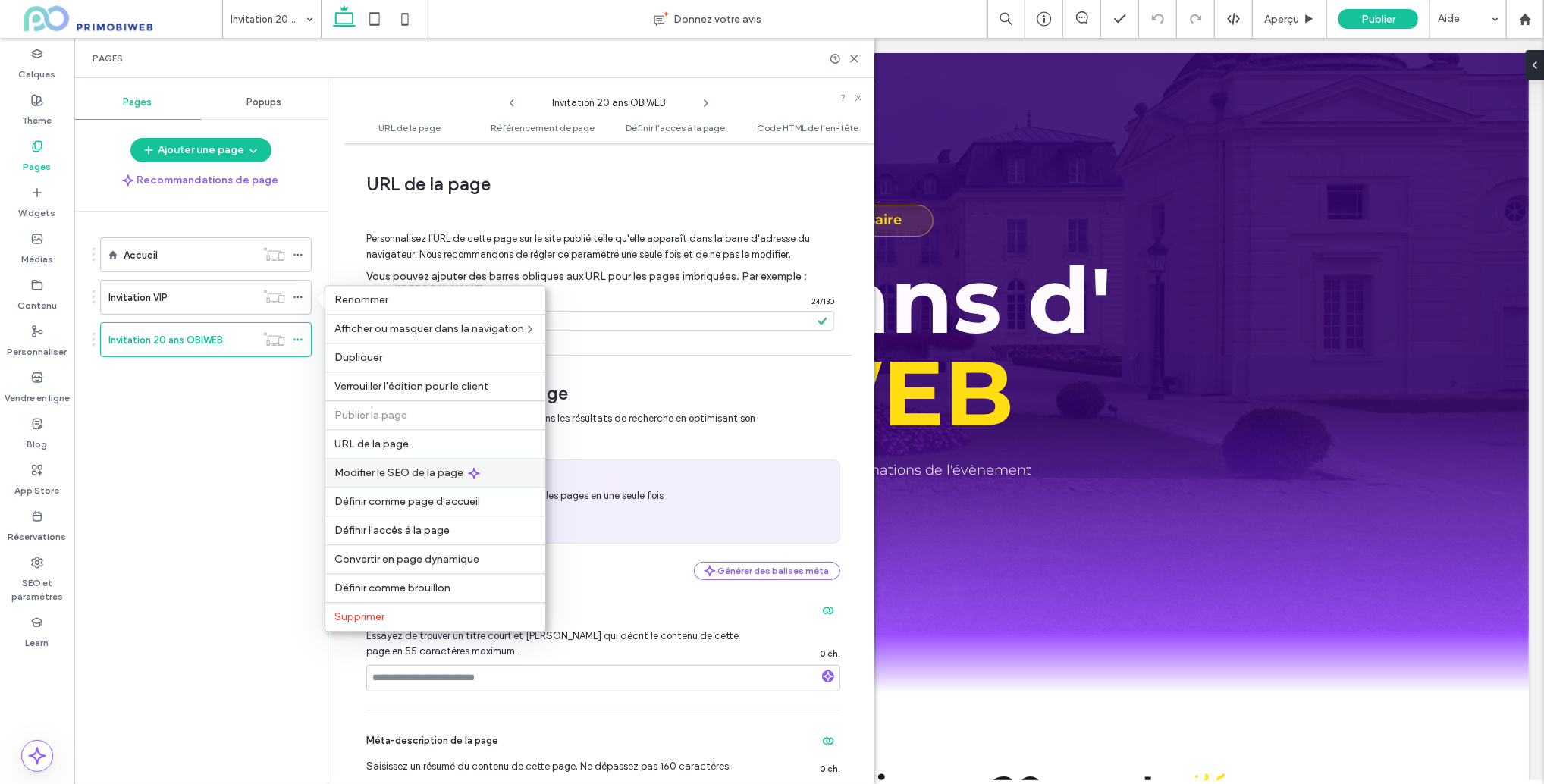
click at [386, 472] on span "Modifier le SEO de la page" at bounding box center [399, 472] width 129 height 13
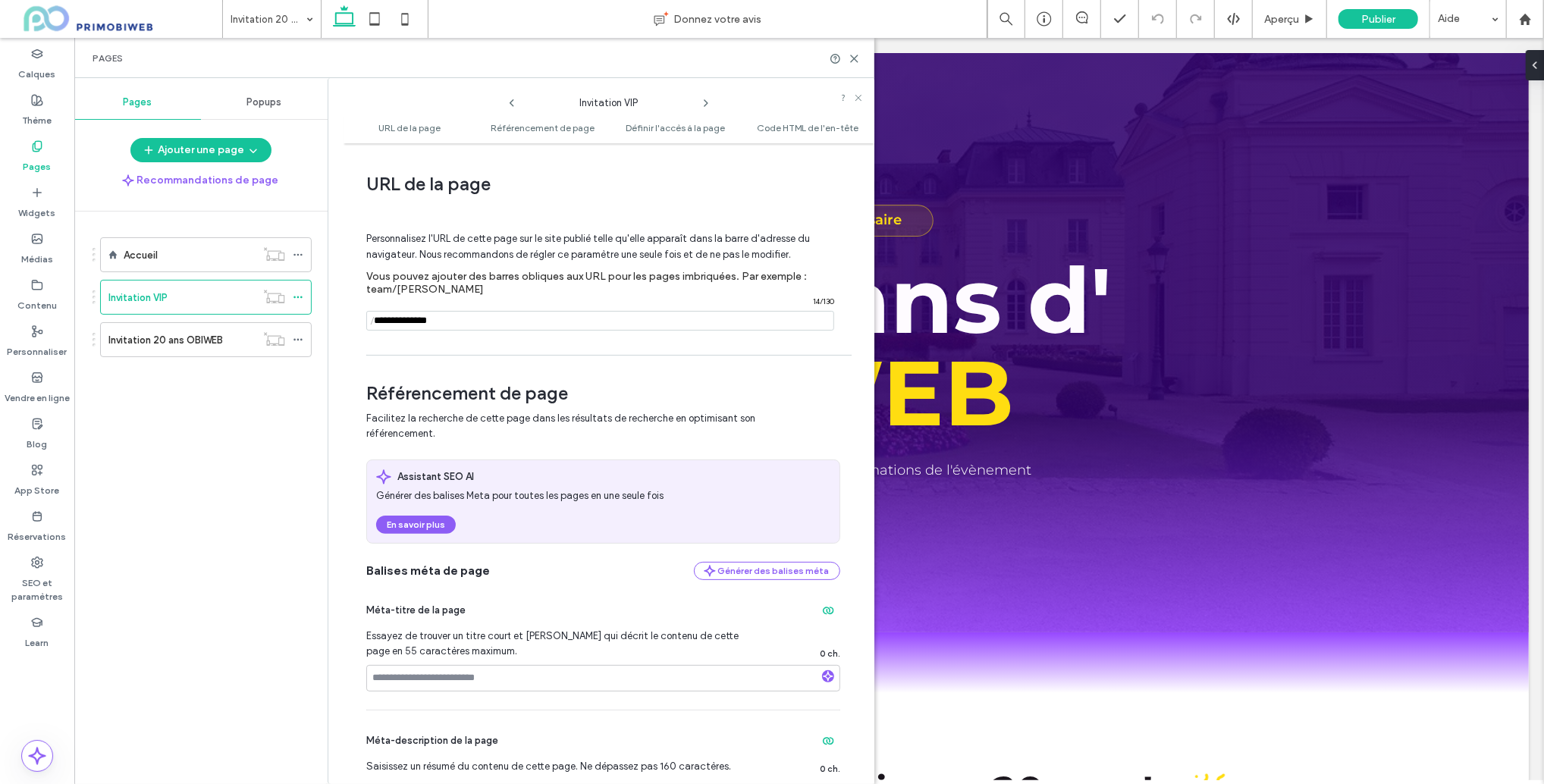
click at [452, 318] on input "notEmpty" at bounding box center [600, 321] width 468 height 20
drag, startPoint x: 418, startPoint y: 320, endPoint x: 370, endPoint y: 321, distance: 48.0
click at [366, 320] on div "/ 14 / 130" at bounding box center [600, 321] width 468 height 20
click at [413, 327] on input "notEmpty" at bounding box center [600, 321] width 468 height 20
click at [421, 326] on input "notEmpty" at bounding box center [600, 321] width 468 height 20
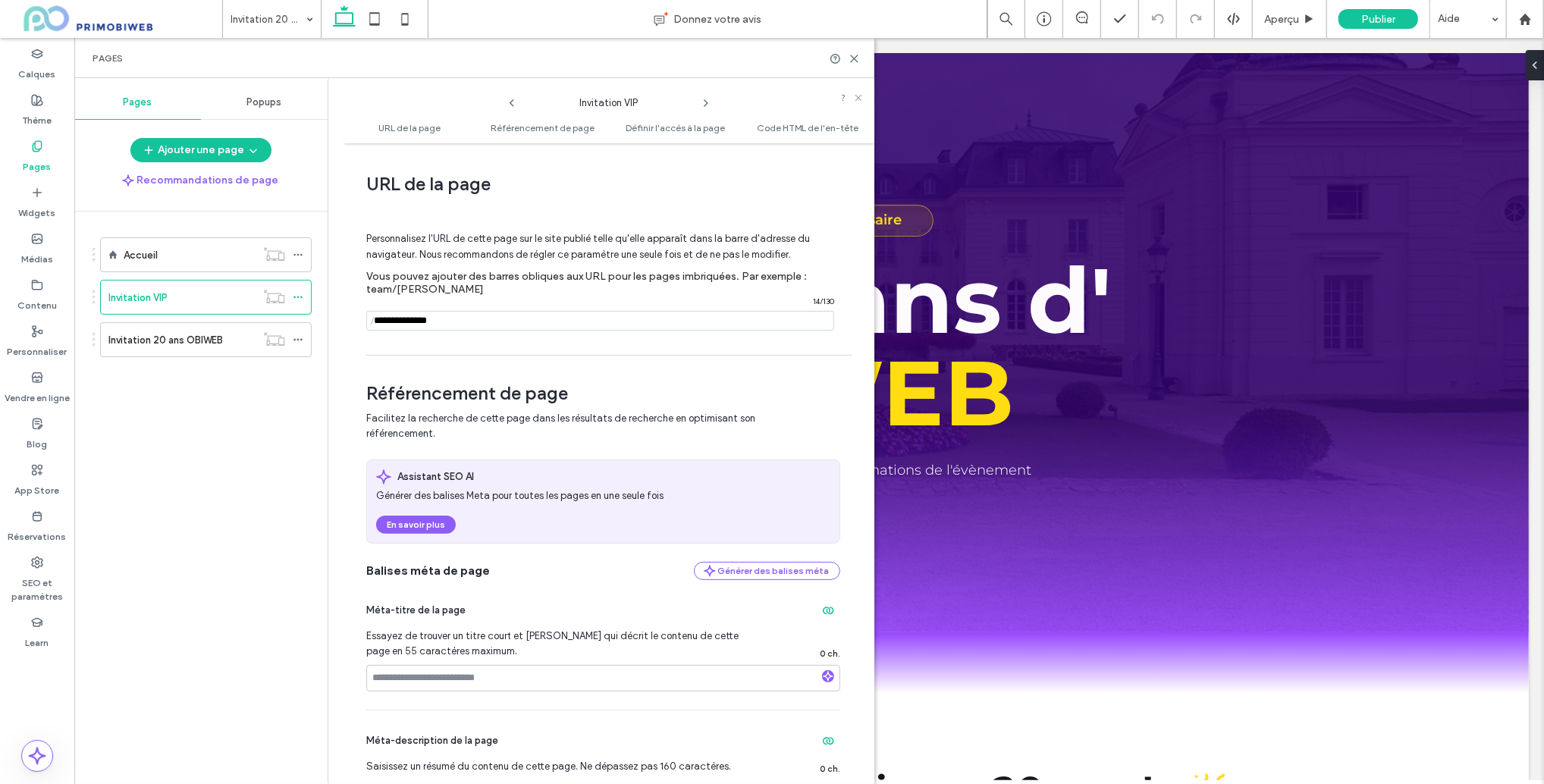
click at [464, 325] on input "notEmpty" at bounding box center [600, 321] width 468 height 20
click at [373, 322] on span "/" at bounding box center [372, 321] width 12 height 19
click at [376, 322] on span "/" at bounding box center [372, 321] width 12 height 19
drag, startPoint x: 382, startPoint y: 324, endPoint x: 412, endPoint y: 323, distance: 30.0
click at [386, 325] on input "notEmpty" at bounding box center [600, 321] width 468 height 20
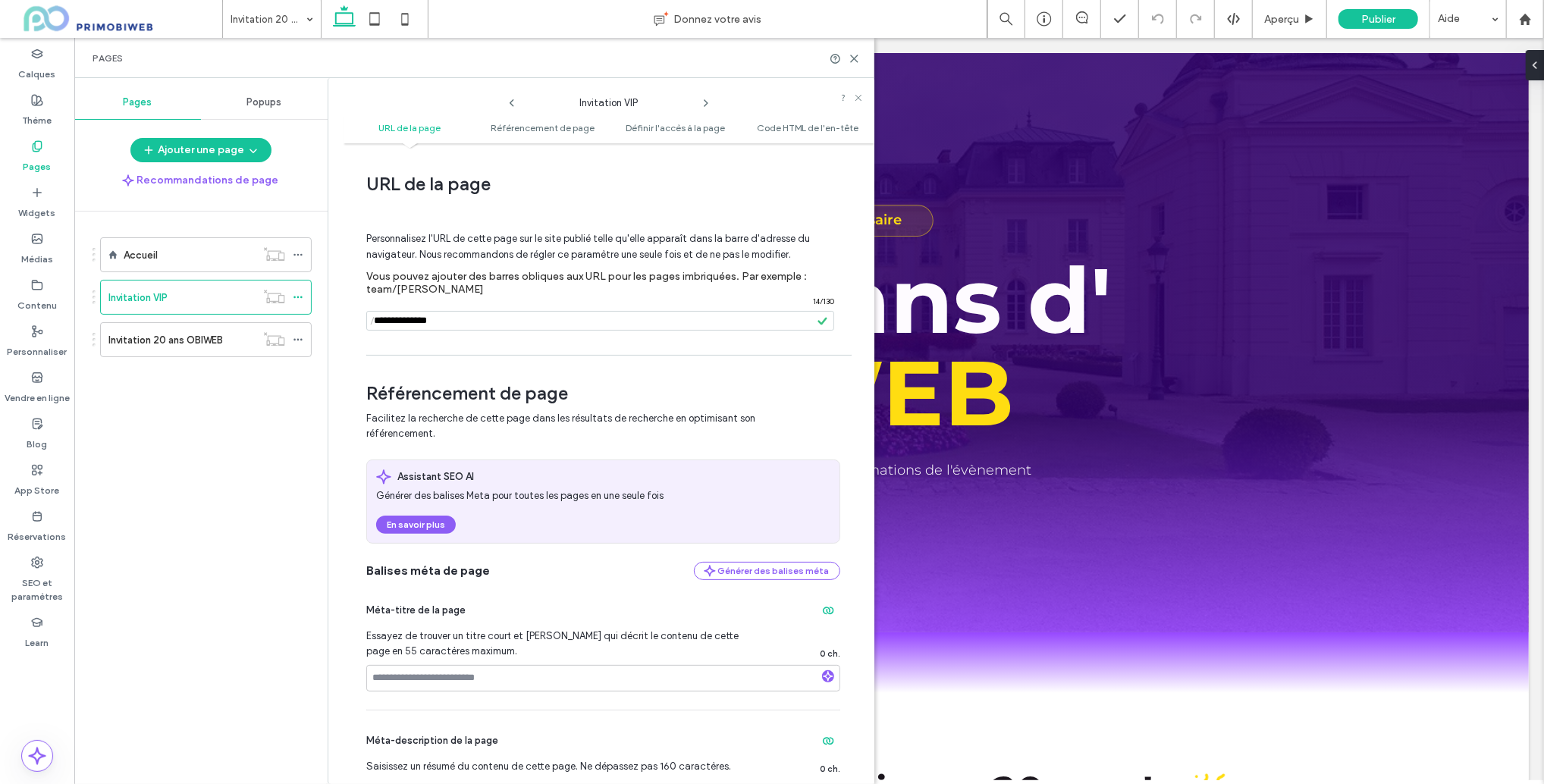
drag, startPoint x: 423, startPoint y: 321, endPoint x: 444, endPoint y: 321, distance: 21.0
click at [423, 321] on input "notEmpty" at bounding box center [600, 321] width 468 height 20
click at [444, 321] on input "notEmpty" at bounding box center [600, 321] width 468 height 20
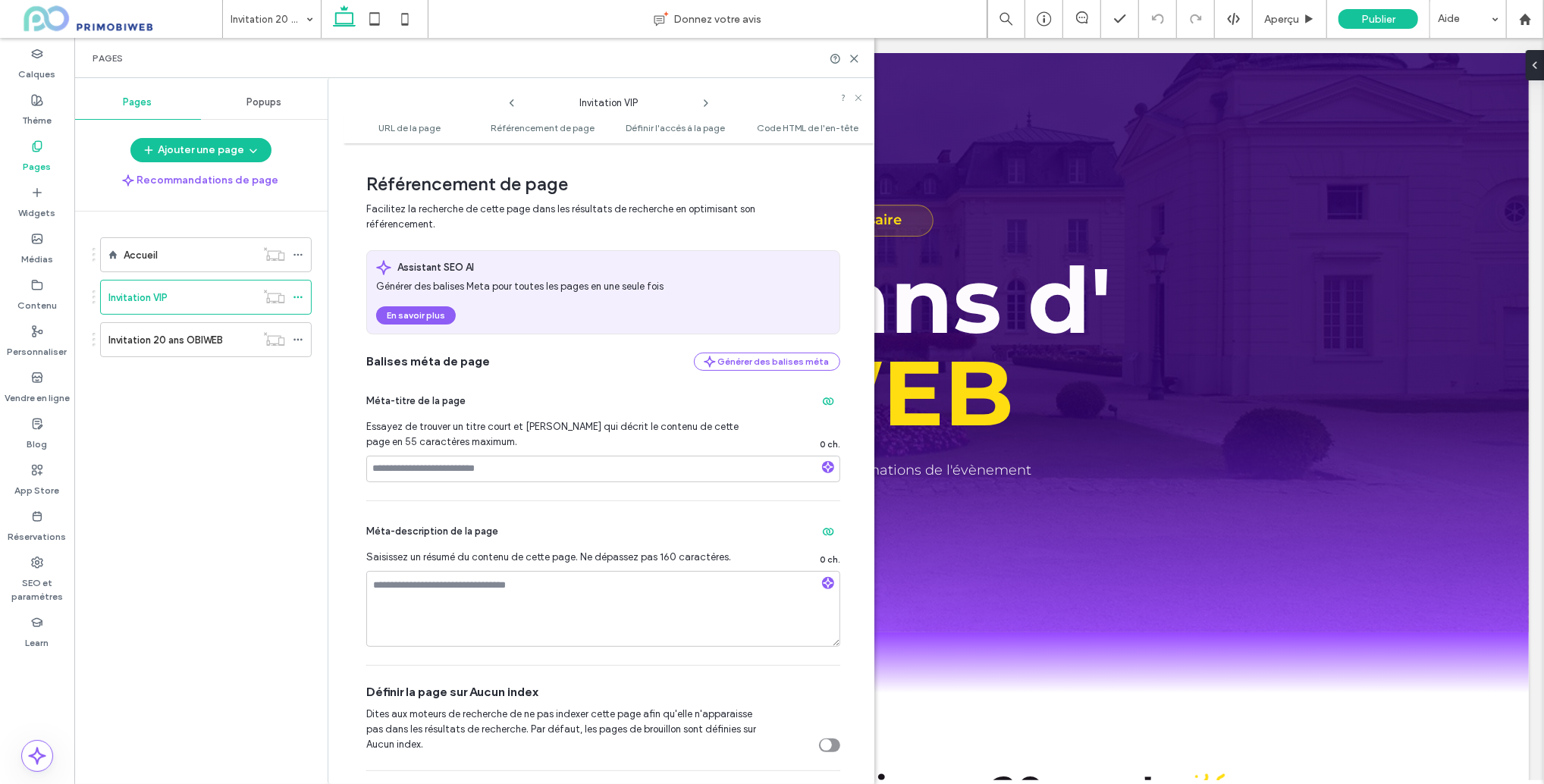
scroll to position [410, 0]
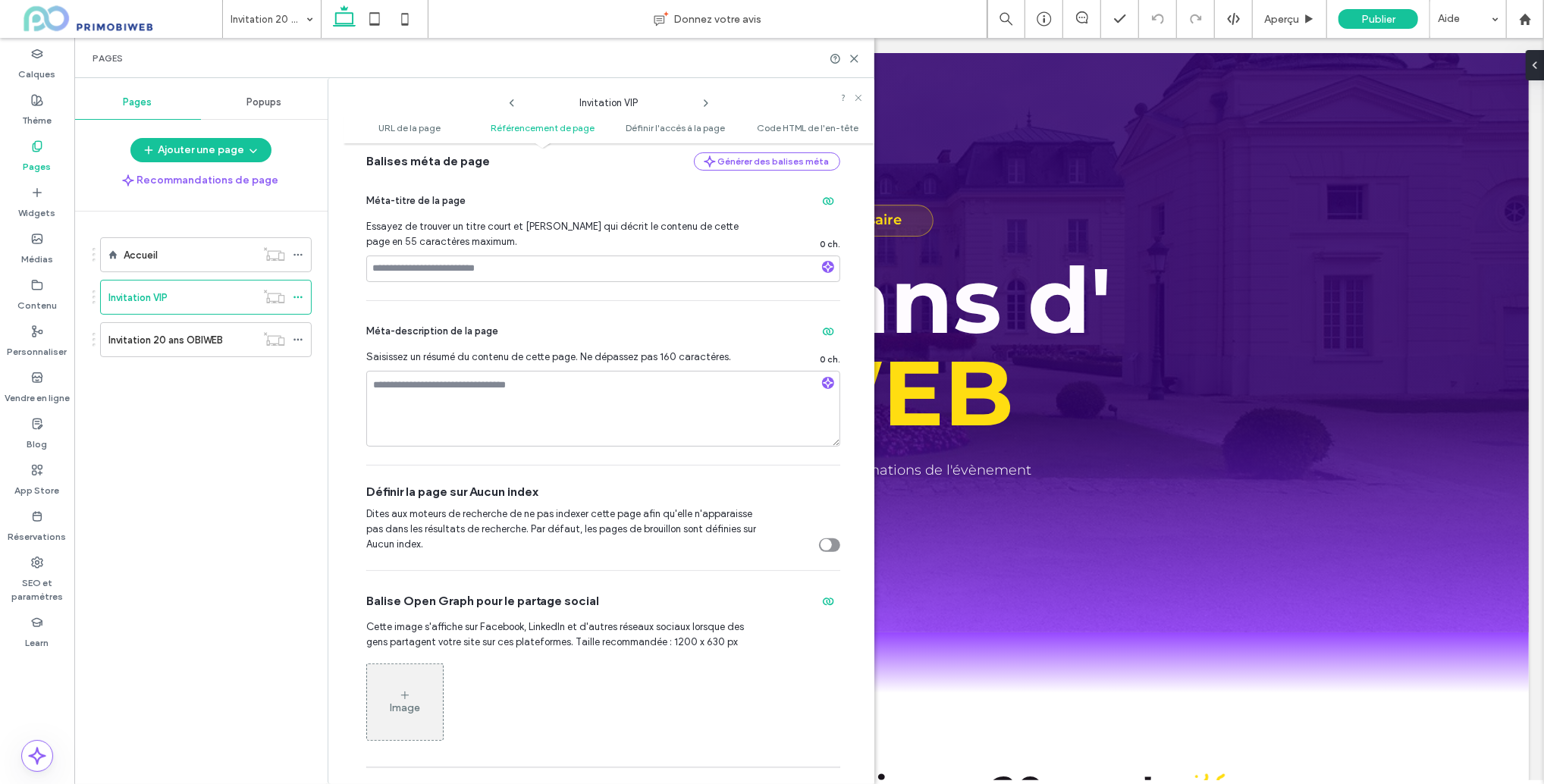
type input "**********"
click at [827, 545] on div "toggle" at bounding box center [830, 545] width 21 height 14
click at [204, 261] on div "Accueil" at bounding box center [190, 255] width 132 height 16
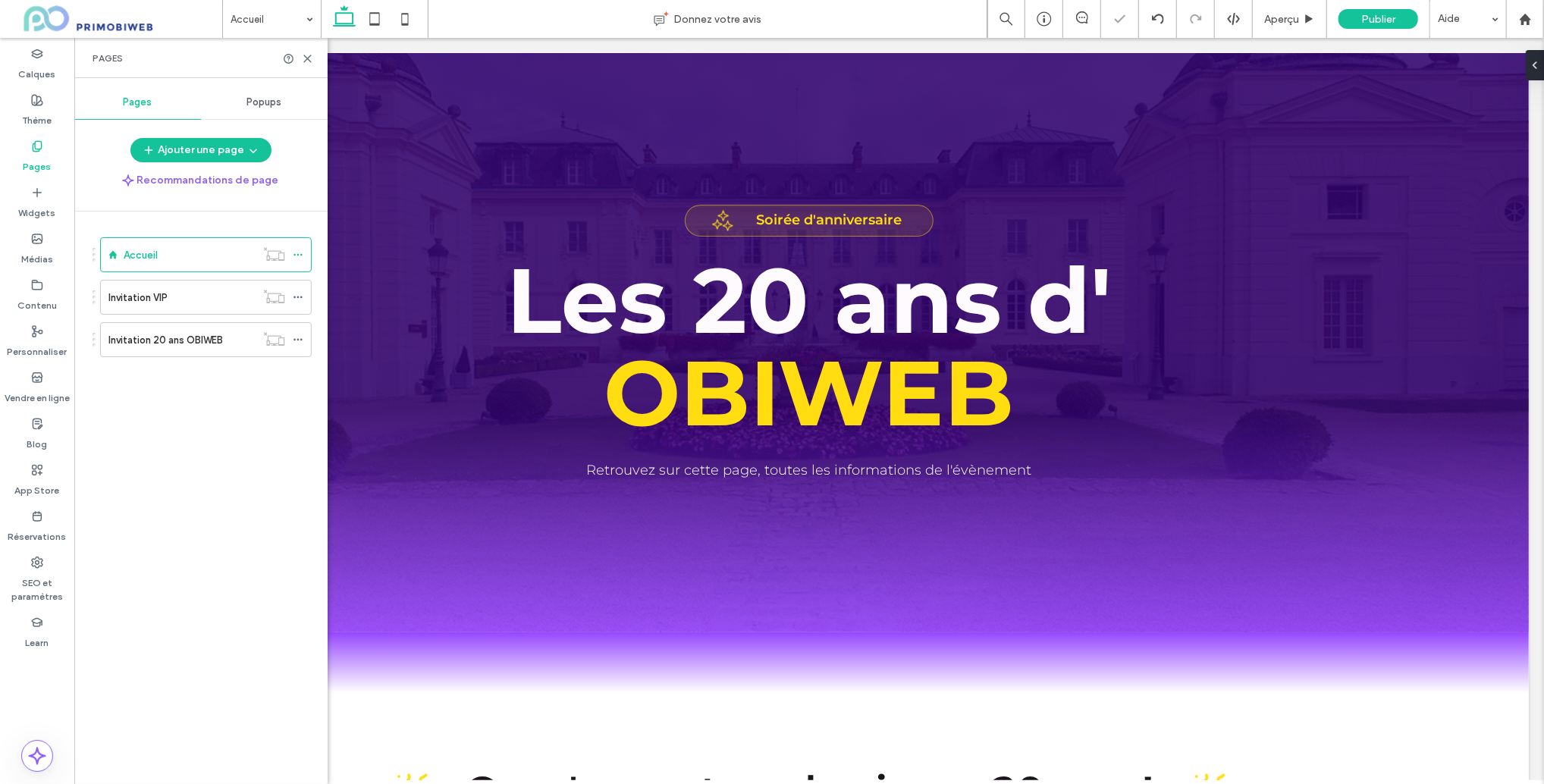
click at [297, 251] on div "Accueil Donnez votre avis Aperçu Publier Aide Design Panel Commentaires sur le …" at bounding box center [772, 392] width 1544 height 784
click at [299, 256] on icon at bounding box center [298, 255] width 10 height 10
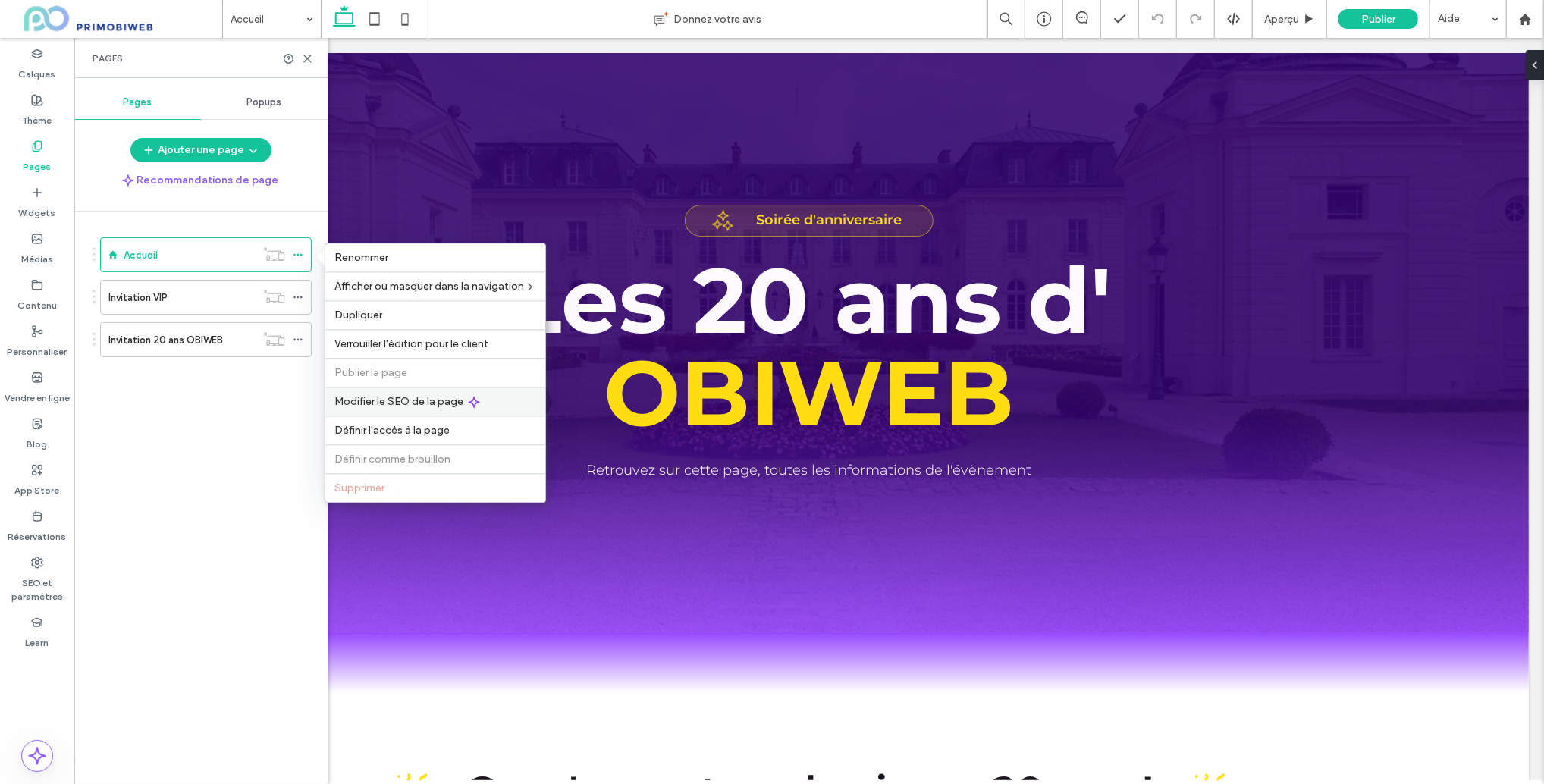
click at [392, 407] on span "Modifier le SEO de la page" at bounding box center [399, 401] width 129 height 13
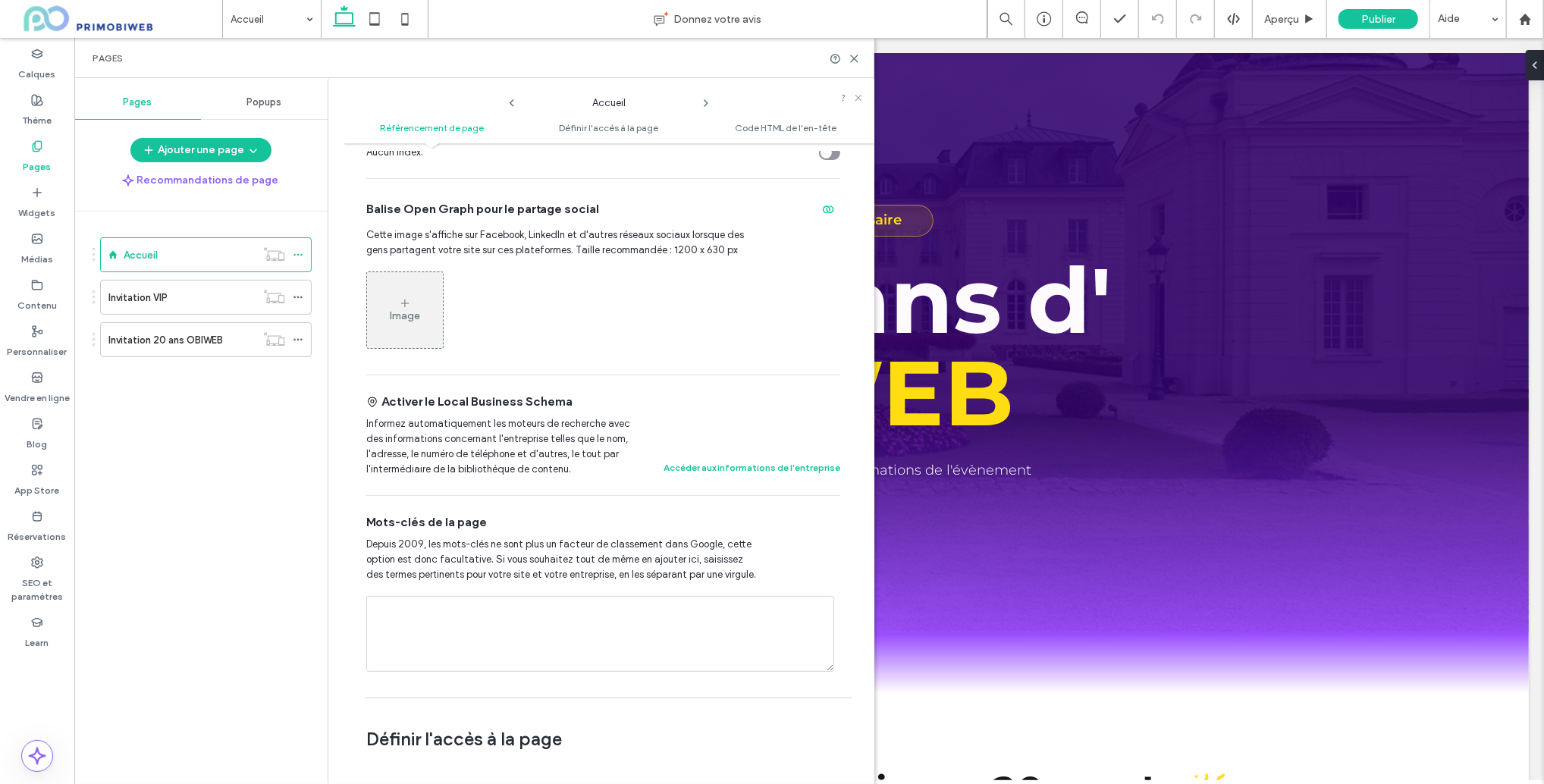
scroll to position [550, 0]
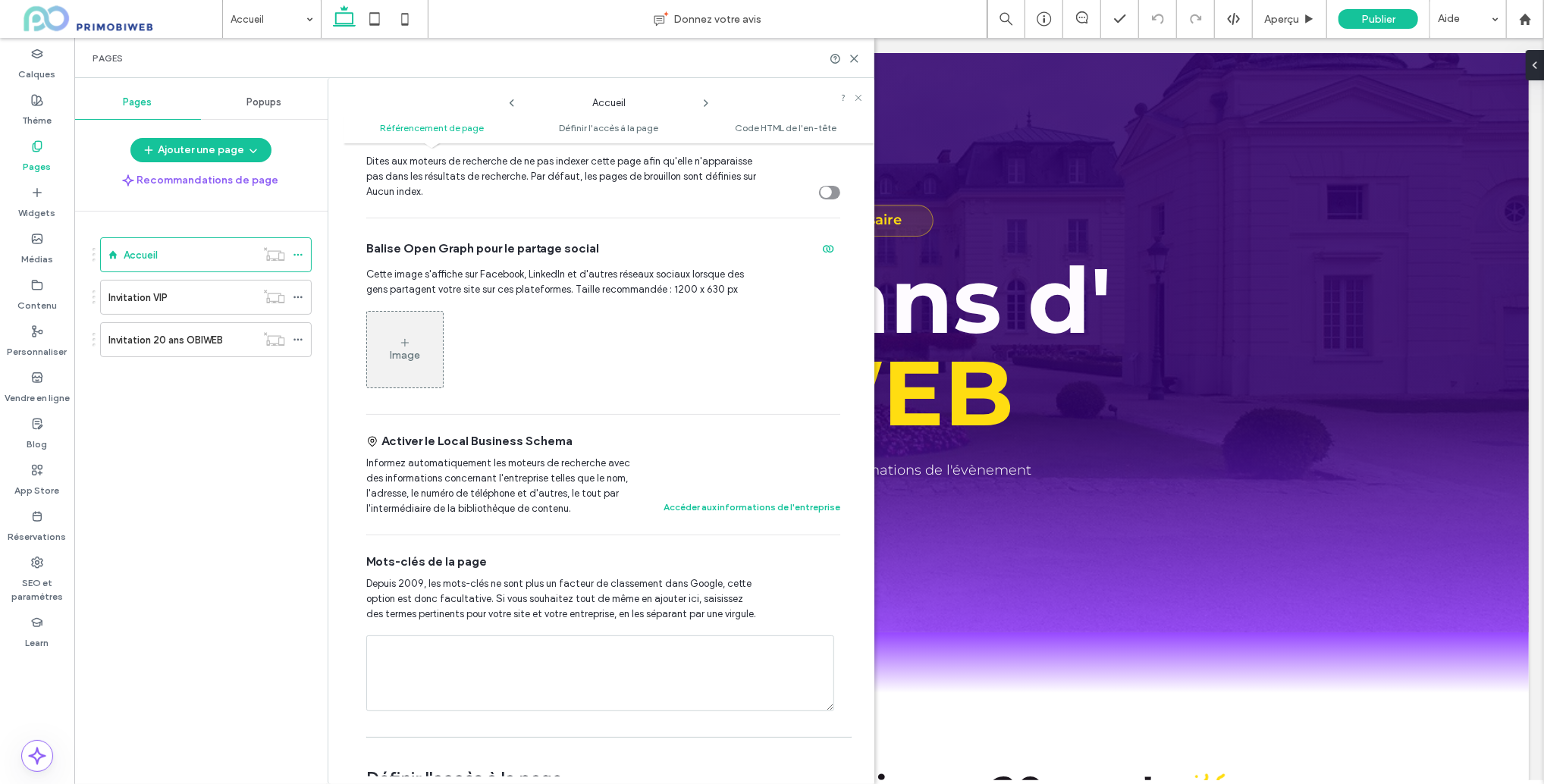
click at [820, 186] on div "toggle" at bounding box center [825, 192] width 11 height 11
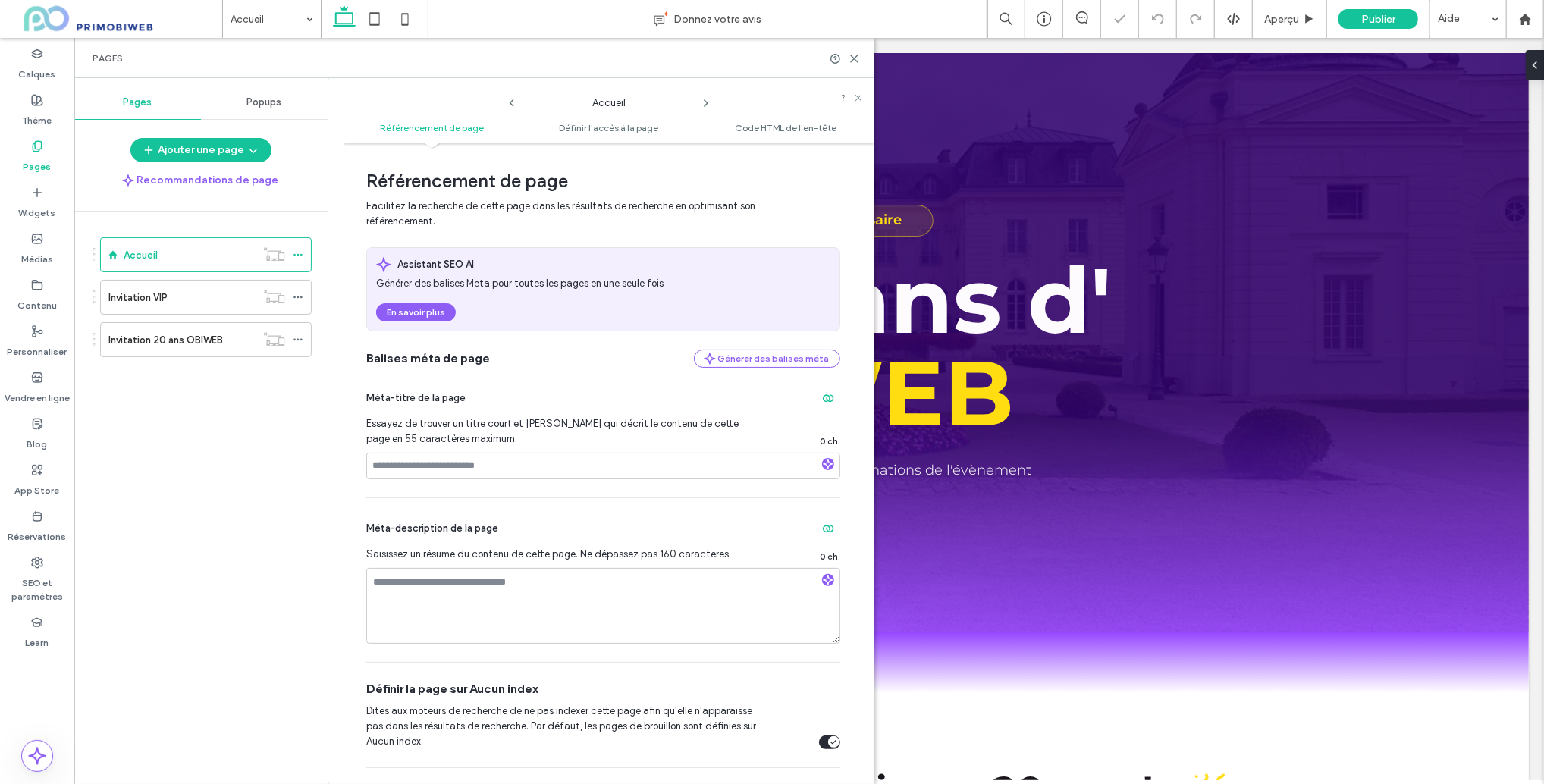
scroll to position [3, 0]
click at [427, 469] on input at bounding box center [603, 463] width 474 height 27
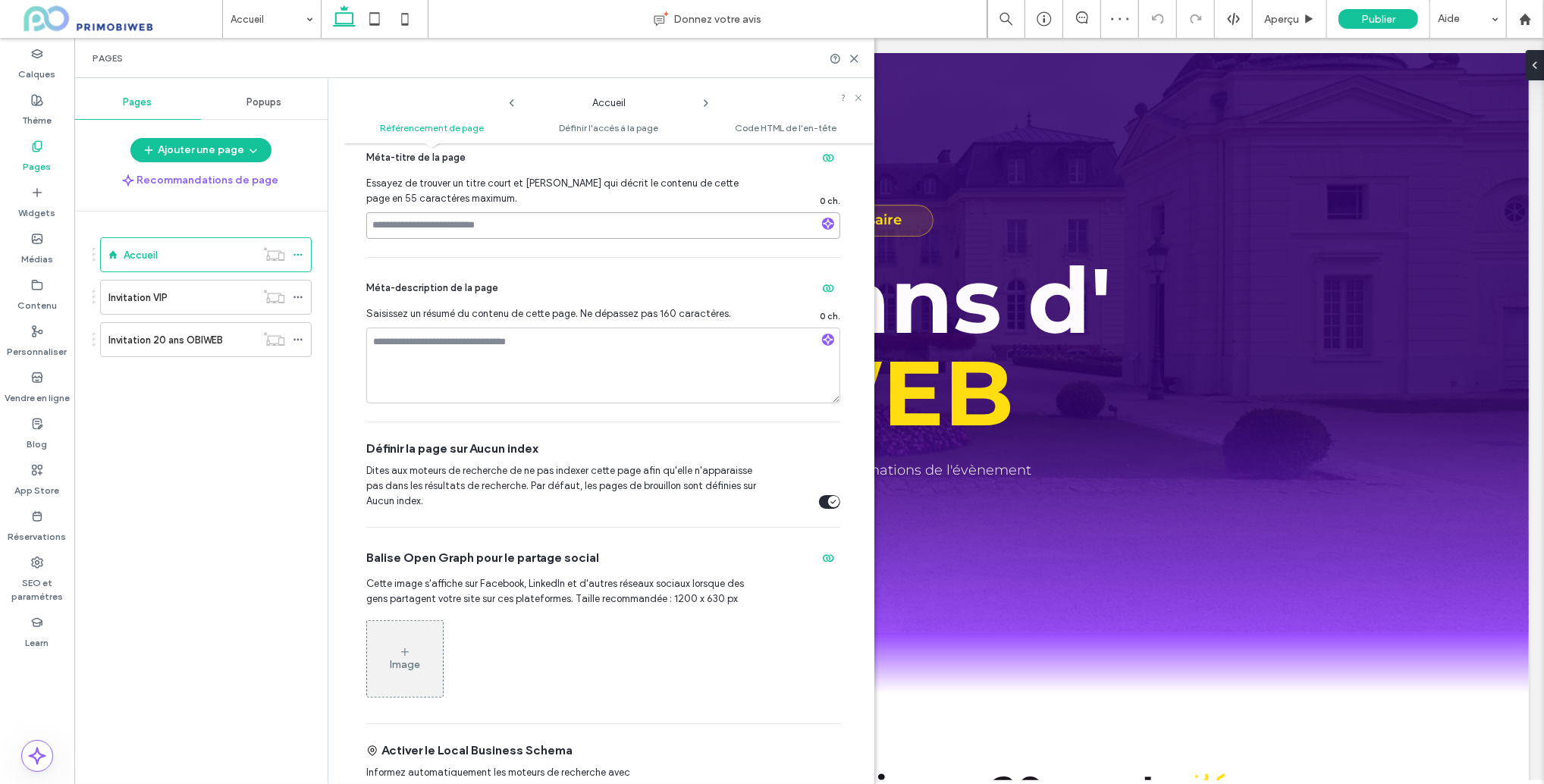
scroll to position [291, 0]
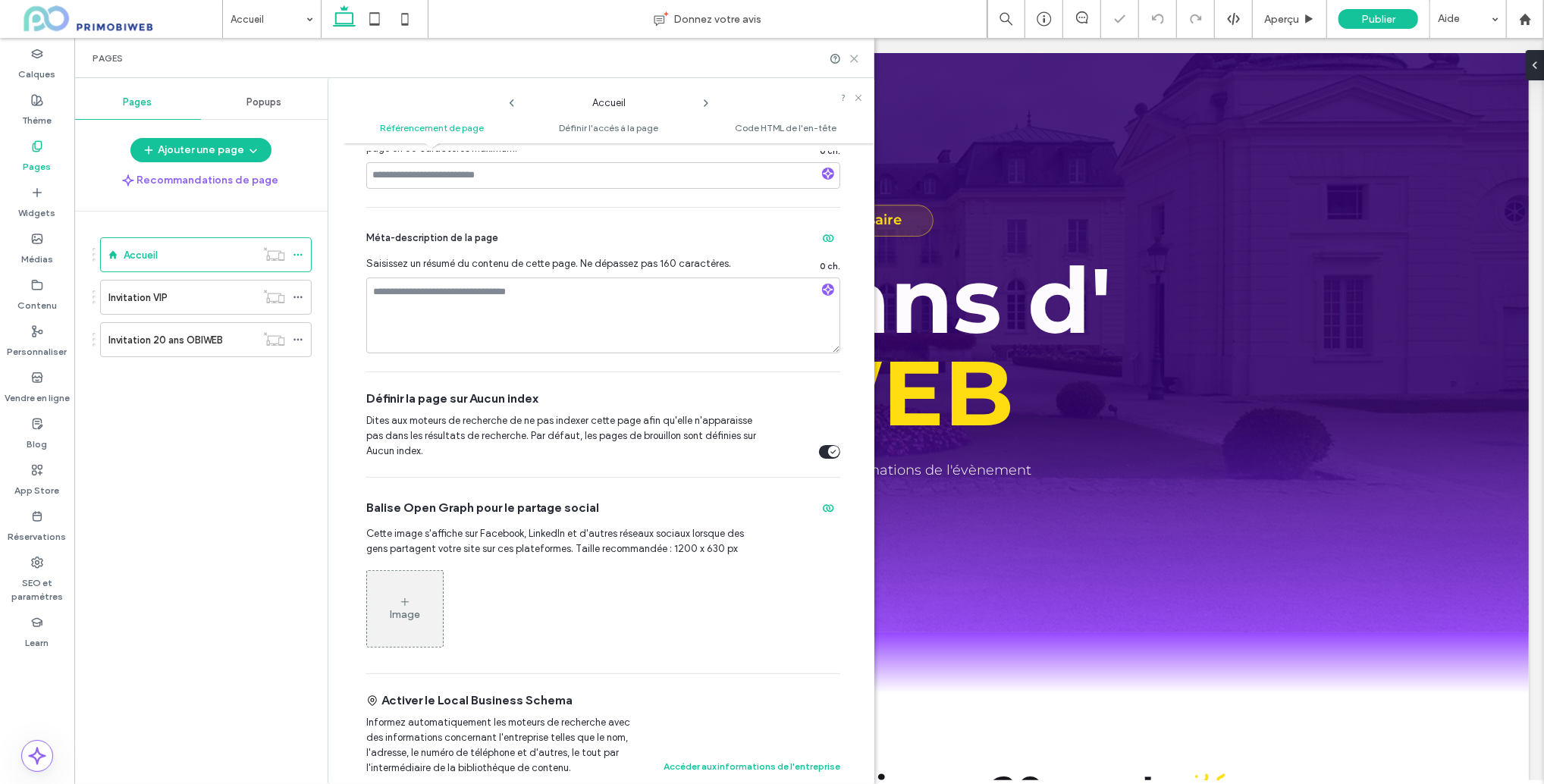
click at [855, 57] on use at bounding box center [855, 59] width 7 height 7
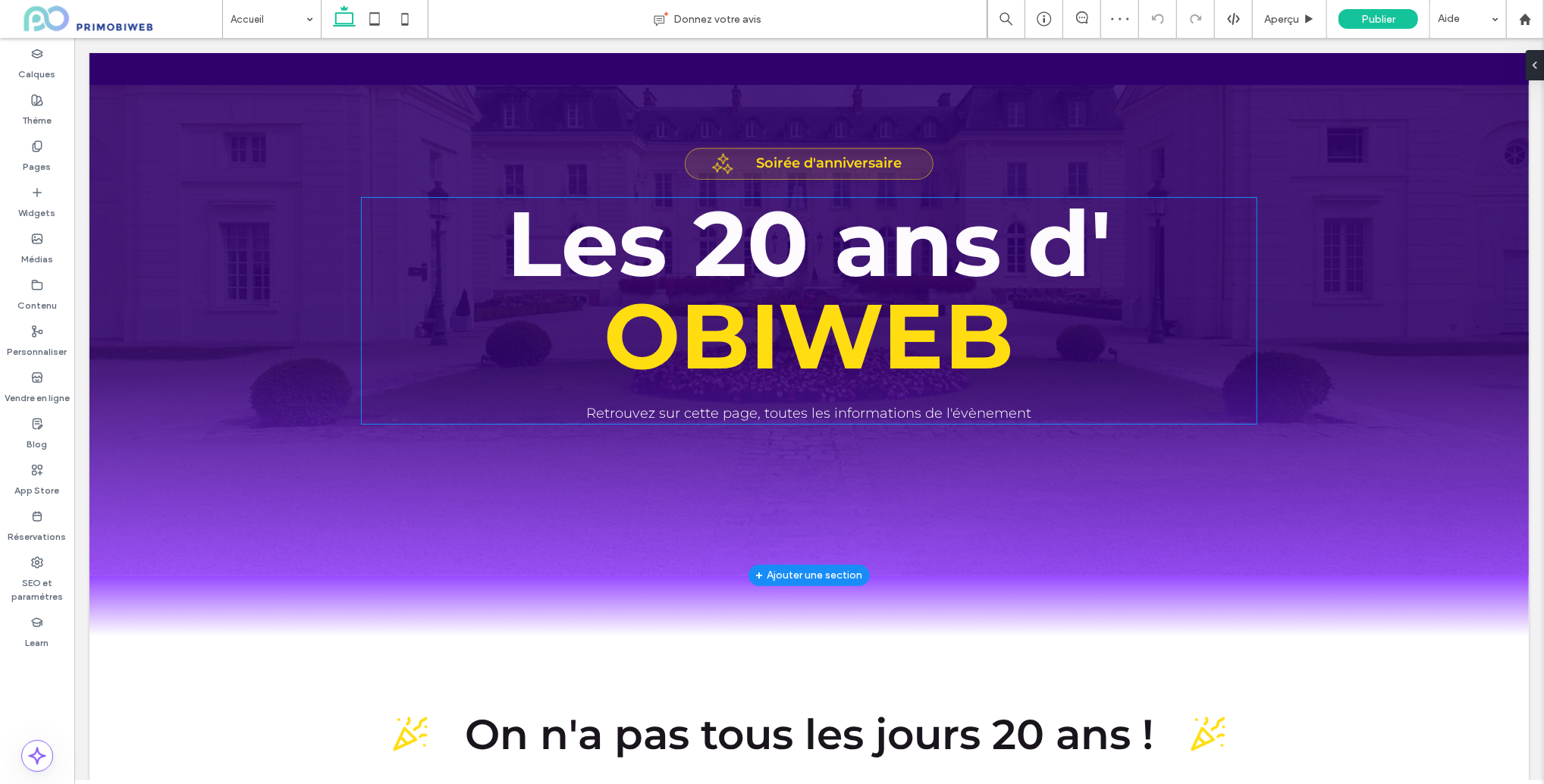
scroll to position [54, 0]
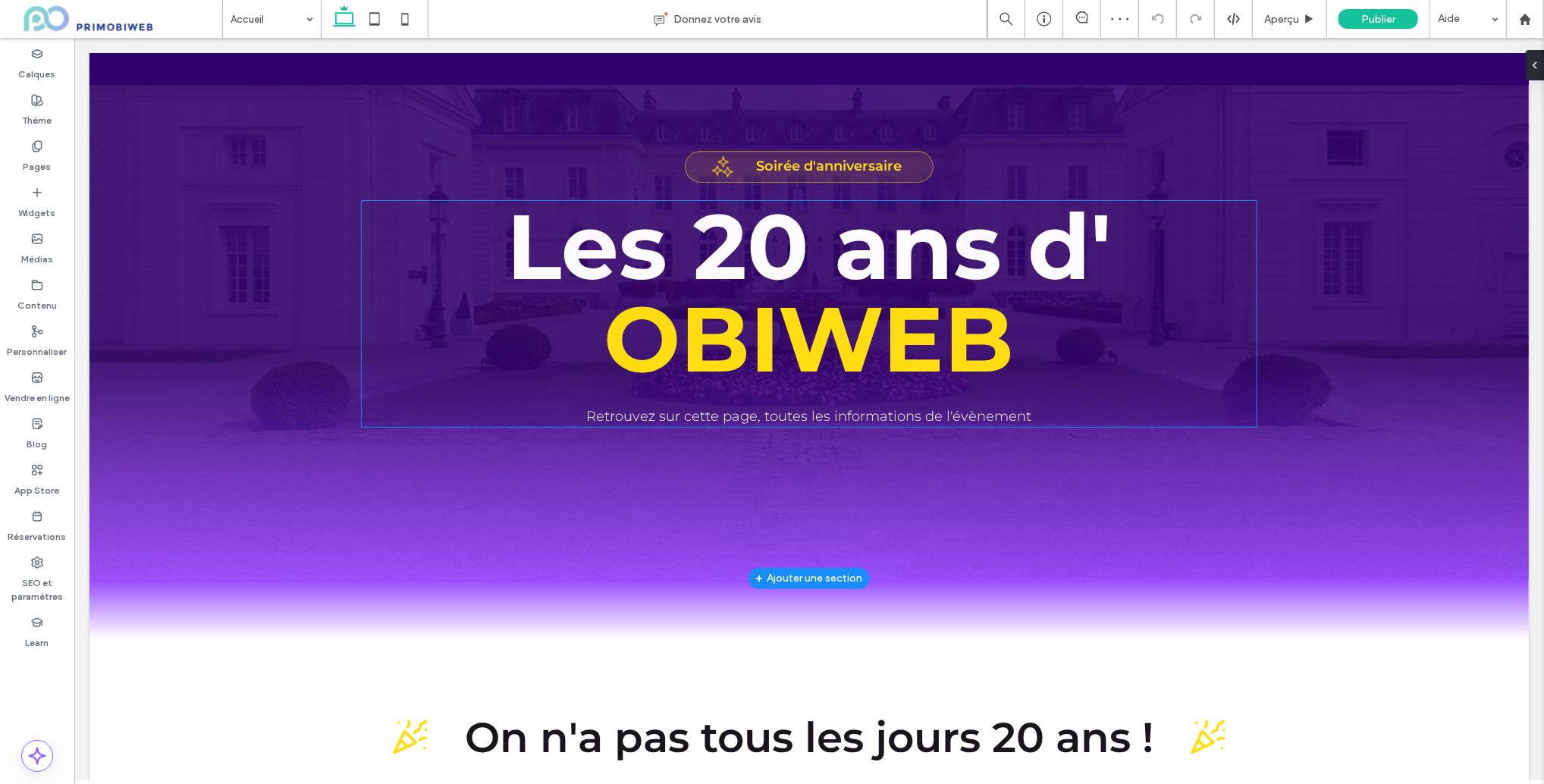
click at [831, 414] on span "Retrouvez sur cette page, toutes les informations de l'évènement" at bounding box center [808, 416] width 446 height 17
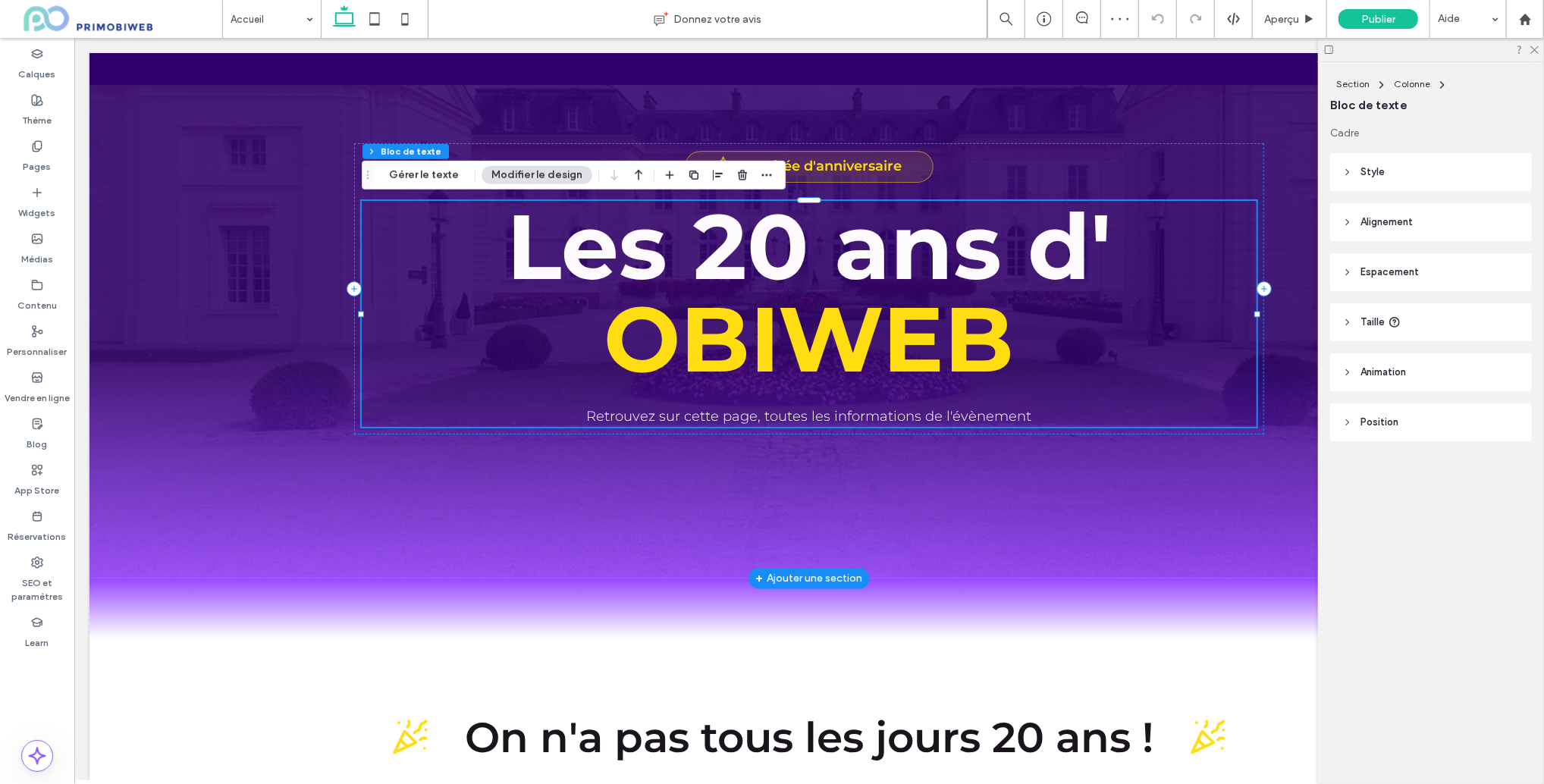
click at [908, 422] on span "Retrouvez sur cette page, toutes les informations de l'évènement" at bounding box center [808, 416] width 446 height 17
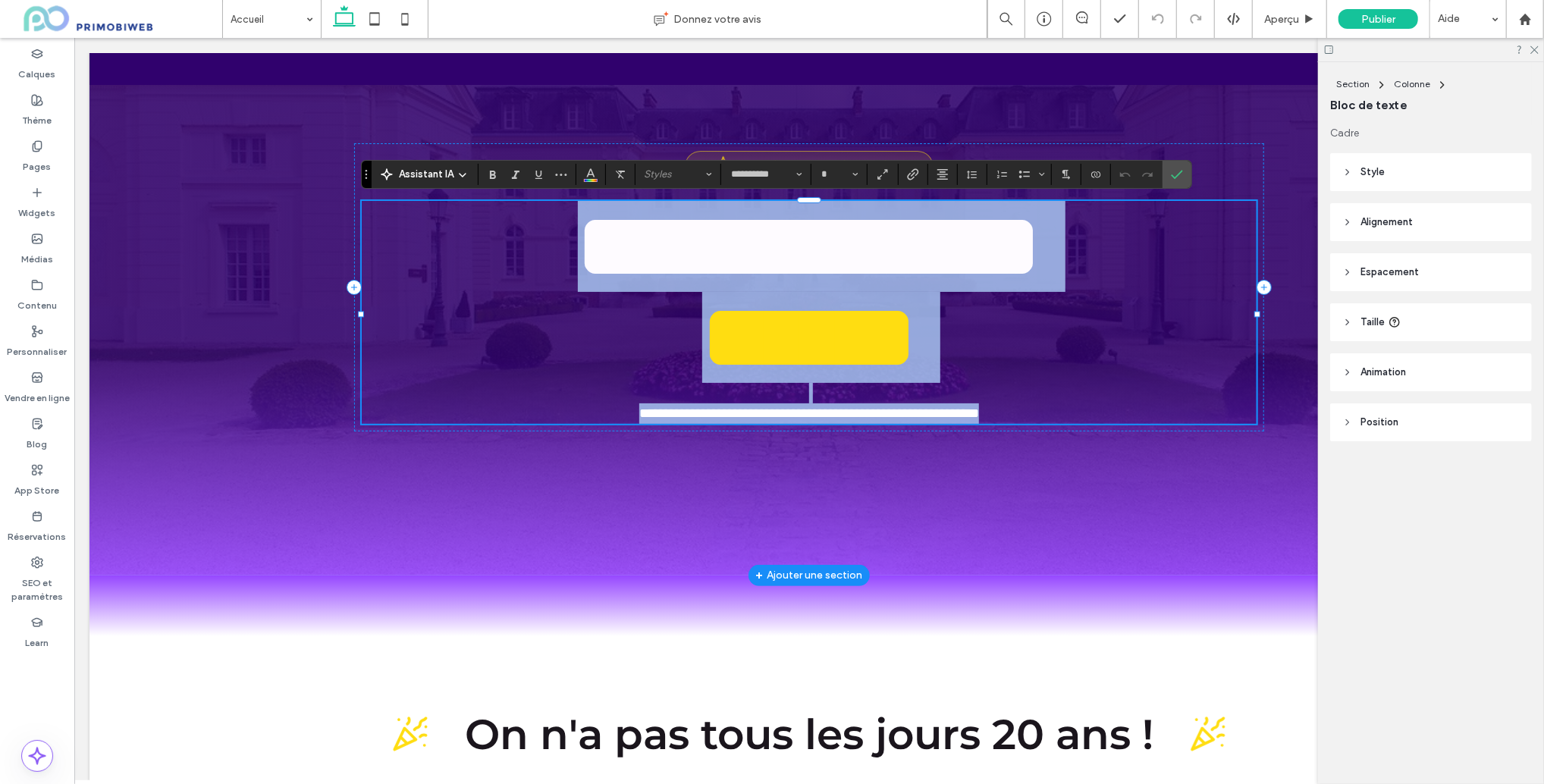
click at [942, 419] on span "**********" at bounding box center [808, 412] width 340 height 14
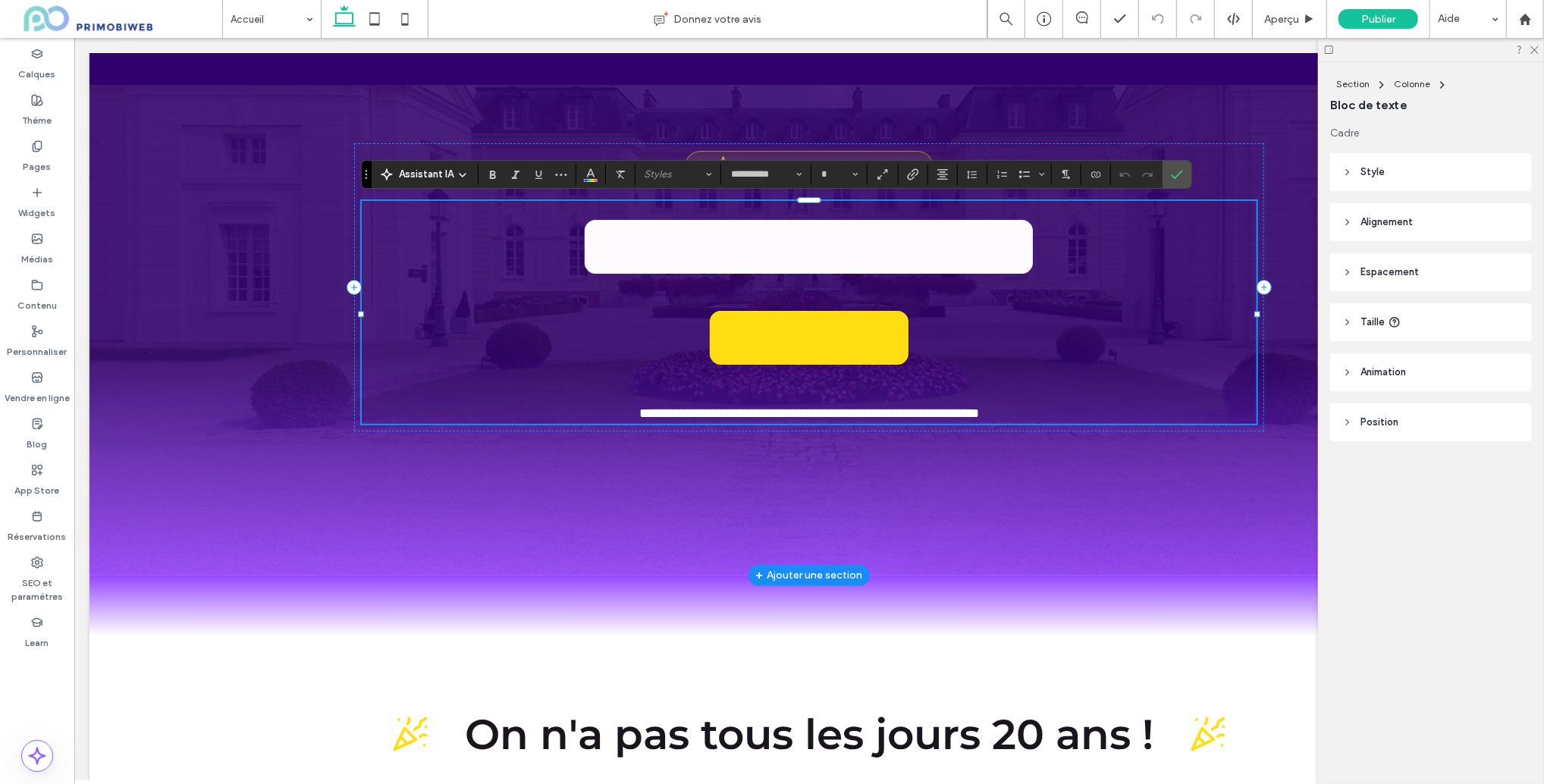
type input "**"
click at [942, 419] on span "**********" at bounding box center [808, 412] width 340 height 14
type input "*******"
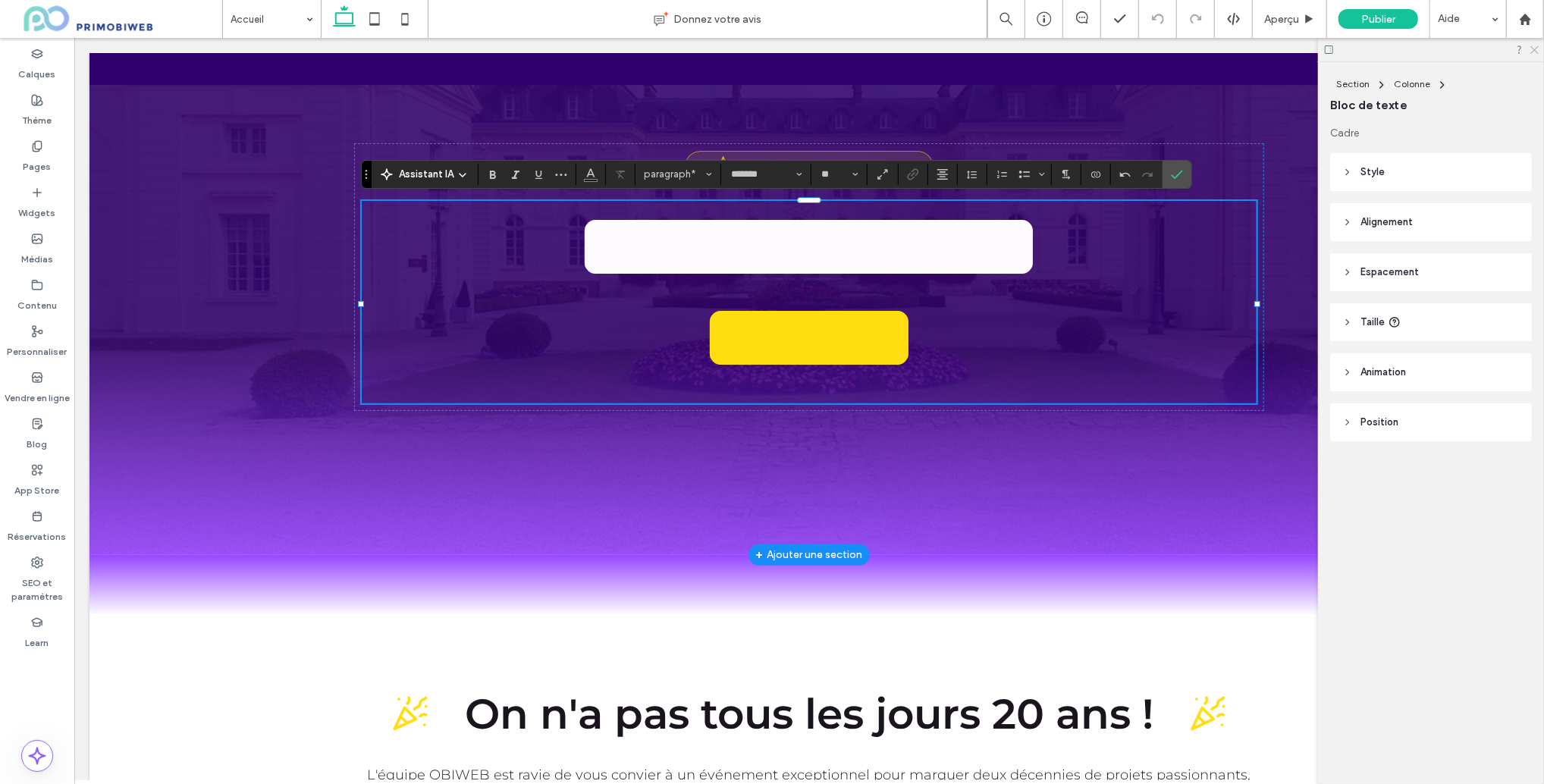
click at [1531, 50] on icon at bounding box center [1535, 49] width 10 height 10
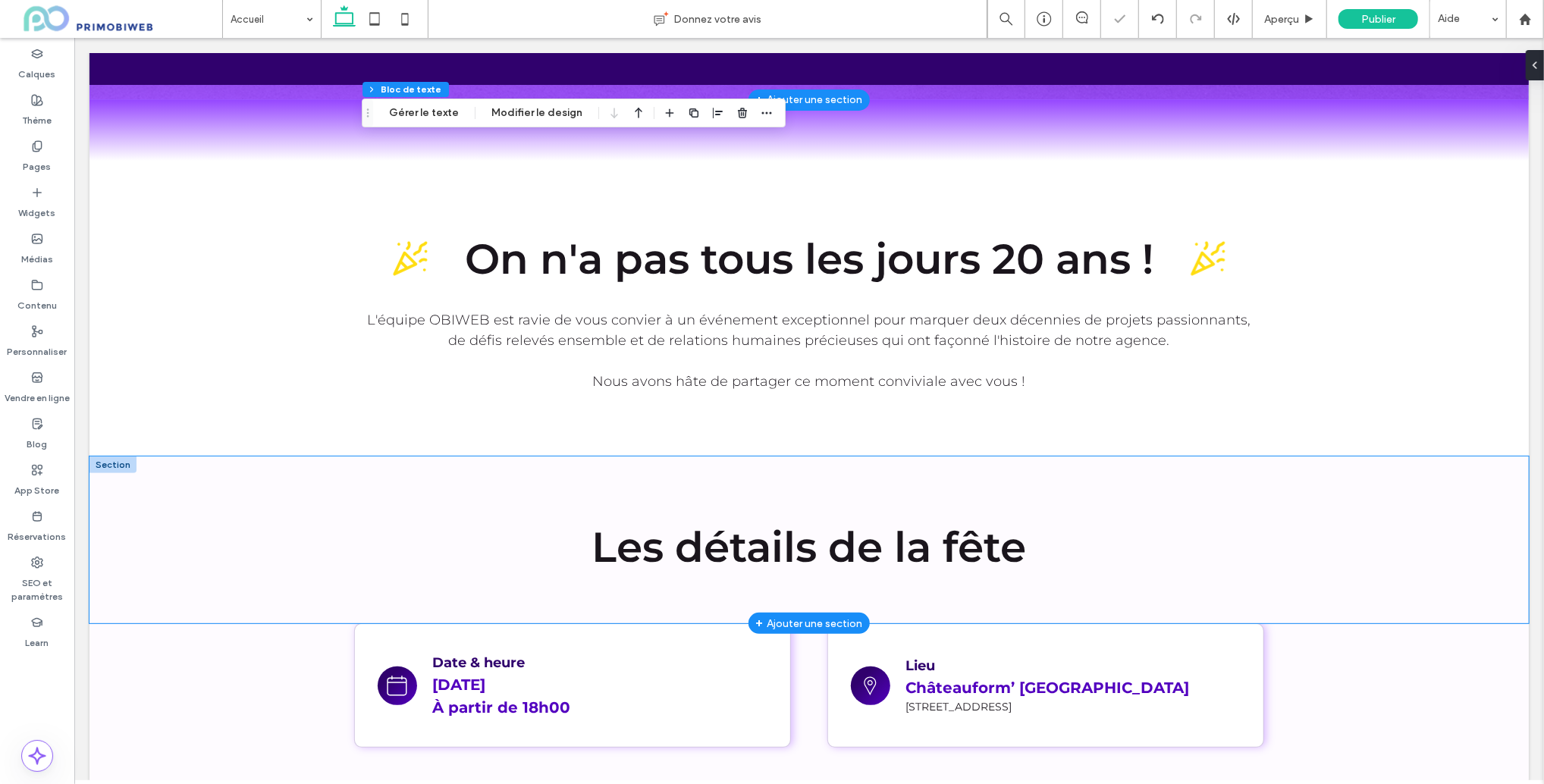
scroll to position [527, 0]
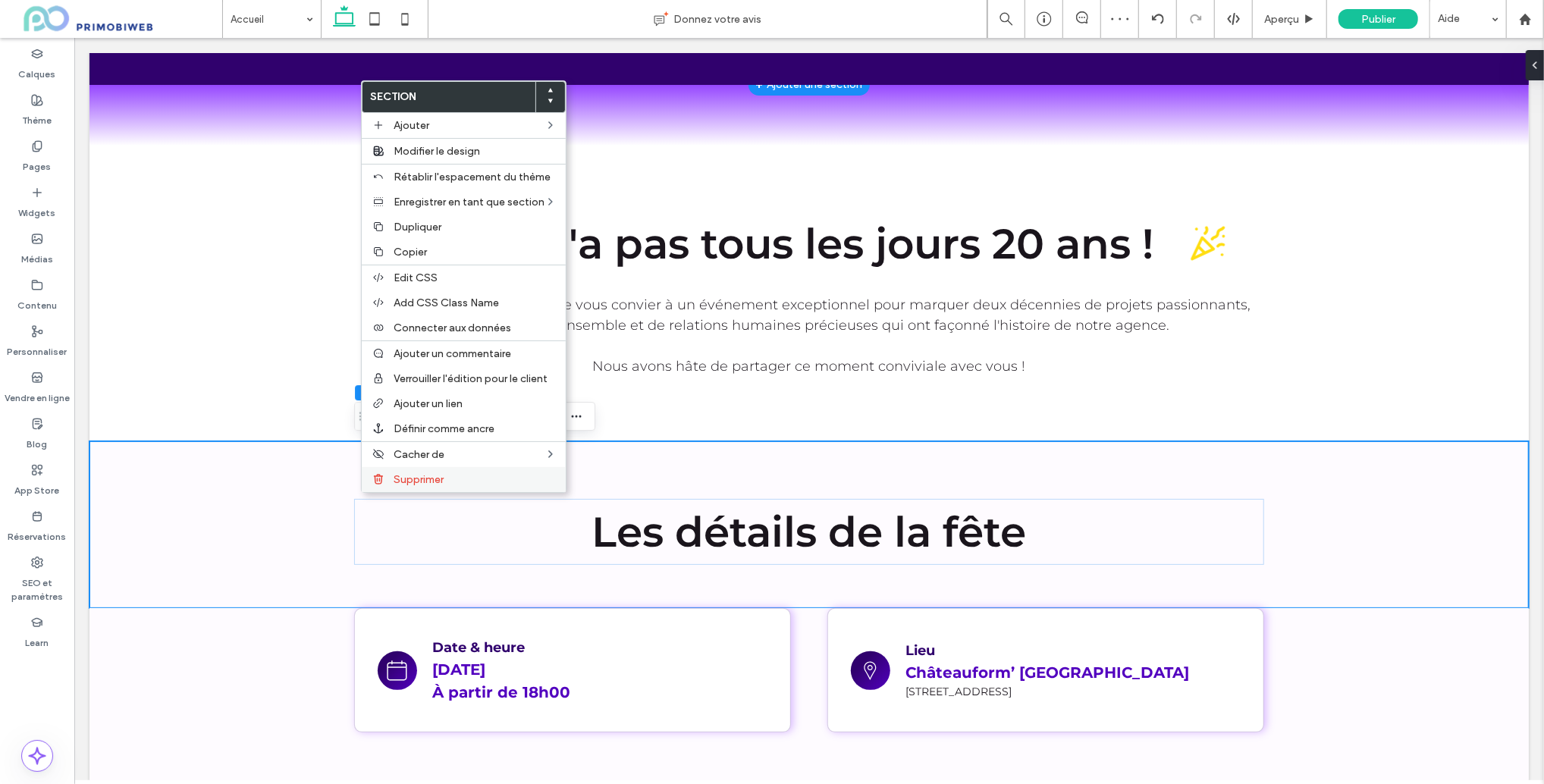
click at [405, 474] on div "Supprimer" at bounding box center [464, 479] width 204 height 25
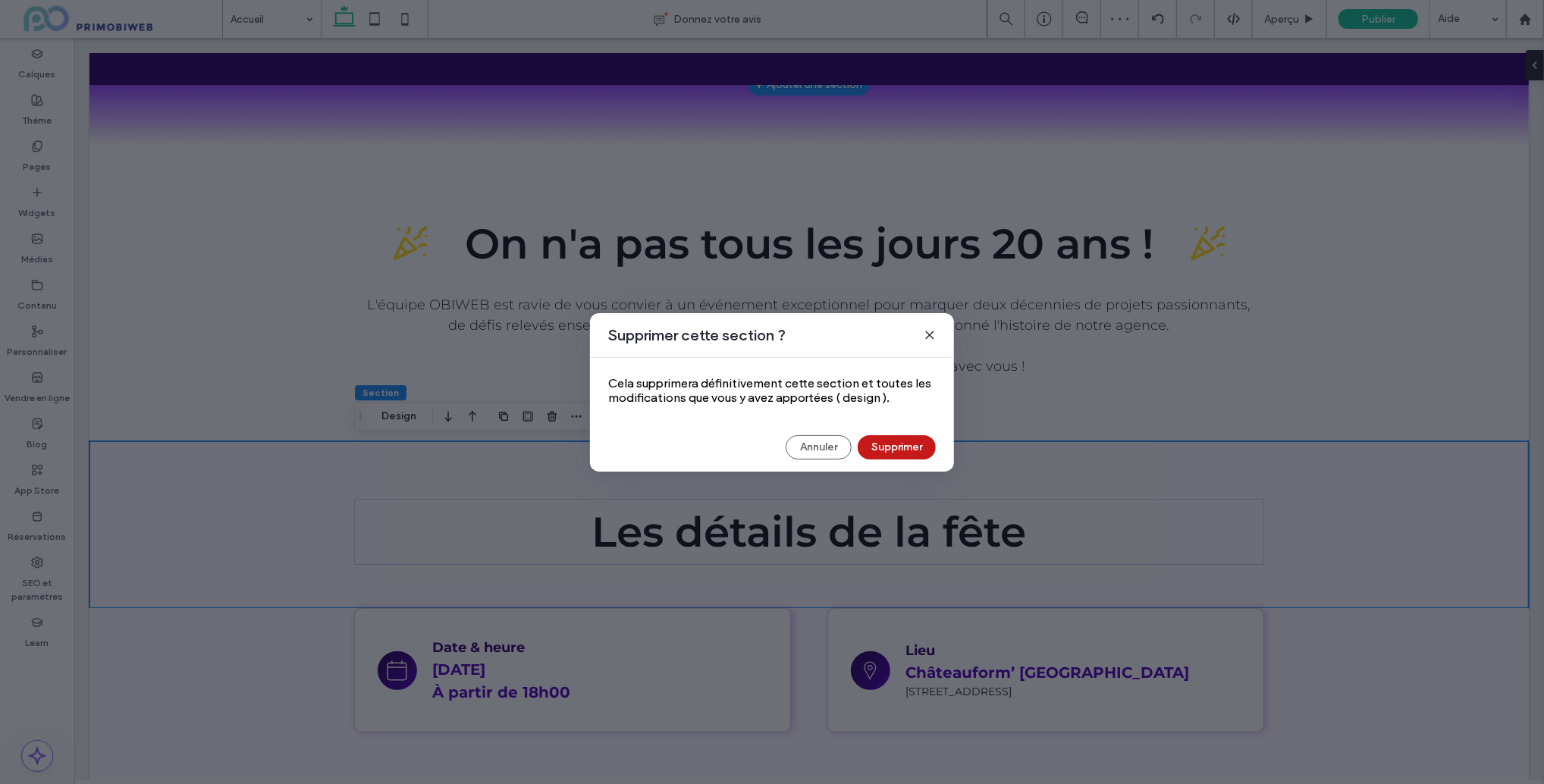
click at [878, 454] on button "Supprimer" at bounding box center [896, 447] width 78 height 24
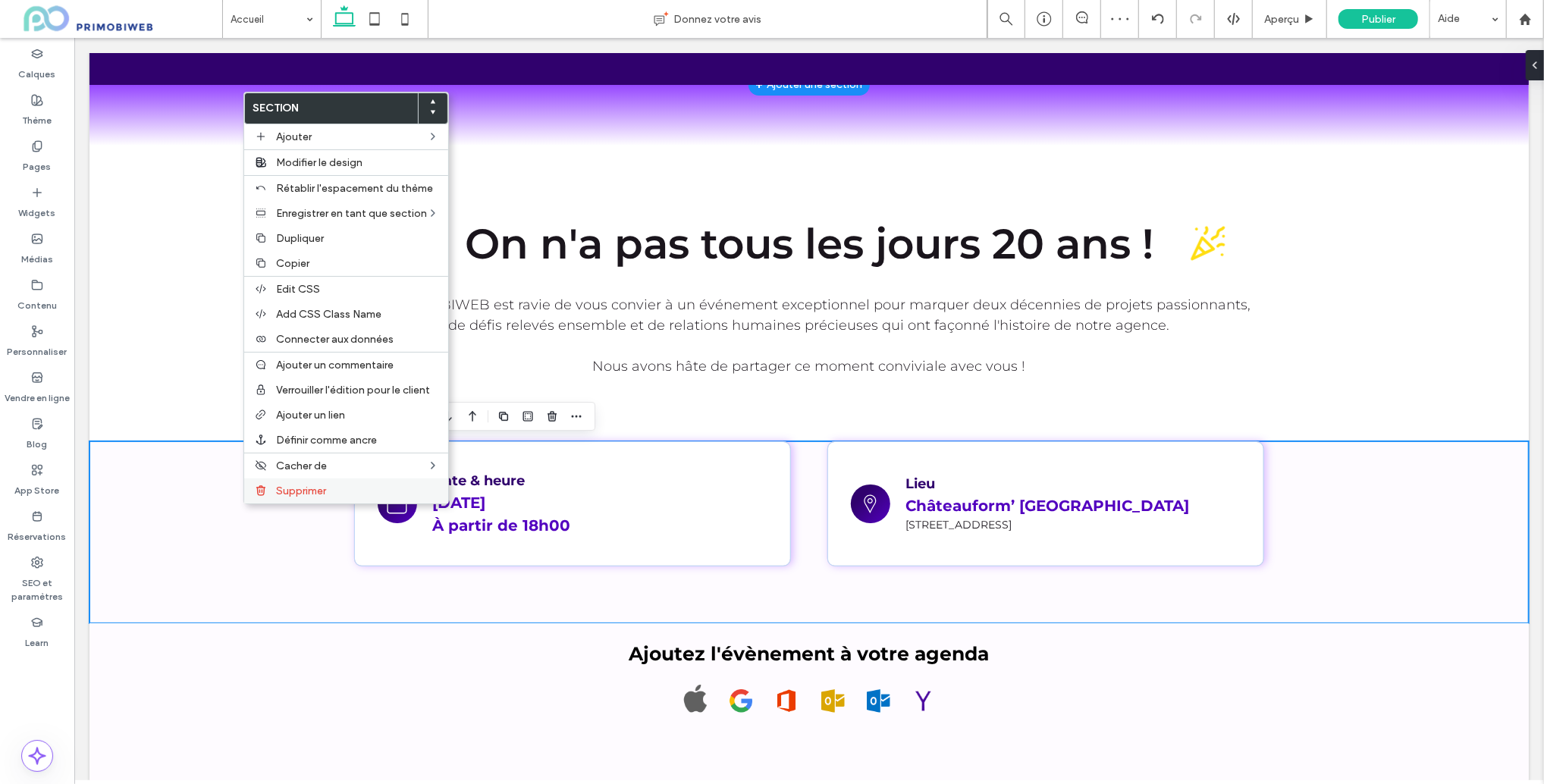
click at [337, 489] on label "Supprimer" at bounding box center [358, 491] width 163 height 13
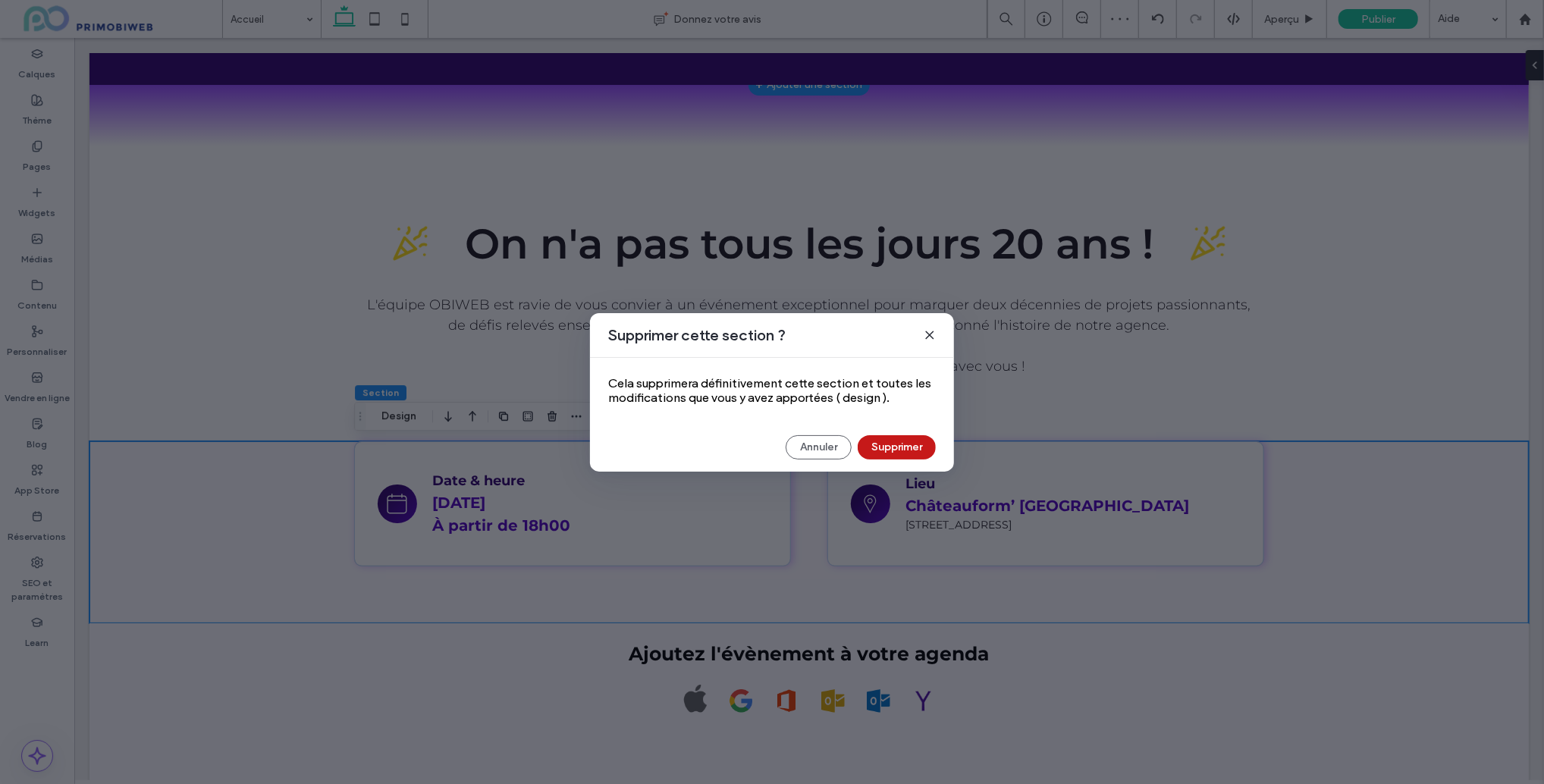
click at [903, 446] on button "Supprimer" at bounding box center [896, 447] width 78 height 24
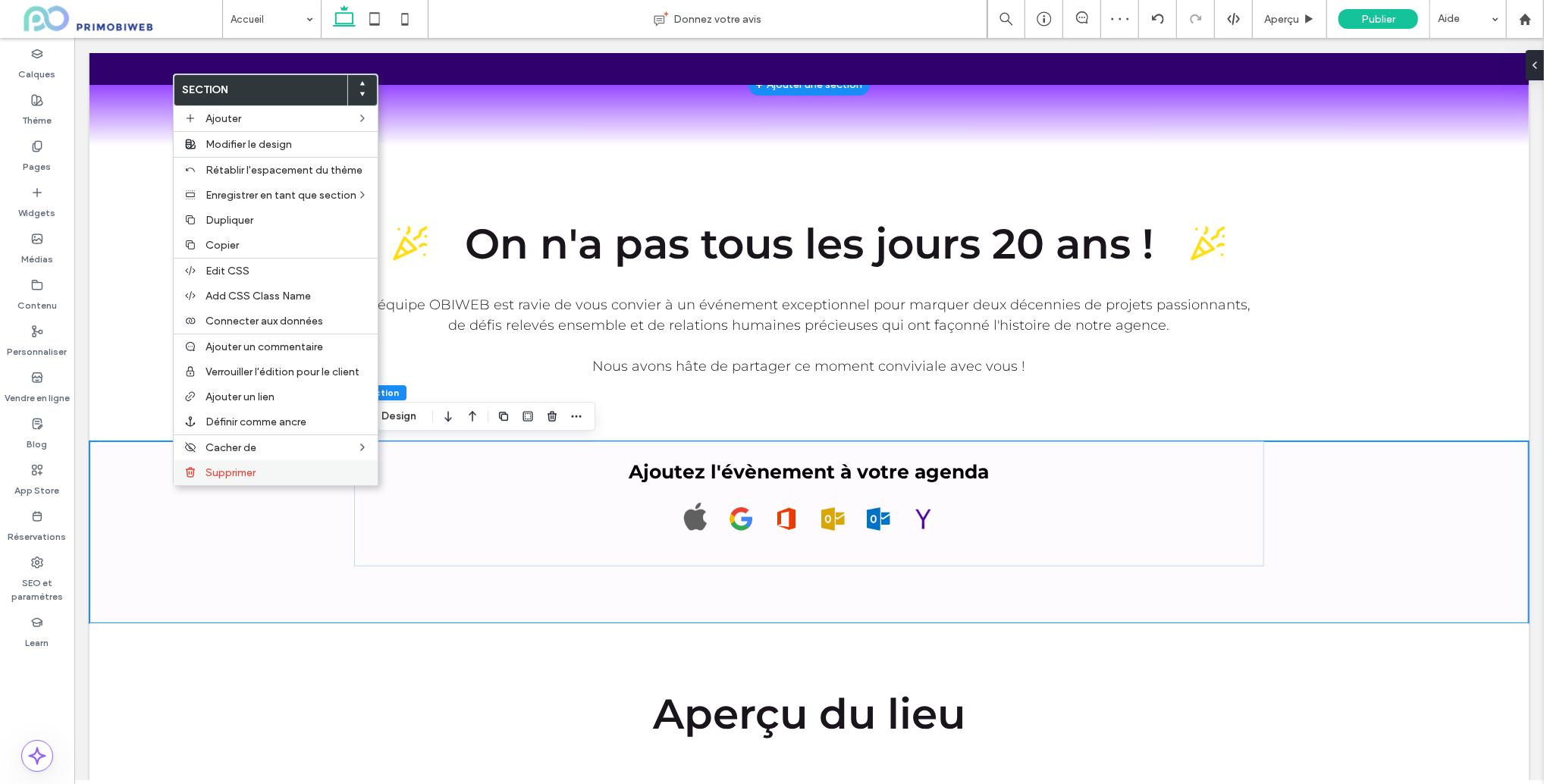
click at [281, 473] on label "Supprimer" at bounding box center [287, 472] width 163 height 13
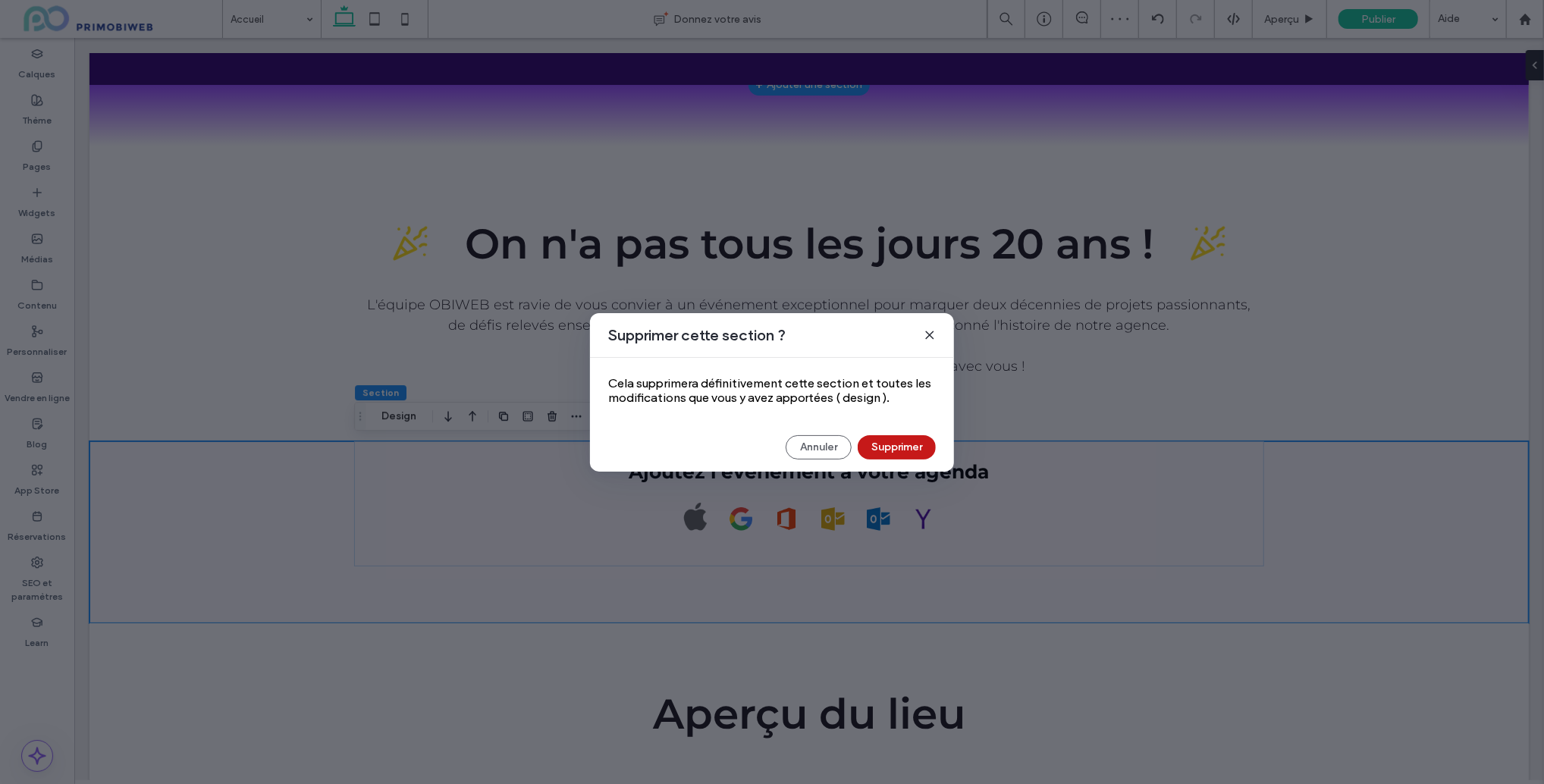
click at [877, 448] on button "Supprimer" at bounding box center [896, 447] width 78 height 24
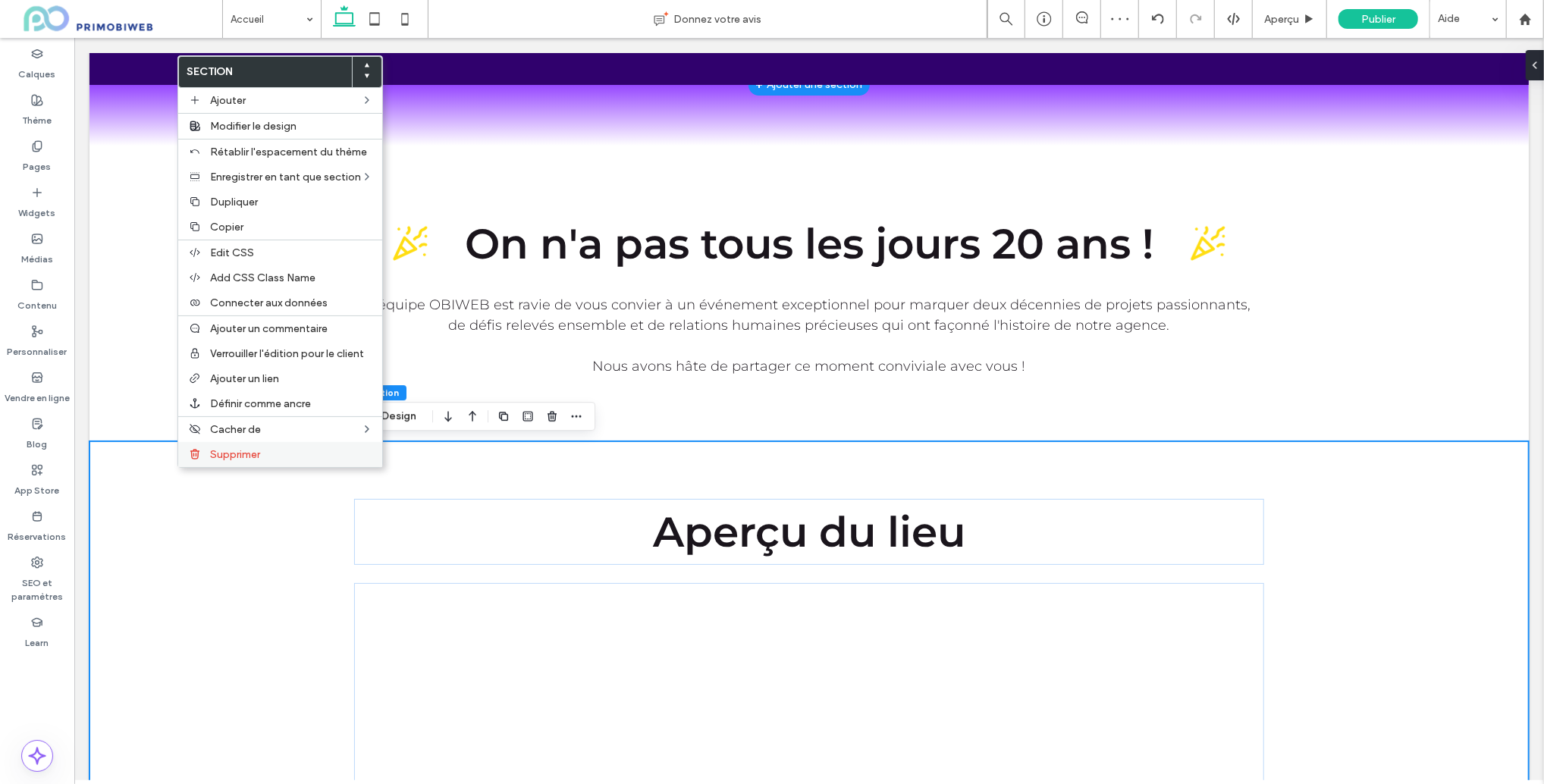
click at [328, 450] on label "Supprimer" at bounding box center [292, 454] width 163 height 13
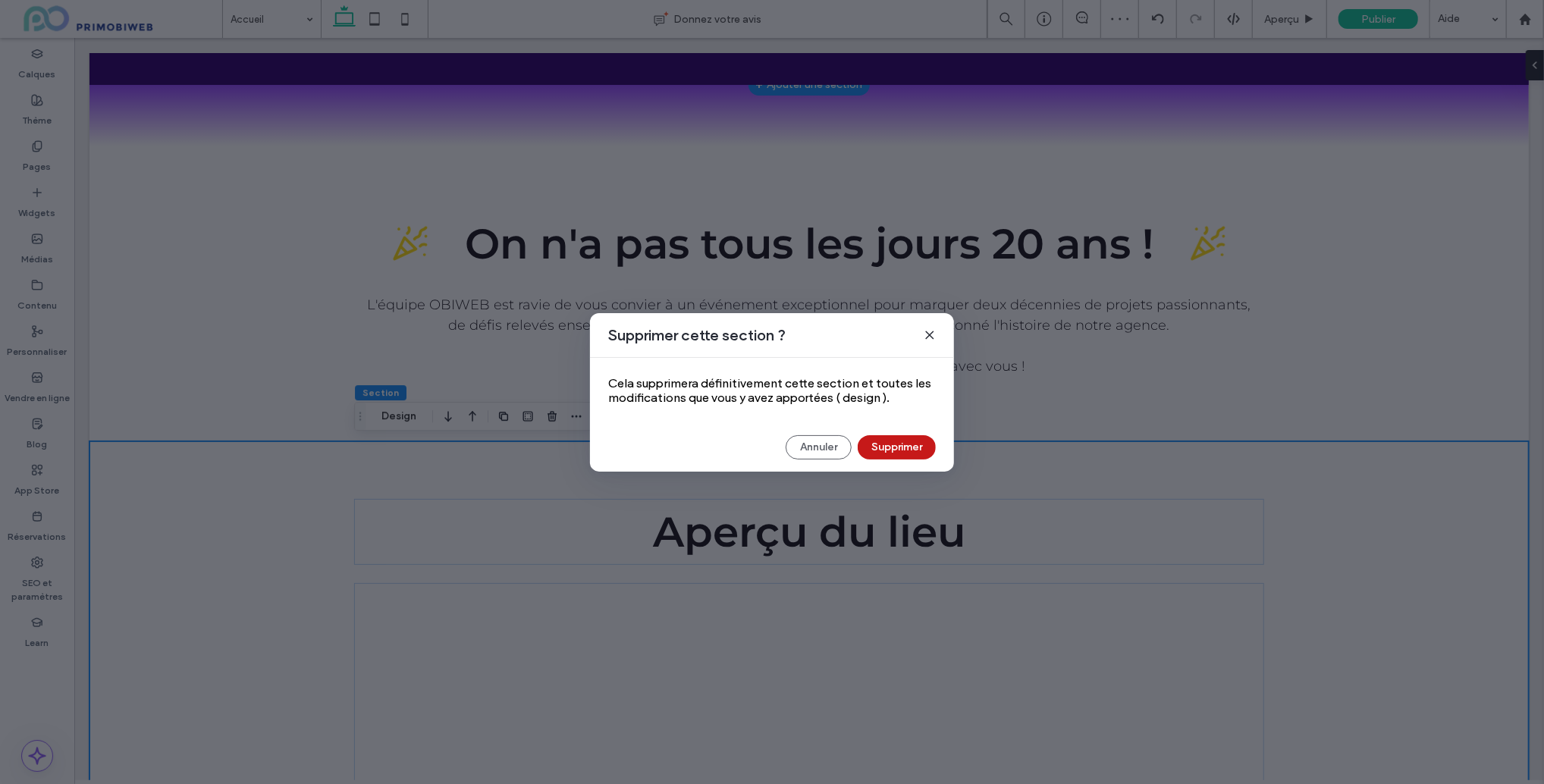
click at [886, 452] on button "Supprimer" at bounding box center [896, 447] width 78 height 24
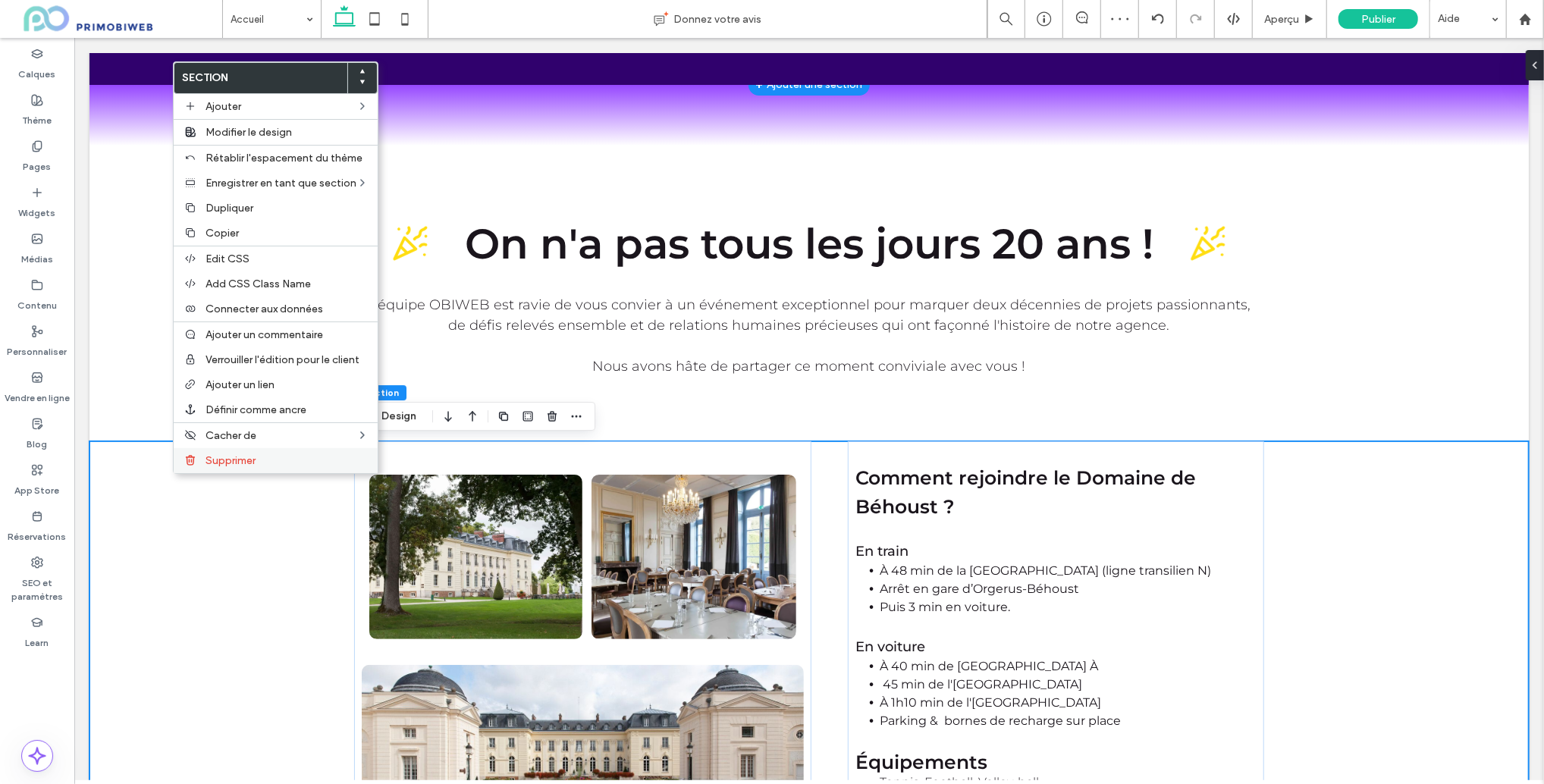
click at [263, 467] on label "Supprimer" at bounding box center [287, 460] width 163 height 13
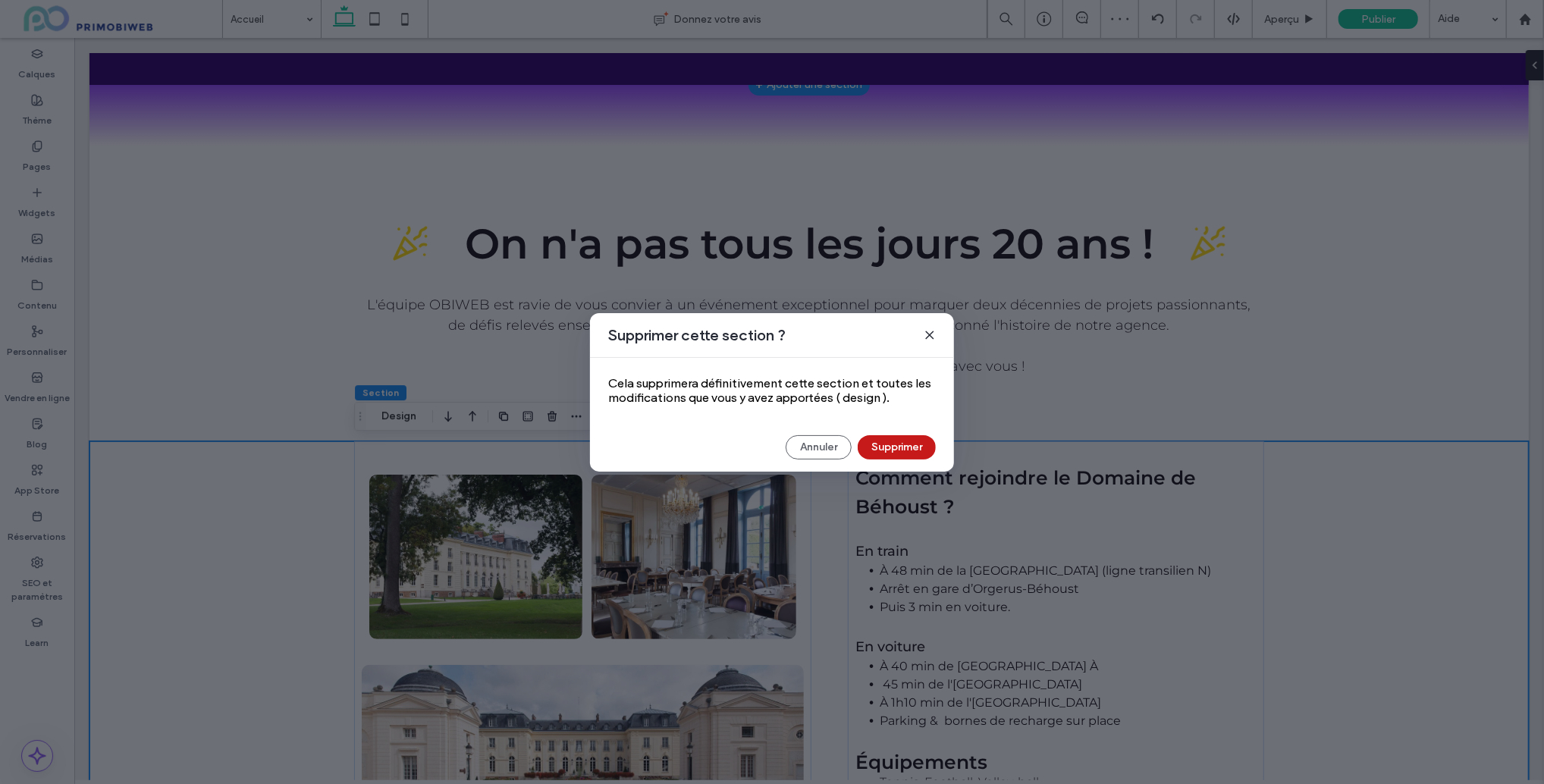
click at [878, 450] on button "Supprimer" at bounding box center [896, 447] width 78 height 24
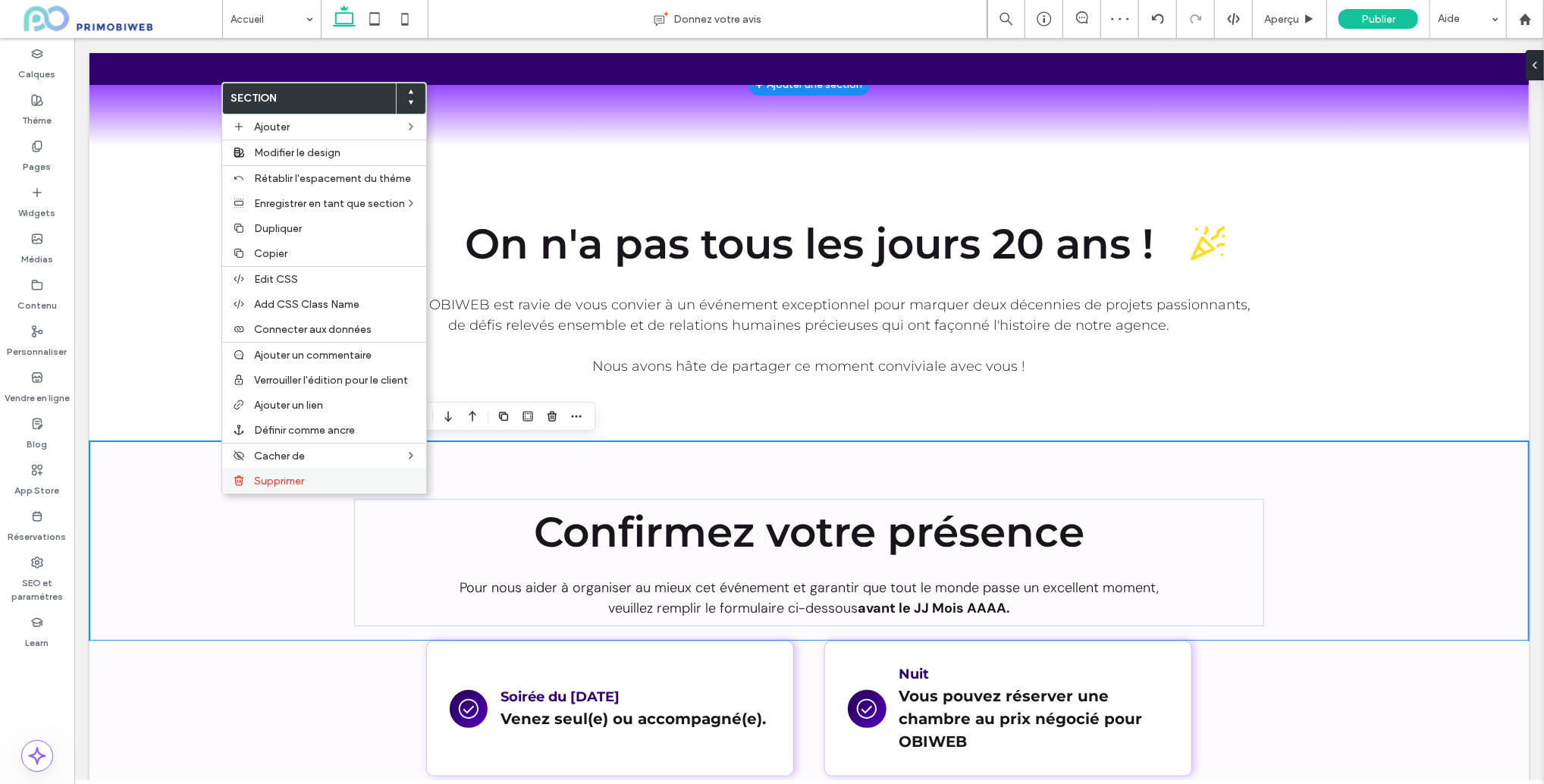
click at [314, 486] on label "Supprimer" at bounding box center [335, 480] width 163 height 13
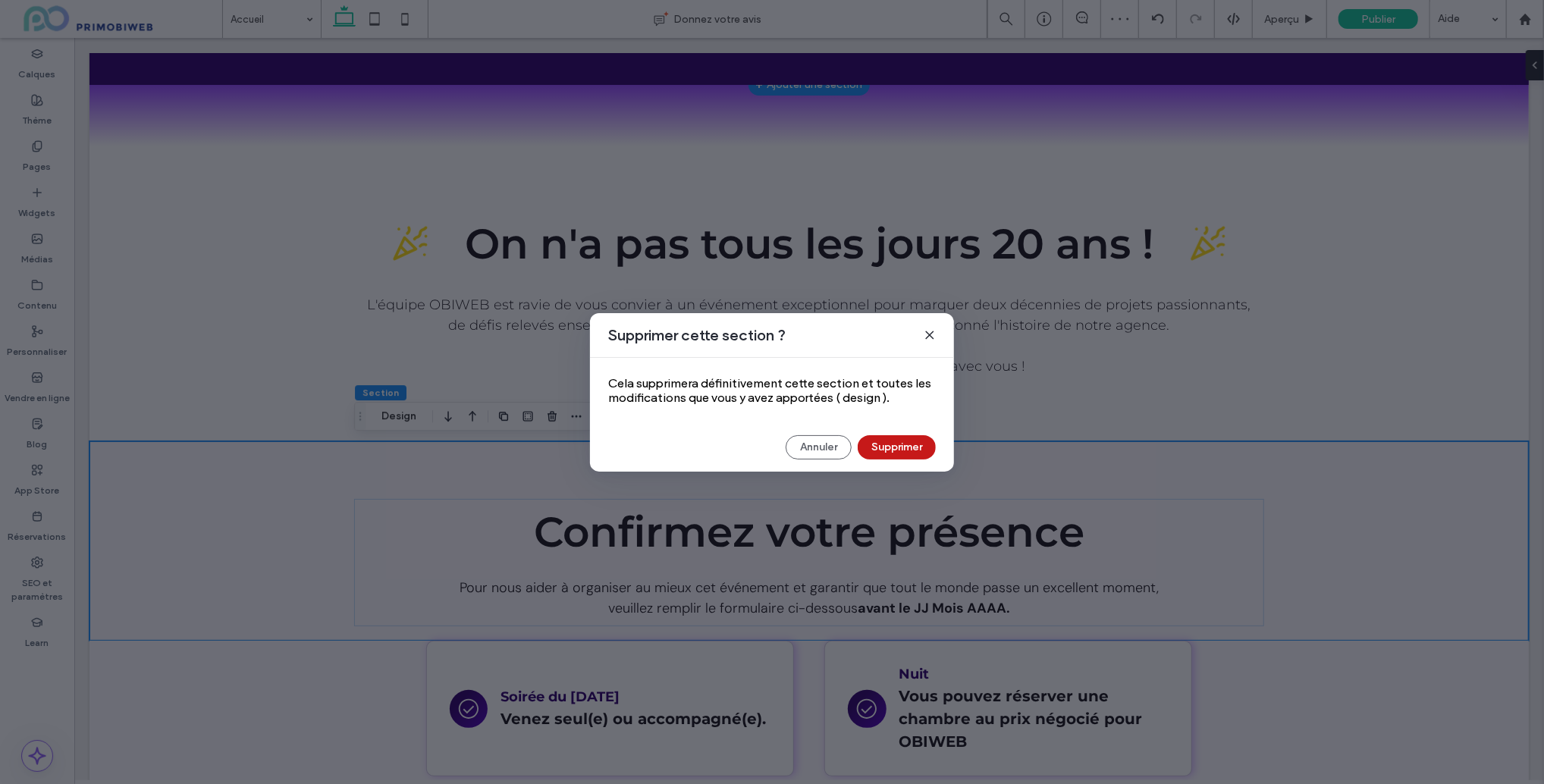
click at [871, 455] on button "Supprimer" at bounding box center [896, 447] width 78 height 24
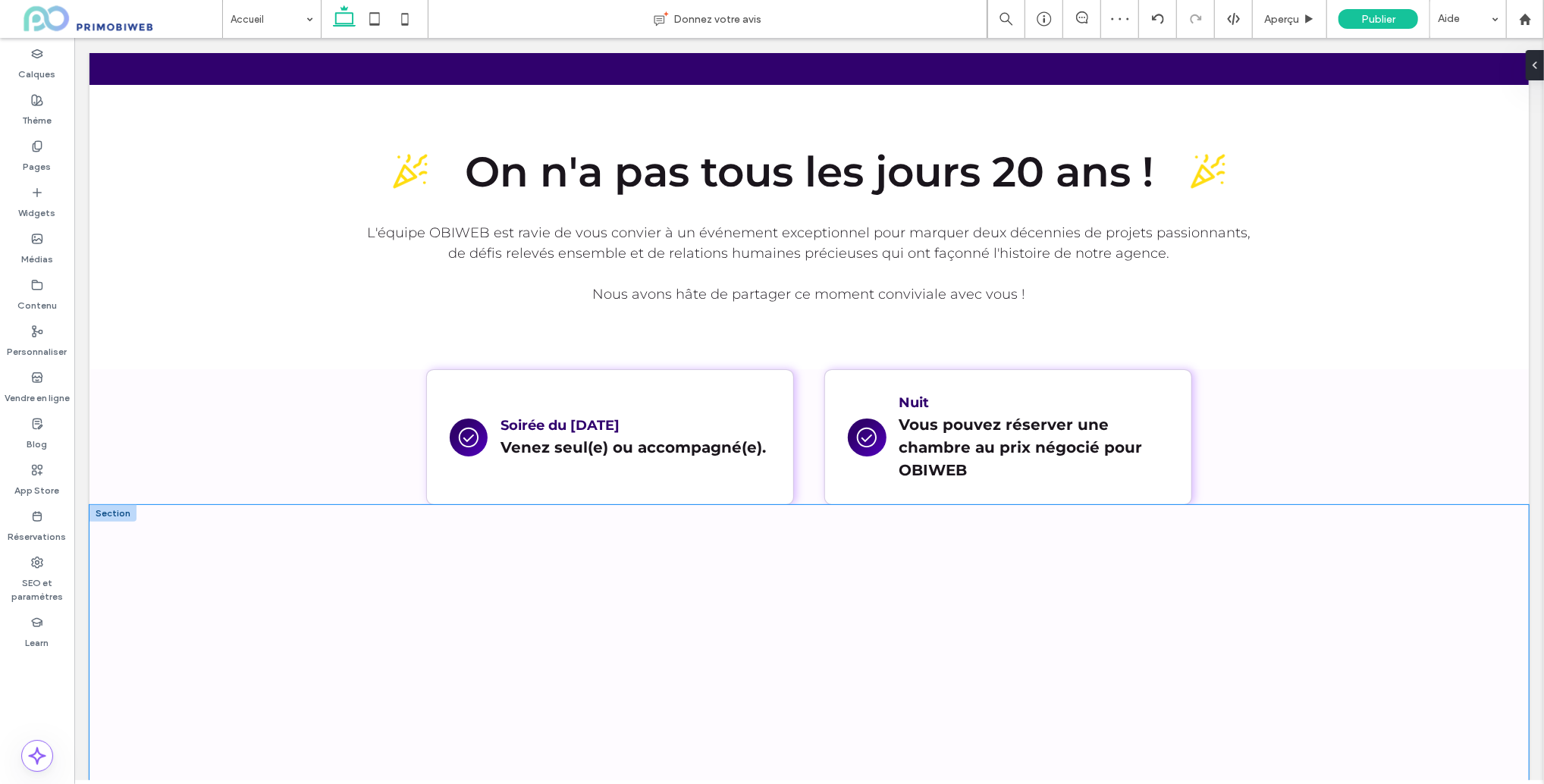
scroll to position [620, 0]
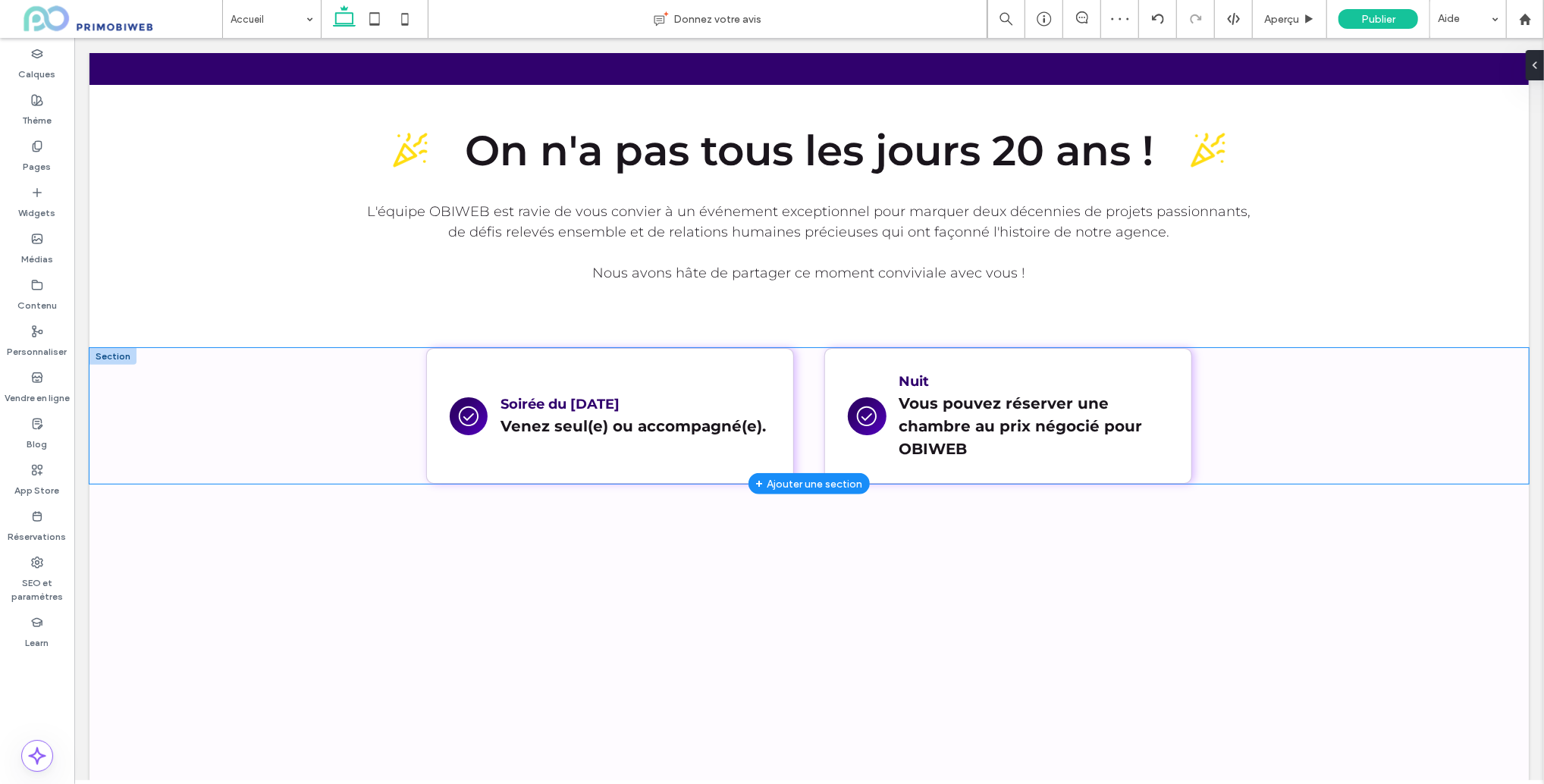
drag, startPoint x: 191, startPoint y: 450, endPoint x: 209, endPoint y: 456, distance: 19.0
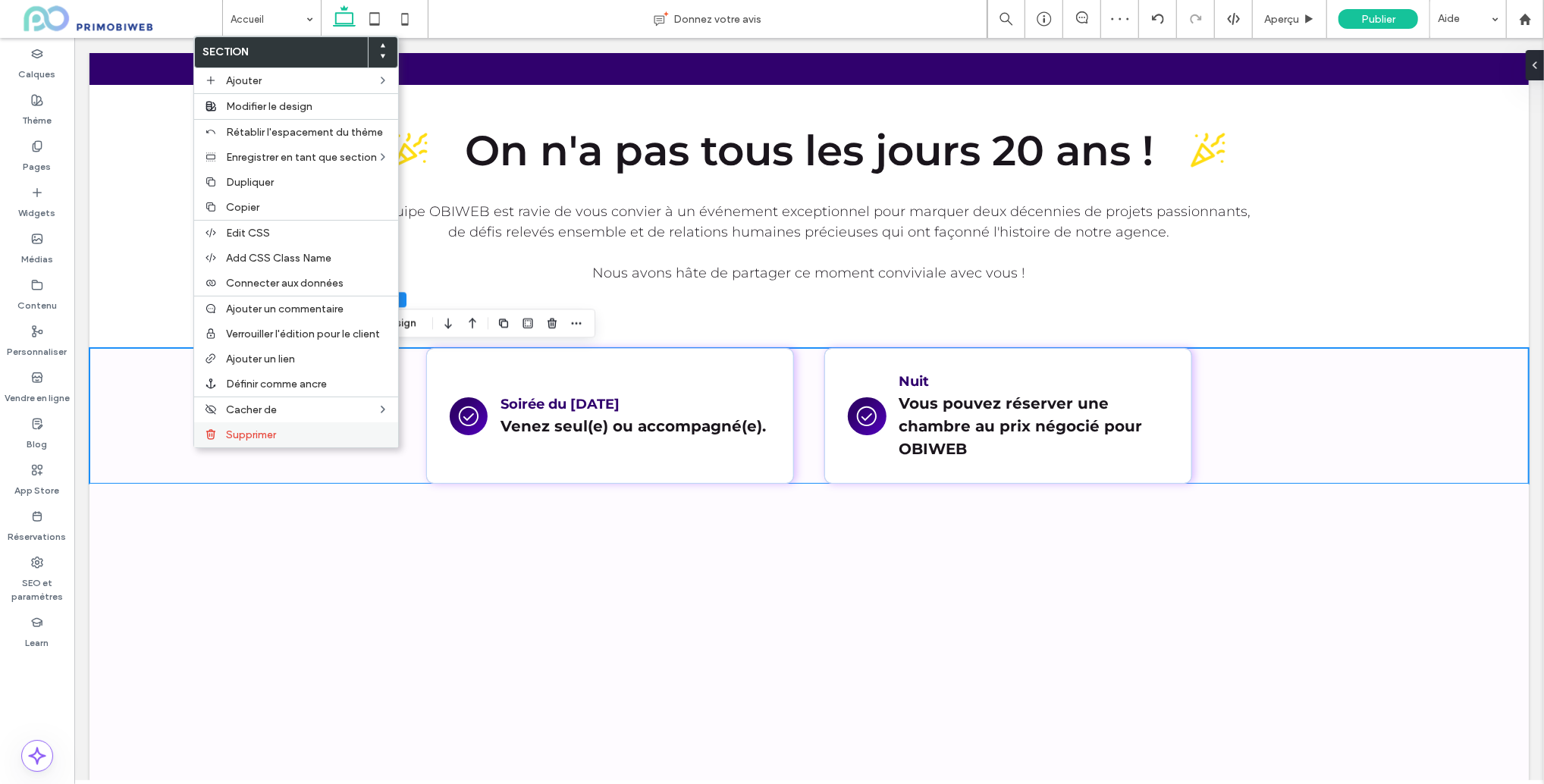
click at [284, 445] on div "Supprimer" at bounding box center [296, 434] width 204 height 25
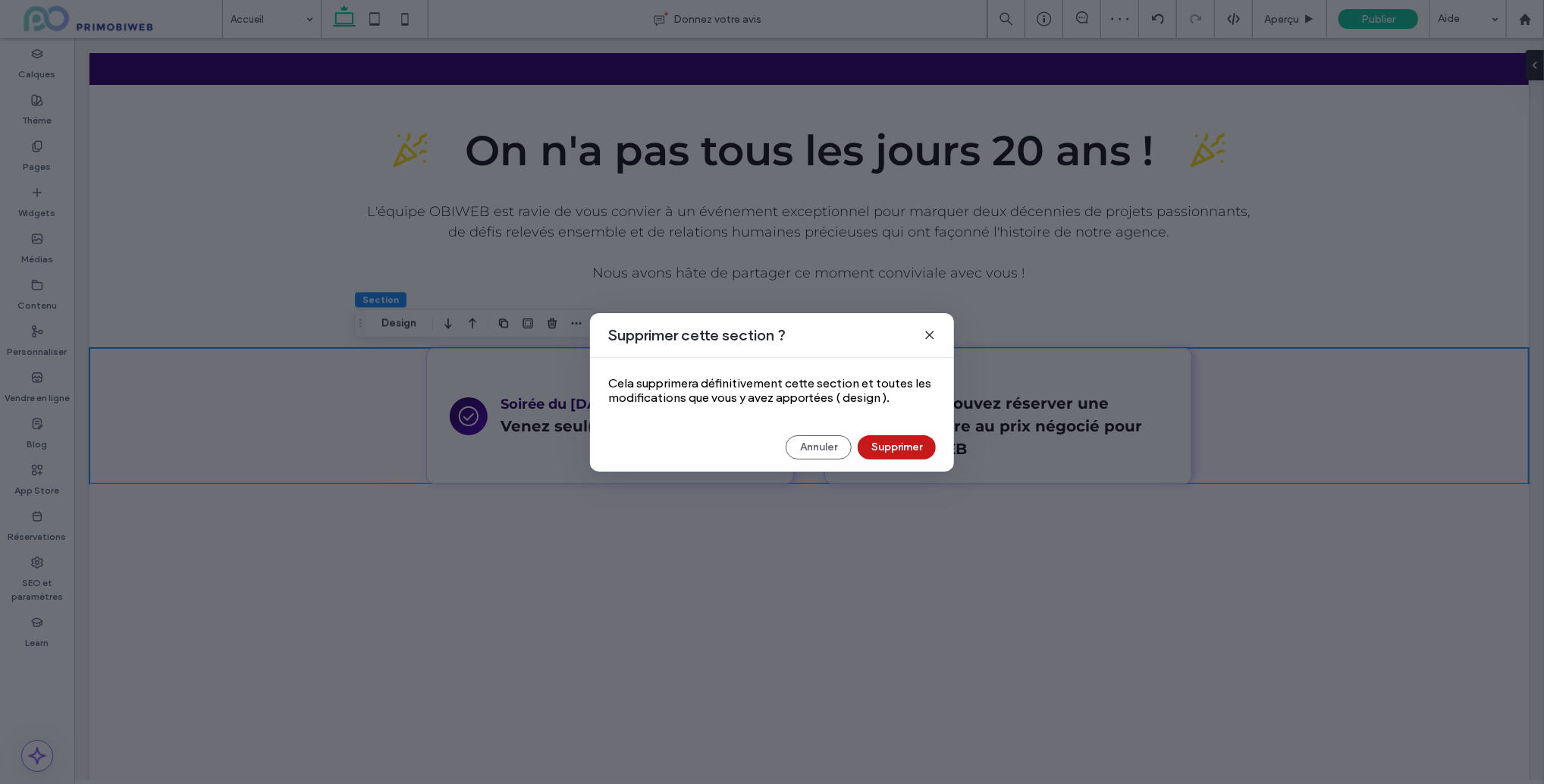
click at [901, 439] on button "Supprimer" at bounding box center [896, 447] width 78 height 24
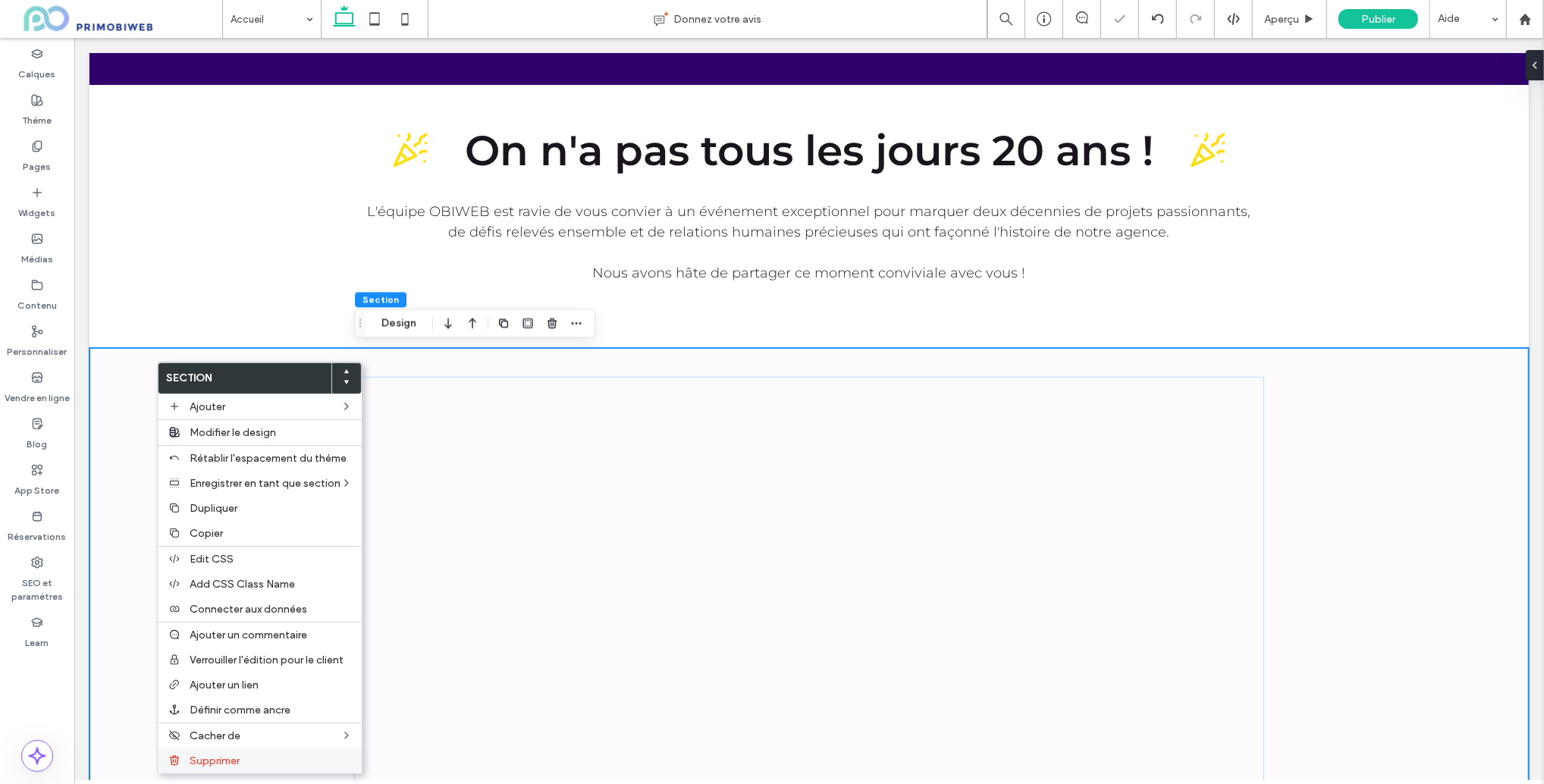
click at [224, 756] on div "Supprimer" at bounding box center [259, 760] width 204 height 25
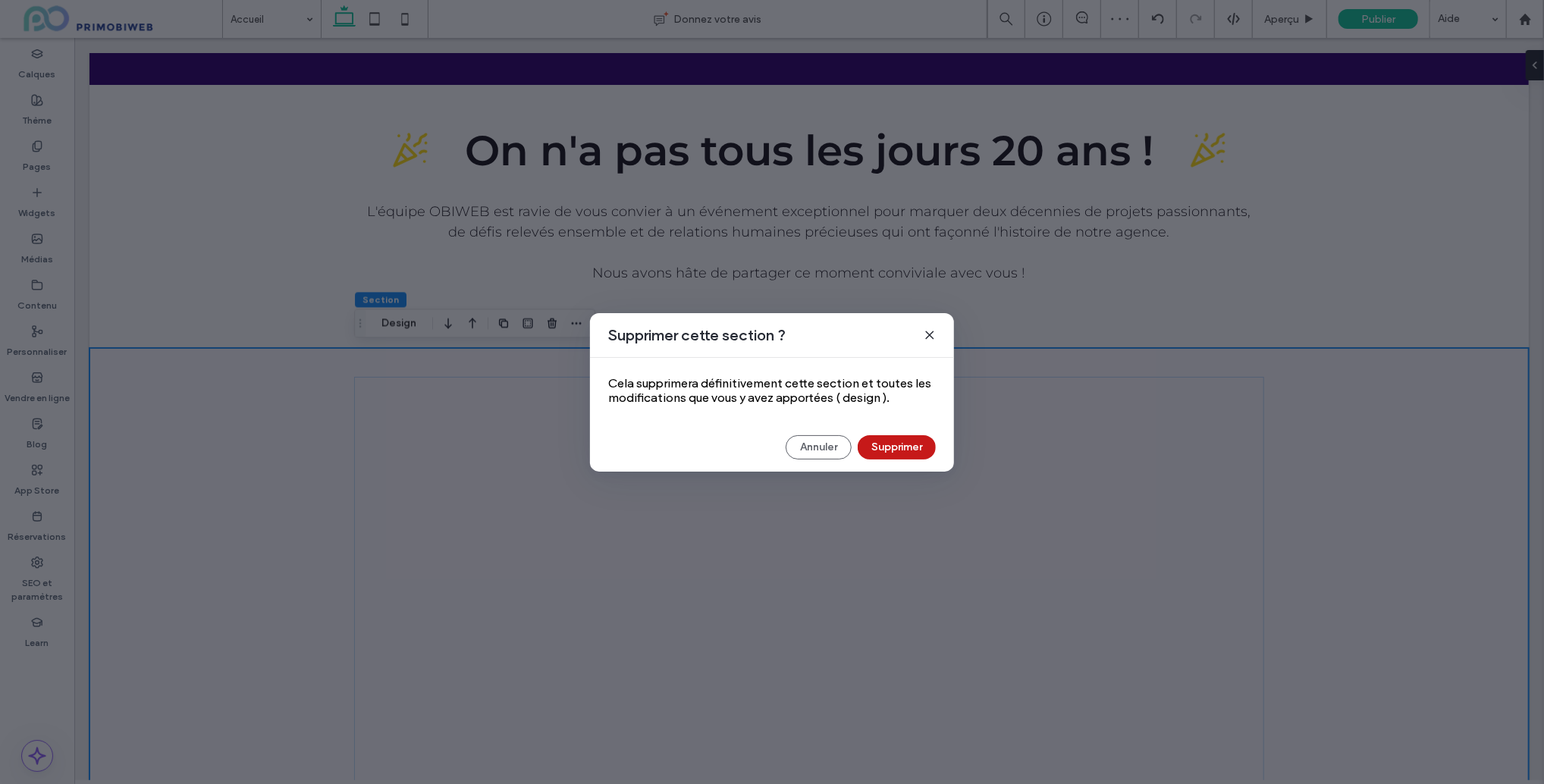
click at [887, 450] on button "Supprimer" at bounding box center [896, 447] width 78 height 24
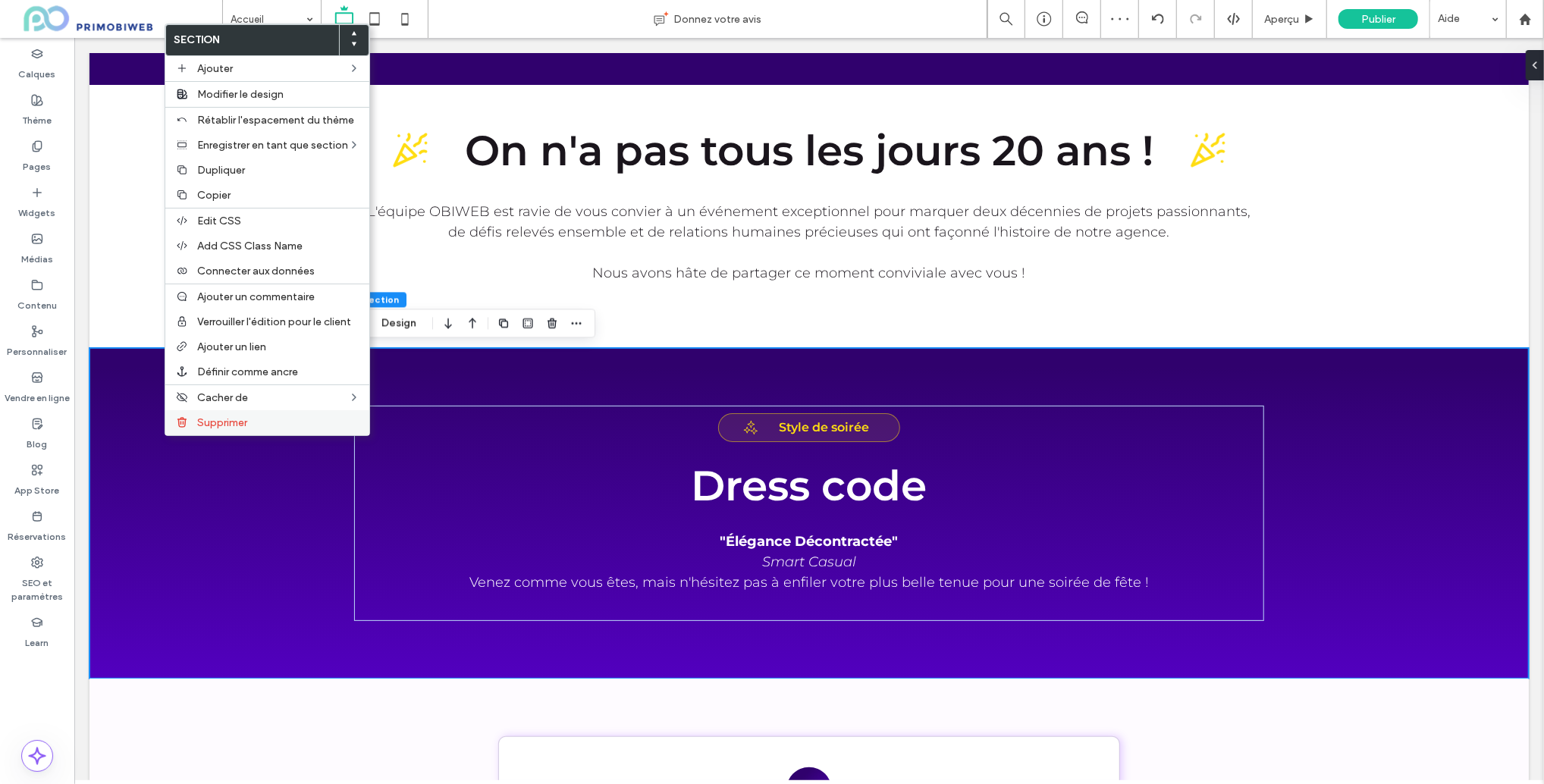
click at [266, 435] on div "Supprimer" at bounding box center [267, 422] width 204 height 25
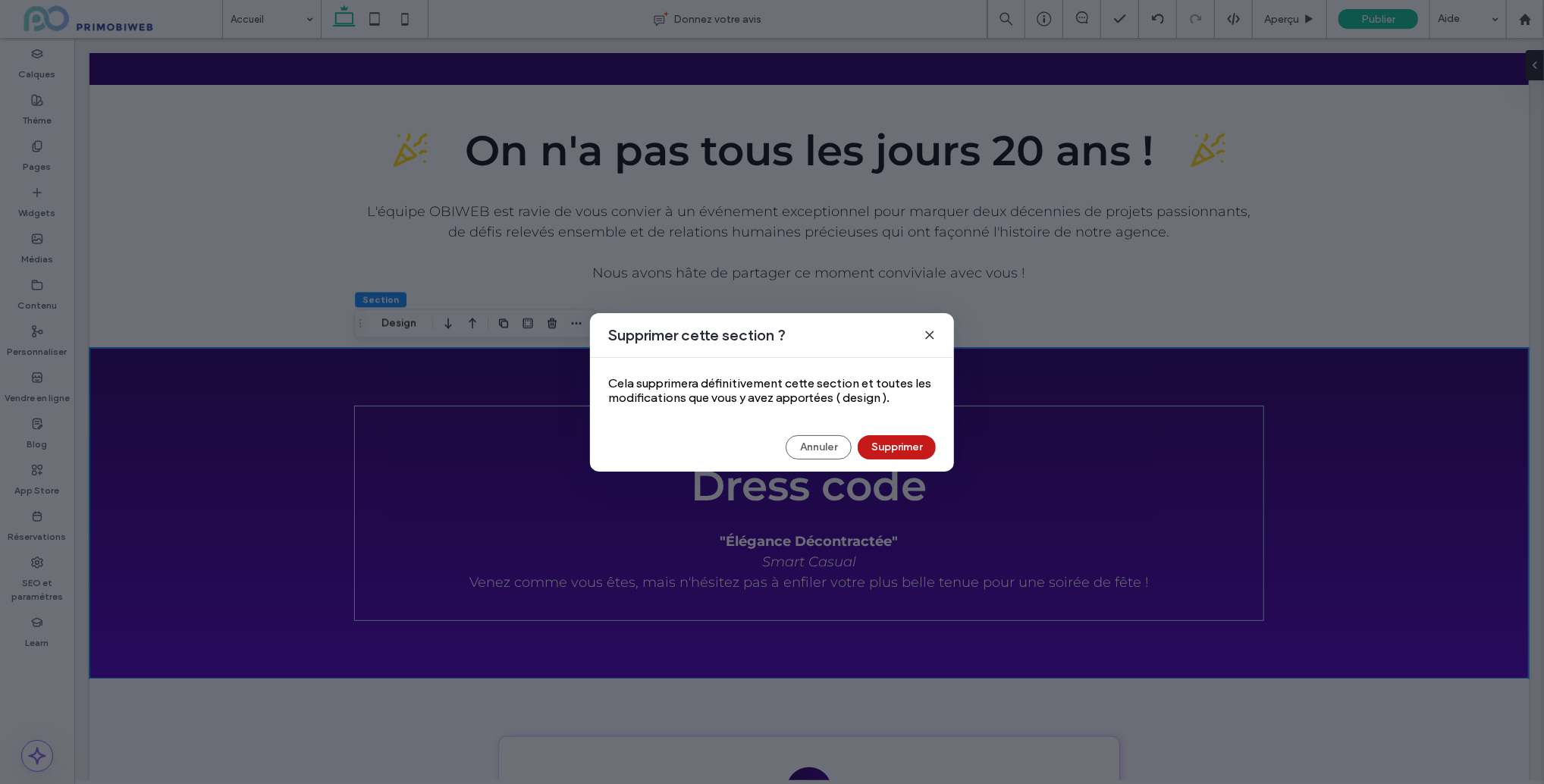
click at [892, 445] on button "Supprimer" at bounding box center [896, 447] width 78 height 24
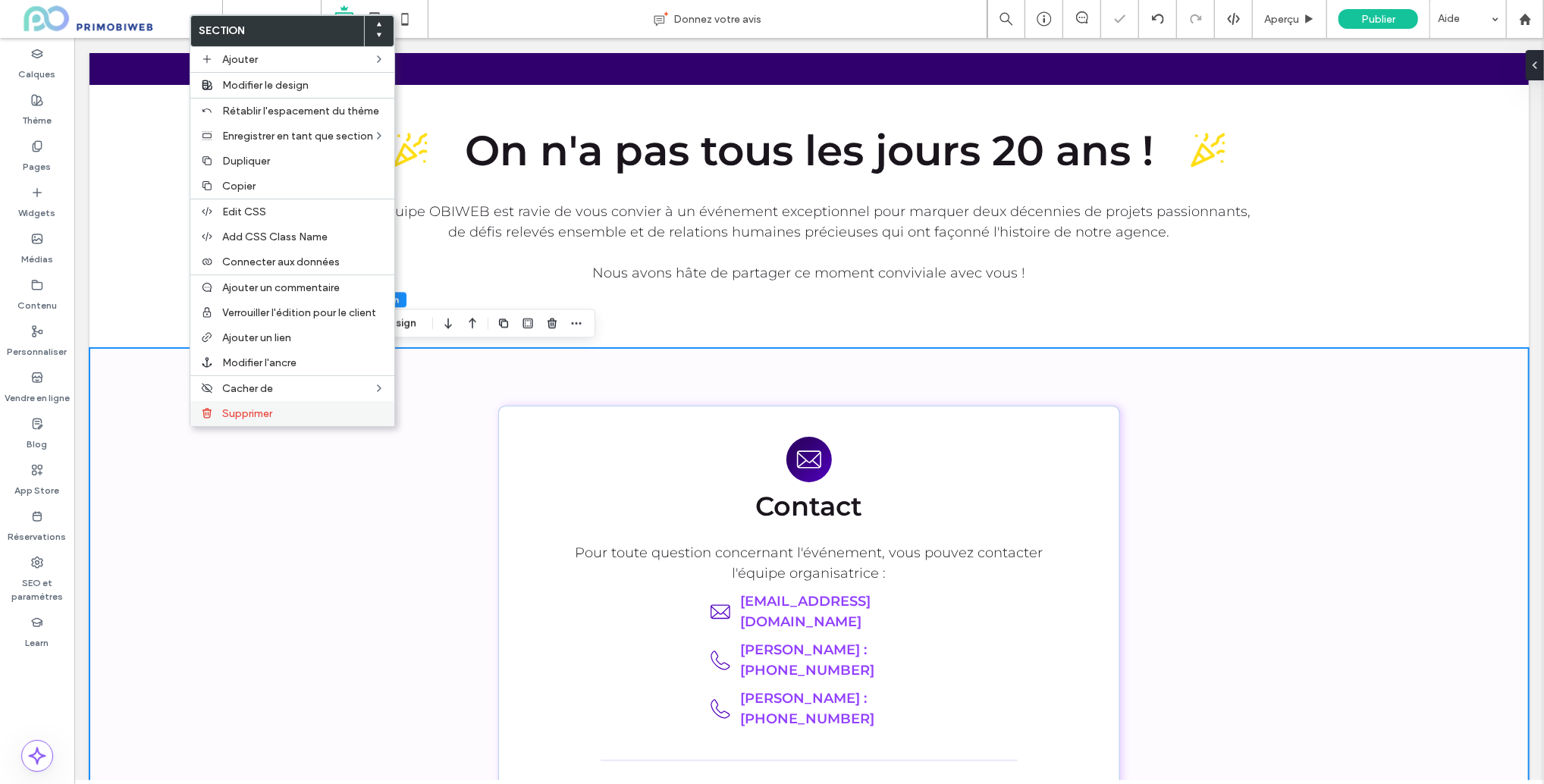
click at [293, 423] on div "Supprimer" at bounding box center [293, 413] width 204 height 25
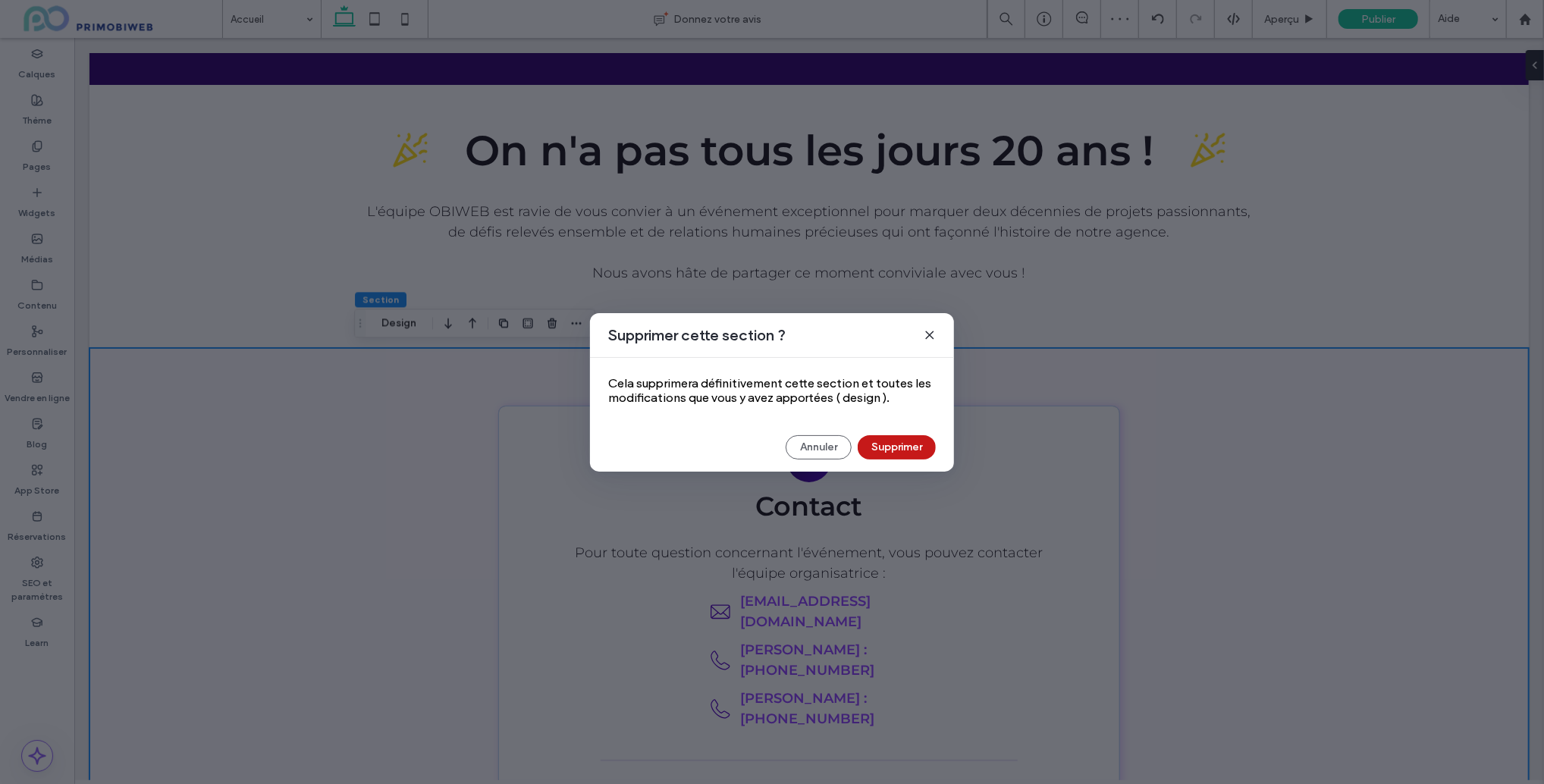
click at [899, 449] on button "Supprimer" at bounding box center [896, 447] width 78 height 24
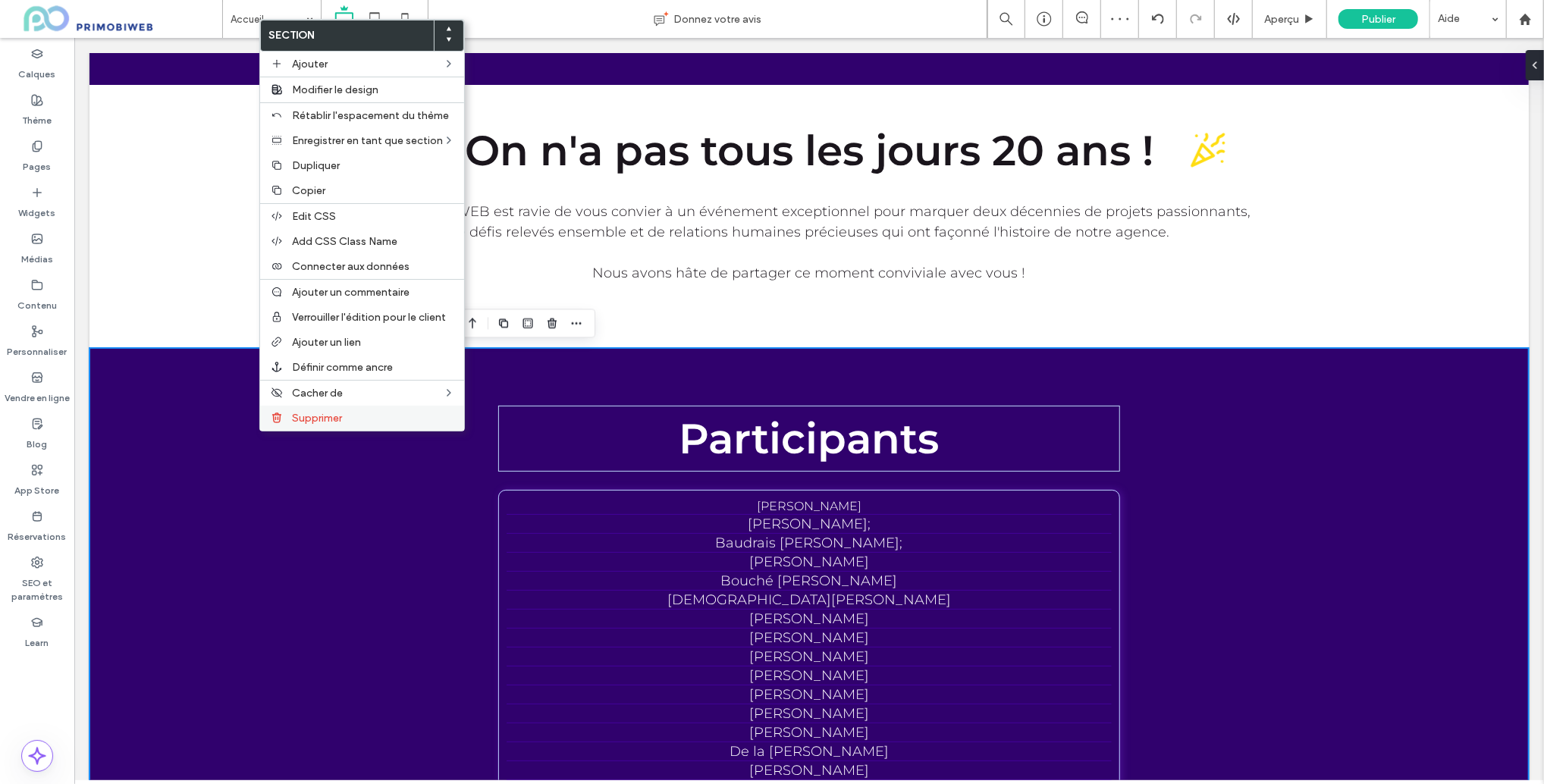
click at [400, 425] on label "Supprimer" at bounding box center [373, 418] width 163 height 13
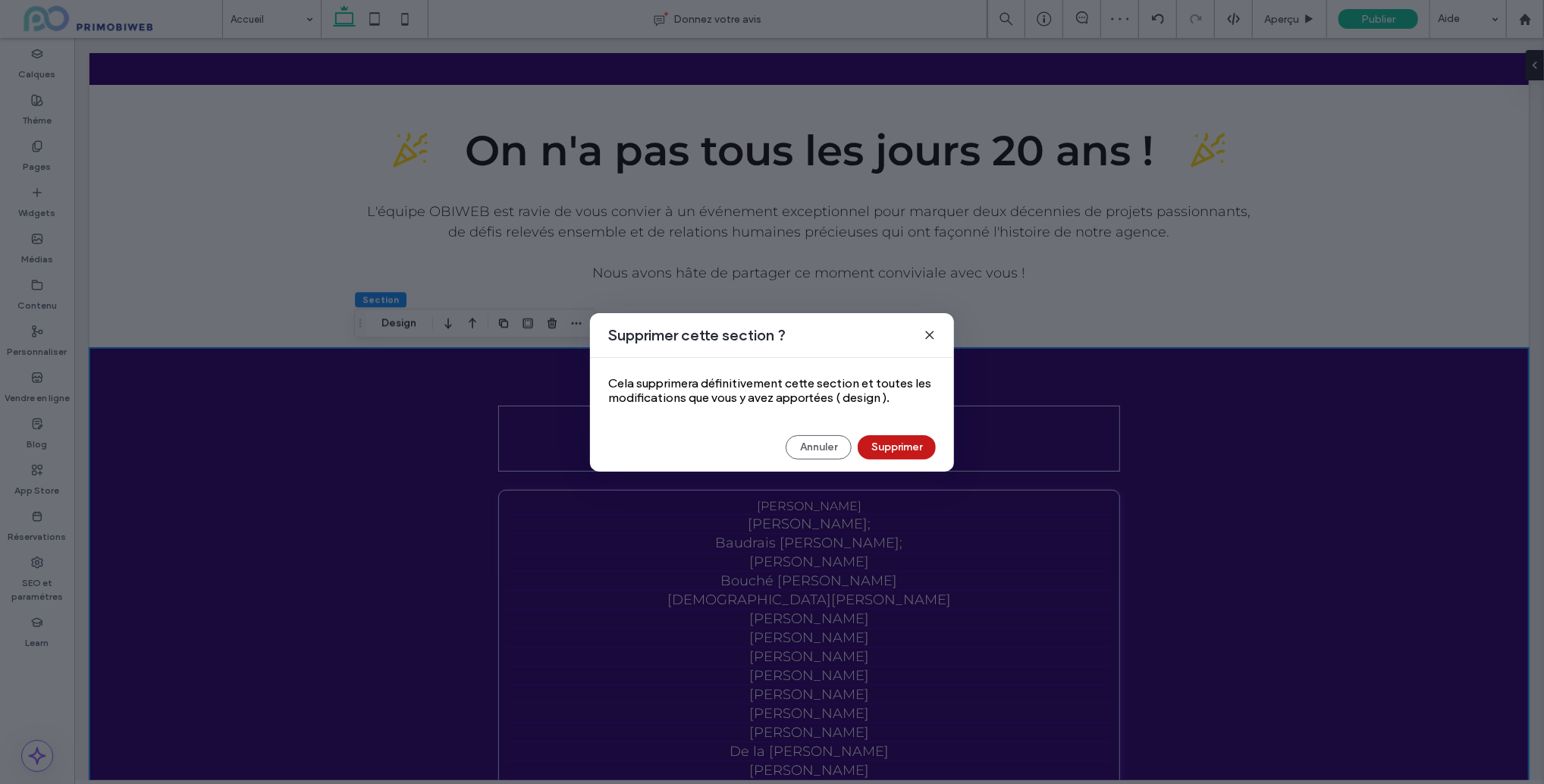
click at [883, 442] on button "Supprimer" at bounding box center [896, 447] width 78 height 24
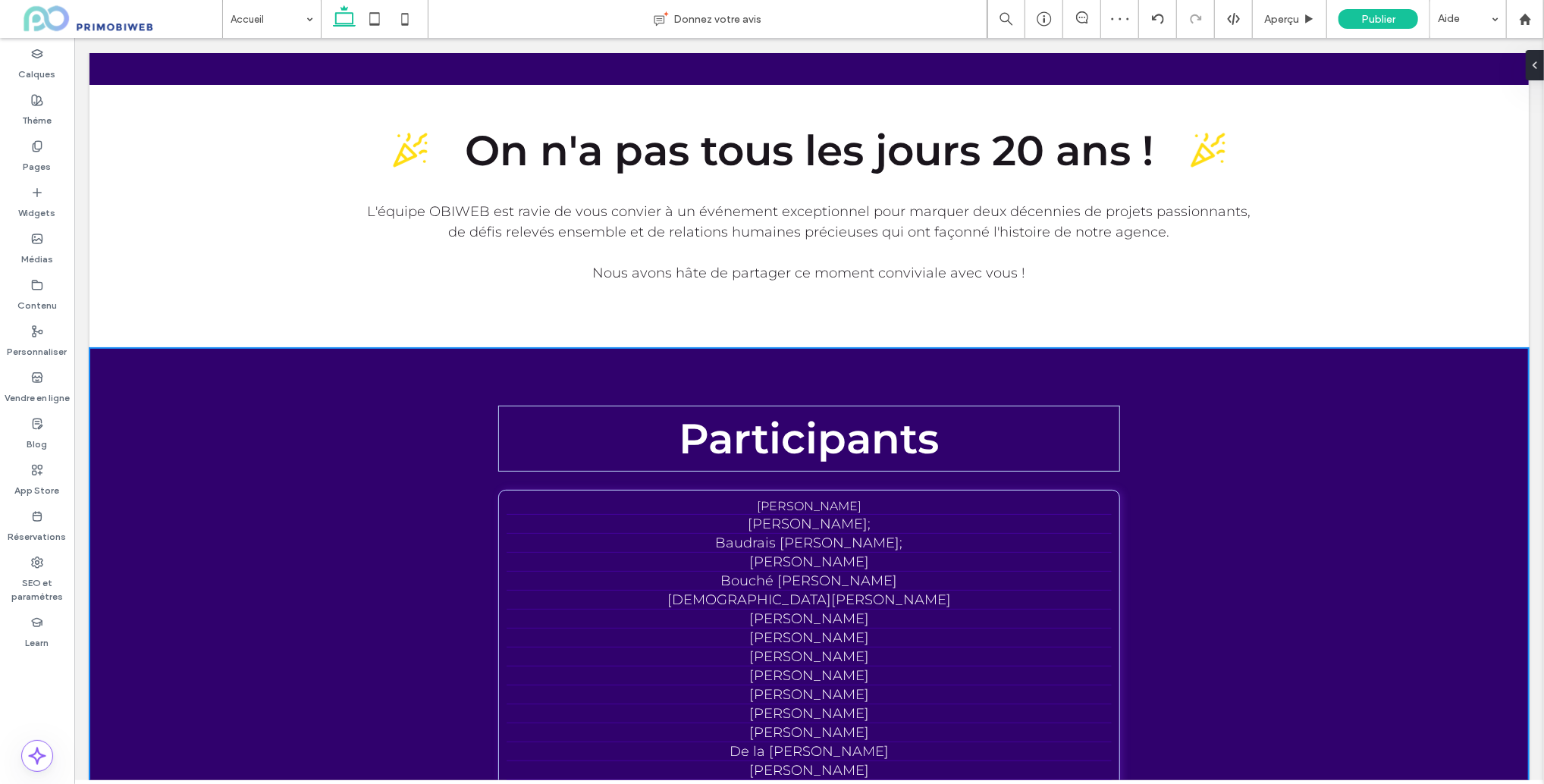
scroll to position [216, 0]
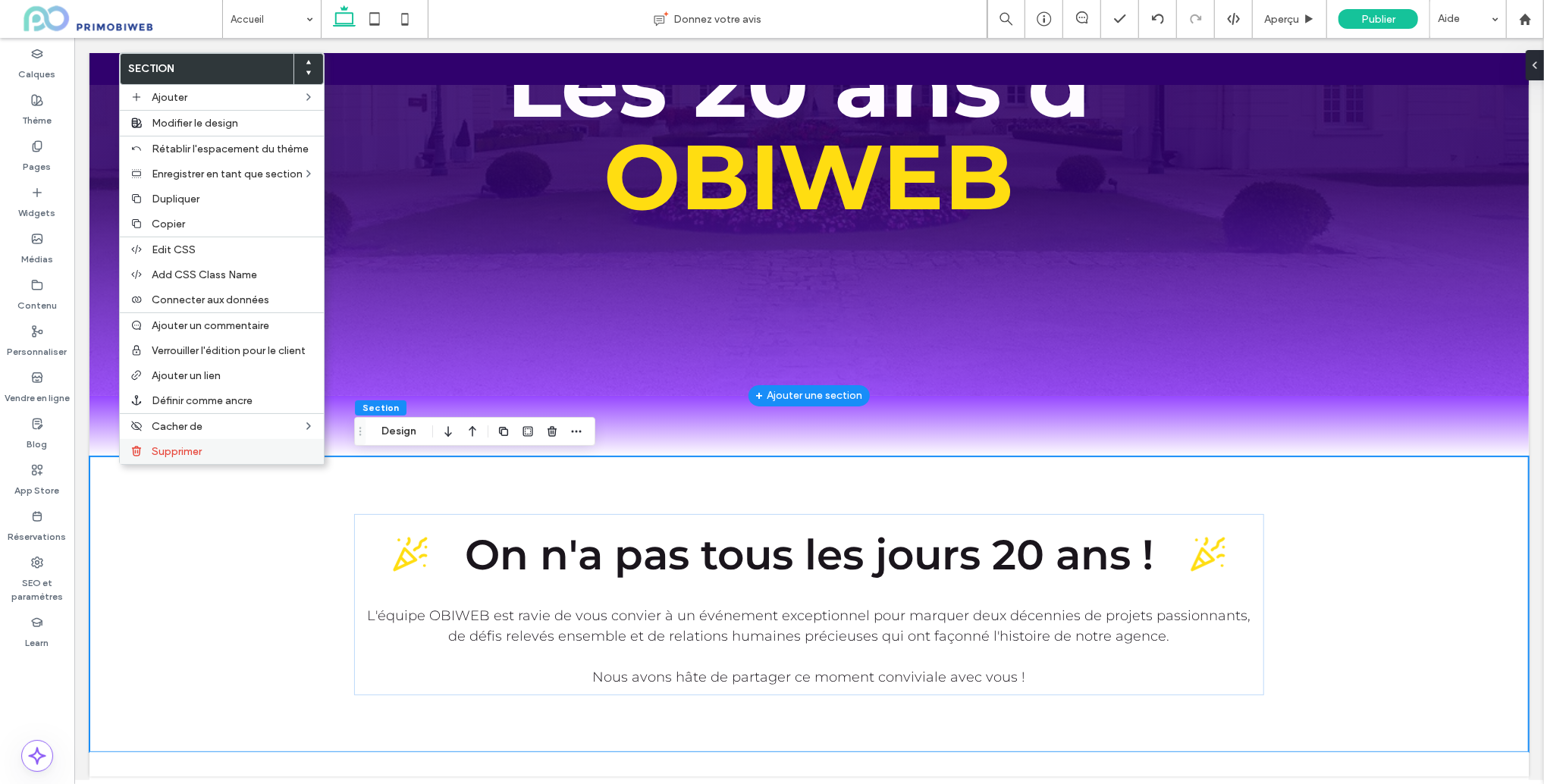
click at [162, 461] on div "Supprimer" at bounding box center [222, 451] width 204 height 25
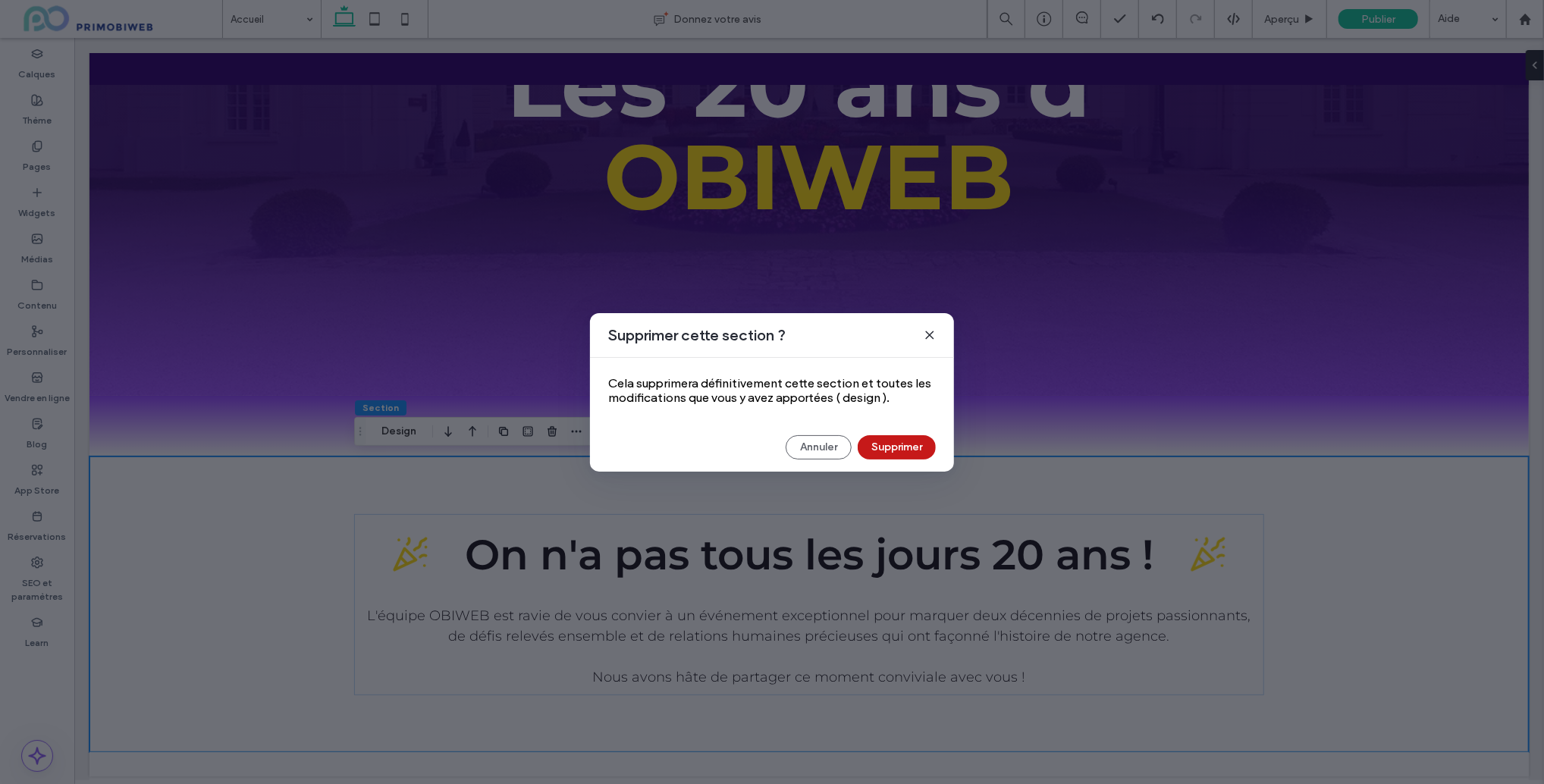
click at [902, 454] on button "Supprimer" at bounding box center [896, 447] width 78 height 24
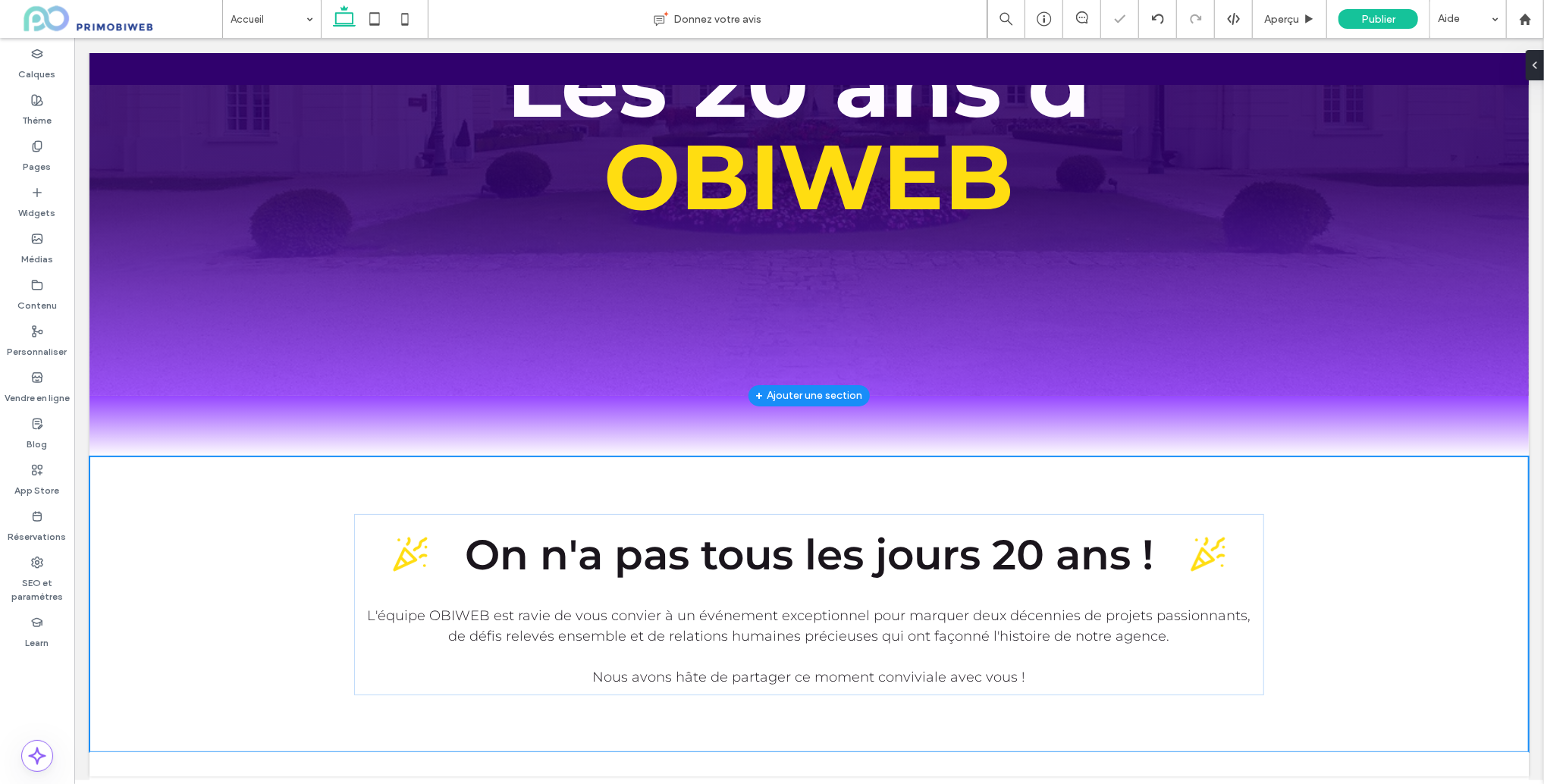
scroll to position [0, 0]
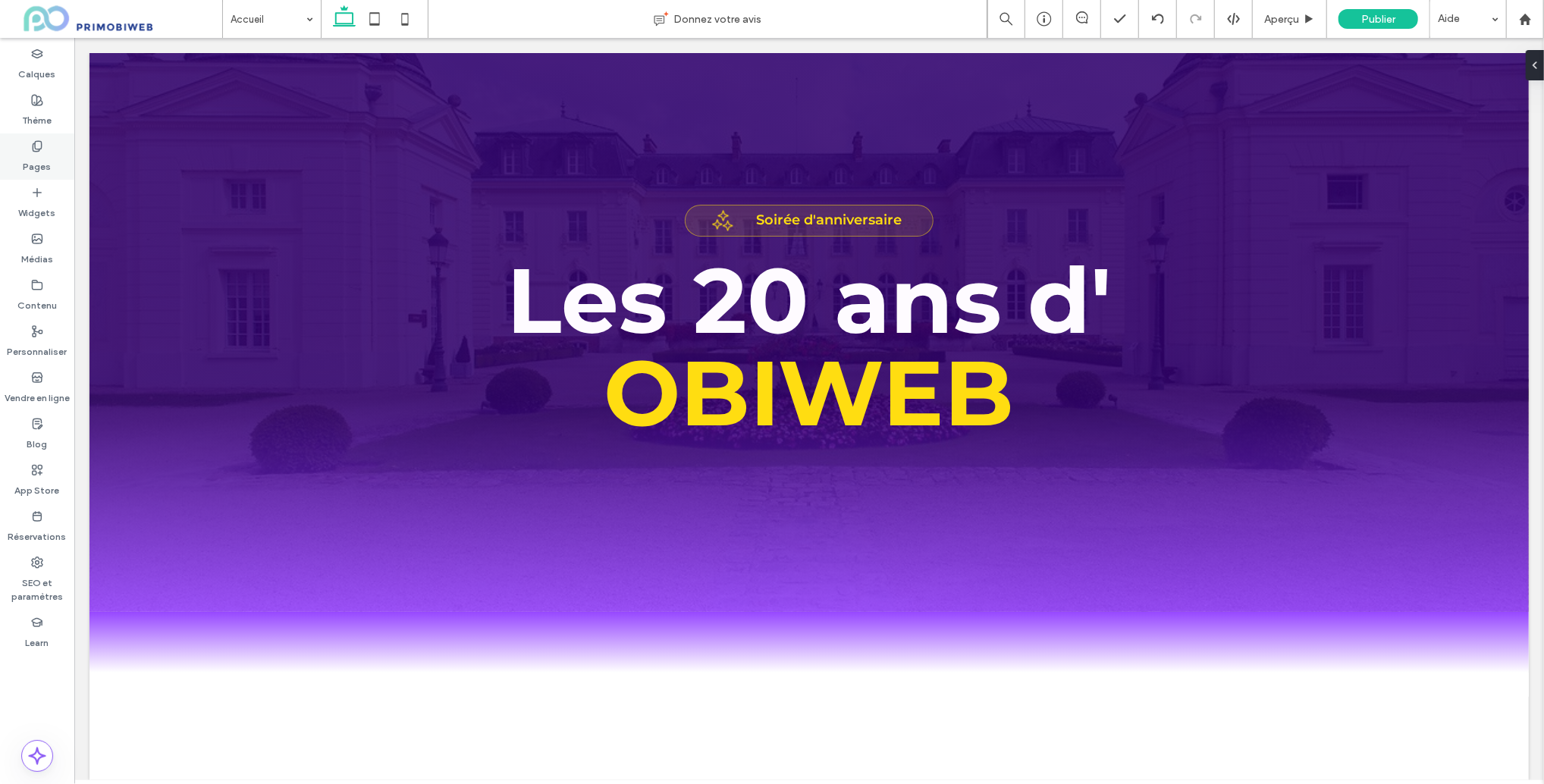
click at [30, 142] on div "Pages" at bounding box center [37, 156] width 74 height 46
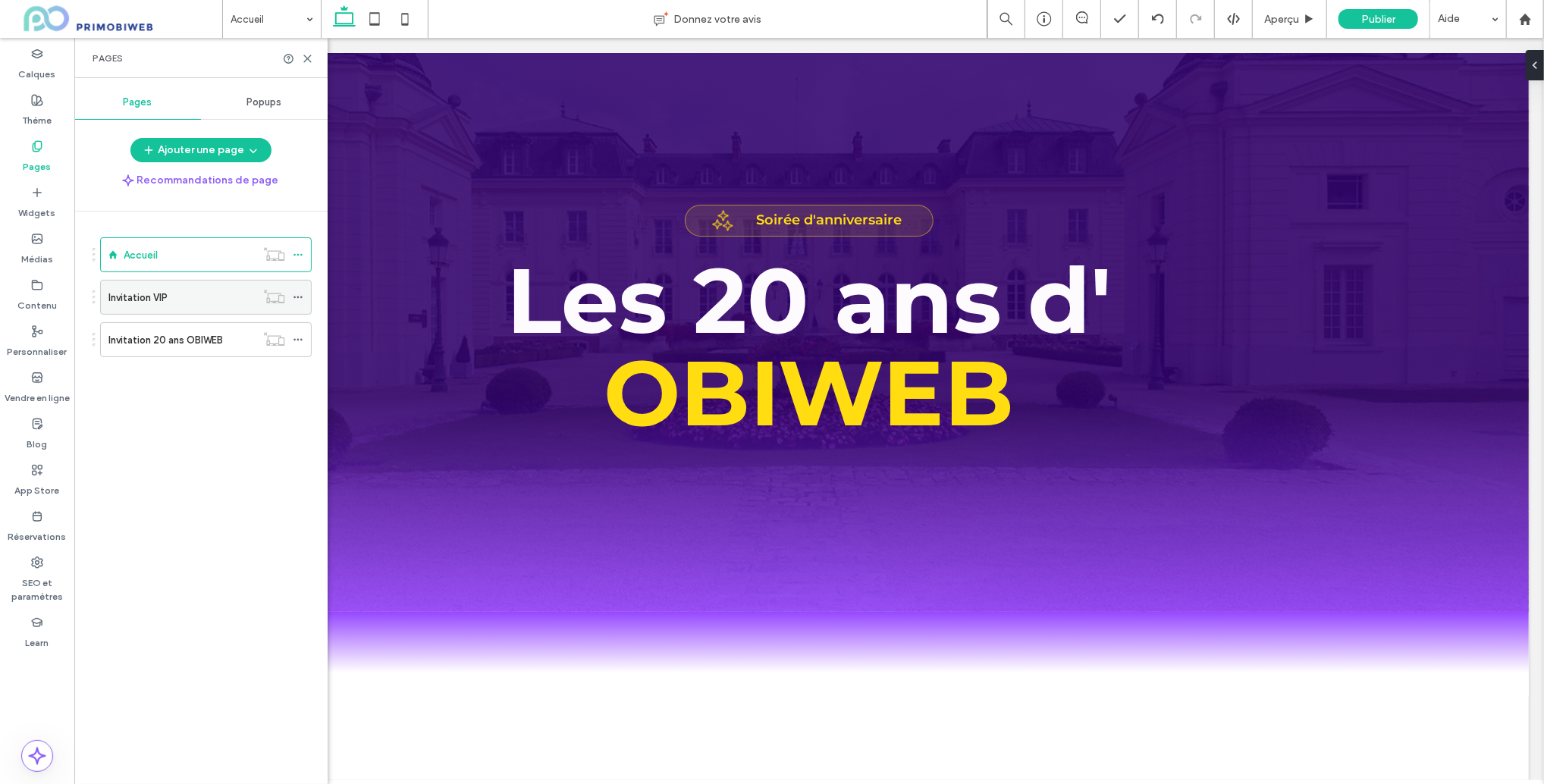
click at [179, 294] on div "Invitation VIP" at bounding box center [182, 298] width 147 height 16
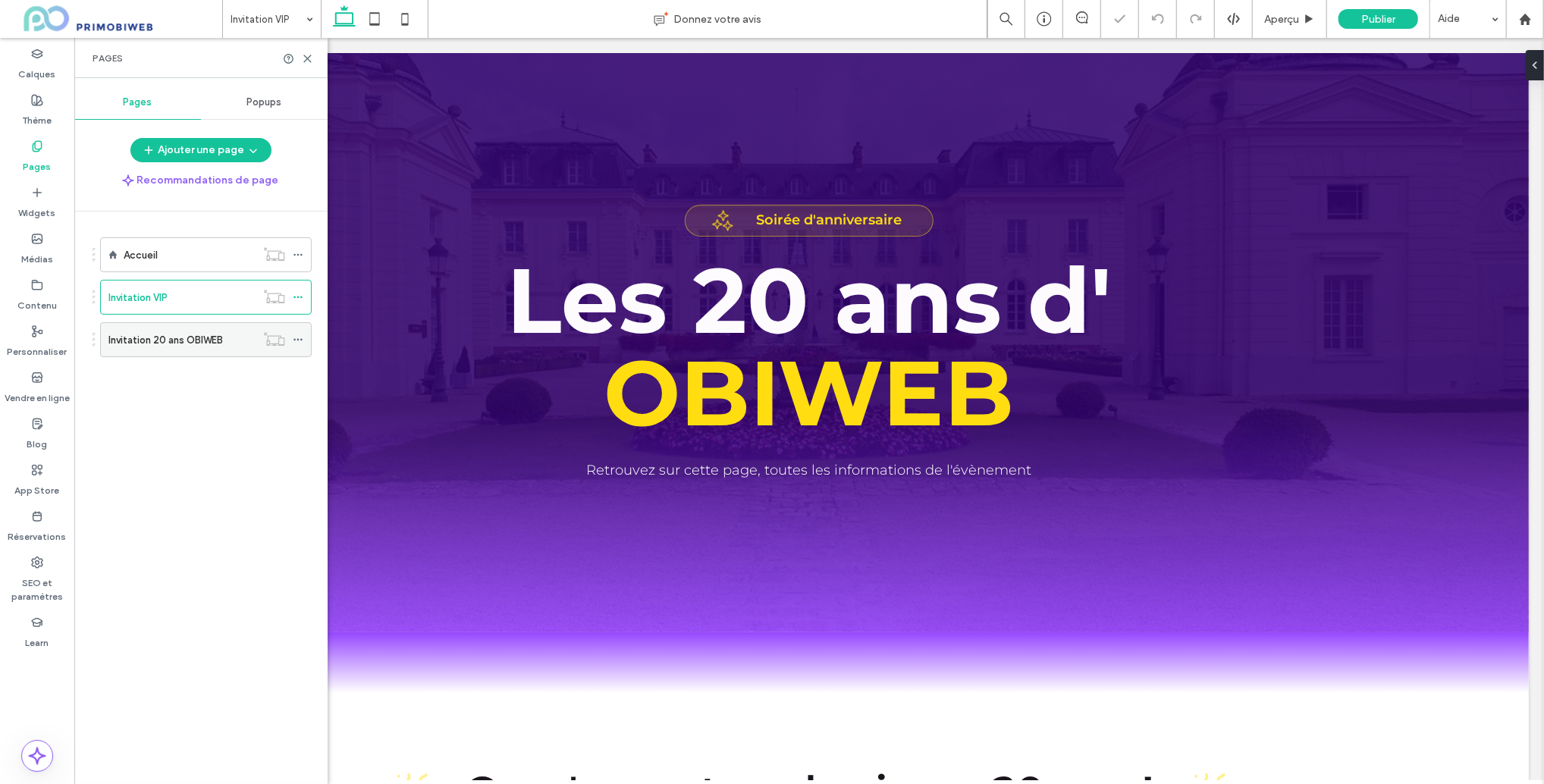
click at [200, 337] on label "Invitation 20 ans OBIWEB" at bounding box center [166, 339] width 115 height 27
click at [710, 471] on span "Retrouvez sur cette page, toutes les informations de l'évènement" at bounding box center [808, 469] width 446 height 17
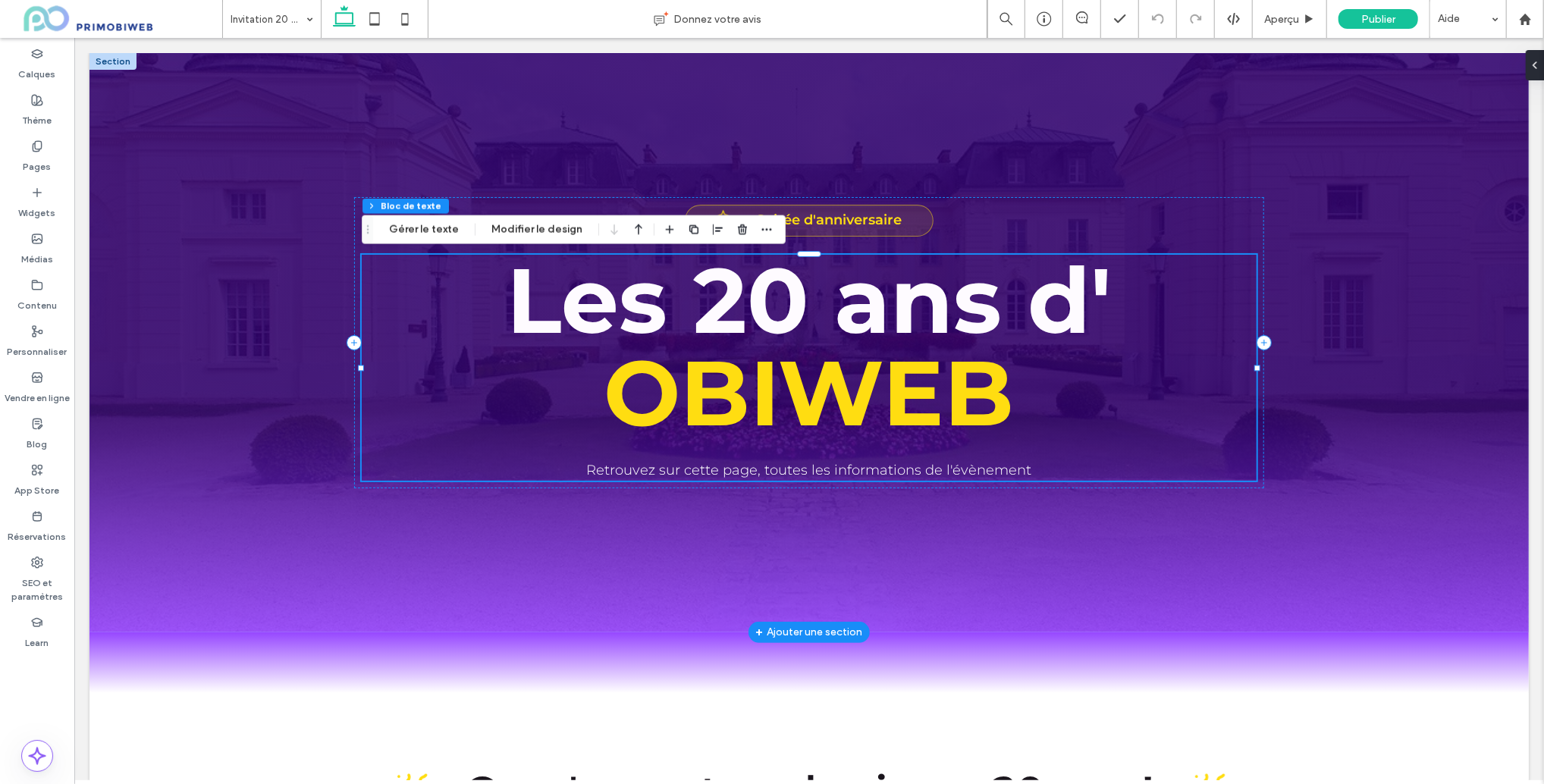
click at [781, 469] on span "Retrouvez sur cette page, toutes les informations de l'évènement" at bounding box center [808, 469] width 446 height 17
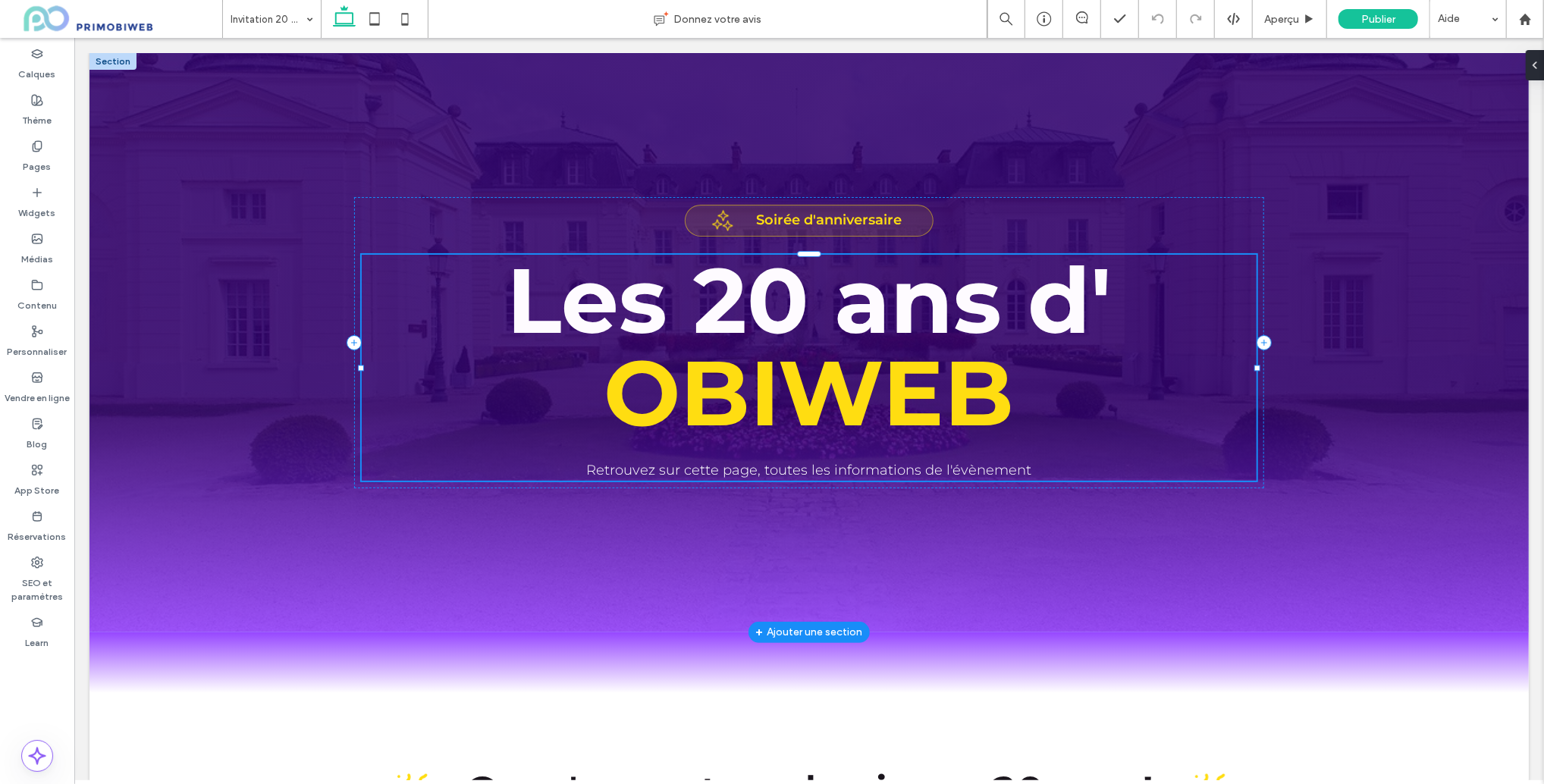
type input "**********"
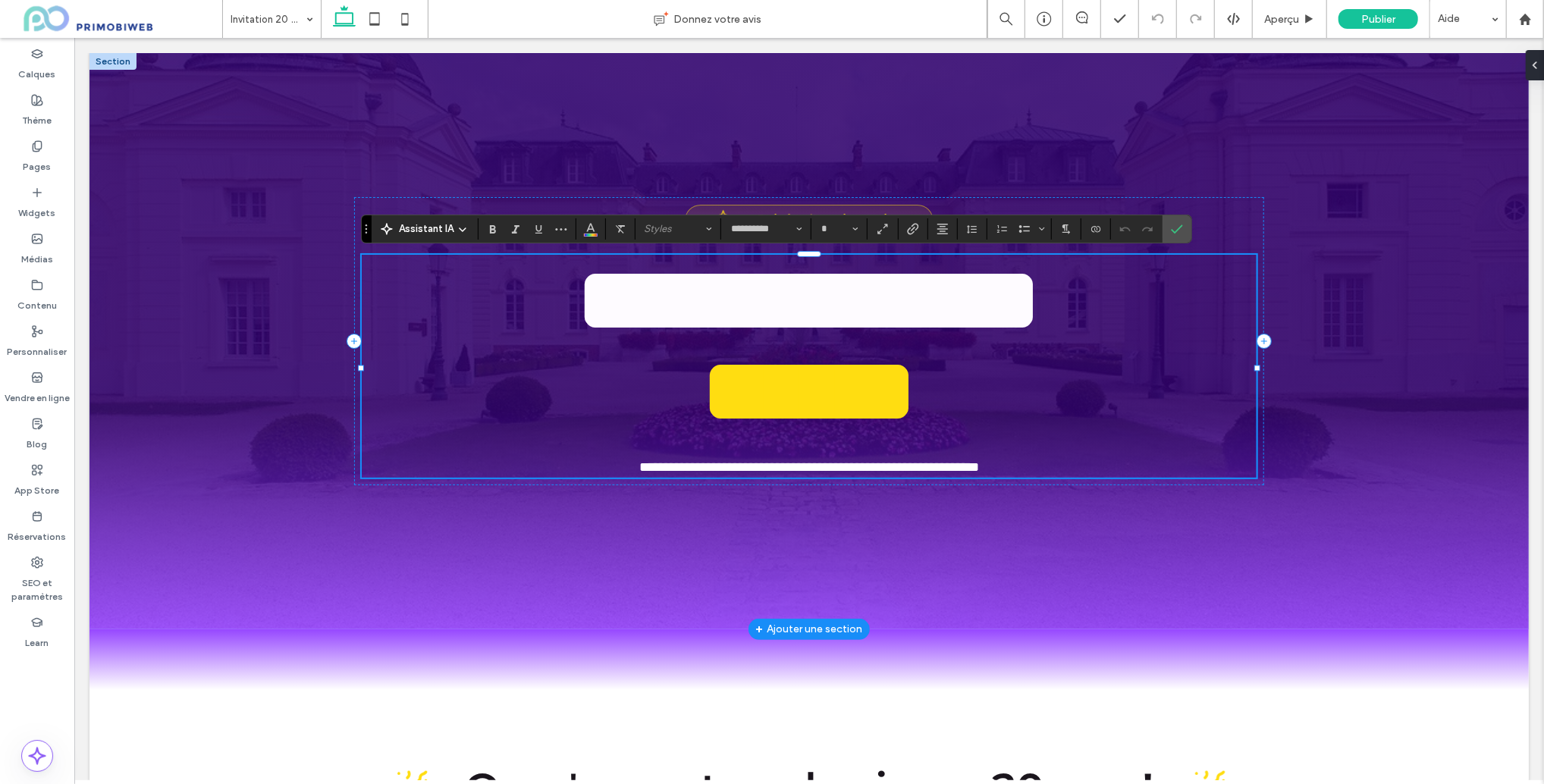
click at [865, 473] on span "**********" at bounding box center [808, 466] width 340 height 14
type input "**"
click at [1168, 231] on label "Confirmer" at bounding box center [1177, 229] width 23 height 27
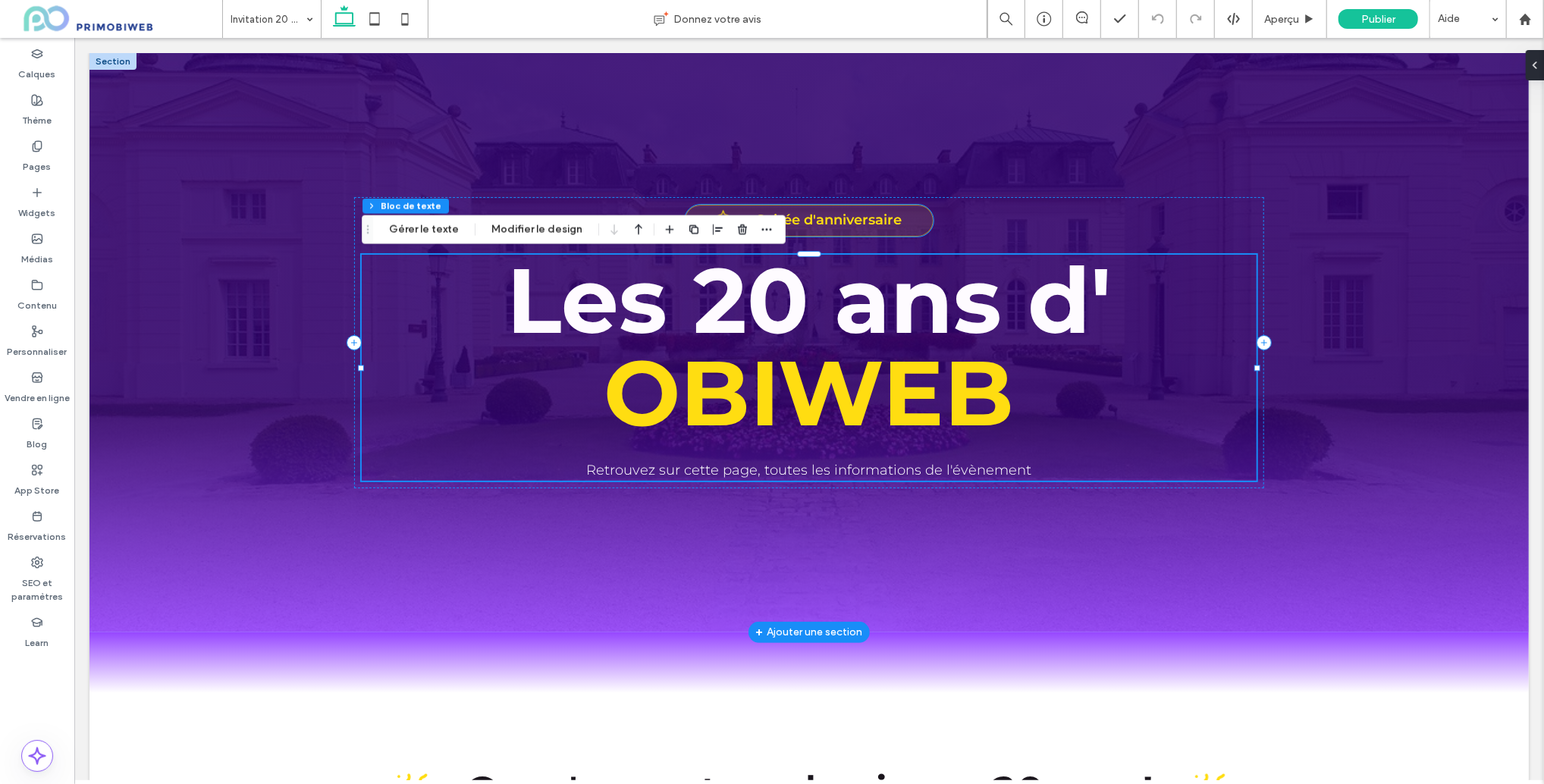
click at [844, 224] on strong "Soirée d'anniversaire" at bounding box center [828, 220] width 145 height 17
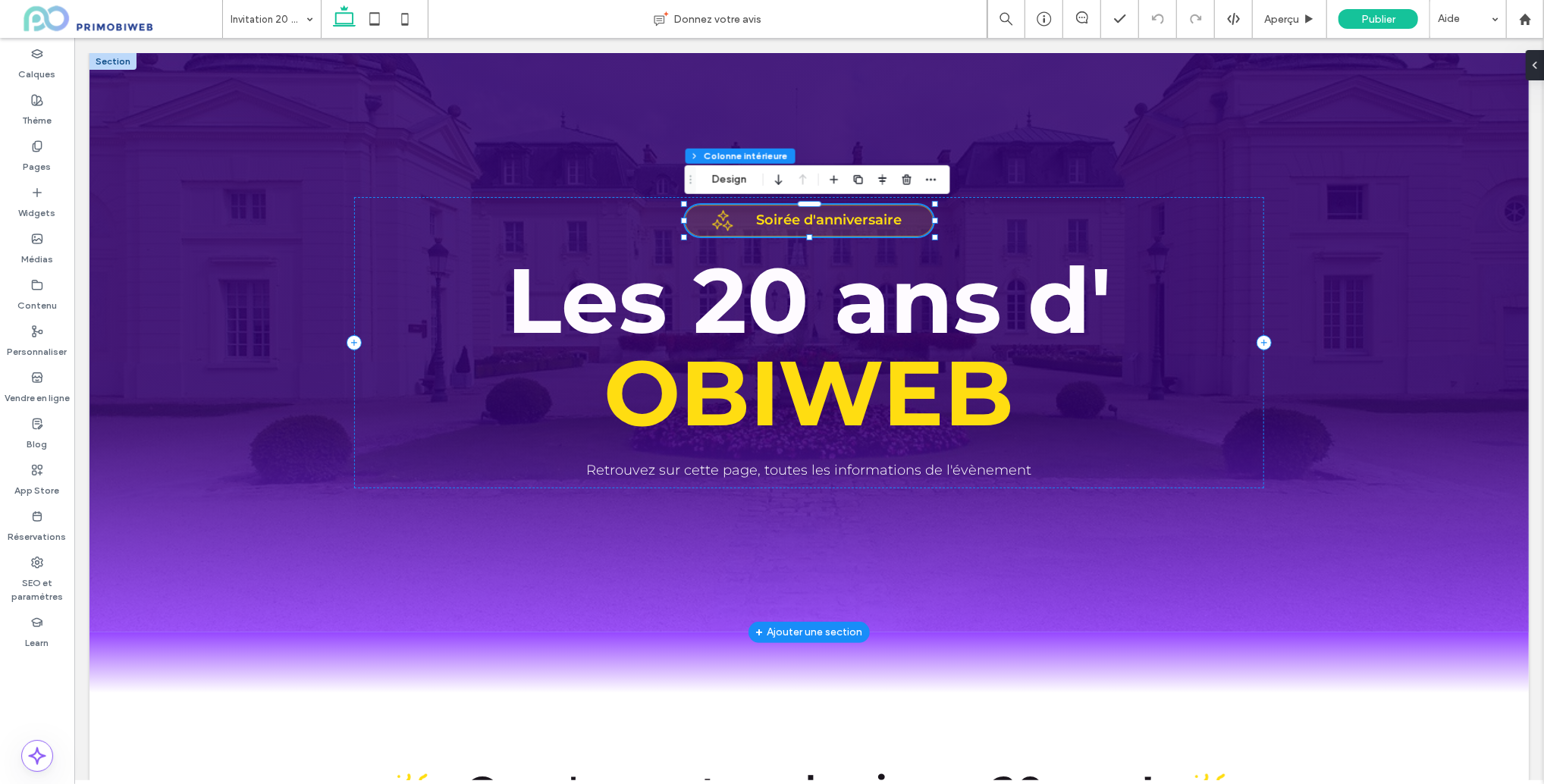
drag, startPoint x: 835, startPoint y: 219, endPoint x: 827, endPoint y: 220, distance: 8.1
click at [835, 219] on strong "Soirée d'anniversaire" at bounding box center [828, 220] width 145 height 17
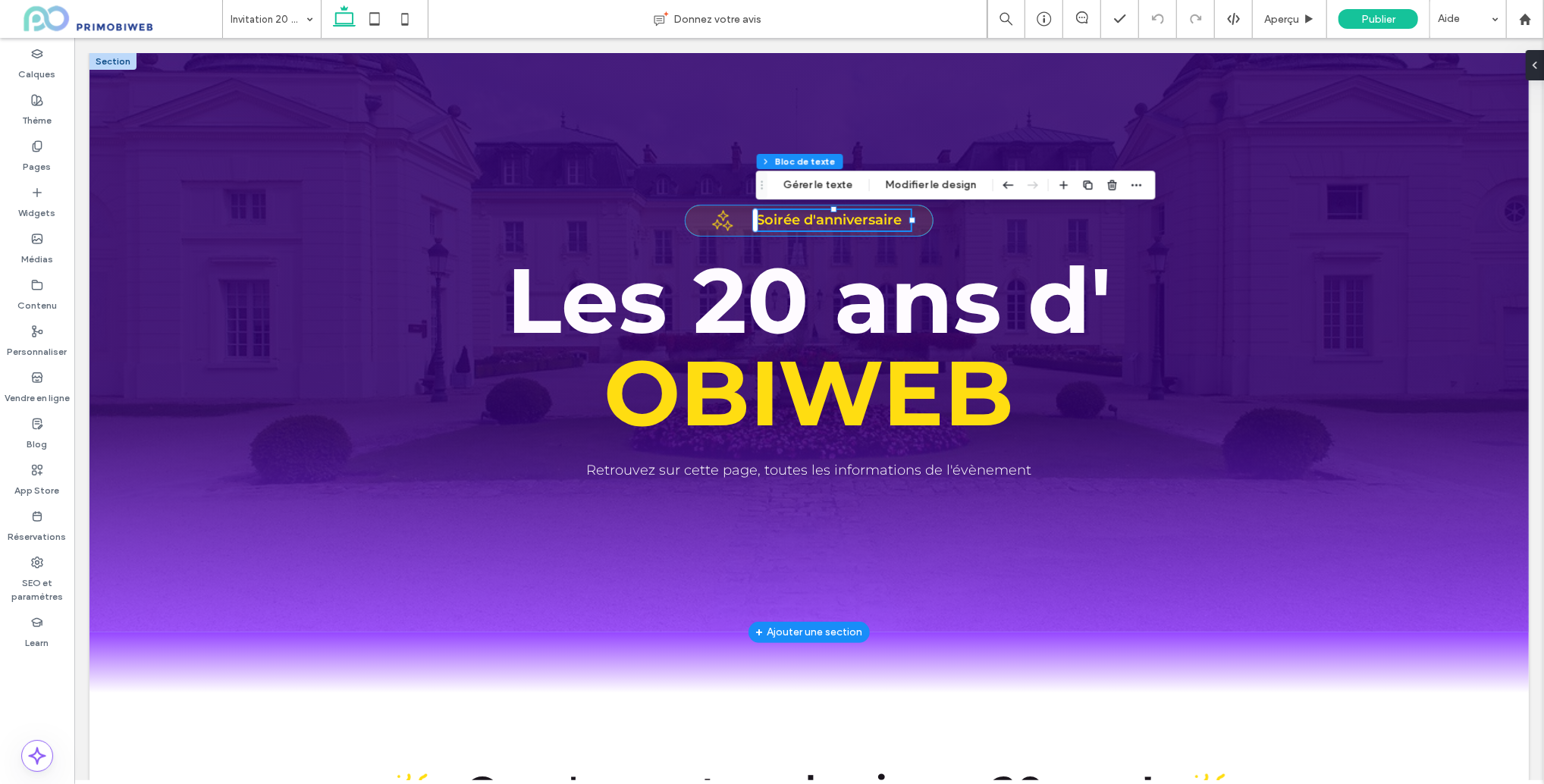
click at [792, 219] on strong "Soirée d'anniversaire" at bounding box center [828, 220] width 145 height 17
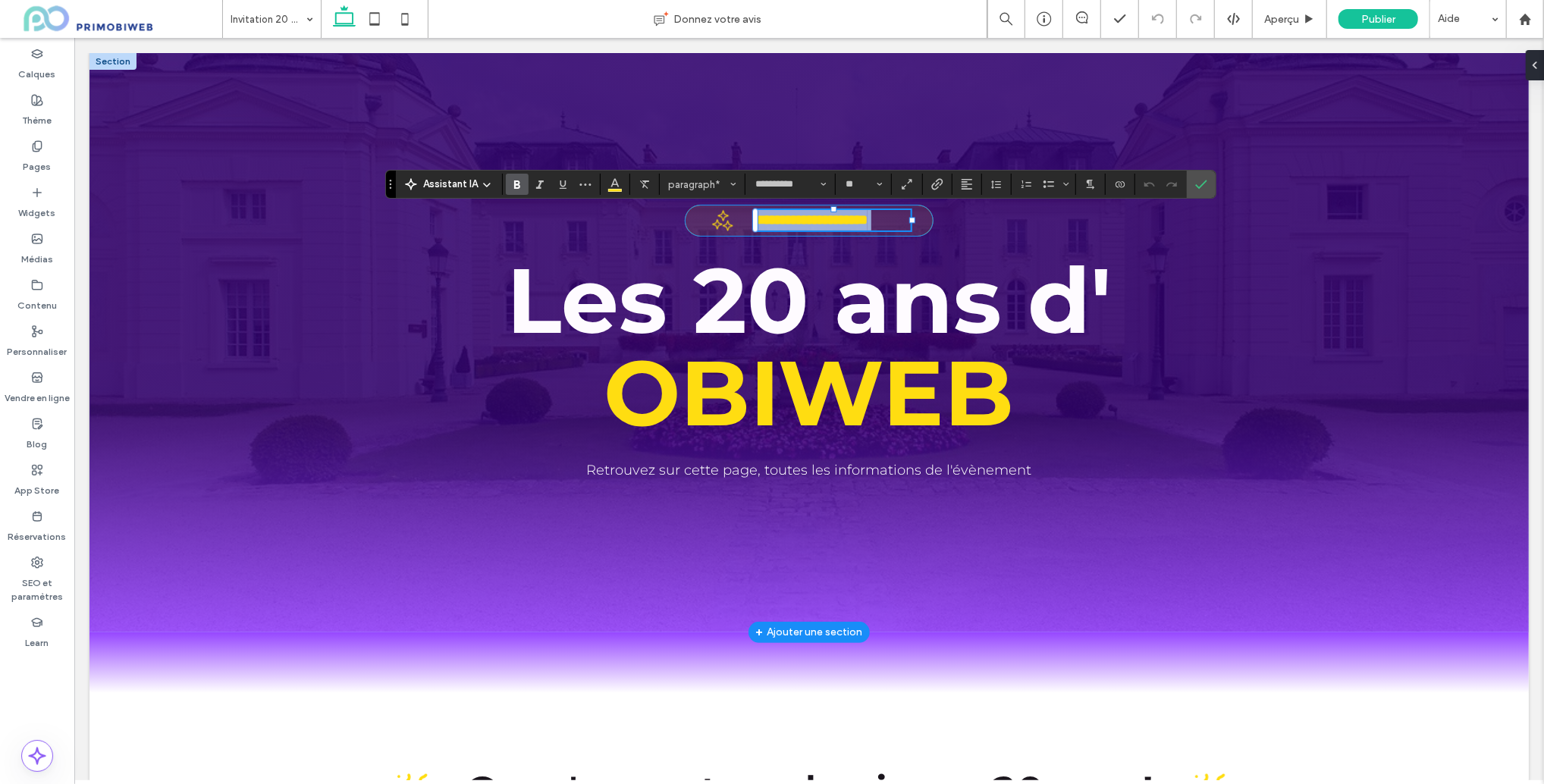
click at [792, 219] on strong "**********" at bounding box center [811, 219] width 111 height 14
click at [1209, 182] on label "Confirmer" at bounding box center [1201, 185] width 23 height 27
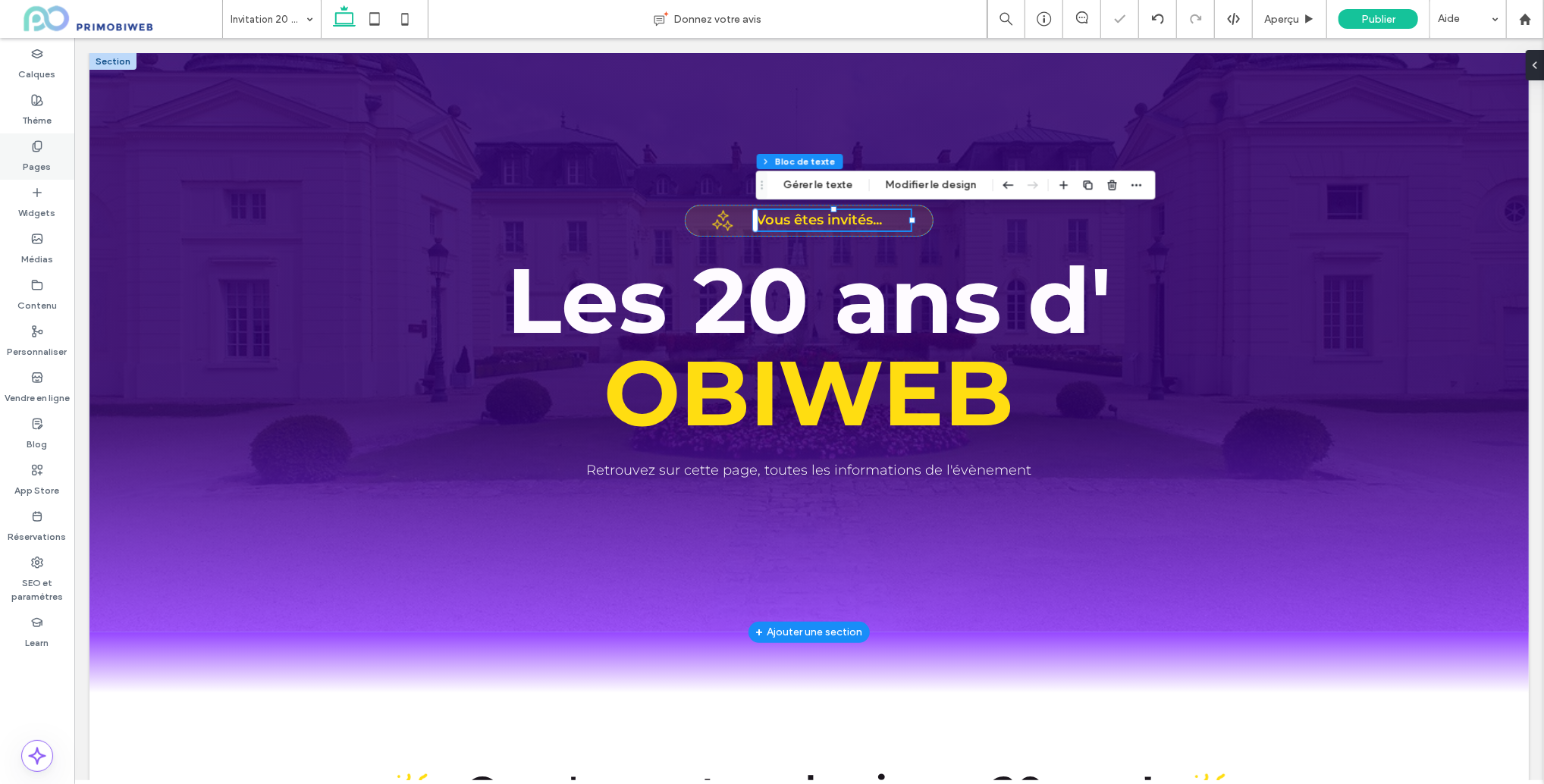
click at [21, 154] on div "Pages" at bounding box center [37, 156] width 74 height 46
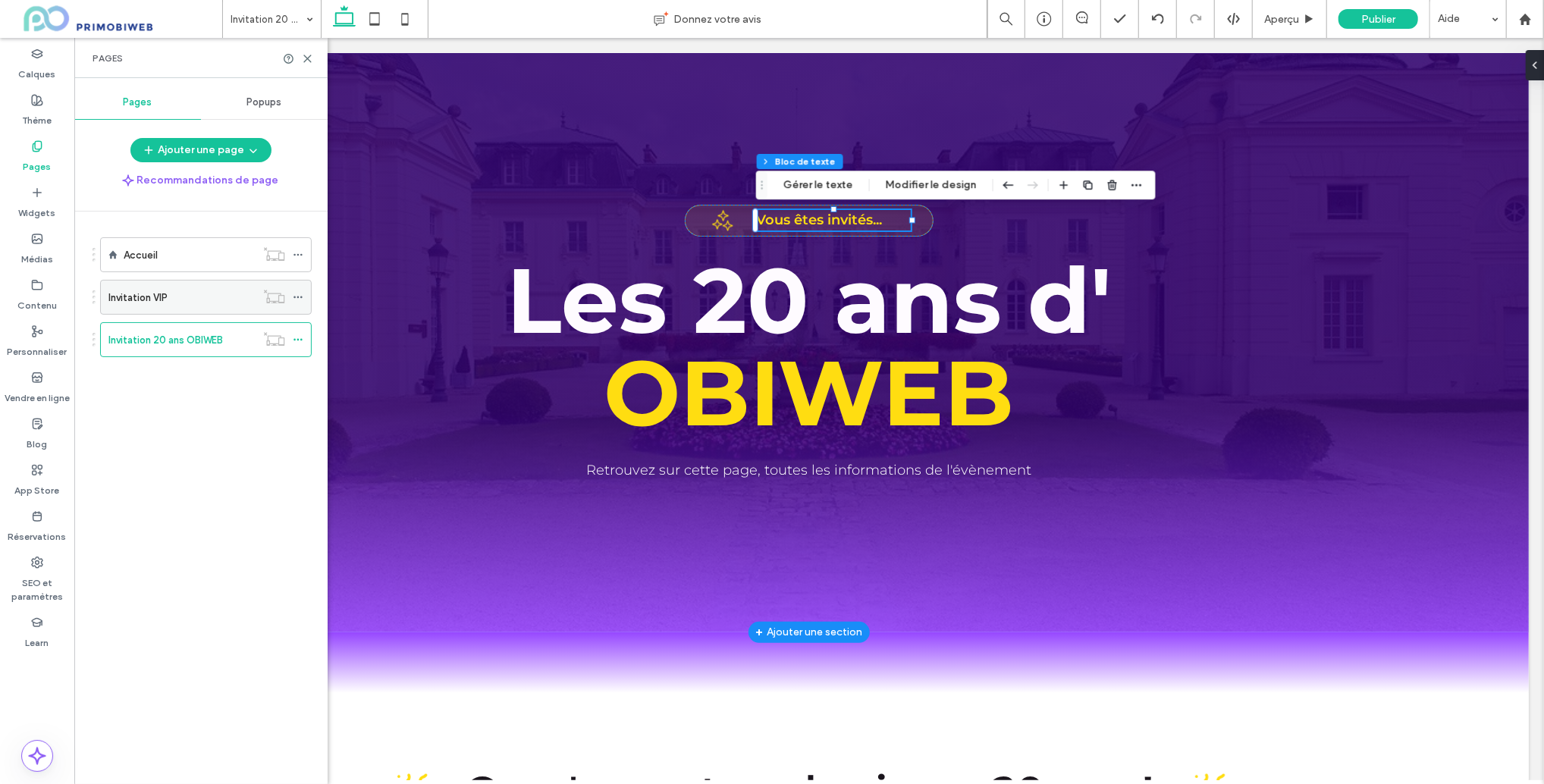
click at [176, 292] on div "Invitation VIP" at bounding box center [182, 298] width 147 height 16
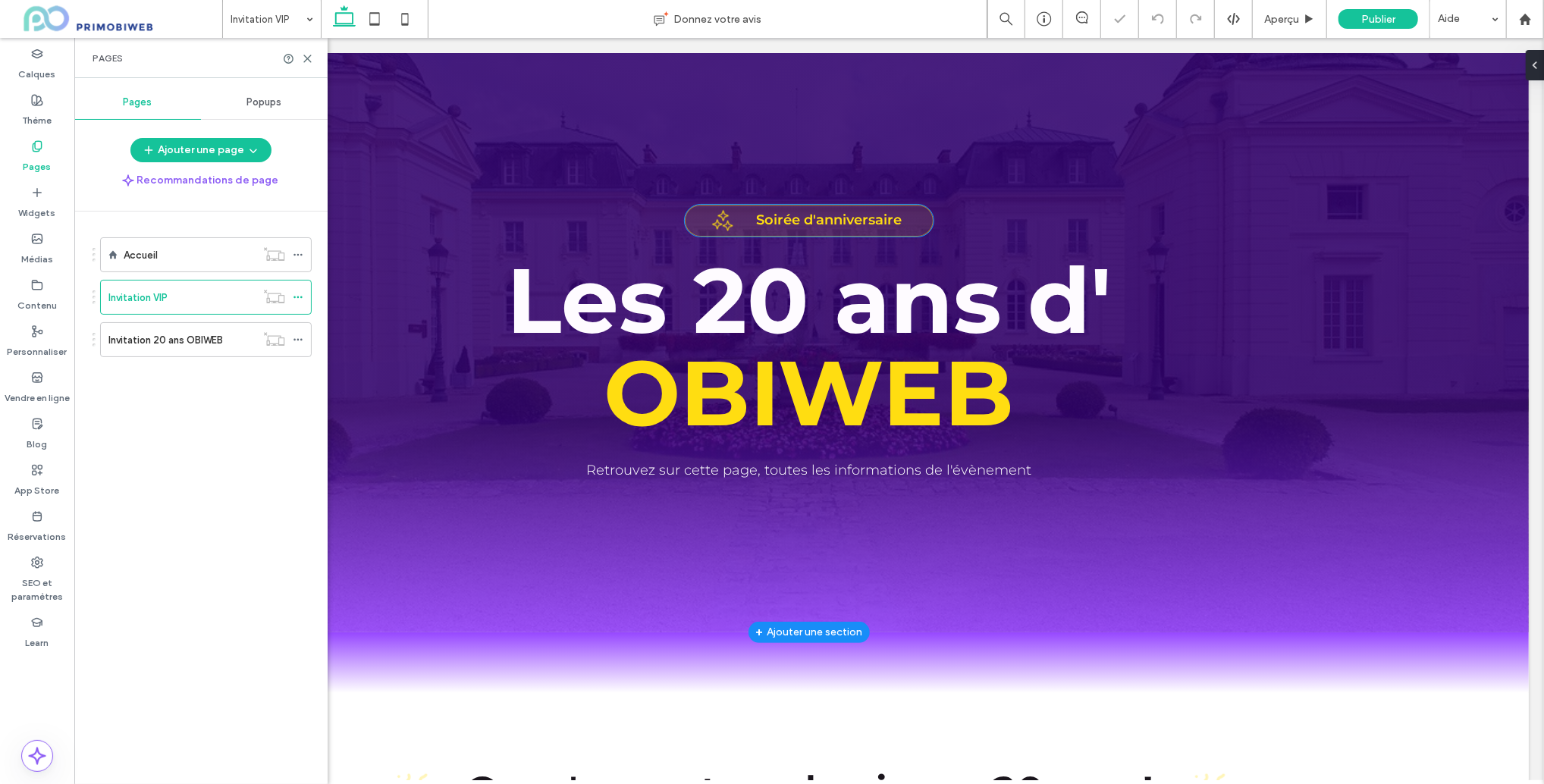
click at [835, 213] on strong "Soirée d'anniversaire" at bounding box center [828, 220] width 145 height 17
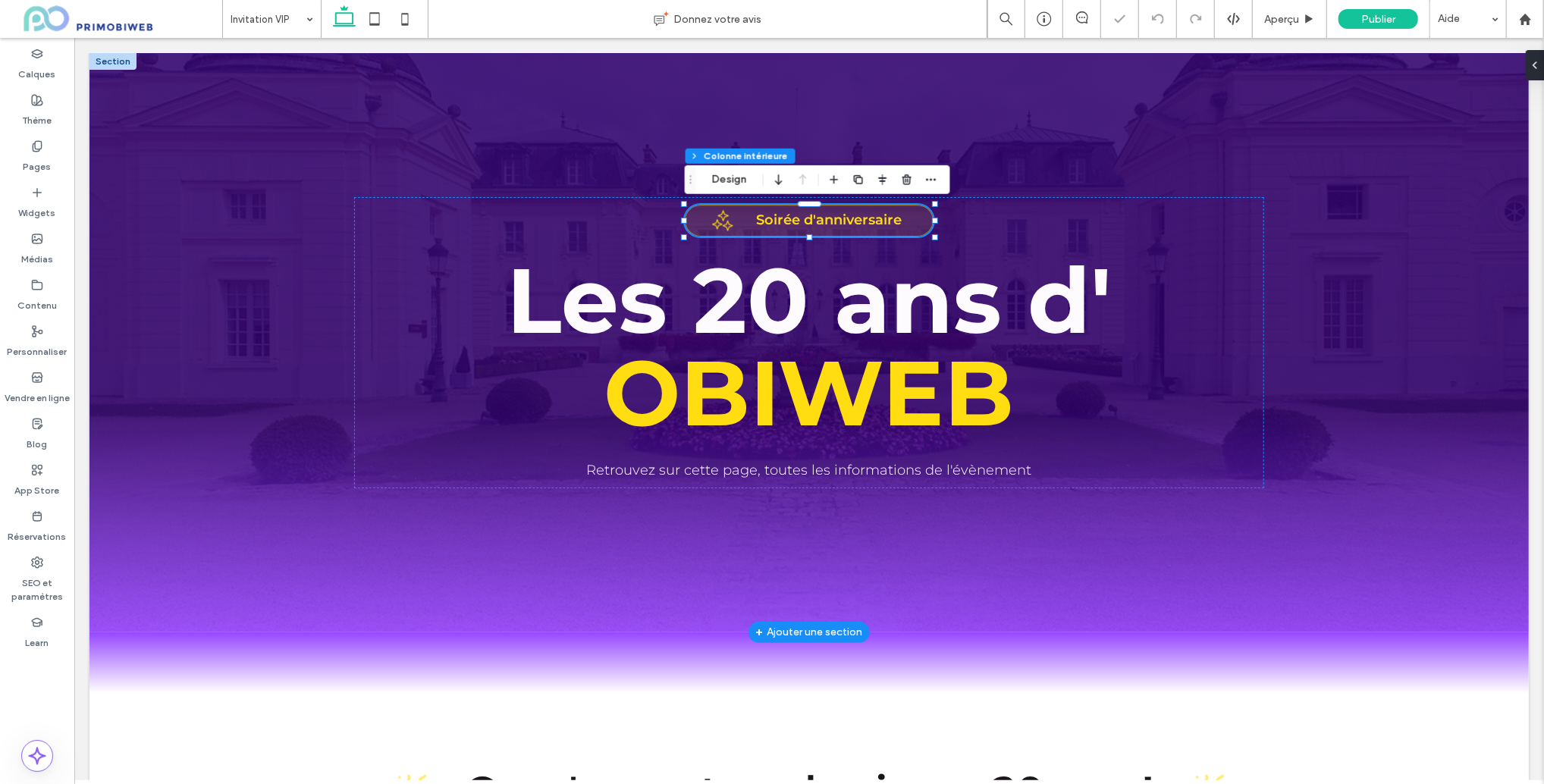
click at [839, 218] on strong "Soirée d'anniversaire" at bounding box center [828, 220] width 145 height 17
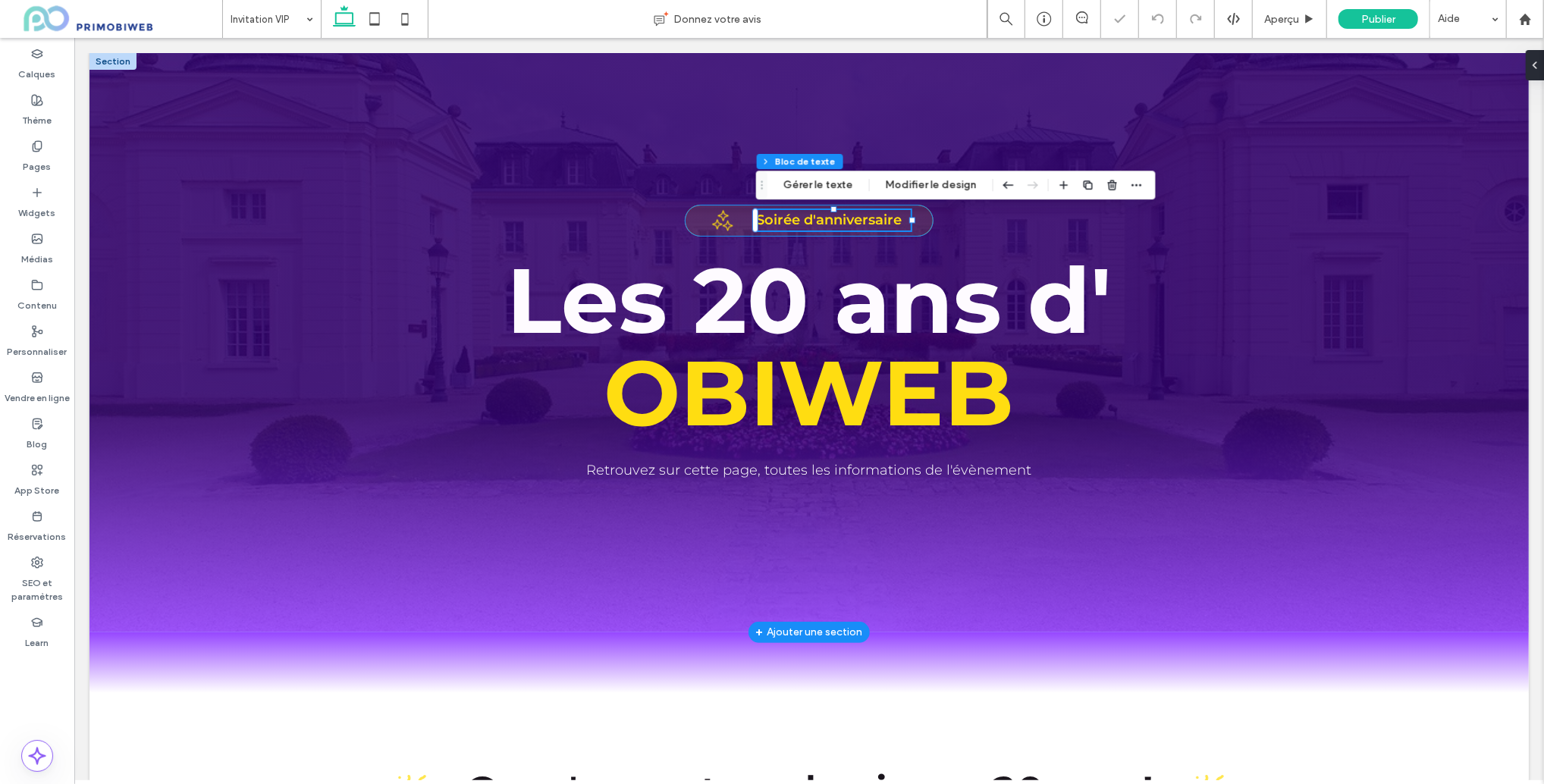
click at [839, 218] on strong "Soirée d'anniversaire" at bounding box center [828, 220] width 145 height 17
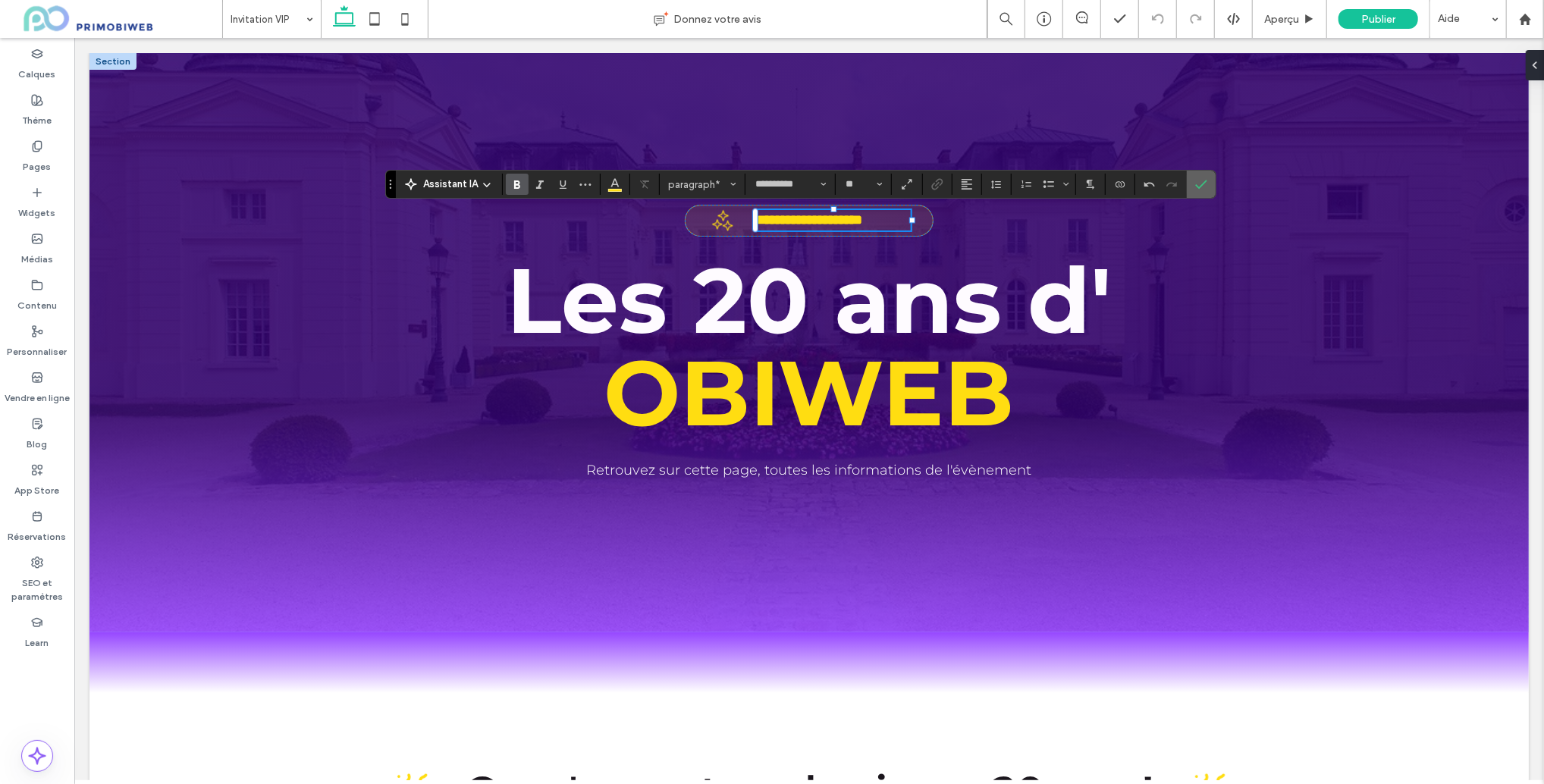
click at [1202, 181] on icon "Confirmer" at bounding box center [1202, 184] width 12 height 12
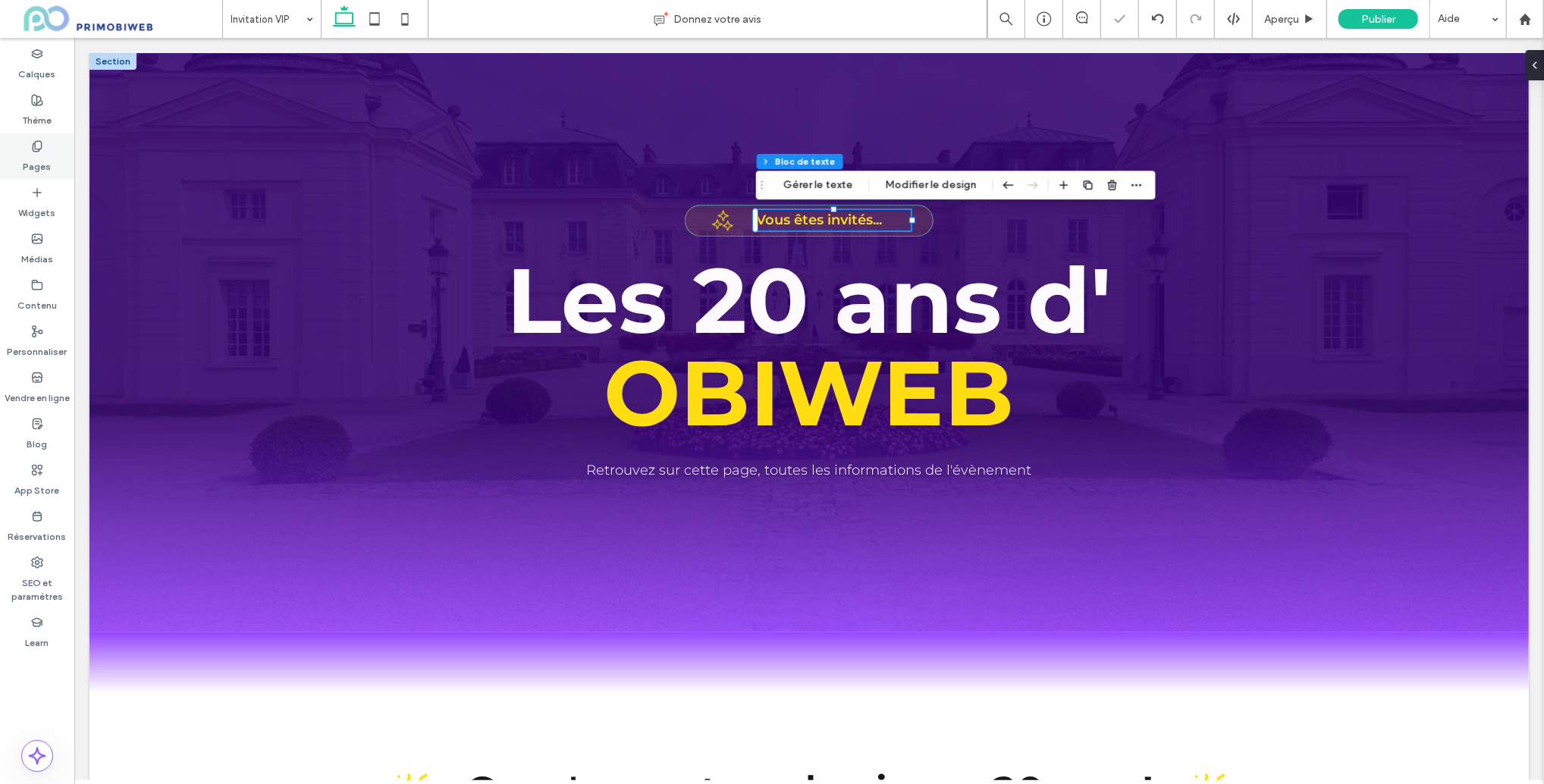
click at [62, 160] on div "Pages" at bounding box center [37, 156] width 74 height 46
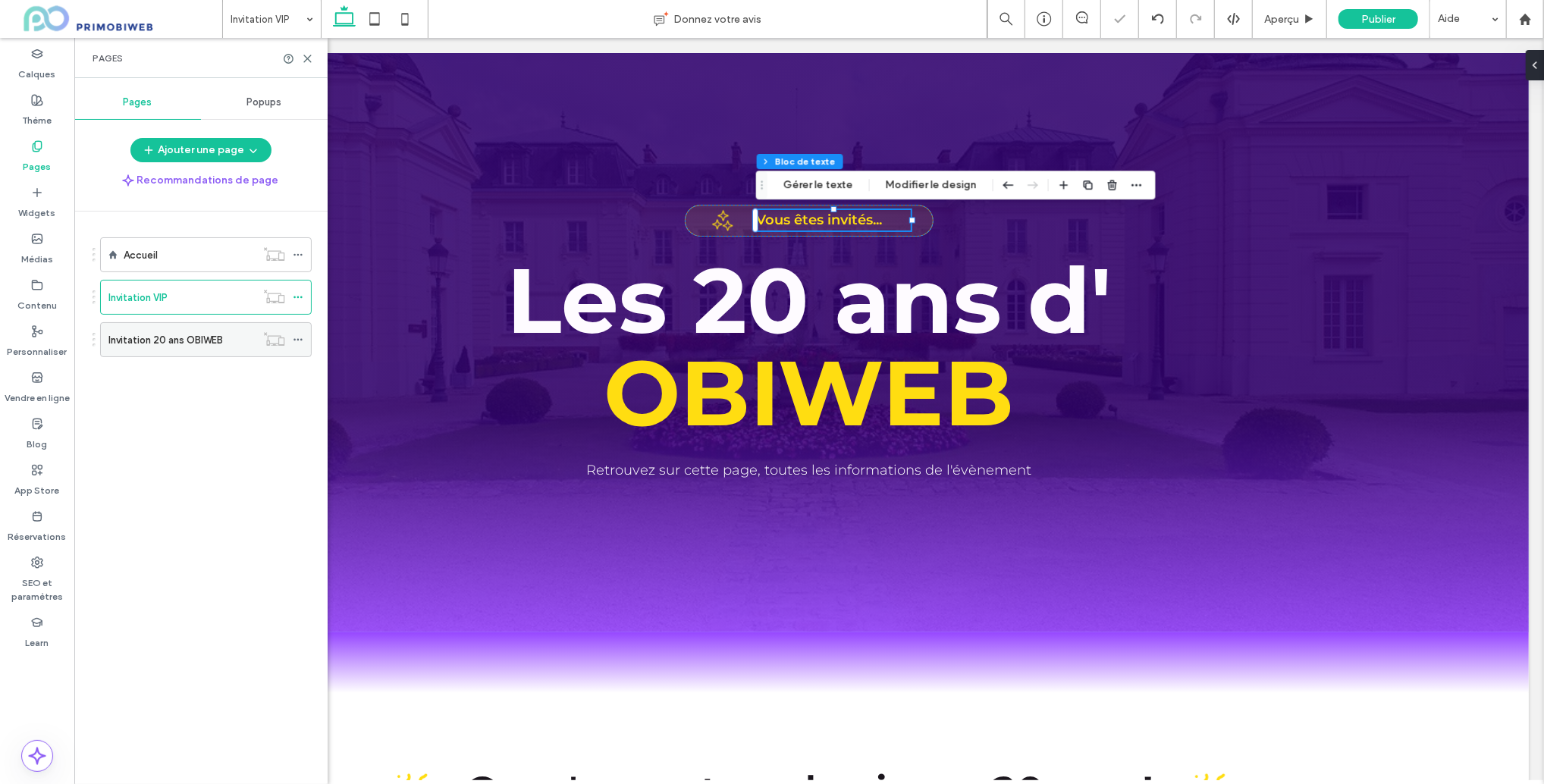
click at [178, 339] on label "Invitation 20 ans OBIWEB" at bounding box center [166, 339] width 115 height 27
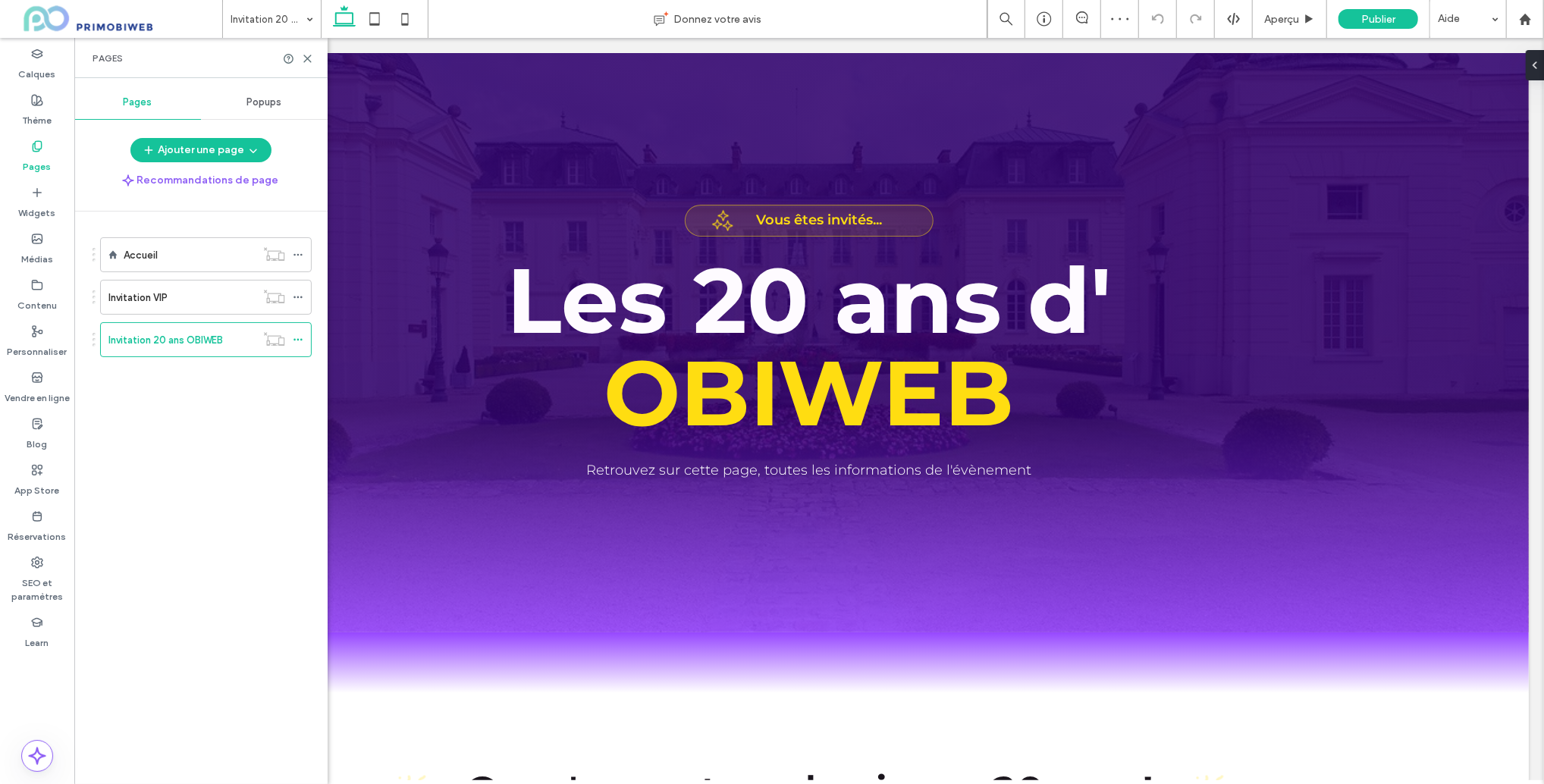
click at [829, 220] on strong "Vous êtes invités..." at bounding box center [818, 220] width 126 height 17
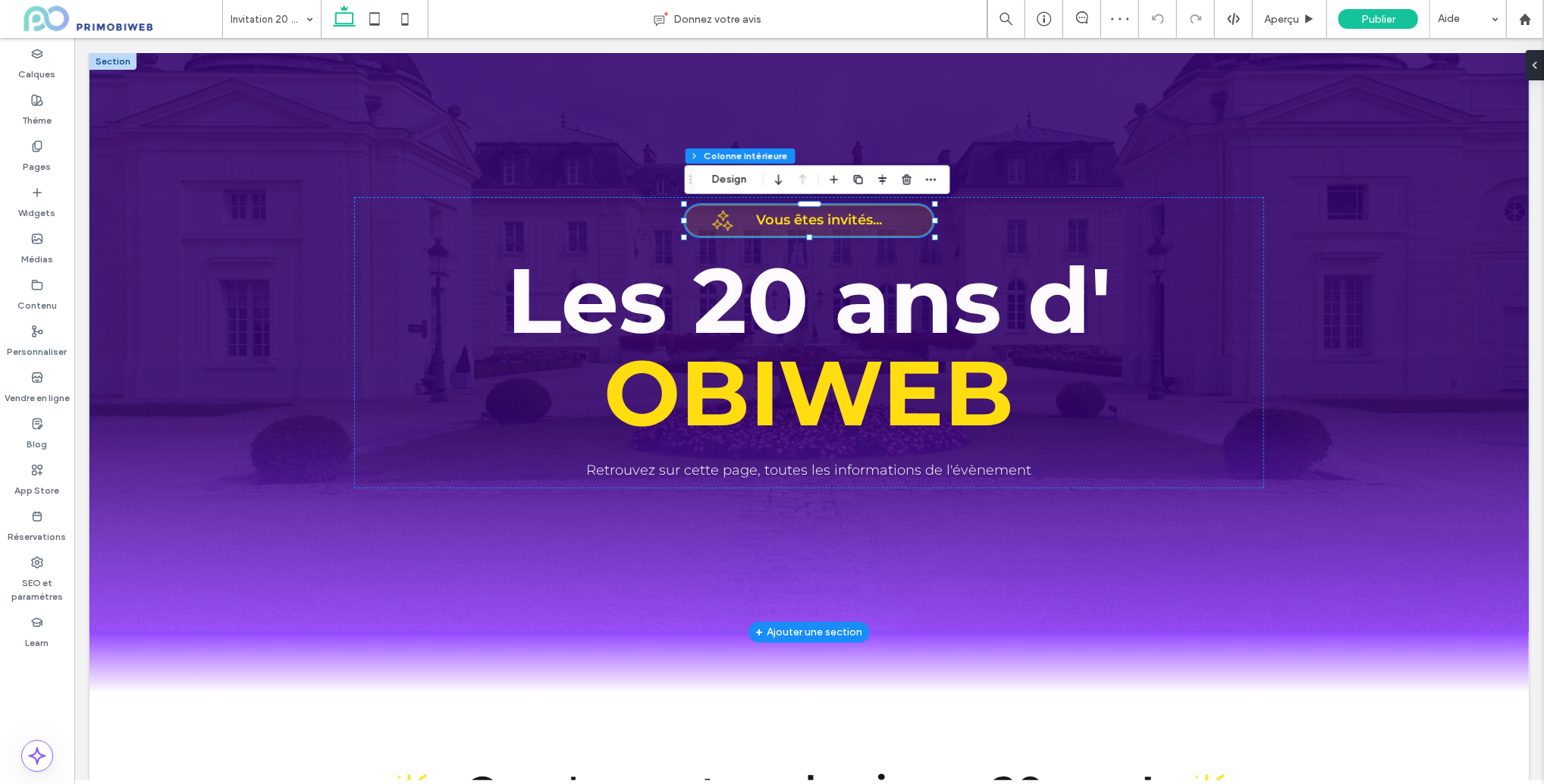
click at [1223, 137] on div "Vous êtes invités... Les 20 ans d' OBIWEB Retrouvez sur cette page, toutes les …" at bounding box center [808, 341] width 910 height 579
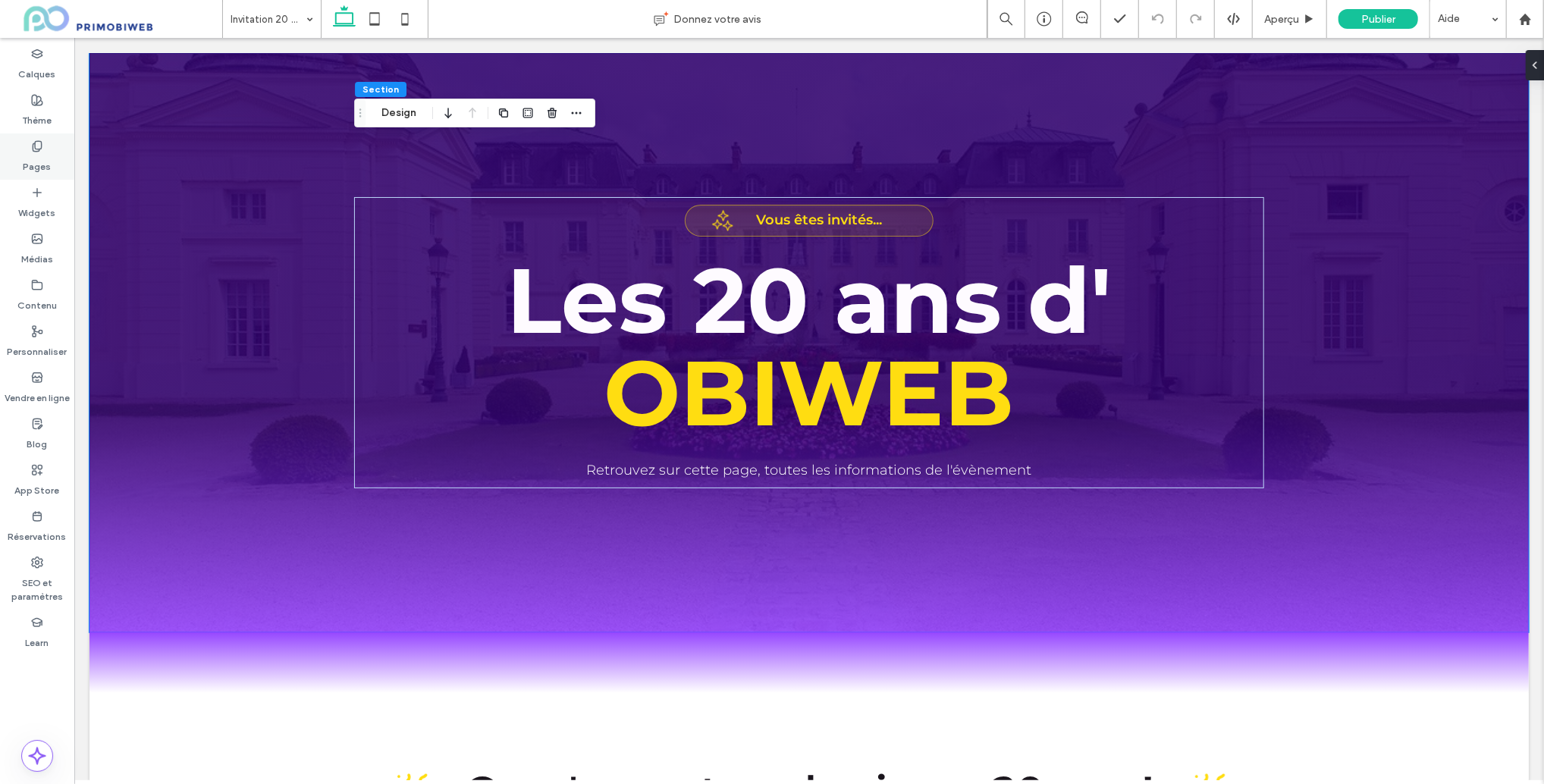
click at [20, 144] on div "Pages" at bounding box center [37, 156] width 74 height 46
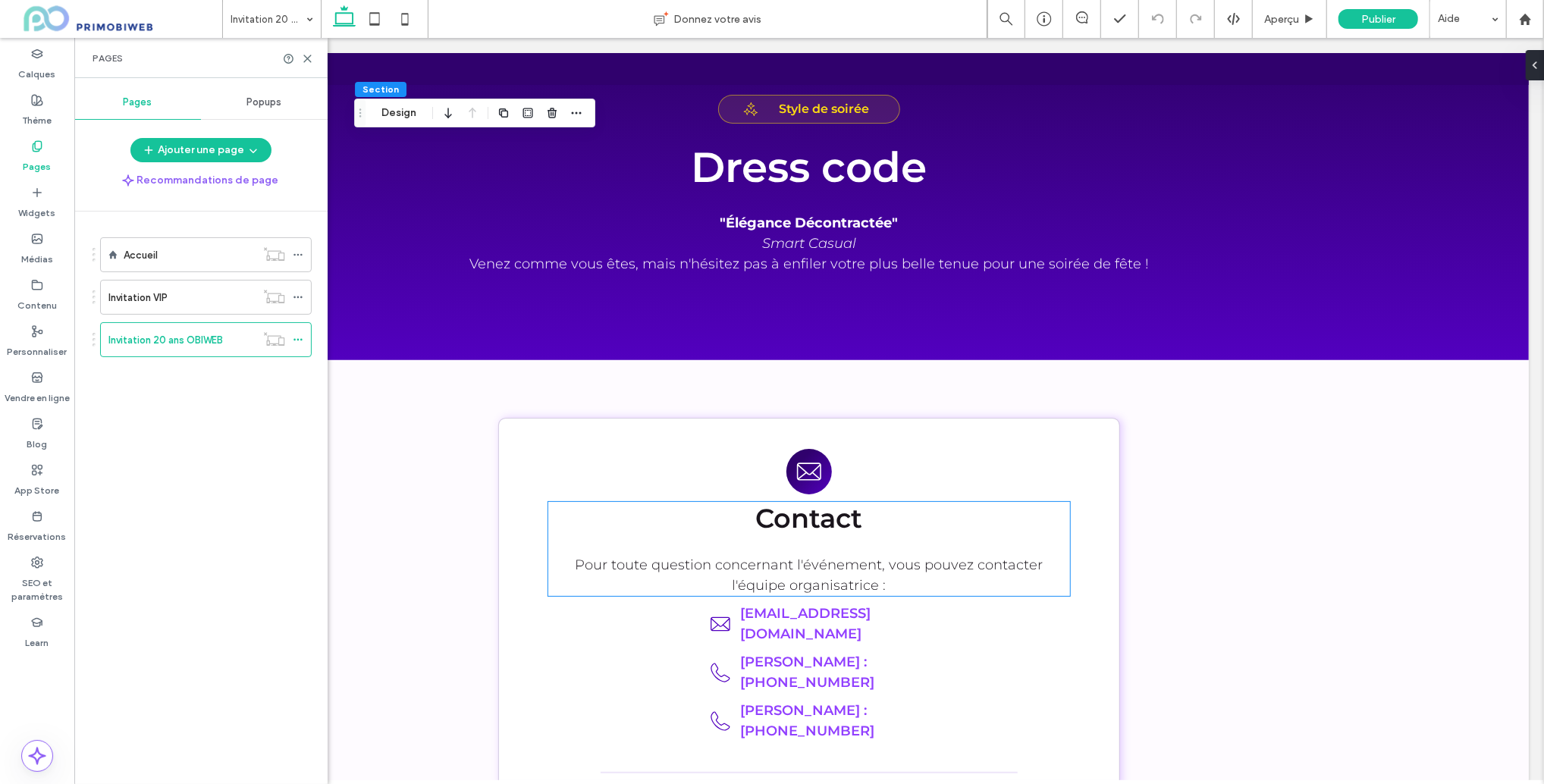
scroll to position [3819, 0]
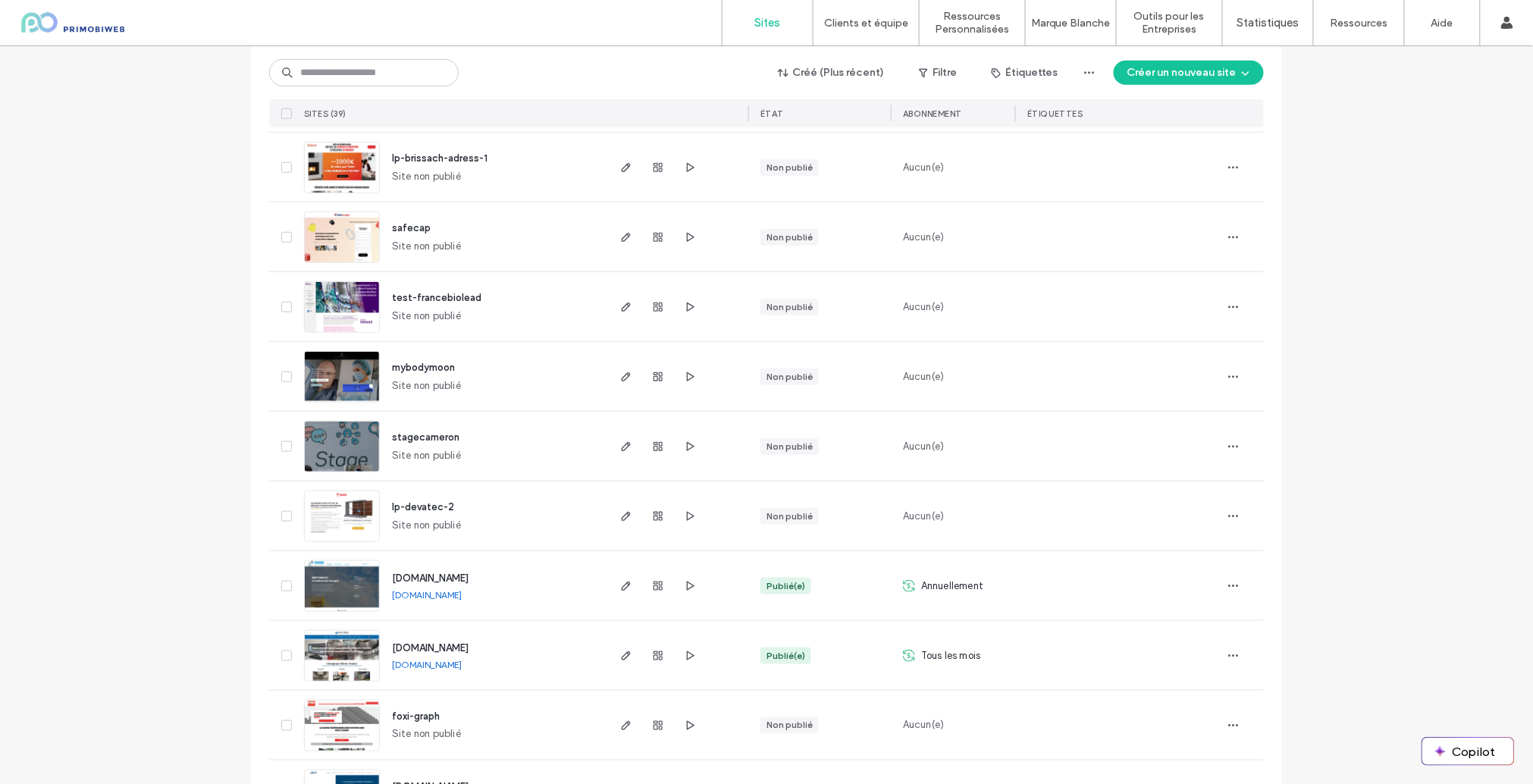
scroll to position [534, 0]
